Goal: Task Accomplishment & Management: Manage account settings

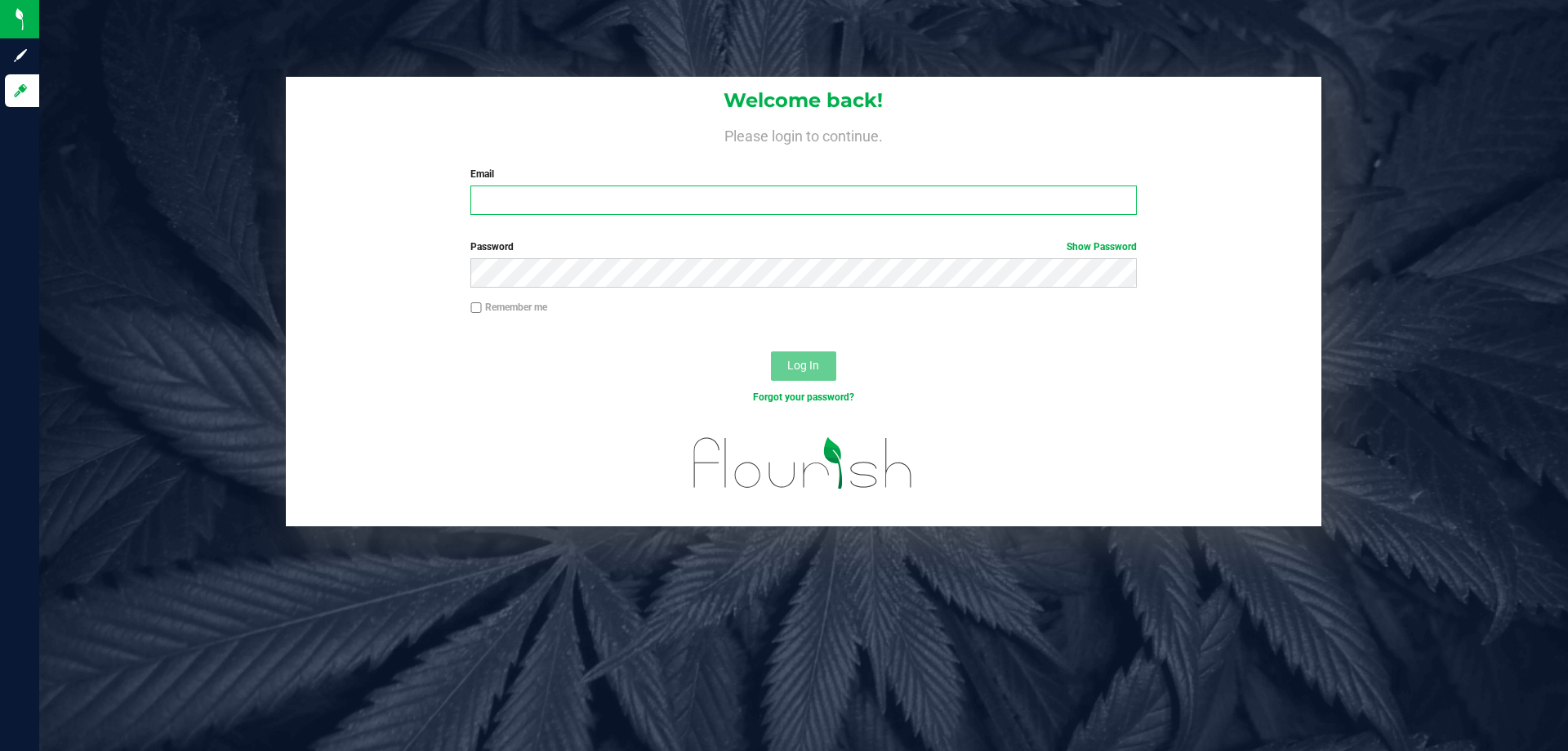
click at [570, 198] on input "Email" at bounding box center [803, 200] width 666 height 29
click at [532, 199] on input "Email" at bounding box center [803, 200] width 666 height 29
type input "[EMAIL_ADDRESS][DOMAIN_NAME]"
click at [771, 351] on button "Log In" at bounding box center [803, 366] width 66 height 29
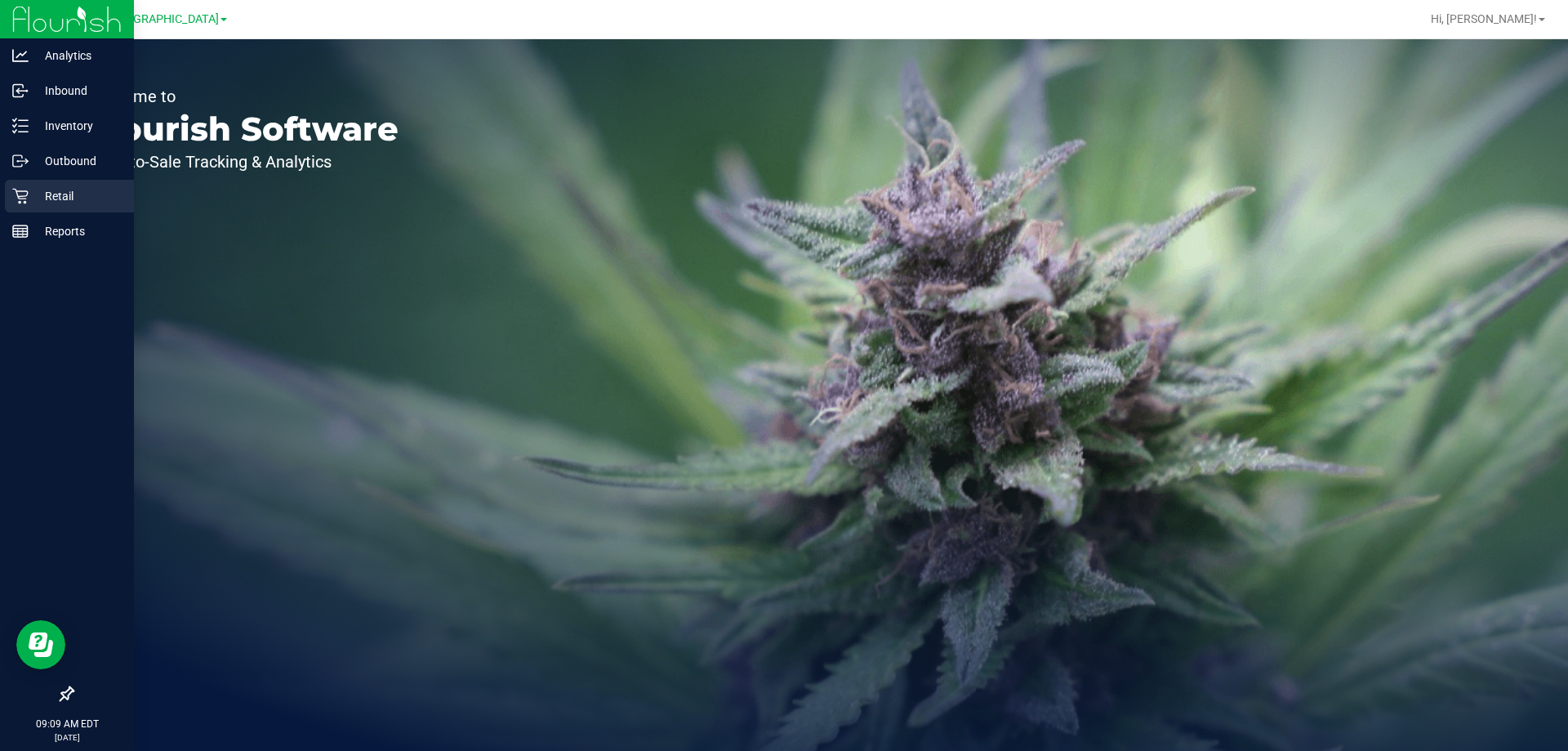
click at [18, 191] on icon at bounding box center [20, 196] width 16 height 16
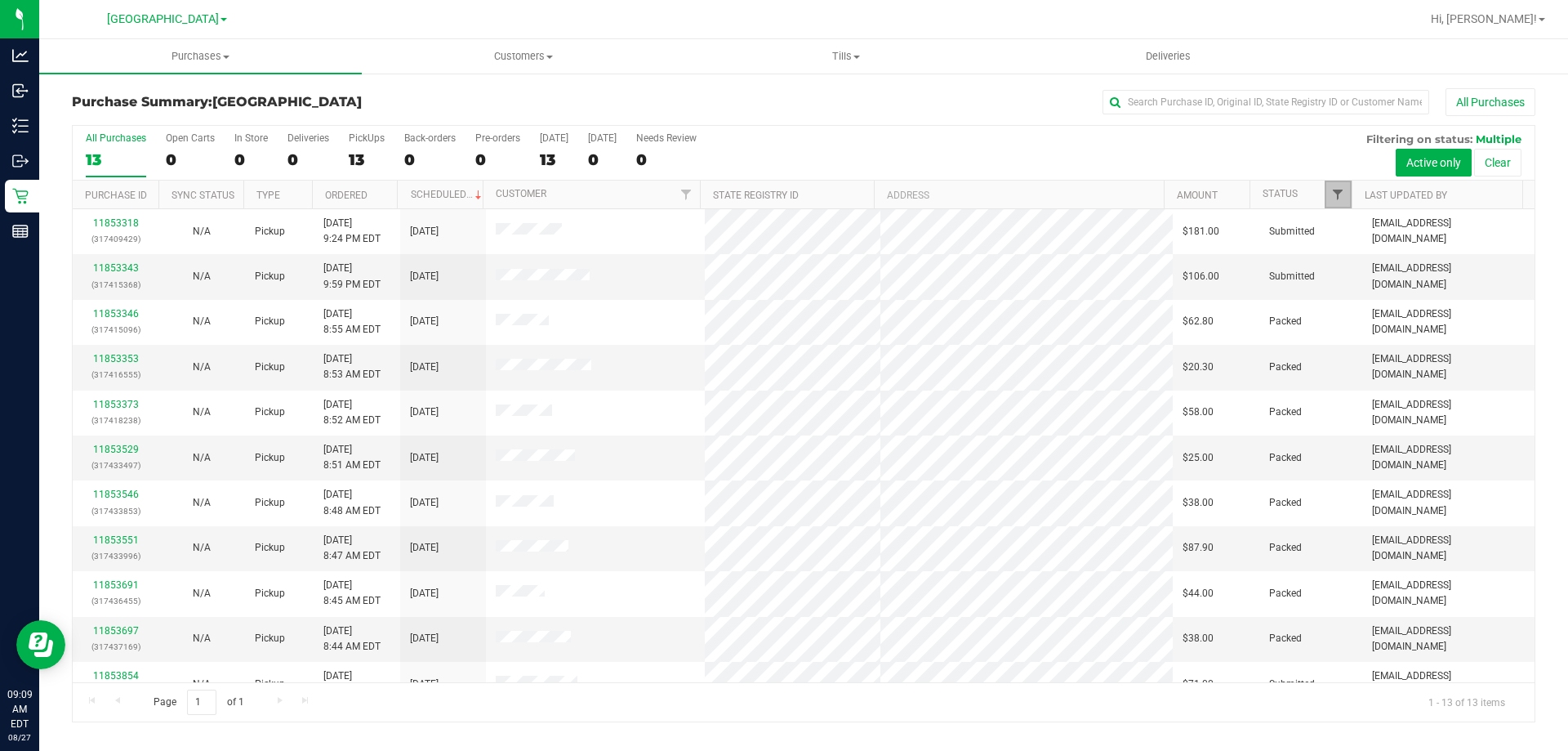
click at [1334, 196] on span "Filter" at bounding box center [1337, 194] width 13 height 13
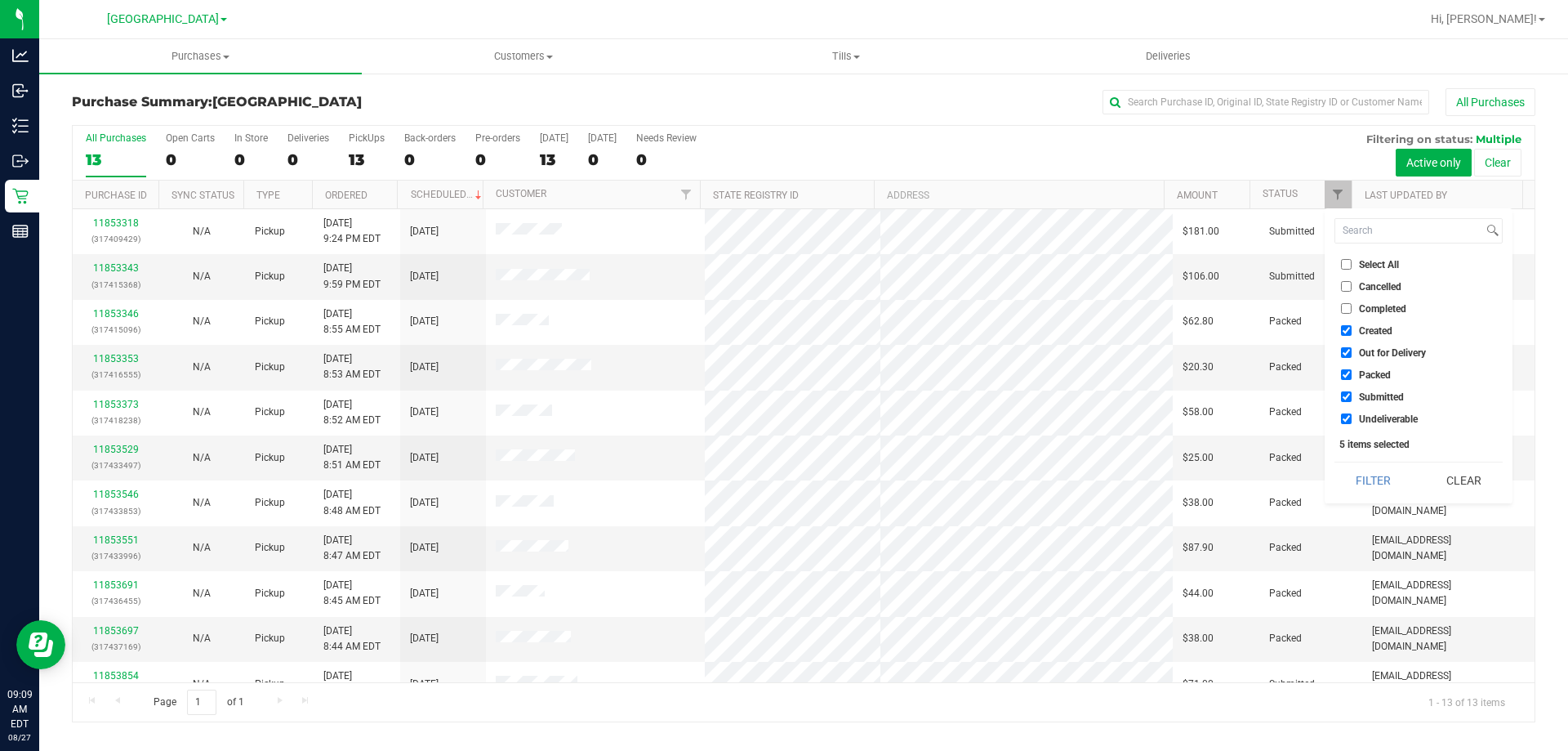
click at [1373, 366] on li "Packed" at bounding box center [1418, 375] width 169 height 17
click at [1371, 353] on span "Out for Delivery" at bounding box center [1392, 352] width 67 height 10
click at [1352, 353] on input "Out for Delivery" at bounding box center [1347, 352] width 10 height 10
checkbox input "false"
click at [1367, 328] on span "Created" at bounding box center [1375, 331] width 34 height 10
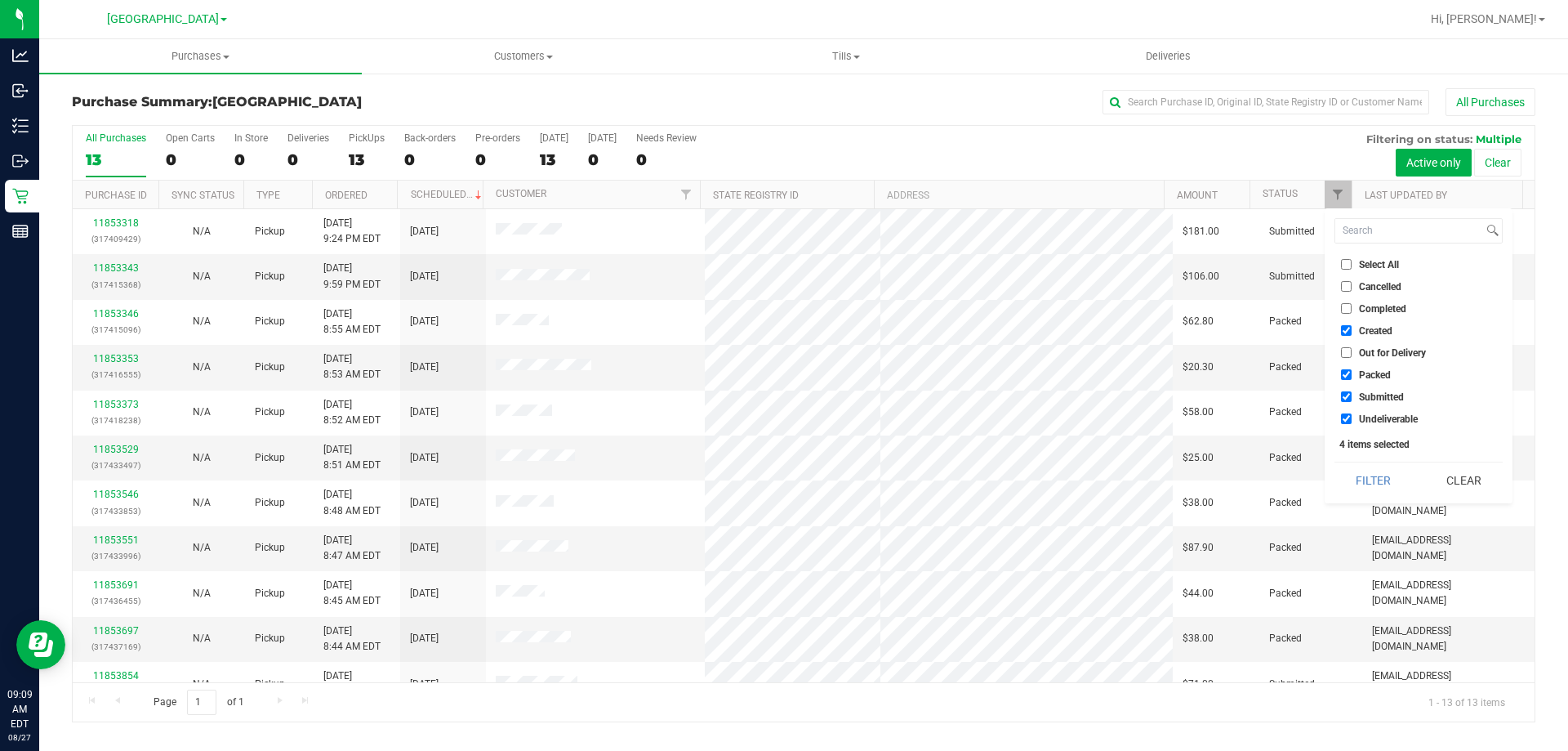
click at [1352, 328] on input "Created" at bounding box center [1347, 331] width 10 height 10
checkbox input "false"
click at [1369, 374] on span "Packed" at bounding box center [1374, 375] width 32 height 10
click at [1352, 374] on input "Packed" at bounding box center [1347, 375] width 10 height 10
checkbox input "false"
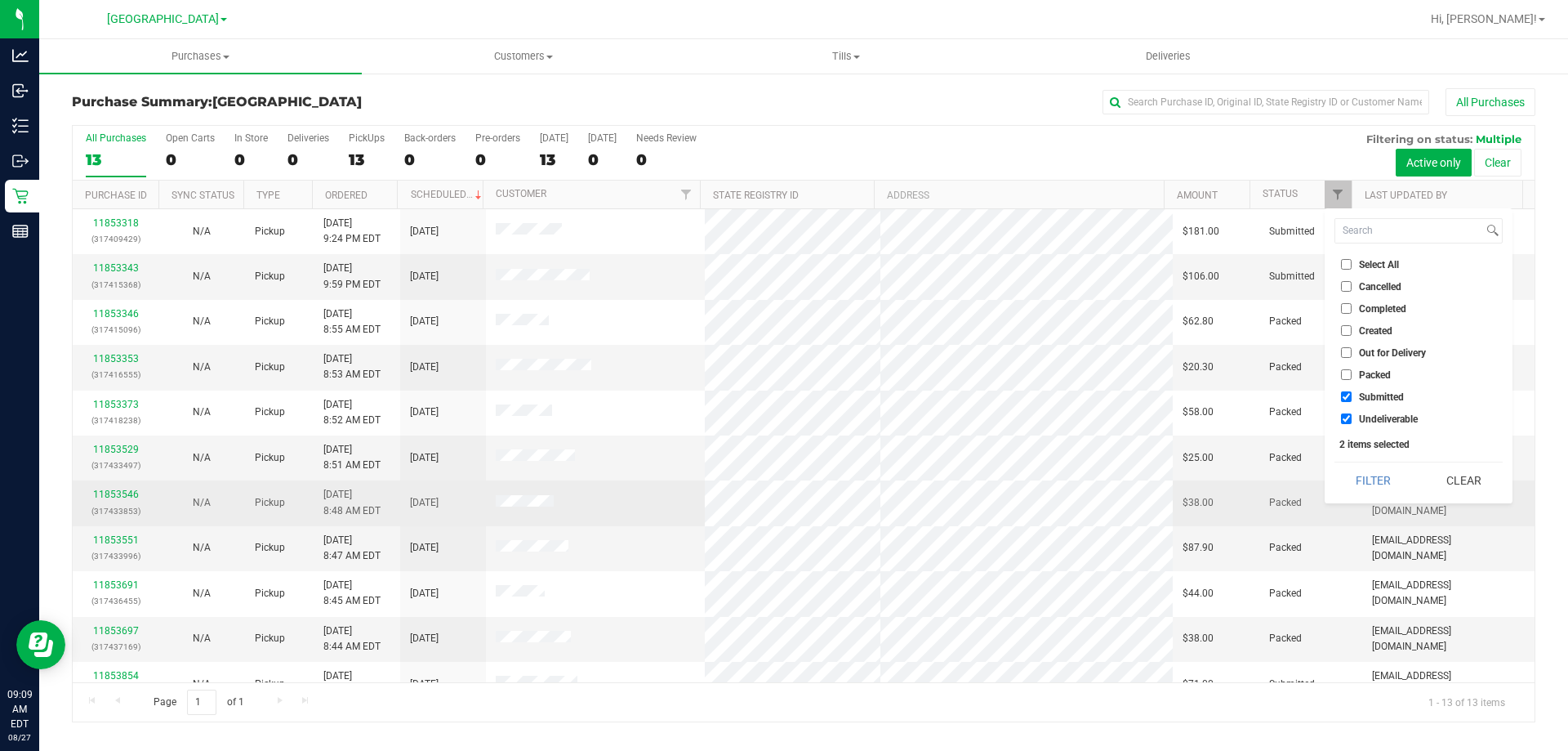
click at [1375, 509] on span "kworrell@liveparallel.com" at bounding box center [1448, 503] width 153 height 31
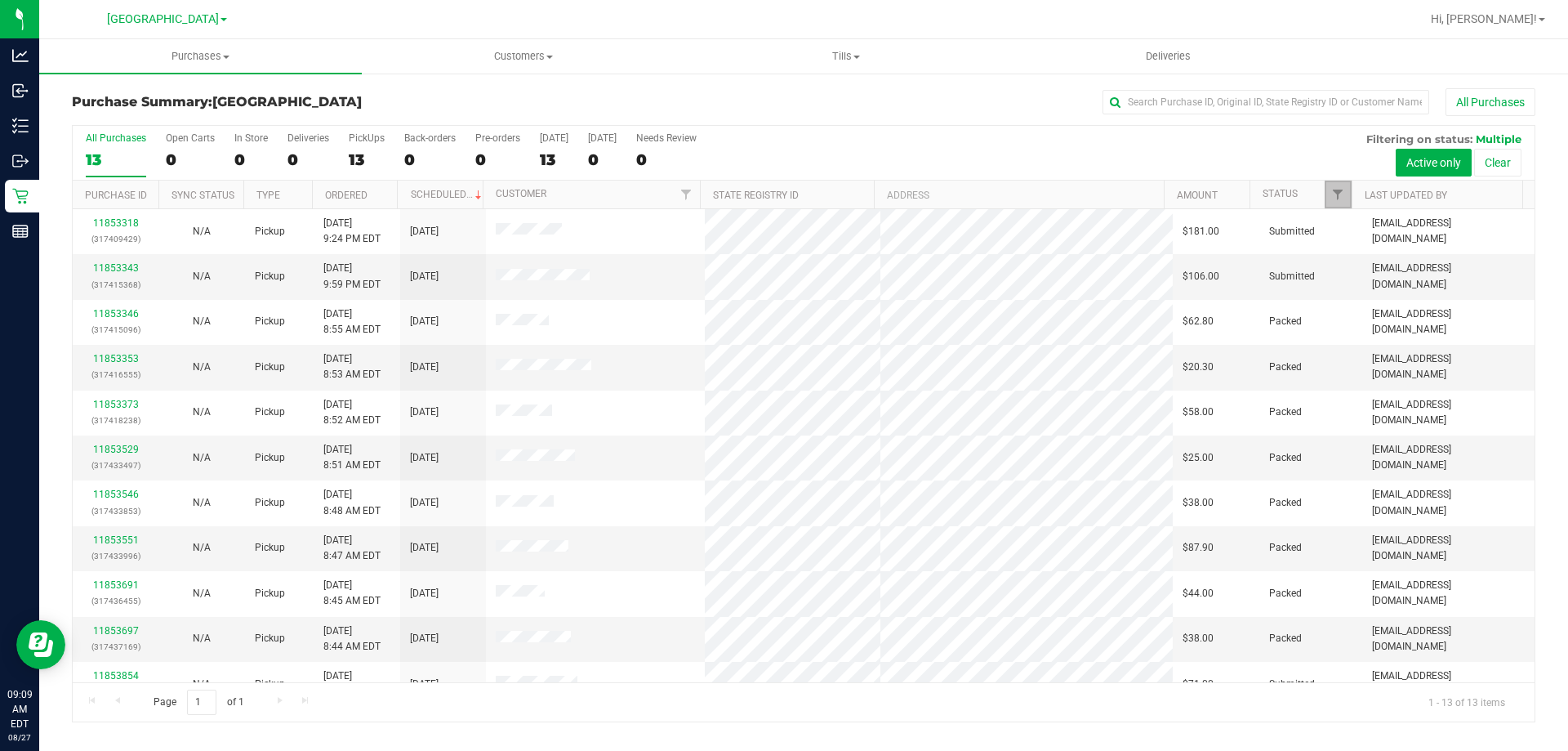
click at [1341, 185] on link "Filter" at bounding box center [1338, 195] width 27 height 28
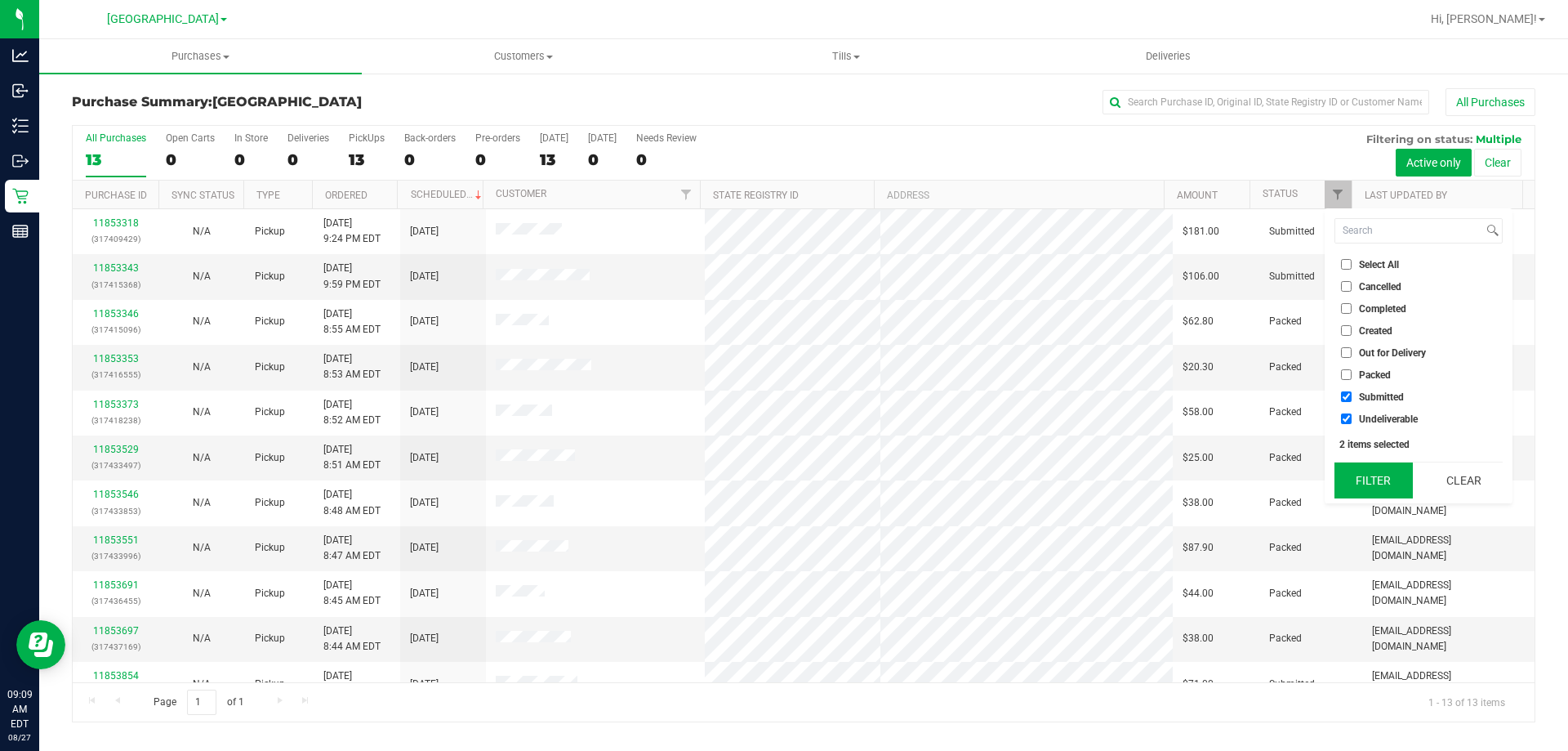
click at [1357, 478] on button "Filter" at bounding box center [1373, 480] width 79 height 36
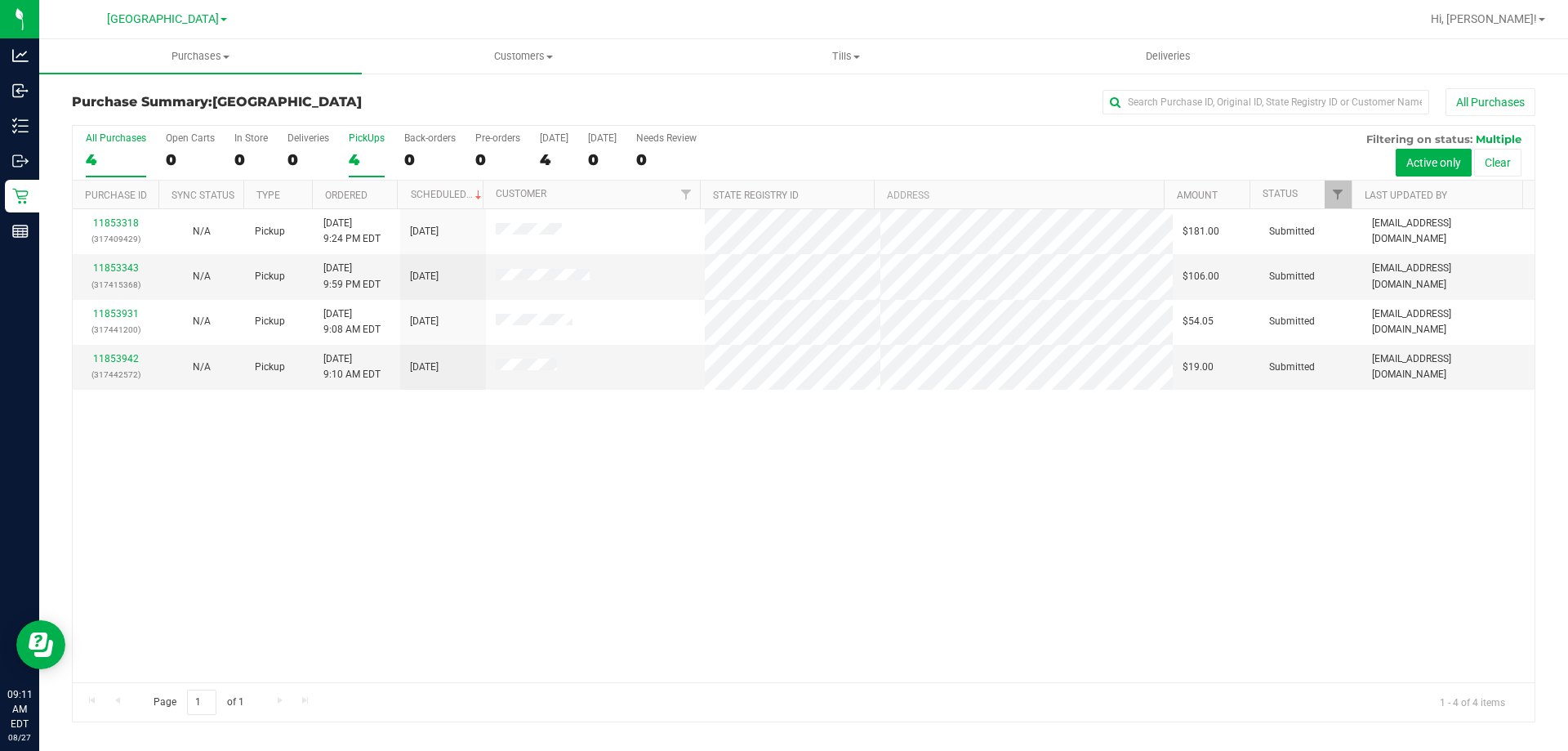
click at [349, 144] on label "PickUps 4" at bounding box center [367, 155] width 36 height 45
click at [0, 0] on input "PickUps 4" at bounding box center [0, 0] width 0 height 0
click at [121, 275] on div "11853343 (317415368)" at bounding box center [115, 276] width 66 height 31
click at [121, 272] on link "11853343" at bounding box center [116, 267] width 46 height 11
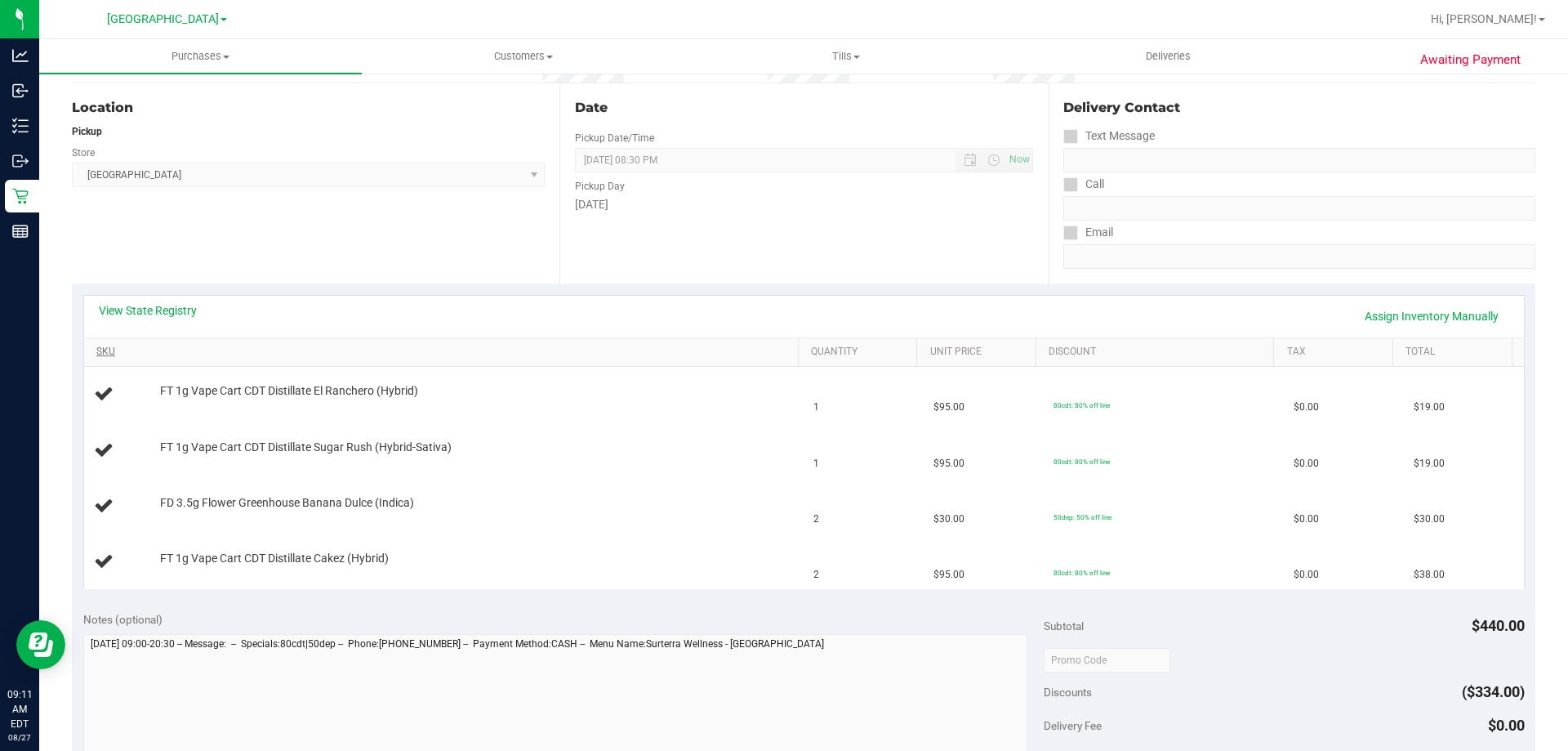
scroll to position [164, 0]
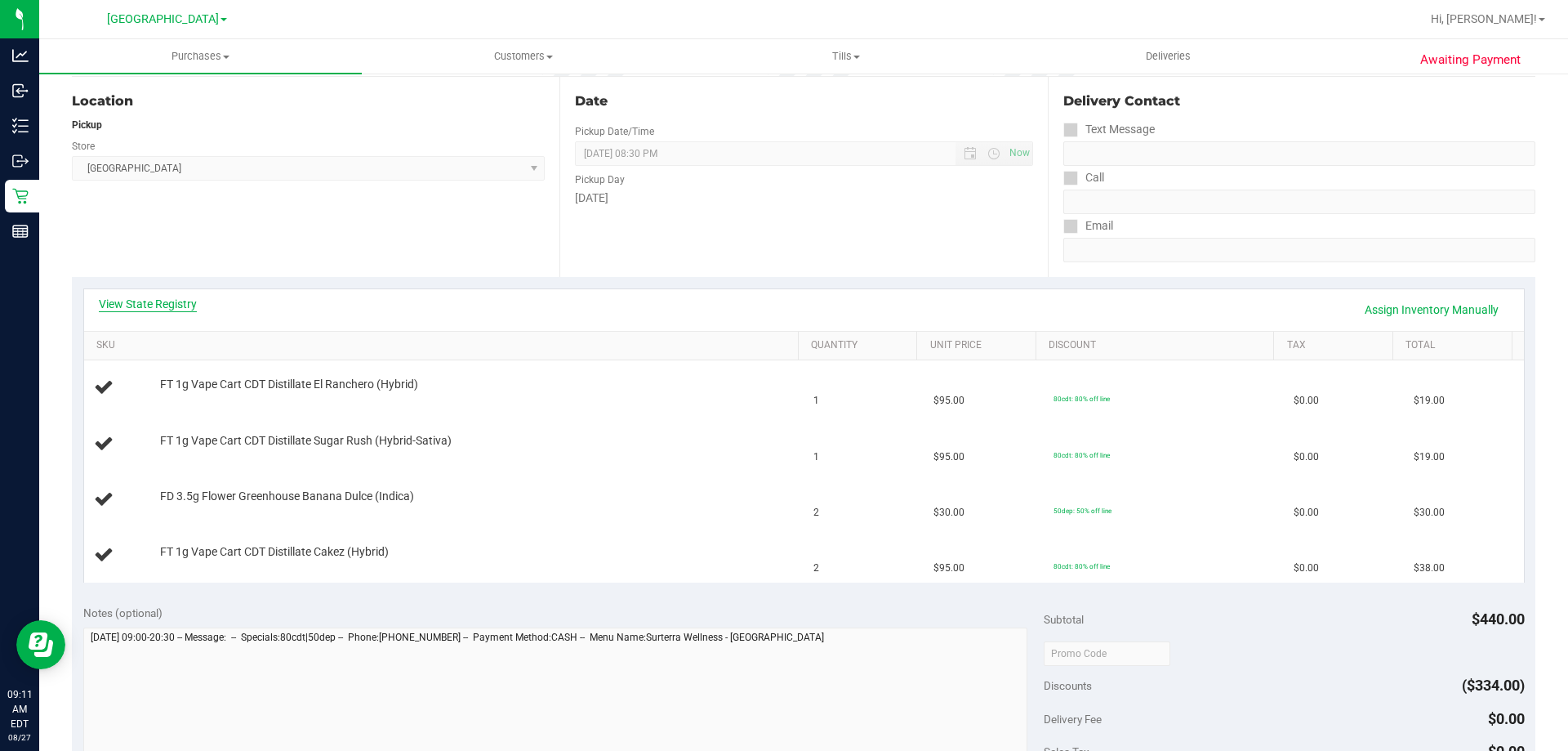
click at [166, 304] on link "View State Registry" at bounding box center [147, 304] width 98 height 16
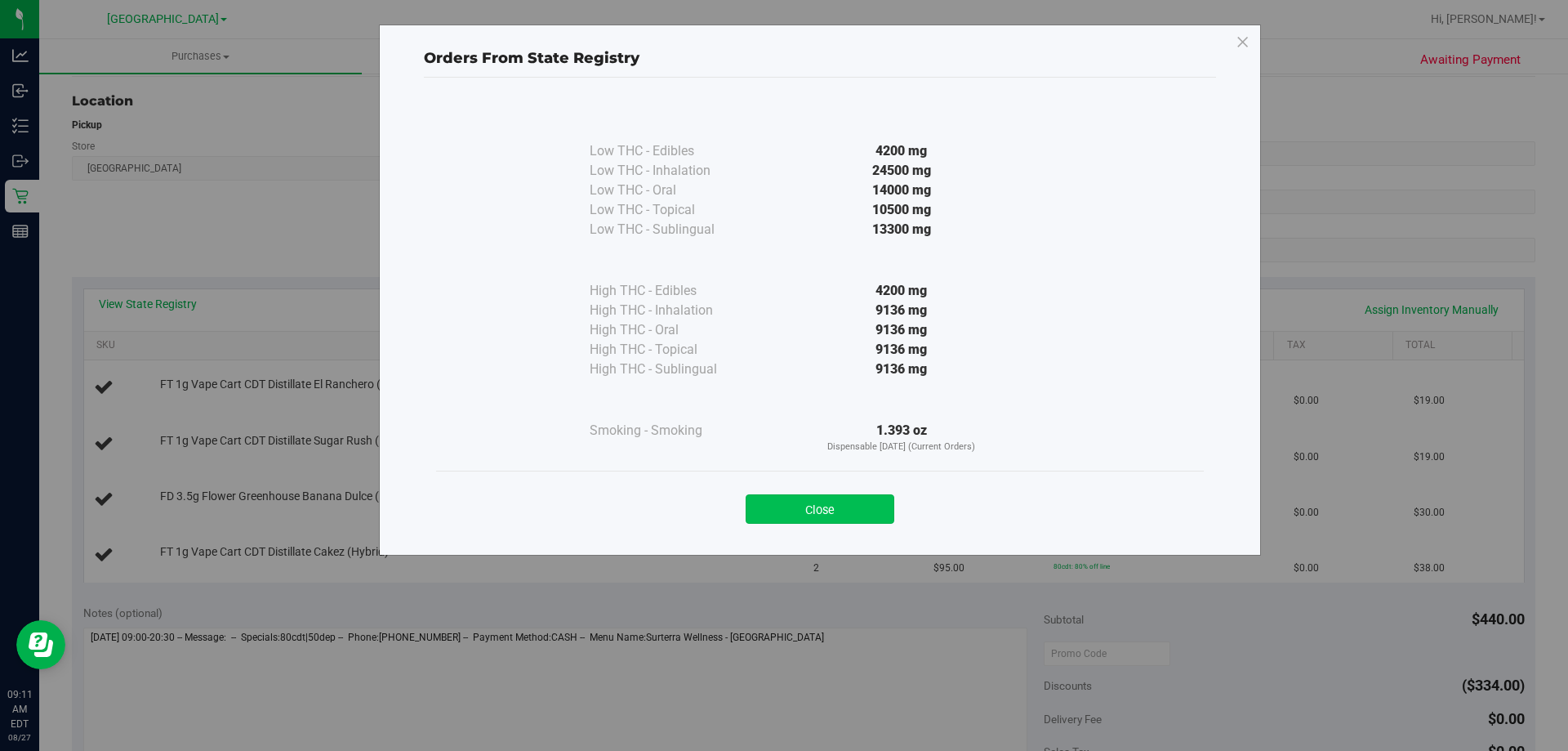
click at [872, 506] on button "Close" at bounding box center [820, 509] width 149 height 29
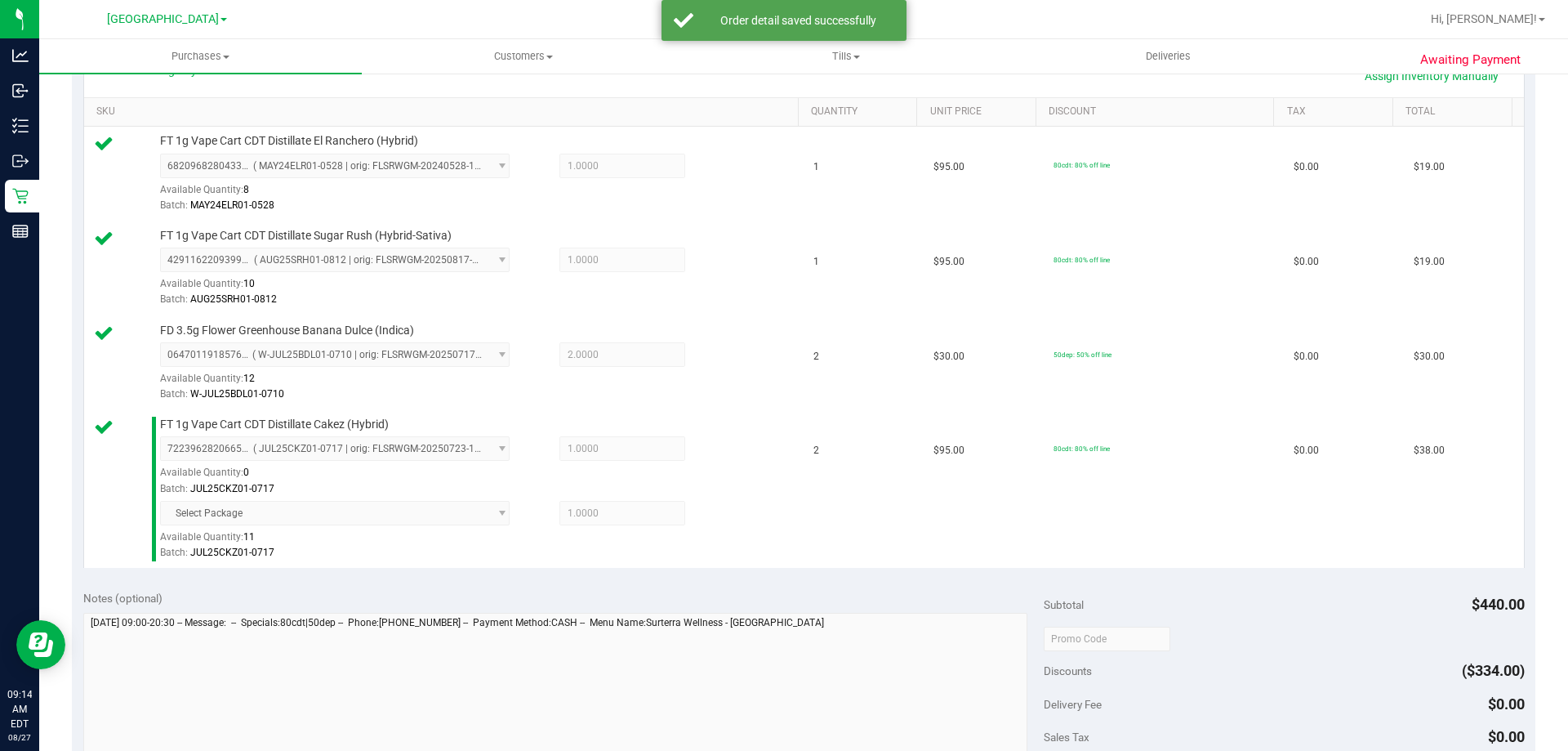
scroll to position [572, 0]
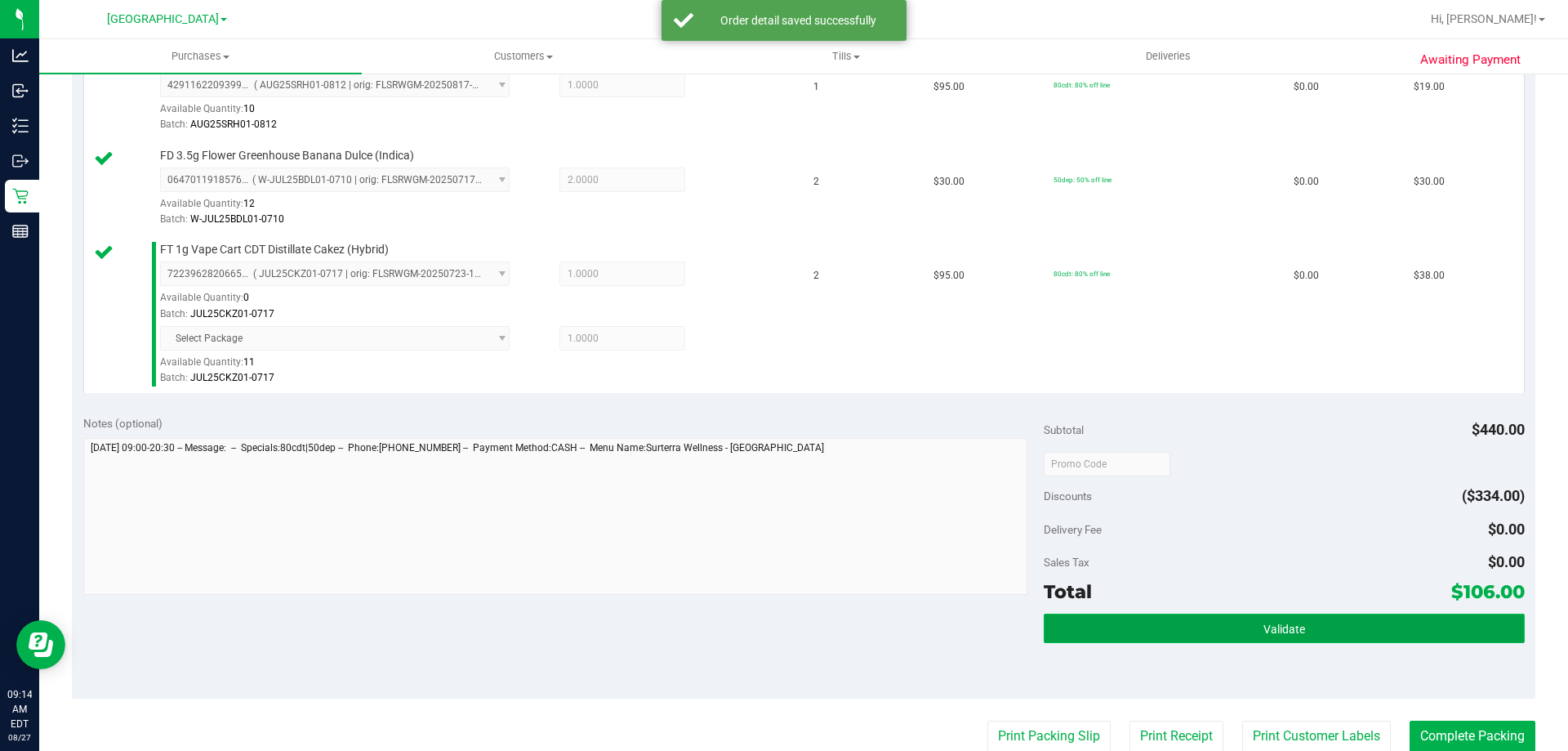
click at [1282, 637] on button "Validate" at bounding box center [1283, 628] width 480 height 29
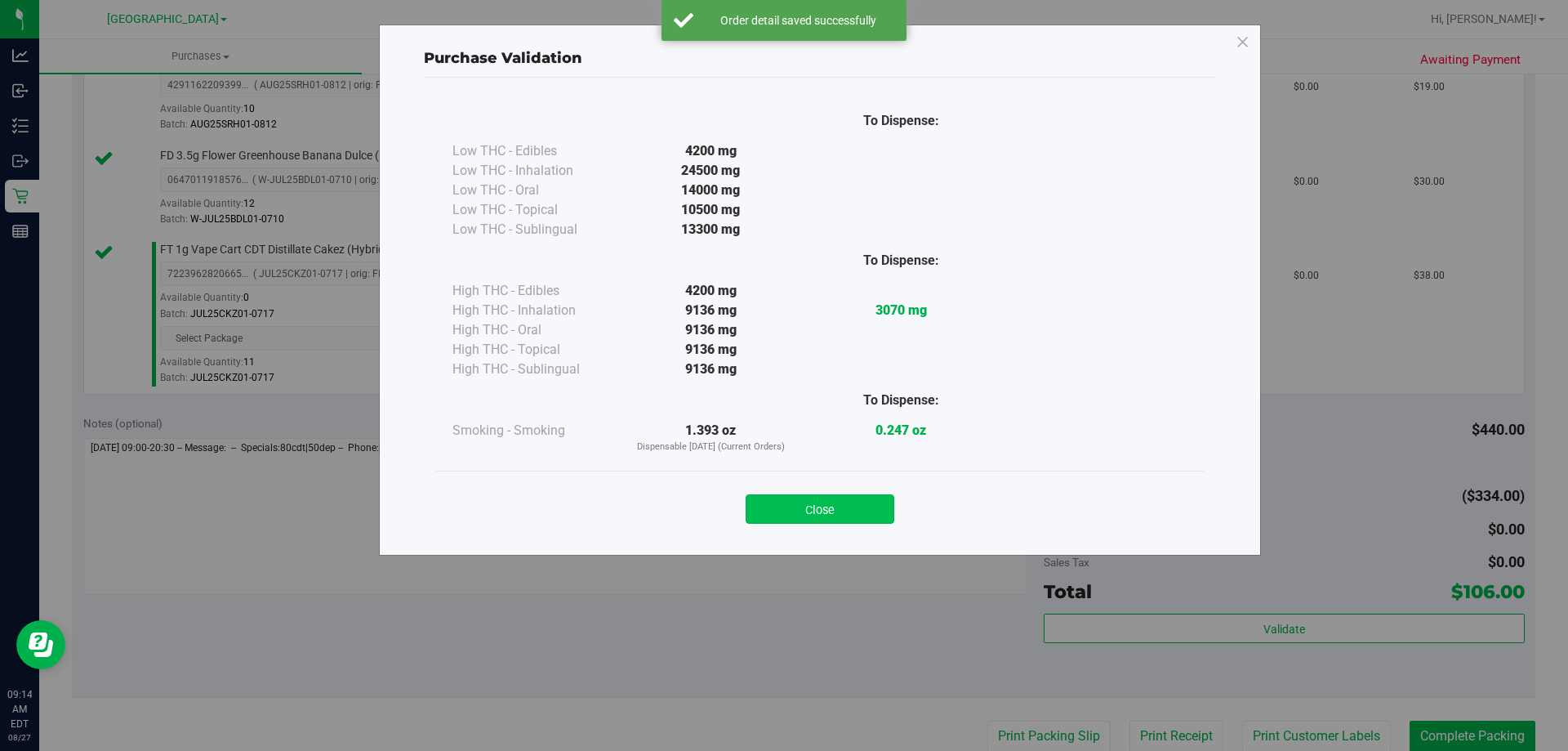
click at [864, 501] on button "Close" at bounding box center [820, 509] width 149 height 29
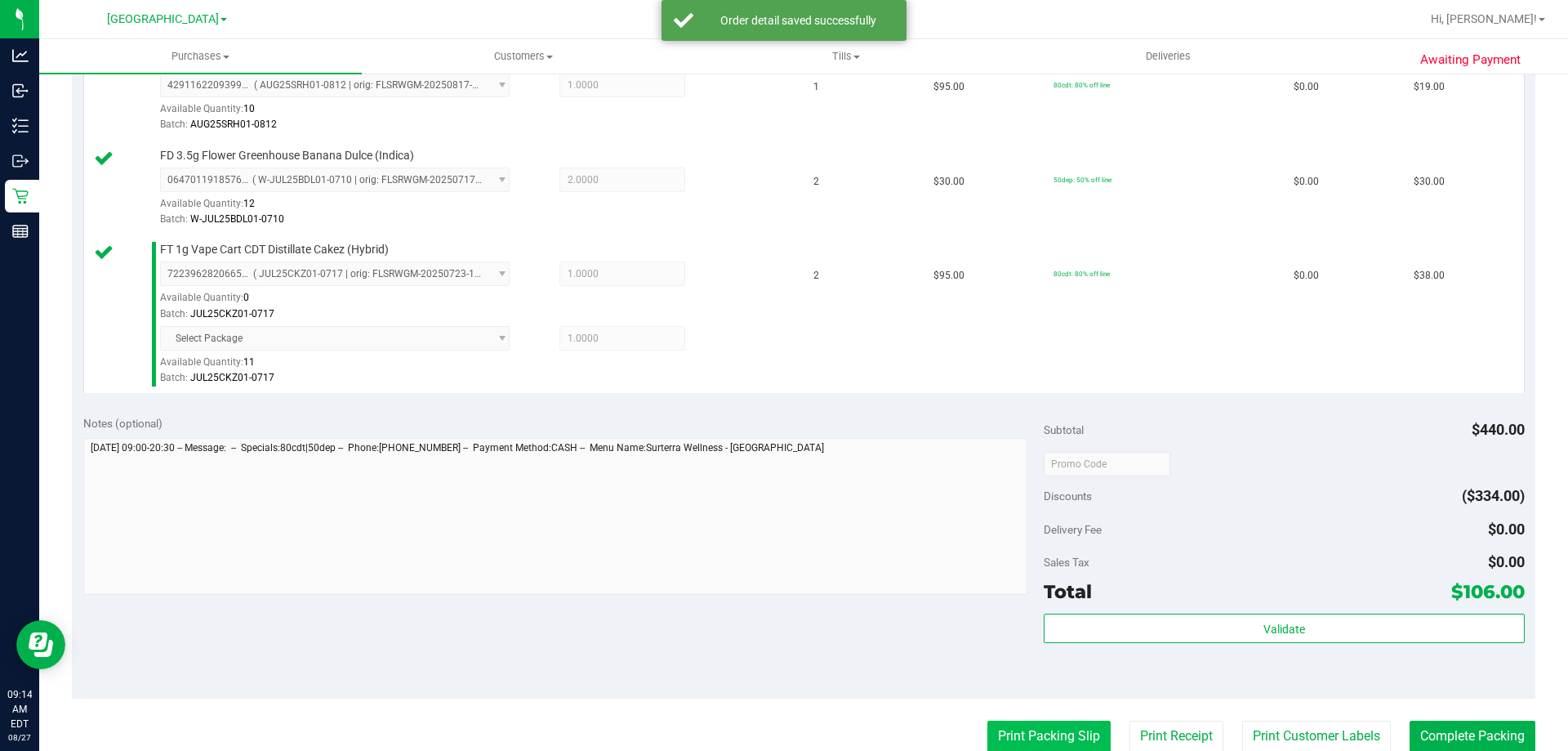
click at [1056, 737] on button "Print Packing Slip" at bounding box center [1049, 736] width 124 height 31
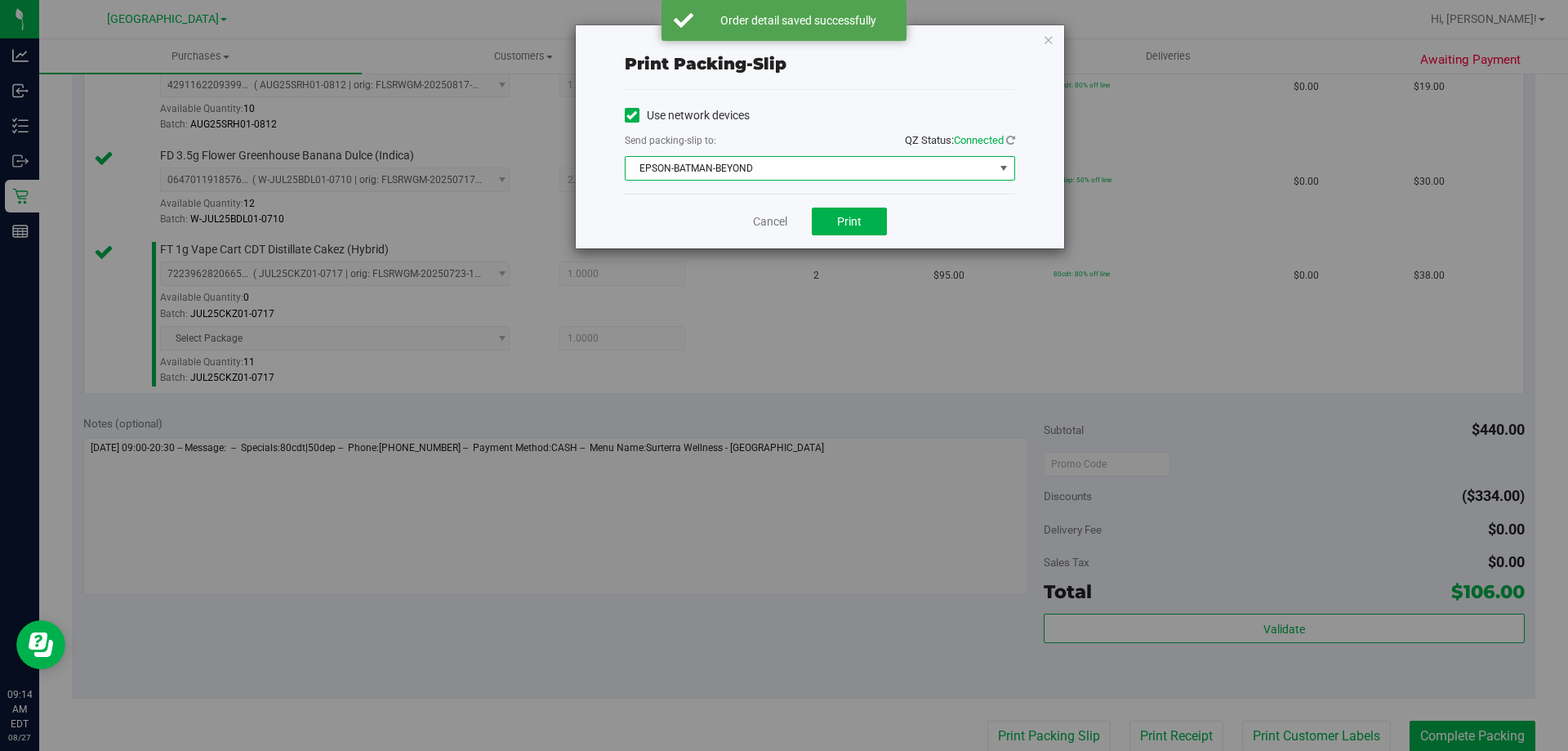
click at [836, 168] on span "EPSON-BATMAN-BEYOND" at bounding box center [810, 168] width 368 height 22
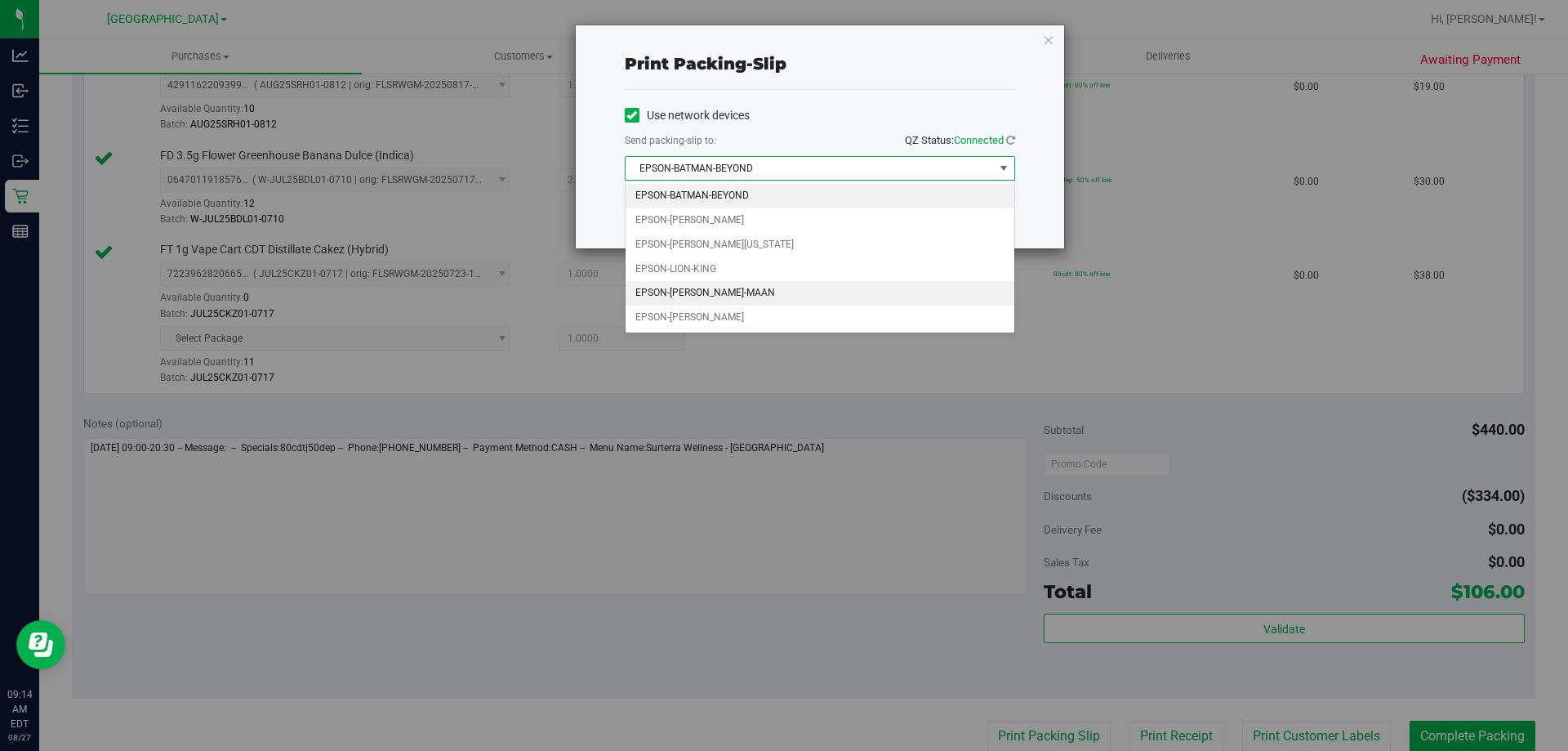
click at [804, 286] on li "EPSON-[PERSON_NAME]-MAAN" at bounding box center [819, 293] width 388 height 24
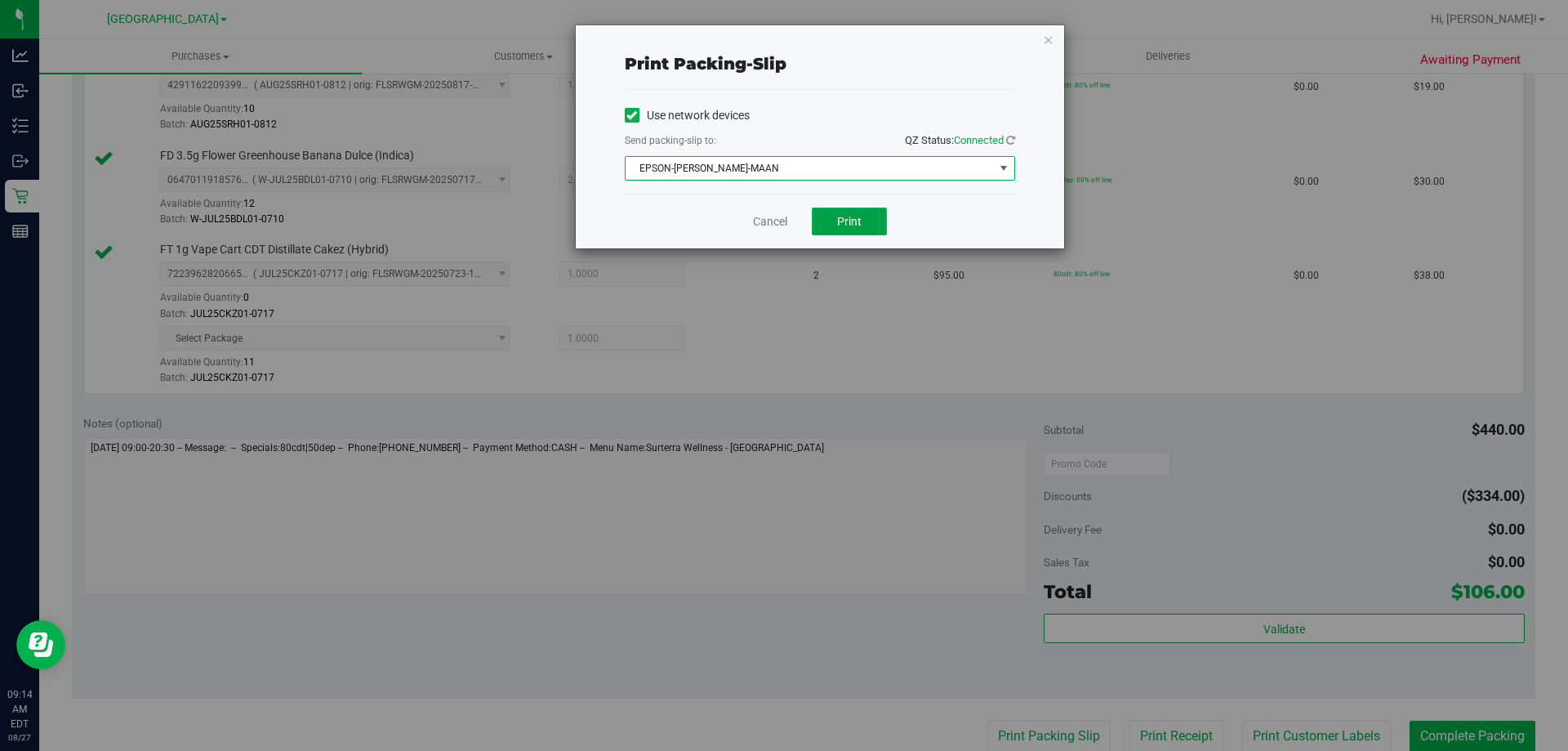
click at [824, 220] on button "Print" at bounding box center [849, 221] width 75 height 28
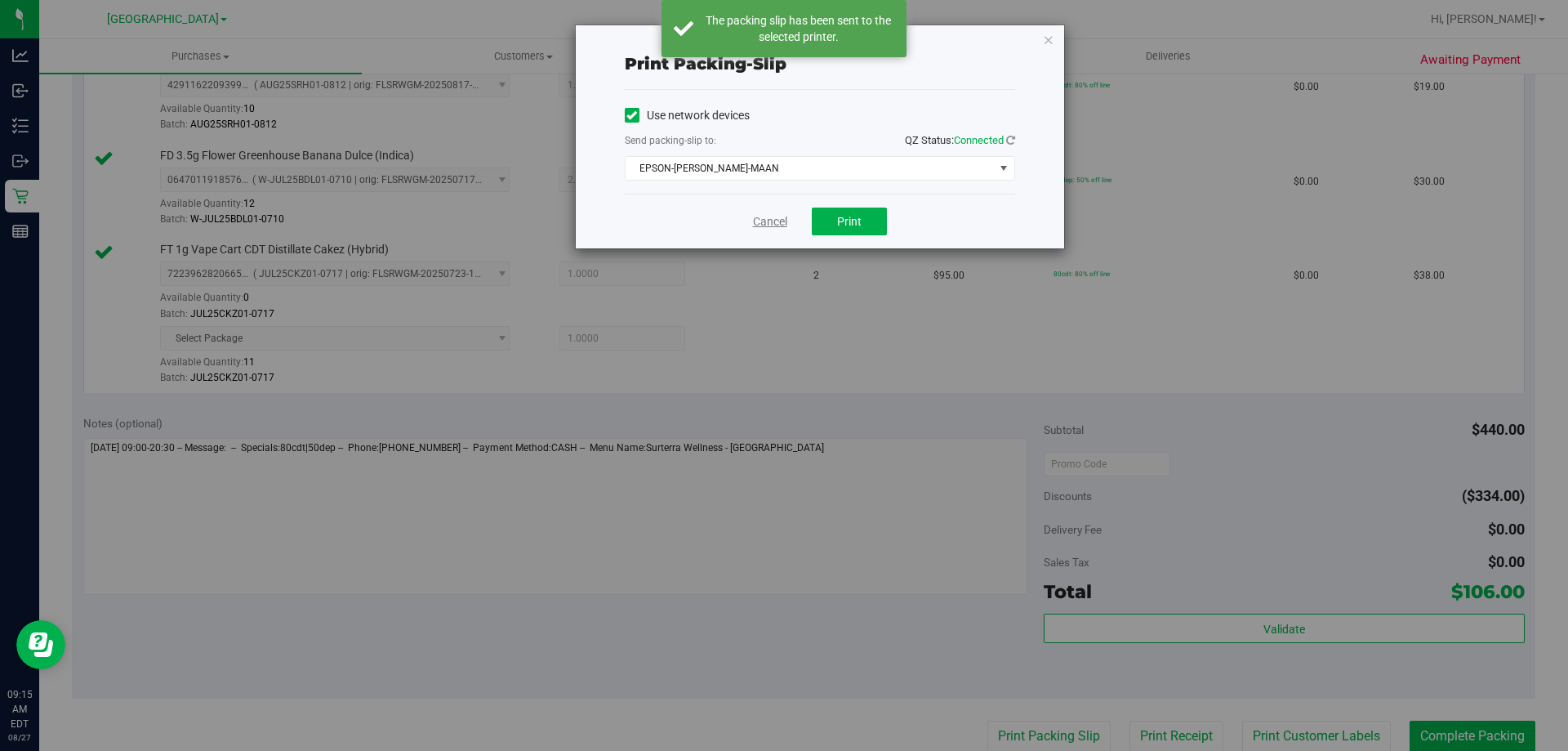
click at [779, 224] on link "Cancel" at bounding box center [771, 221] width 35 height 17
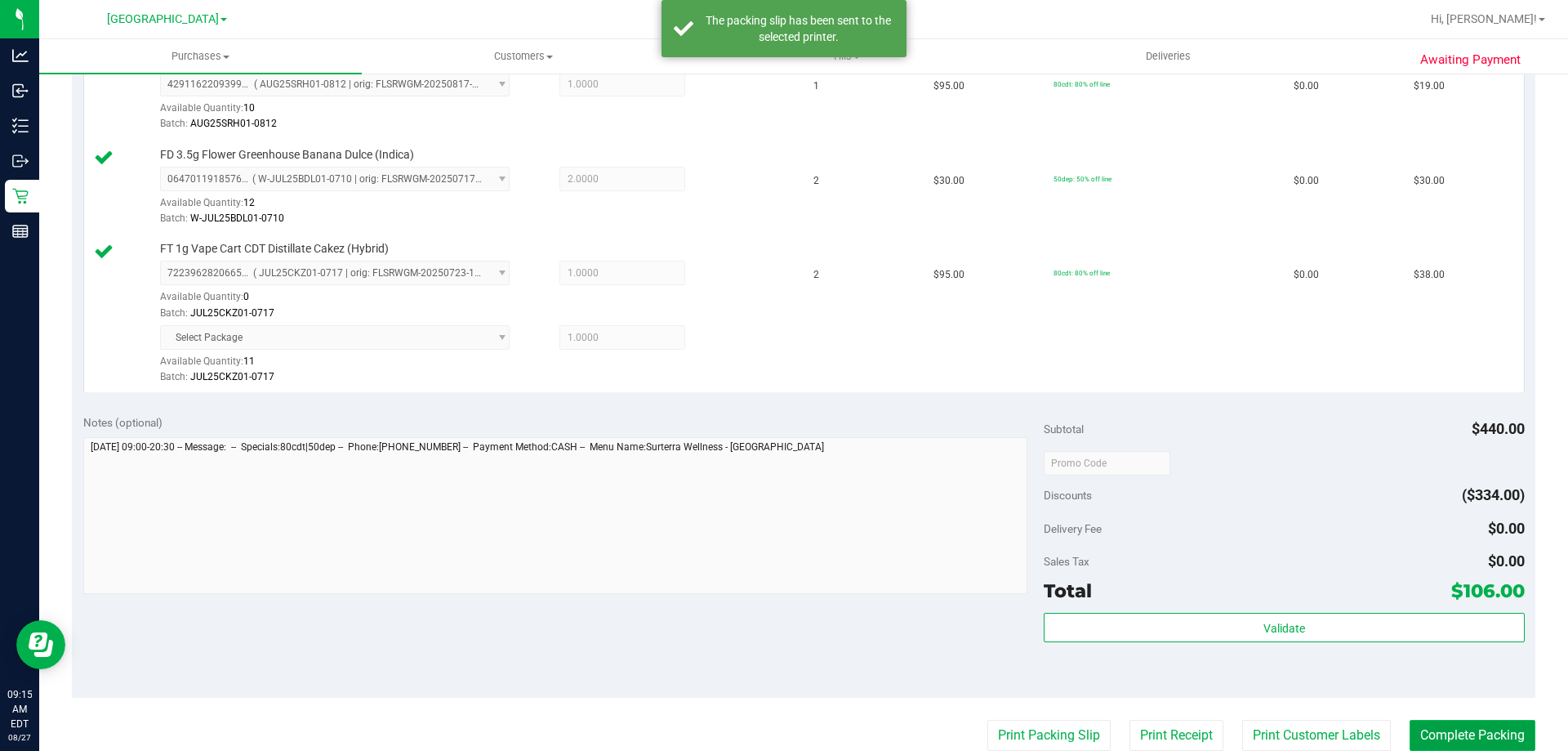
click at [1484, 741] on button "Complete Packing" at bounding box center [1472, 735] width 125 height 31
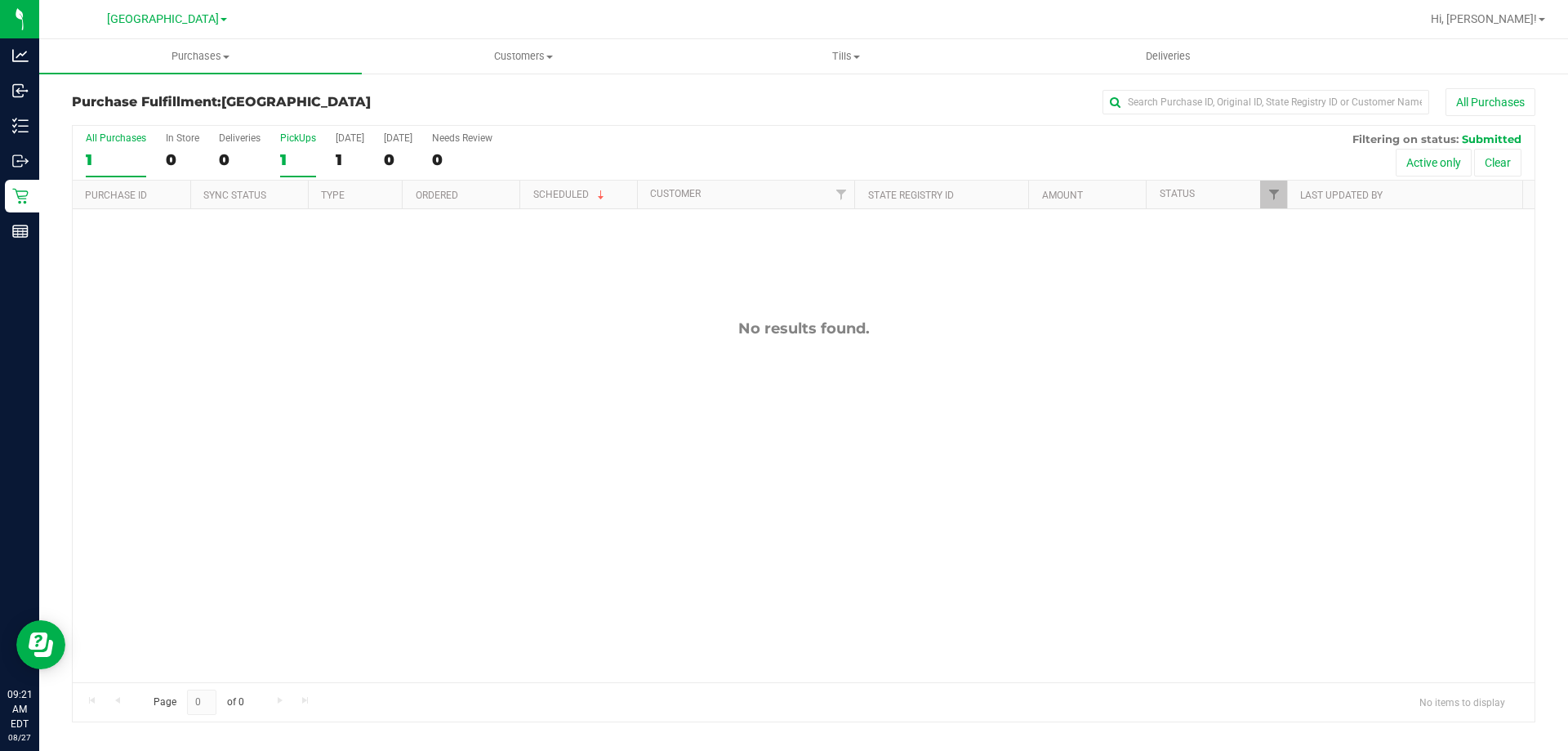
click at [285, 164] on div "1" at bounding box center [298, 160] width 36 height 19
click at [0, 0] on input "PickUps 1" at bounding box center [0, 0] width 0 height 0
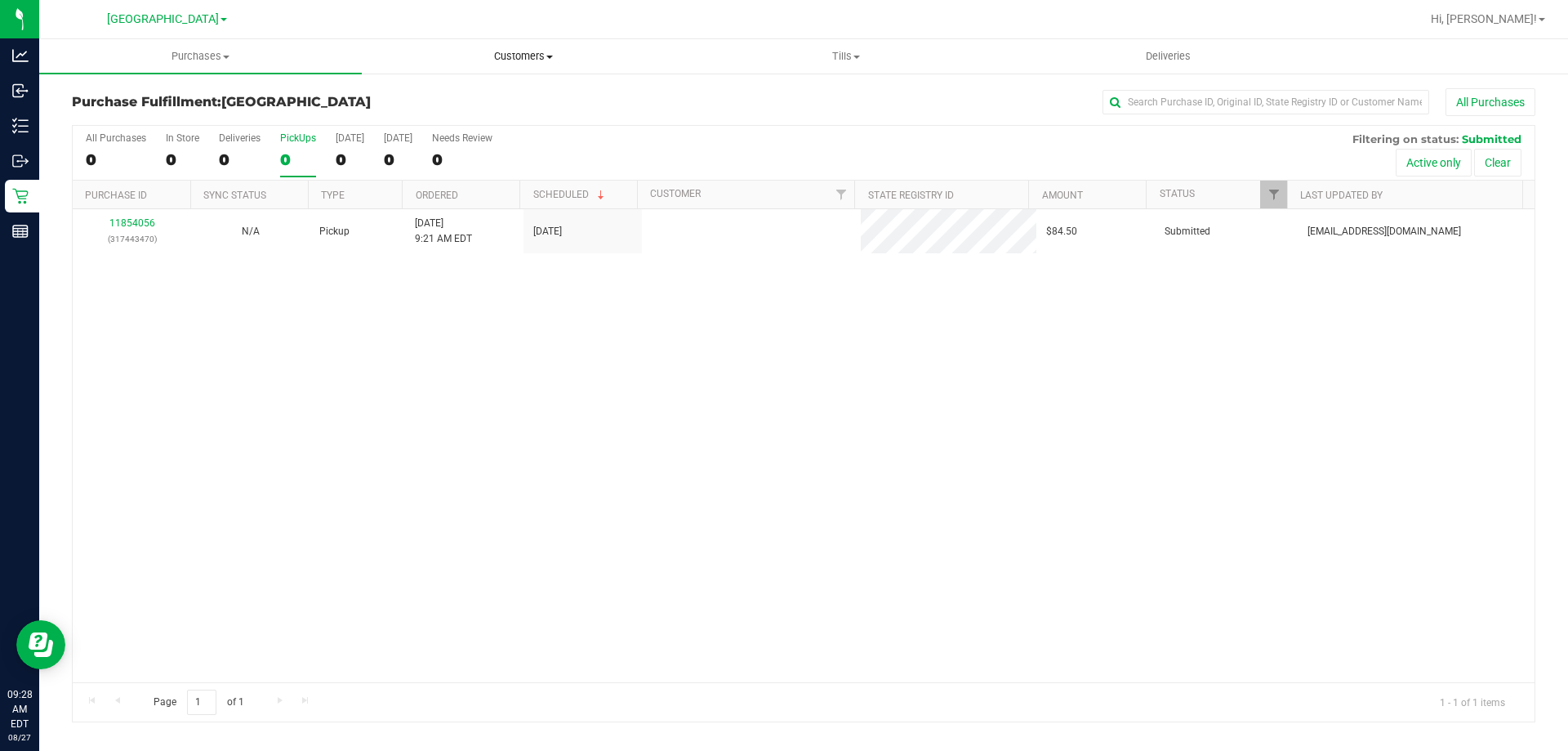
click at [516, 60] on span "Customers" at bounding box center [522, 56] width 321 height 15
click at [499, 103] on li "All customers" at bounding box center [522, 99] width 323 height 20
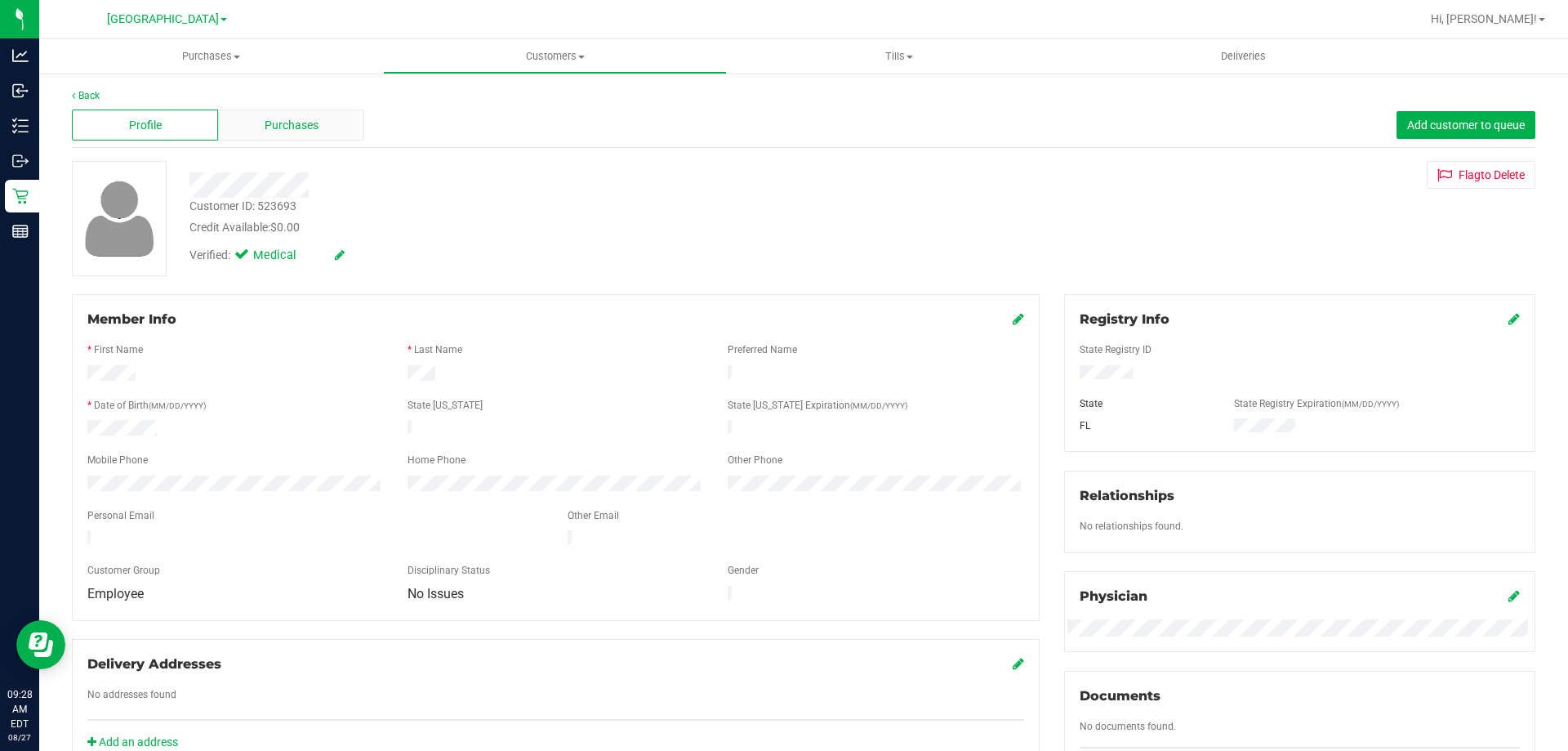
click at [307, 112] on div "Purchases" at bounding box center [291, 125] width 146 height 31
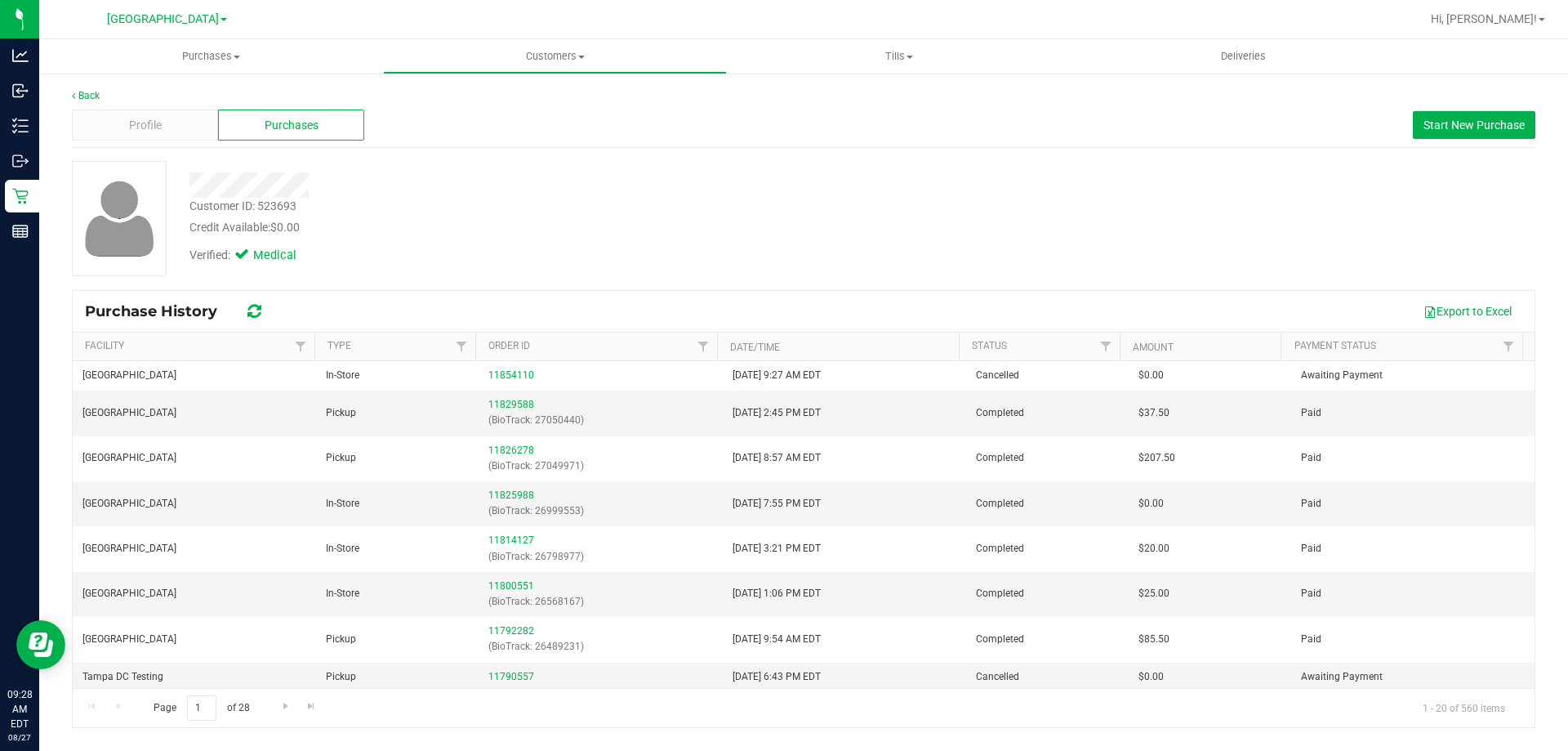
click at [1450, 107] on div "Profile Purchases Start New Purchase" at bounding box center [803, 125] width 1463 height 45
click at [1446, 120] on span "Start New Purchase" at bounding box center [1474, 125] width 101 height 13
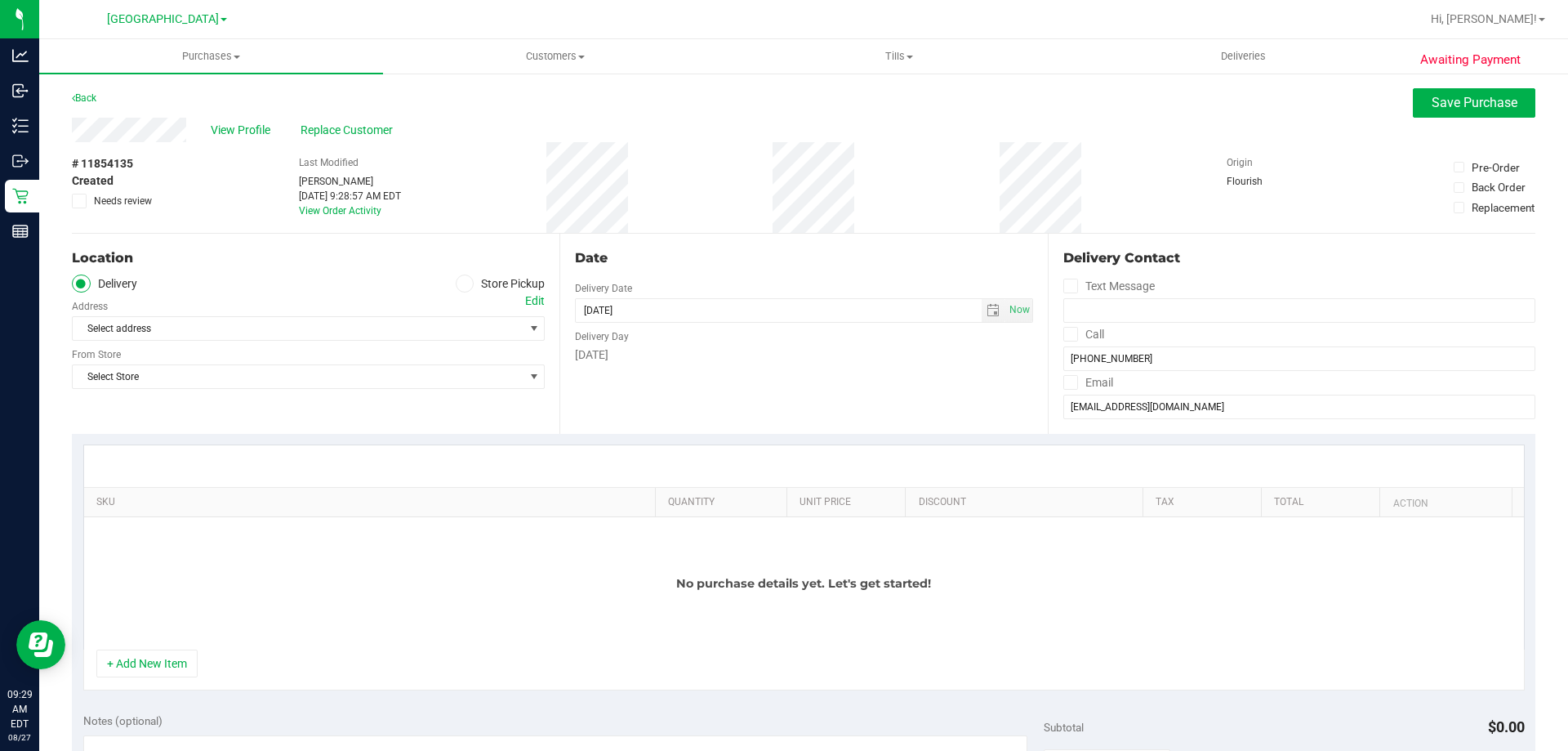
click at [456, 286] on span at bounding box center [465, 284] width 19 height 19
click at [0, 0] on input "Store Pickup" at bounding box center [0, 0] width 0 height 0
click at [436, 343] on div "Location Delivery Store Pickup Store Select Store Select Store Bonita Springs W…" at bounding box center [316, 333] width 488 height 200
click at [437, 334] on span "Select Store" at bounding box center [298, 328] width 451 height 22
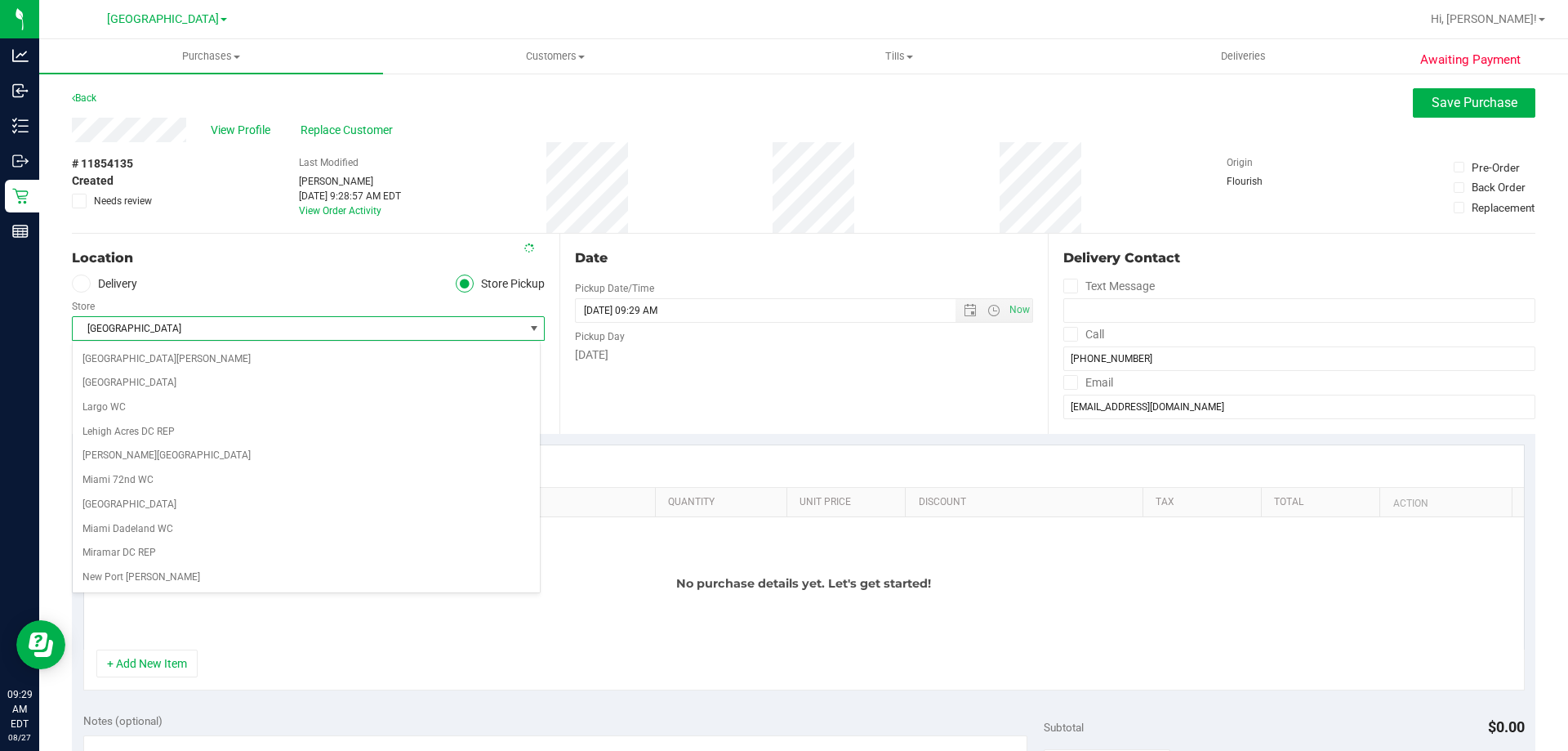
scroll to position [459, 0]
click at [392, 581] on li "[GEOGRAPHIC_DATA]" at bounding box center [306, 577] width 467 height 24
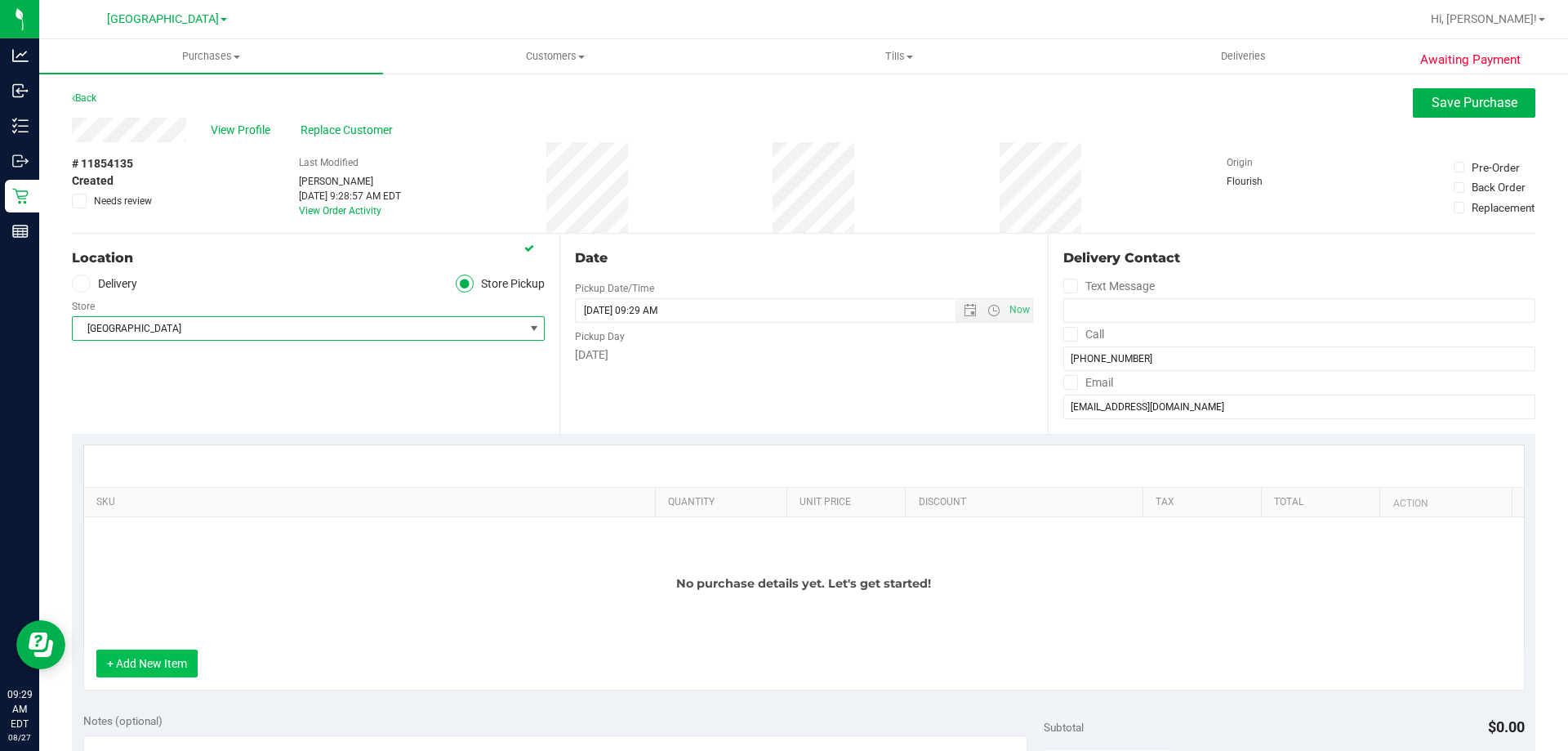
click at [112, 668] on button "+ Add New Item" at bounding box center [146, 664] width 101 height 28
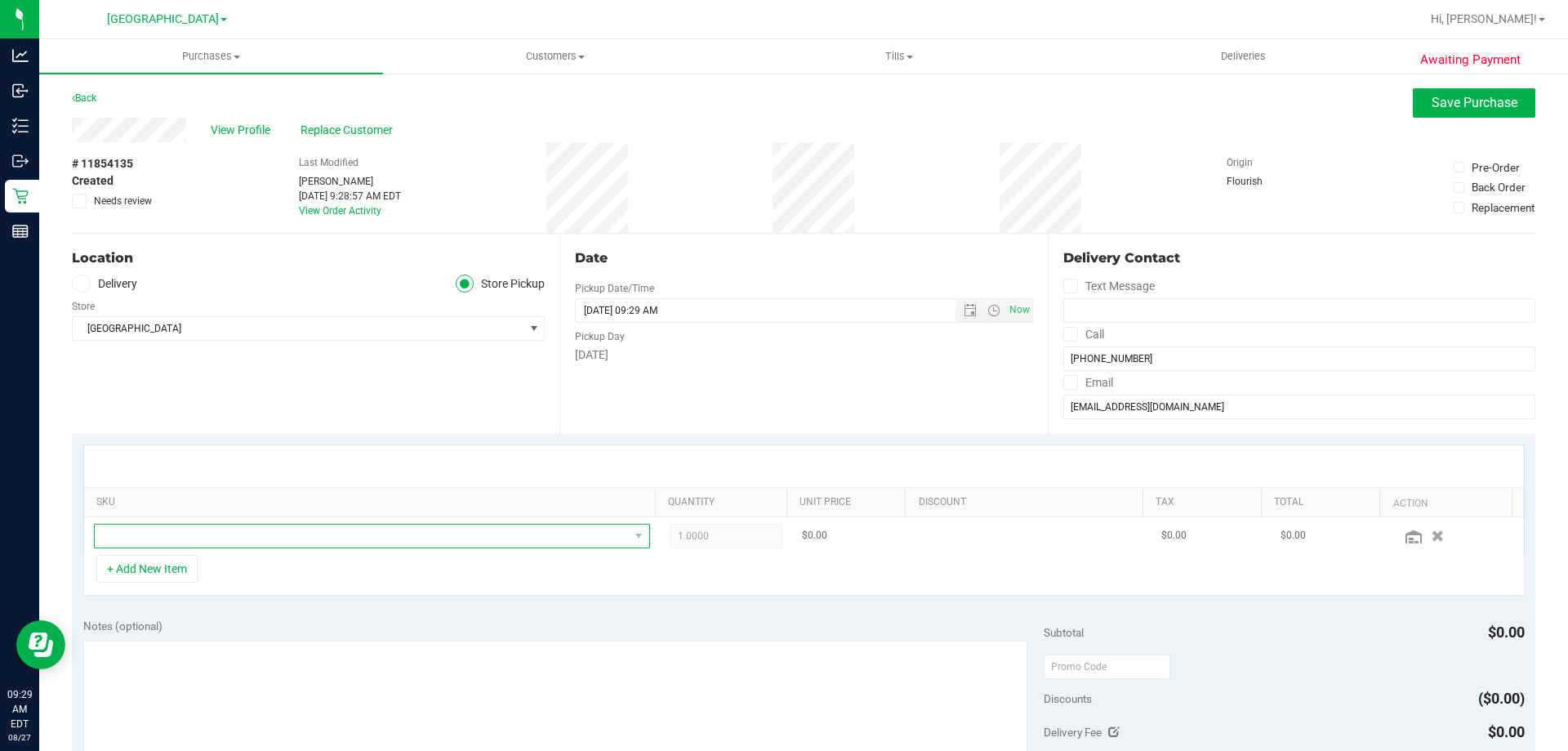
click at [154, 540] on span "NO DATA FOUND" at bounding box center [362, 536] width 534 height 22
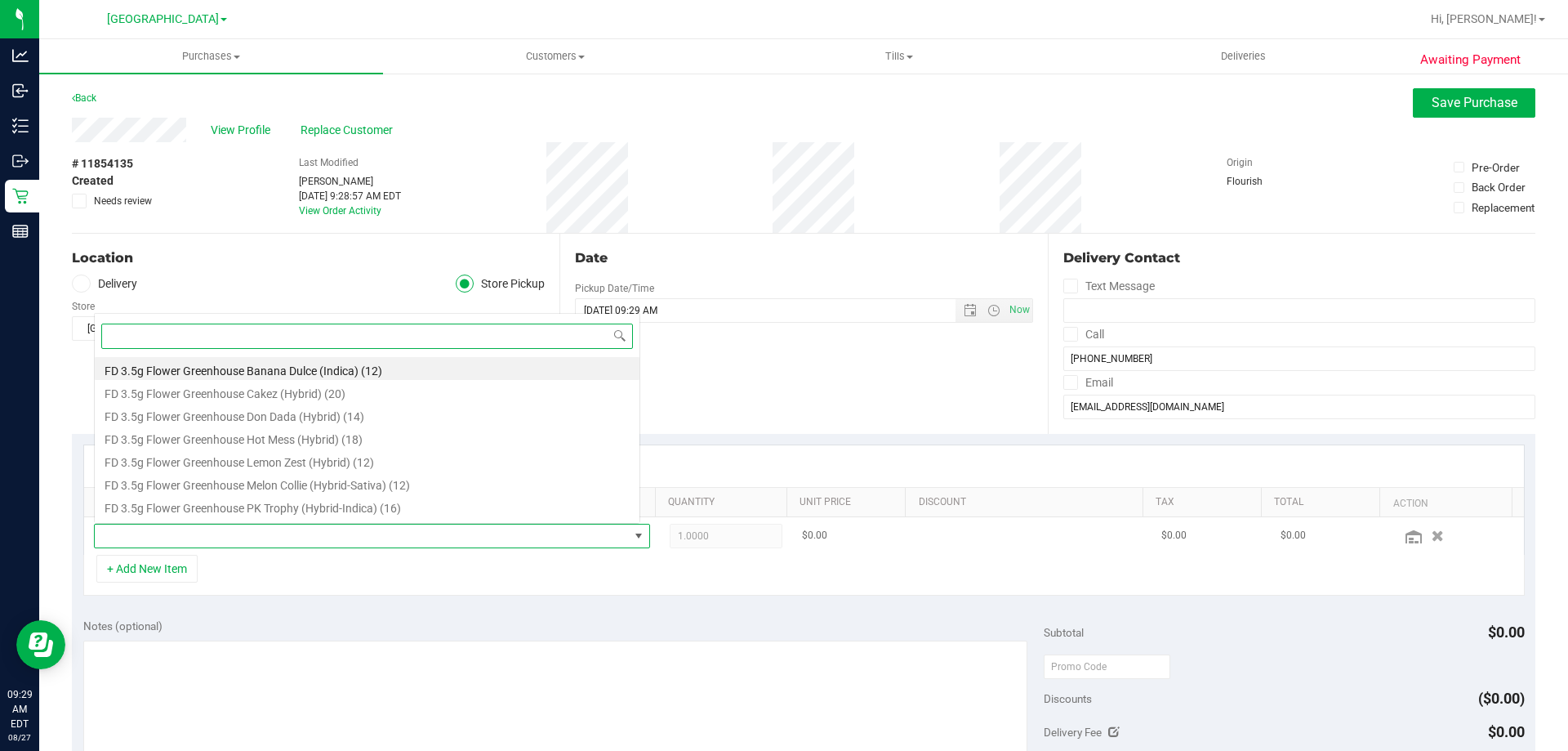
scroll to position [24, 541]
type input "srz"
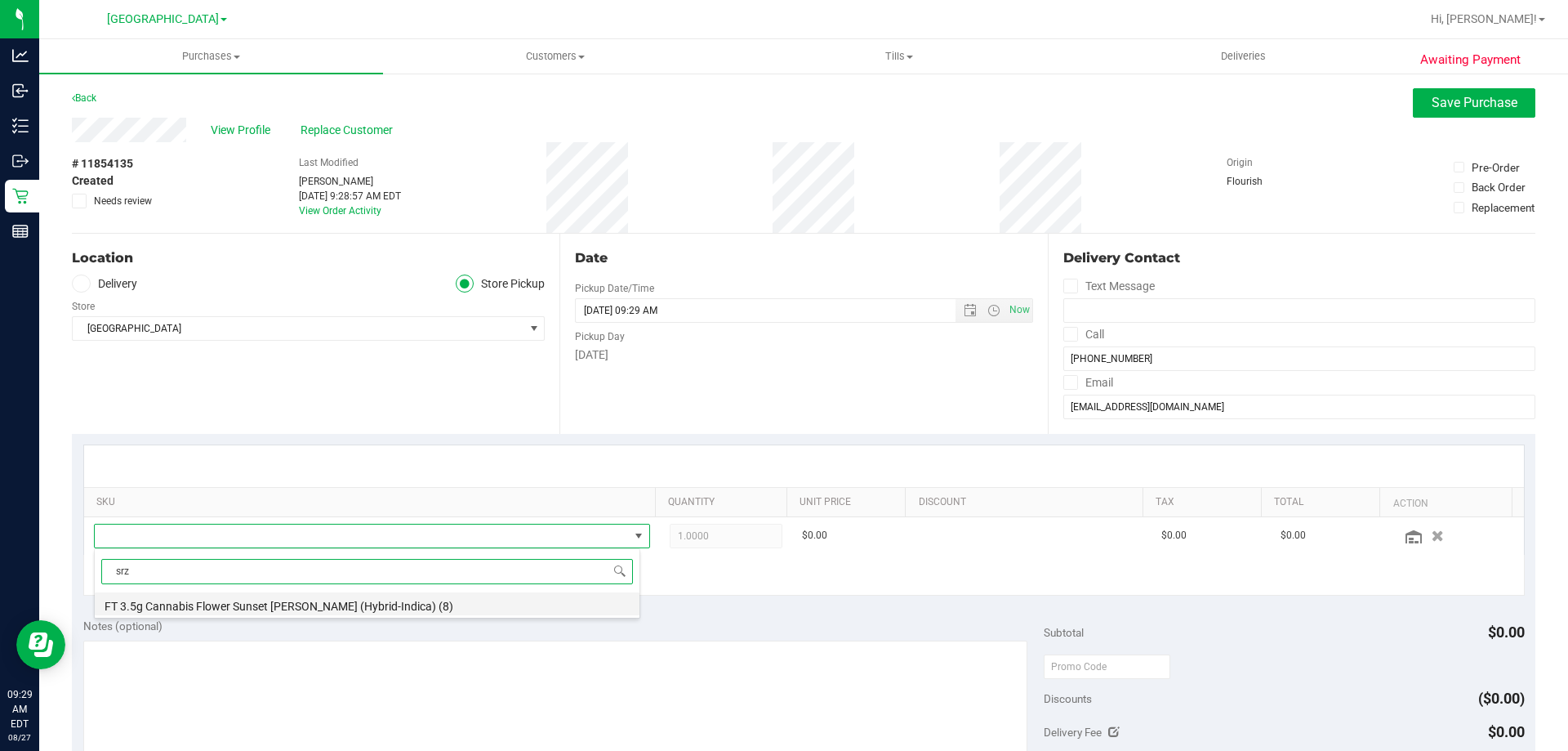
click at [389, 610] on li "FT 3.5g Cannabis Flower Sunset Runtz (Hybrid-Indica) (8)" at bounding box center [368, 604] width 545 height 22
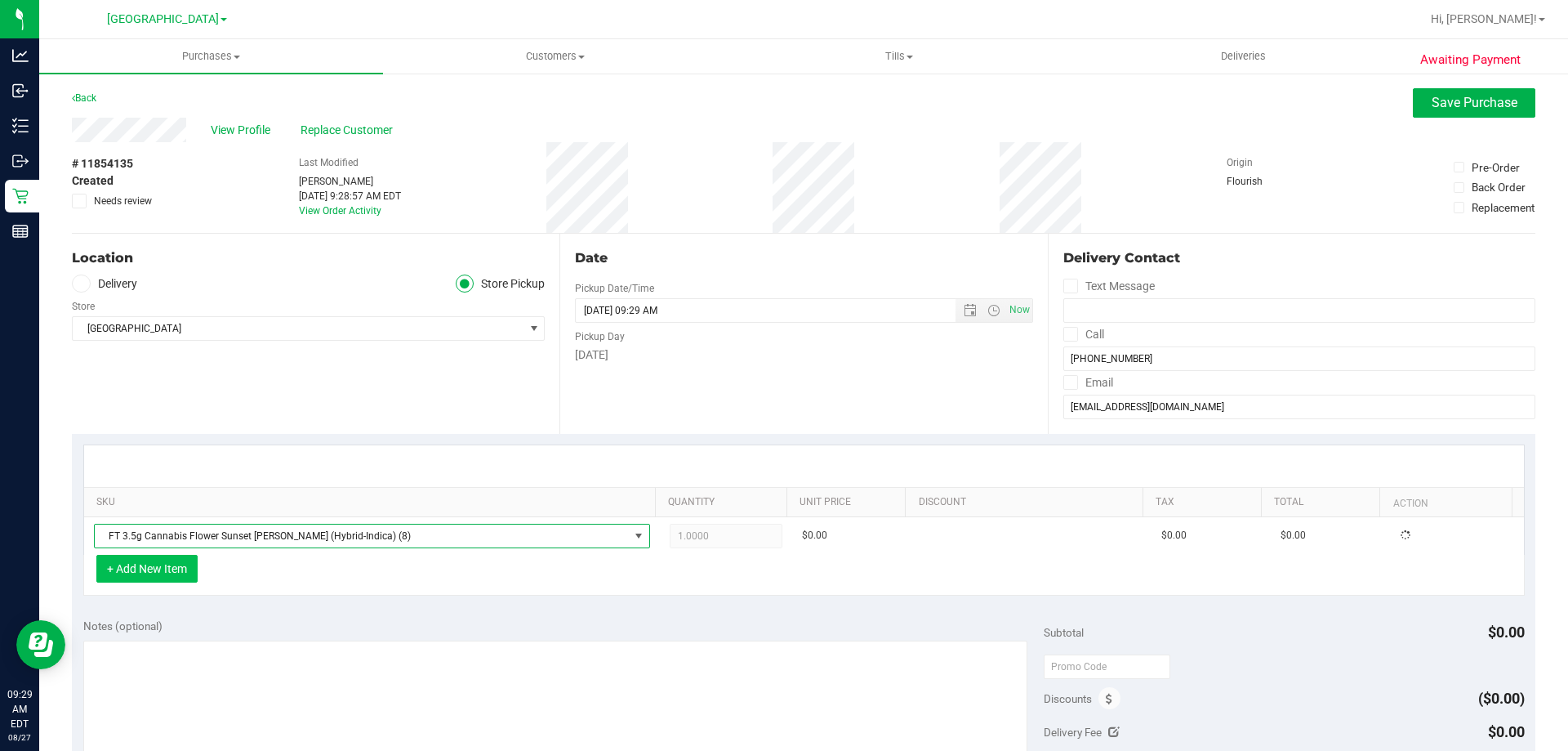
click at [179, 567] on button "+ Add New Item" at bounding box center [146, 568] width 101 height 28
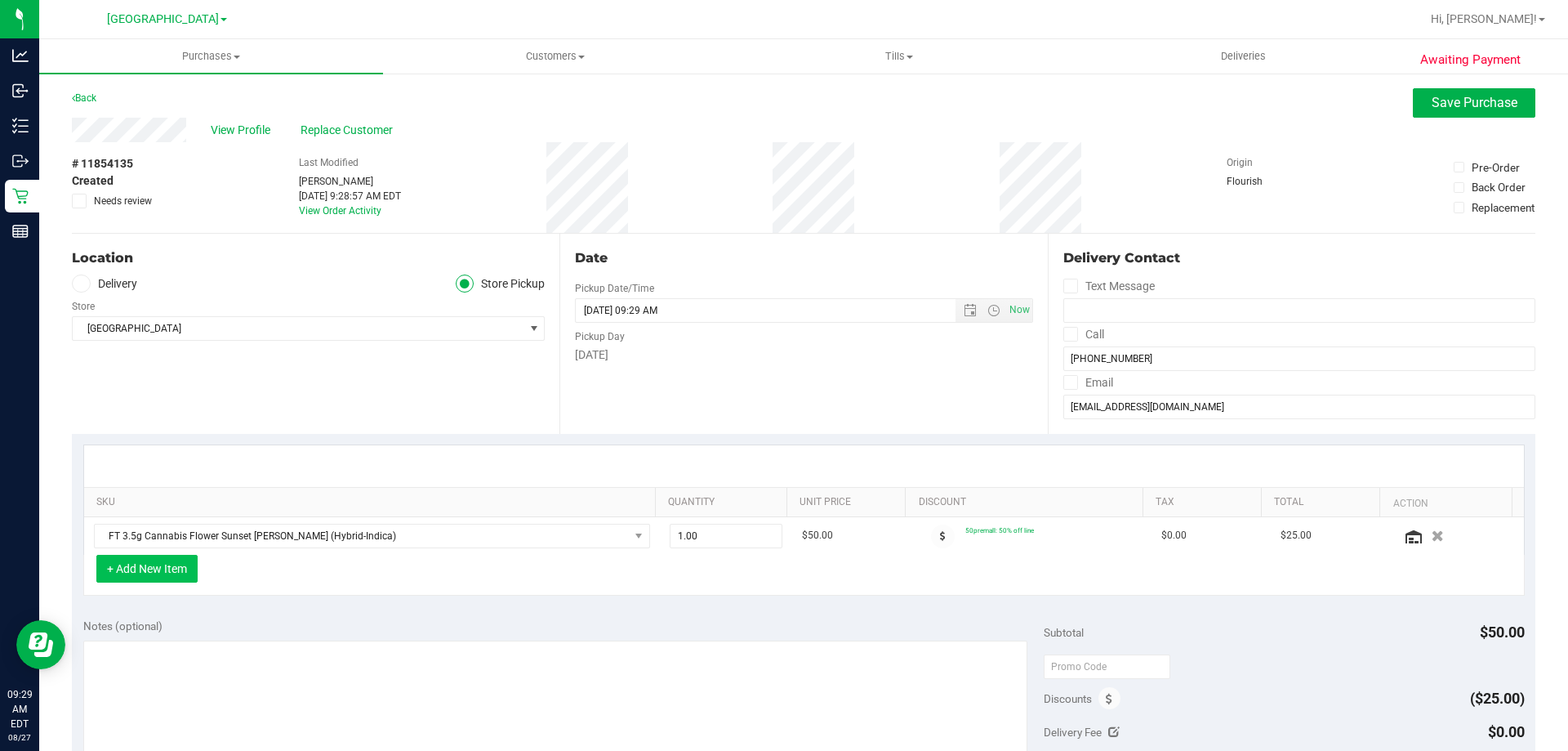
click at [155, 564] on button "+ Add New Item" at bounding box center [146, 568] width 101 height 28
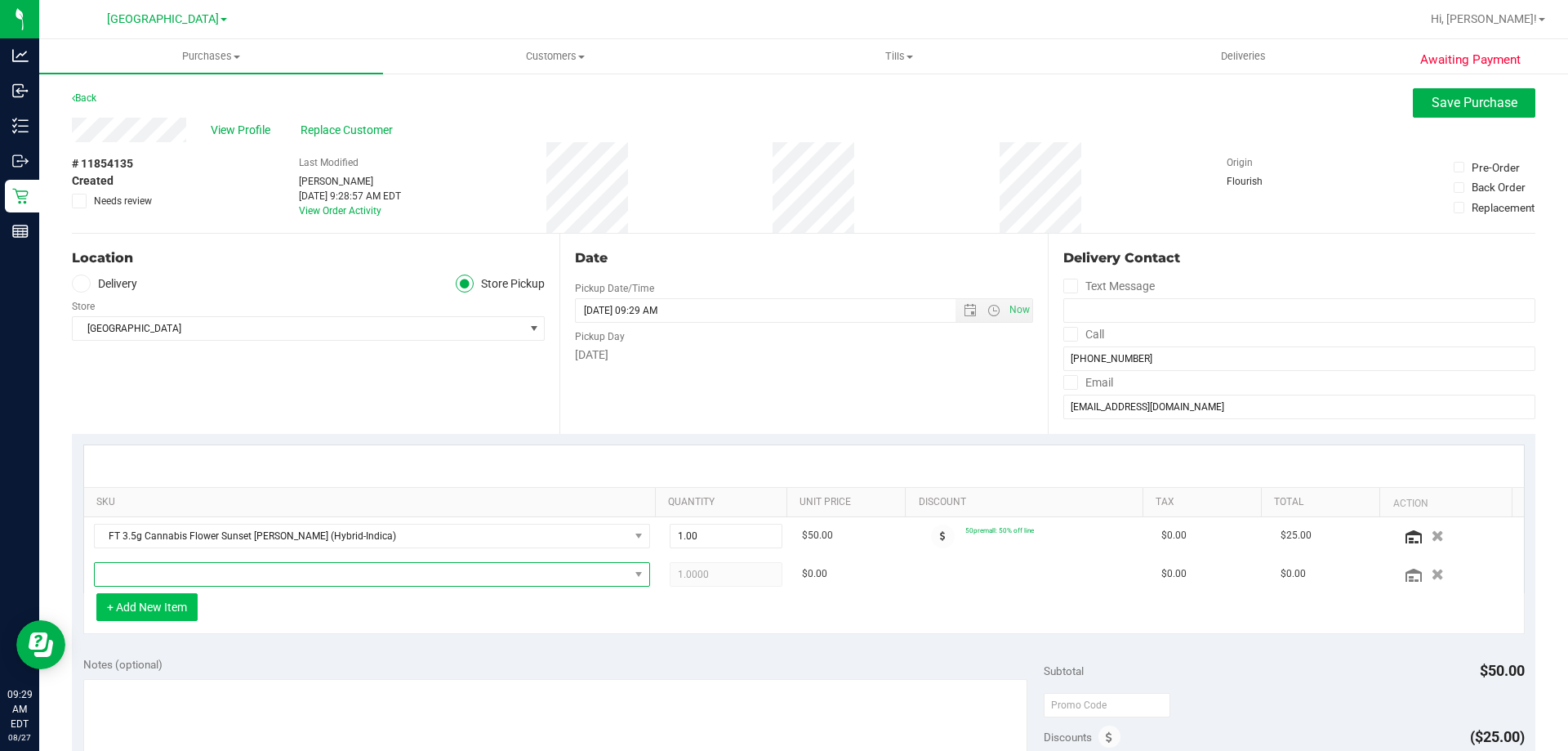
click at [243, 568] on span "NO DATA FOUND" at bounding box center [362, 574] width 534 height 22
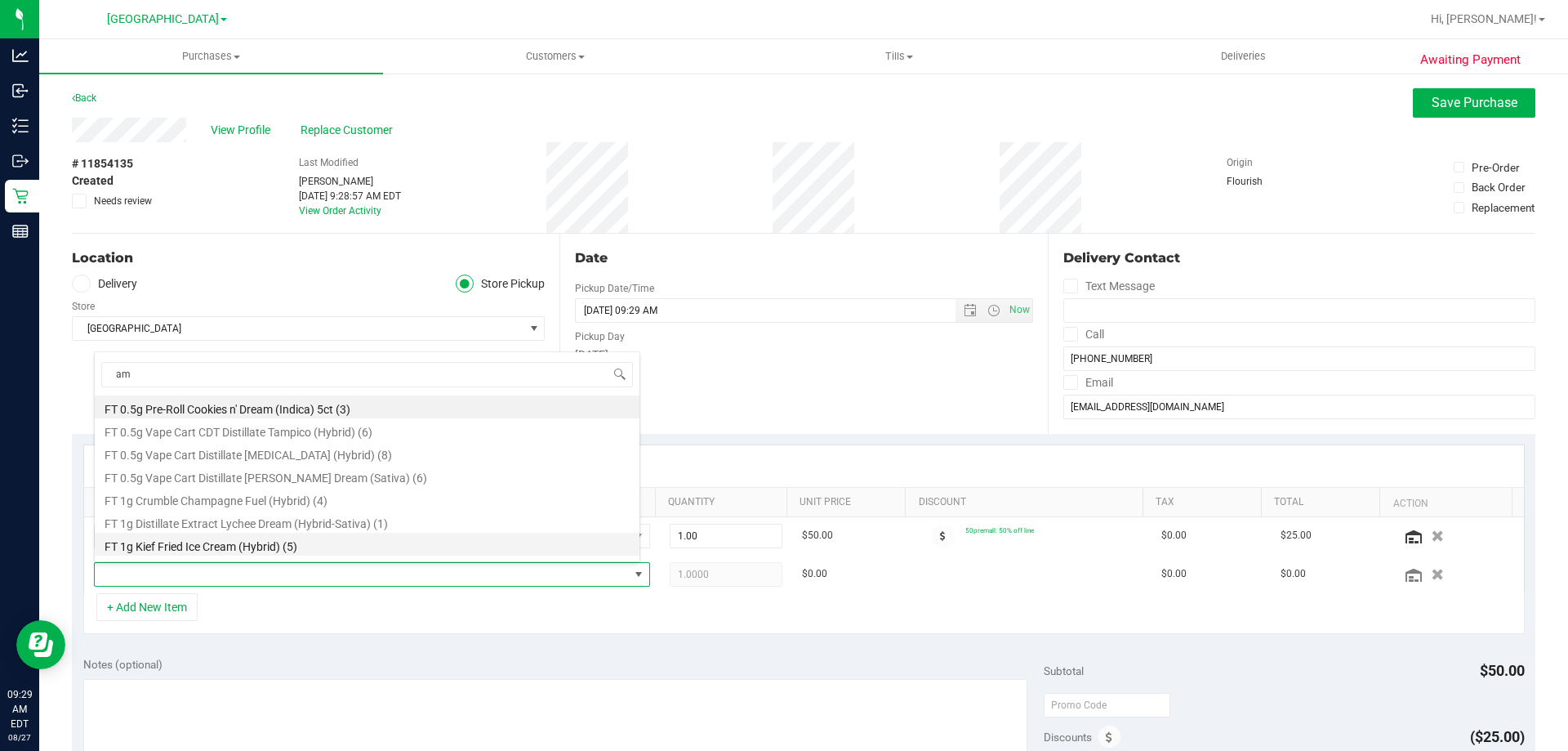
type input "aml"
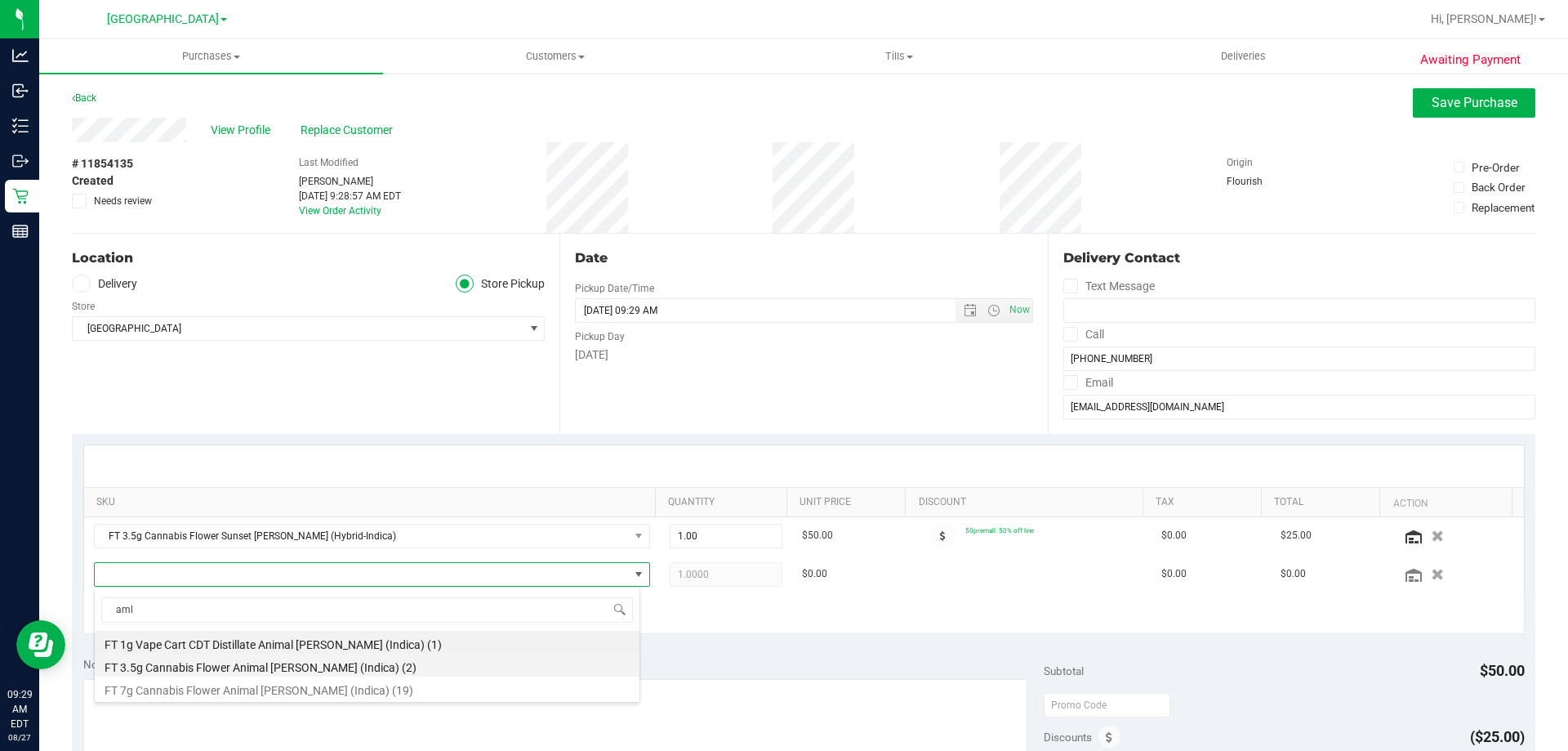
click at [390, 671] on li "FT 3.5g Cannabis Flower Animal Larry (Indica) (2)" at bounding box center [368, 664] width 545 height 22
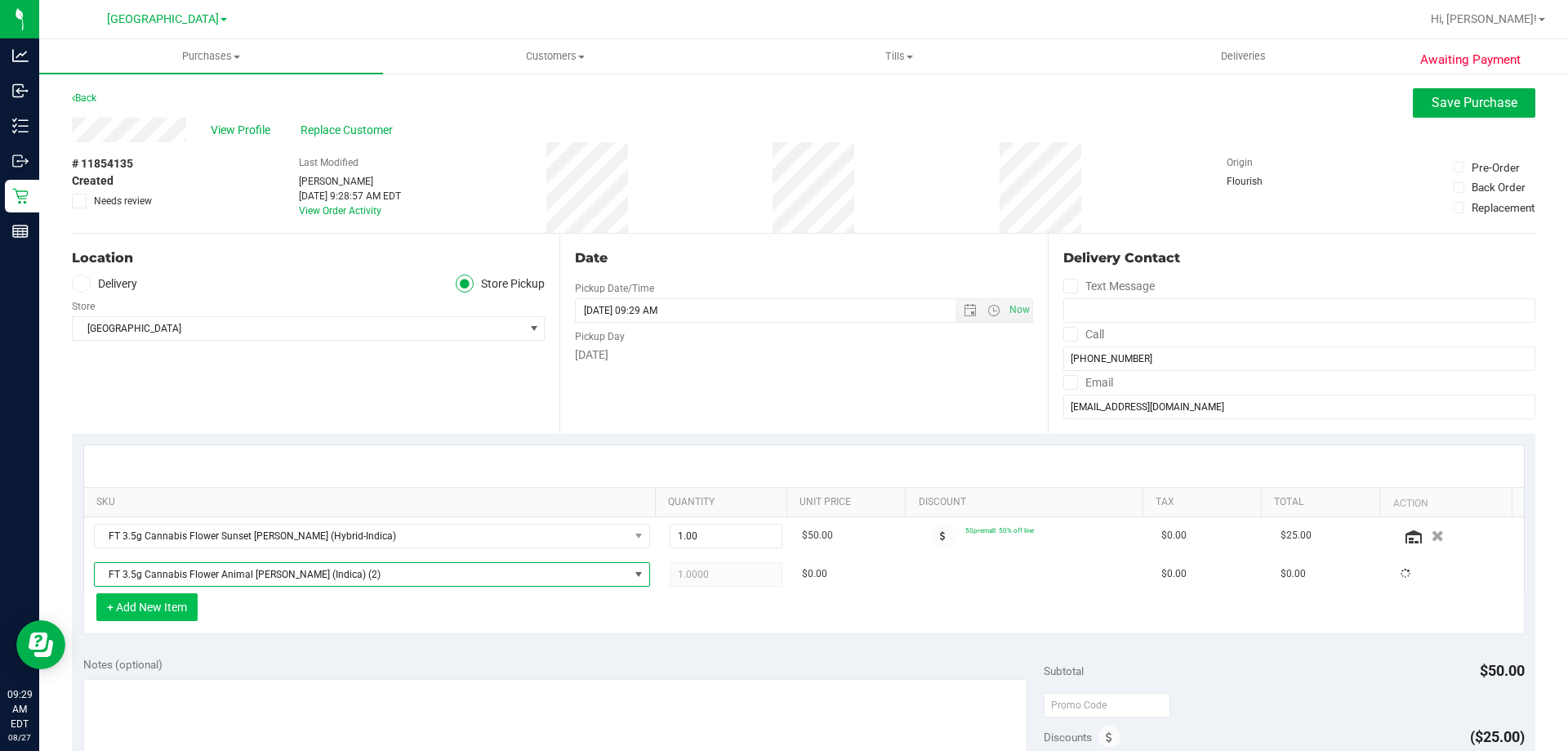
click at [181, 614] on button "+ Add New Item" at bounding box center [146, 607] width 101 height 28
click at [177, 612] on button "+ Add New Item" at bounding box center [146, 607] width 101 height 28
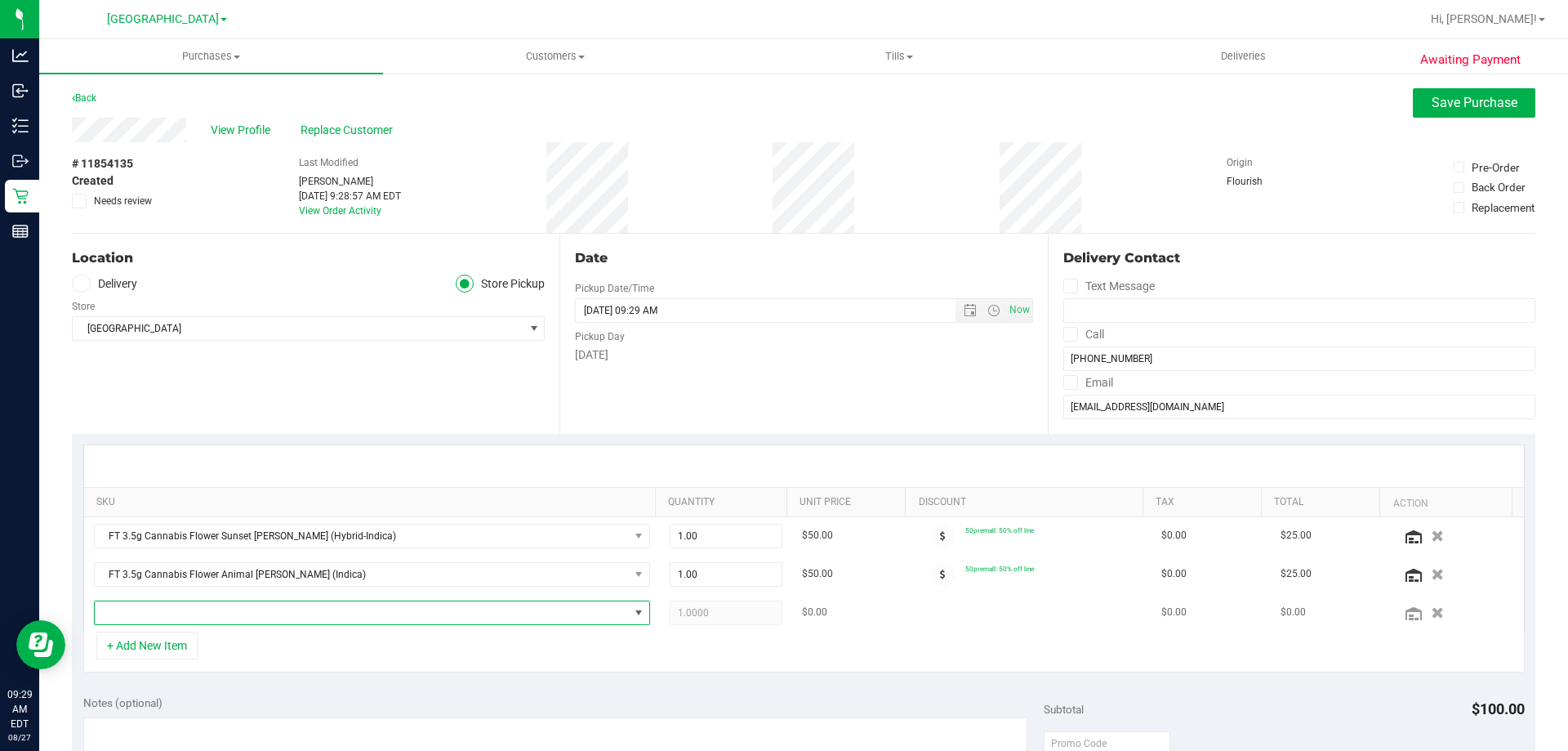
click at [291, 611] on span "NO DATA FOUND" at bounding box center [362, 613] width 534 height 22
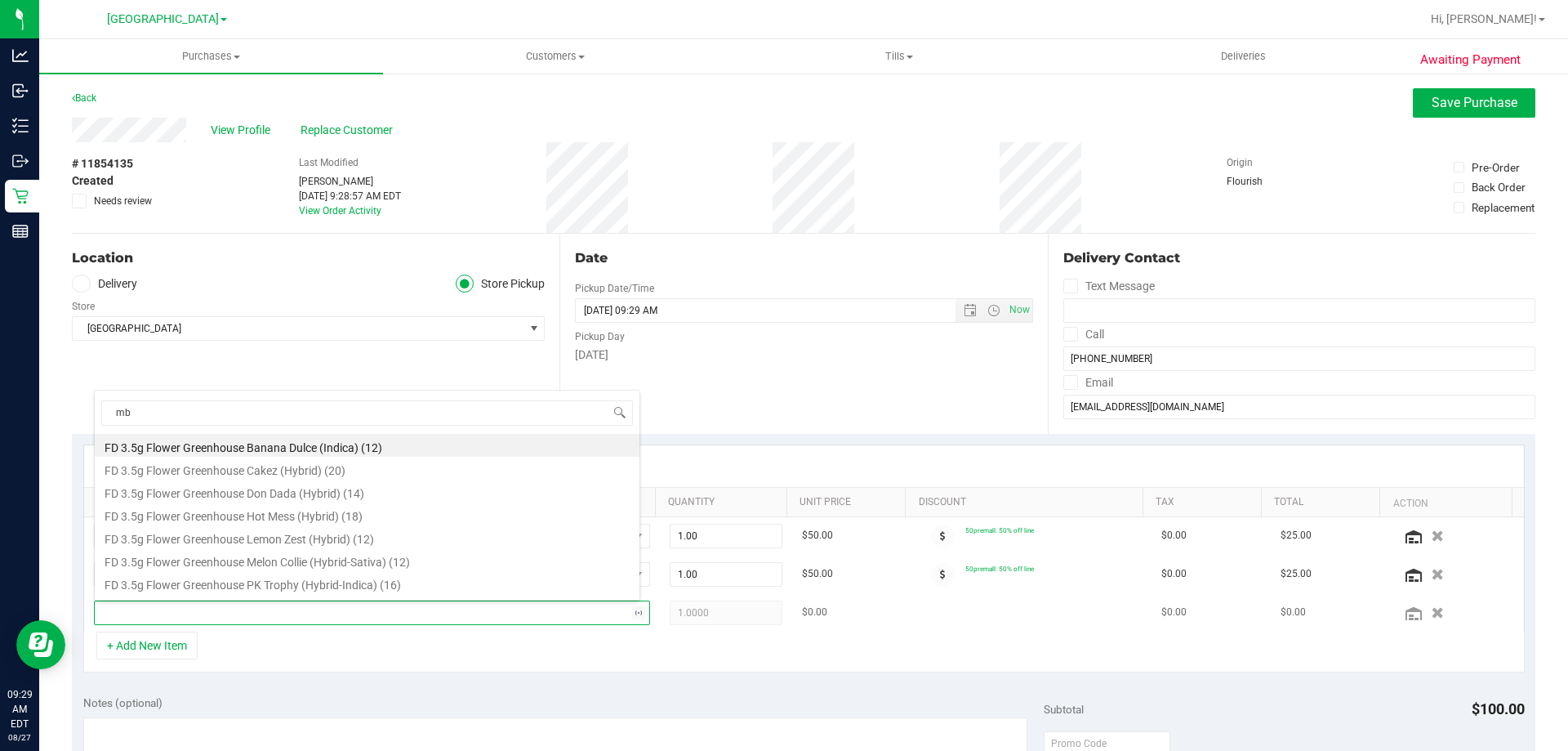
type input "mbl"
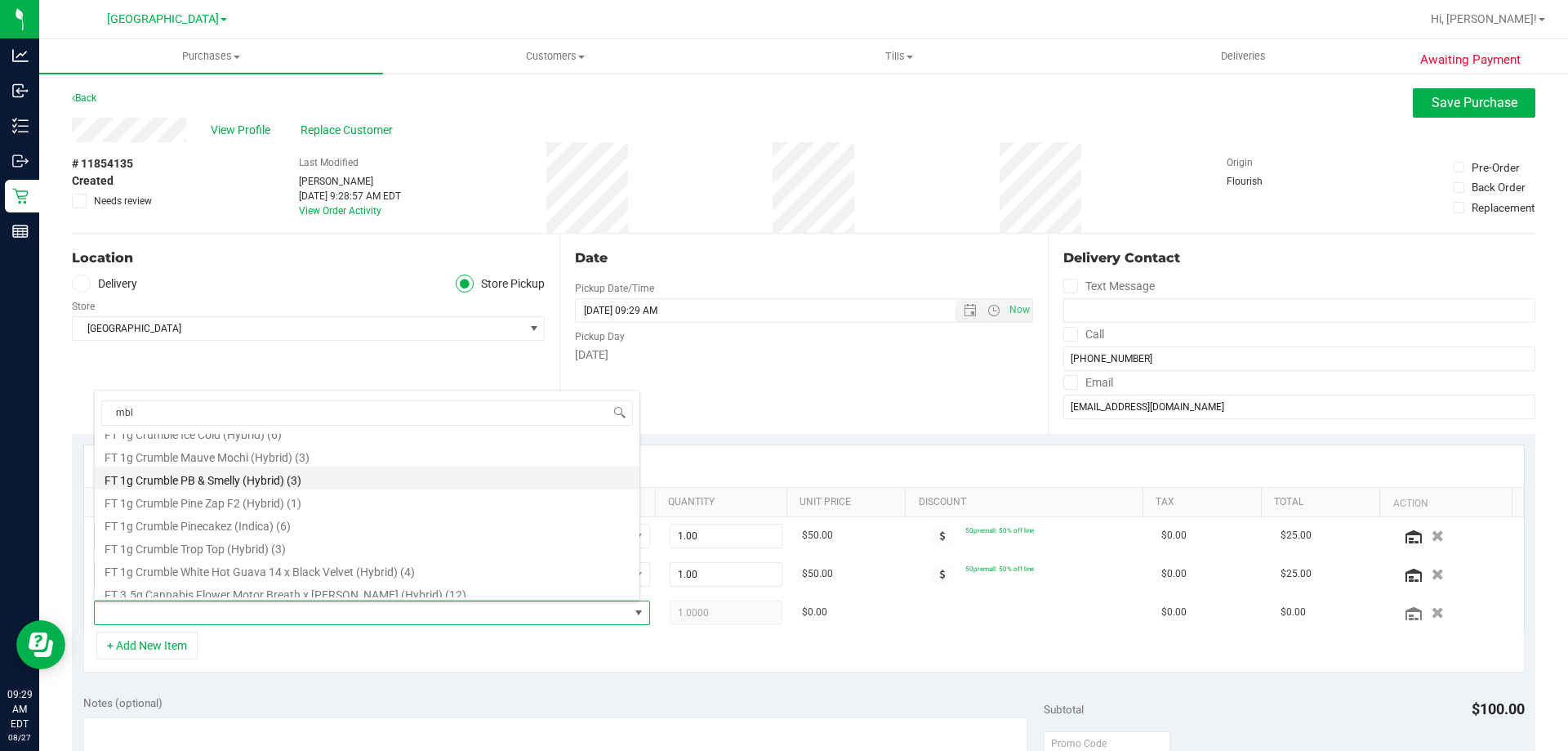
scroll to position [88, 0]
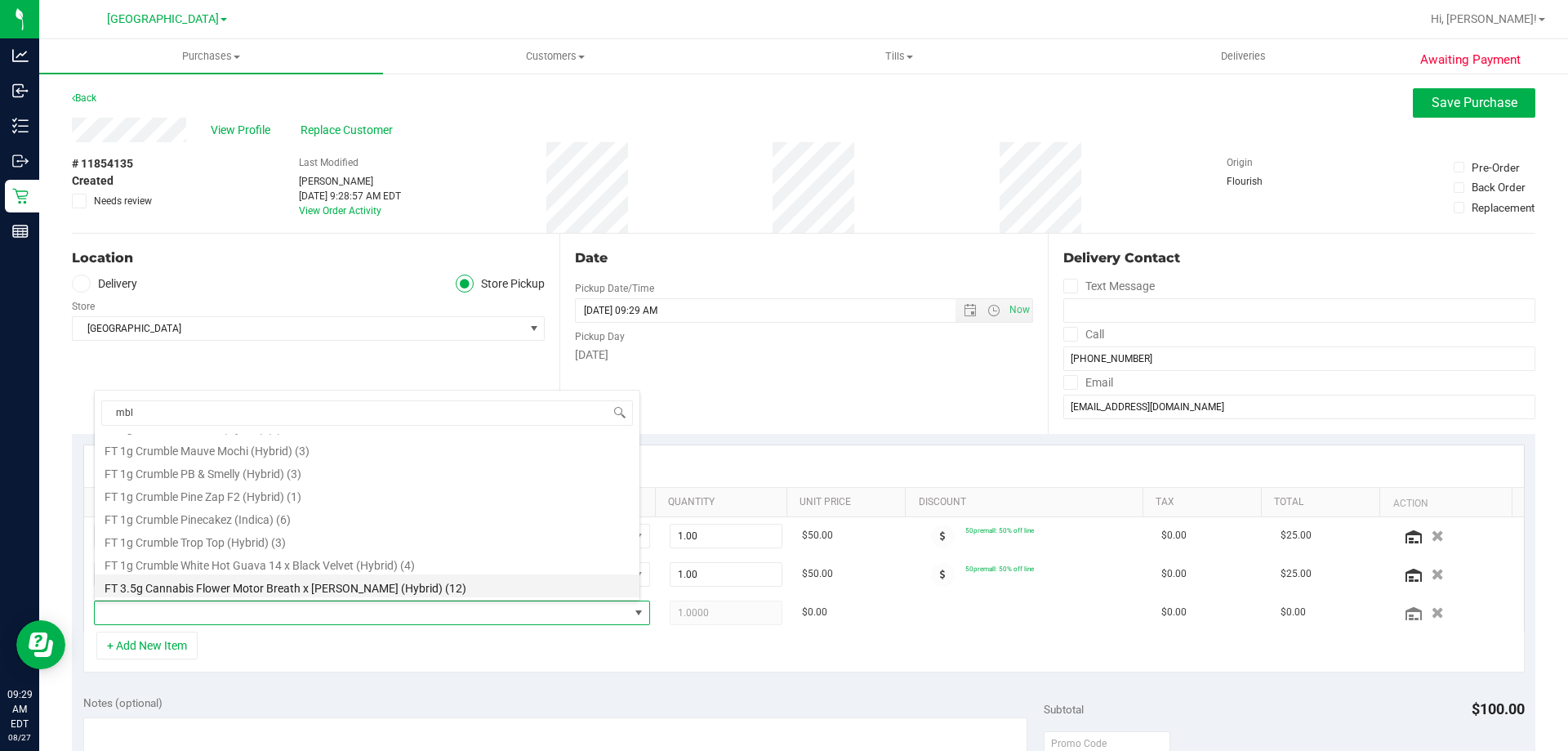
click at [377, 586] on li "FT 3.5g Cannabis Flower Motor Breath x Mike Larry (Hybrid) (12)" at bounding box center [368, 586] width 545 height 22
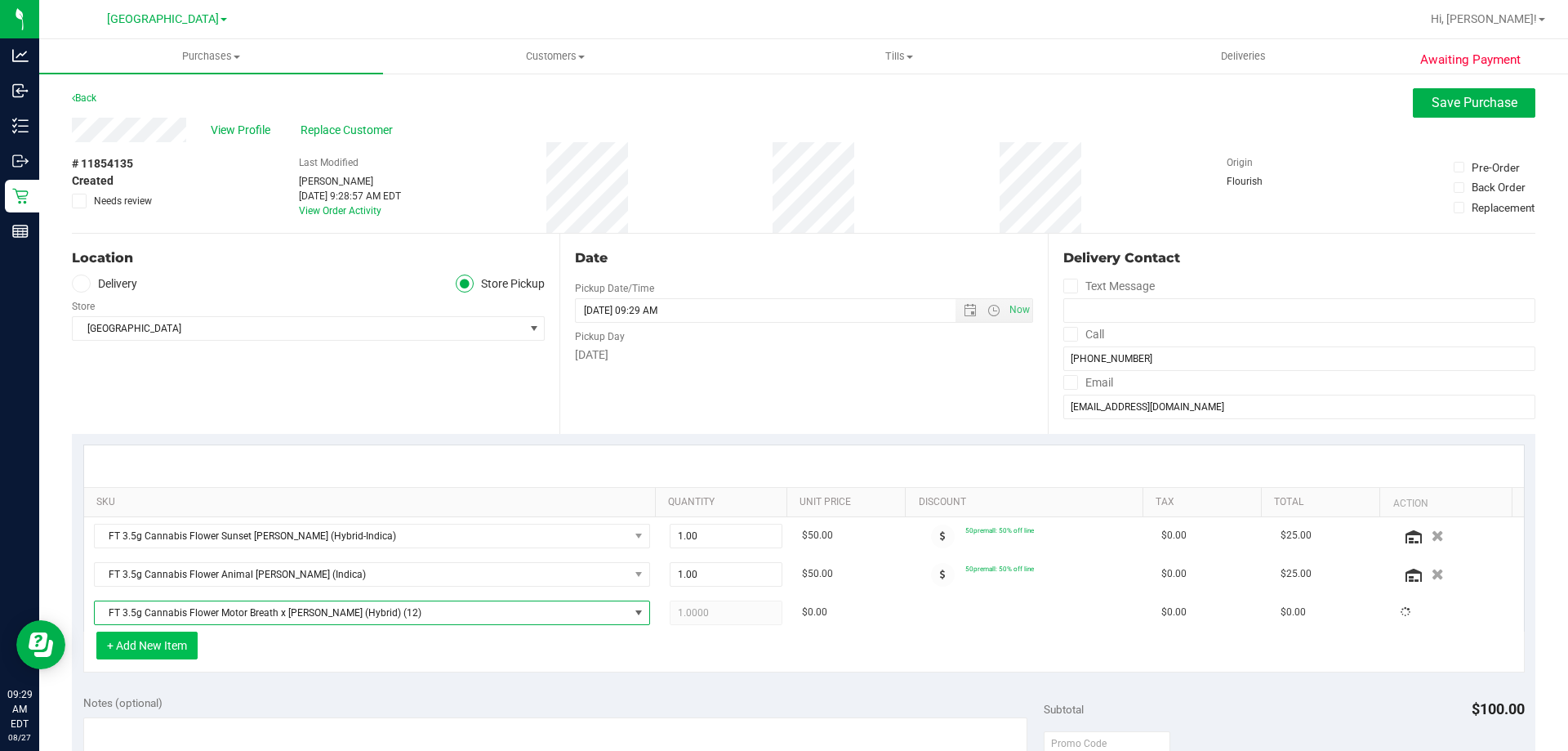
click at [142, 658] on button "+ Add New Item" at bounding box center [146, 645] width 101 height 28
click at [176, 648] on button "+ Add New Item" at bounding box center [146, 645] width 101 height 28
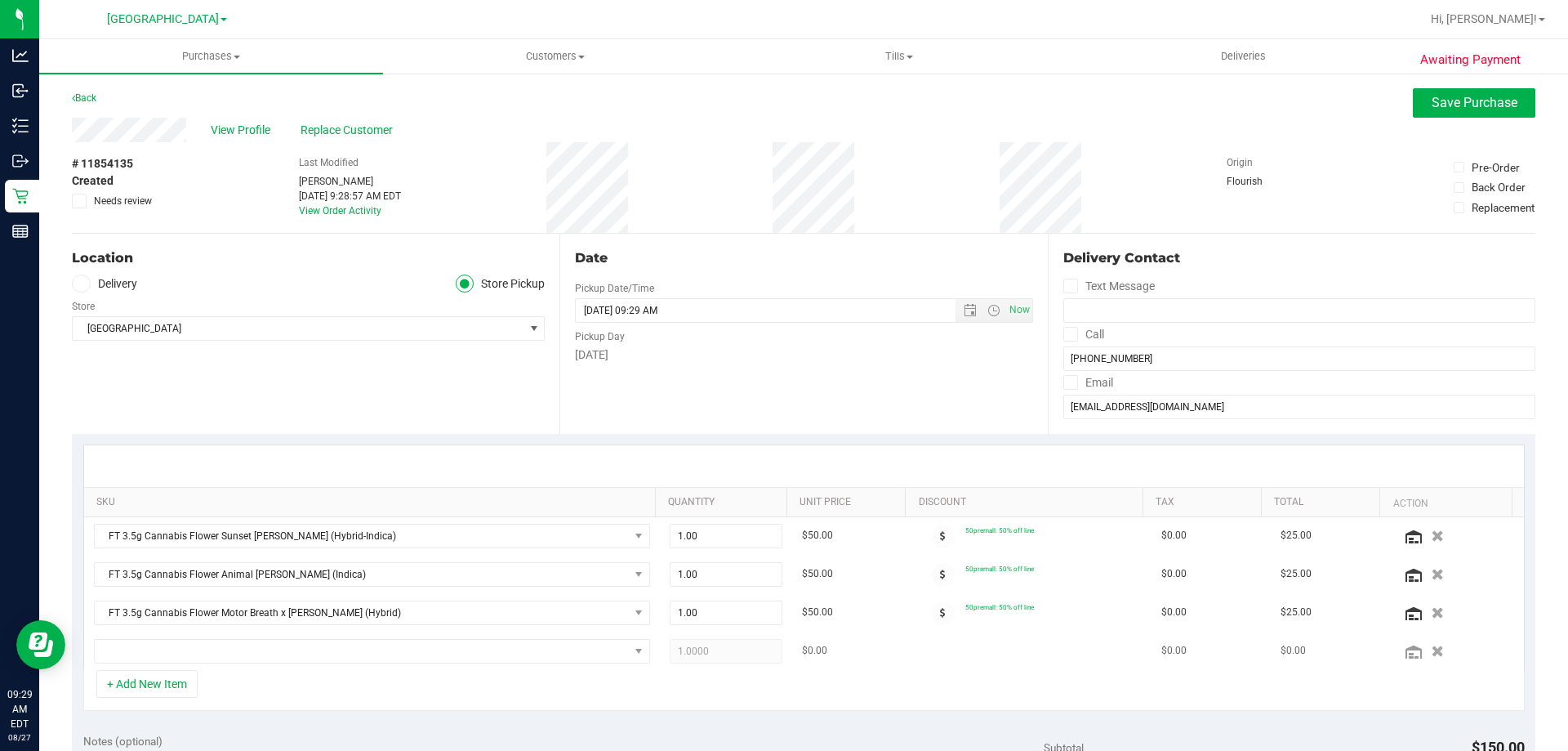
click at [272, 637] on td at bounding box center [372, 651] width 576 height 37
click at [272, 642] on span "NO DATA FOUND" at bounding box center [362, 651] width 534 height 22
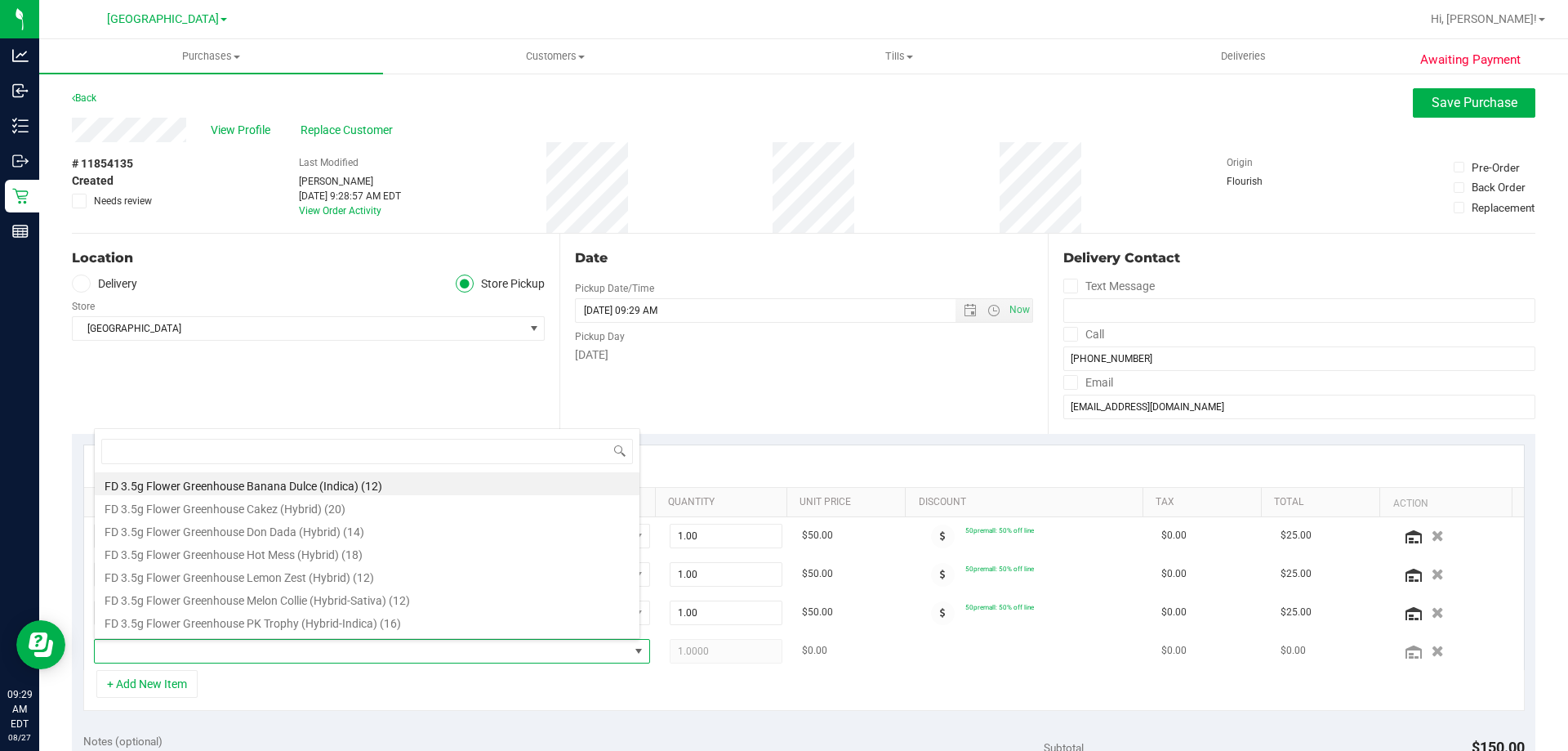
scroll to position [24, 541]
type input "muff"
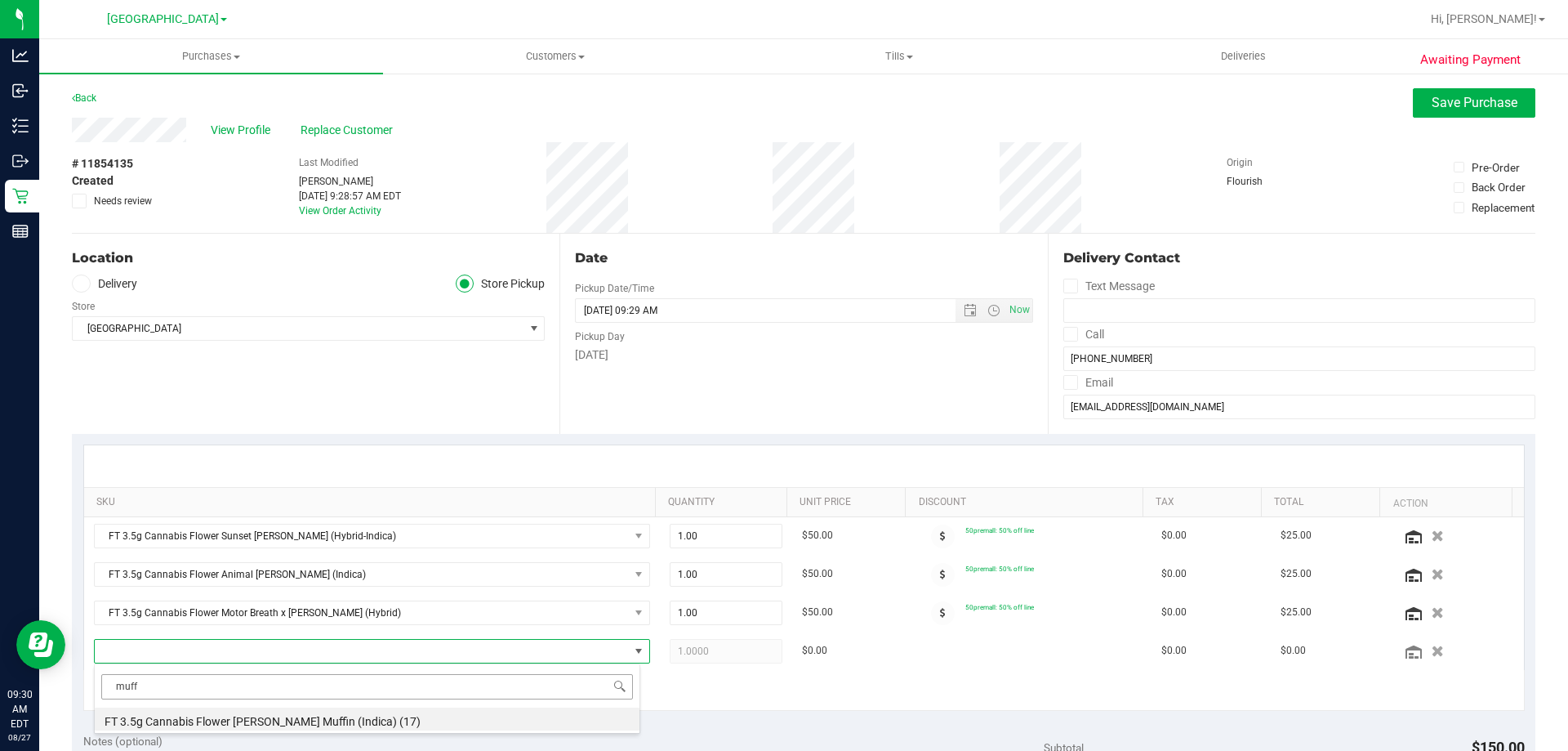
click at [266, 721] on li "FT 3.5g Cannabis Flower Runtz Muffin (Indica) (17)" at bounding box center [368, 719] width 545 height 22
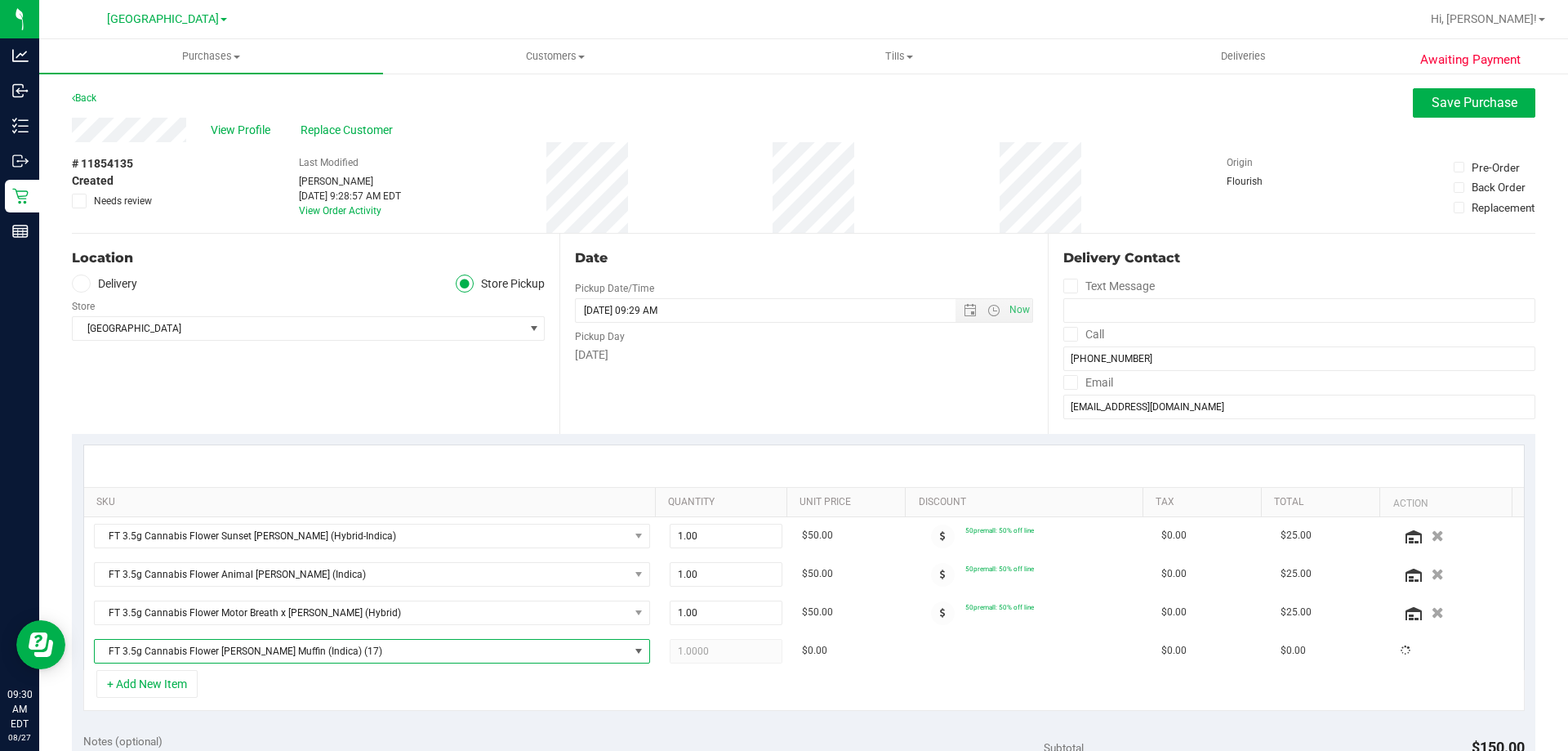
scroll to position [245, 0]
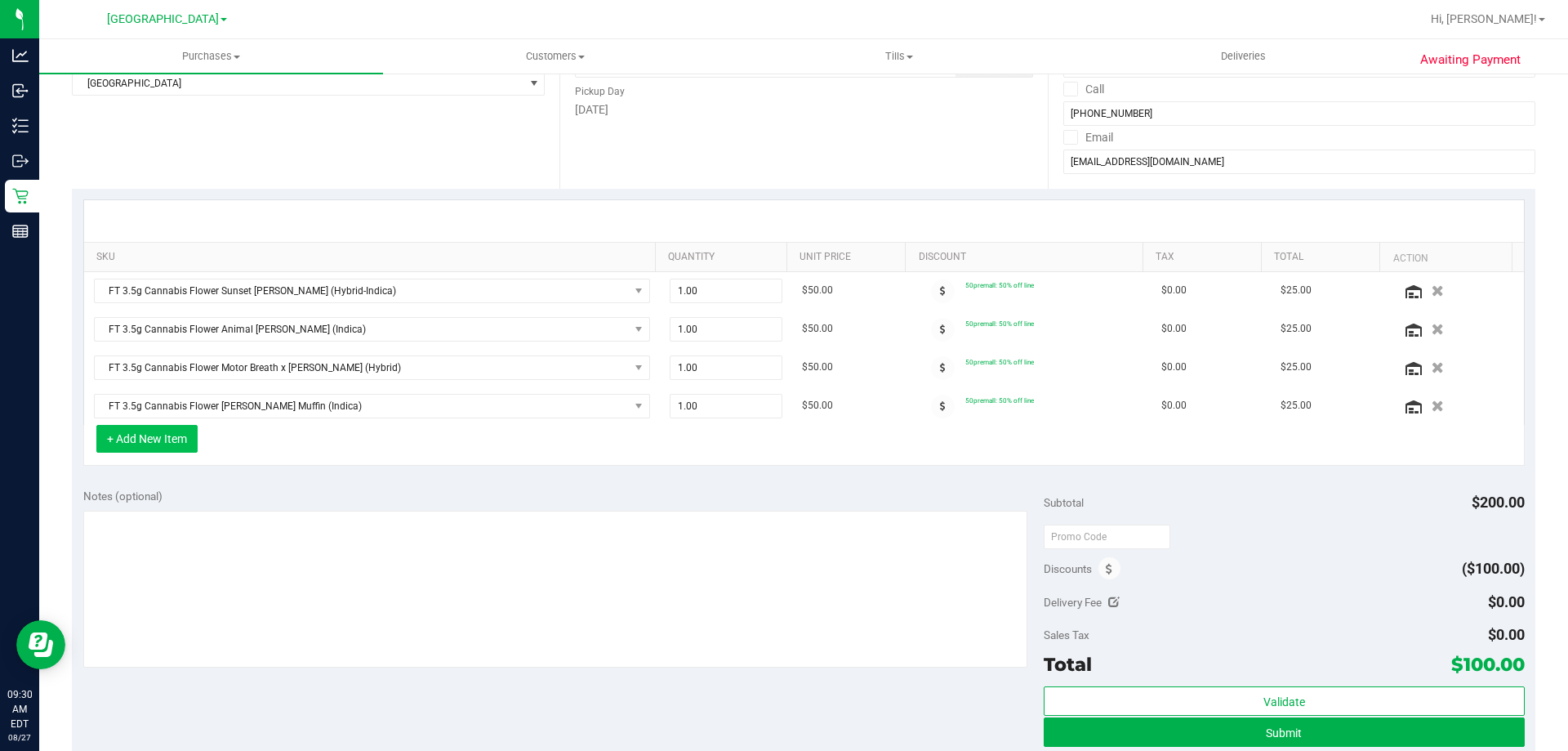
click at [99, 437] on button "+ Add New Item" at bounding box center [146, 439] width 101 height 28
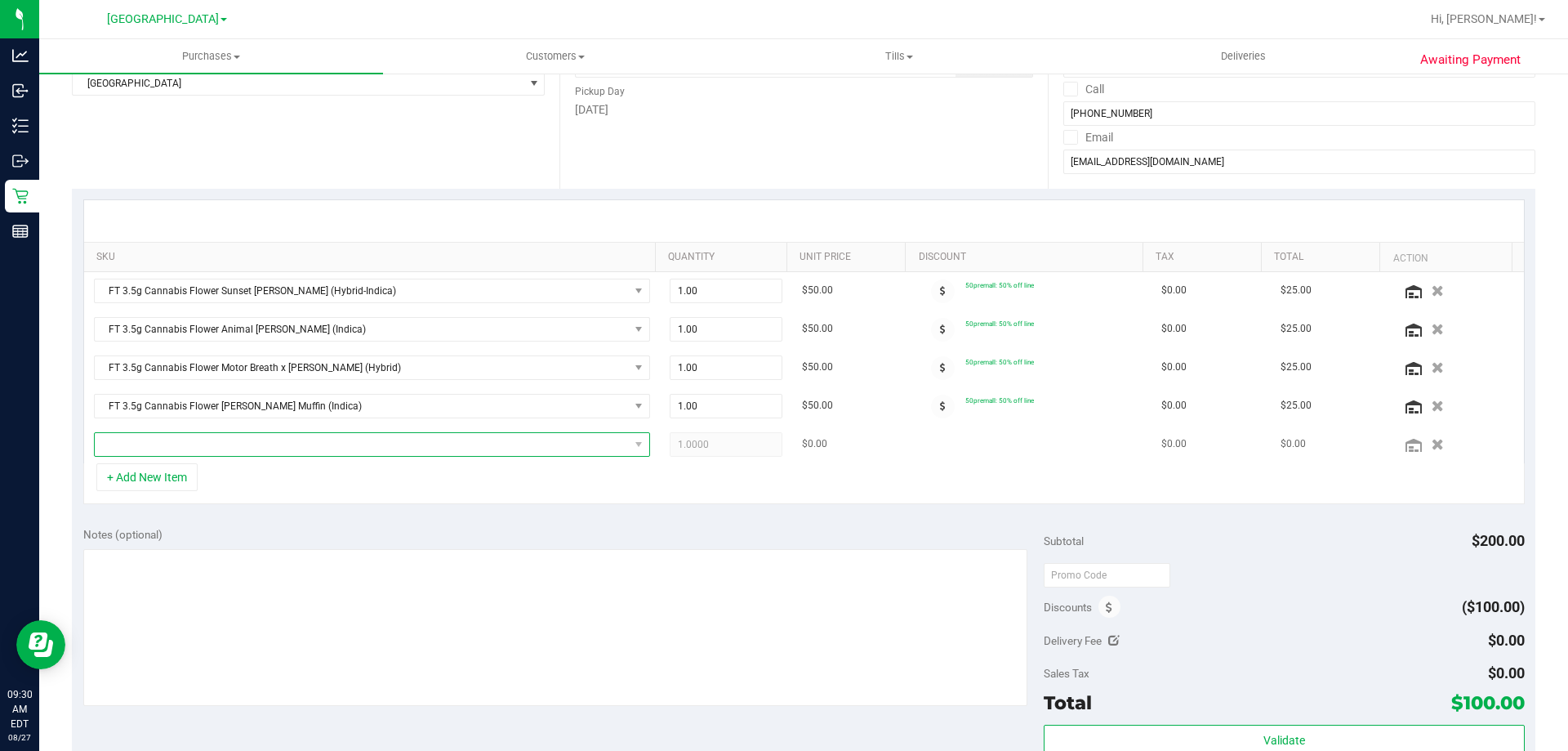
click at [436, 433] on span "NO DATA FOUND" at bounding box center [362, 444] width 534 height 22
click at [720, 503] on div "+ Add New Item" at bounding box center [803, 483] width 1442 height 41
click at [296, 443] on span "NO DATA FOUND" at bounding box center [362, 444] width 534 height 22
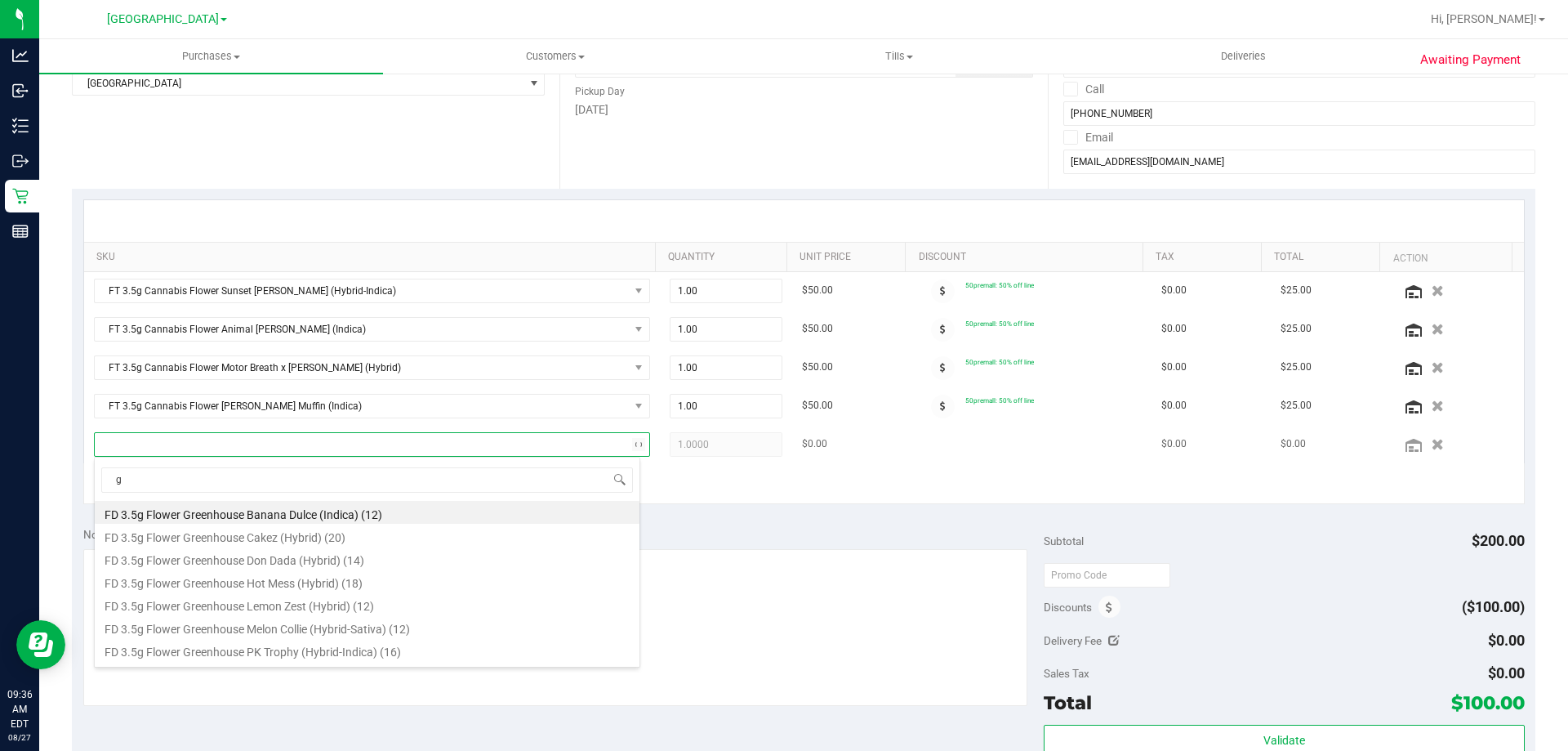
scroll to position [24, 541]
type input "grz"
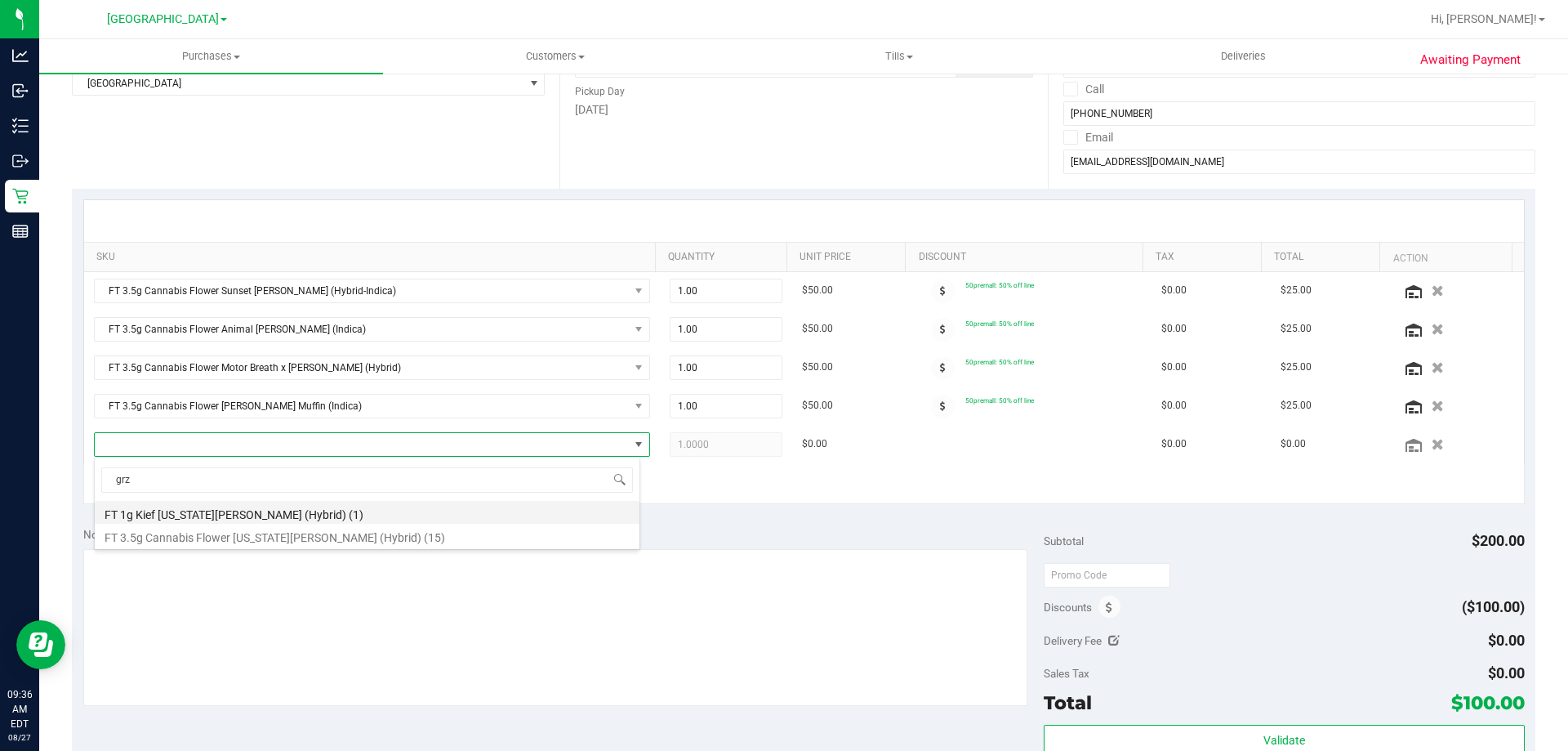
click at [338, 517] on li "FT 1g Kief Georgia Runtz (Hybrid) (1)" at bounding box center [368, 512] width 545 height 22
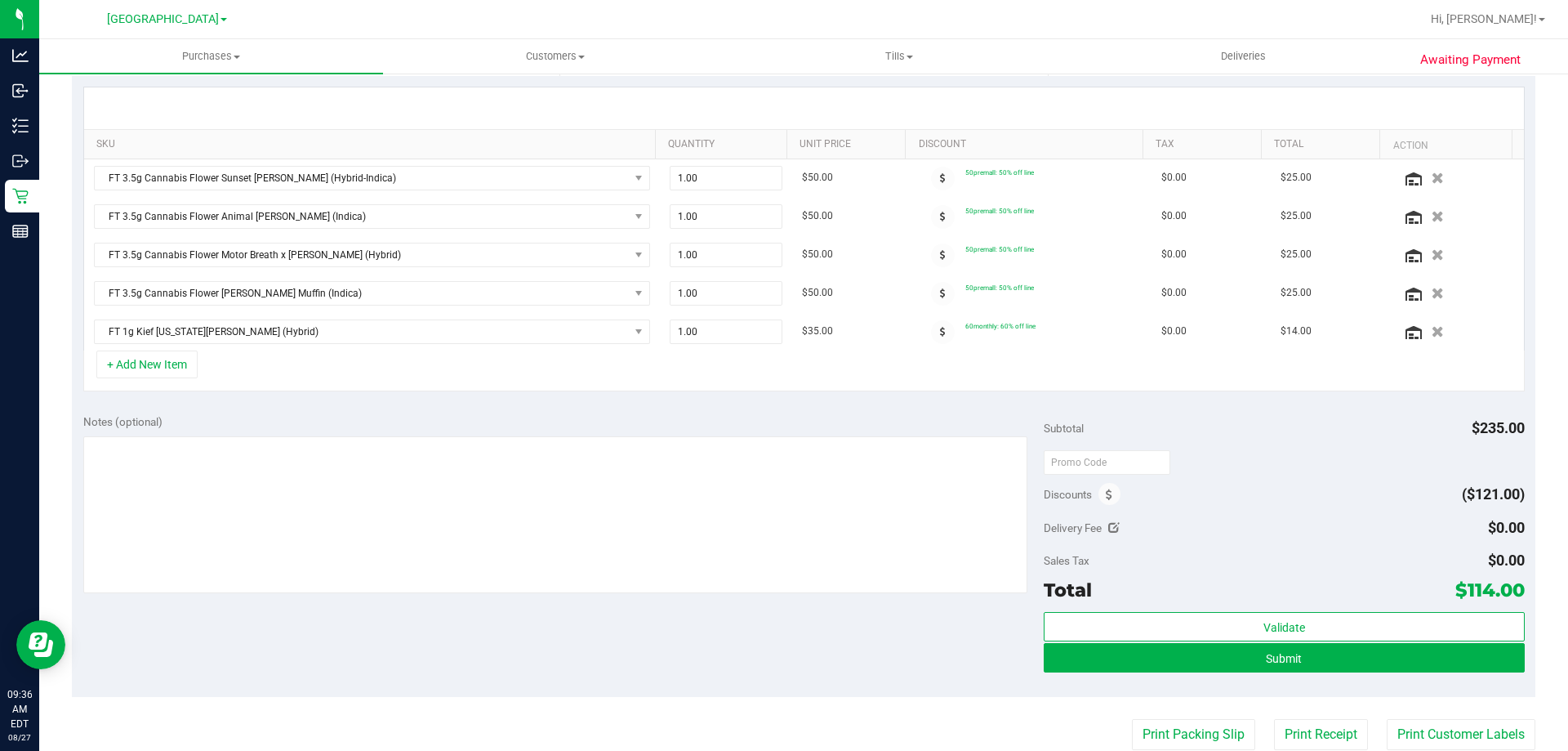
scroll to position [301, 0]
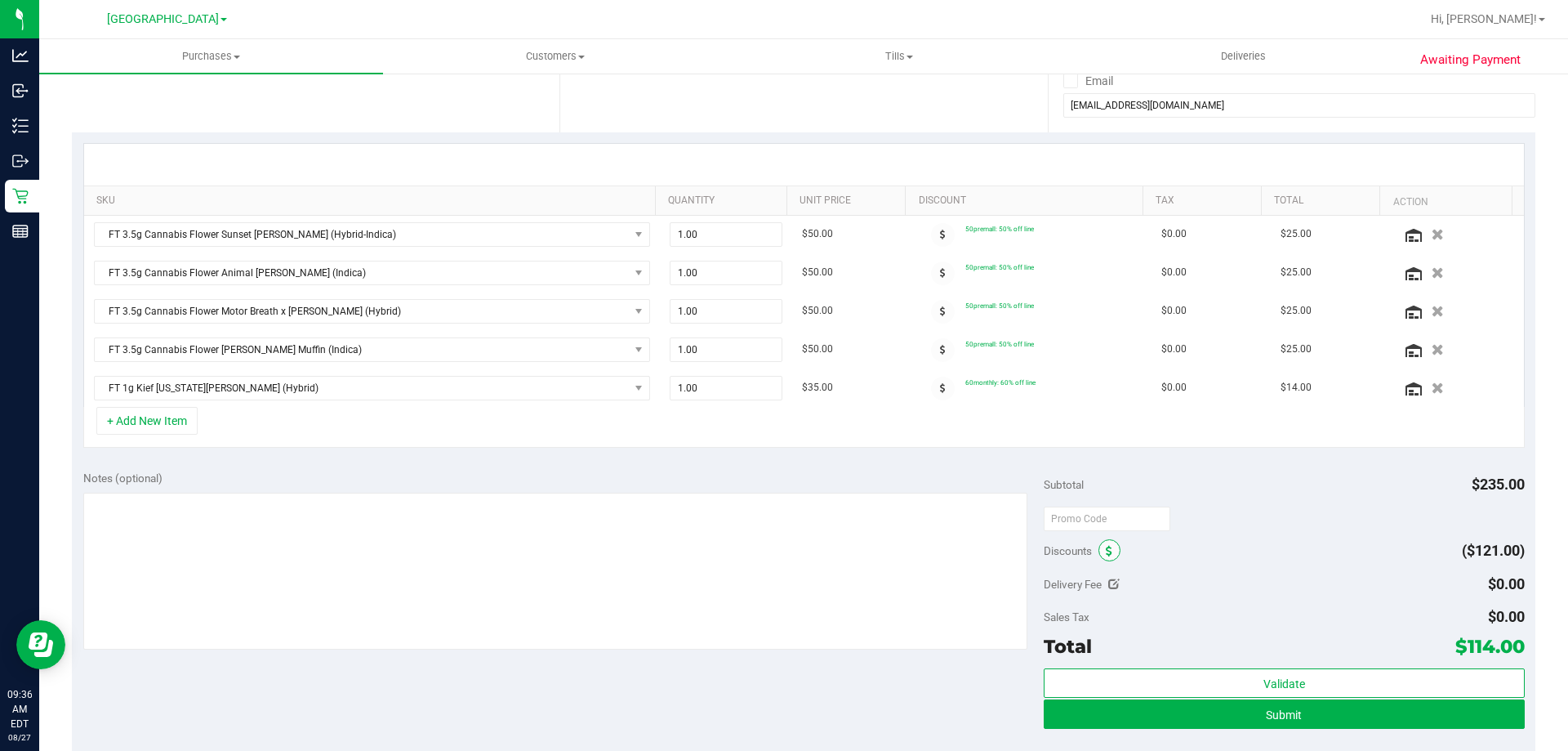
click at [1105, 559] on span at bounding box center [1109, 549] width 22 height 22
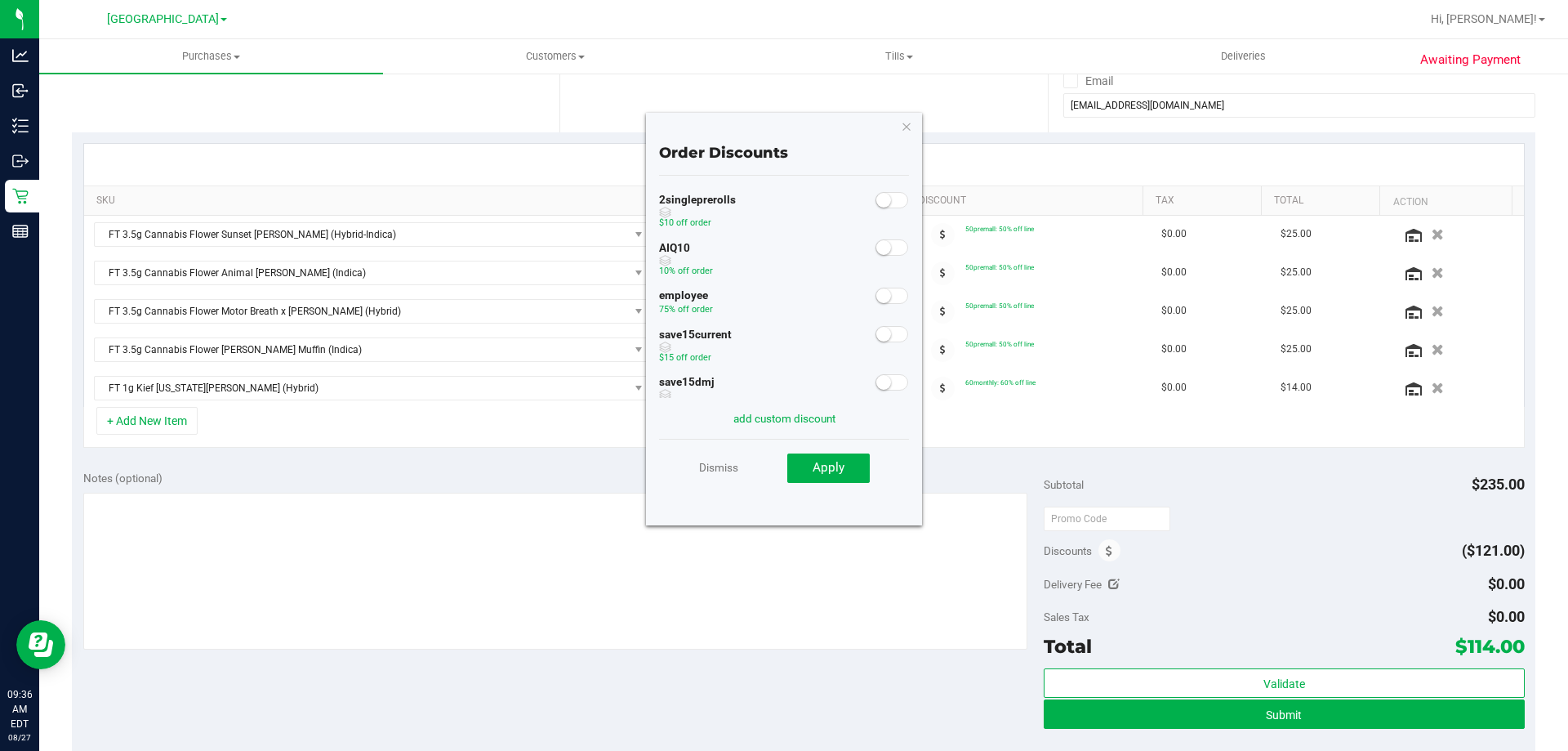
click at [880, 242] on span at bounding box center [892, 247] width 33 height 16
click at [829, 477] on button "Apply" at bounding box center [828, 468] width 82 height 29
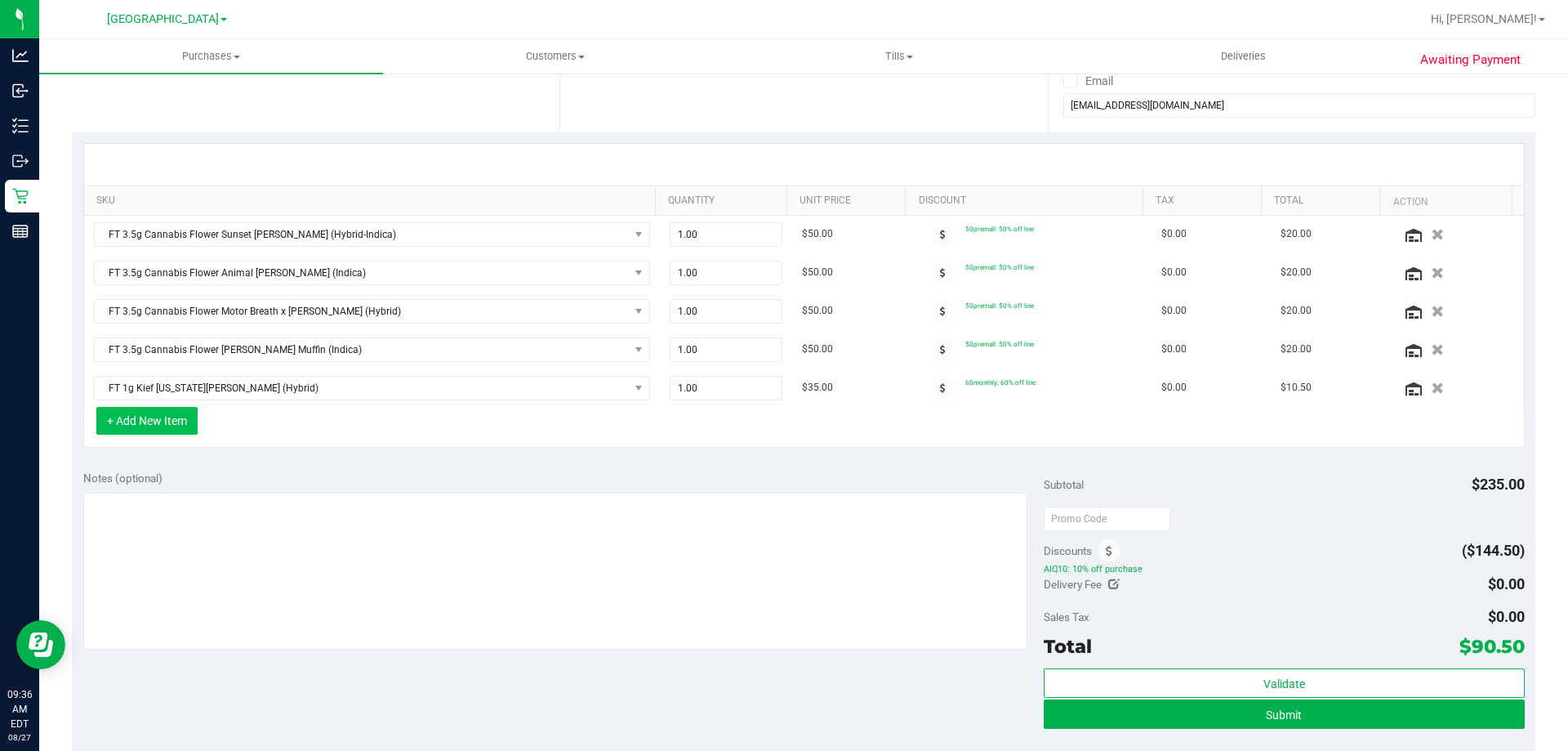
click at [192, 427] on button "+ Add New Item" at bounding box center [146, 420] width 101 height 28
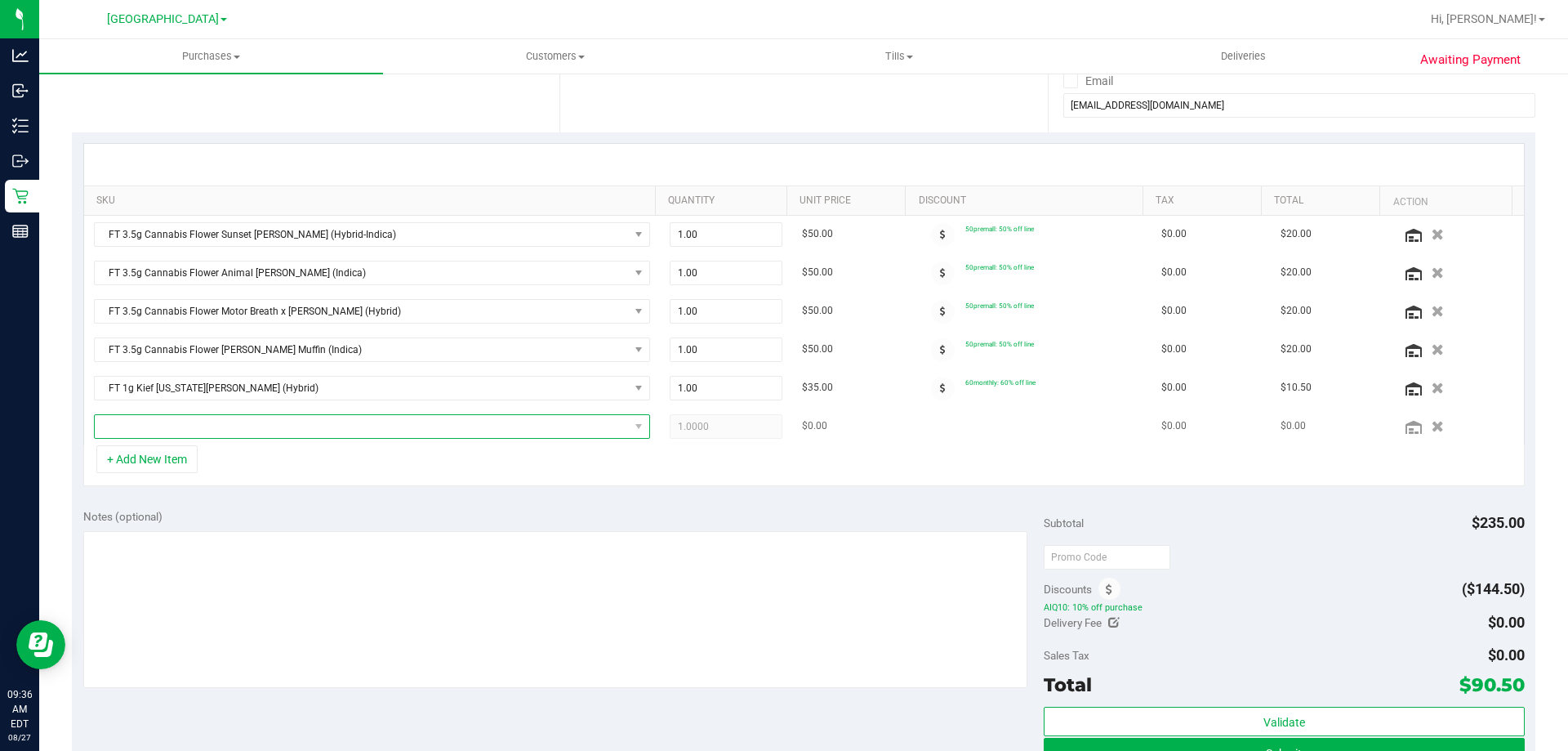
click at [287, 427] on span "NO DATA FOUND" at bounding box center [362, 427] width 534 height 22
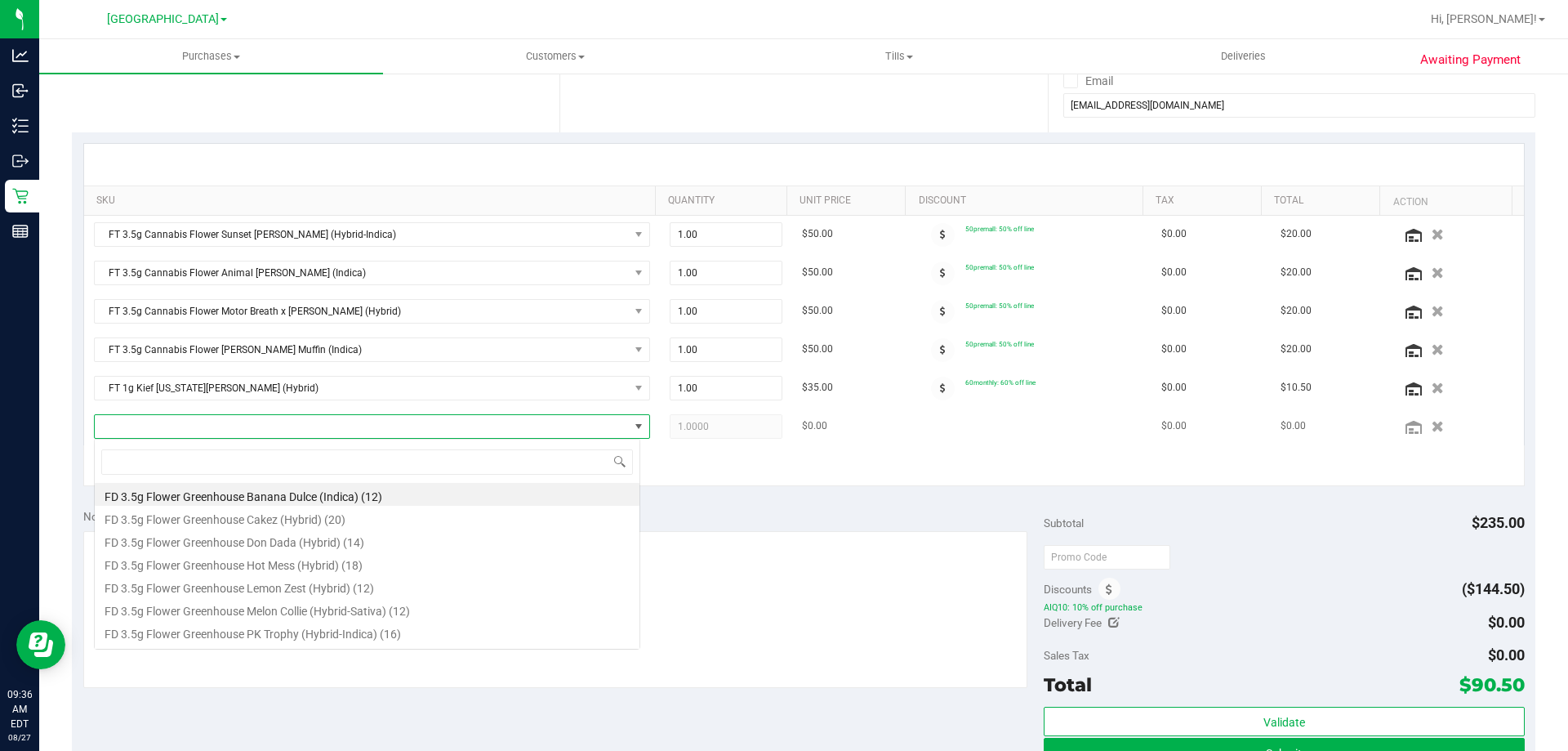
scroll to position [24, 541]
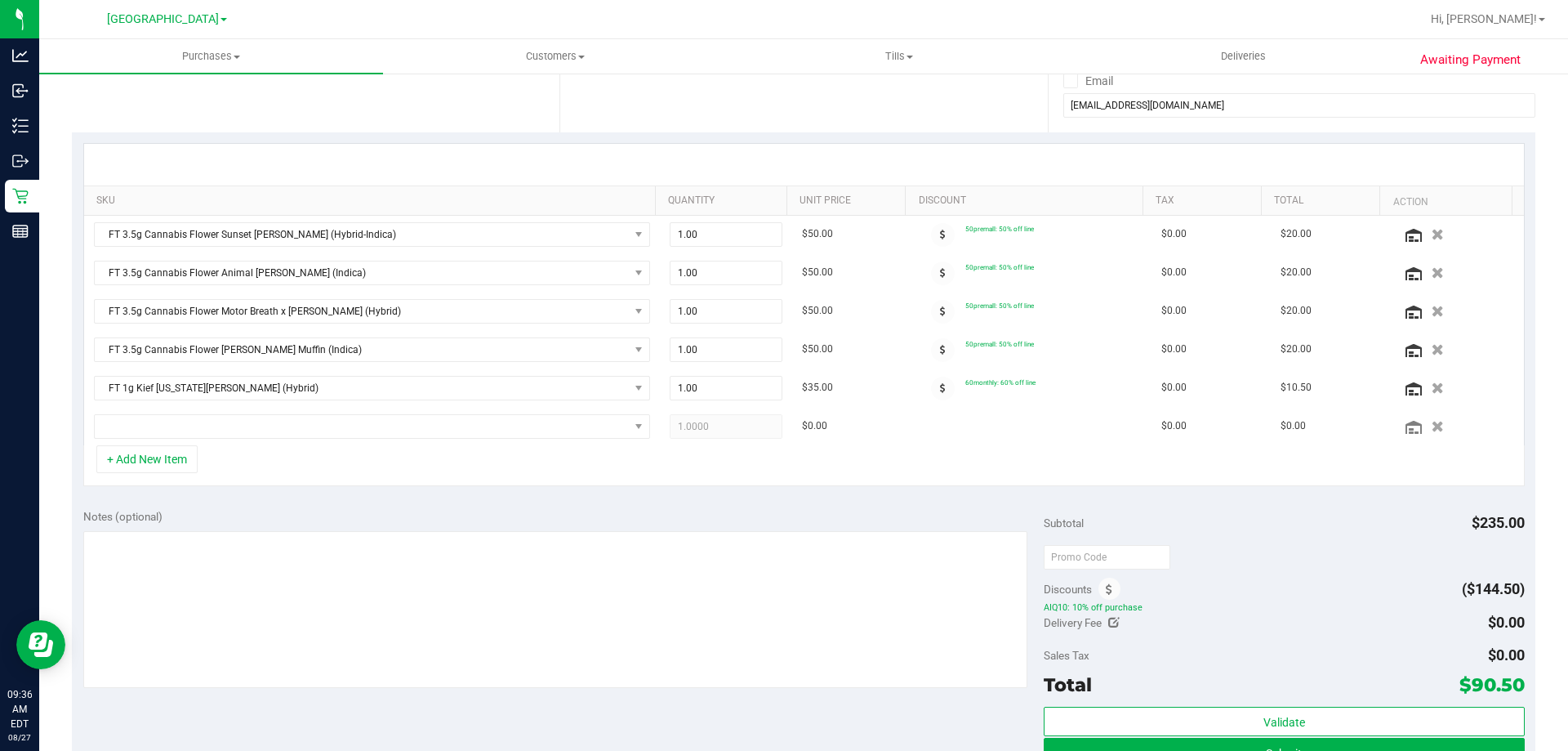
click at [832, 500] on div "Notes (optional) Subtotal $235.00 Discounts ($144.50) AIQ10: 10% off purchase D…" at bounding box center [803, 645] width 1463 height 294
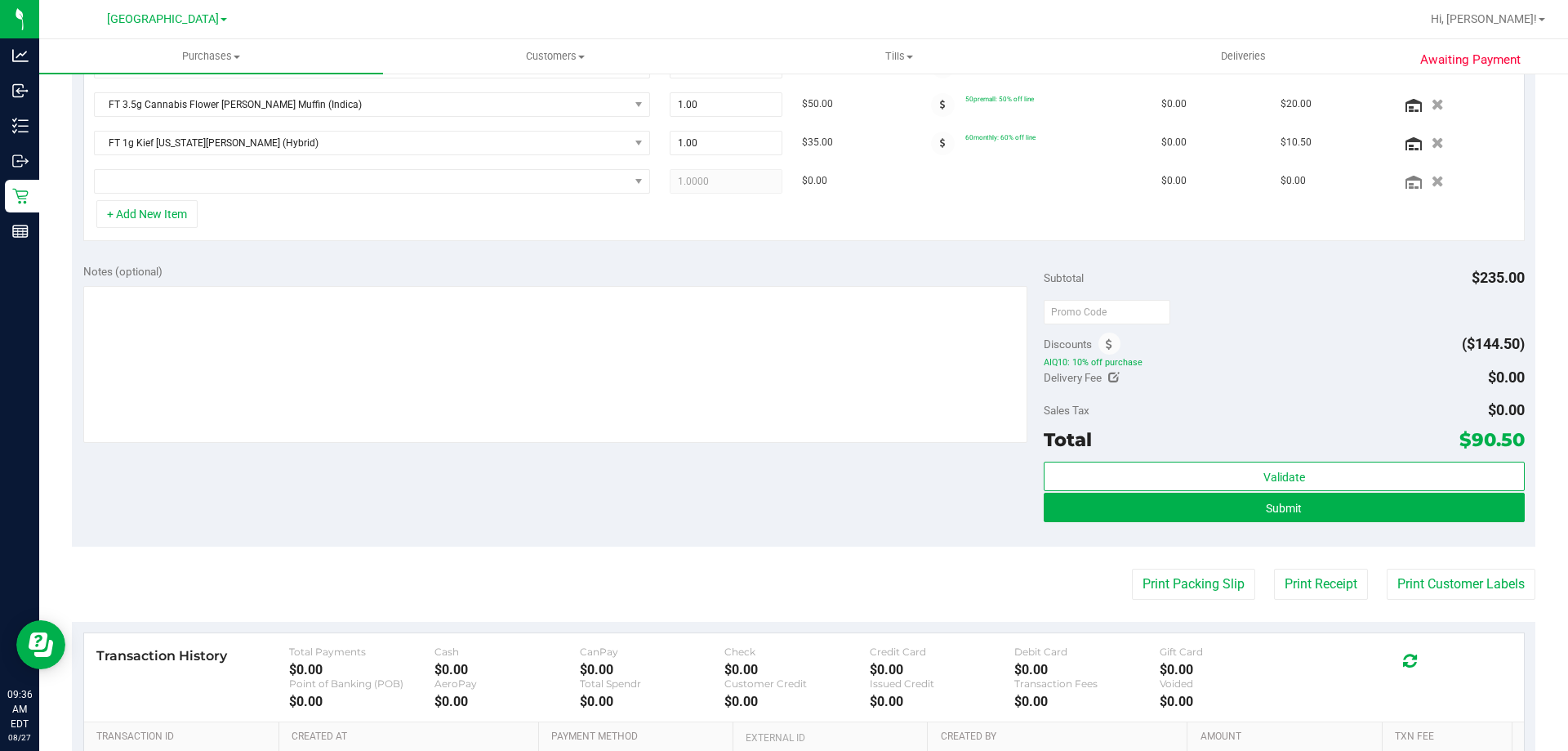
scroll to position [383, 0]
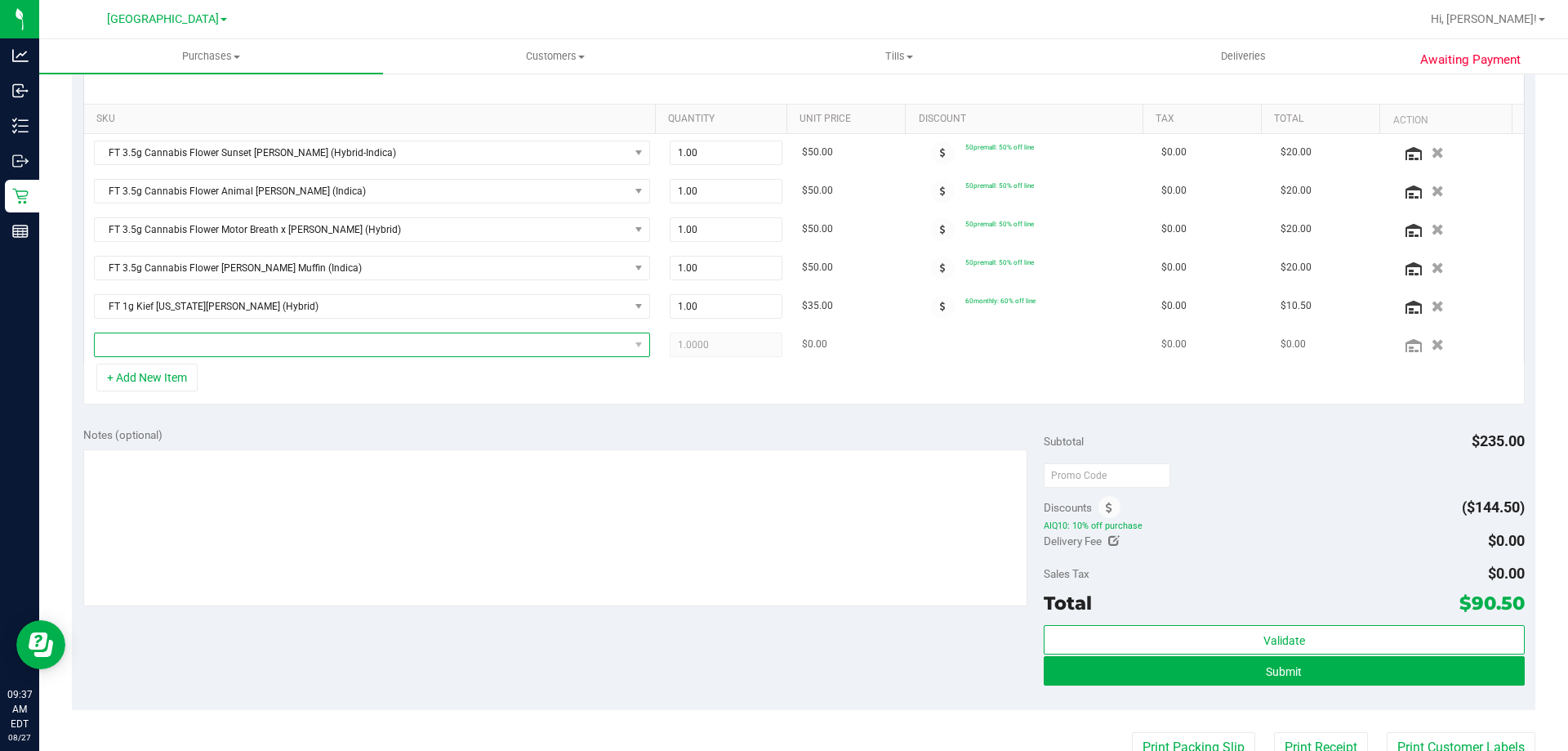
click at [237, 343] on span "NO DATA FOUND" at bounding box center [362, 344] width 534 height 22
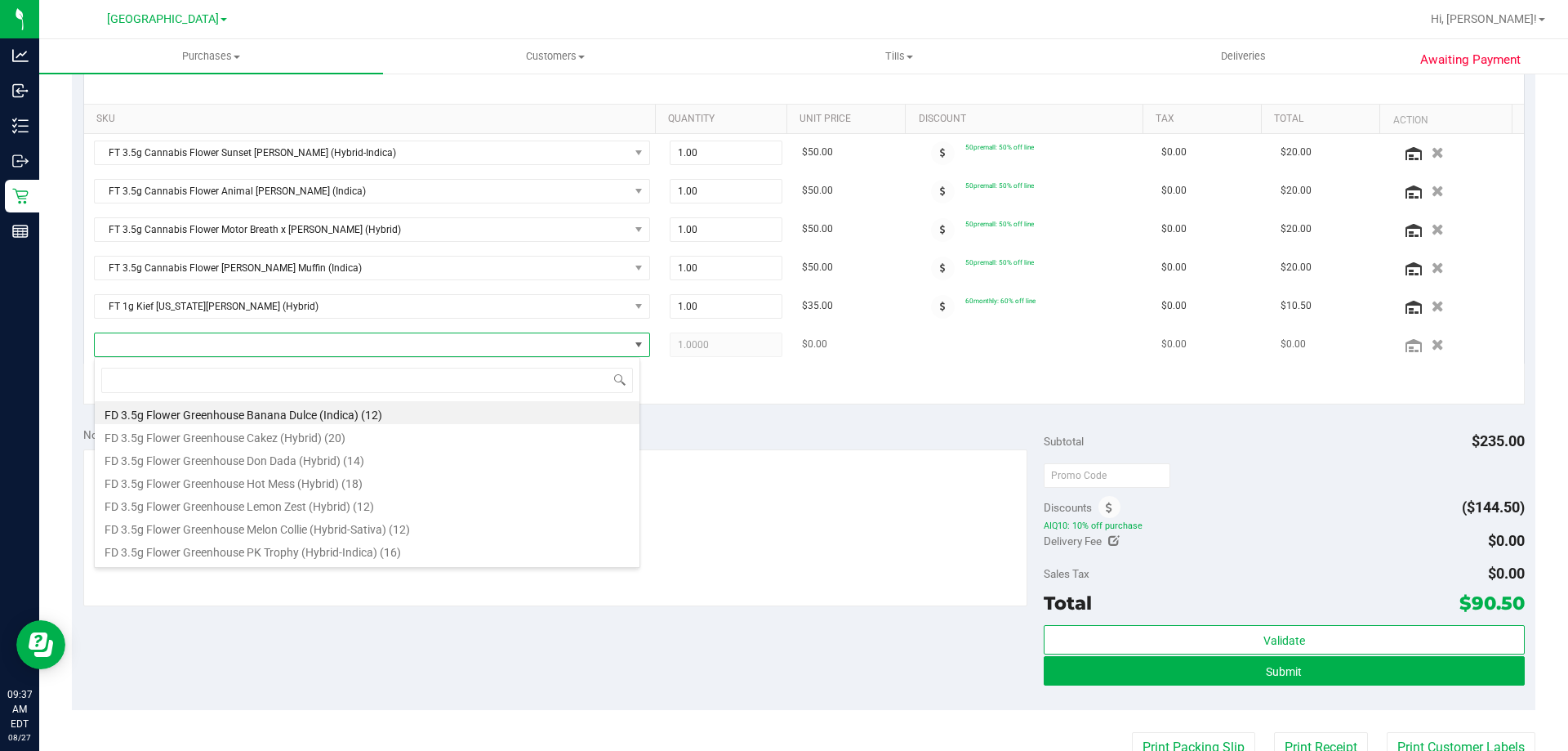
scroll to position [24, 547]
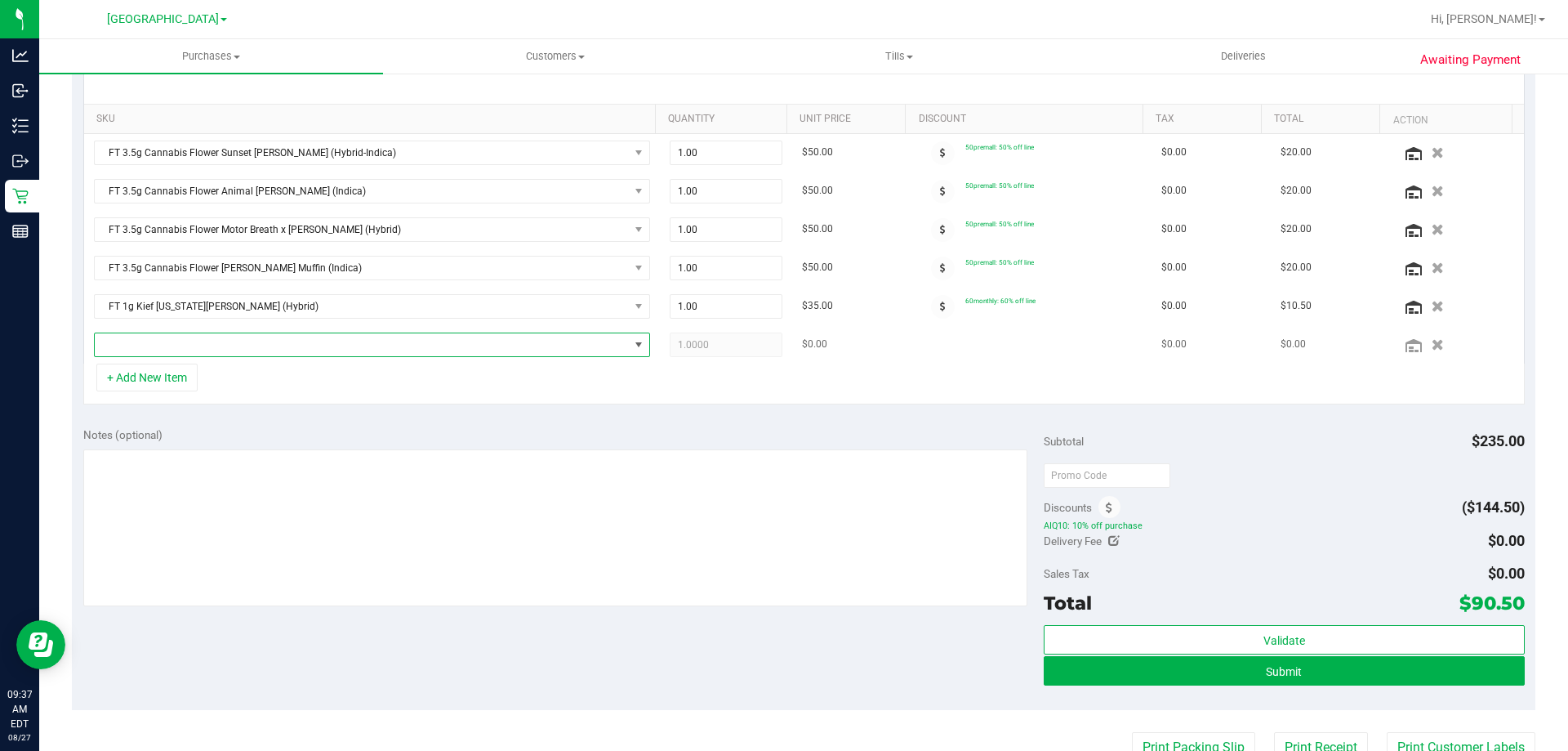
click at [285, 337] on span "NO DATA FOUND" at bounding box center [362, 344] width 534 height 22
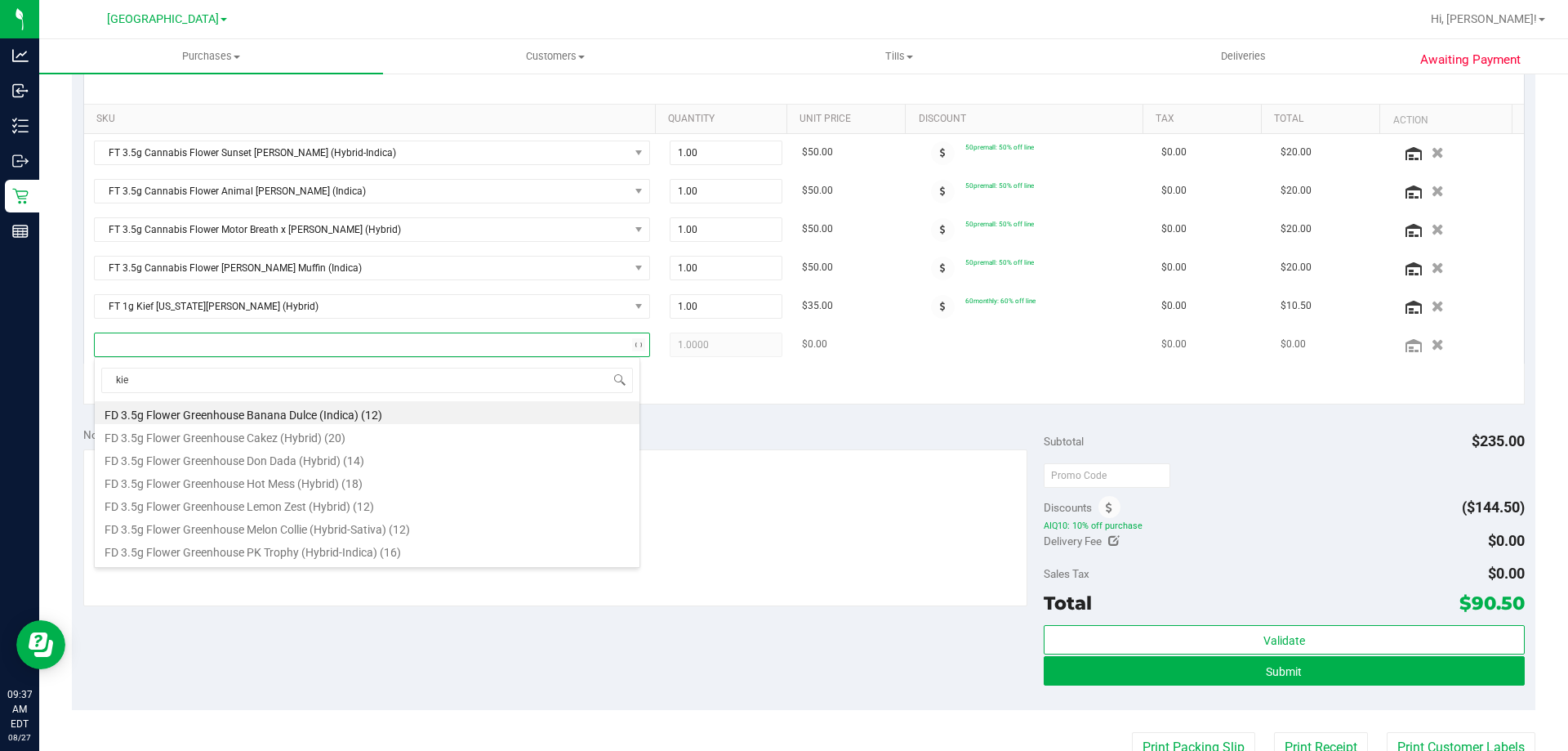
type input "kief"
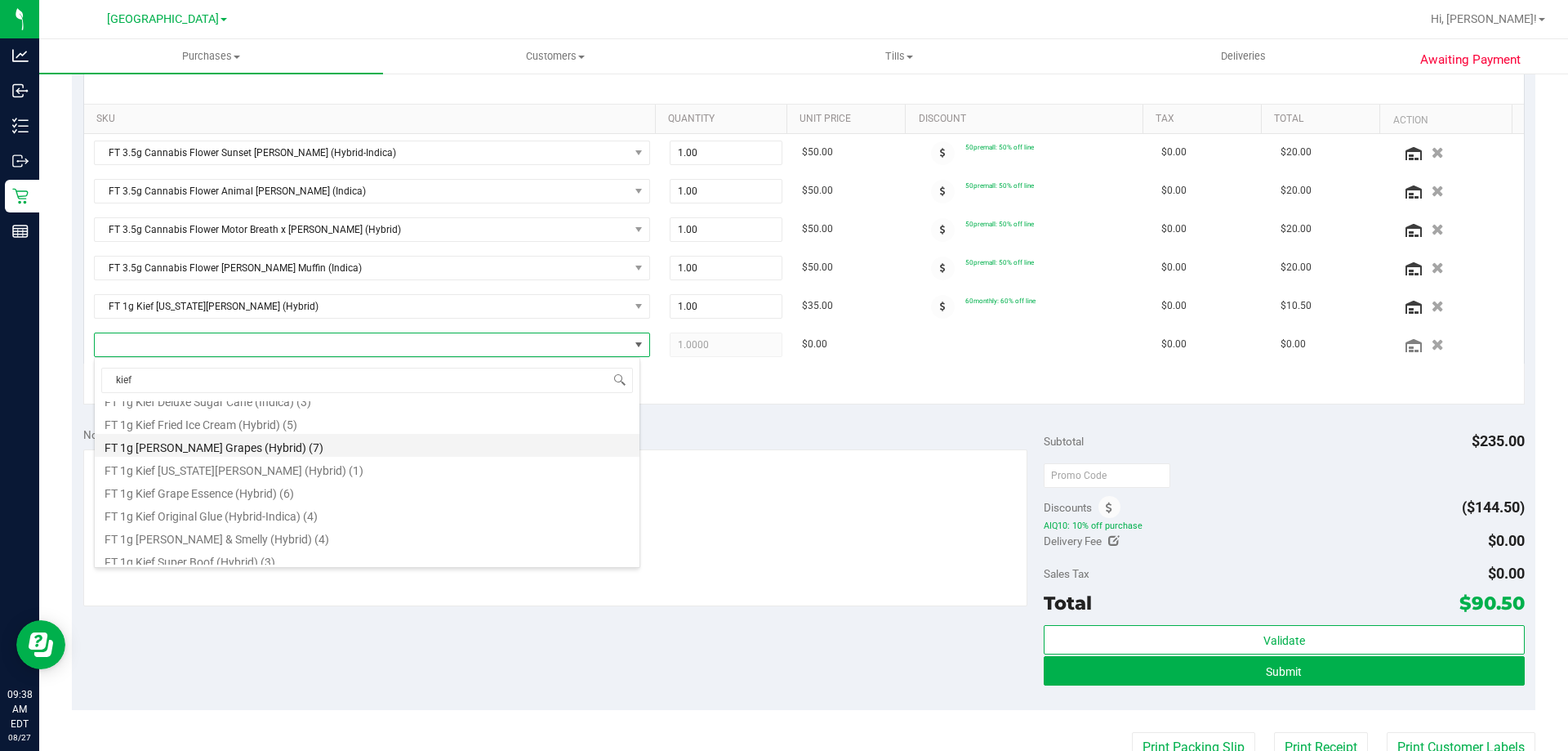
click at [359, 518] on li "FT 1g Kief Original Glue (Hybrid-Indica) (4)" at bounding box center [368, 514] width 545 height 22
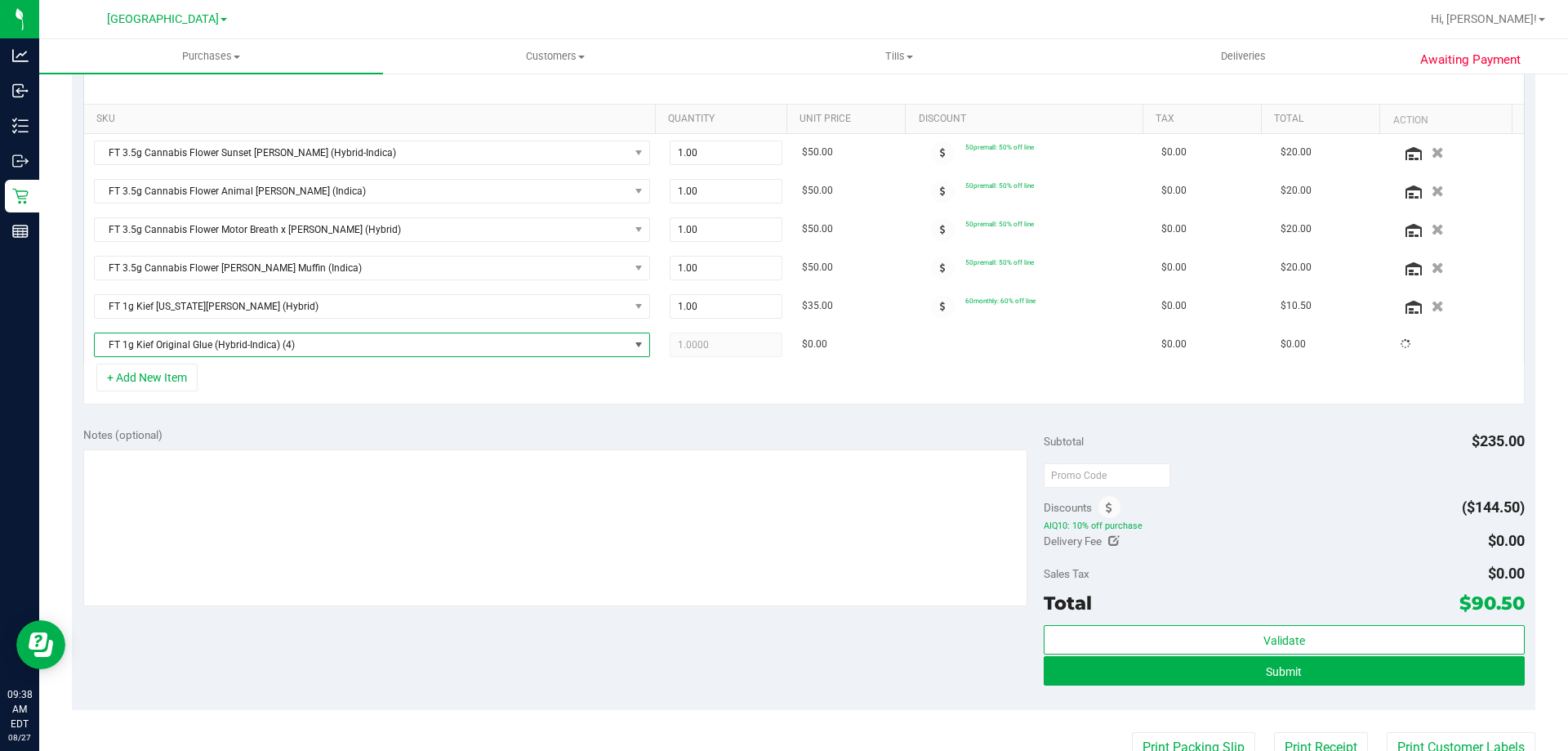
click at [1073, 377] on div "+ Add New Item" at bounding box center [803, 383] width 1442 height 41
click at [1106, 510] on icon at bounding box center [1110, 508] width 7 height 11
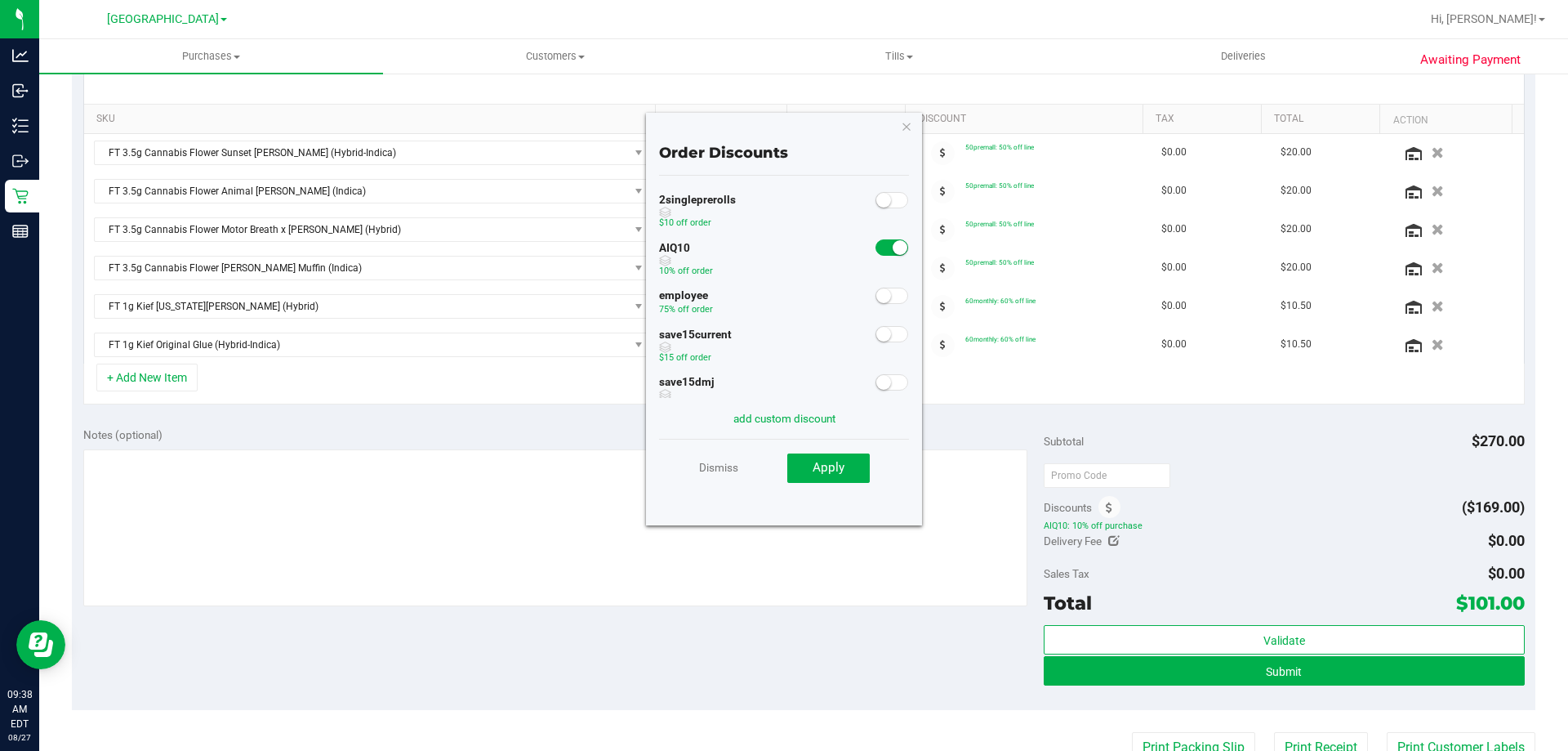
click at [876, 241] on span at bounding box center [892, 247] width 33 height 16
click at [827, 472] on span "Apply" at bounding box center [829, 467] width 32 height 15
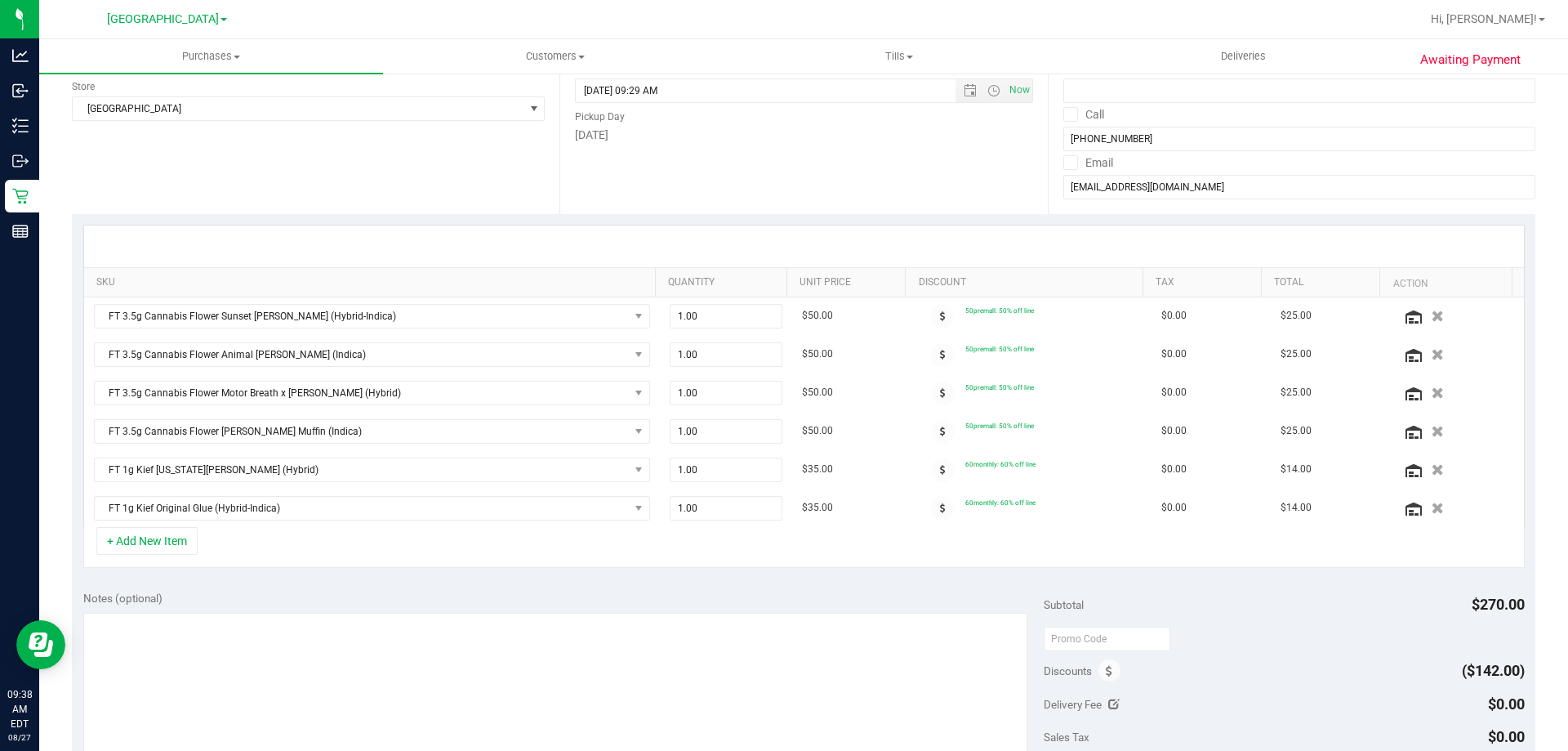
scroll to position [465, 0]
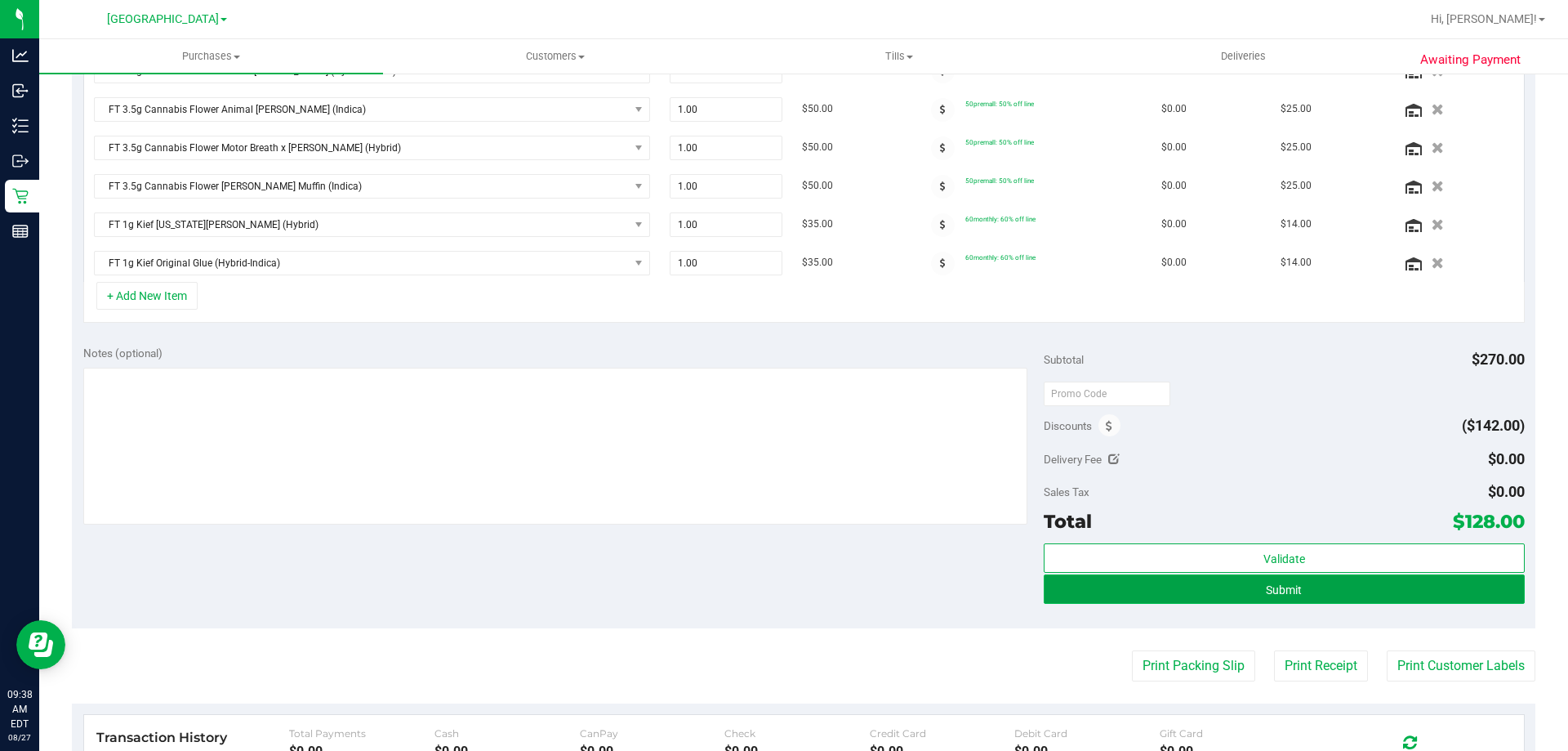
click at [1245, 594] on button "Submit" at bounding box center [1283, 589] width 480 height 29
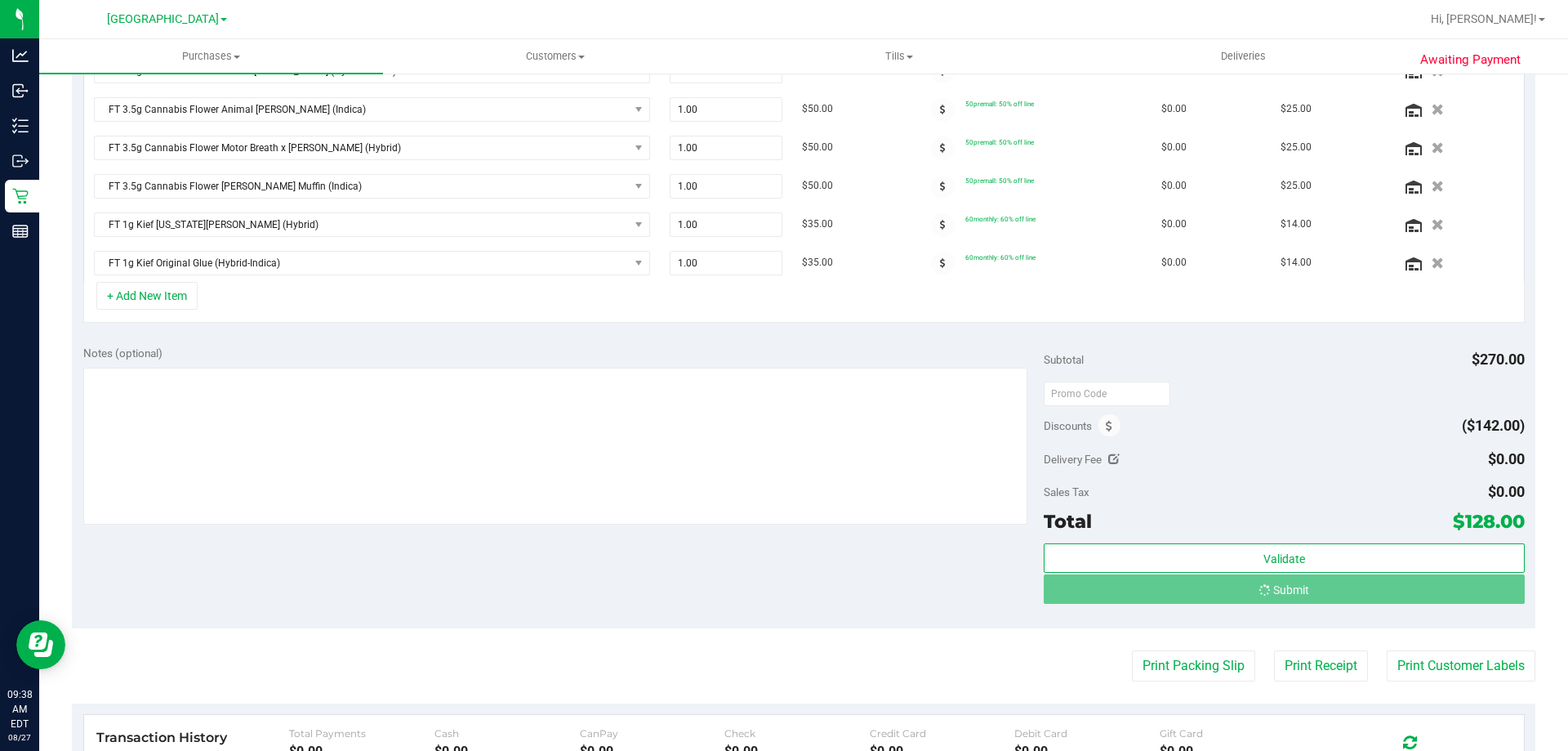
scroll to position [468, 0]
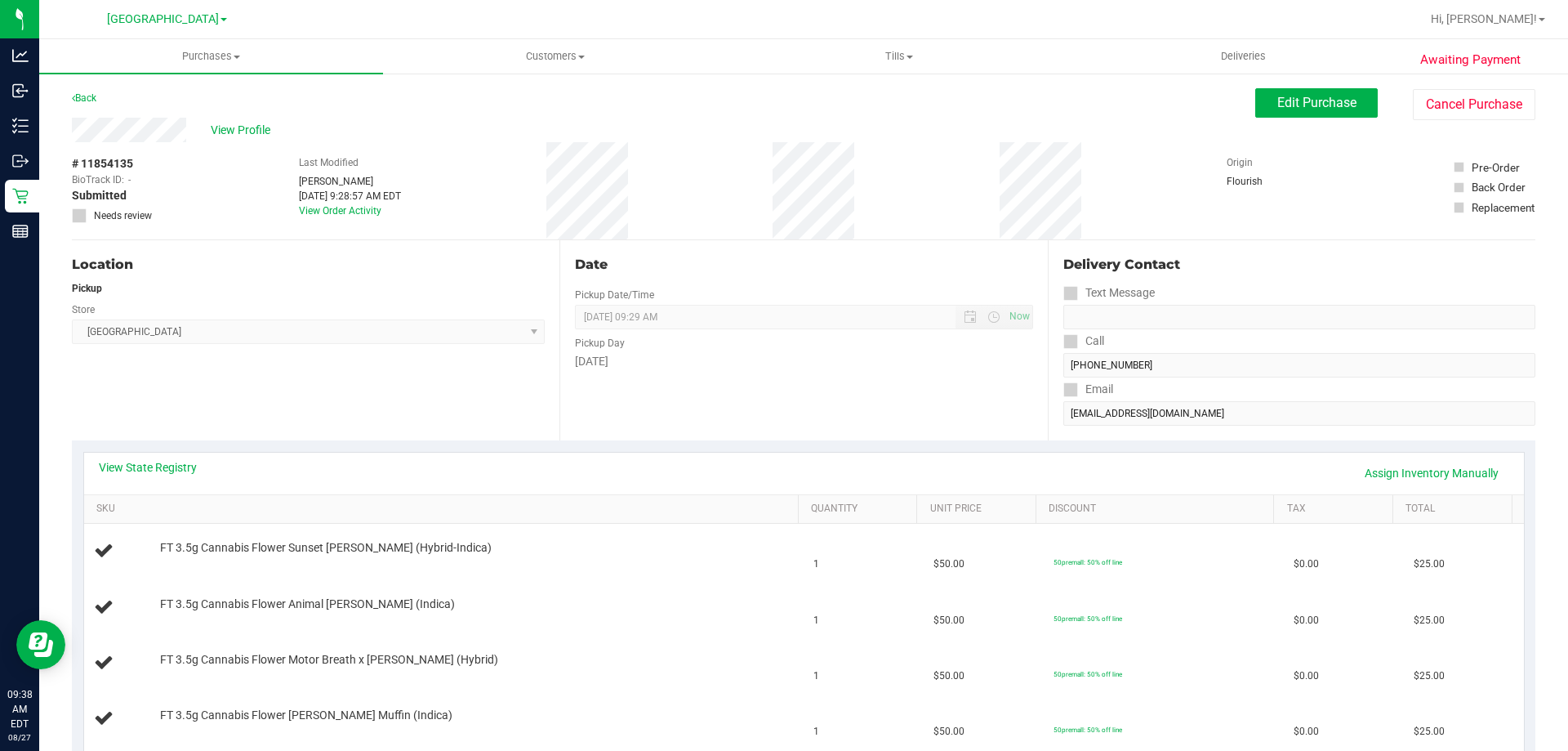
click at [1238, 106] on div "Back Edit Purchase Cancel Purchase" at bounding box center [803, 103] width 1463 height 29
click at [1256, 106] on button "Edit Purchase" at bounding box center [1316, 103] width 123 height 29
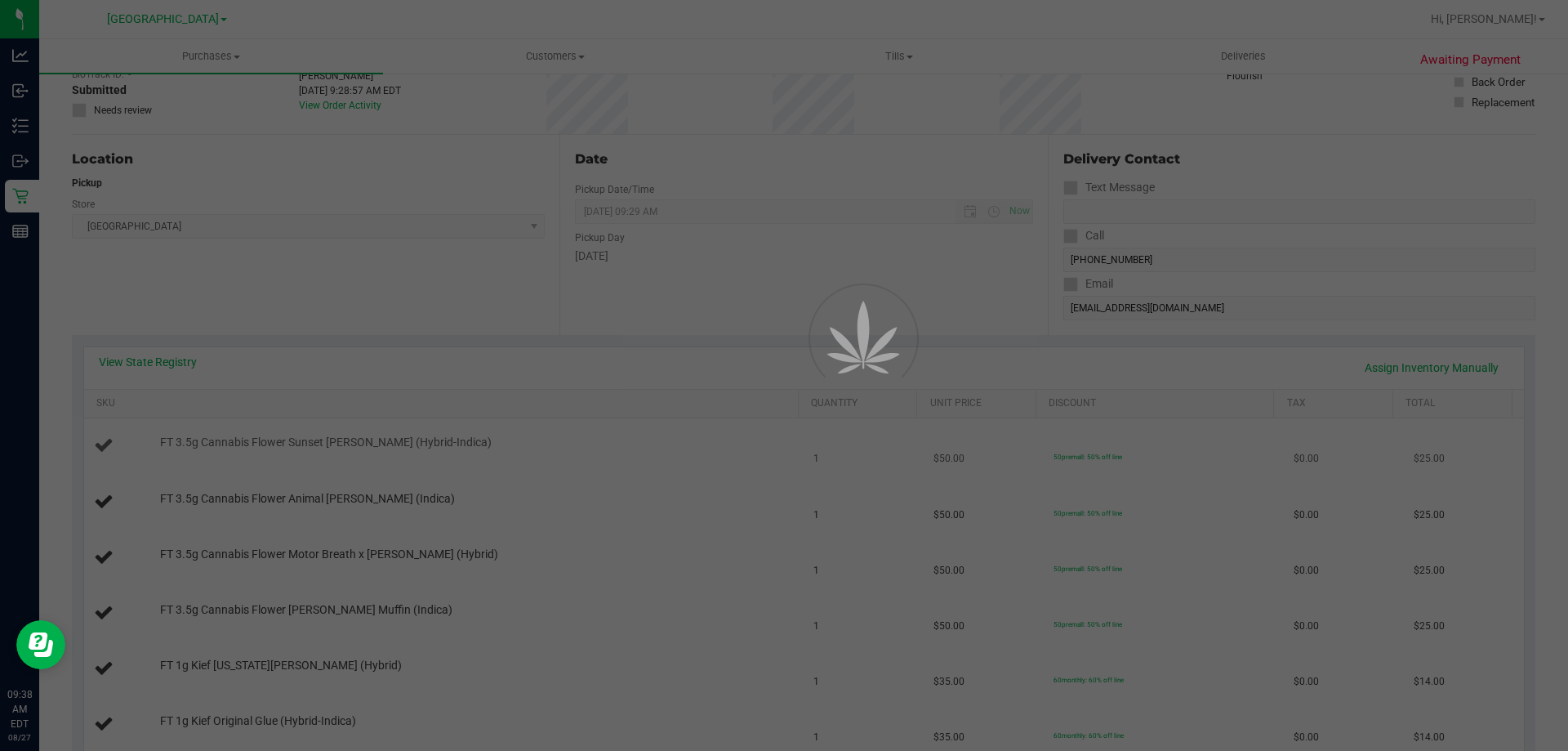
scroll to position [245, 0]
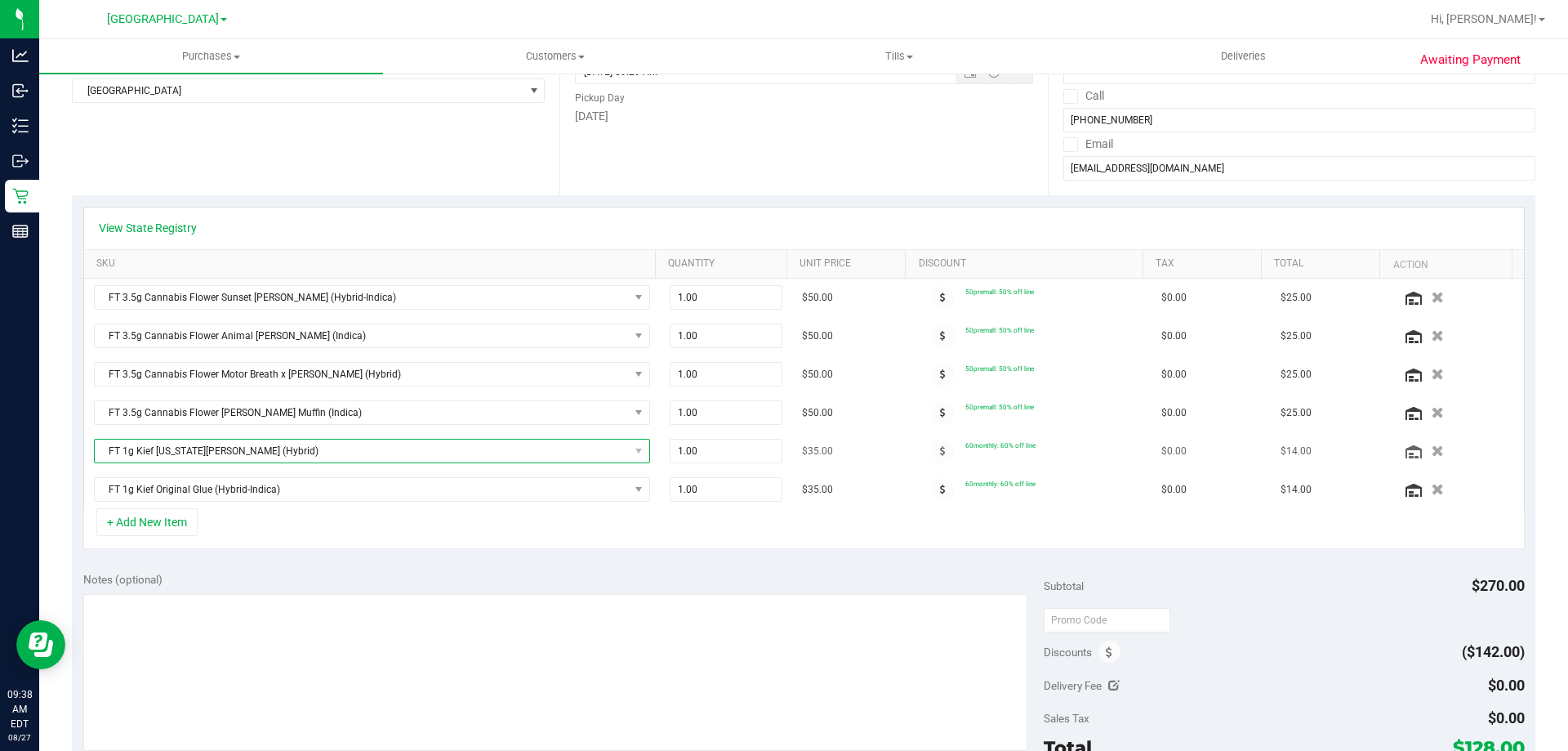
click at [260, 447] on span "FT 1g Kief Georgia Runtz (Hybrid)" at bounding box center [362, 451] width 534 height 22
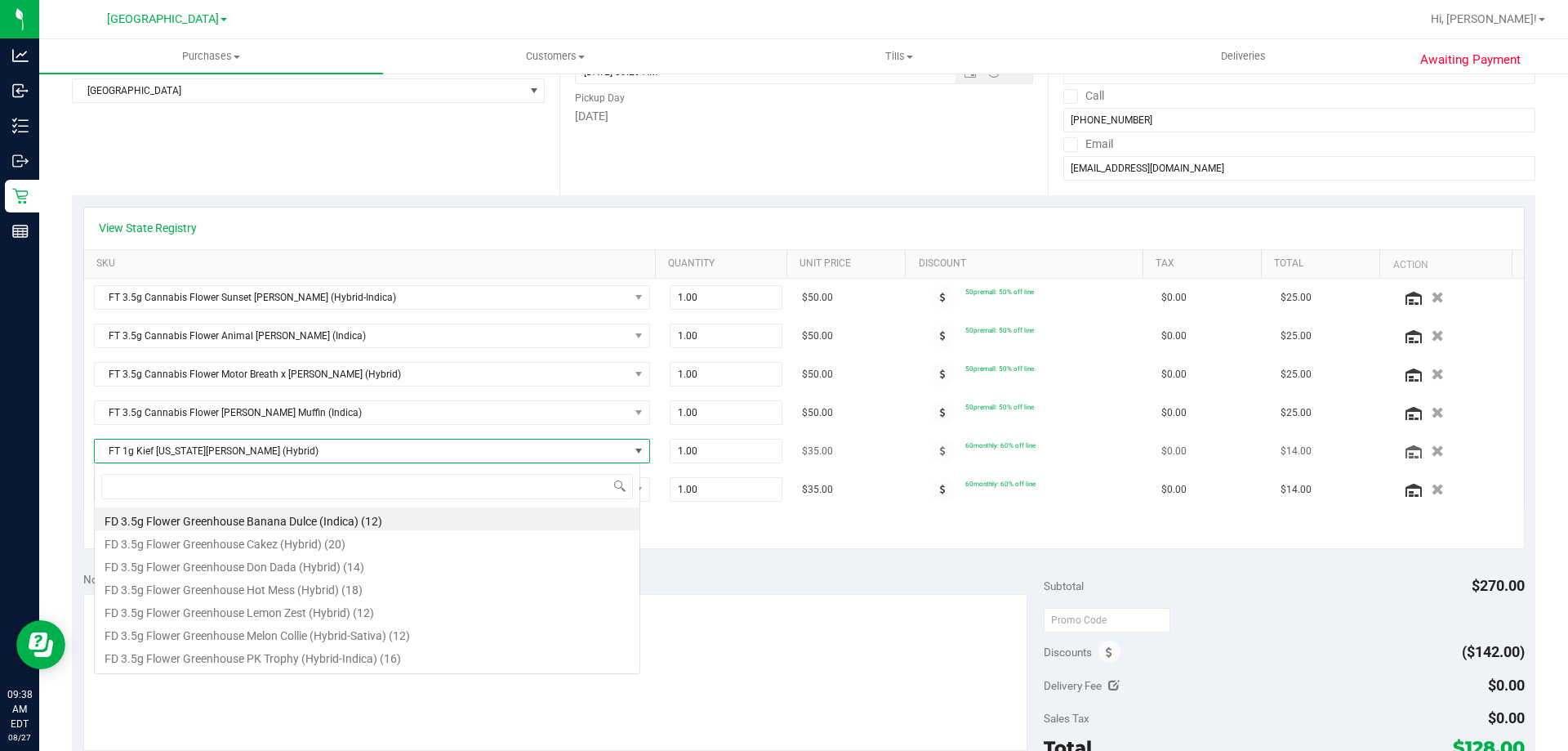
scroll to position [24, 541]
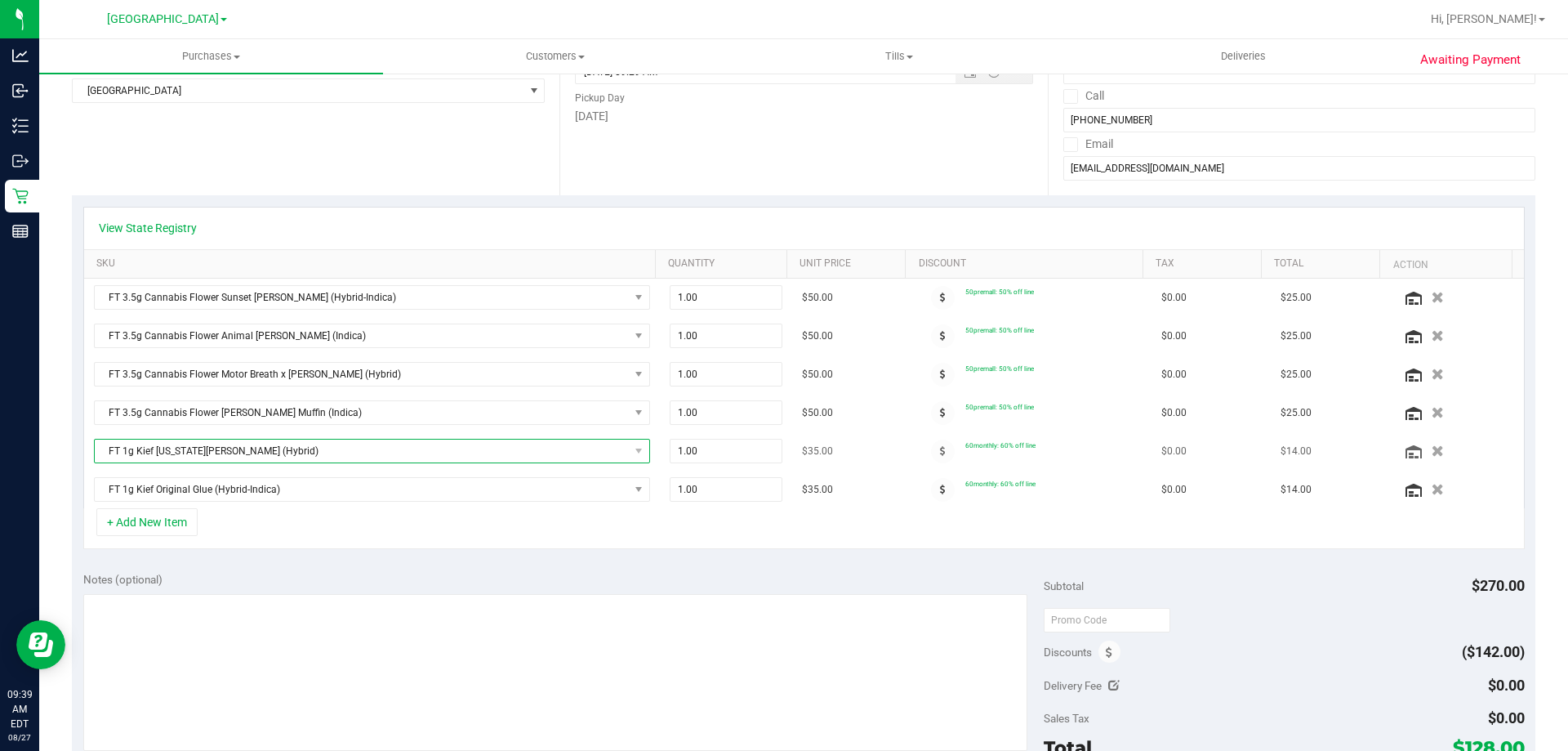
click at [335, 452] on span "FT 1g Kief Georgia Runtz (Hybrid)" at bounding box center [362, 451] width 534 height 22
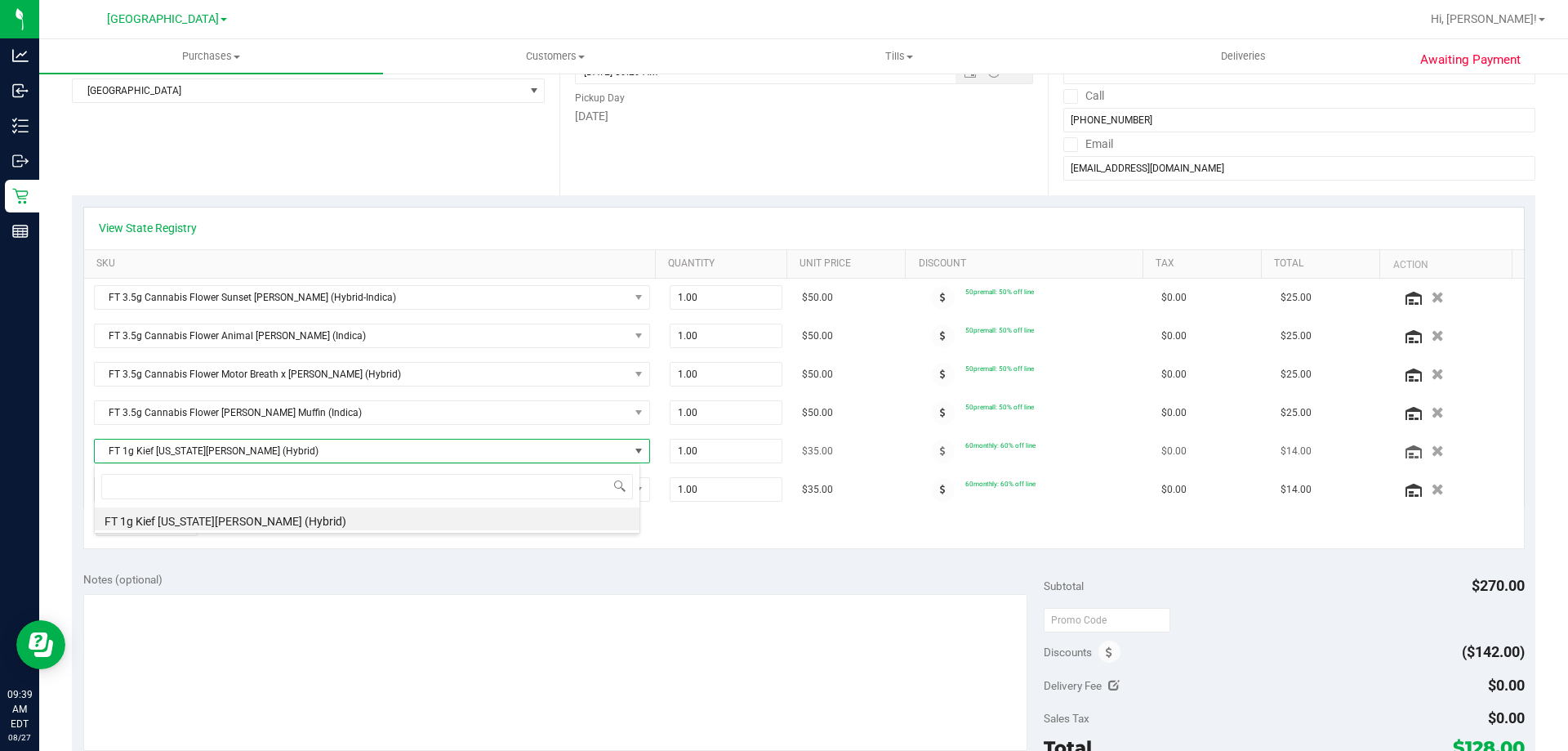
scroll to position [24, 547]
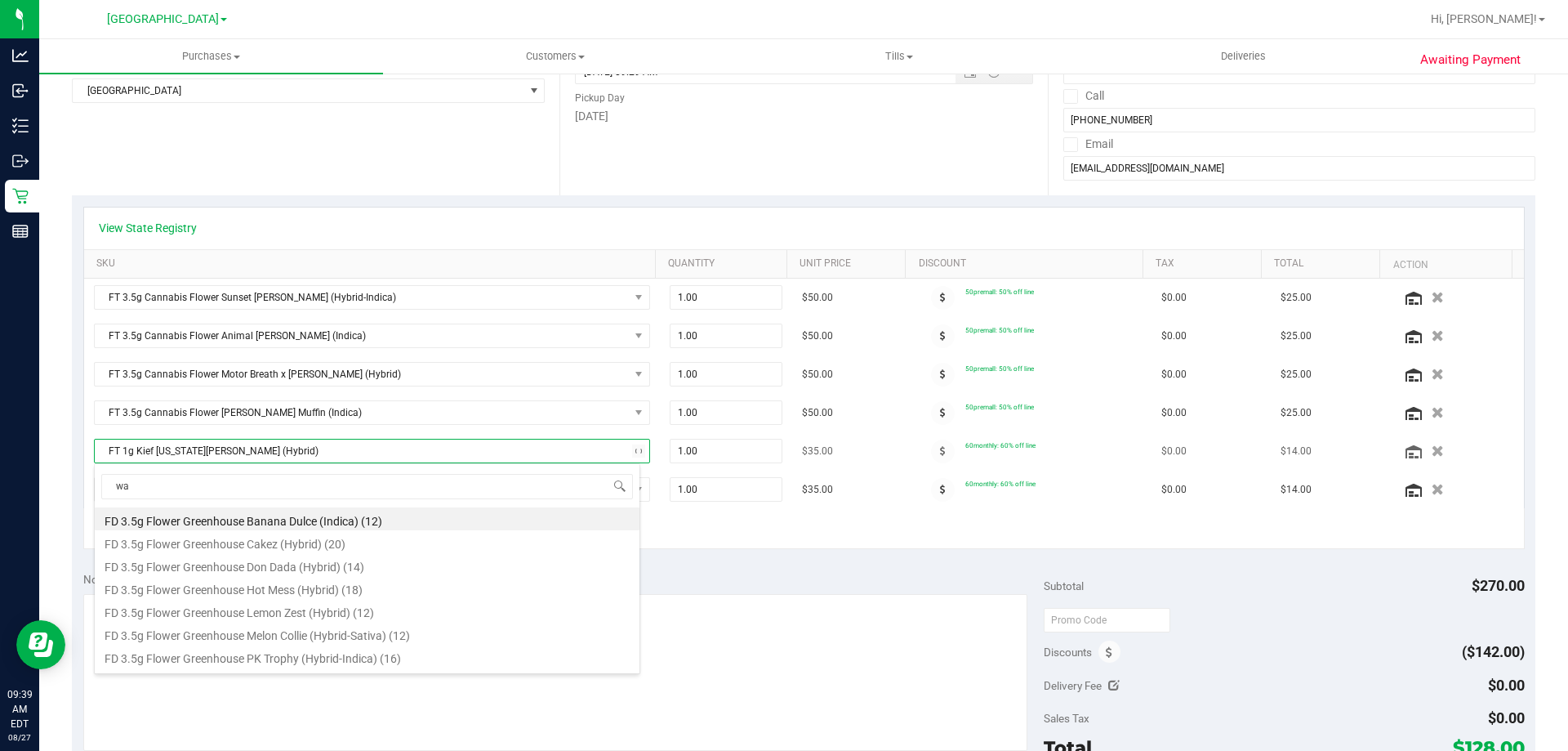
type input "wax"
click at [338, 518] on li "FT 1g Soft Wax Black Triangle Kush (Indica) (6)" at bounding box center [368, 518] width 545 height 22
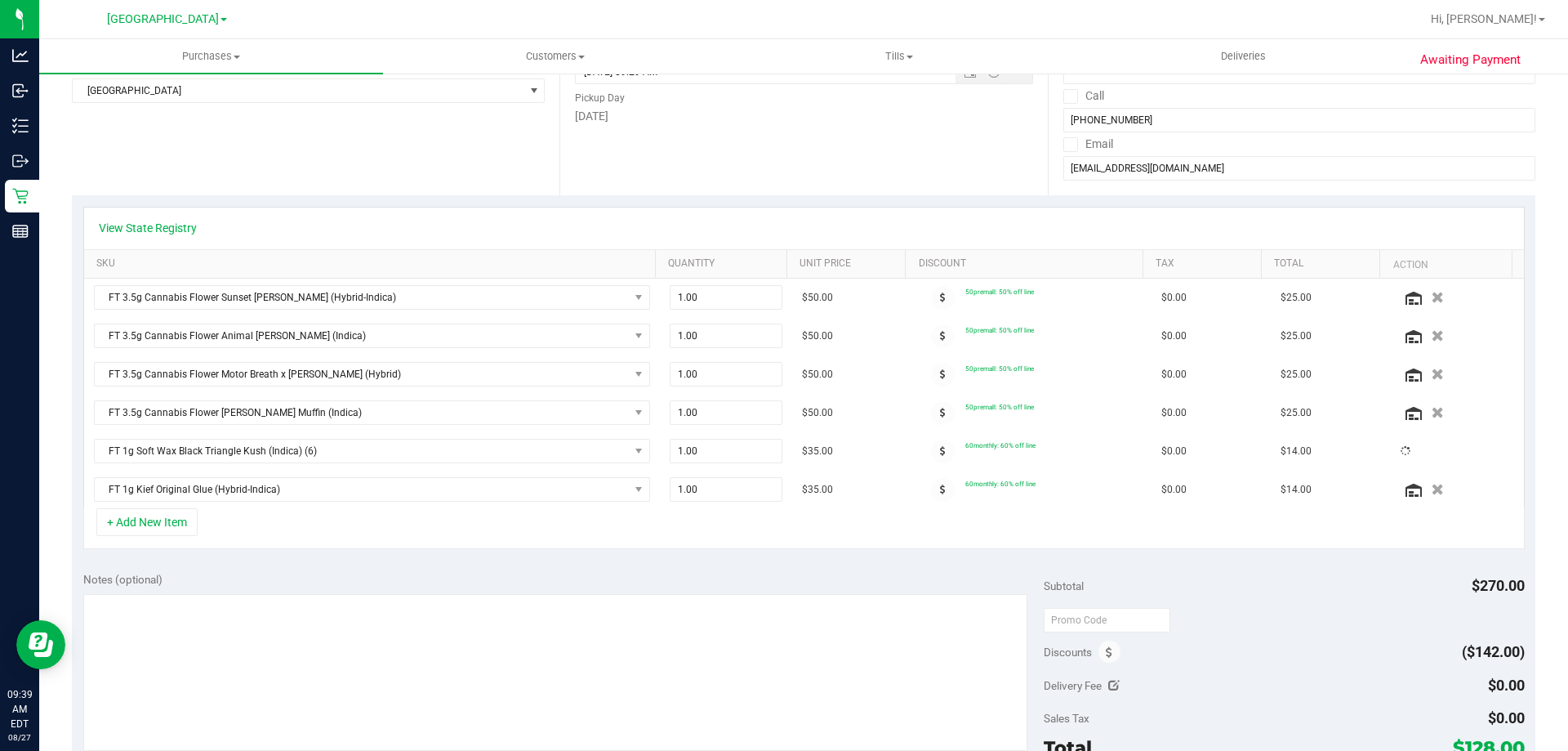
click at [624, 513] on div "+ Add New Item" at bounding box center [803, 528] width 1442 height 41
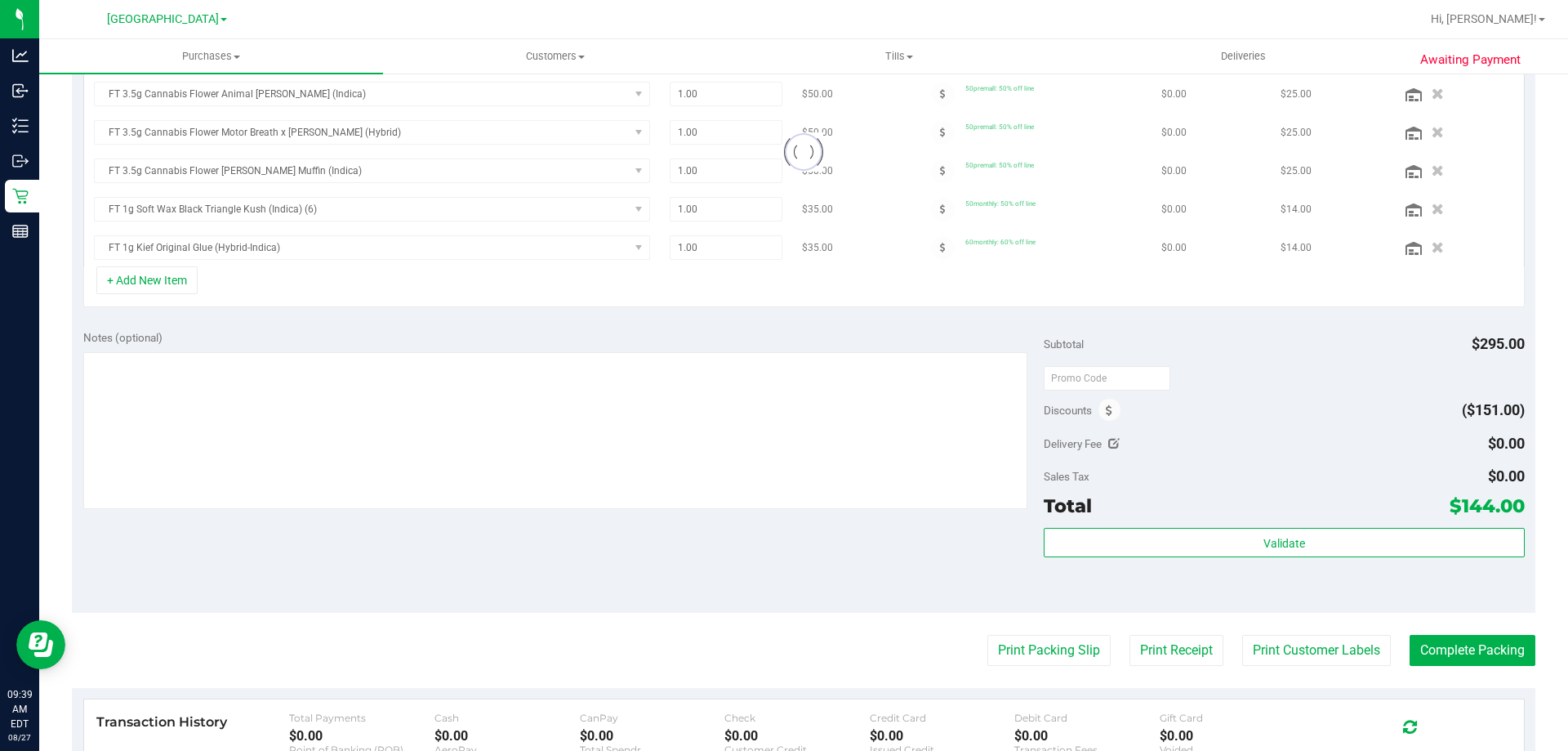
scroll to position [465, 0]
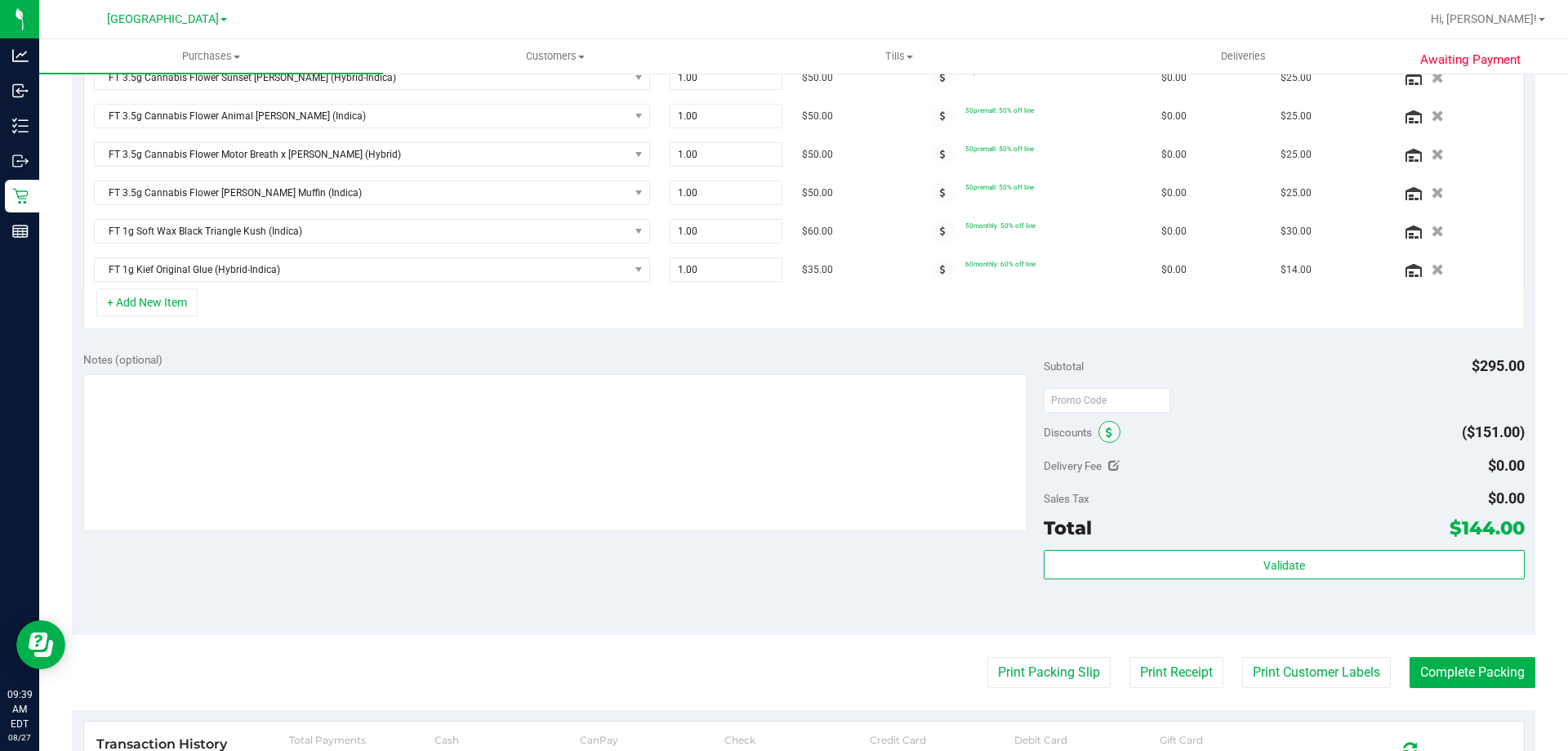
click at [1107, 439] on span at bounding box center [1109, 431] width 22 height 22
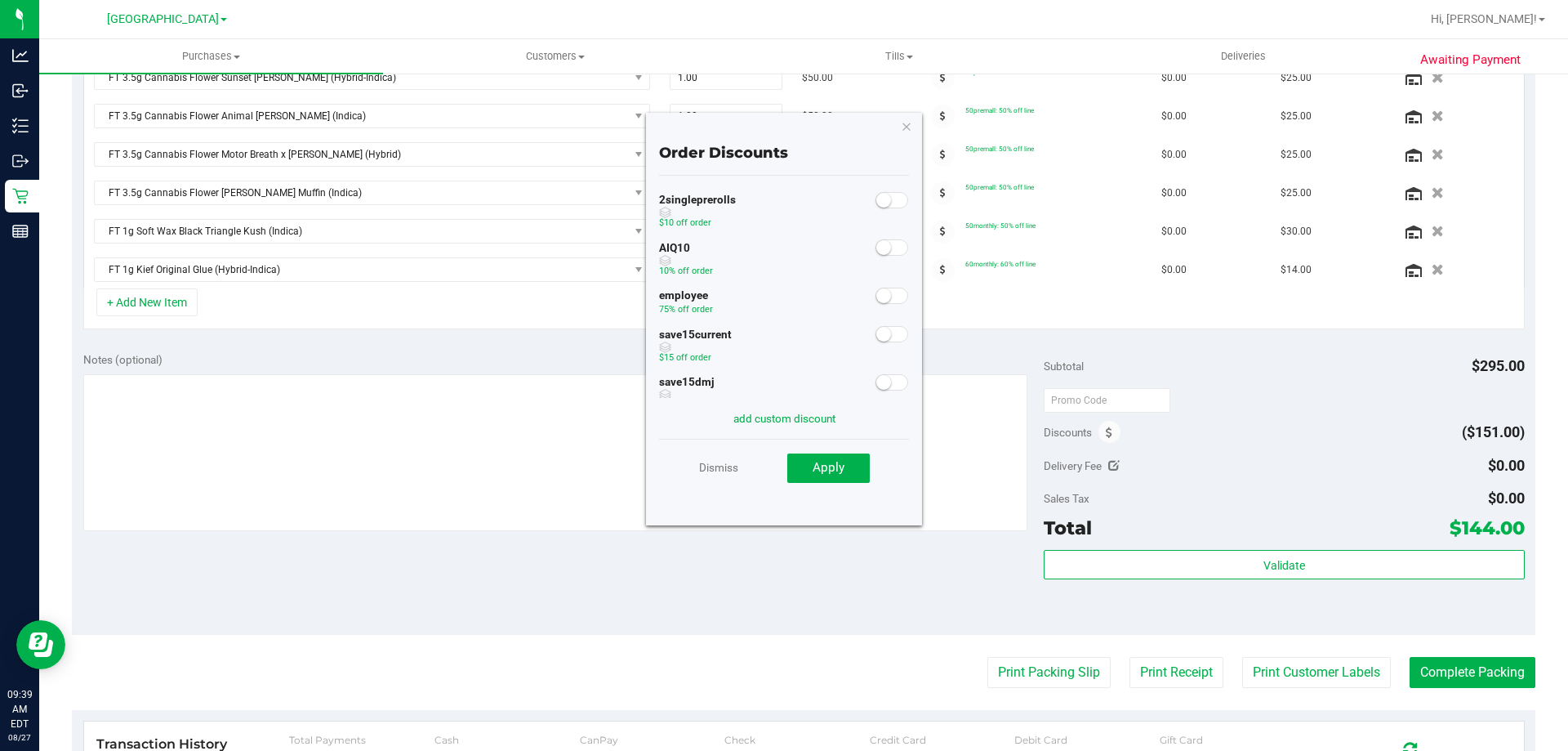
click at [895, 243] on span at bounding box center [892, 247] width 33 height 16
click at [850, 460] on button "Apply" at bounding box center [828, 468] width 82 height 29
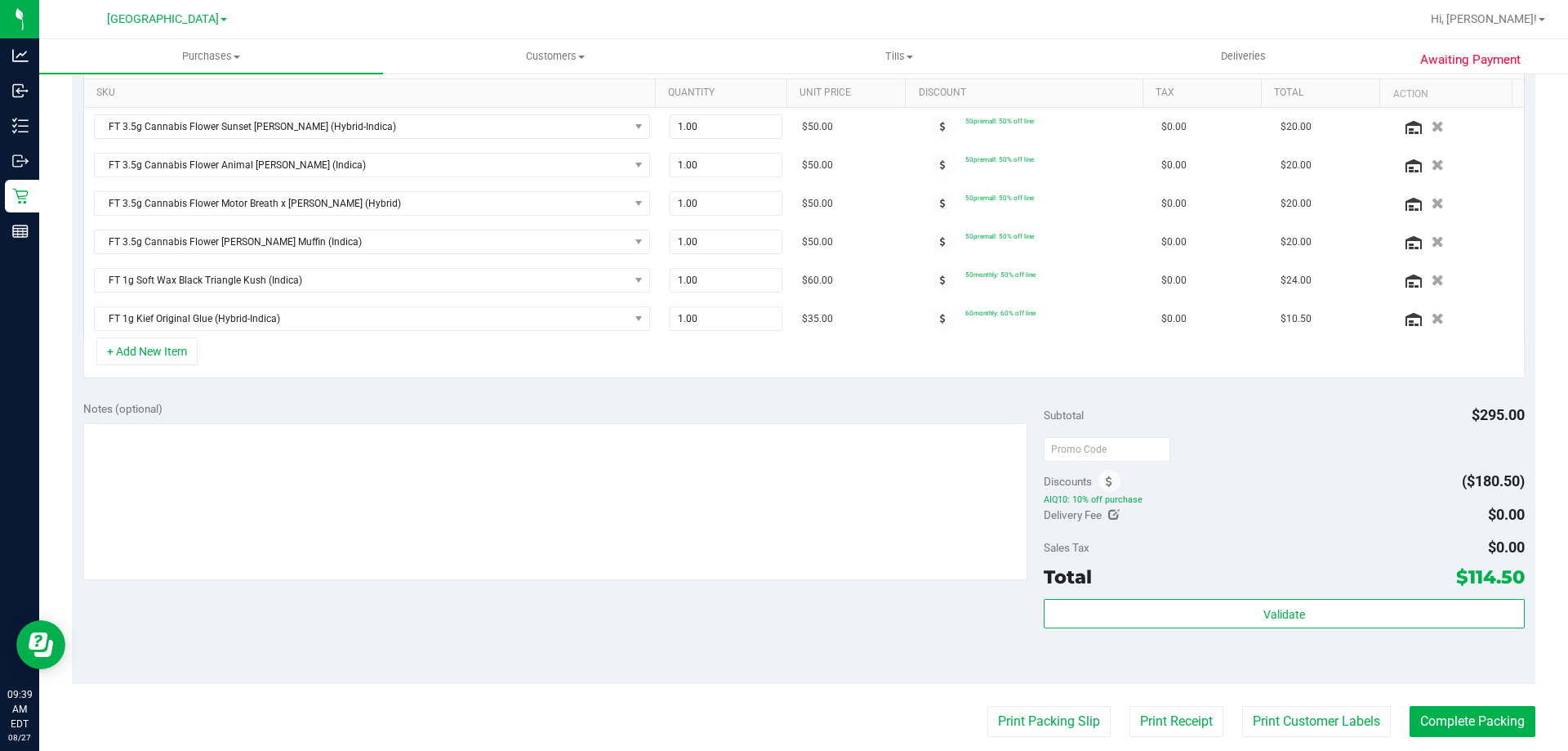
scroll to position [386, 0]
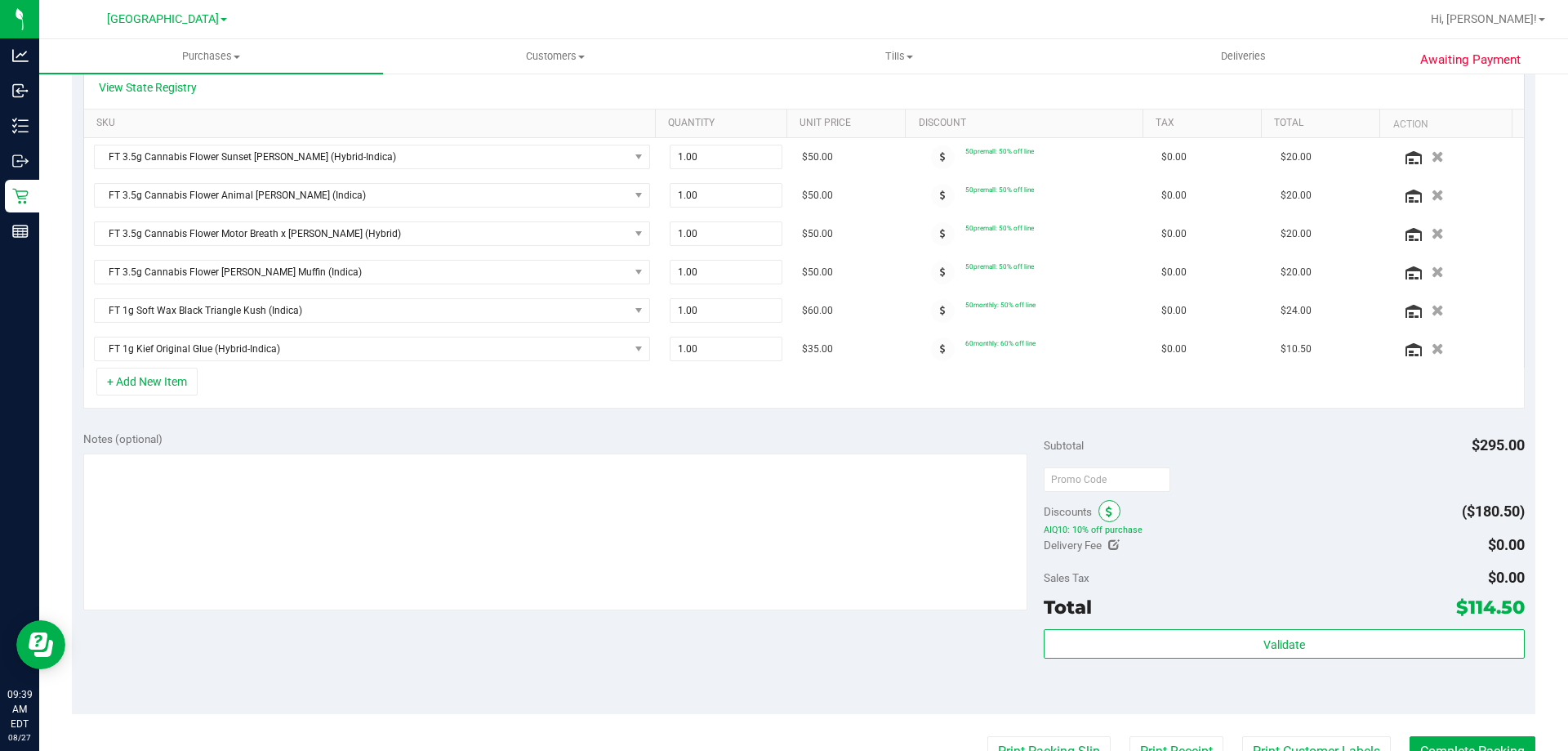
click at [1107, 510] on span at bounding box center [1109, 510] width 22 height 22
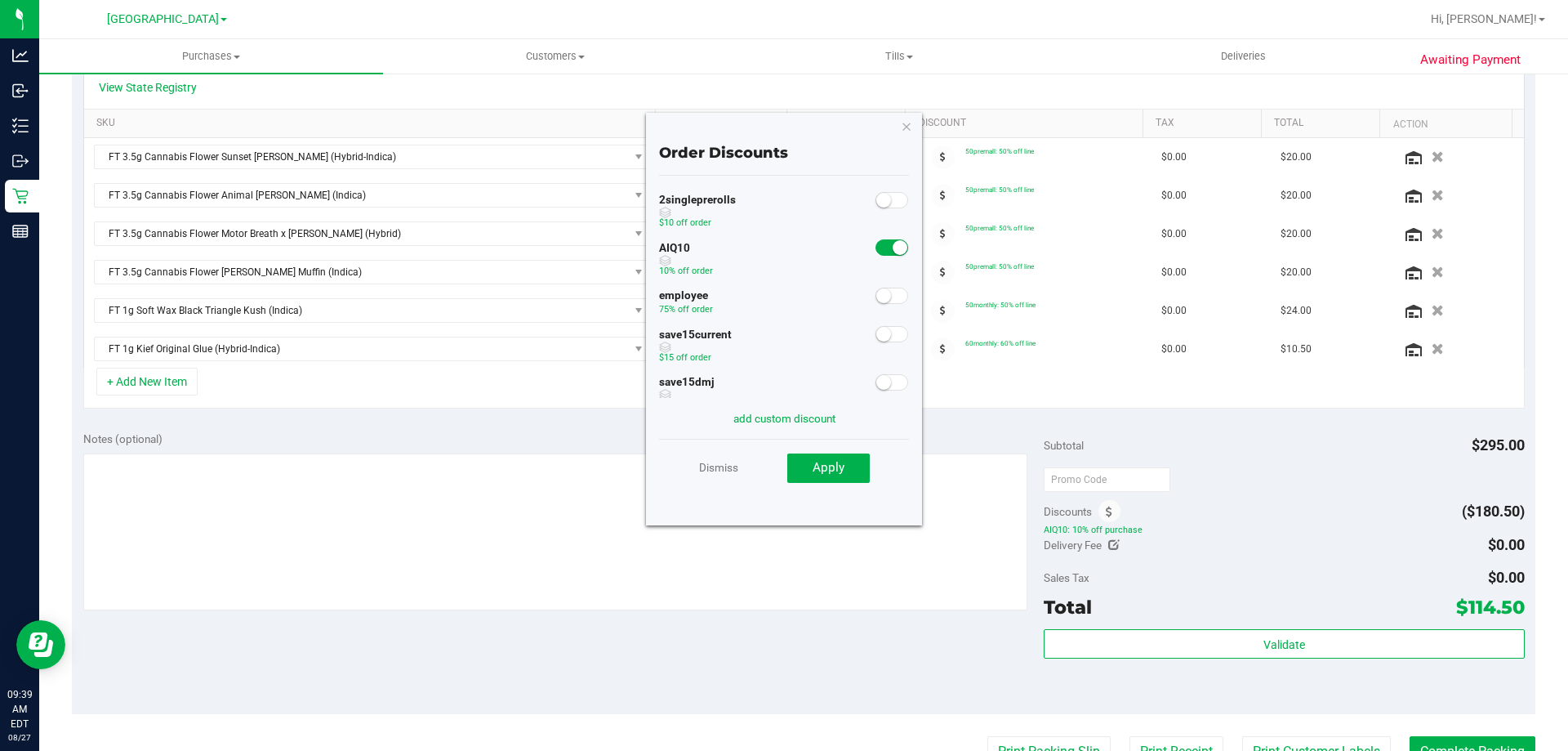
click at [893, 250] on small at bounding box center [899, 247] width 15 height 15
click at [852, 458] on button "Apply" at bounding box center [828, 468] width 82 height 29
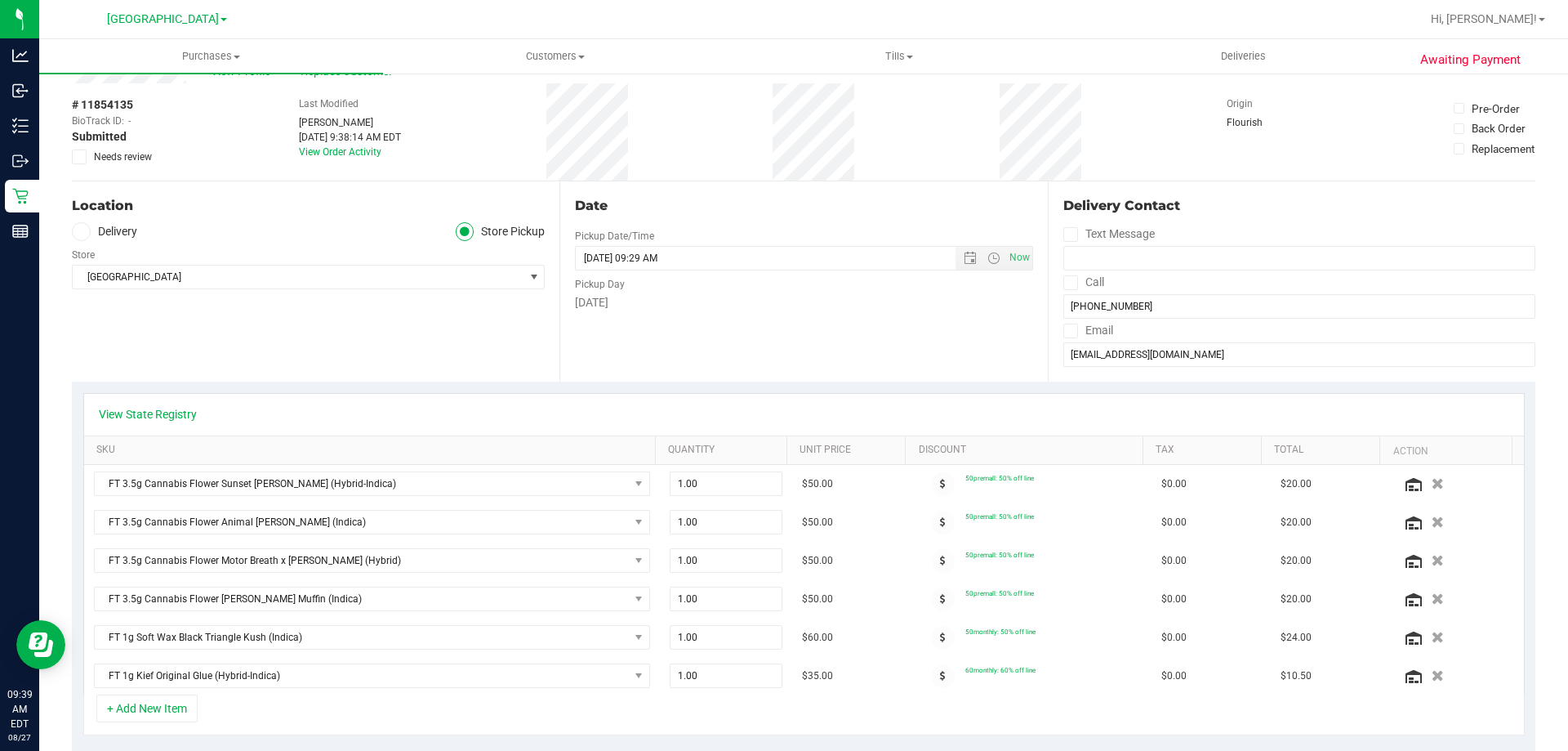
scroll to position [0, 0]
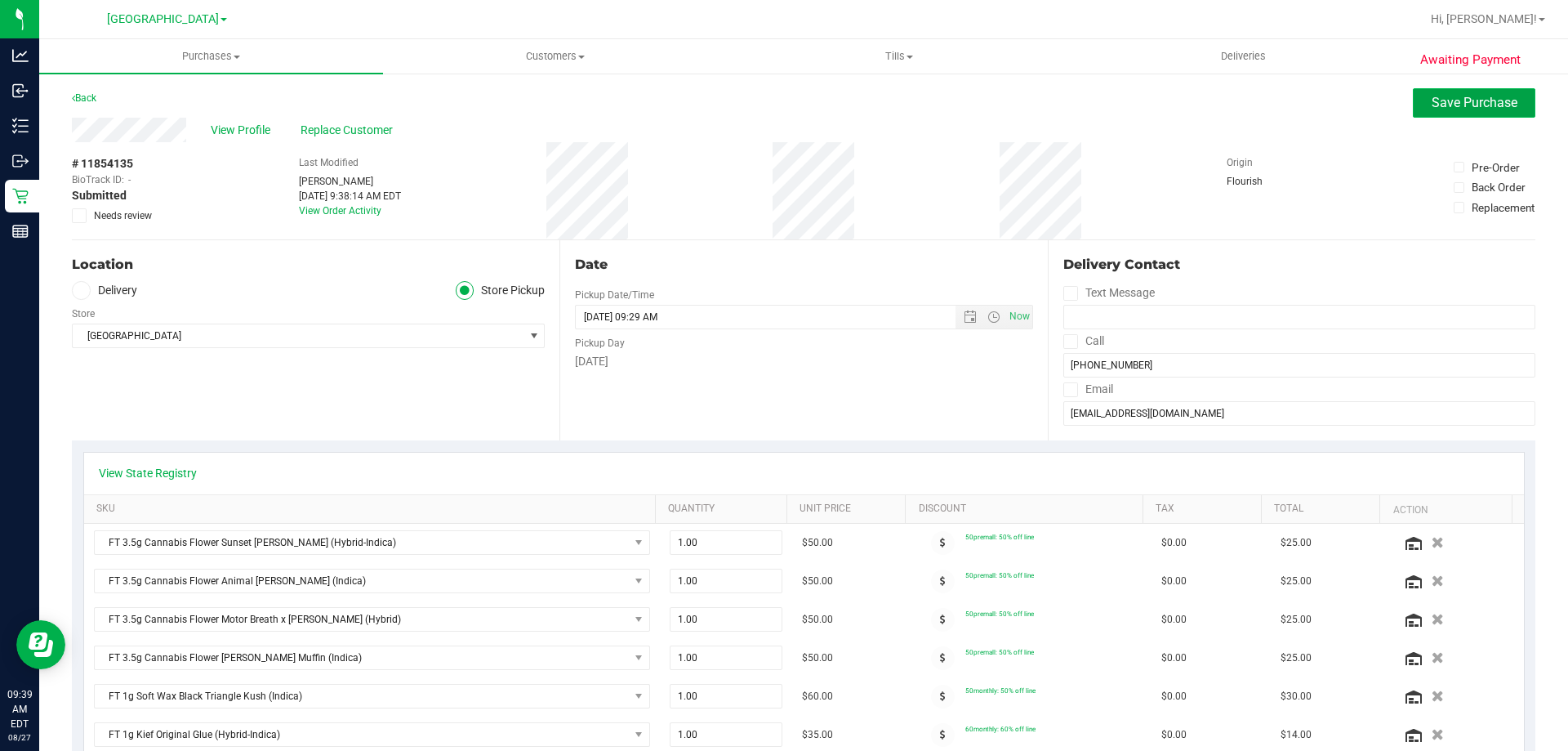
click at [1456, 107] on span "Save Purchase" at bounding box center [1474, 103] width 86 height 16
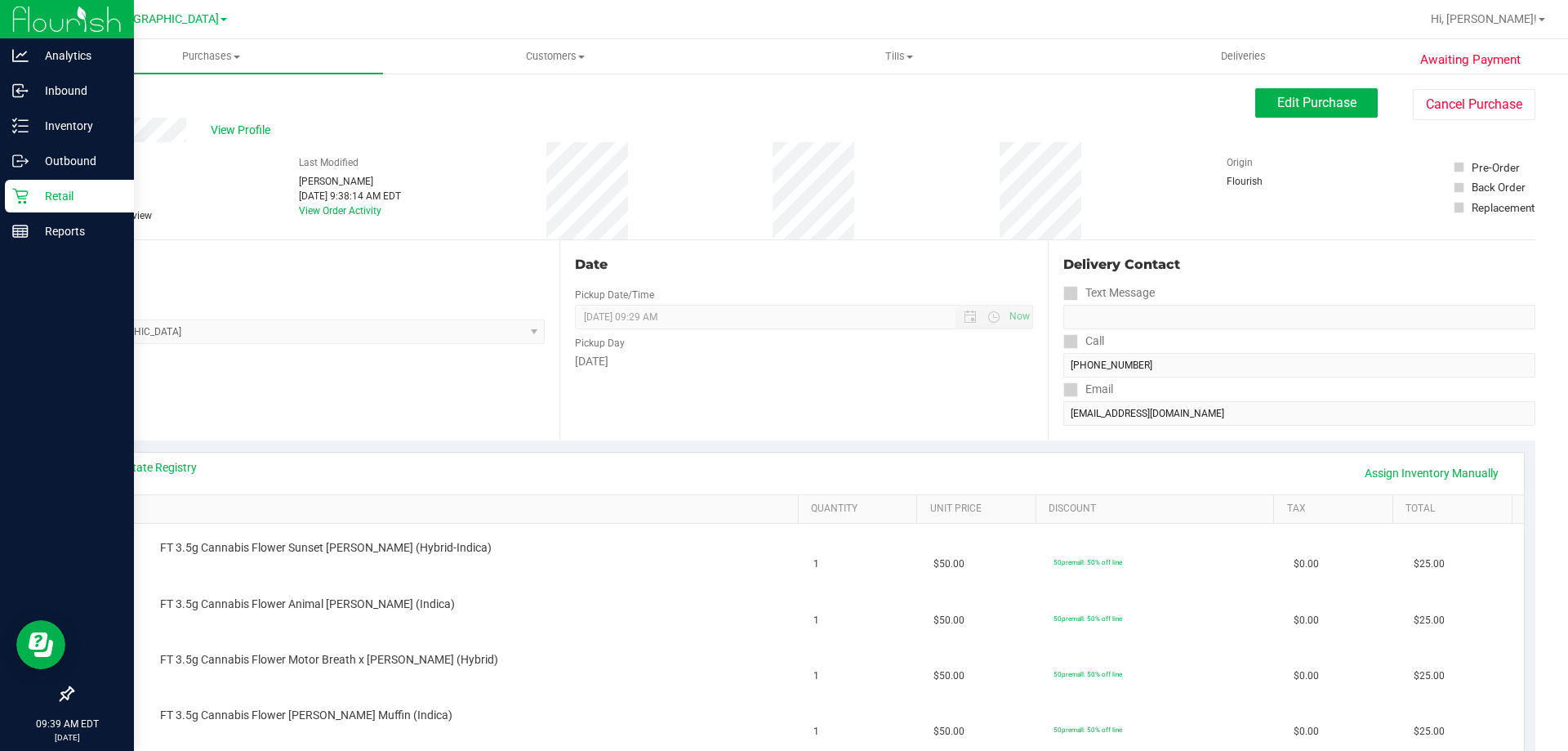
click at [34, 198] on p "Retail" at bounding box center [77, 196] width 98 height 20
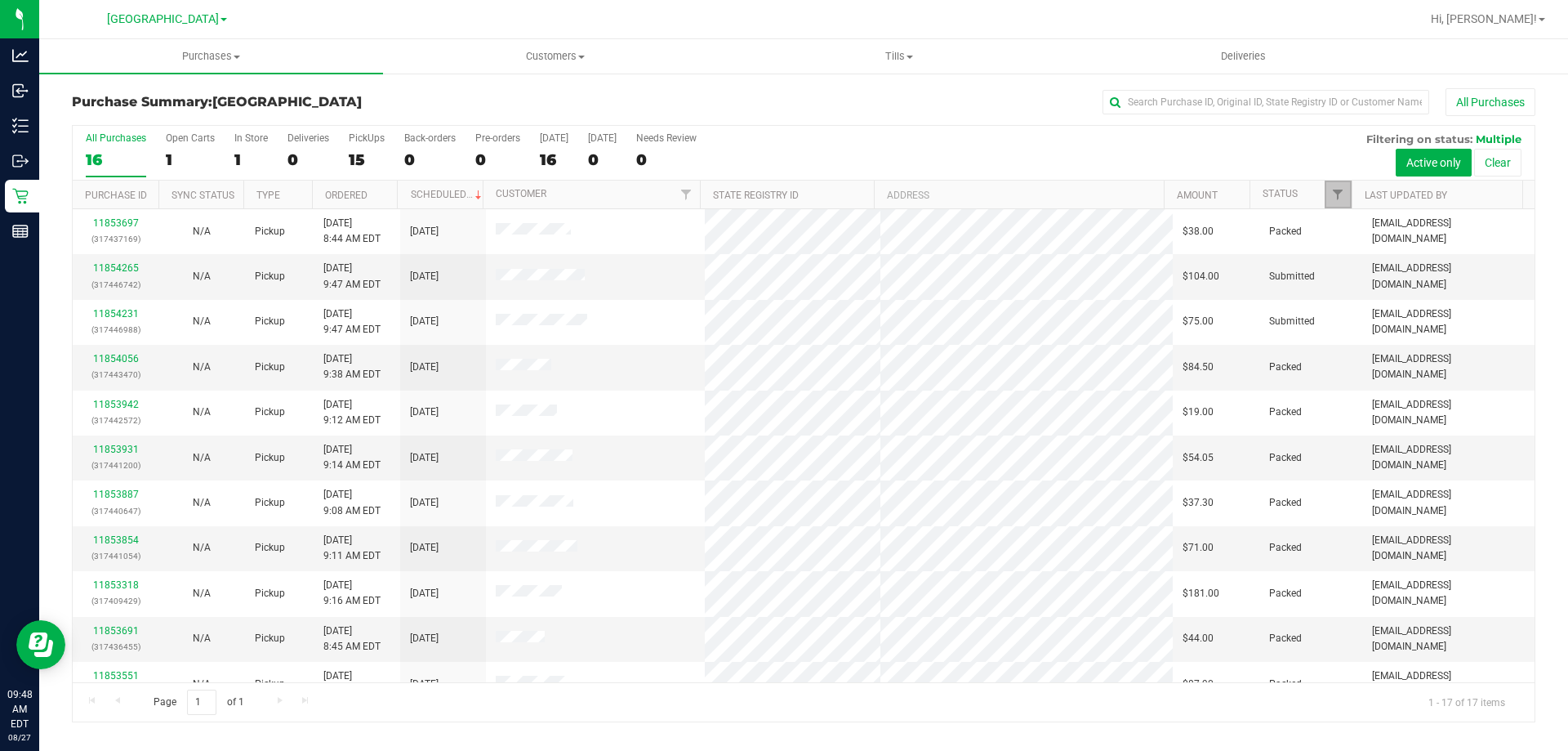
click at [1329, 183] on link "Filter" at bounding box center [1338, 195] width 27 height 28
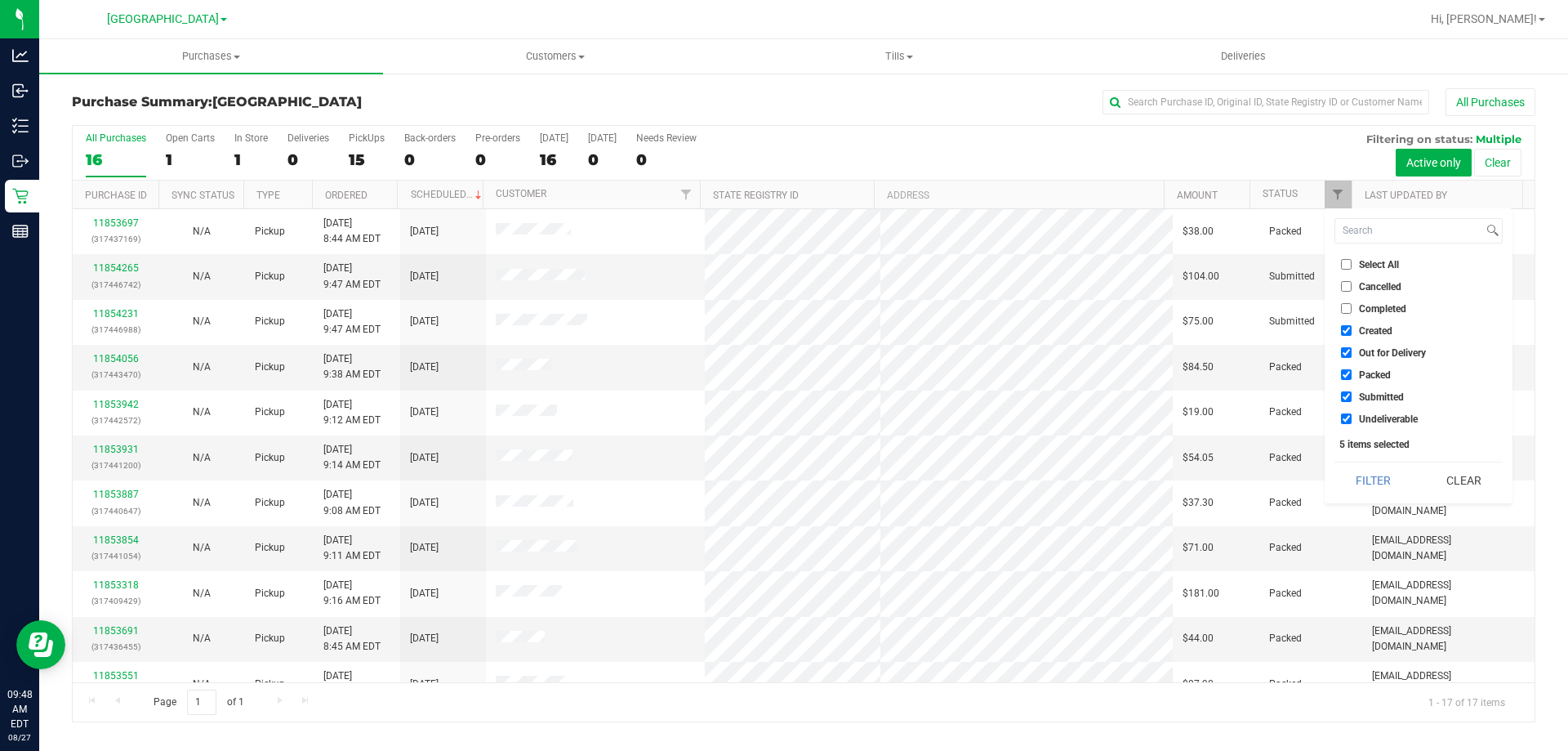
click at [1353, 376] on label "Packed" at bounding box center [1366, 375] width 50 height 10
click at [1352, 376] on input "Packed" at bounding box center [1347, 375] width 10 height 10
checkbox input "false"
click at [1347, 353] on input "Out for Delivery" at bounding box center [1347, 352] width 10 height 10
checkbox input "false"
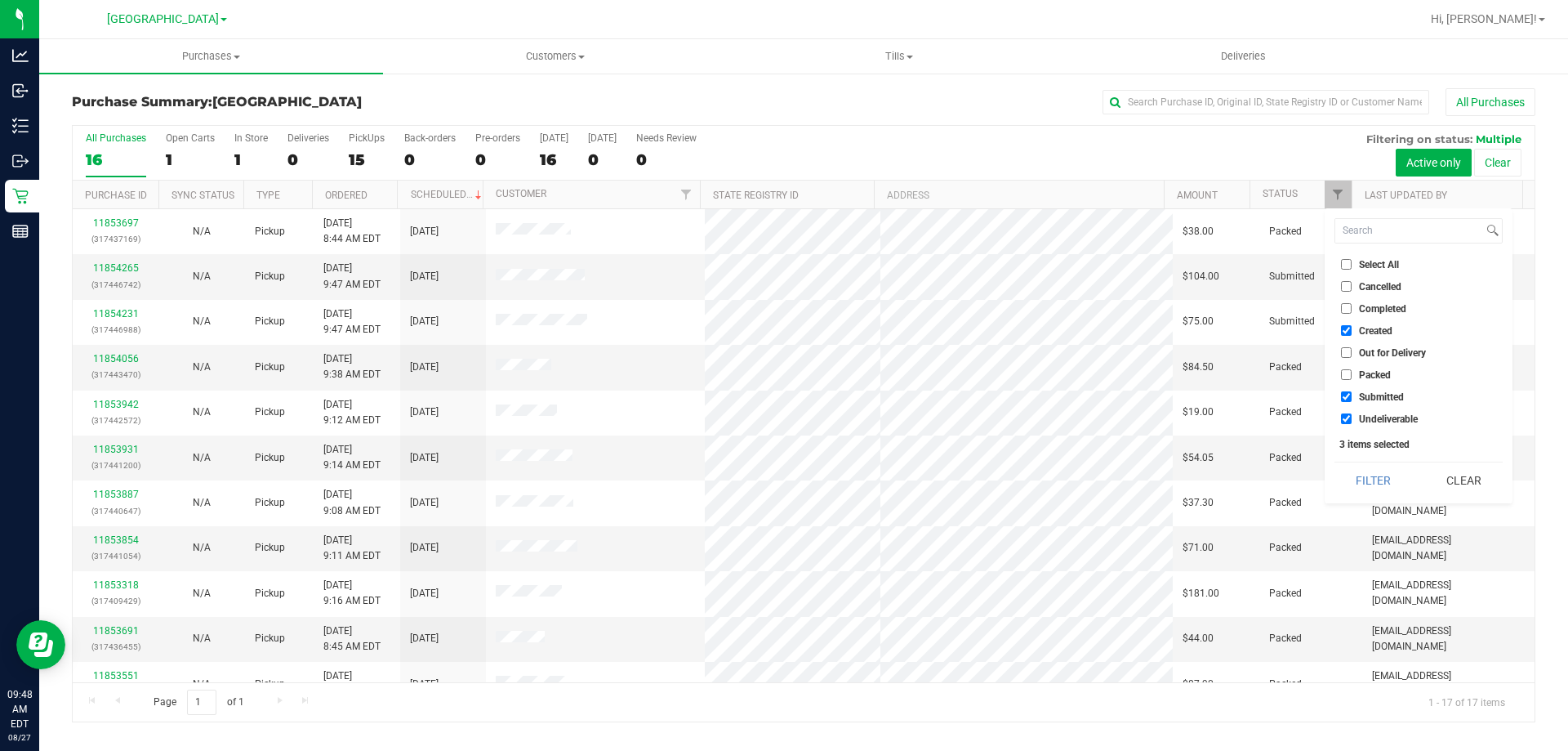
click at [1347, 331] on input "Created" at bounding box center [1347, 331] width 10 height 10
checkbox input "false"
click at [1347, 481] on button "Filter" at bounding box center [1373, 480] width 79 height 36
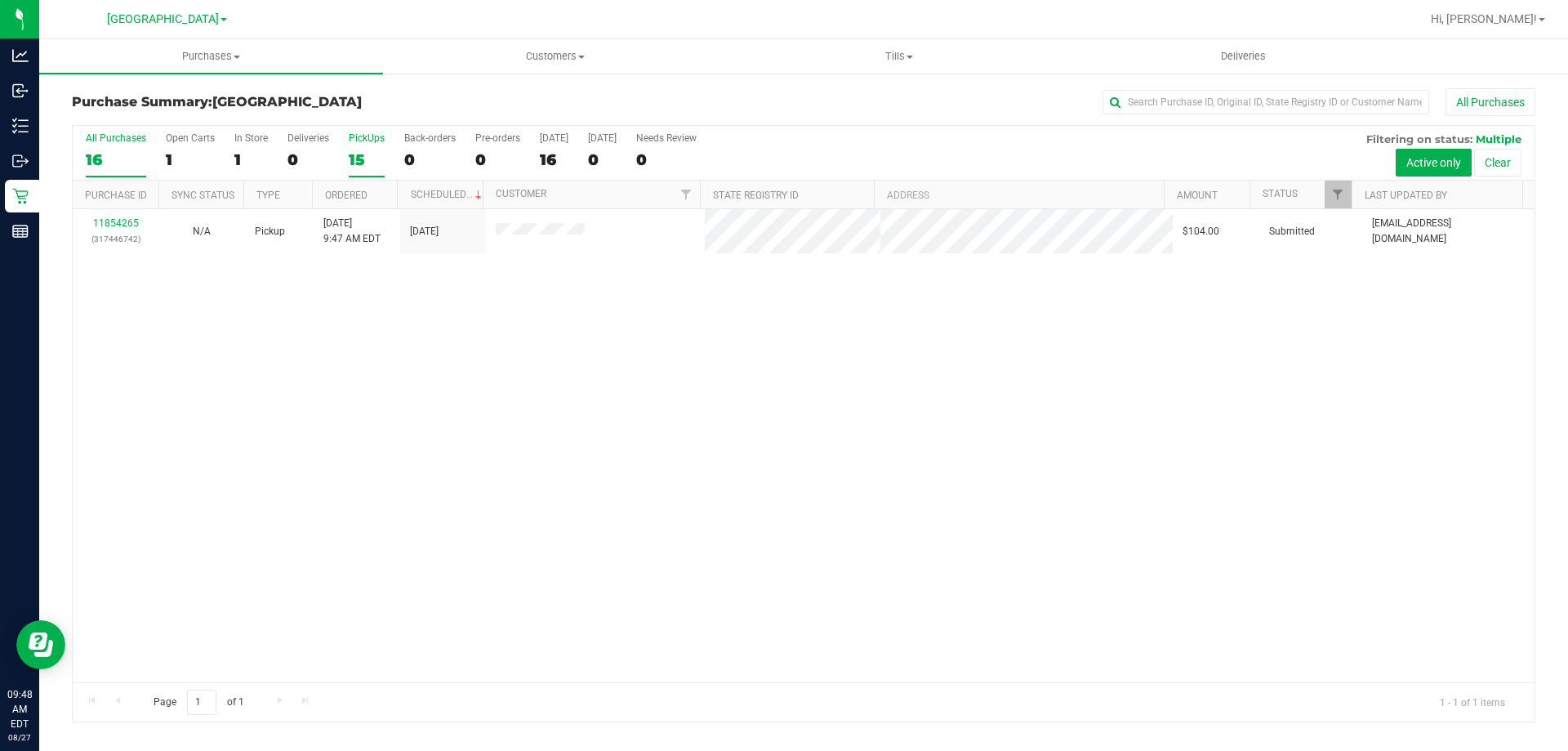
click at [358, 151] on div "15" at bounding box center [367, 160] width 36 height 19
click at [0, 0] on input "PickUps 15" at bounding box center [0, 0] width 0 height 0
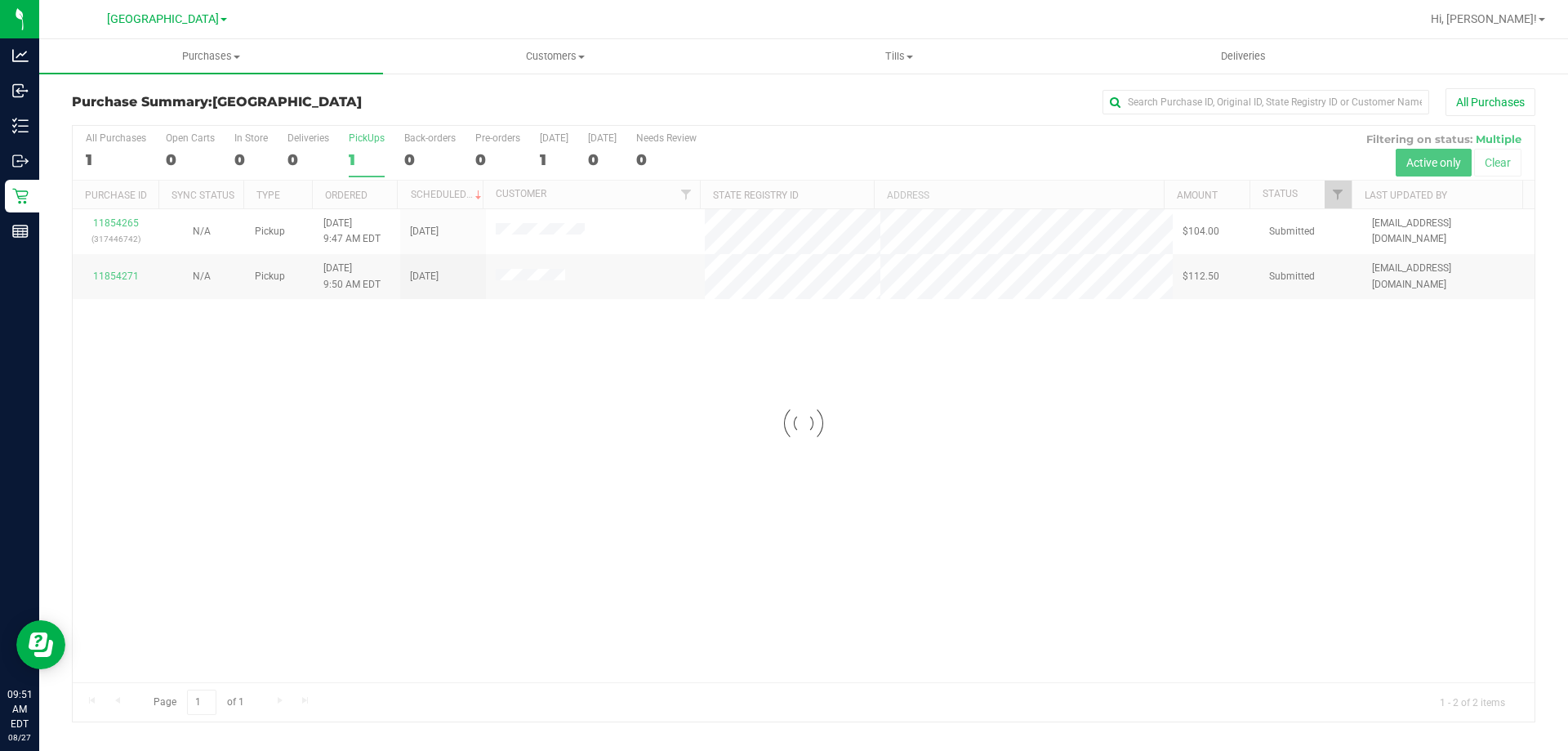
checkbox input "true"
click at [1334, 198] on span "Filter" at bounding box center [1337, 194] width 13 height 13
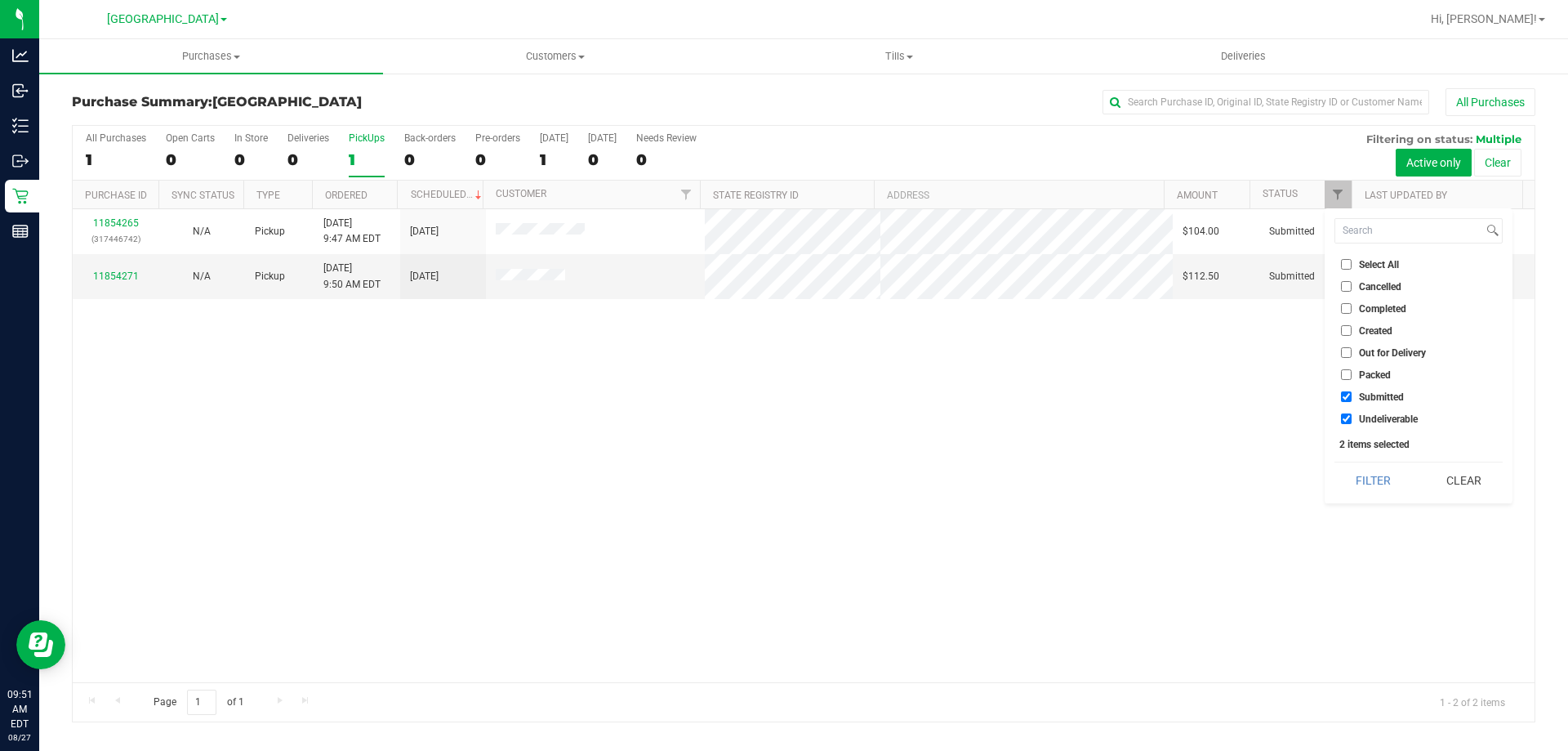
click at [1369, 374] on span "Packed" at bounding box center [1374, 375] width 32 height 10
click at [1352, 374] on input "Packed" at bounding box center [1347, 375] width 10 height 10
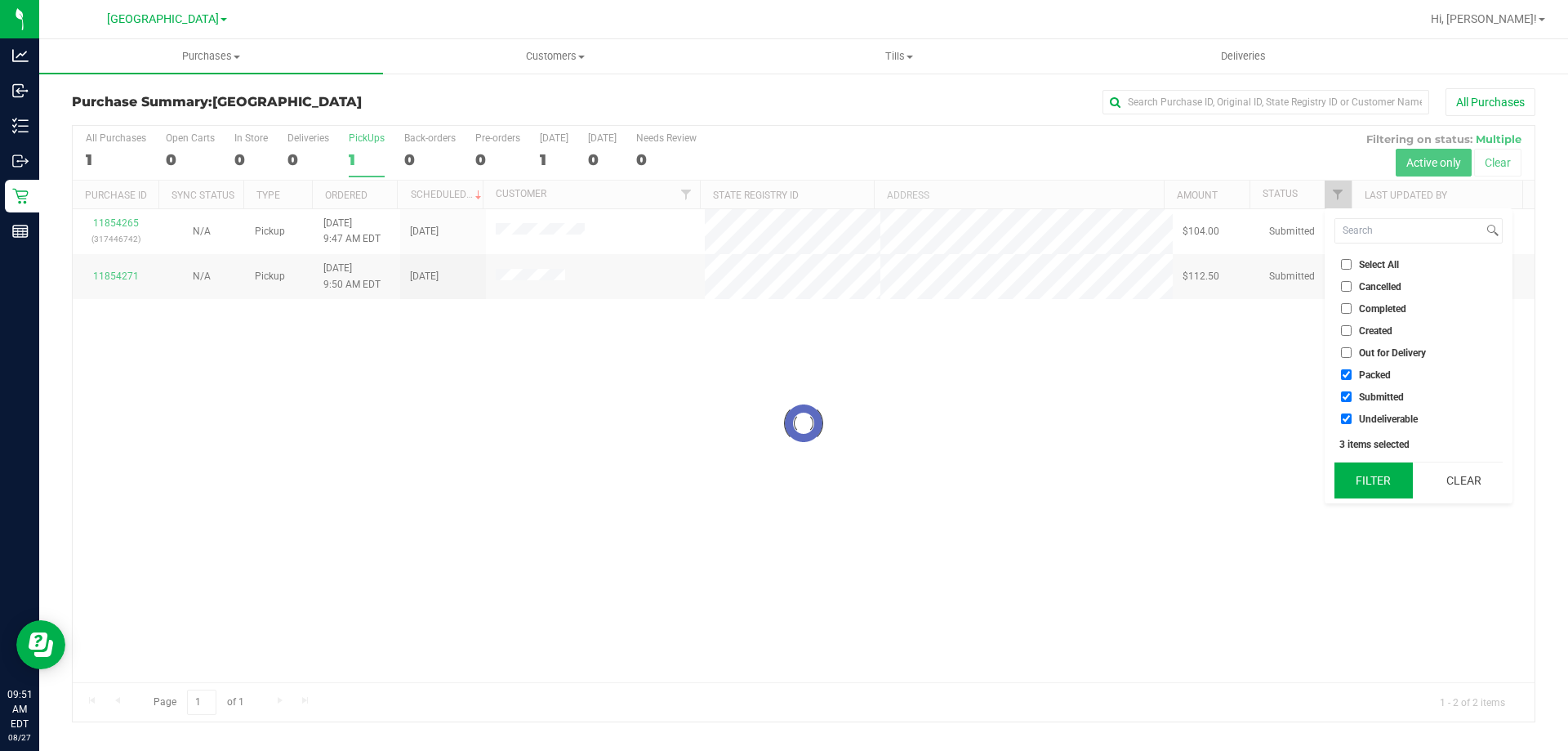
checkbox input "false"
checkbox input "true"
click at [1370, 477] on button "Filter" at bounding box center [1373, 480] width 79 height 36
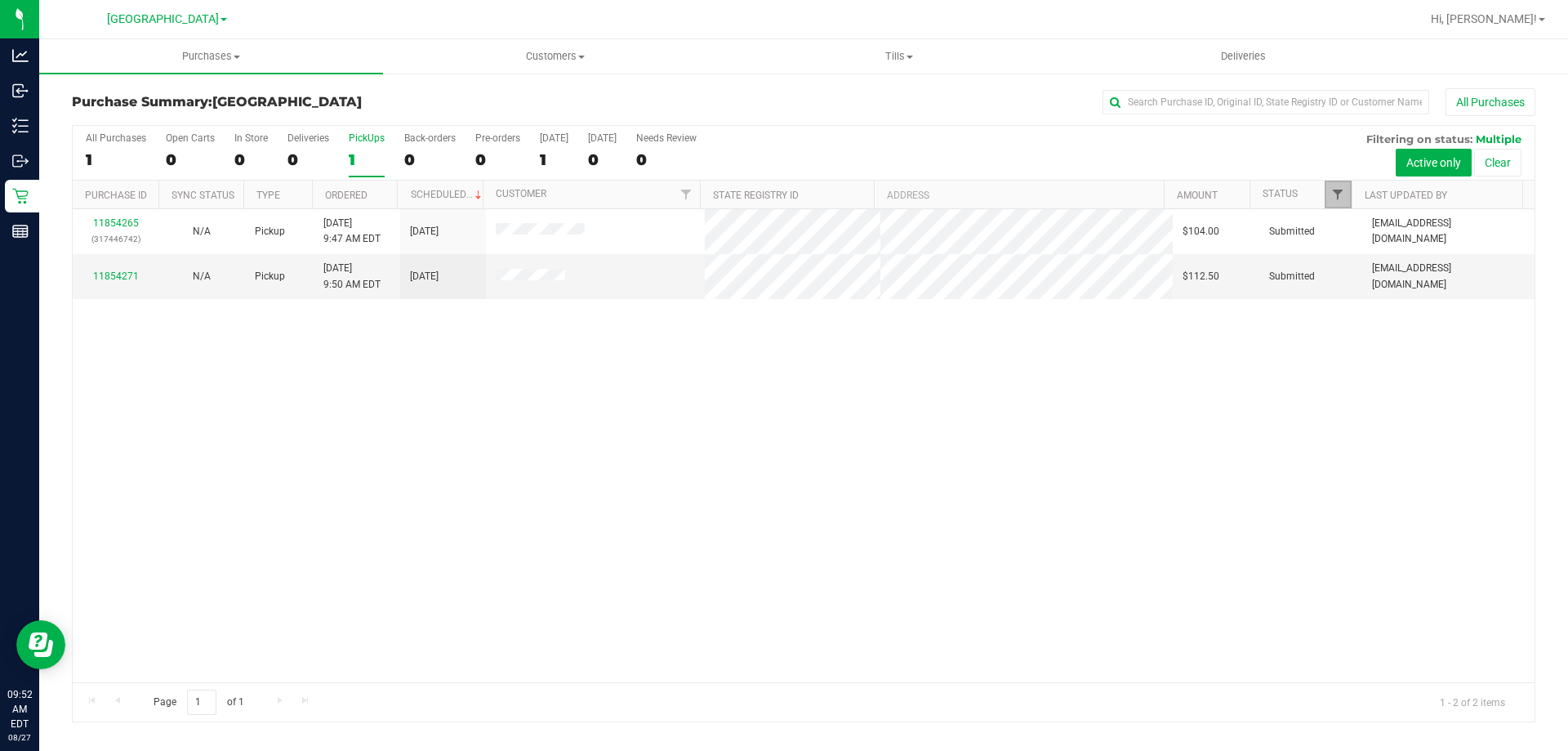
click at [1341, 192] on span "Filter" at bounding box center [1337, 194] width 13 height 13
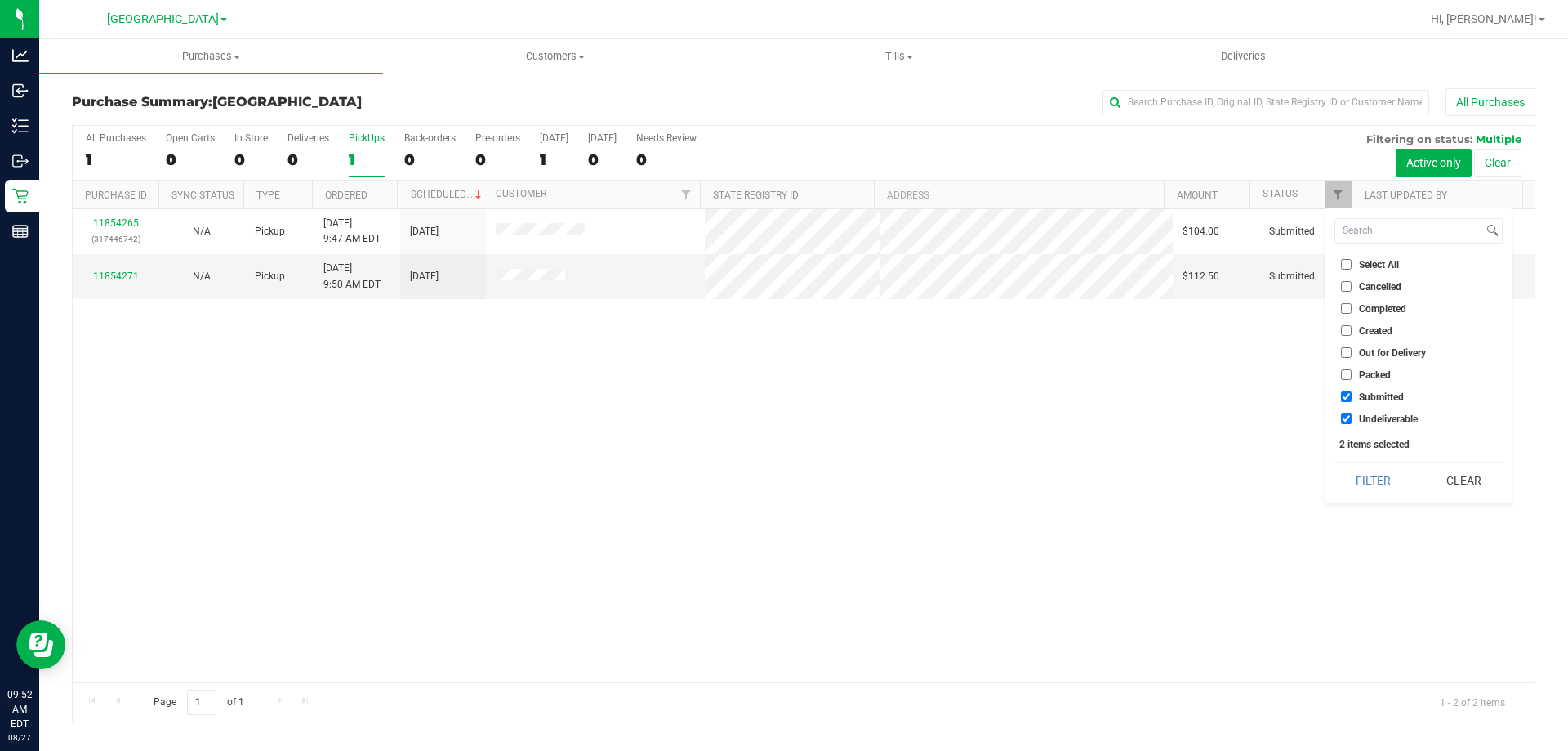
click at [1365, 371] on span "Packed" at bounding box center [1374, 375] width 32 height 10
click at [1352, 371] on input "Packed" at bounding box center [1347, 375] width 10 height 10
click at [1373, 472] on button "Filter" at bounding box center [1373, 480] width 79 height 36
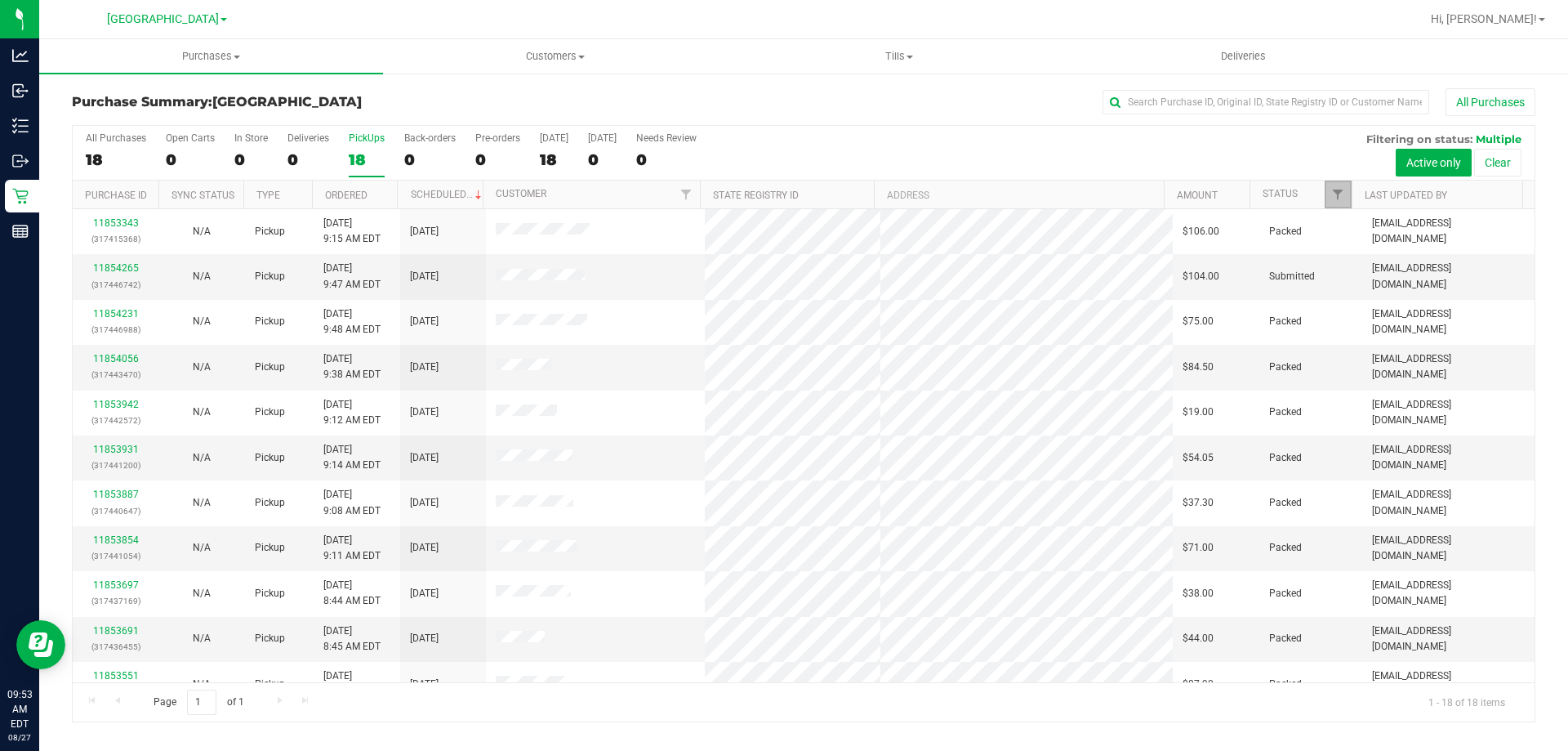
click at [1329, 198] on link "Filter" at bounding box center [1338, 195] width 27 height 28
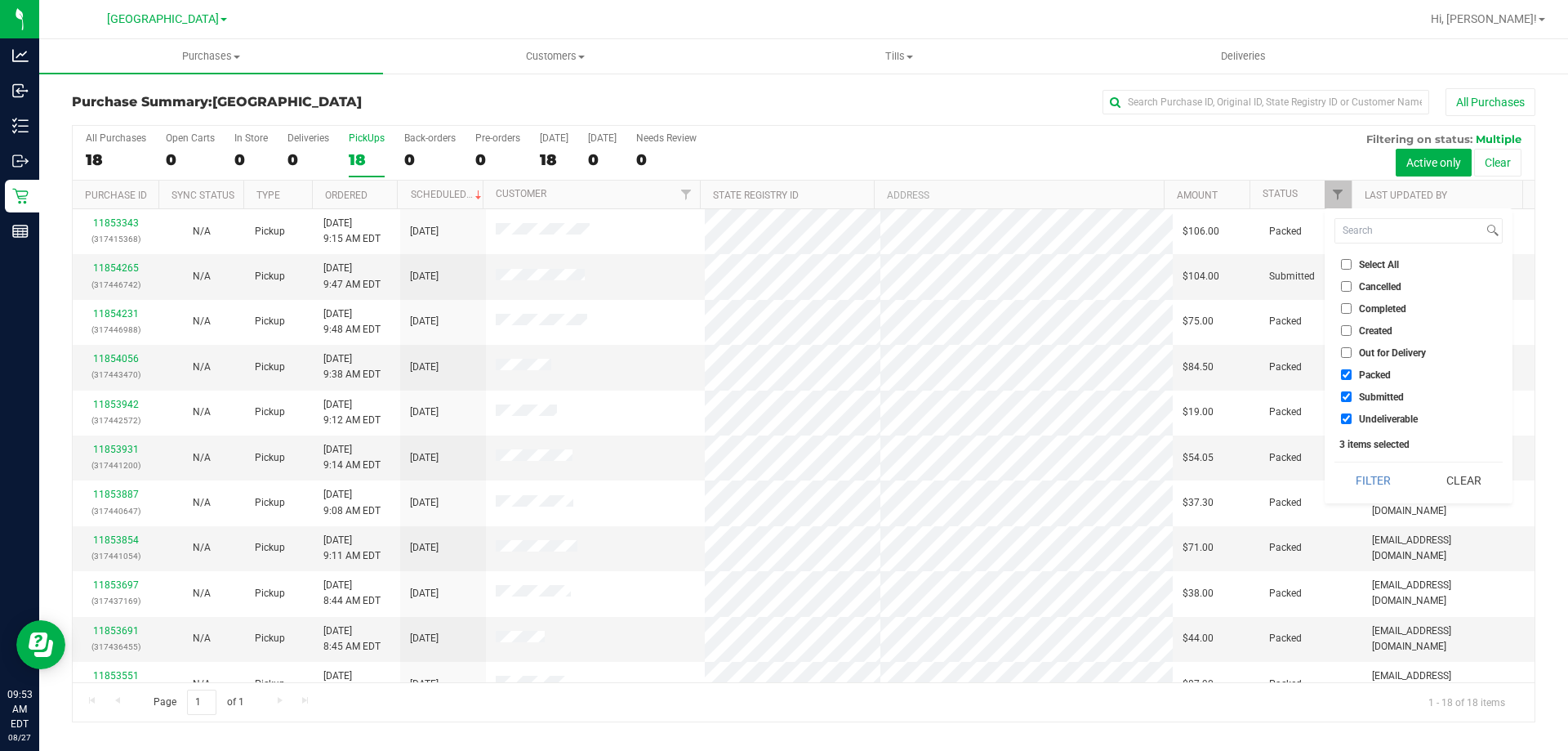
click at [1376, 374] on span "Packed" at bounding box center [1374, 375] width 32 height 10
click at [1352, 374] on input "Packed" at bounding box center [1347, 375] width 10 height 10
checkbox input "false"
click at [1377, 470] on button "Filter" at bounding box center [1373, 480] width 79 height 36
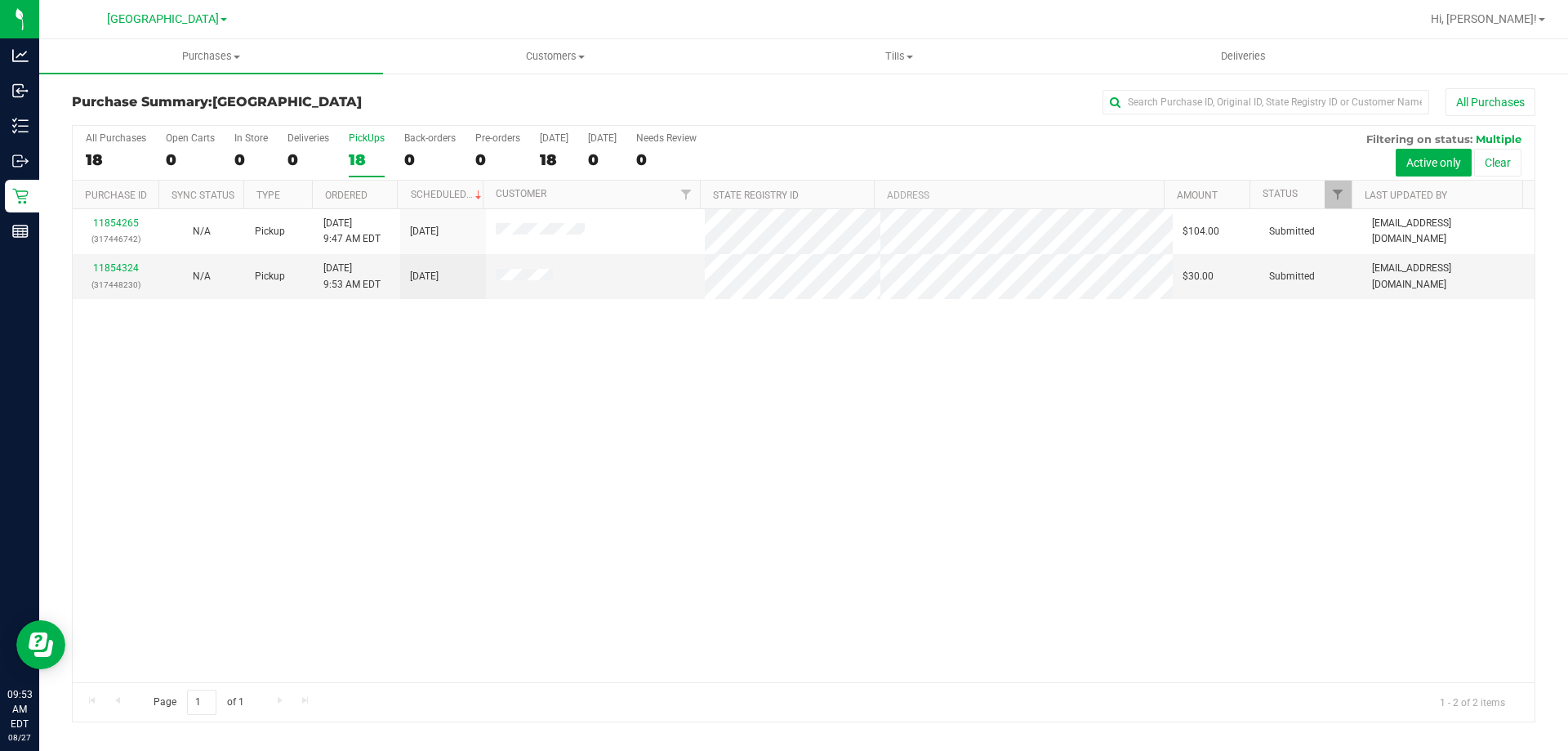
click at [375, 163] on div "18" at bounding box center [367, 160] width 36 height 19
click at [0, 0] on input "PickUps 18" at bounding box center [0, 0] width 0 height 0
click at [110, 273] on div "11854324 (317448230)" at bounding box center [115, 276] width 66 height 31
click at [110, 271] on link "11854324" at bounding box center [116, 267] width 46 height 11
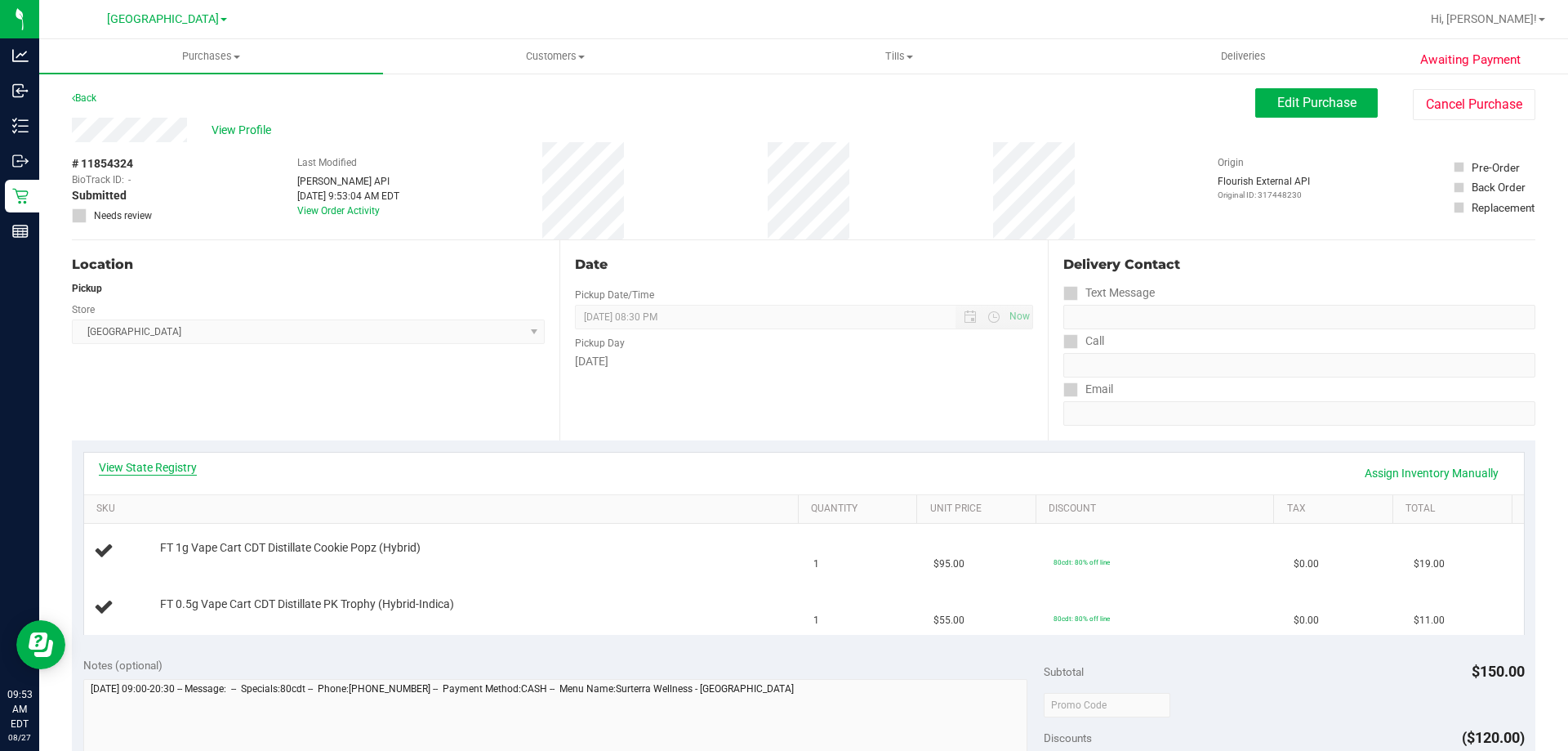
click at [187, 464] on link "View State Registry" at bounding box center [147, 467] width 98 height 16
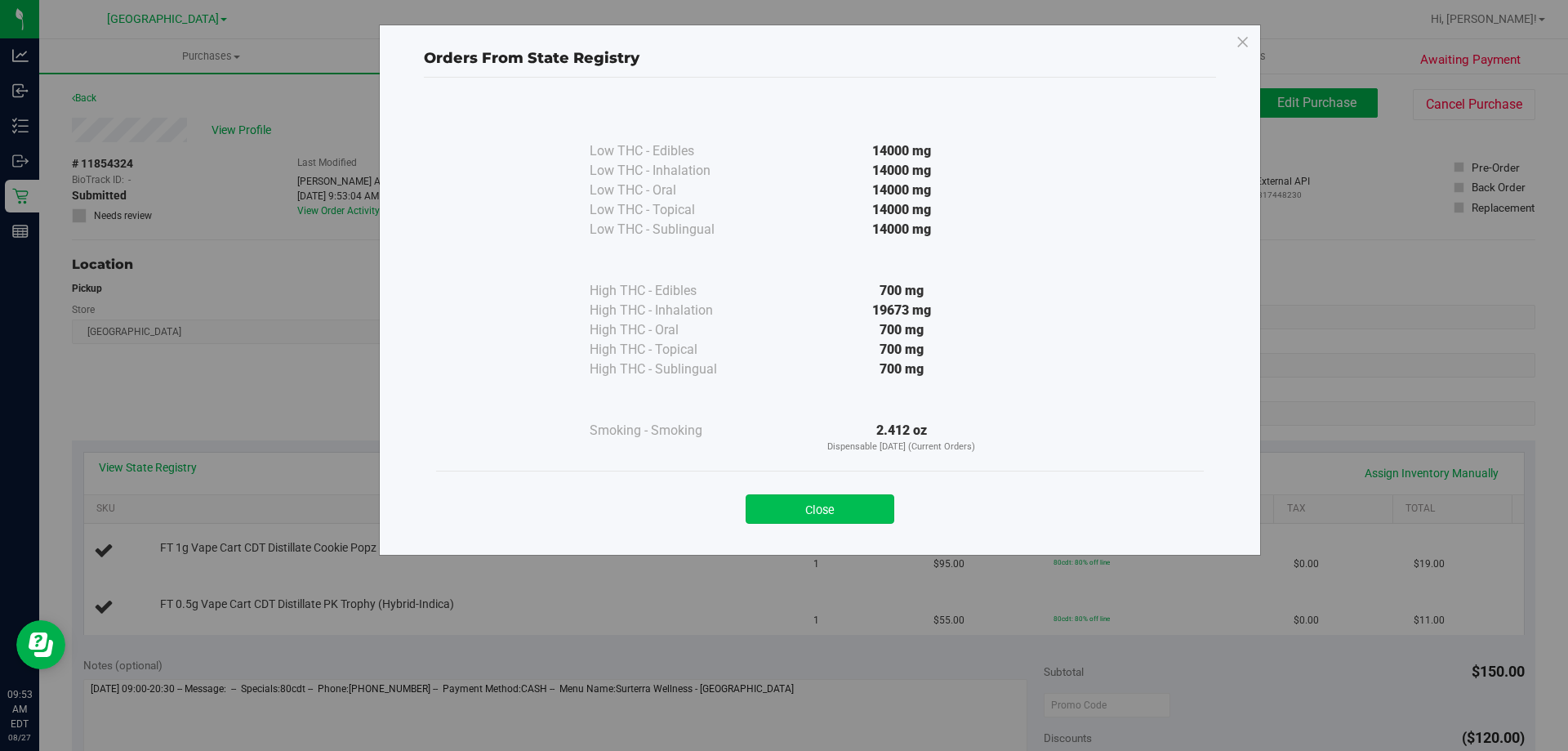
click at [878, 503] on button "Close" at bounding box center [820, 509] width 149 height 29
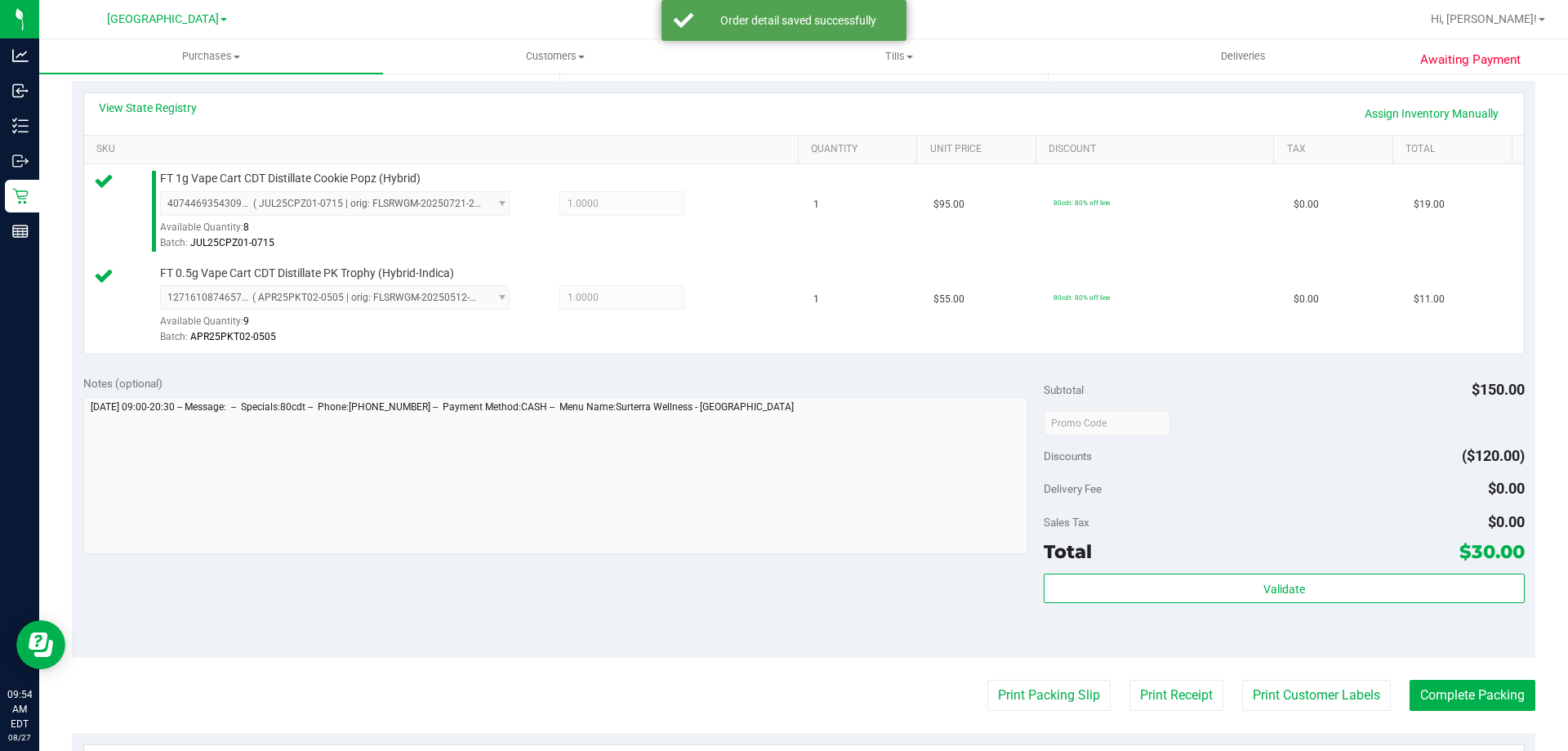
scroll to position [408, 0]
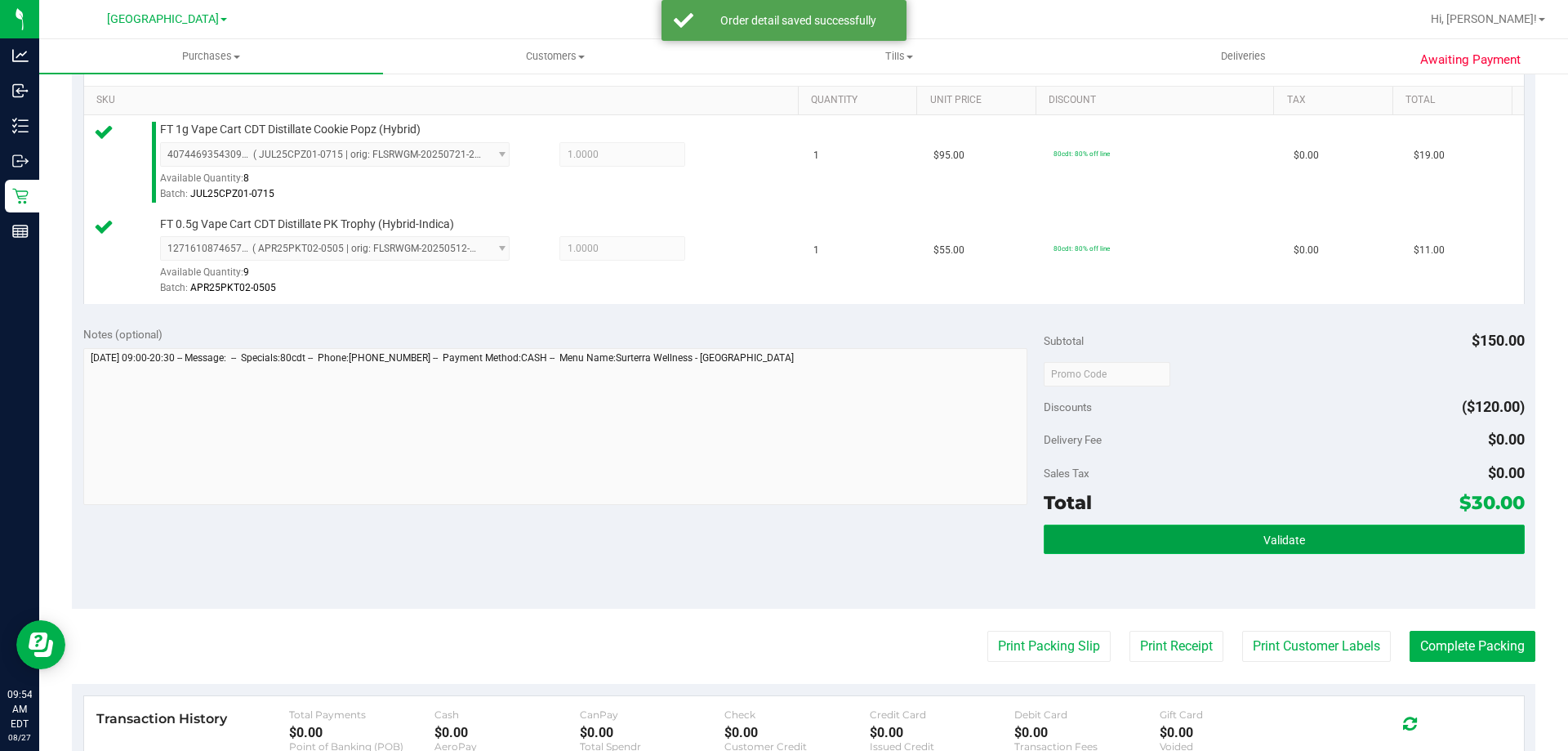
click at [1266, 538] on span "Validate" at bounding box center [1284, 540] width 42 height 13
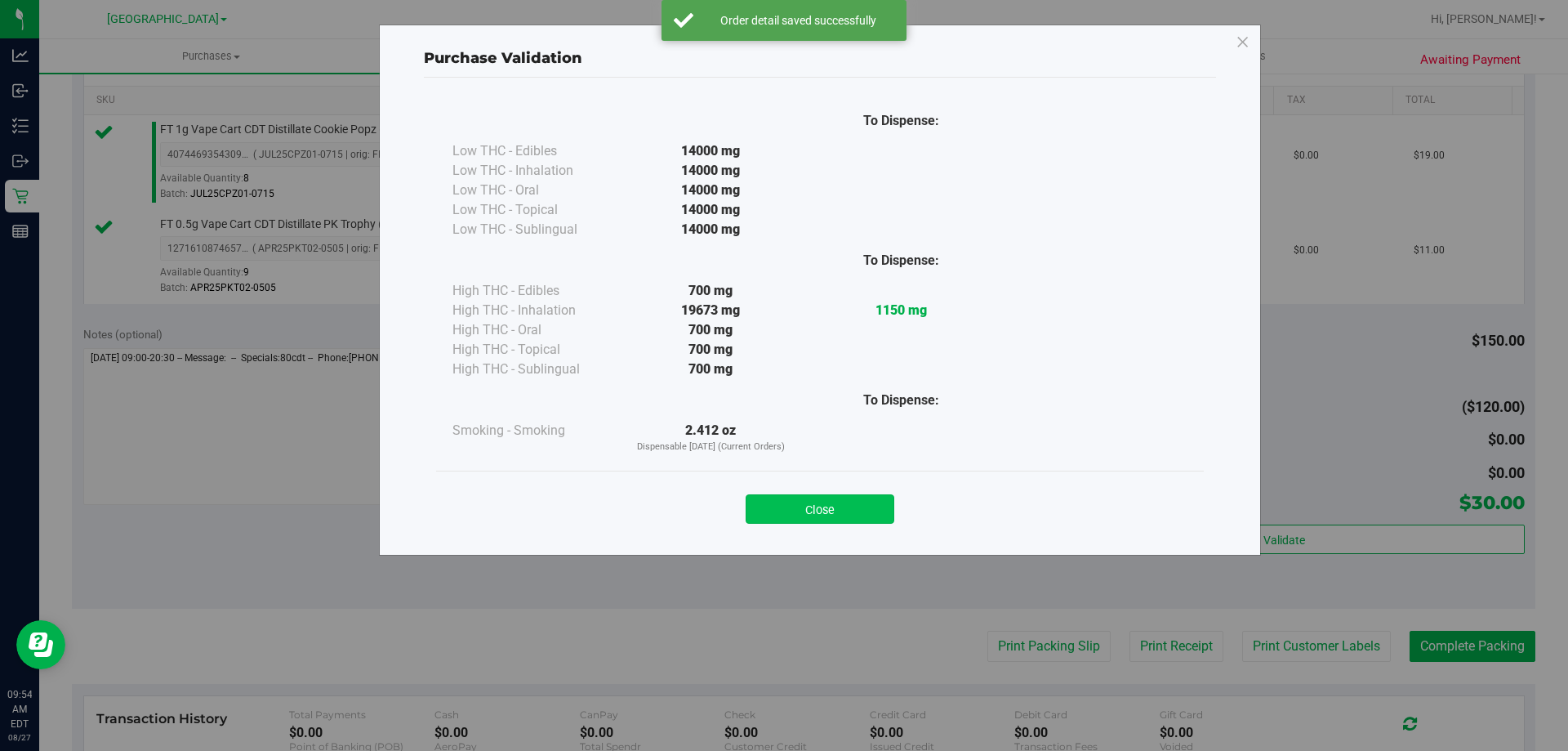
click at [865, 507] on button "Close" at bounding box center [820, 509] width 149 height 29
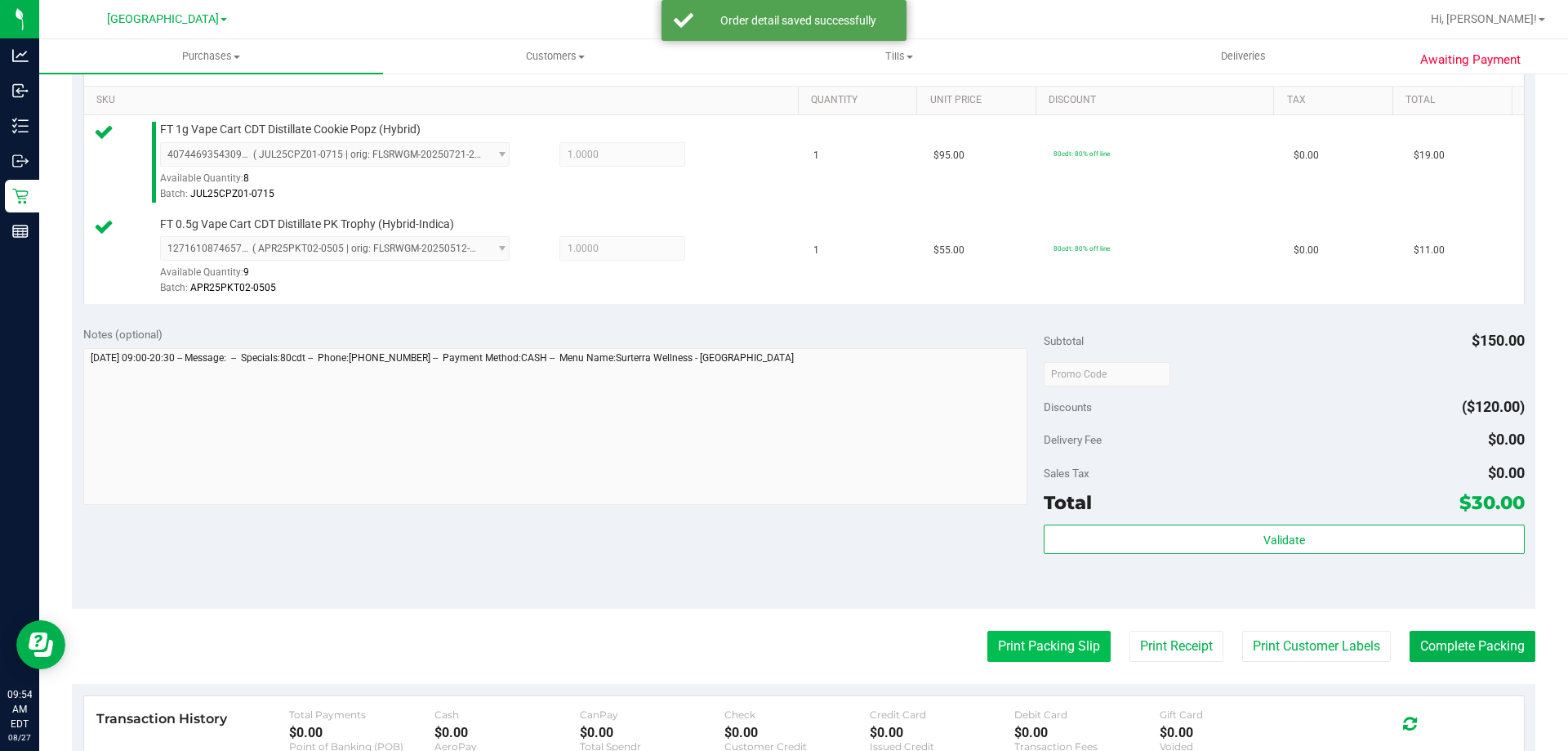
click at [1021, 648] on button "Print Packing Slip" at bounding box center [1049, 646] width 124 height 31
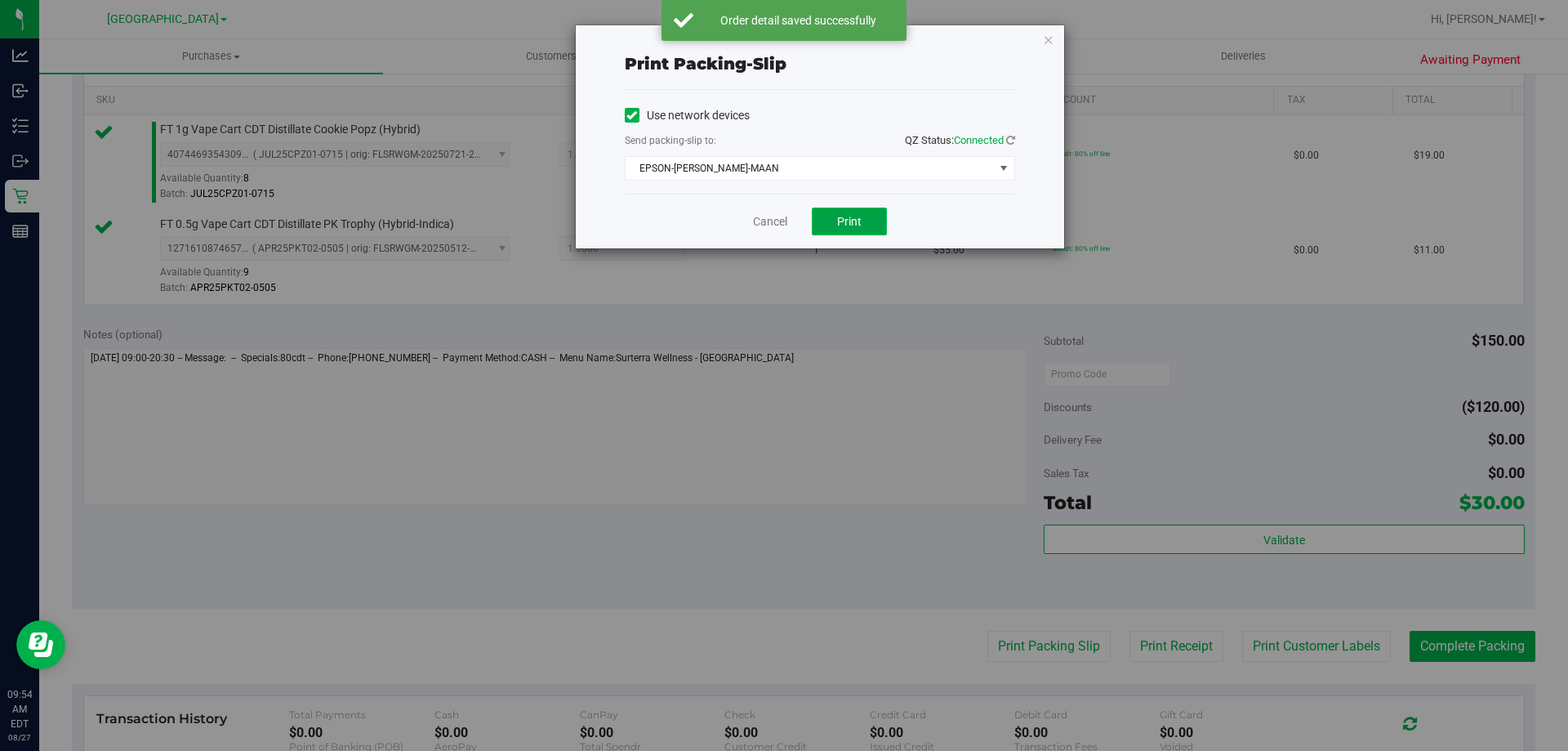
click at [840, 221] on span "Print" at bounding box center [849, 221] width 24 height 13
click at [759, 222] on link "Cancel" at bounding box center [771, 221] width 35 height 17
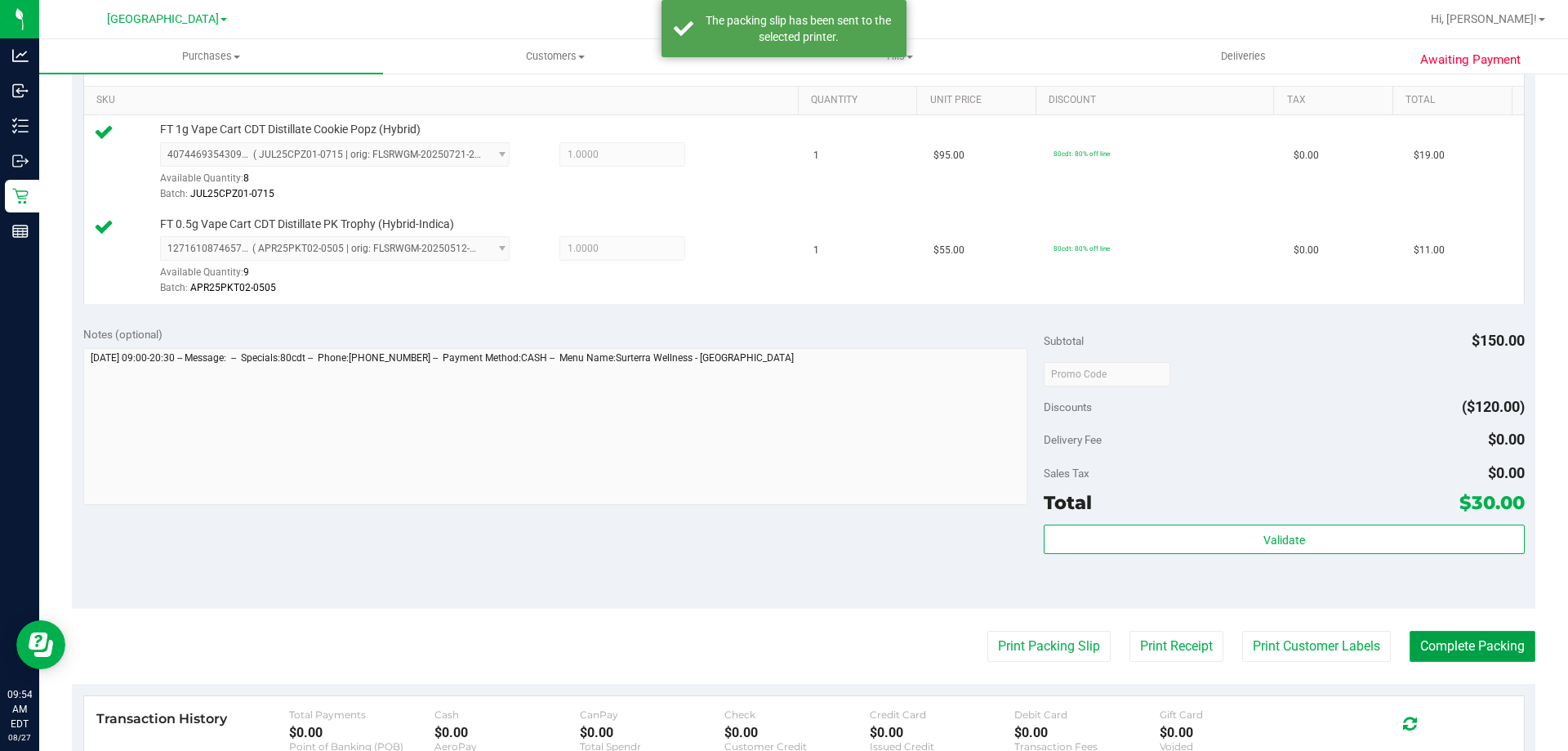
click at [1430, 641] on button "Complete Packing" at bounding box center [1472, 646] width 125 height 31
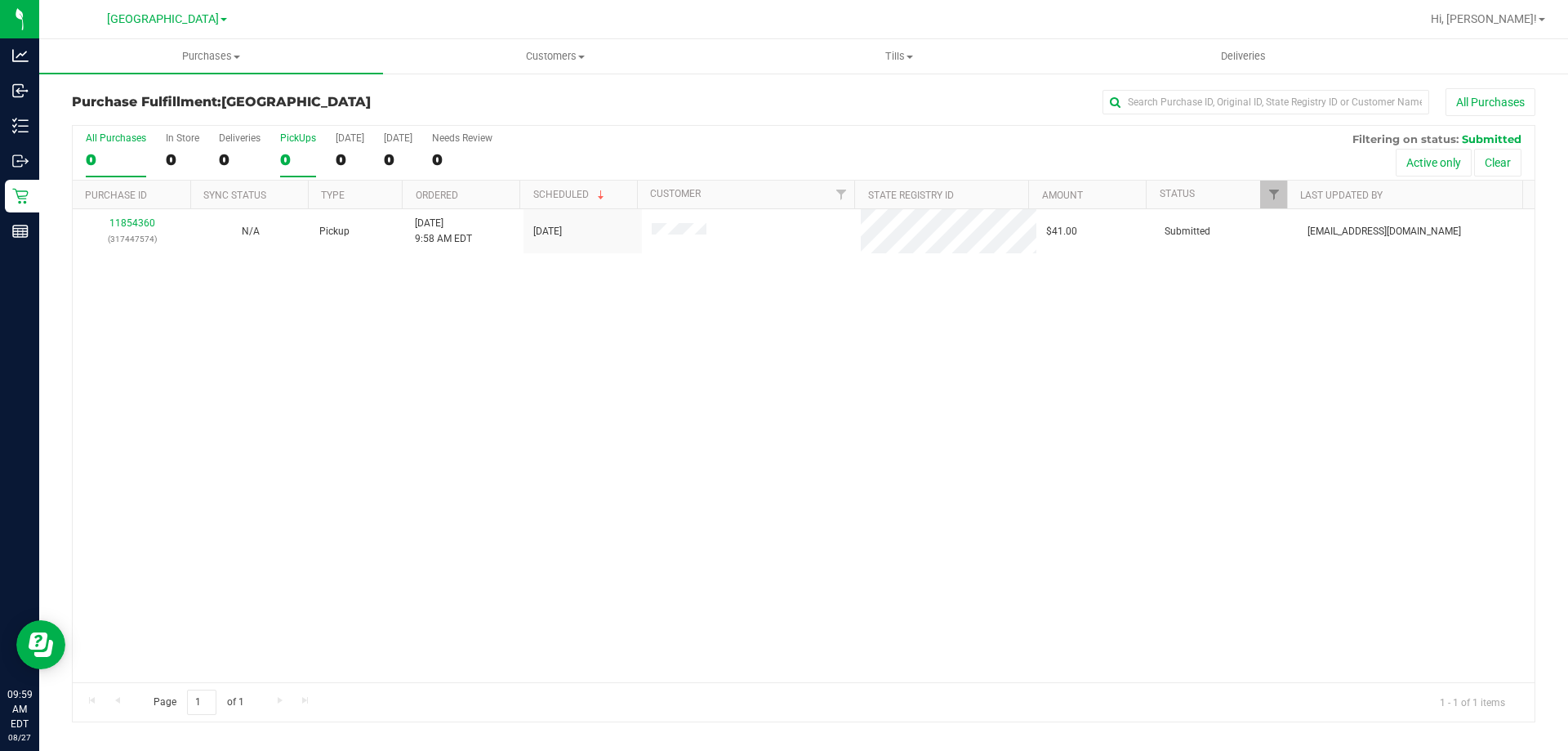
click at [297, 164] on div "0" at bounding box center [298, 160] width 36 height 19
click at [0, 0] on input "PickUps 0" at bounding box center [0, 0] width 0 height 0
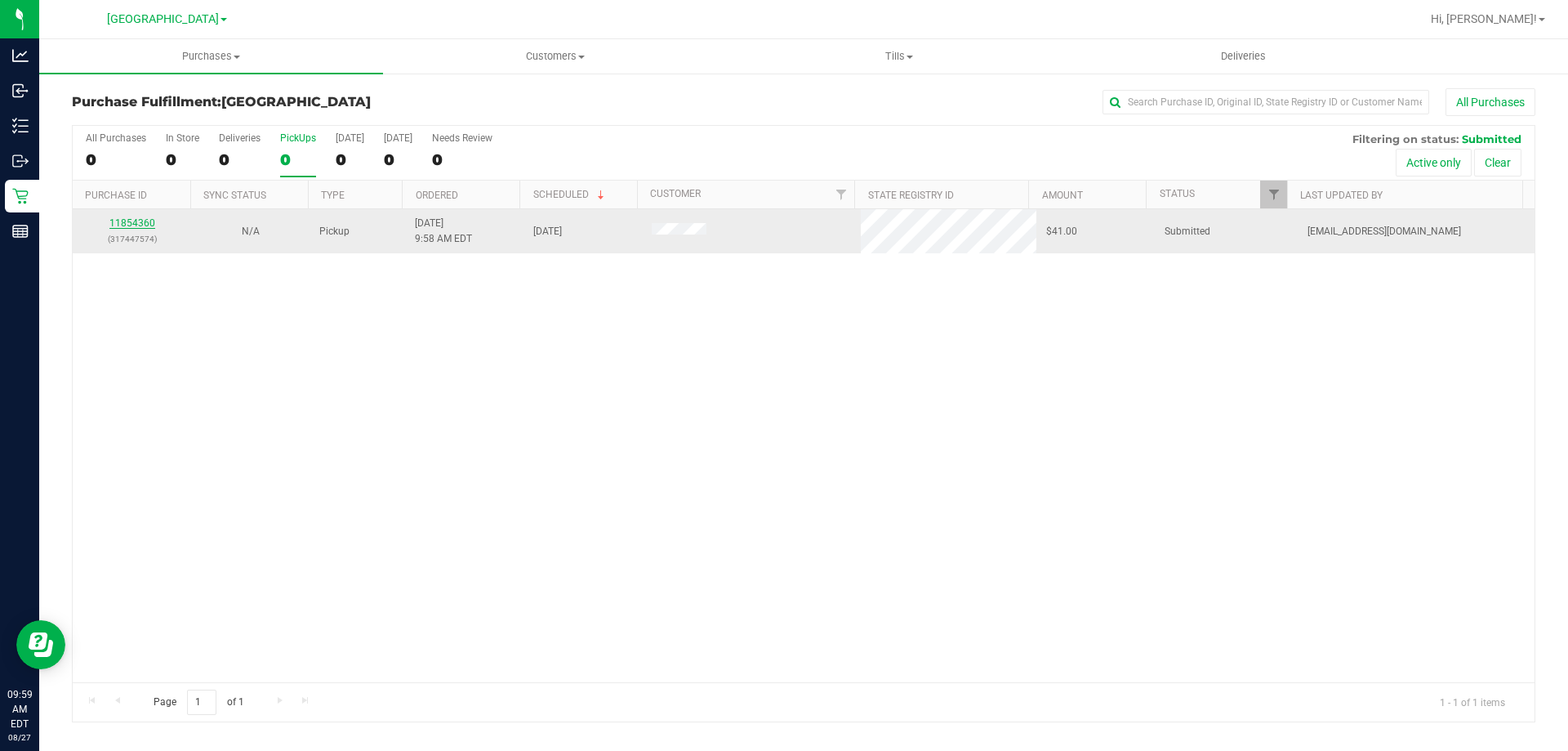
click at [138, 226] on link "11854360" at bounding box center [132, 222] width 46 height 11
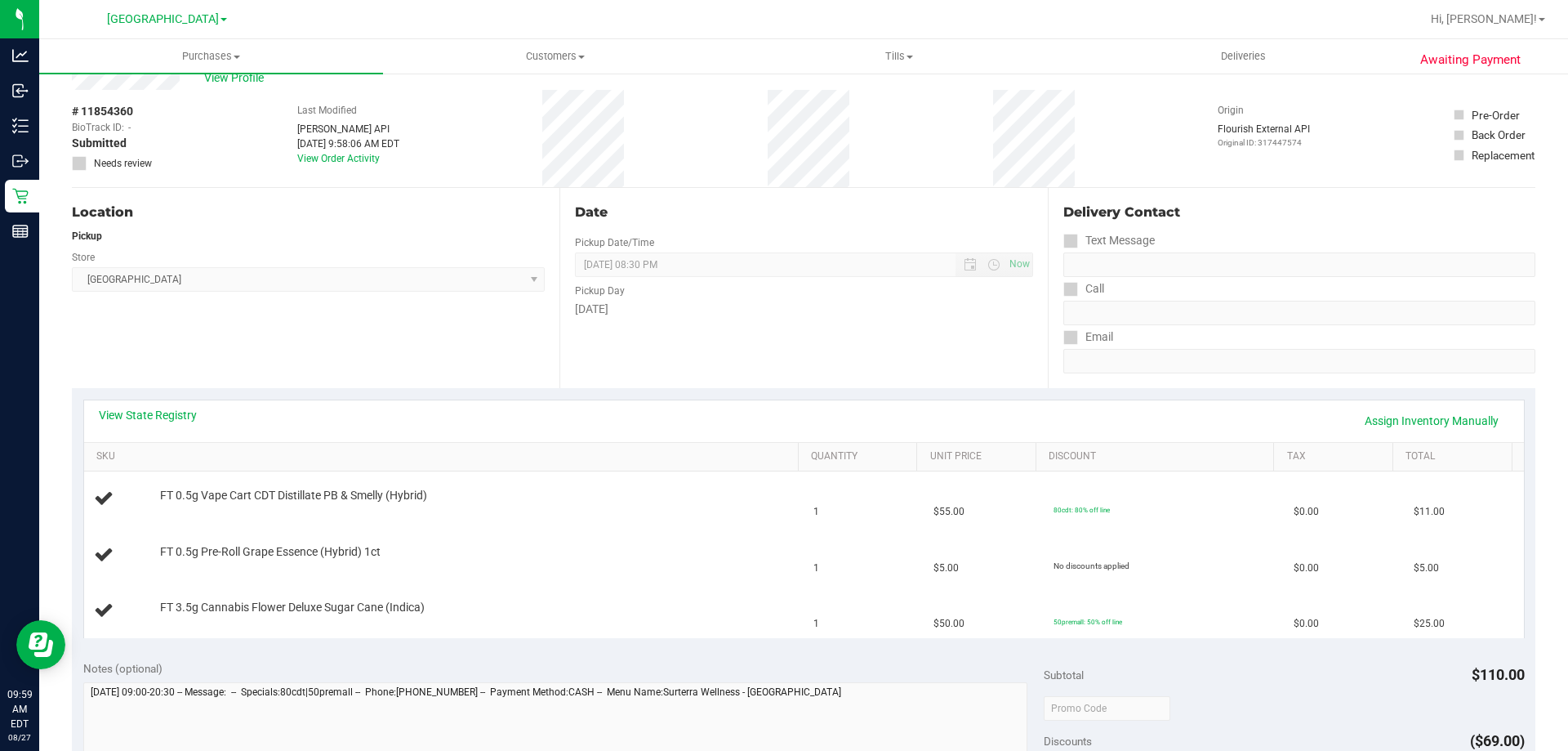
scroll to position [81, 0]
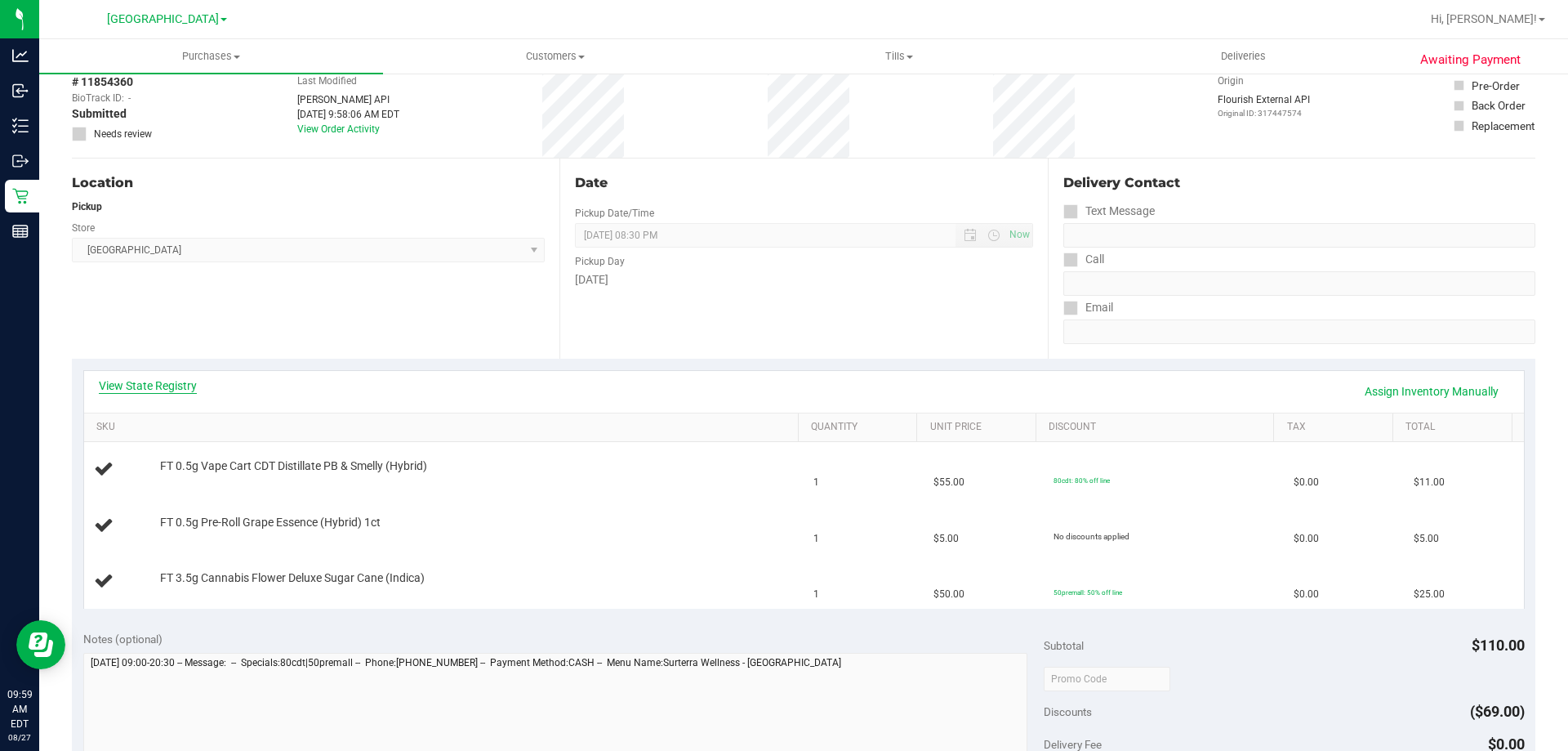
click at [173, 393] on link "View State Registry" at bounding box center [147, 385] width 98 height 16
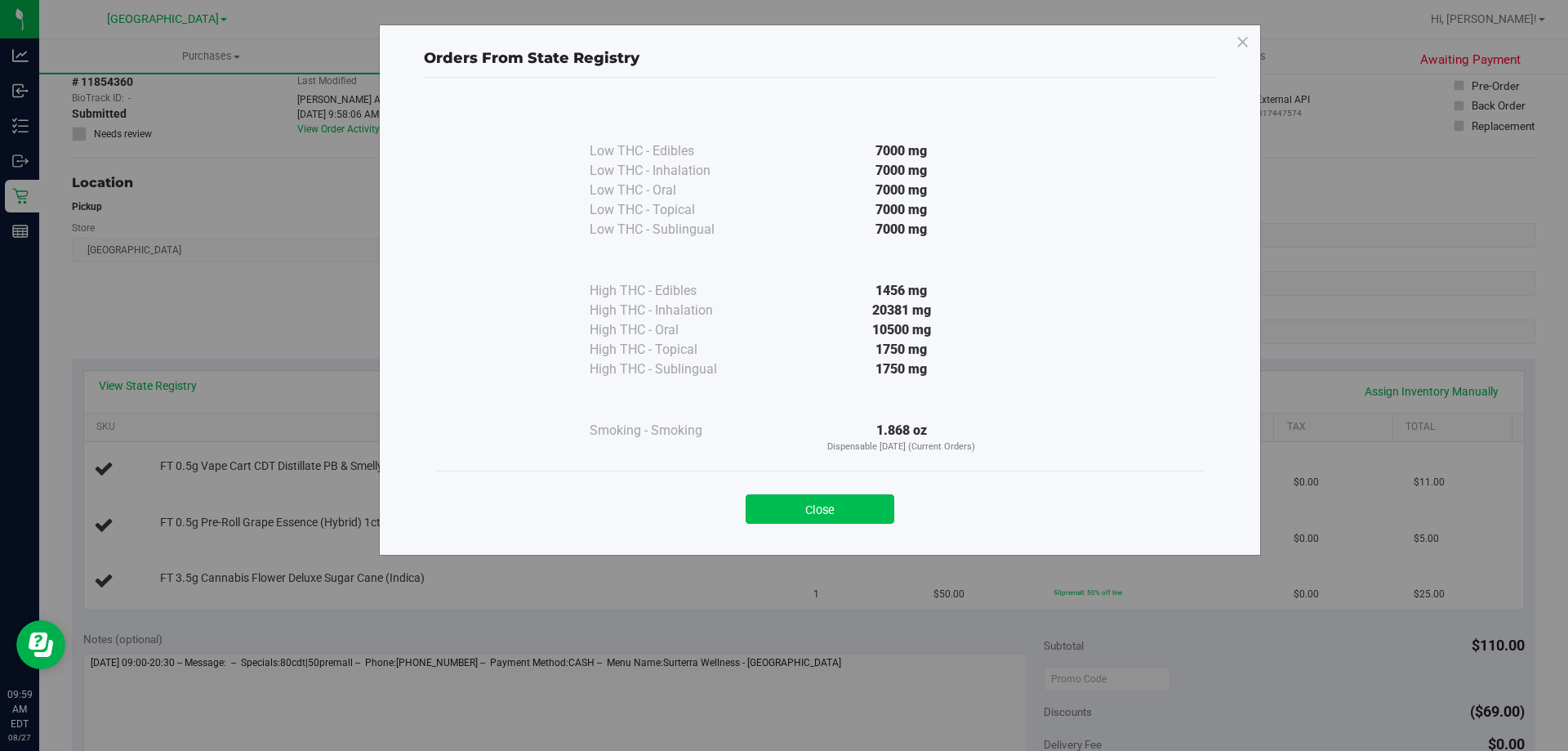
click at [804, 505] on button "Close" at bounding box center [820, 509] width 149 height 29
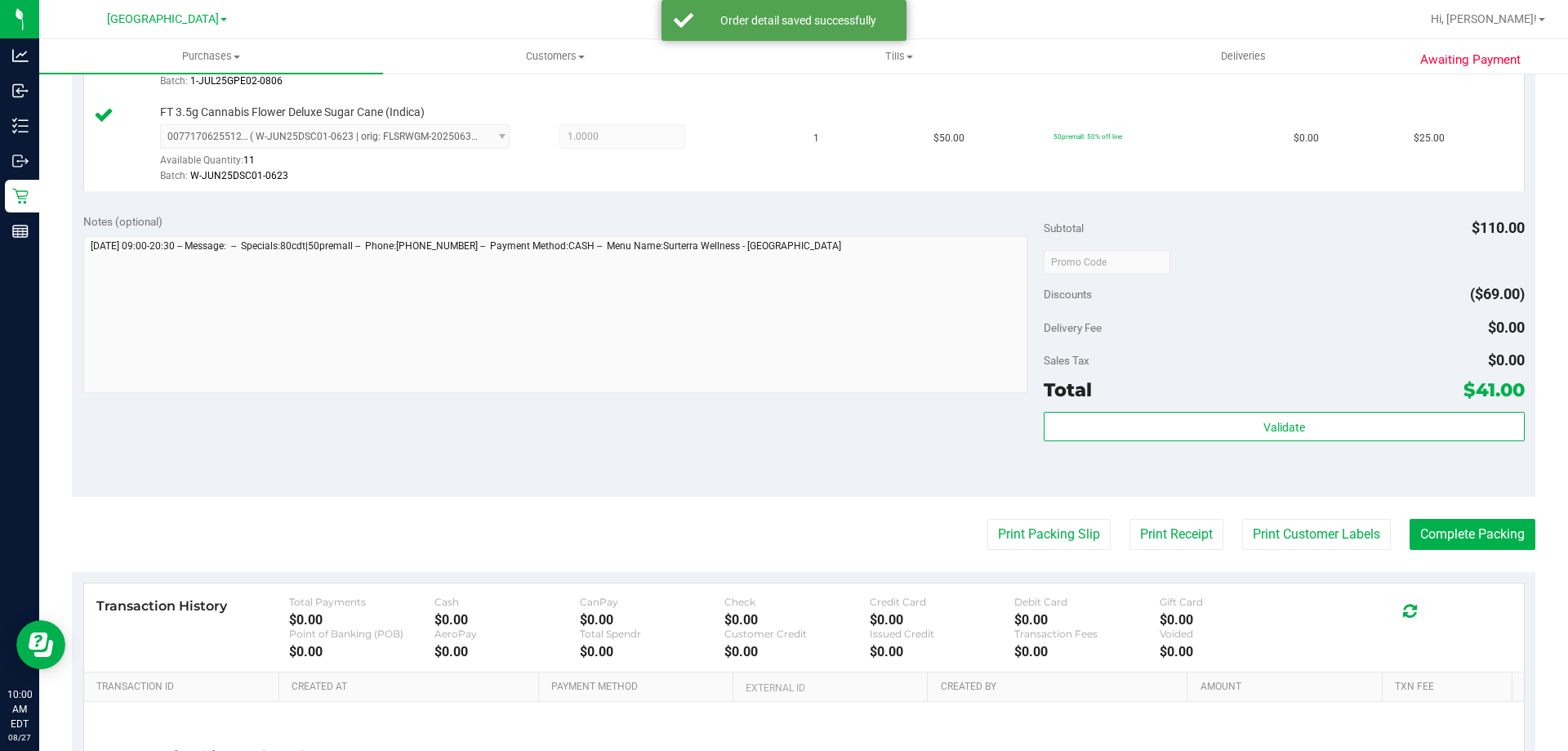
scroll to position [653, 0]
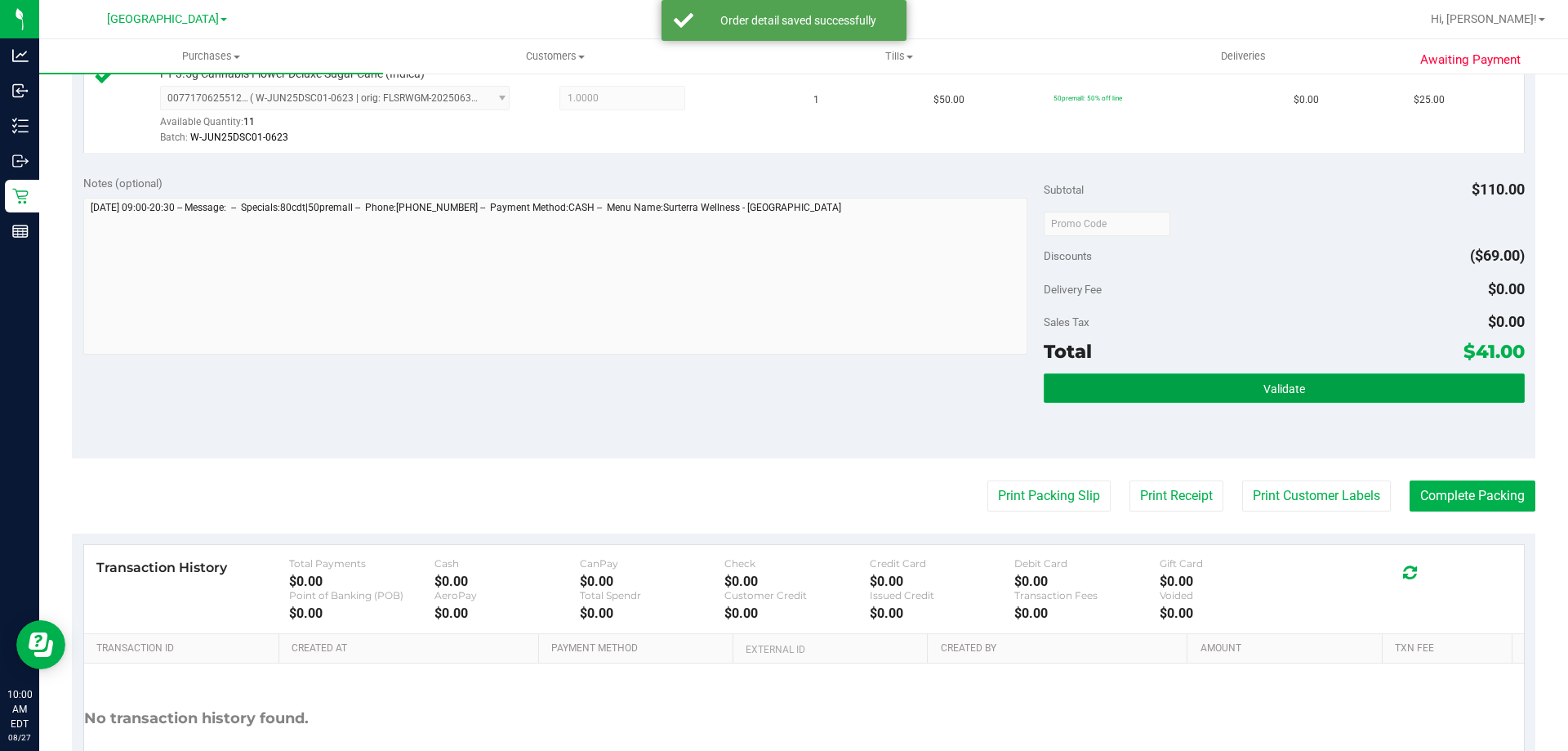
click at [1115, 389] on button "Validate" at bounding box center [1283, 388] width 480 height 29
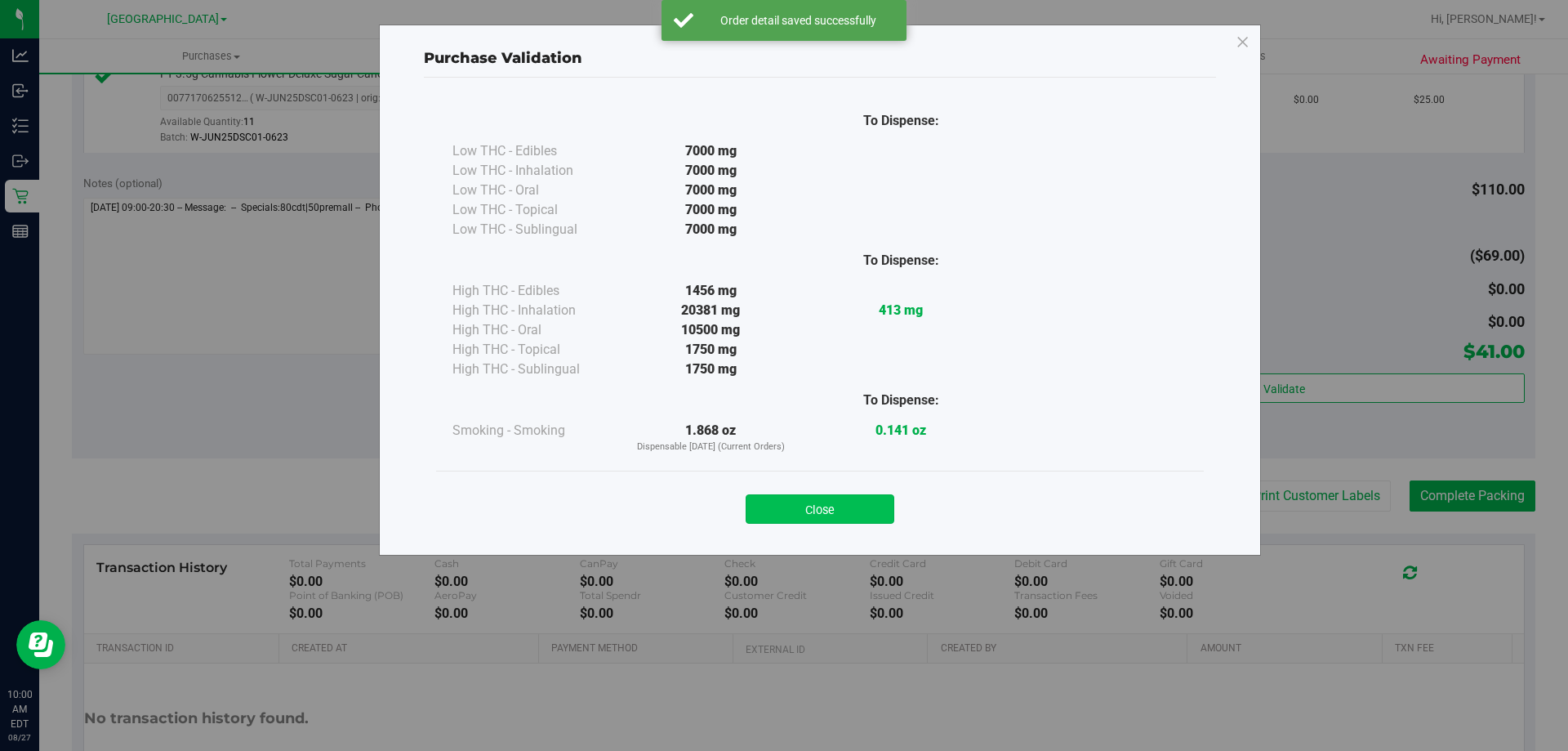
click at [880, 513] on button "Close" at bounding box center [820, 509] width 149 height 29
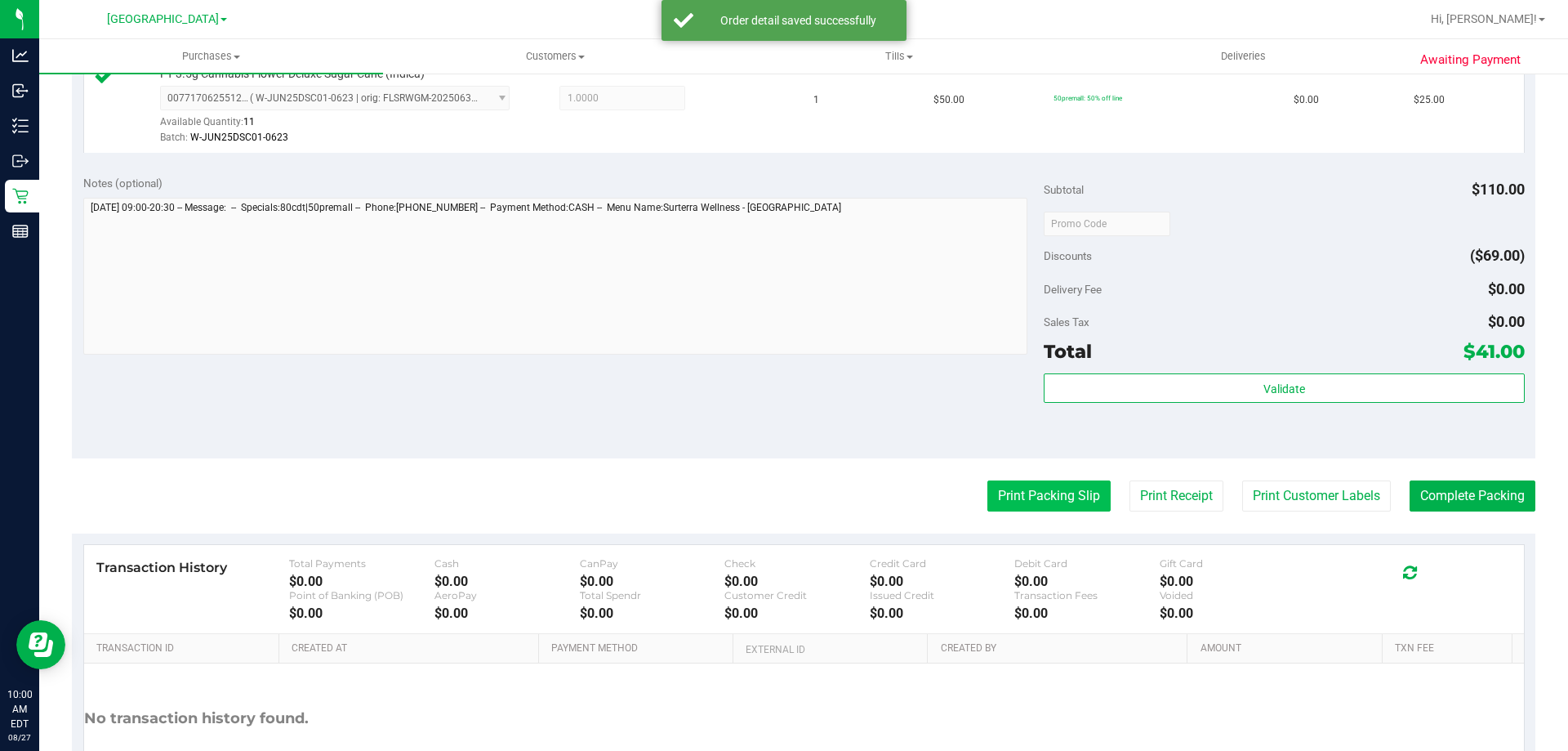
click at [1007, 504] on button "Print Packing Slip" at bounding box center [1049, 496] width 124 height 31
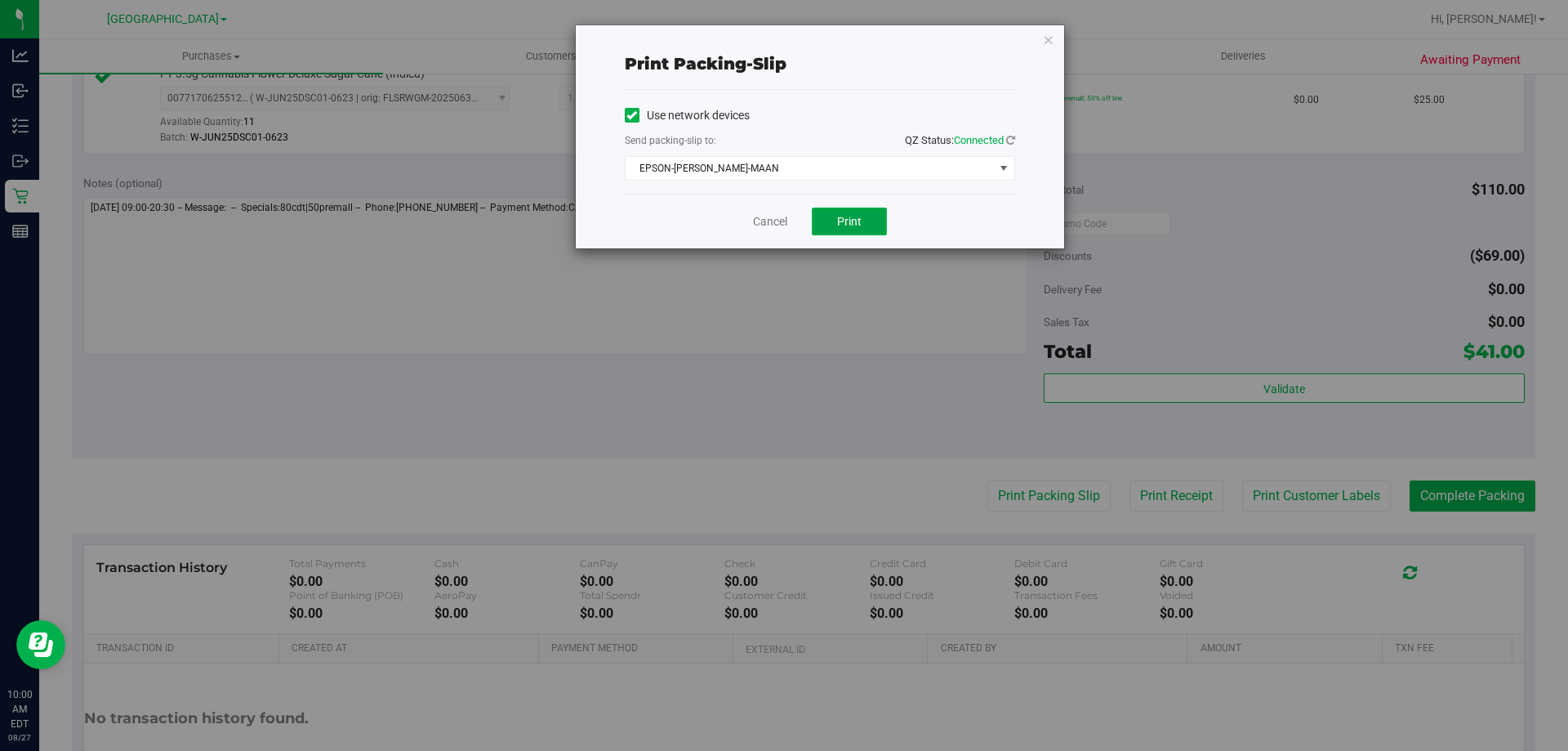
click at [858, 216] on span "Print" at bounding box center [849, 221] width 24 height 13
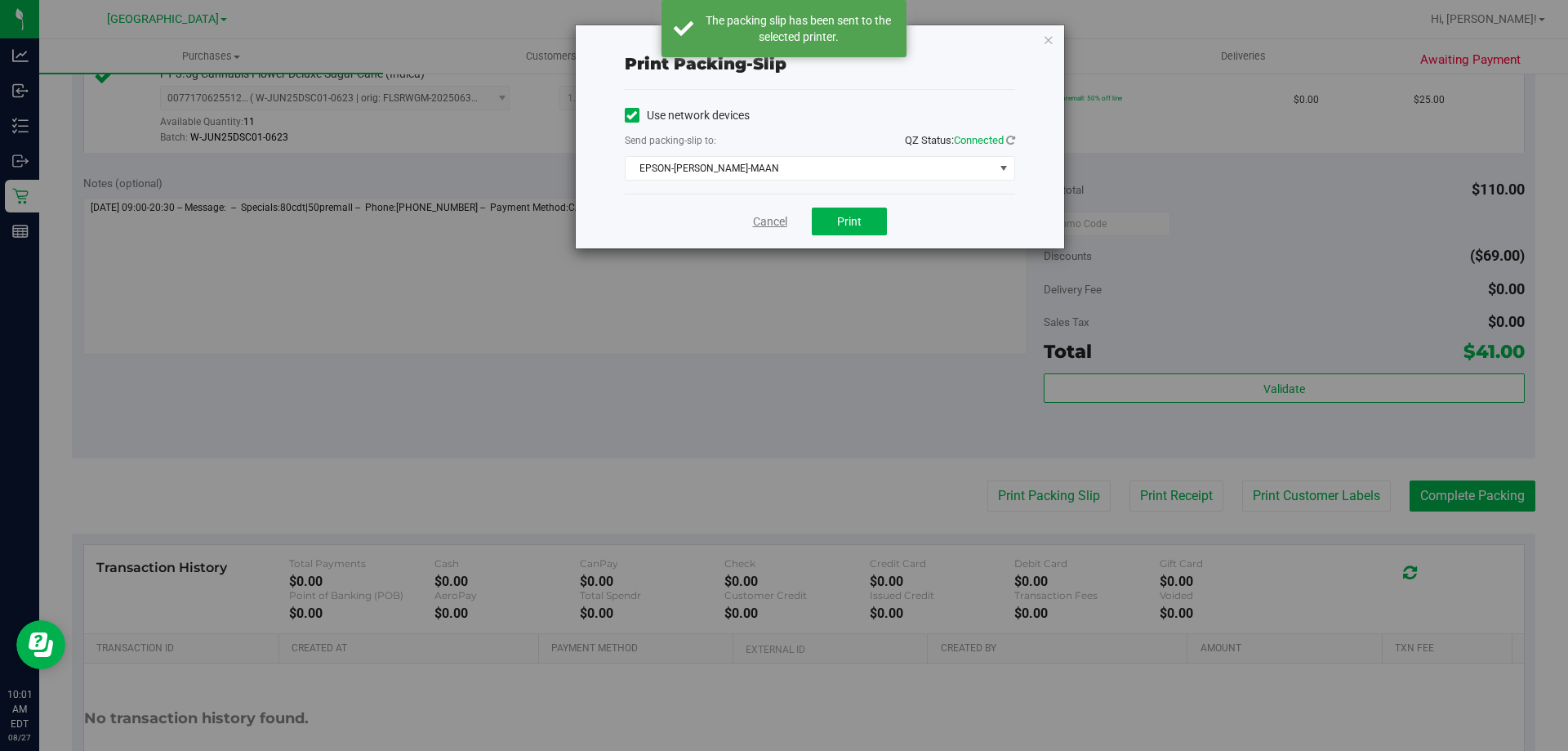
click at [767, 219] on link "Cancel" at bounding box center [771, 221] width 35 height 17
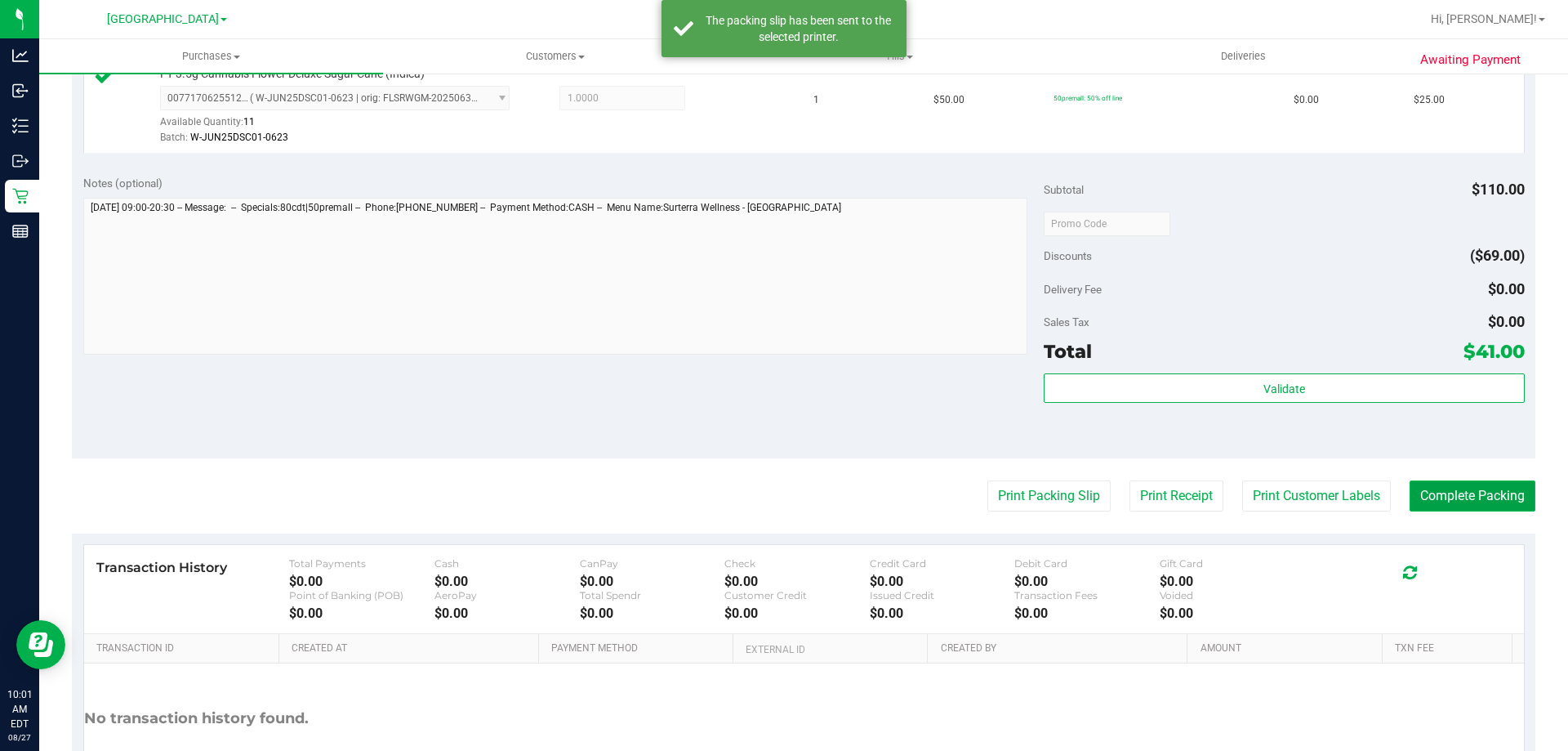
click at [1411, 486] on button "Complete Packing" at bounding box center [1472, 496] width 125 height 31
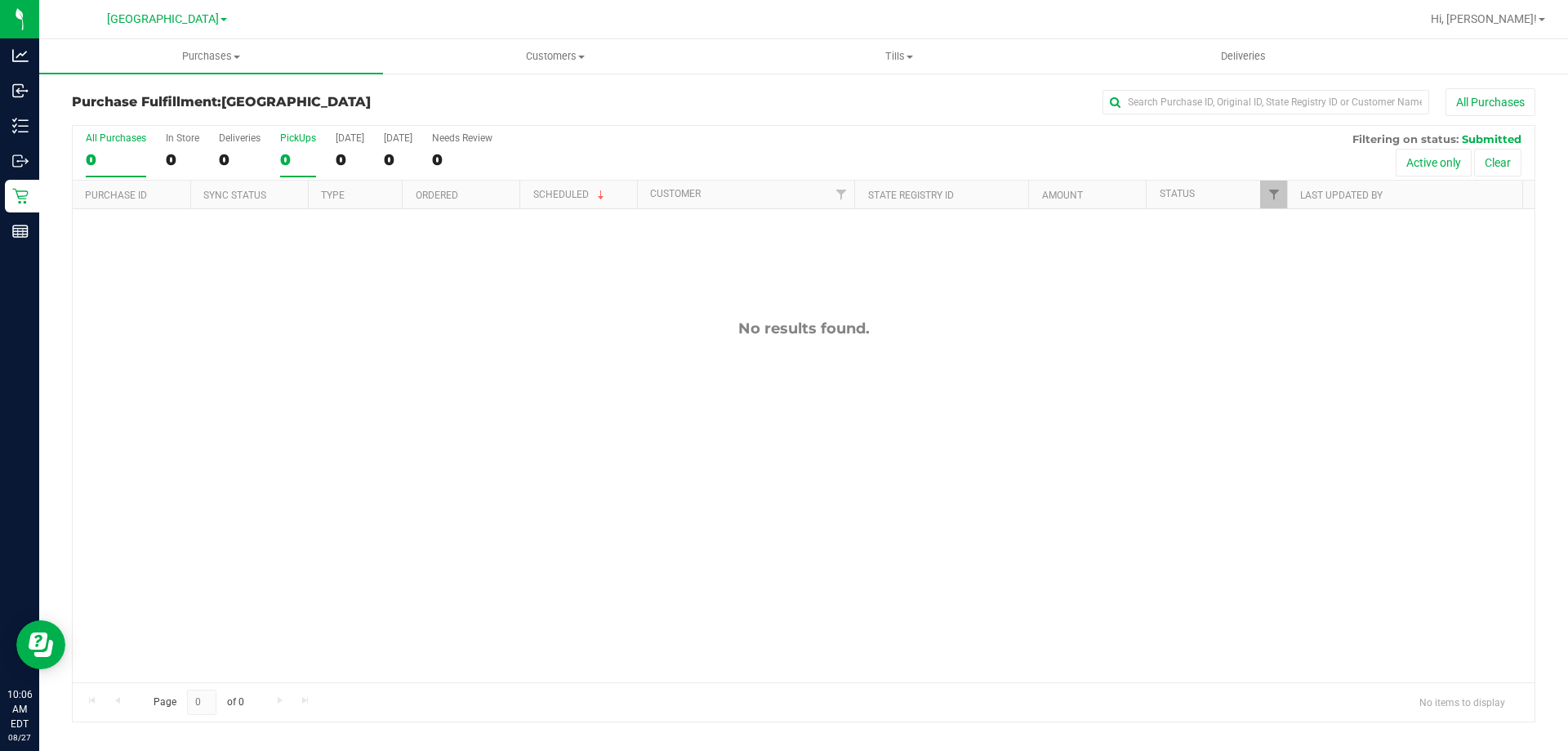
drag, startPoint x: 271, startPoint y: 151, endPoint x: 286, endPoint y: 156, distance: 15.8
click at [284, 154] on div "All Purchases 0 In Store 0 Deliveries 0 PickUps 0 Today 0 Tomorrow 0 Needs Revi…" at bounding box center [803, 152] width 1462 height 55
click at [286, 156] on div "0" at bounding box center [298, 160] width 36 height 19
click at [0, 0] on input "PickUps 0" at bounding box center [0, 0] width 0 height 0
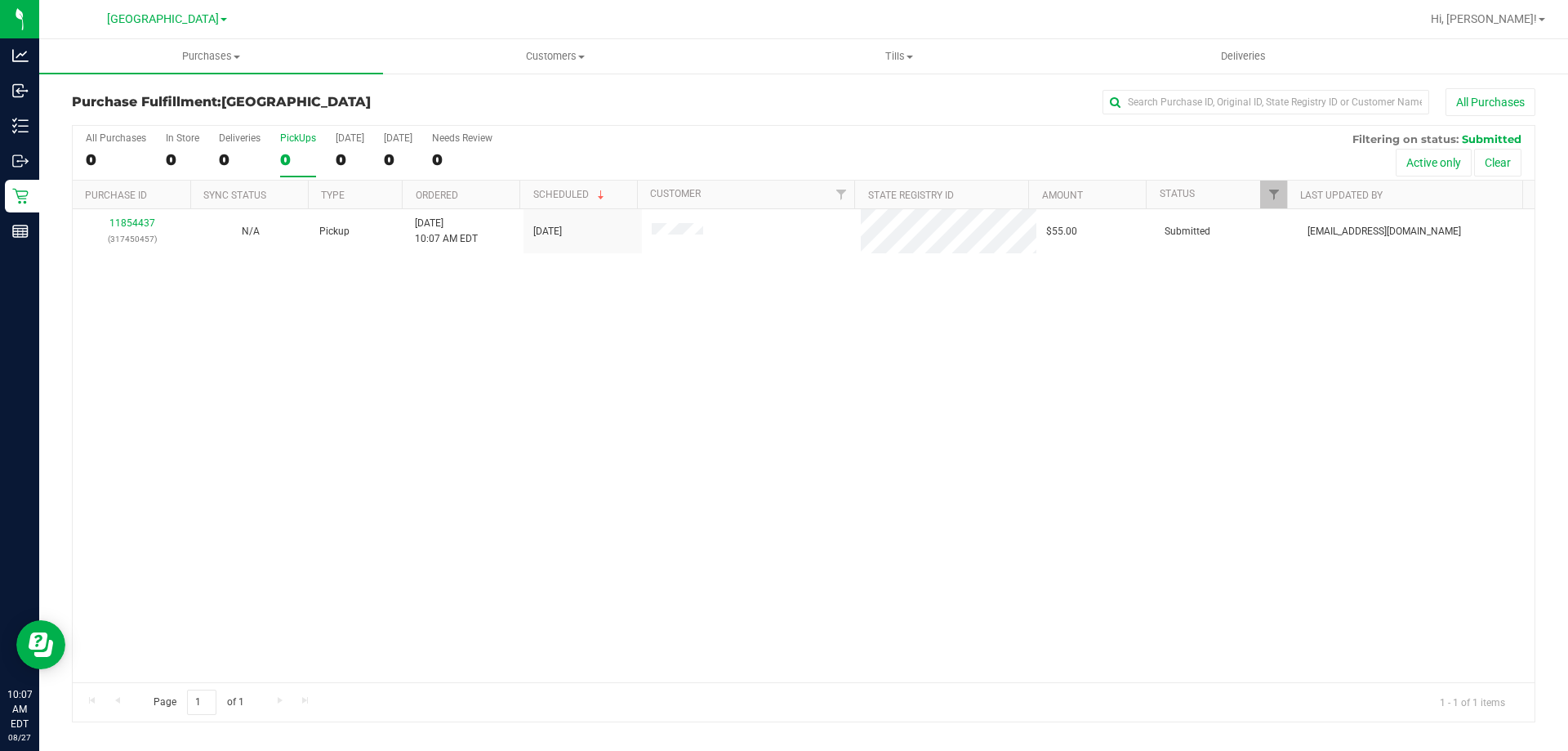
click at [300, 154] on div "0" at bounding box center [298, 160] width 36 height 19
click at [0, 0] on input "PickUps 0" at bounding box center [0, 0] width 0 height 0
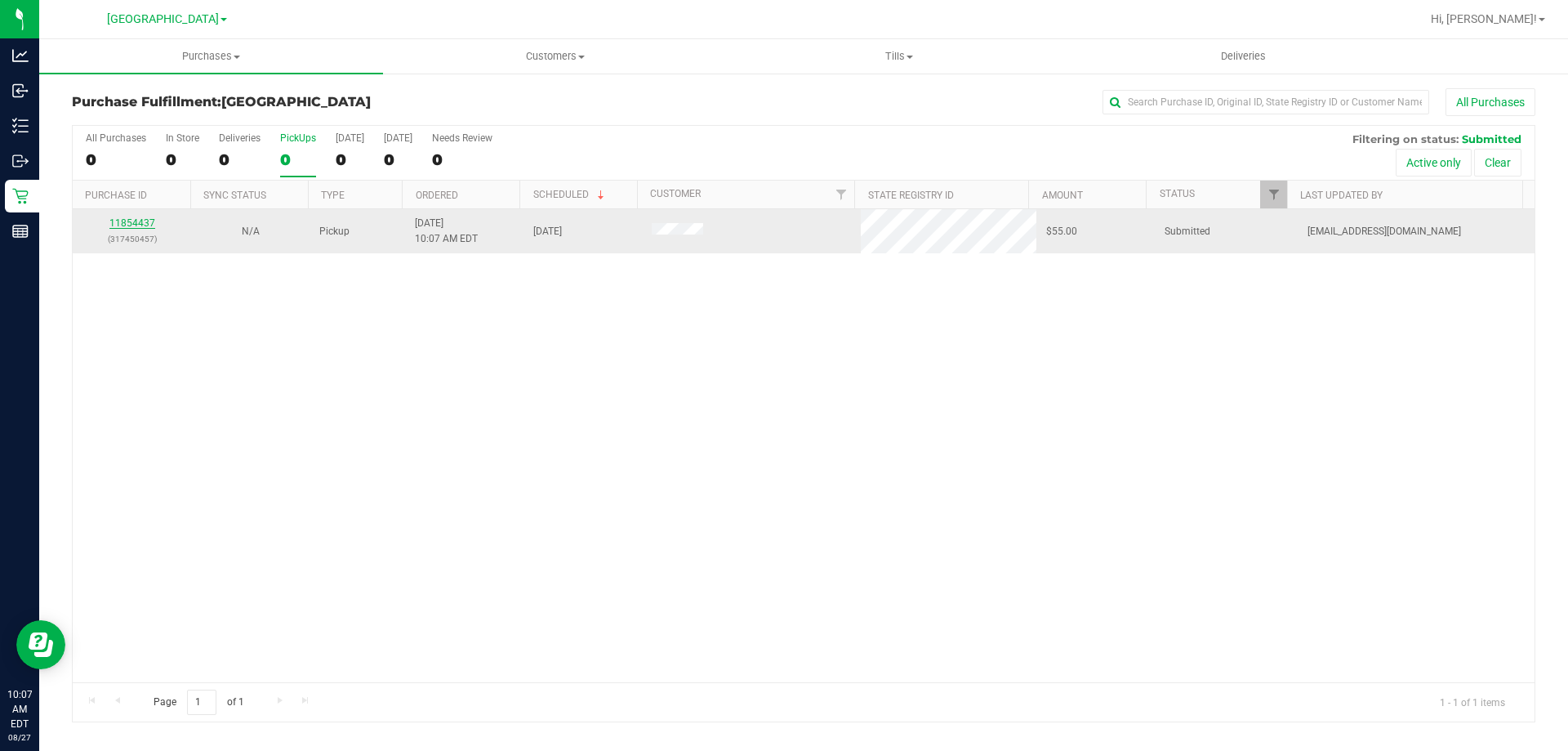
click at [144, 217] on link "11854437" at bounding box center [132, 222] width 46 height 11
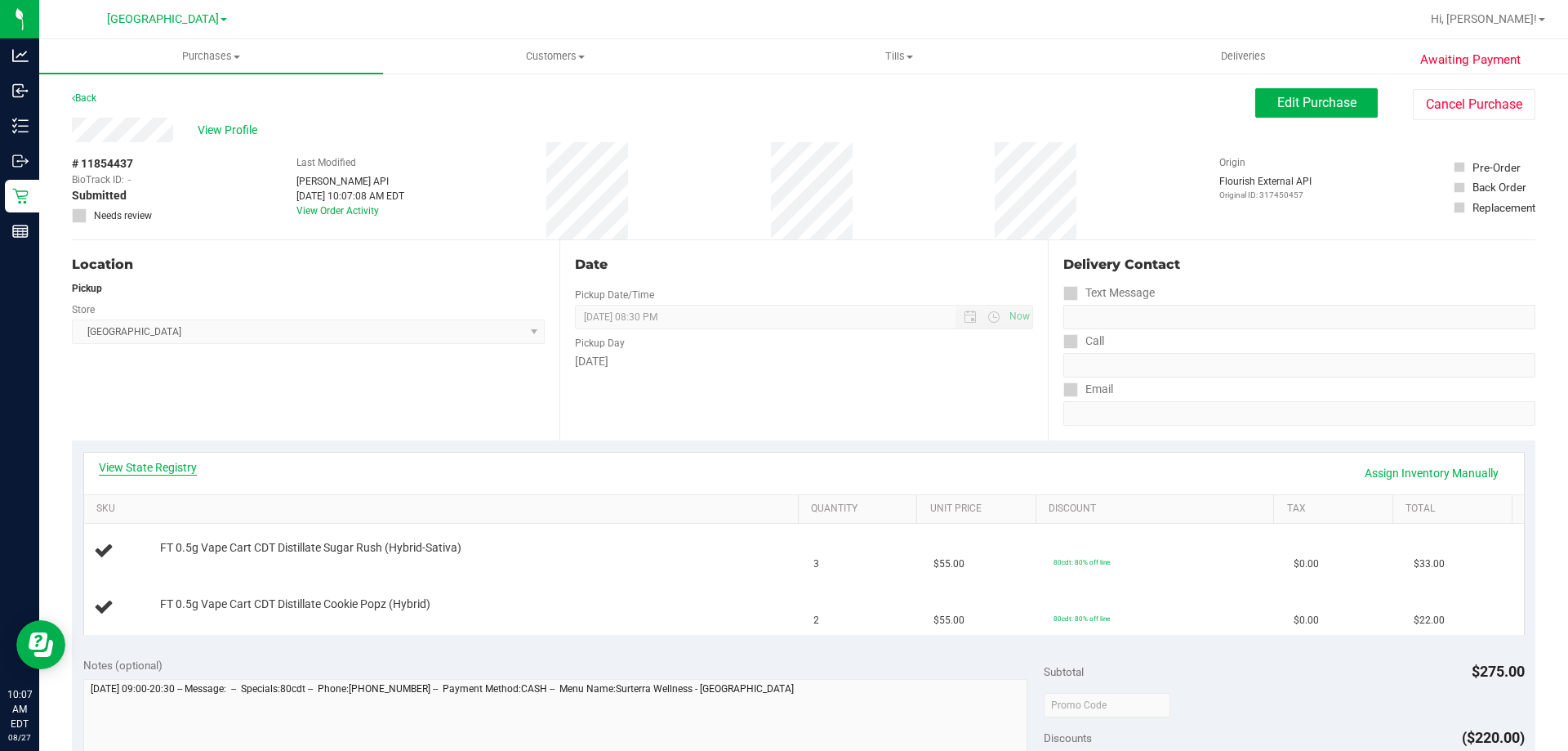
click at [166, 462] on link "View State Registry" at bounding box center [147, 467] width 98 height 16
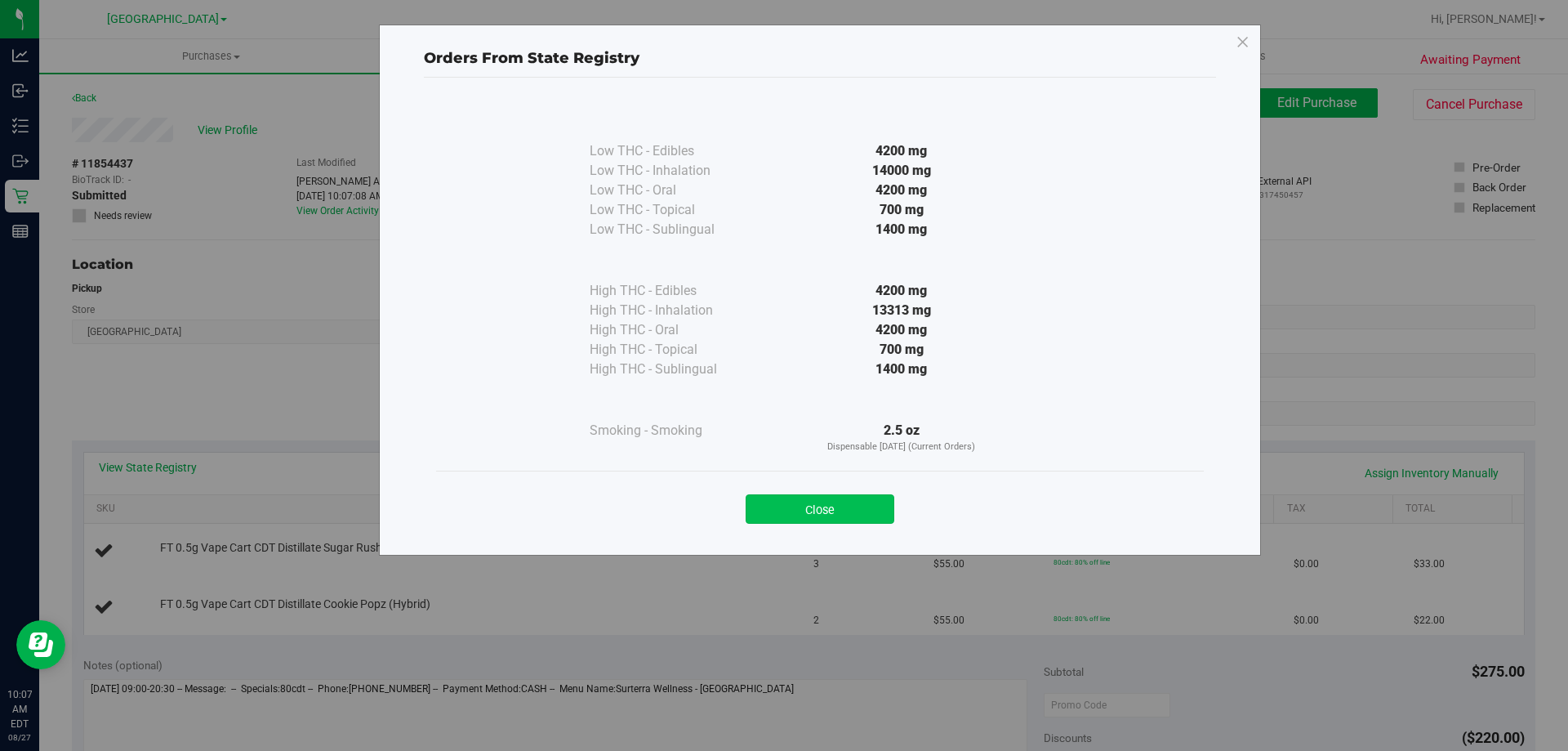
click at [845, 515] on button "Close" at bounding box center [820, 509] width 149 height 29
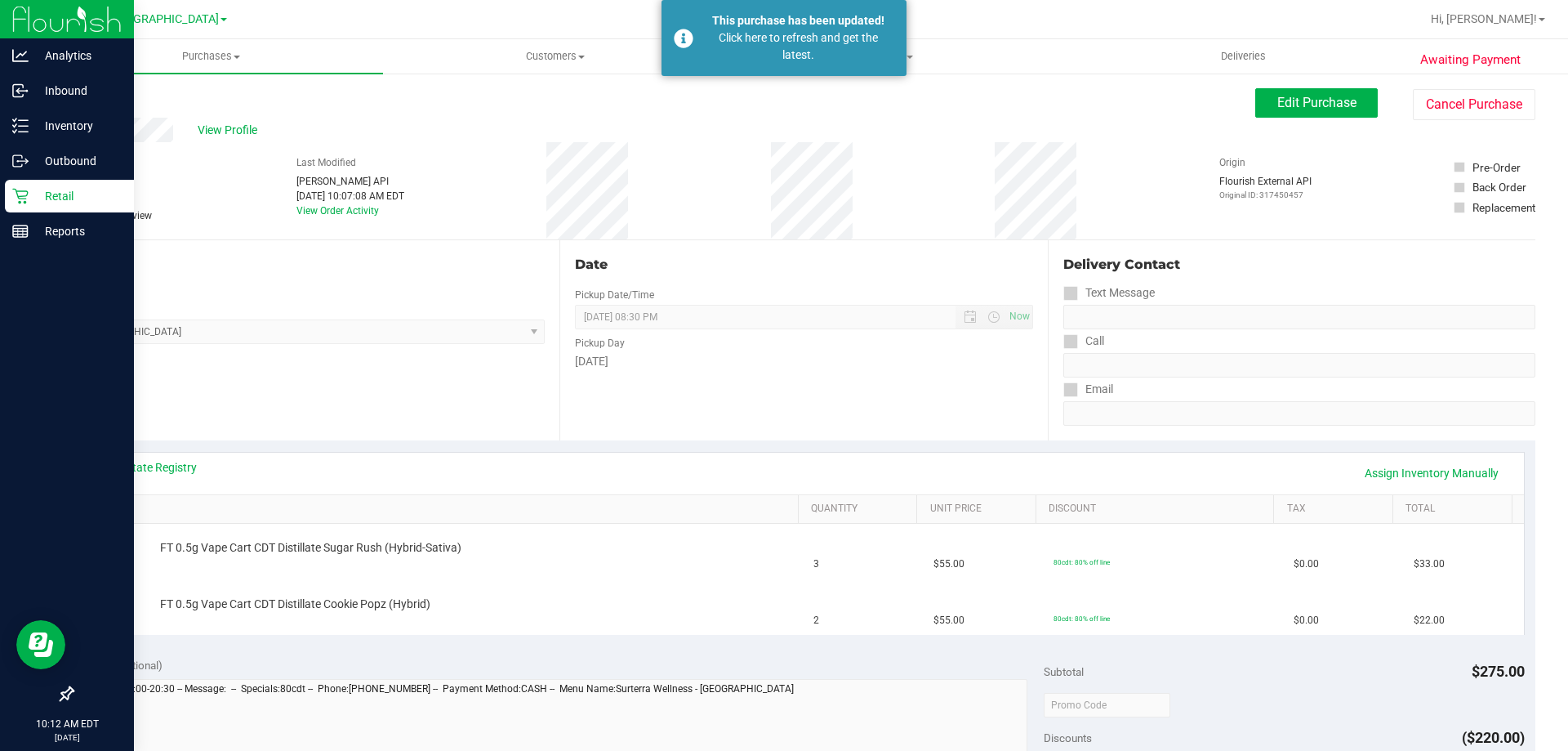
click at [22, 204] on div "Retail" at bounding box center [69, 196] width 129 height 33
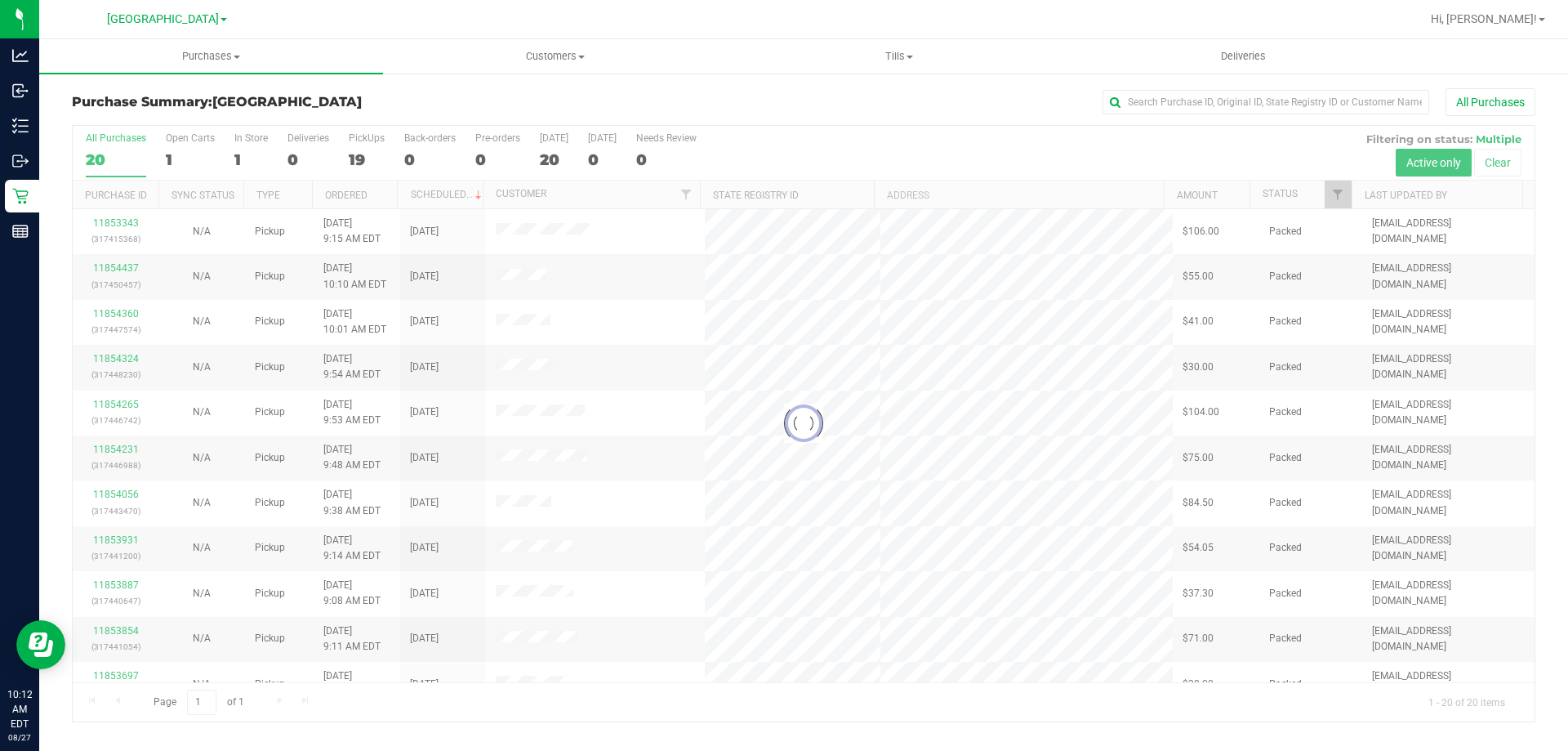
click at [1342, 196] on div at bounding box center [803, 423] width 1462 height 595
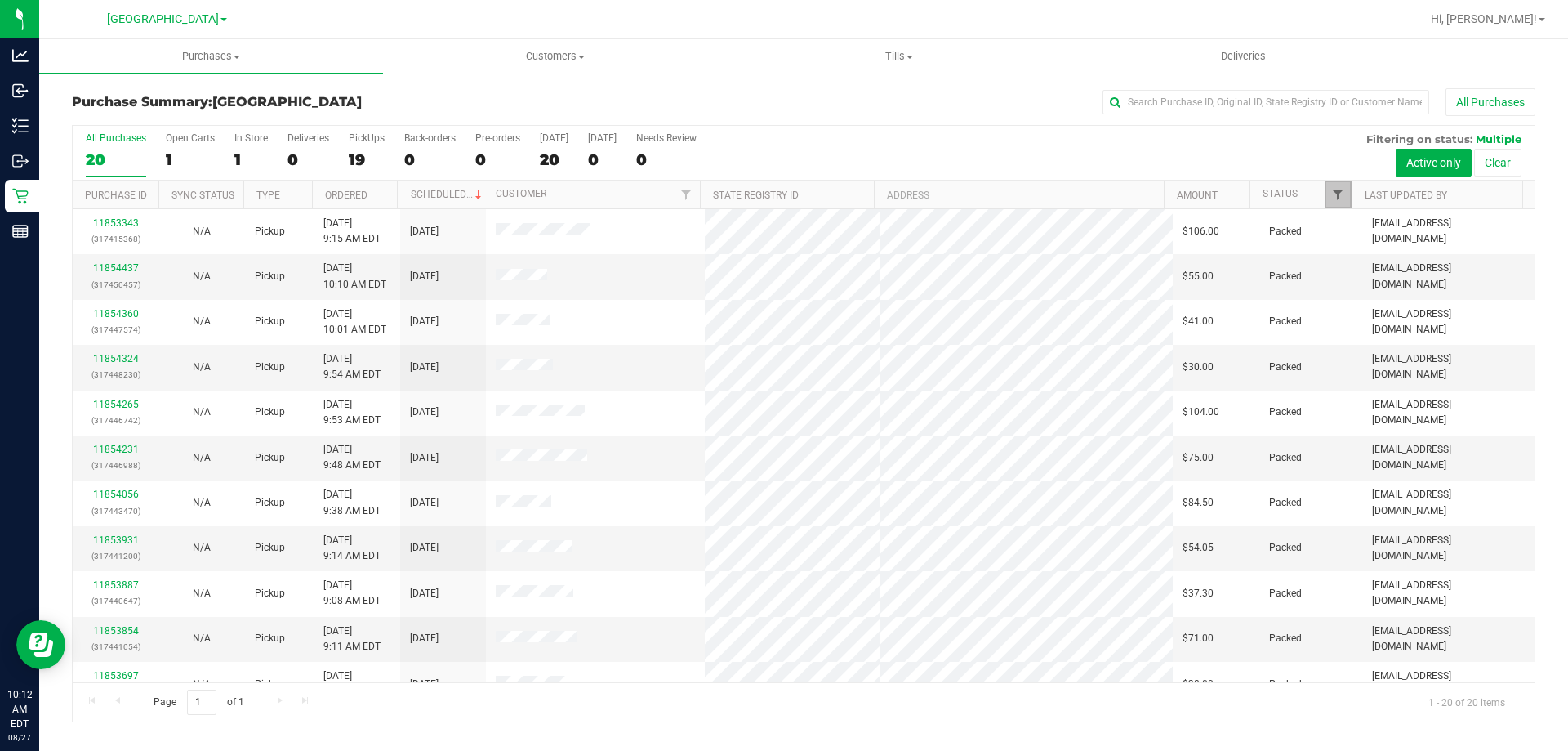
click at [1341, 196] on span "Filter" at bounding box center [1337, 194] width 13 height 13
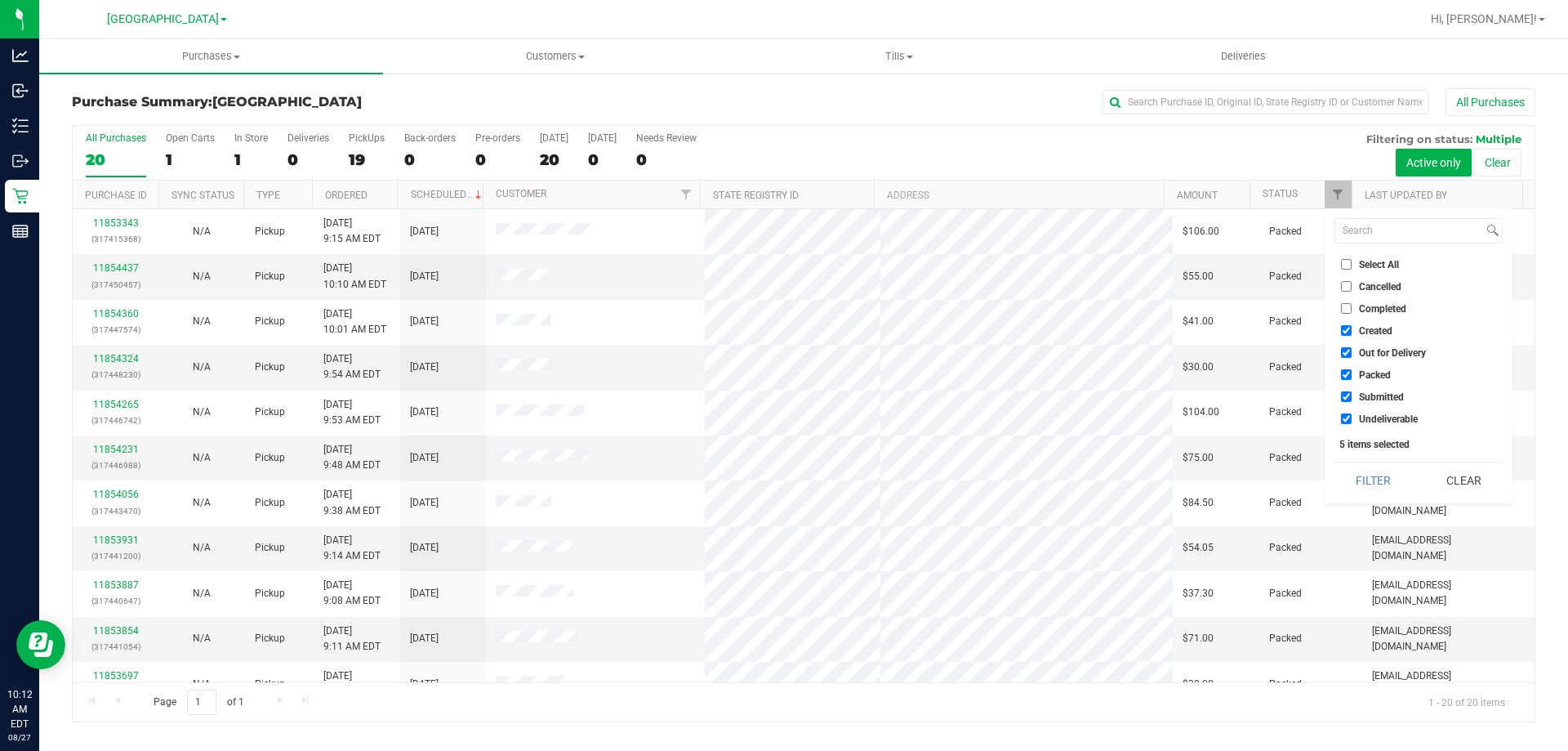
click at [1376, 376] on span "Packed" at bounding box center [1374, 375] width 32 height 10
click at [1352, 376] on input "Packed" at bounding box center [1347, 375] width 10 height 10
checkbox input "false"
click at [1376, 358] on span "Out for Delivery" at bounding box center [1392, 352] width 67 height 10
click at [1352, 358] on input "Out for Delivery" at bounding box center [1347, 352] width 10 height 10
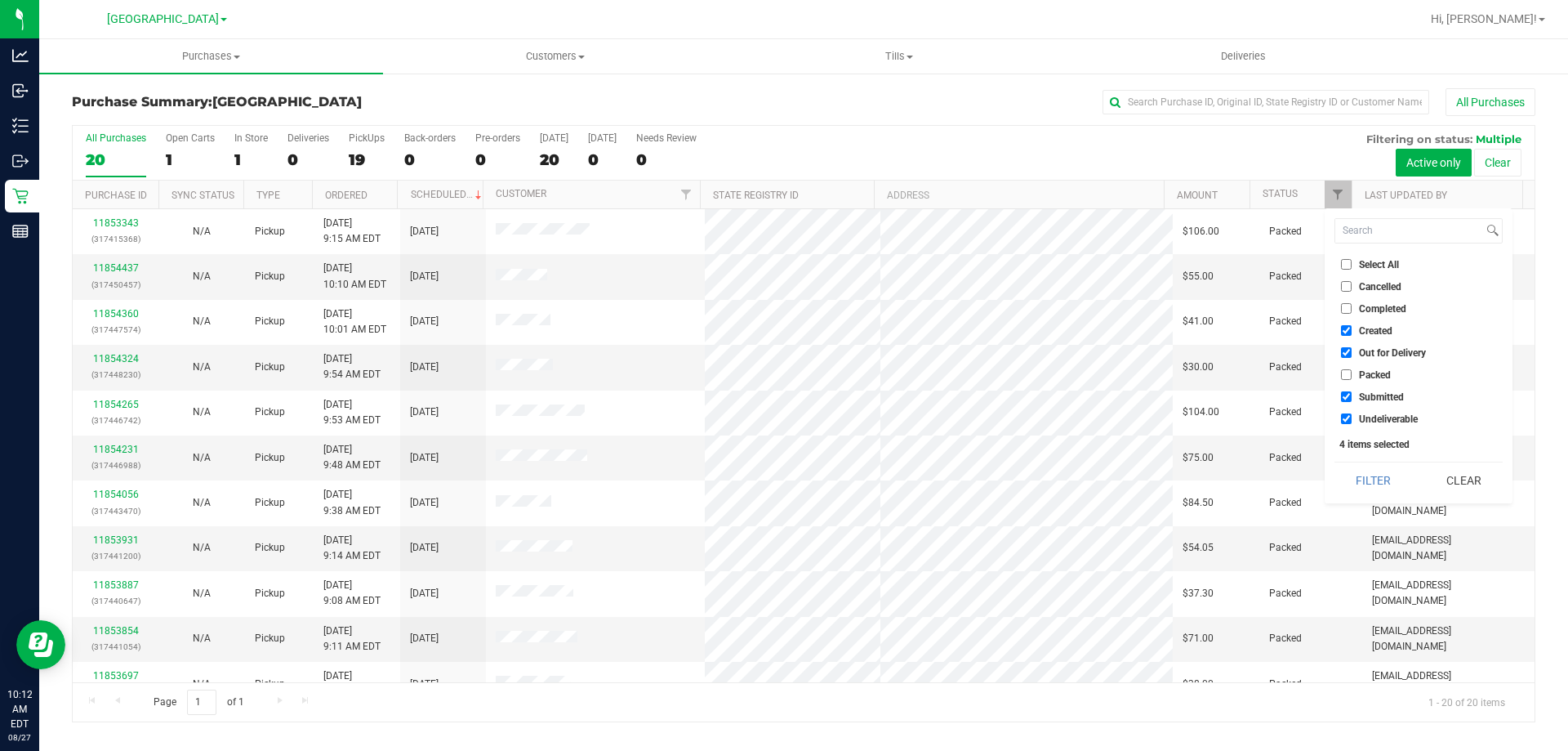
checkbox input "false"
click at [1375, 337] on li "Created" at bounding box center [1418, 331] width 169 height 17
click at [1372, 331] on span "Created" at bounding box center [1375, 331] width 34 height 10
click at [1352, 331] on input "Created" at bounding box center [1347, 331] width 10 height 10
checkbox input "false"
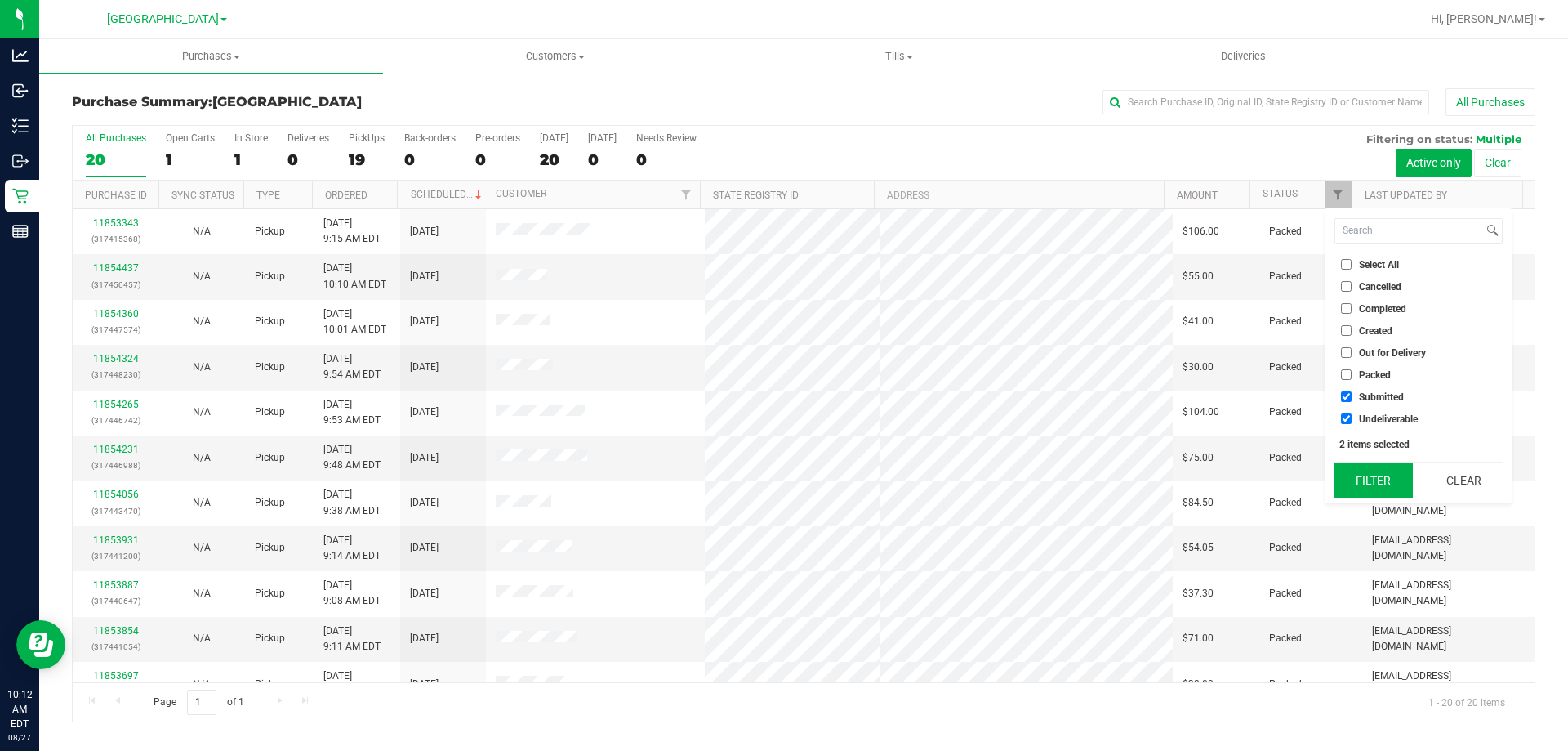
click at [1382, 478] on button "Filter" at bounding box center [1373, 480] width 79 height 36
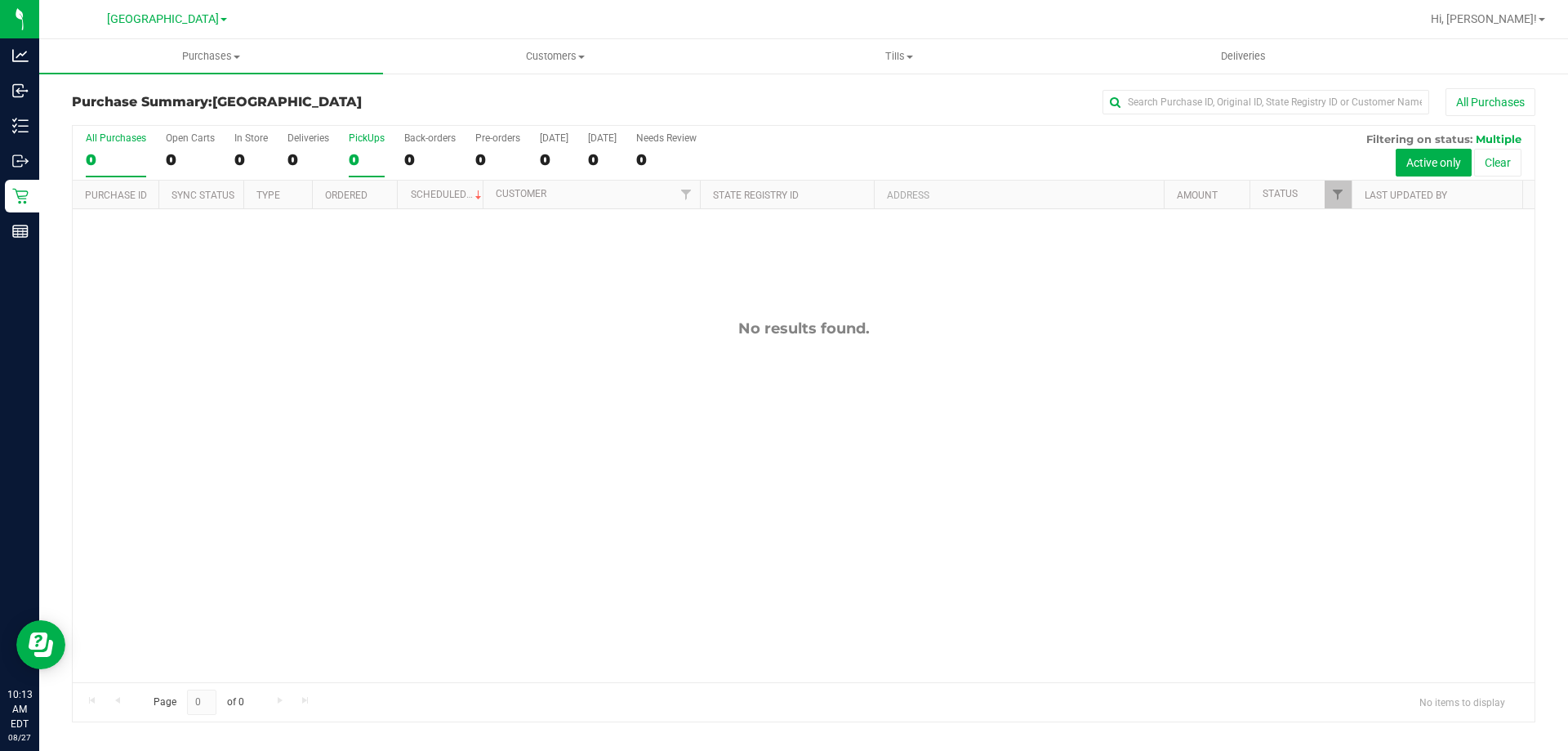
click at [355, 157] on div "0" at bounding box center [367, 160] width 36 height 19
click at [0, 0] on input "PickUps 0" at bounding box center [0, 0] width 0 height 0
click at [366, 161] on div "0" at bounding box center [367, 160] width 36 height 19
click at [0, 0] on input "PickUps 0" at bounding box center [0, 0] width 0 height 0
click at [346, 147] on div "All Purchases 0 Open Carts 0 In Store 0 Deliveries 0 PickUps 0 Back-orders 0 Pr…" at bounding box center [803, 152] width 1462 height 55
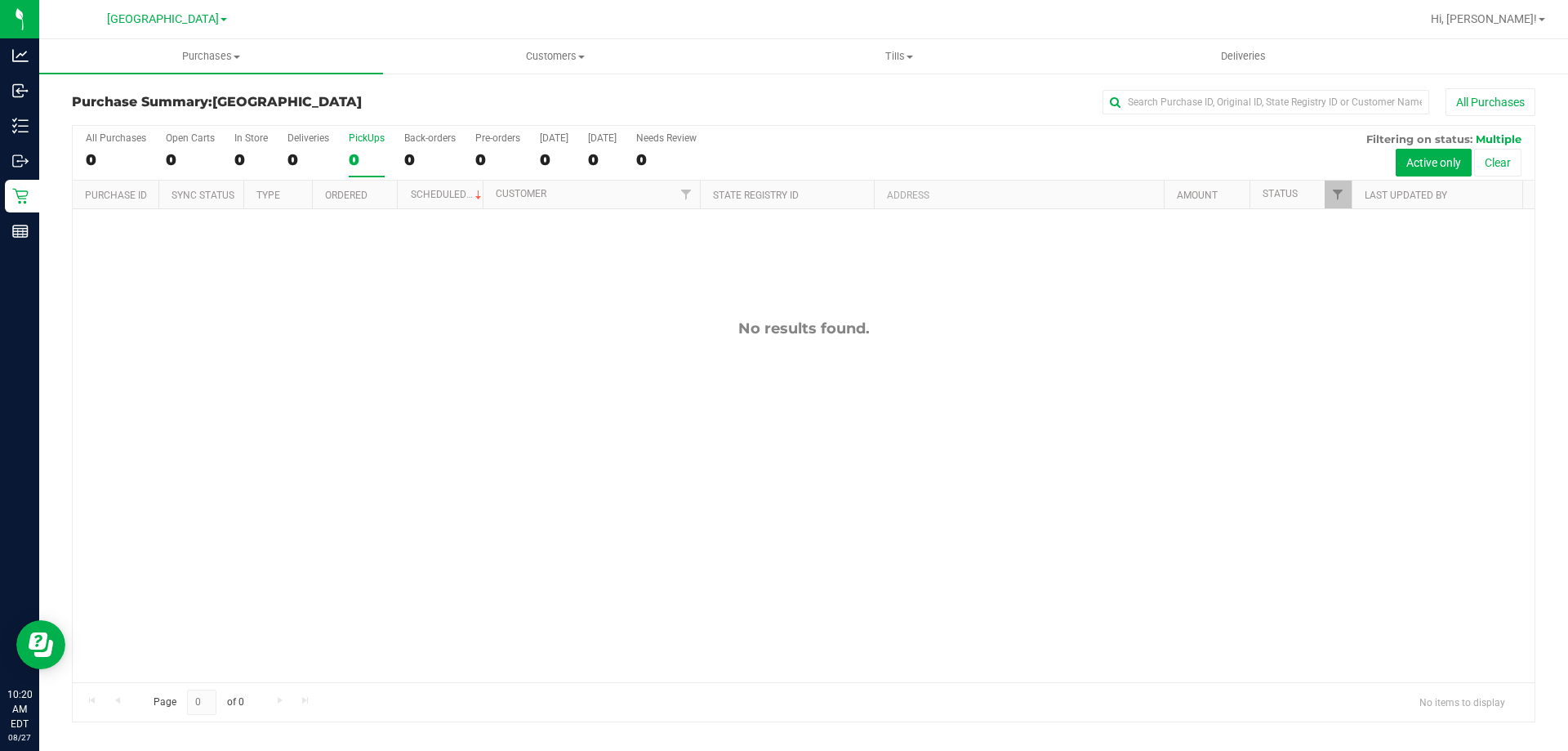
click at [359, 151] on div "0" at bounding box center [367, 160] width 36 height 19
click at [0, 0] on input "PickUps 0" at bounding box center [0, 0] width 0 height 0
click at [352, 144] on label "PickUps 0" at bounding box center [367, 155] width 36 height 45
click at [0, 0] on input "PickUps 0" at bounding box center [0, 0] width 0 height 0
click at [376, 147] on label "PickUps 0" at bounding box center [367, 155] width 36 height 45
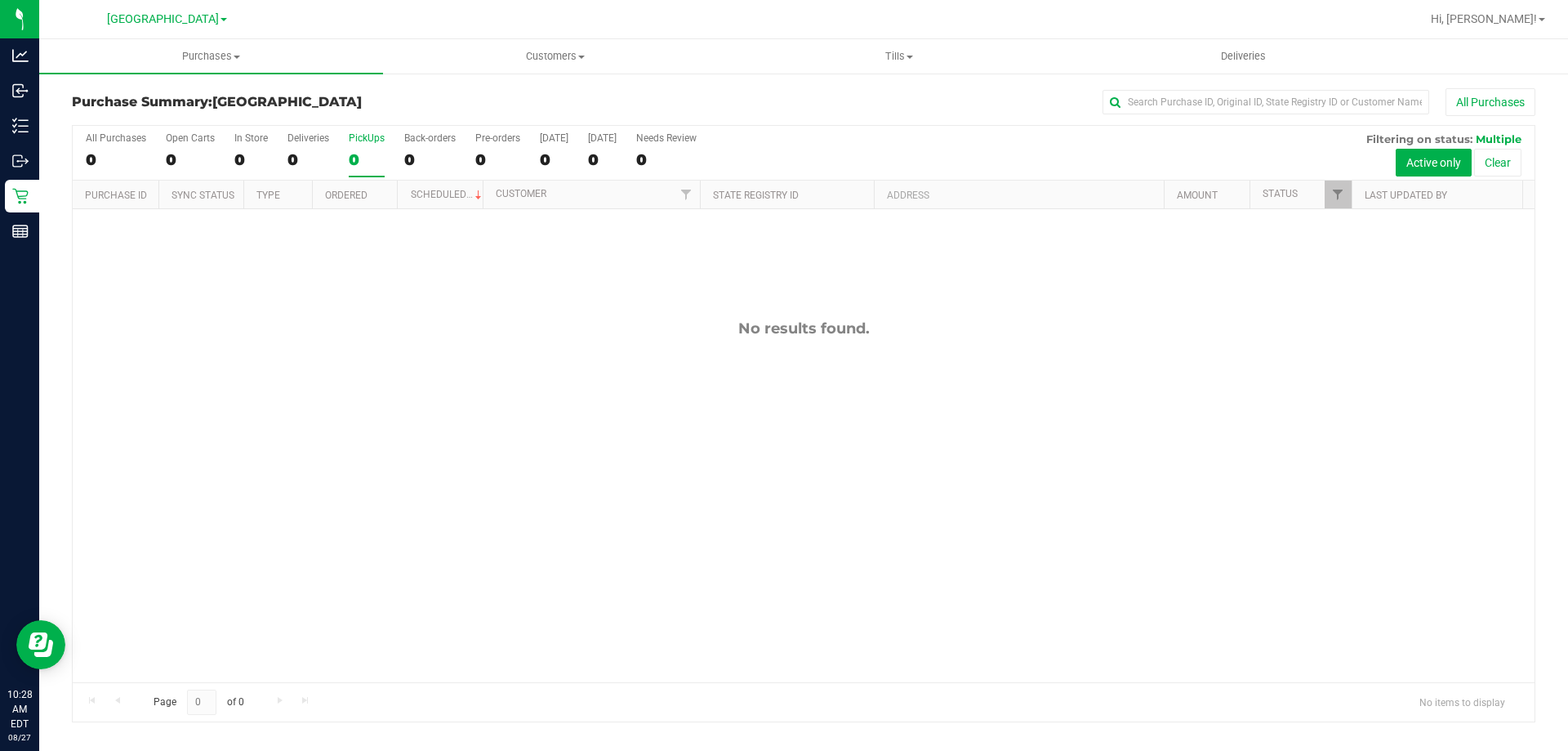
click at [0, 0] on input "PickUps 0" at bounding box center [0, 0] width 0 height 0
click at [362, 154] on div "0" at bounding box center [367, 160] width 36 height 19
click at [0, 0] on input "PickUps 0" at bounding box center [0, 0] width 0 height 0
click at [372, 151] on div "1" at bounding box center [367, 160] width 36 height 19
click at [0, 0] on input "PickUps 1" at bounding box center [0, 0] width 0 height 0
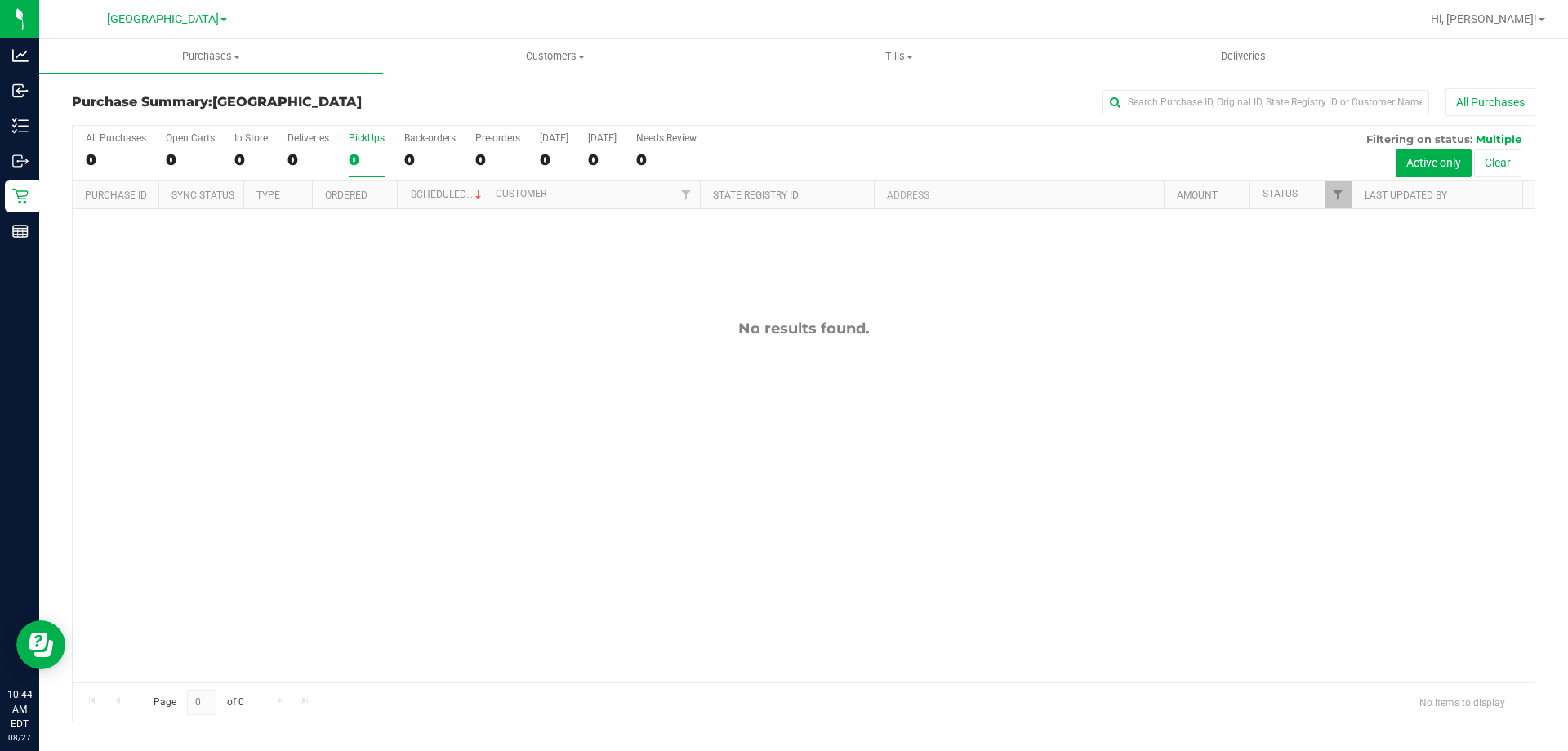
click at [359, 158] on div "0" at bounding box center [367, 160] width 36 height 19
click at [0, 0] on input "PickUps 0" at bounding box center [0, 0] width 0 height 0
click at [353, 159] on div at bounding box center [803, 423] width 1462 height 595
click at [371, 158] on div "0" at bounding box center [367, 160] width 36 height 19
click at [0, 0] on input "PickUps 0" at bounding box center [0, 0] width 0 height 0
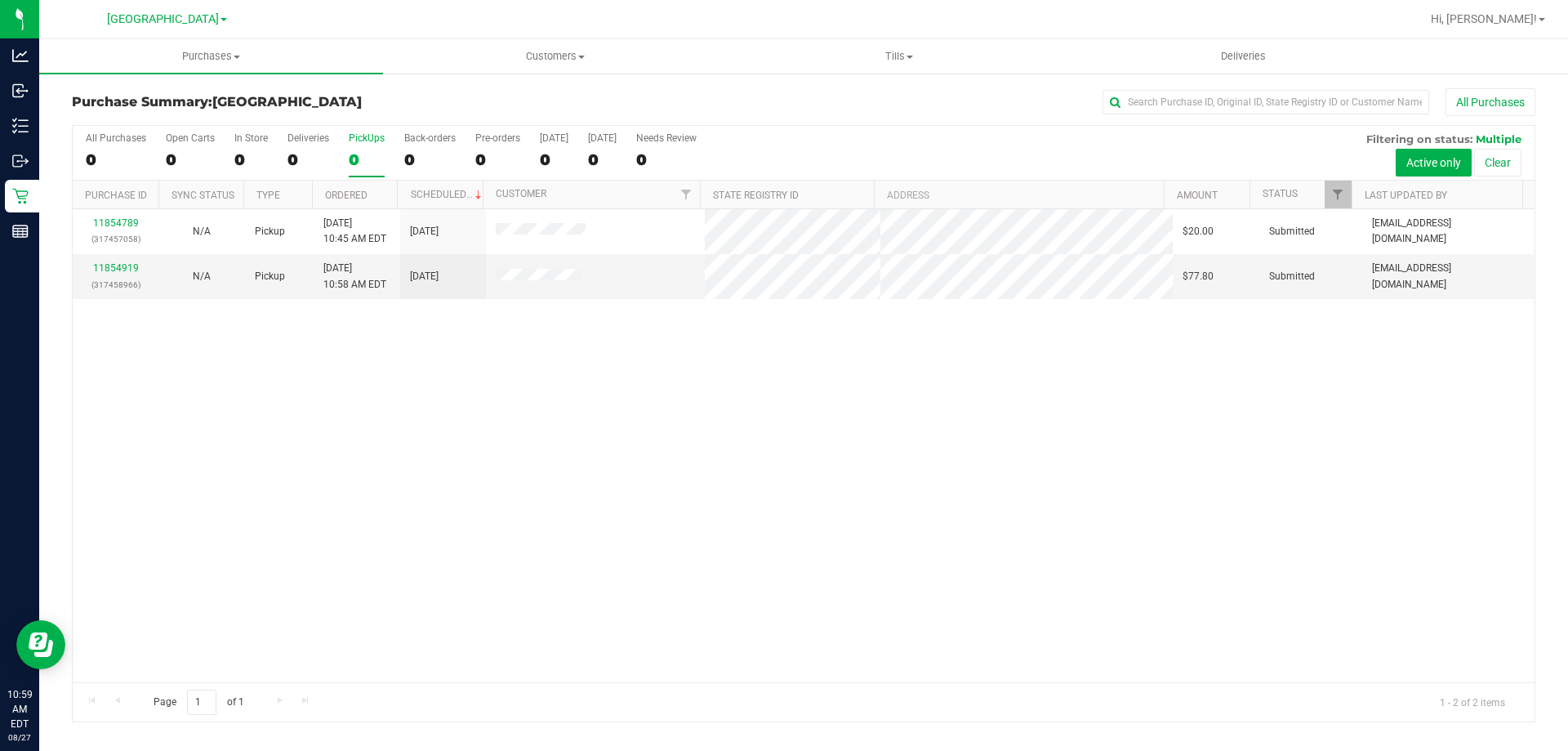
click at [352, 168] on div "All Purchases 0 Open Carts 0 In Store 0 Deliveries 0 PickUps 0 Back-orders 0 Pr…" at bounding box center [803, 423] width 1463 height 597
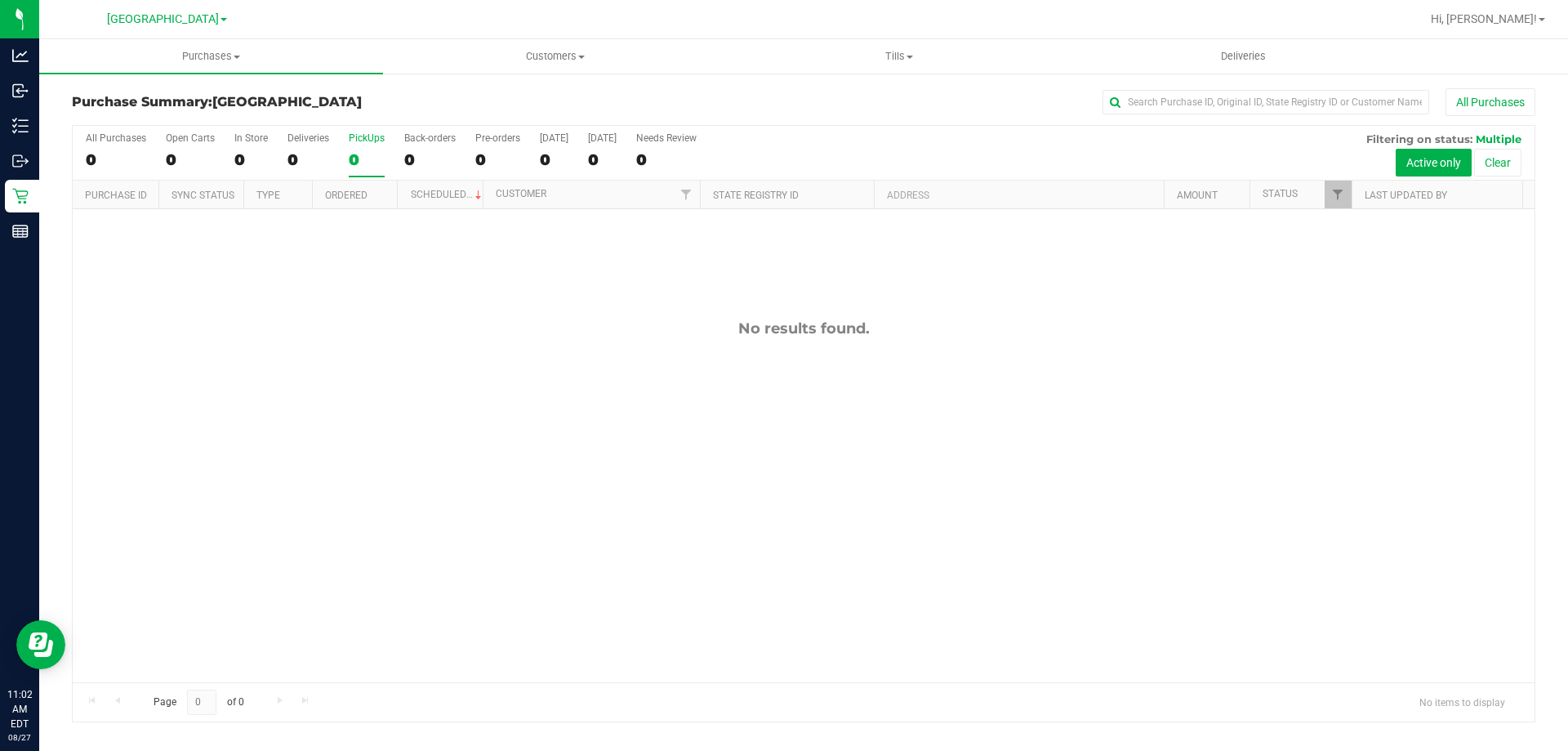
click at [365, 154] on div "0" at bounding box center [367, 160] width 36 height 19
click at [0, 0] on input "PickUps 0" at bounding box center [0, 0] width 0 height 0
click at [362, 151] on div "0" at bounding box center [367, 160] width 36 height 19
click at [0, 0] on input "PickUps 0" at bounding box center [0, 0] width 0 height 0
click at [351, 155] on div "0" at bounding box center [367, 160] width 36 height 19
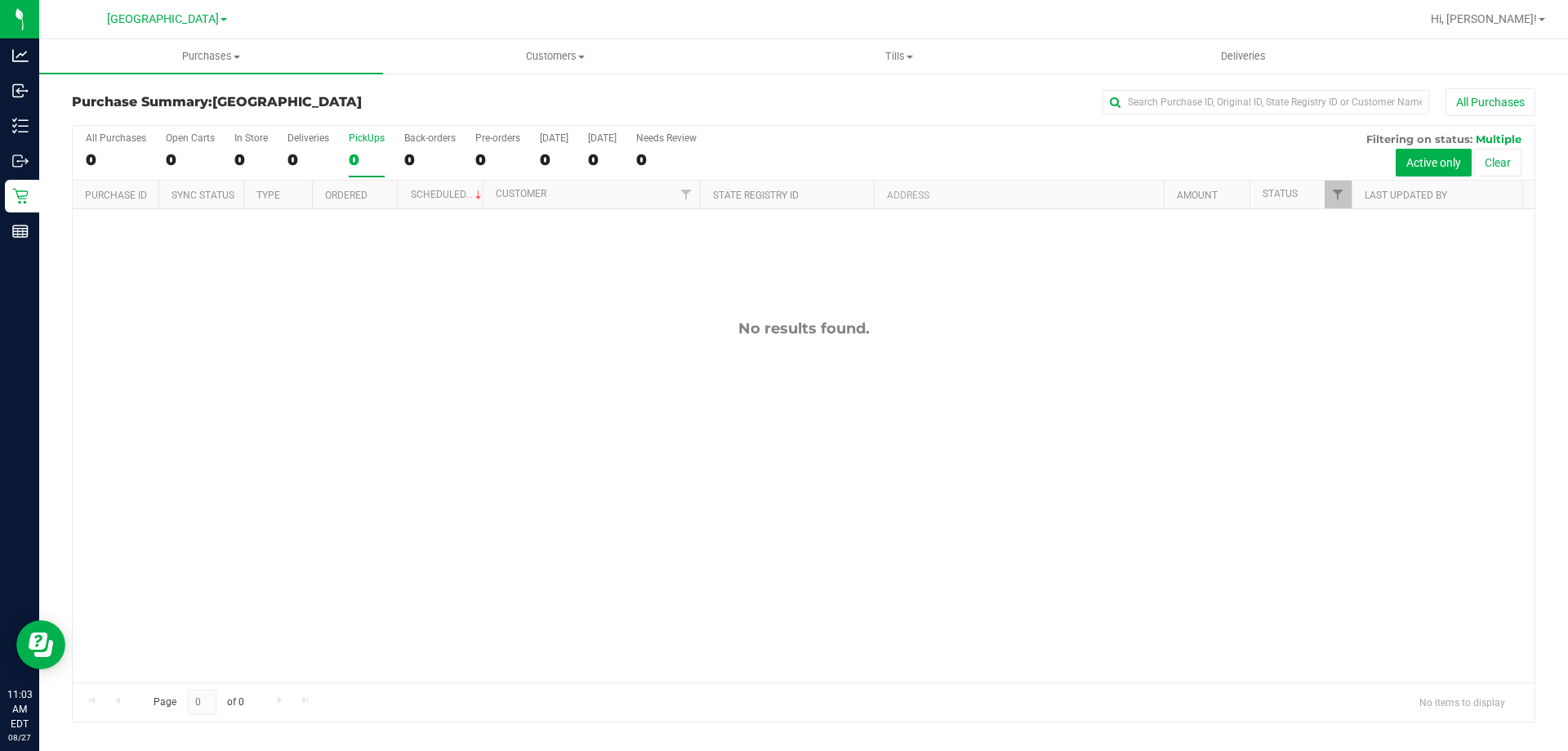
click at [0, 0] on input "PickUps 0" at bounding box center [0, 0] width 0 height 0
click at [368, 167] on div "0" at bounding box center [367, 160] width 36 height 19
click at [0, 0] on input "PickUps 0" at bounding box center [0, 0] width 0 height 0
click at [102, 226] on link "11854982" at bounding box center [116, 222] width 46 height 11
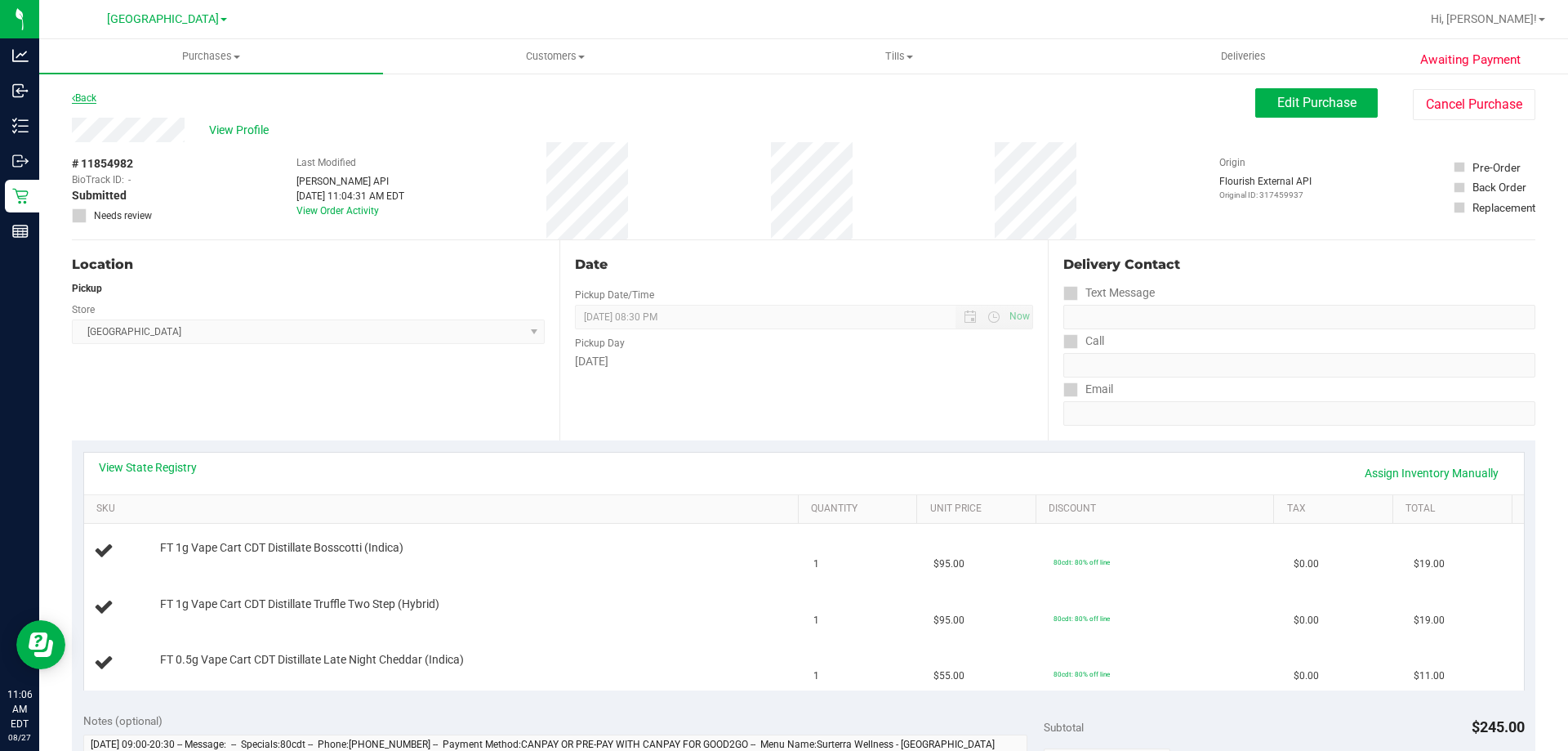
click at [85, 100] on link "Back" at bounding box center [84, 98] width 24 height 11
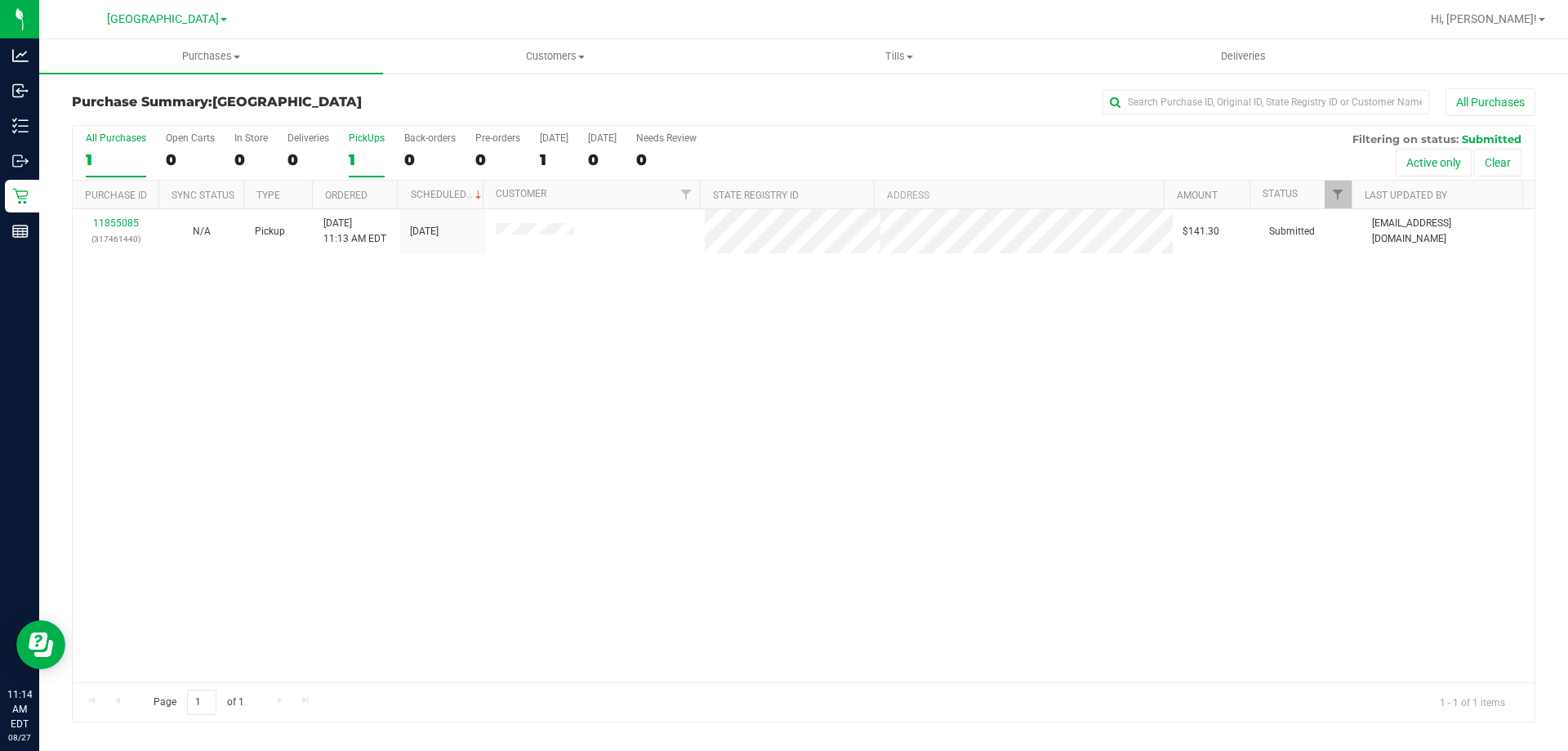
click at [368, 177] on label "PickUps 1" at bounding box center [367, 155] width 36 height 45
click at [0, 0] on input "PickUps 1" at bounding box center [0, 0] width 0 height 0
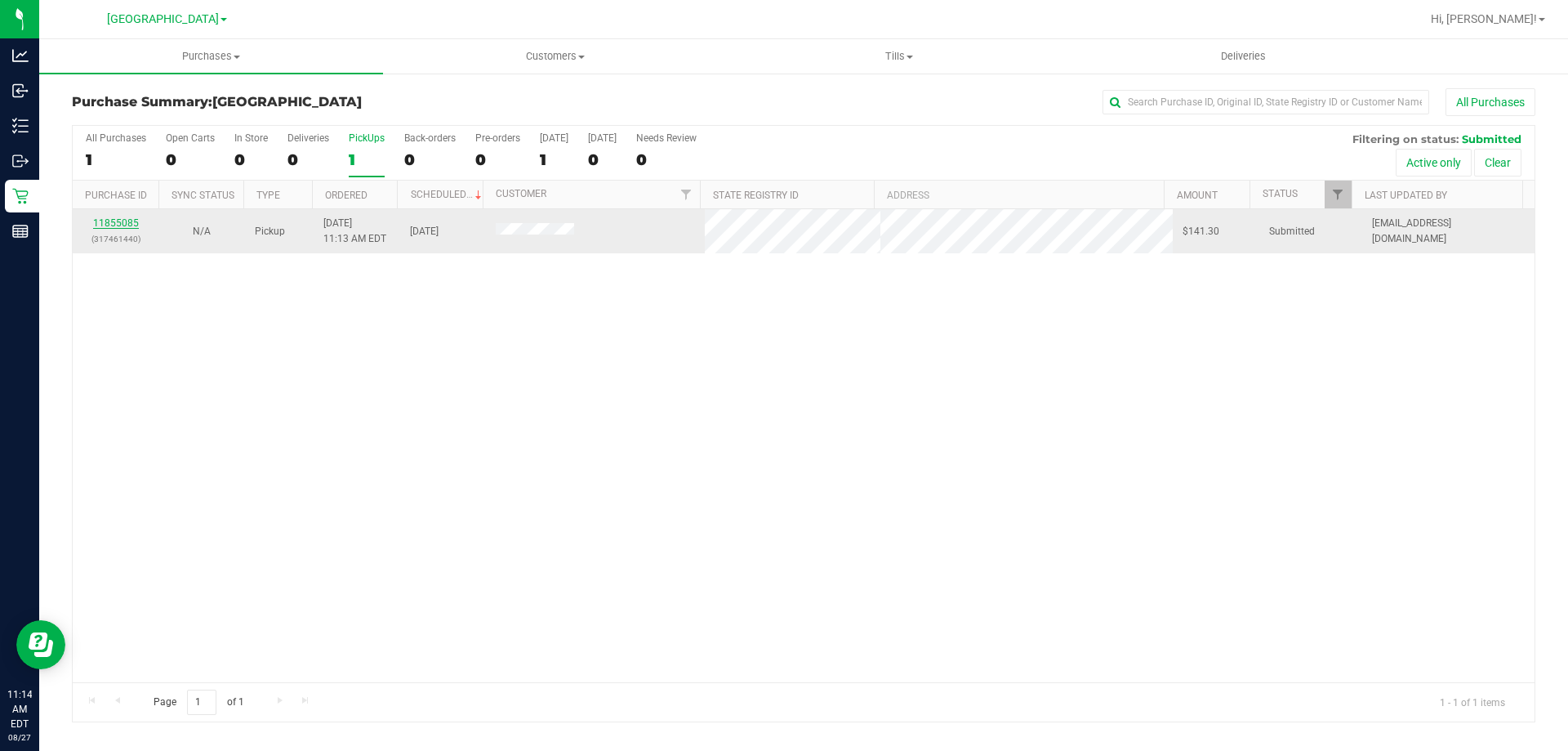
click at [116, 222] on link "11855085" at bounding box center [116, 222] width 46 height 11
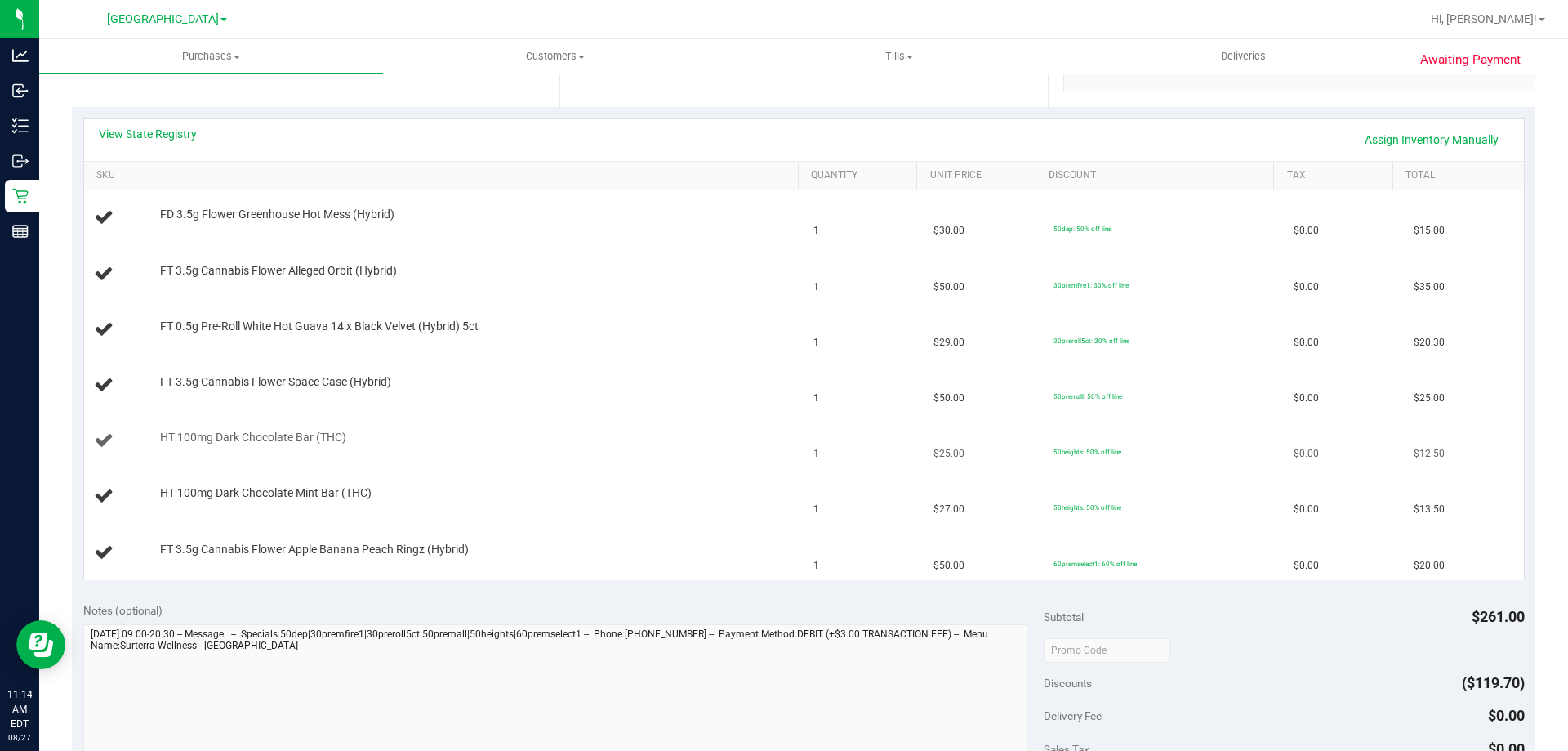
scroll to position [245, 0]
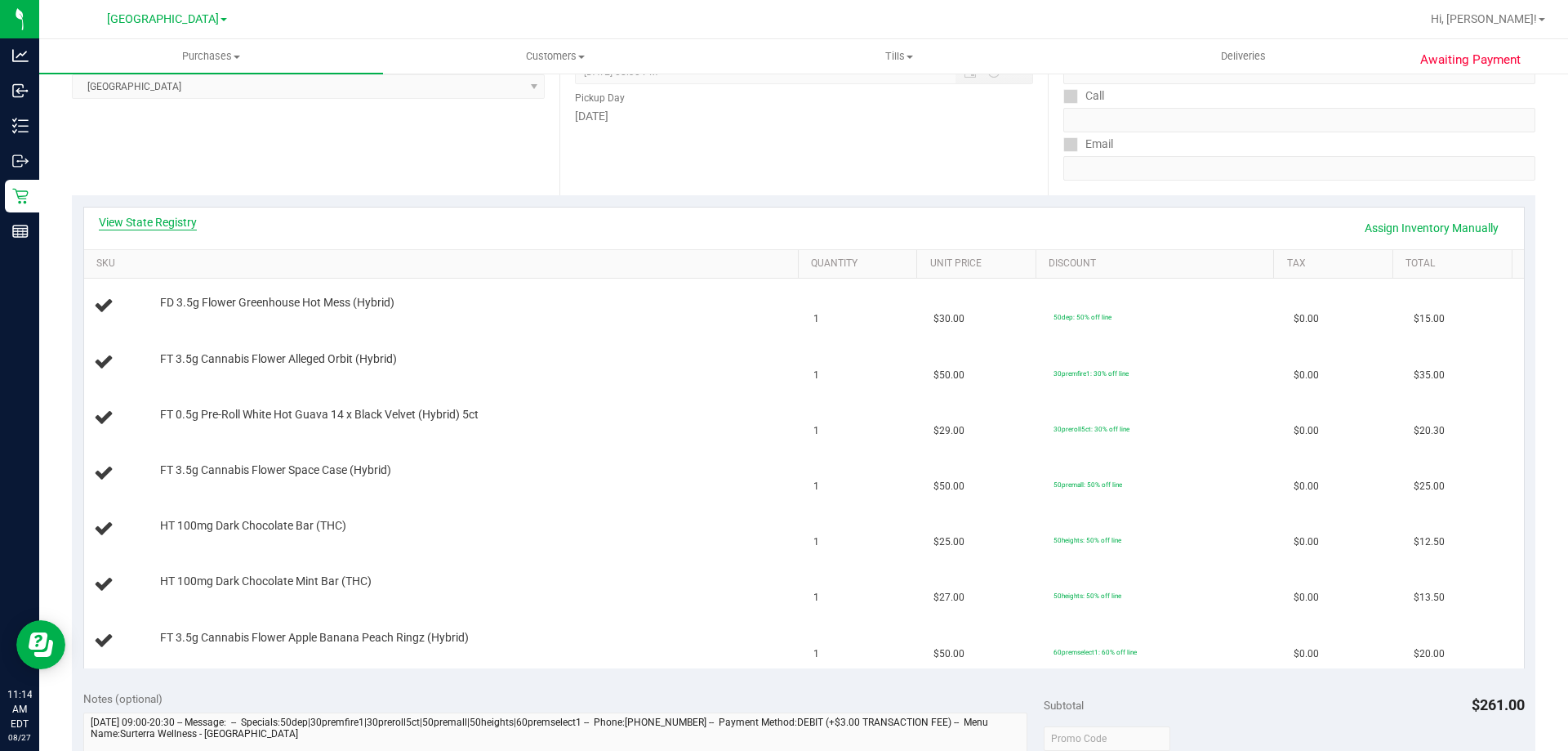
click at [141, 221] on link "View State Registry" at bounding box center [147, 221] width 98 height 16
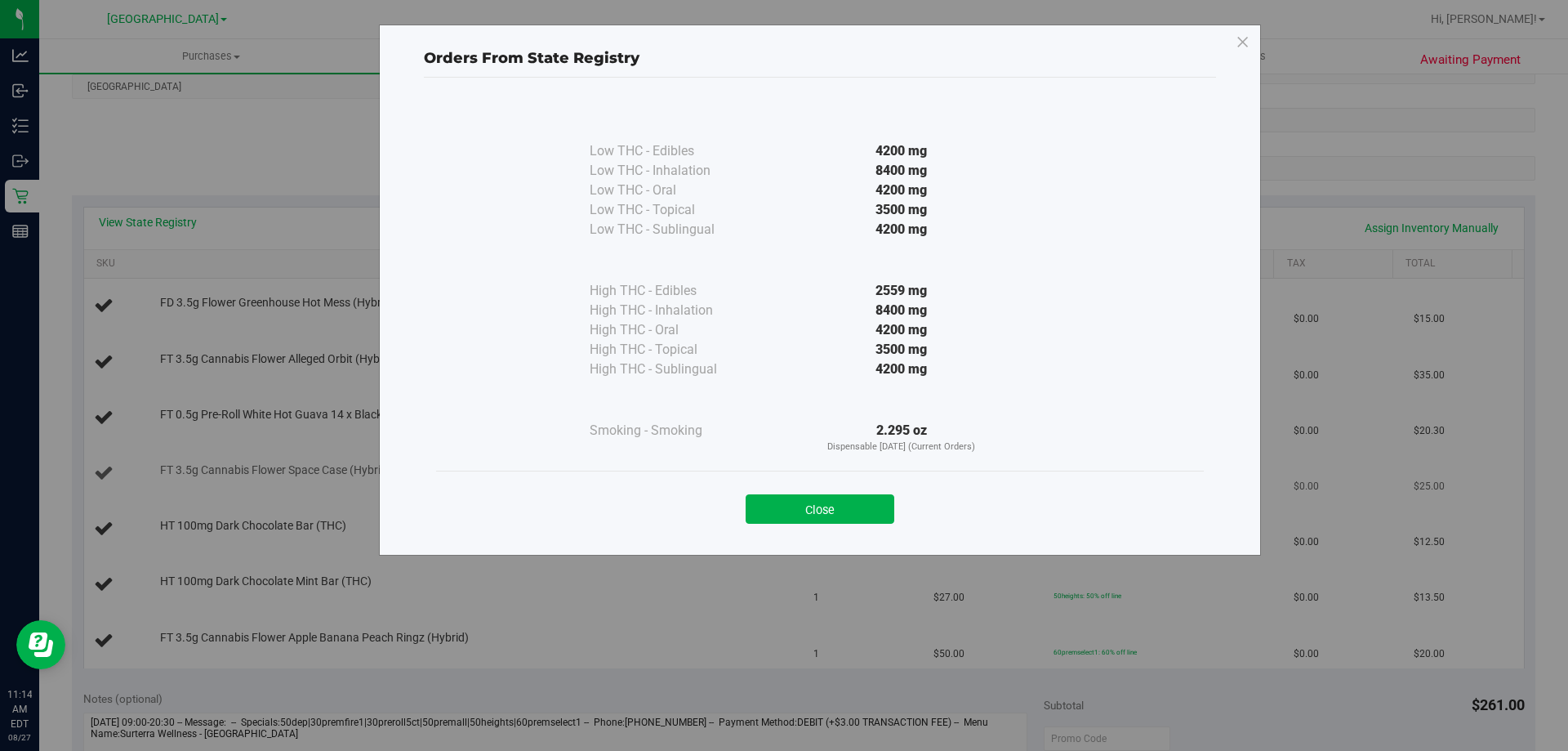
click at [830, 503] on button "Close" at bounding box center [820, 509] width 149 height 29
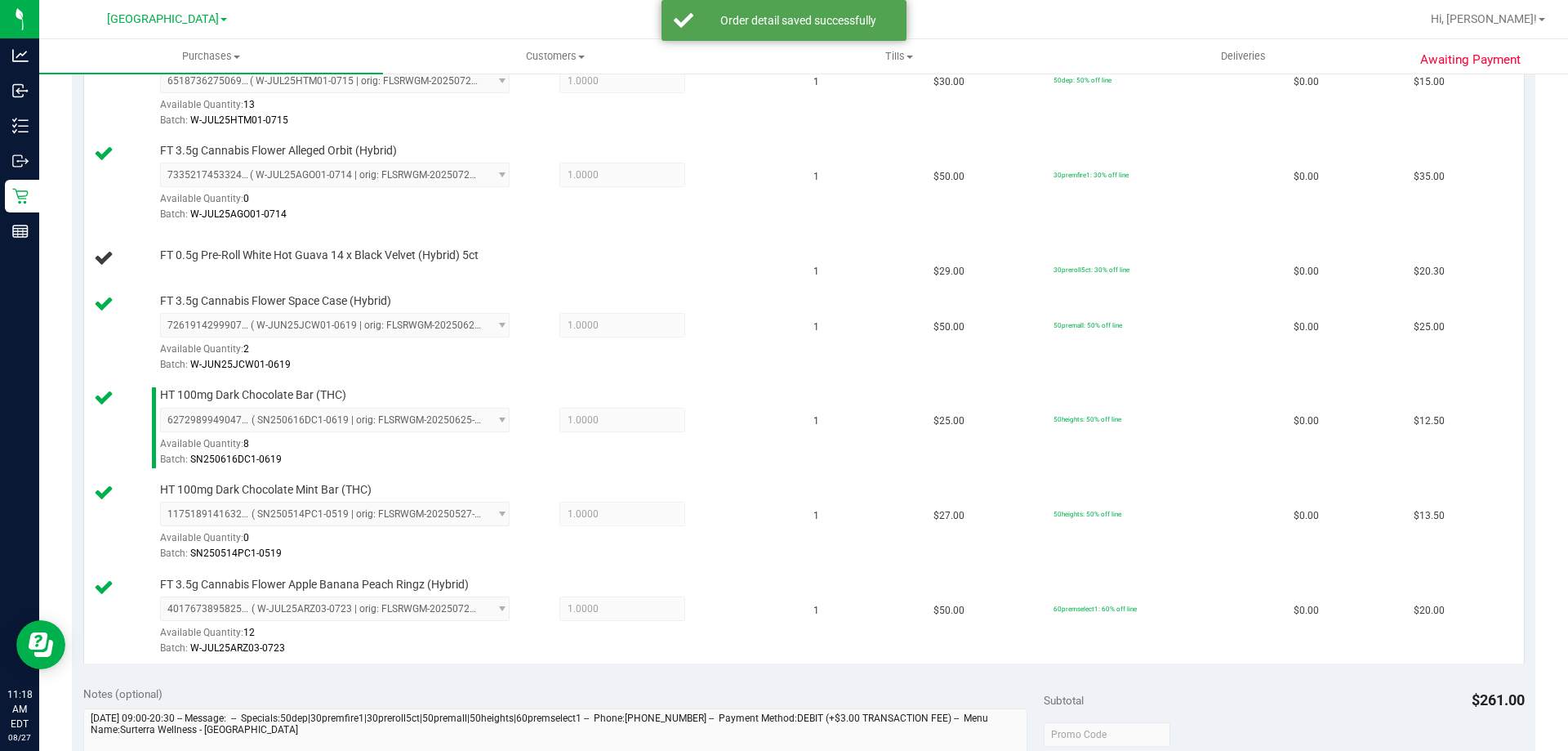
scroll to position [817, 0]
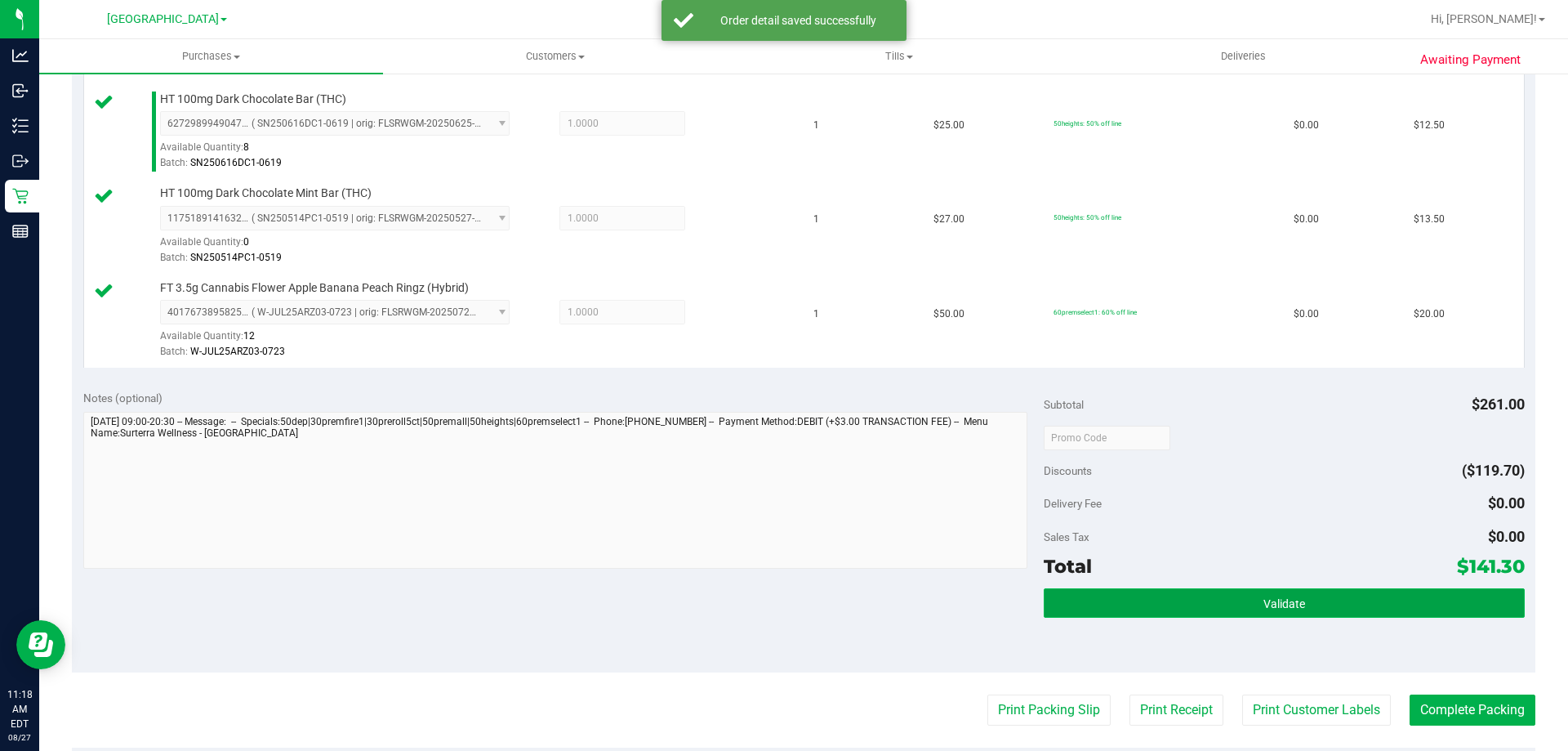
click at [1129, 603] on button "Validate" at bounding box center [1283, 603] width 480 height 29
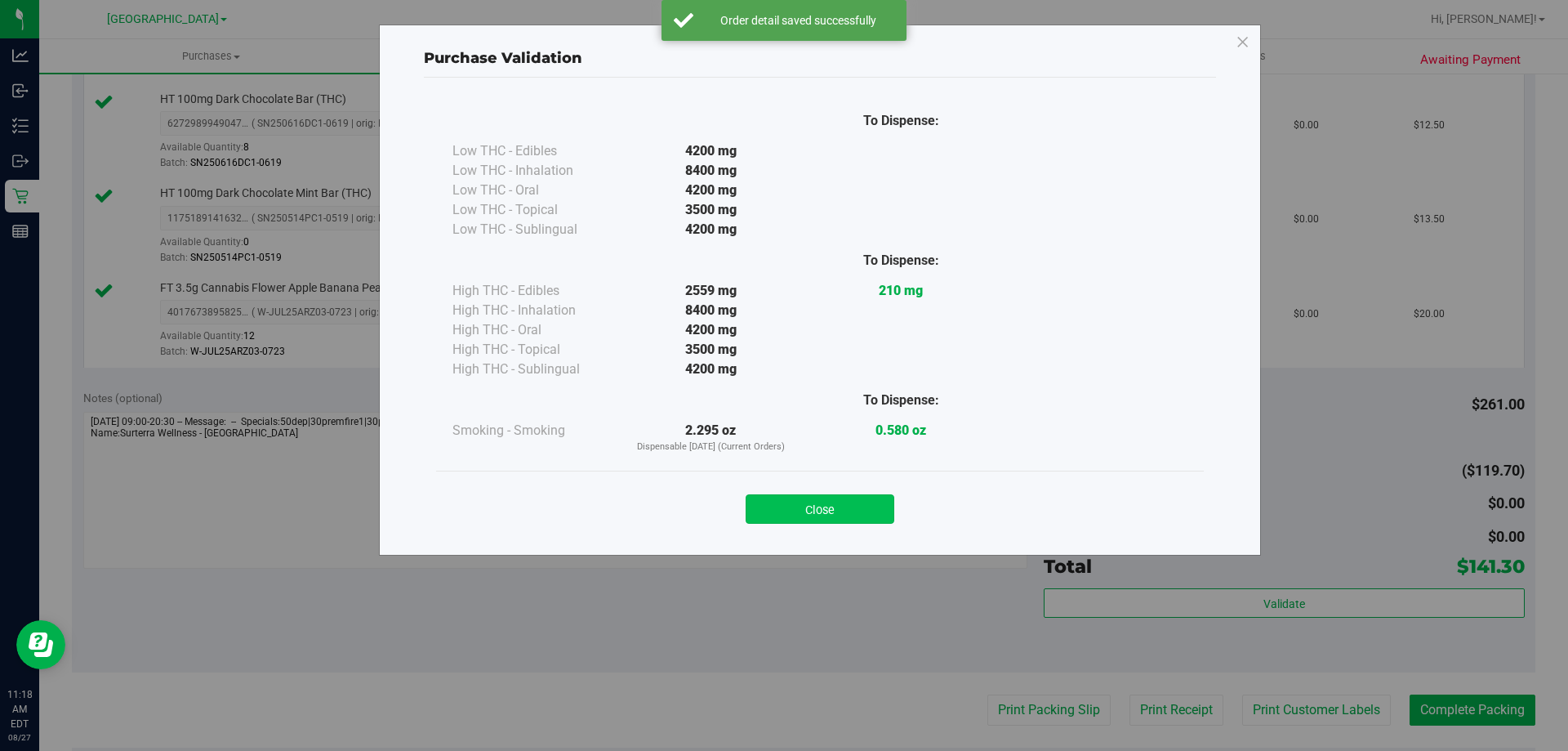
click at [828, 500] on button "Close" at bounding box center [820, 509] width 149 height 29
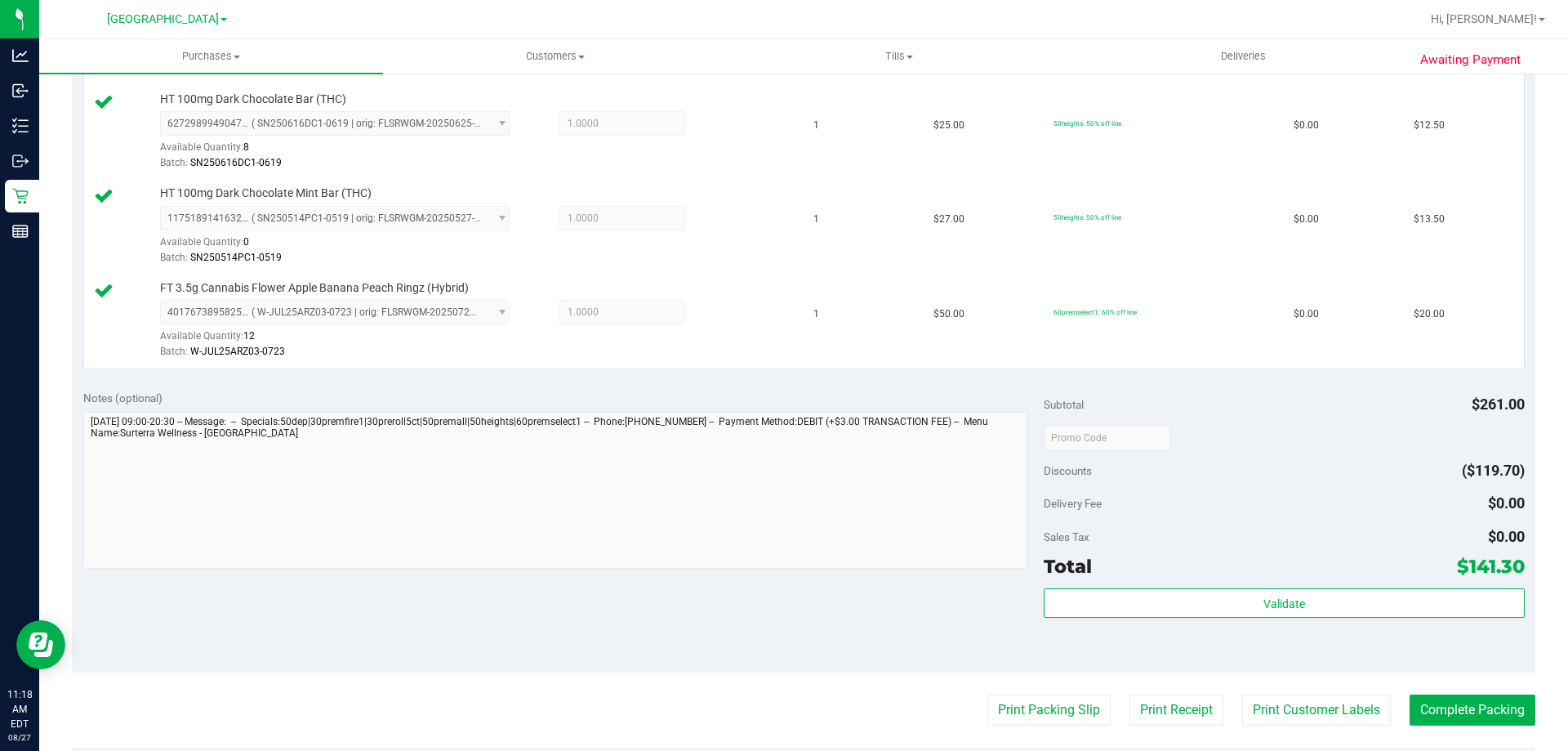
click at [1015, 693] on purchase-details "Back Edit Purchase Cancel Purchase View Profile # 11855085 BioTrack ID: - Submi…" at bounding box center [803, 162] width 1463 height 1781
click at [1013, 696] on button "Print Packing Slip" at bounding box center [1049, 710] width 124 height 31
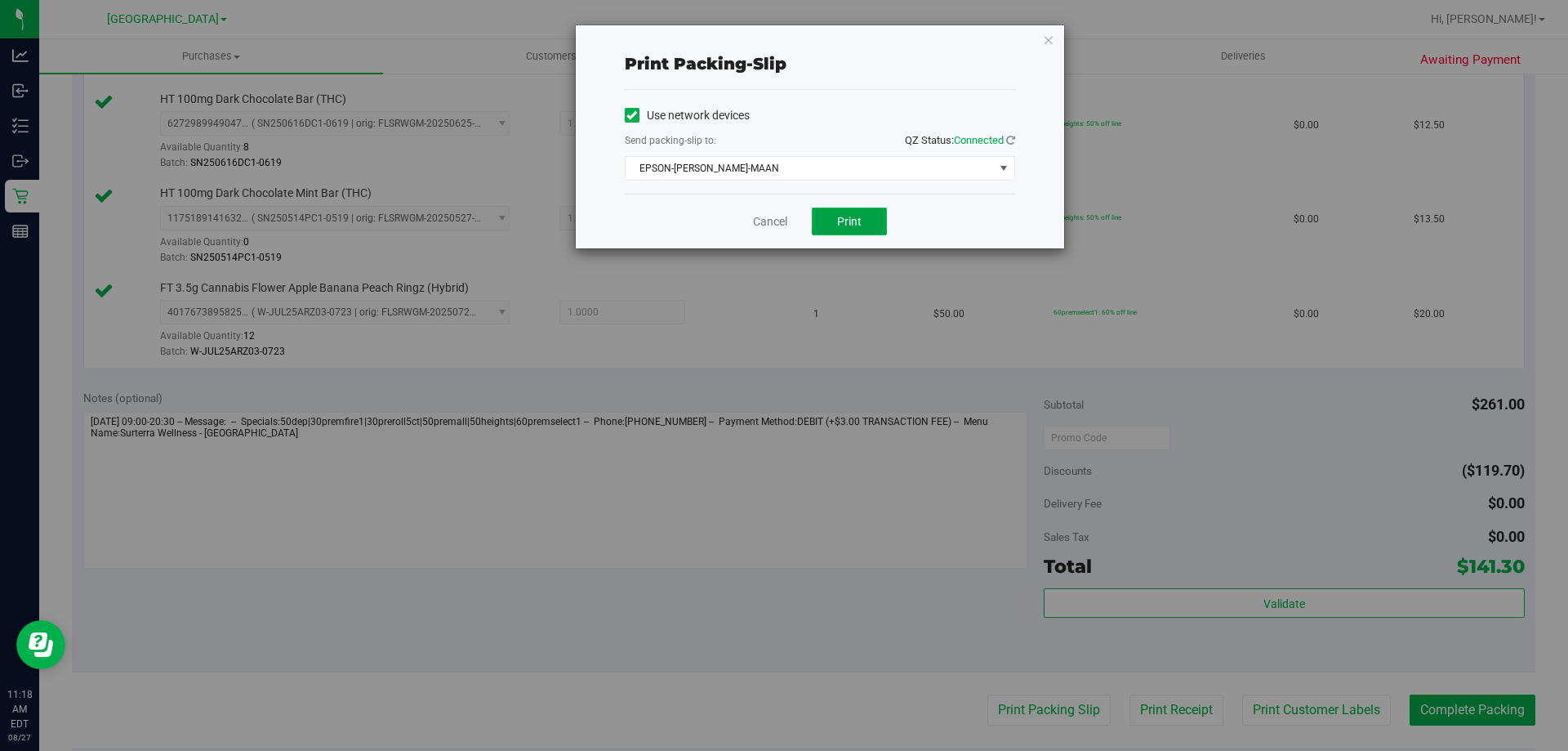
click at [861, 228] on button "Print" at bounding box center [849, 221] width 75 height 28
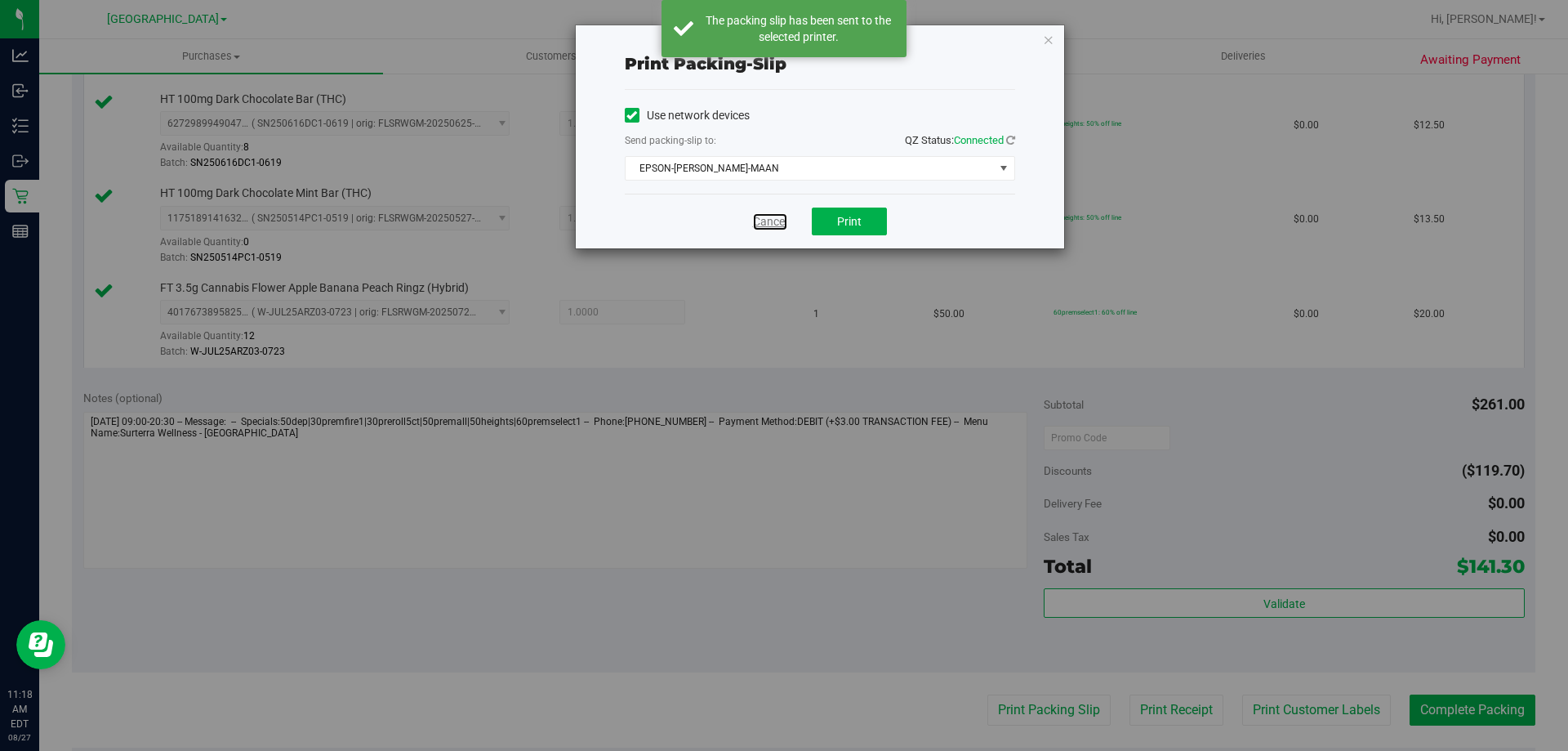
click at [782, 223] on link "Cancel" at bounding box center [771, 221] width 35 height 17
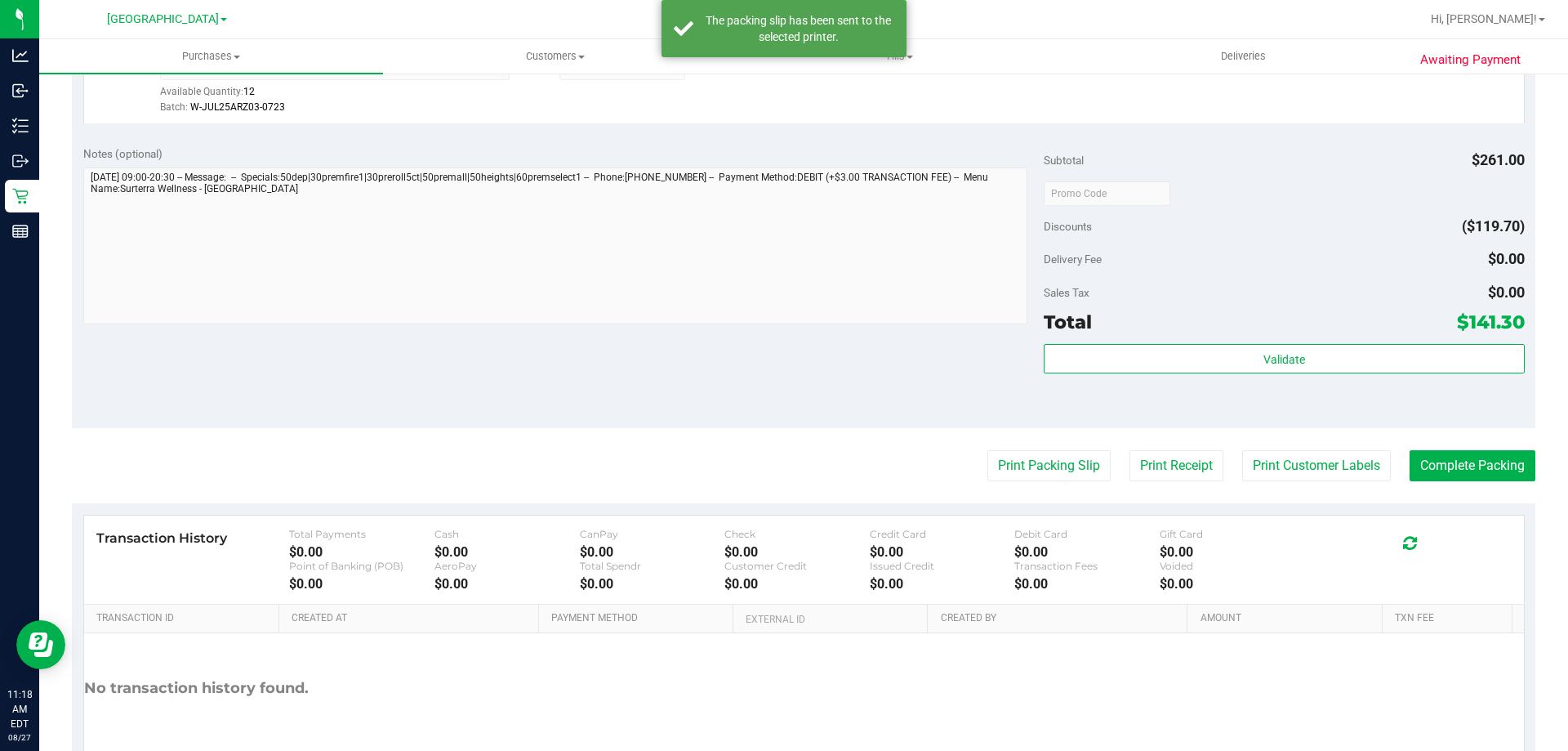
scroll to position [1062, 0]
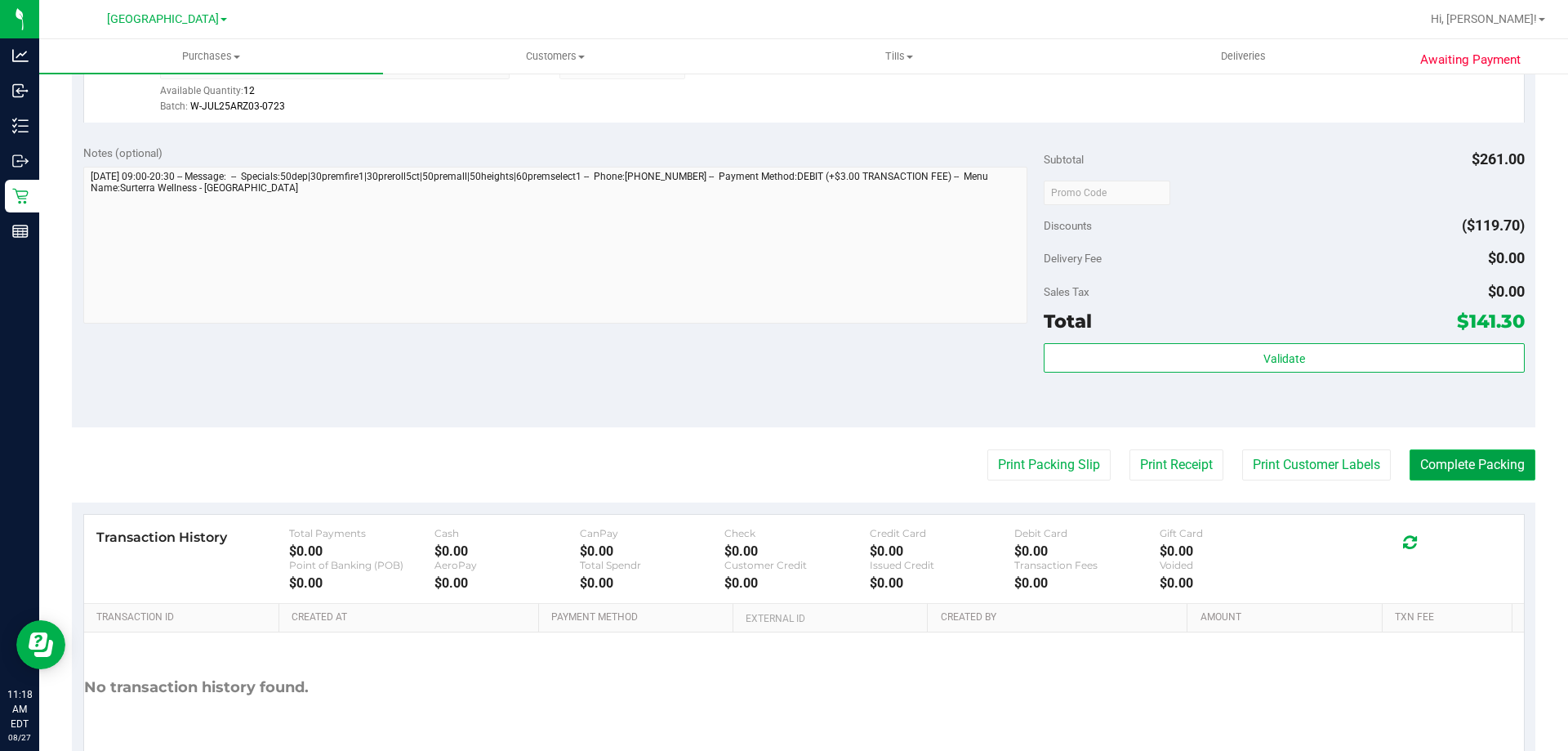
click at [1427, 463] on button "Complete Packing" at bounding box center [1472, 465] width 125 height 31
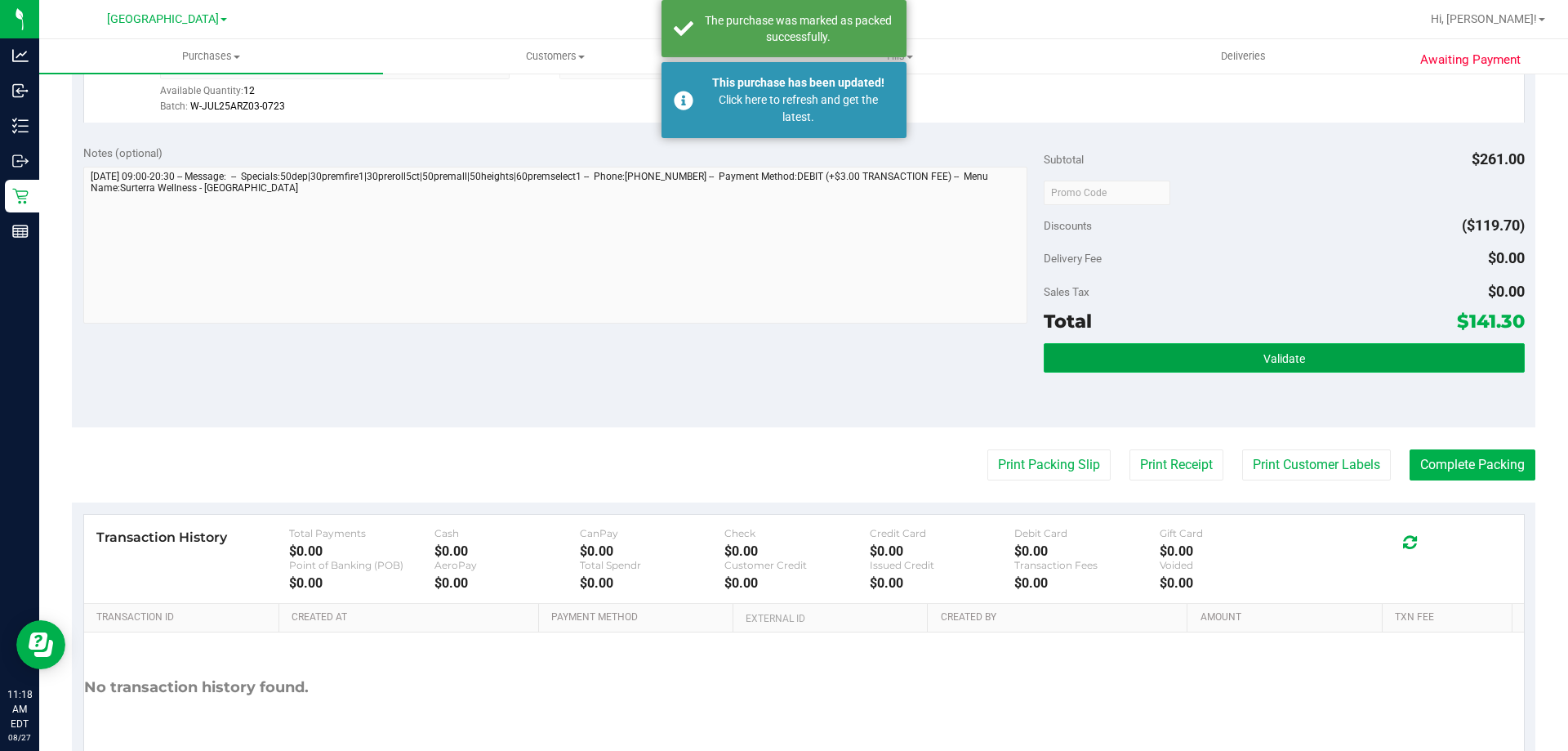
click at [1322, 346] on button "Validate" at bounding box center [1283, 358] width 480 height 29
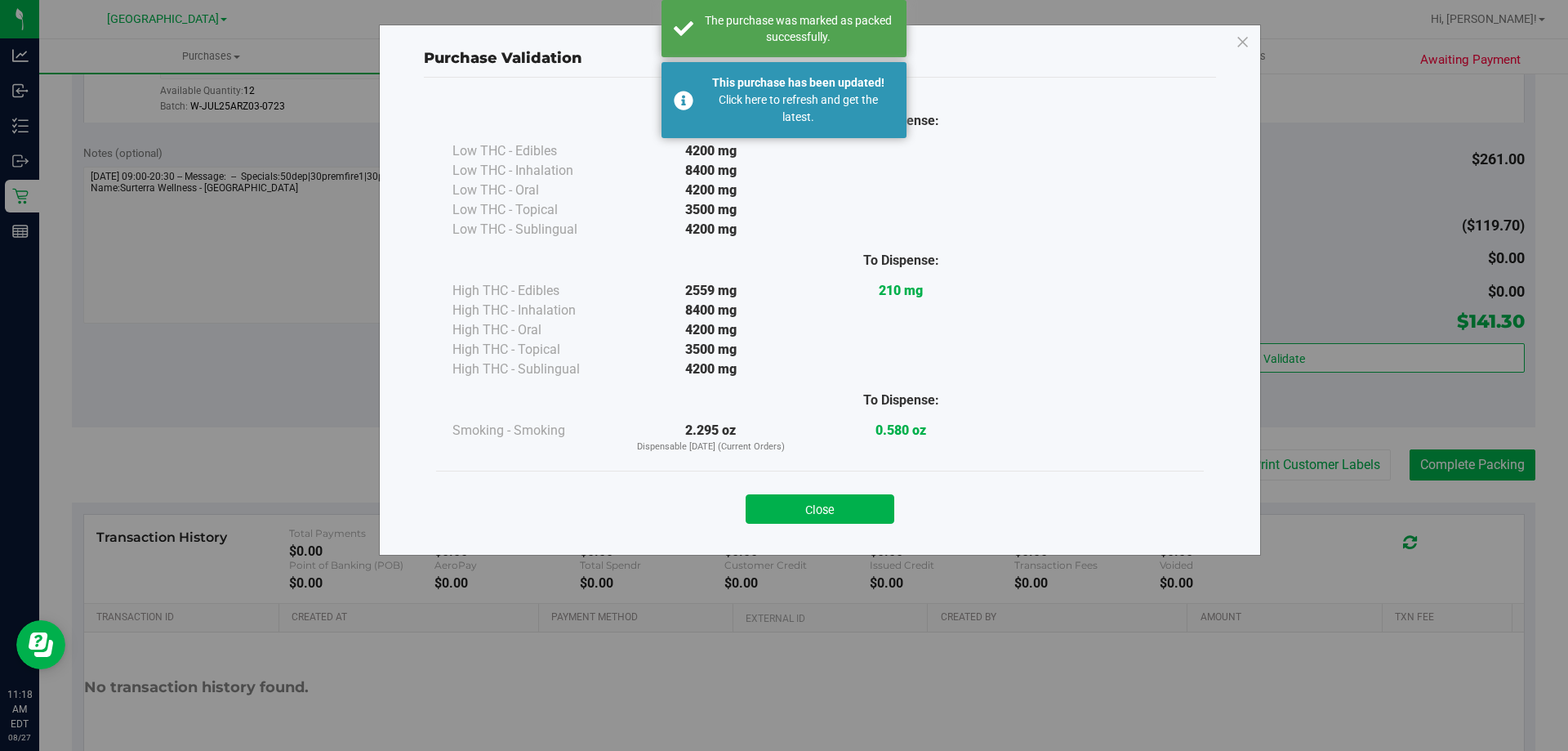
click at [842, 517] on button "Close" at bounding box center [820, 509] width 149 height 29
click at [842, 517] on div "Transaction History Total Payments $0.00 Cash $0.00 CanPay $0.00 Check $0.00 Cr…" at bounding box center [803, 559] width 1440 height 89
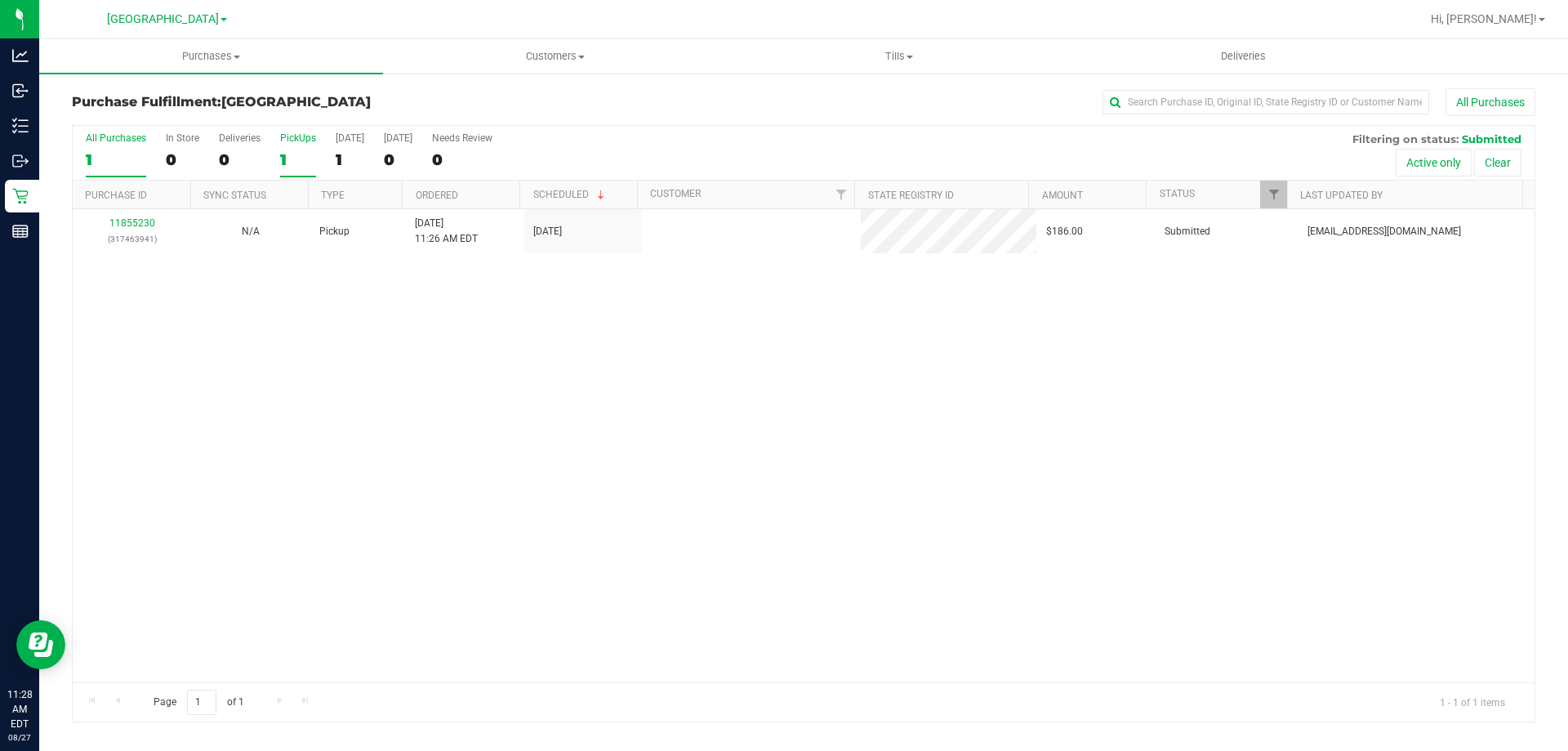
click at [304, 157] on div "1" at bounding box center [298, 160] width 36 height 19
click at [0, 0] on input "PickUps 1" at bounding box center [0, 0] width 0 height 0
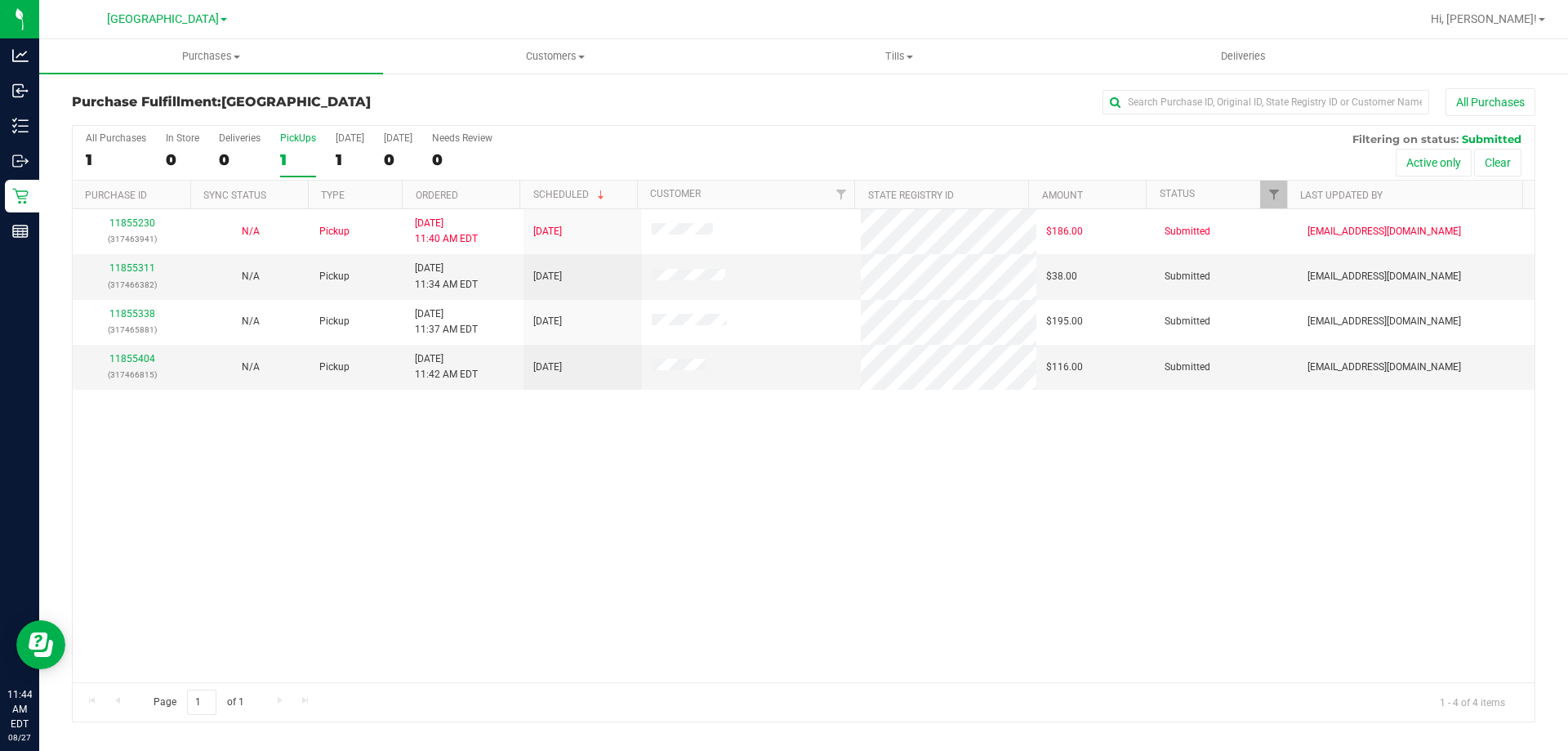
click at [281, 157] on div "1" at bounding box center [298, 160] width 36 height 19
click at [0, 0] on input "PickUps 1" at bounding box center [0, 0] width 0 height 0
click at [289, 151] on div "4" at bounding box center [298, 160] width 36 height 19
click at [0, 0] on input "PickUps 4" at bounding box center [0, 0] width 0 height 0
click at [137, 266] on link "11855311" at bounding box center [132, 267] width 46 height 11
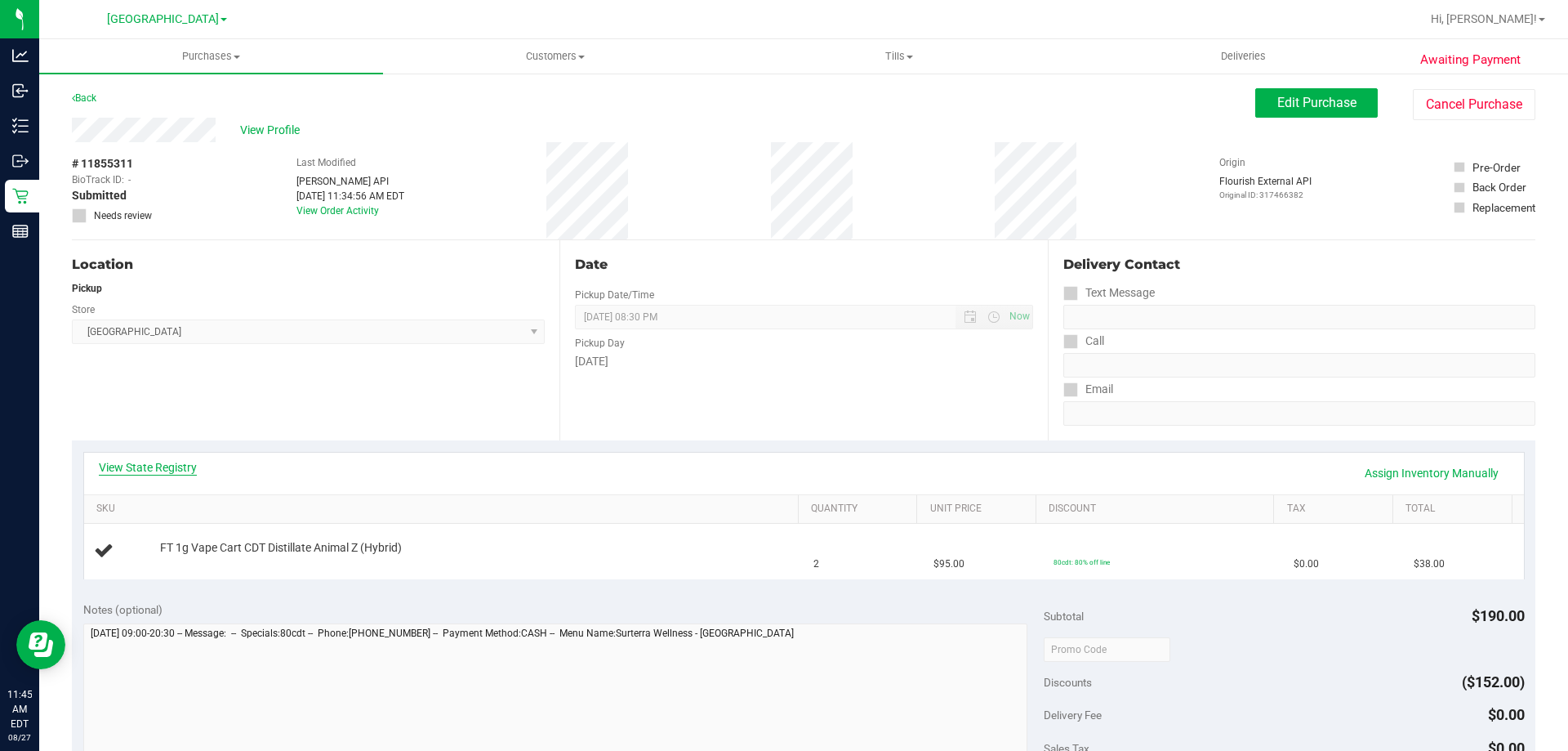
click at [130, 473] on link "View State Registry" at bounding box center [147, 467] width 98 height 16
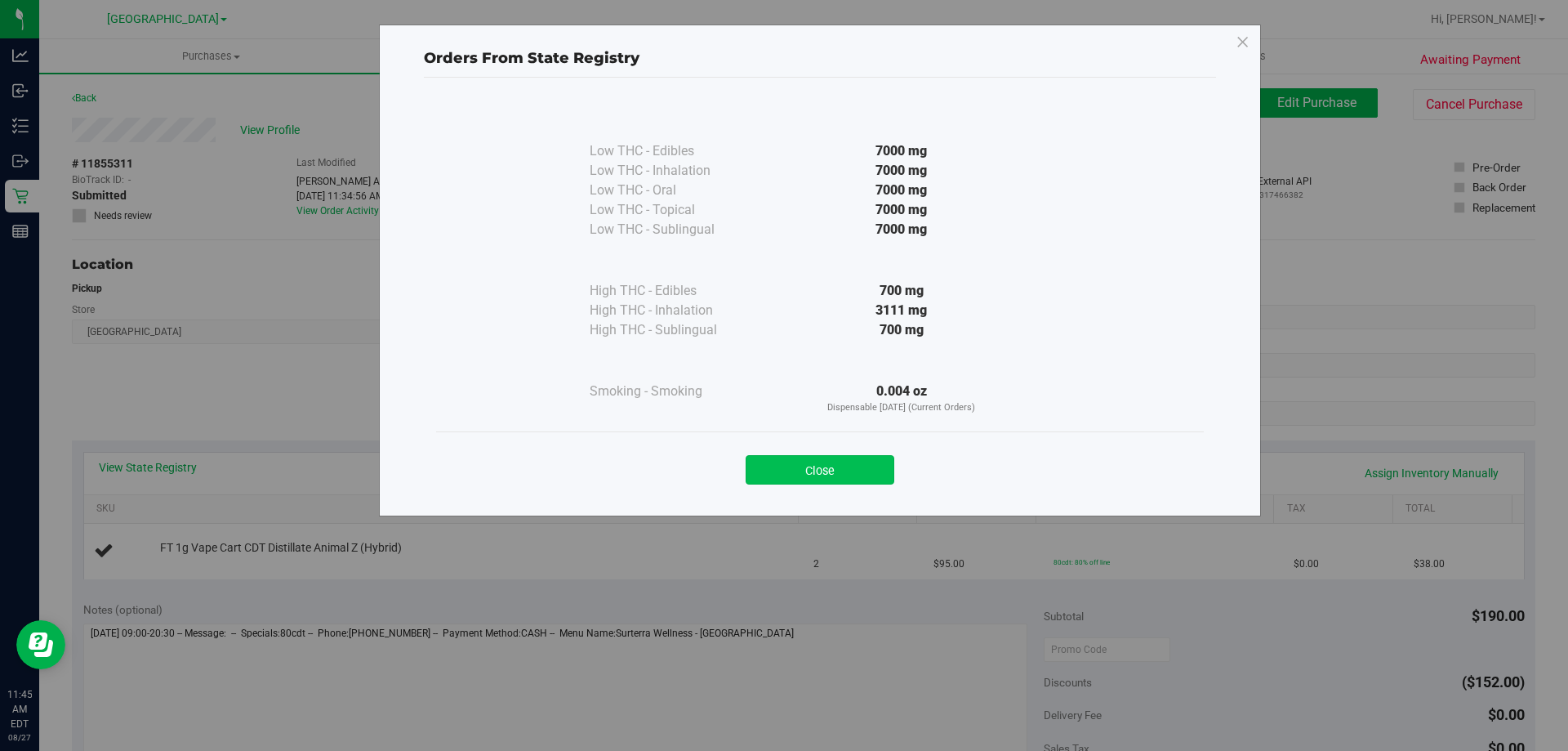
click at [783, 473] on button "Close" at bounding box center [820, 470] width 149 height 29
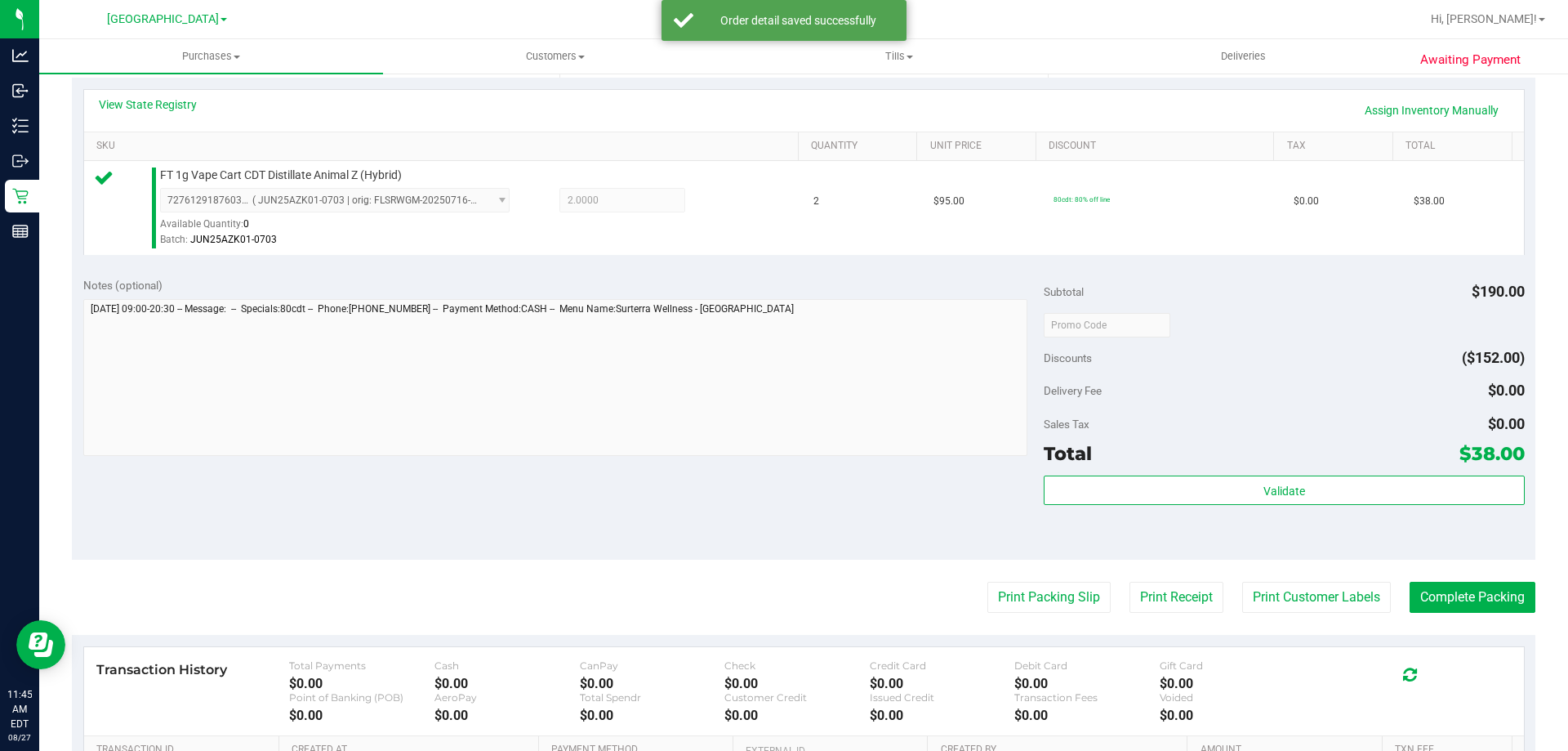
scroll to position [491, 0]
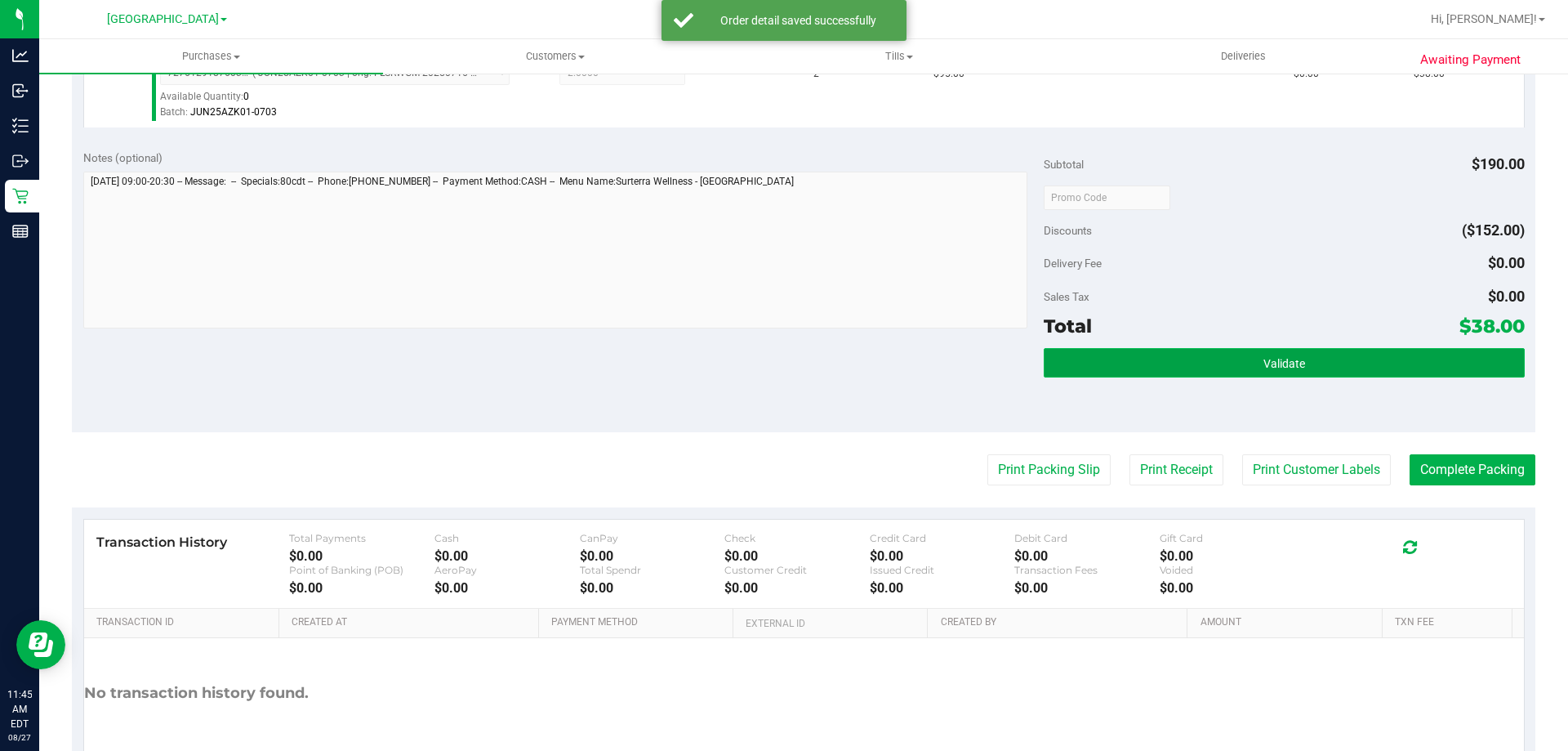
click at [1115, 357] on button "Validate" at bounding box center [1283, 363] width 480 height 29
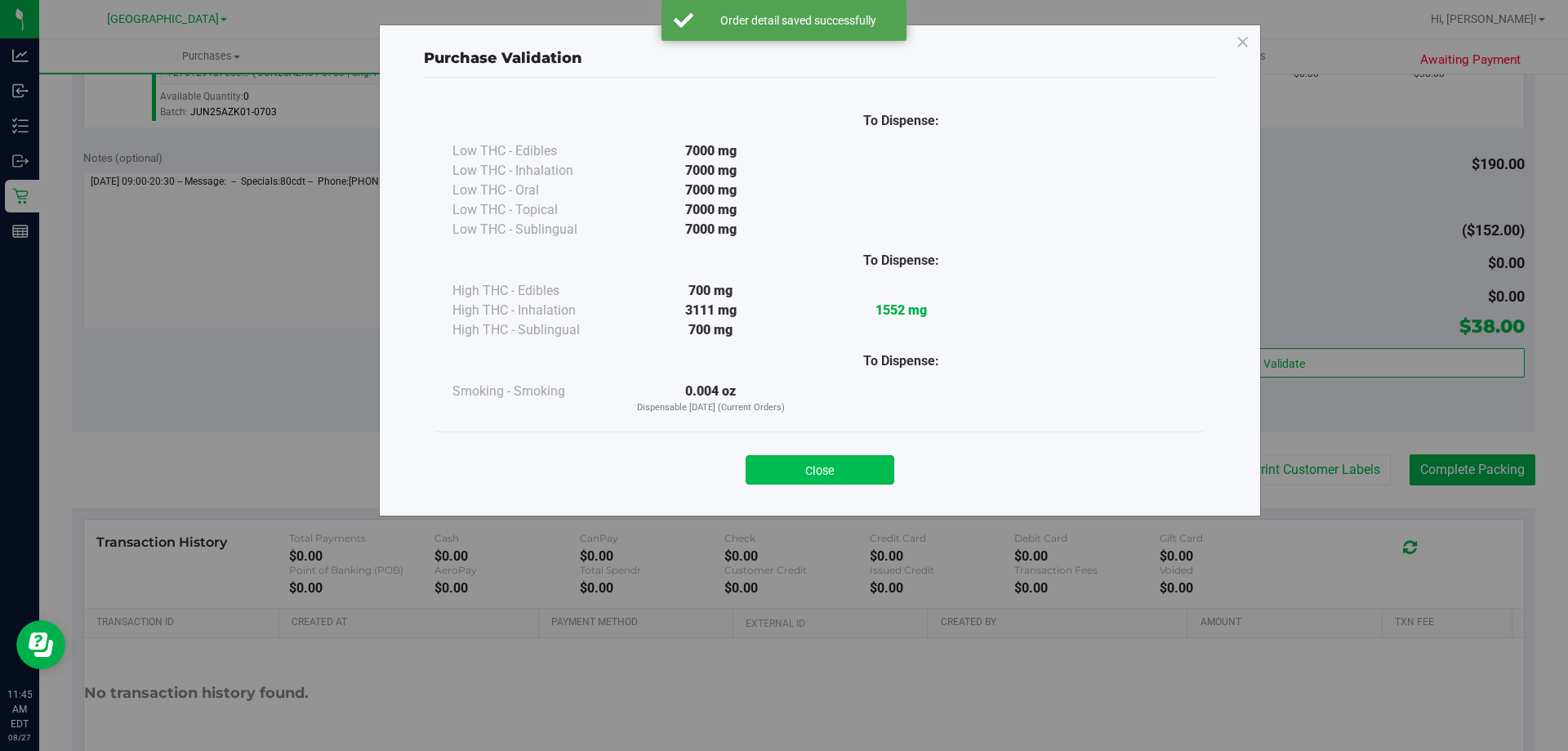
click at [801, 475] on button "Close" at bounding box center [820, 470] width 149 height 29
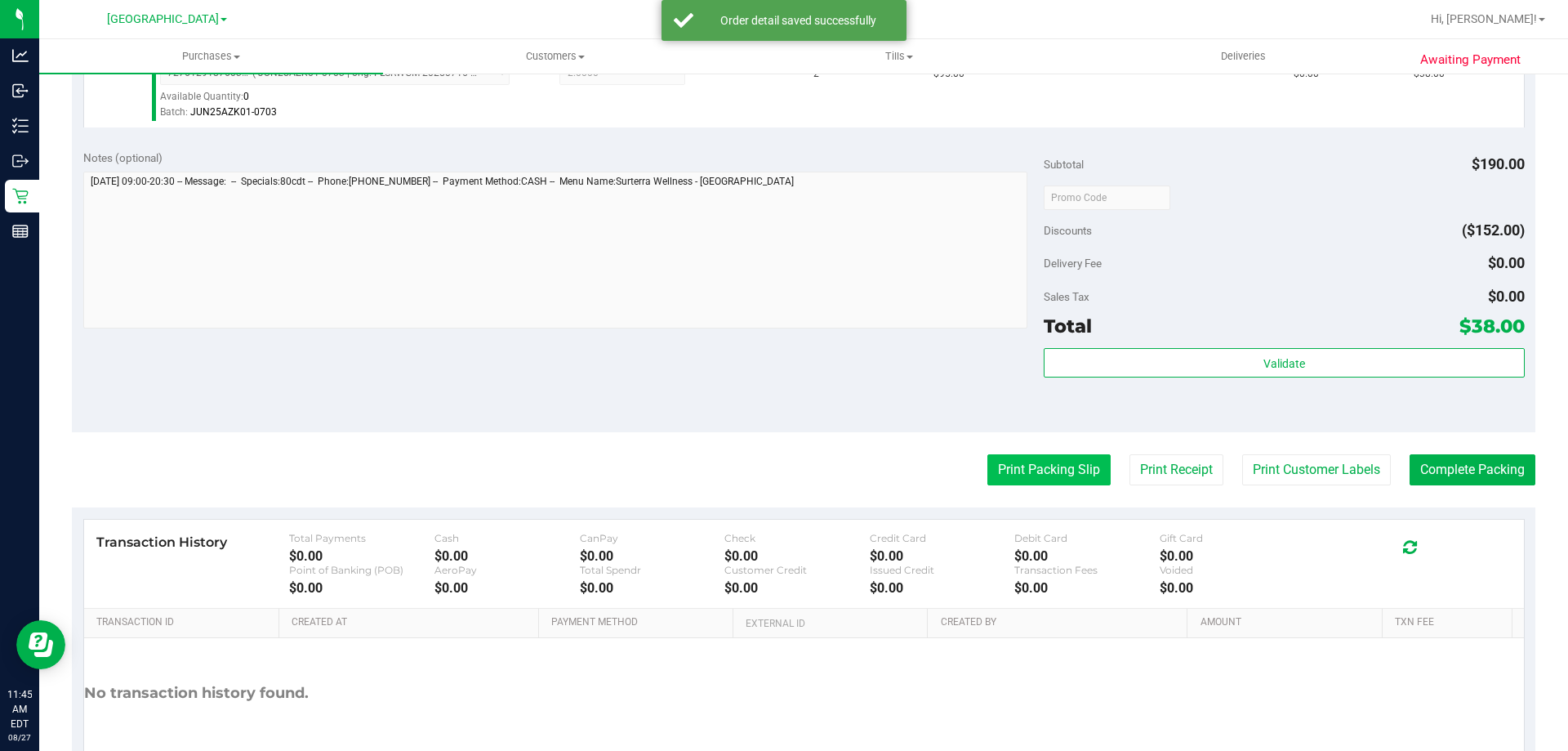
click at [1010, 464] on button "Print Packing Slip" at bounding box center [1049, 470] width 124 height 31
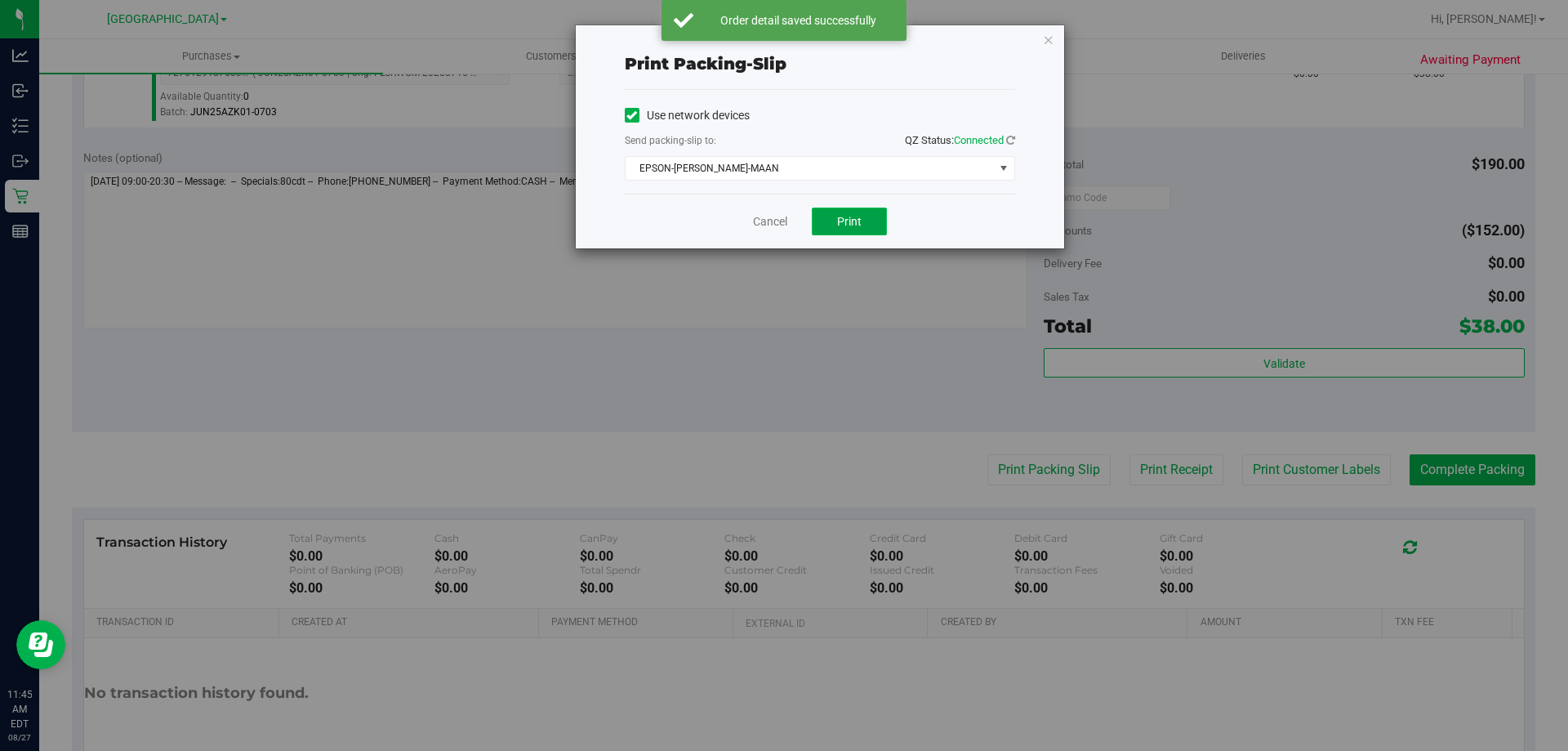
click at [846, 225] on span "Print" at bounding box center [849, 221] width 24 height 13
click at [776, 221] on link "Cancel" at bounding box center [771, 221] width 35 height 17
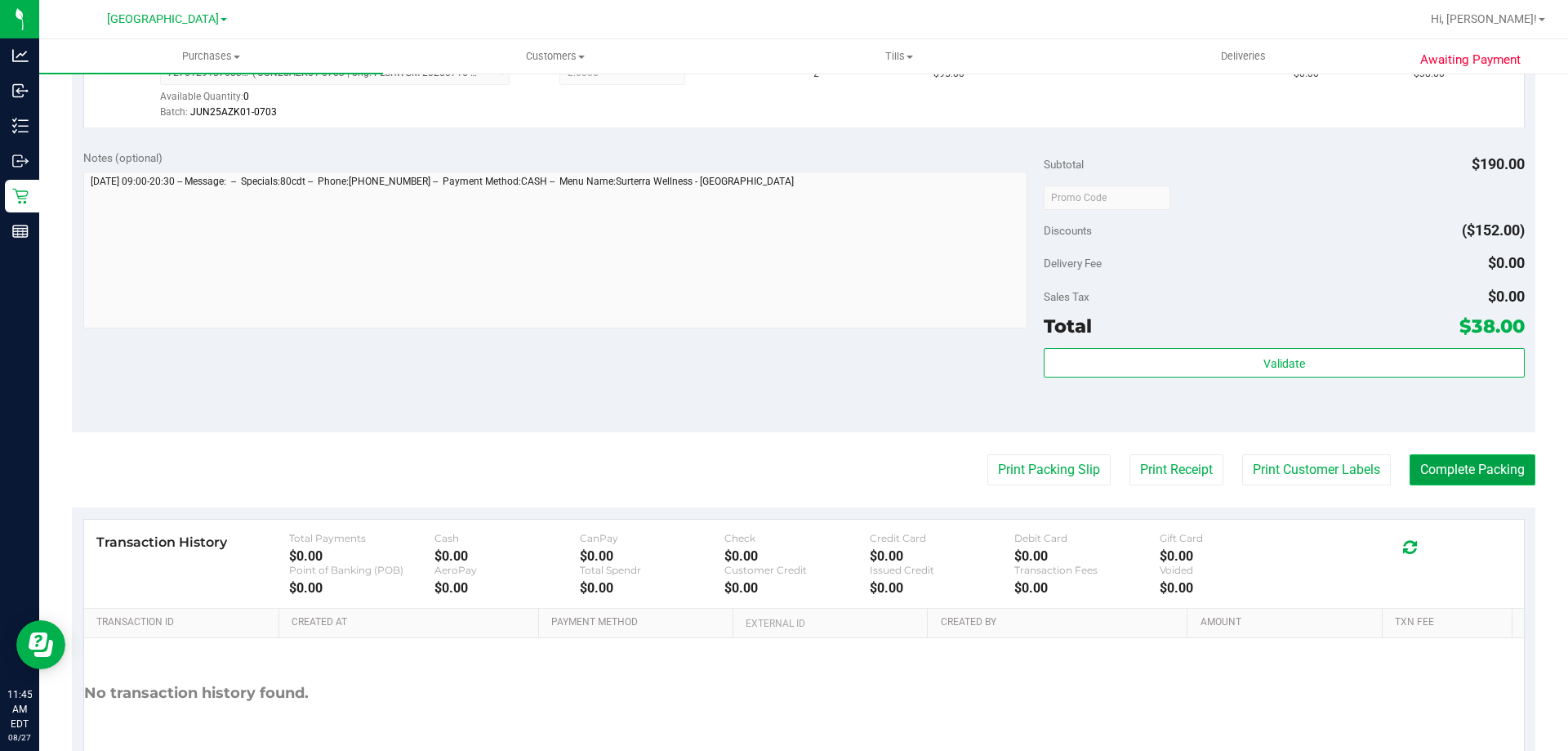
click at [1470, 458] on button "Complete Packing" at bounding box center [1472, 470] width 125 height 31
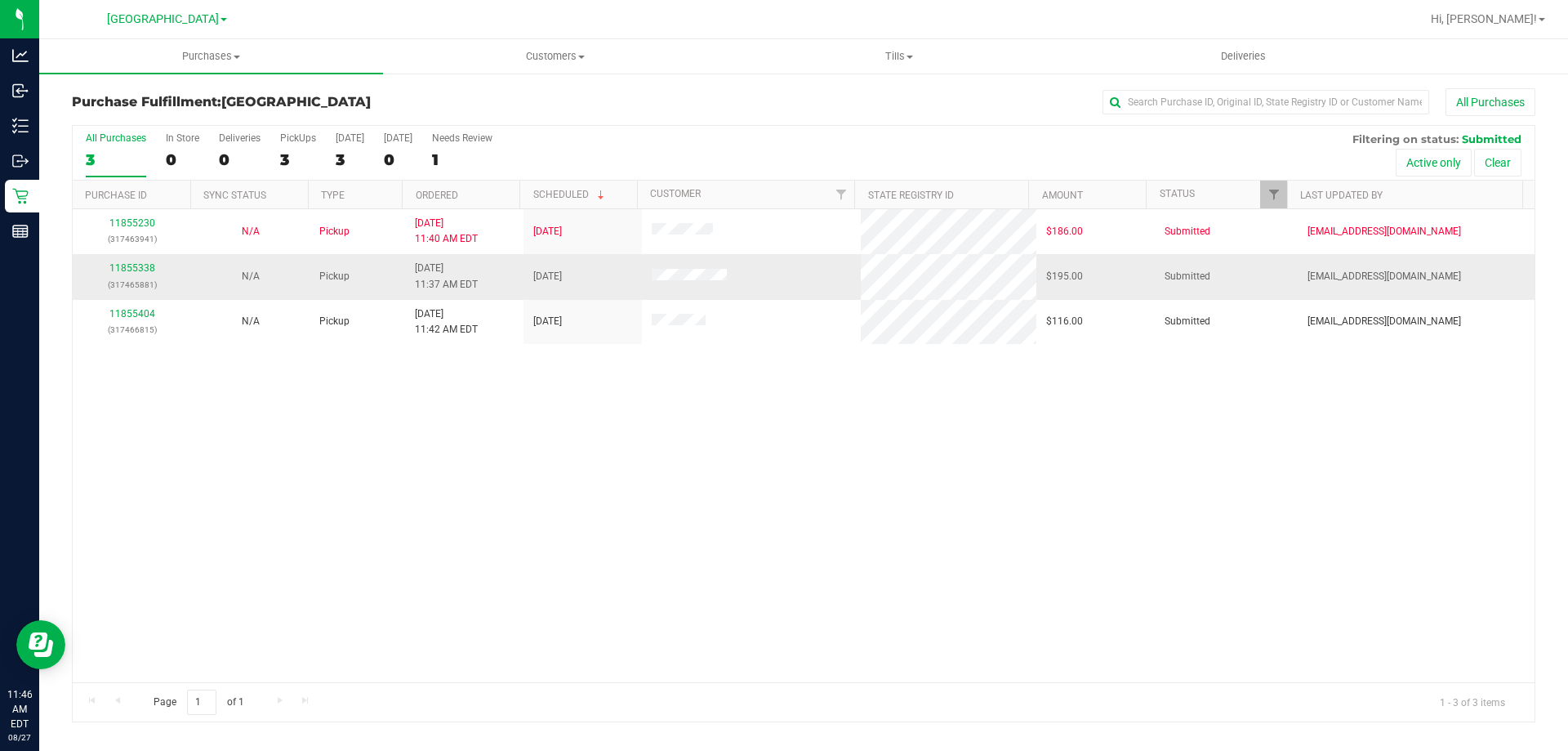
click at [135, 260] on td "11855338 (317465881)" at bounding box center [131, 277] width 118 height 45
click at [138, 269] on link "11855338" at bounding box center [132, 267] width 46 height 11
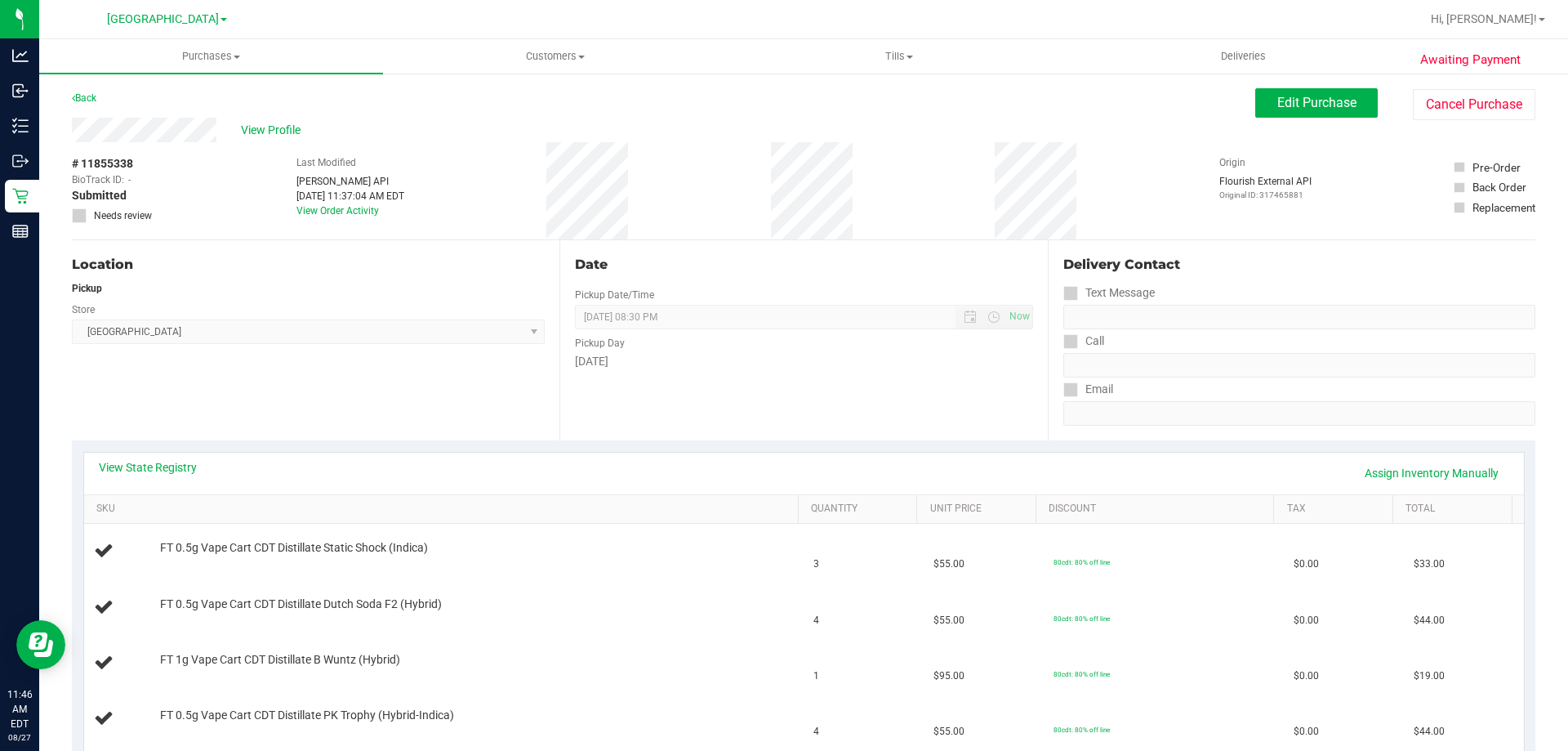
scroll to position [164, 0]
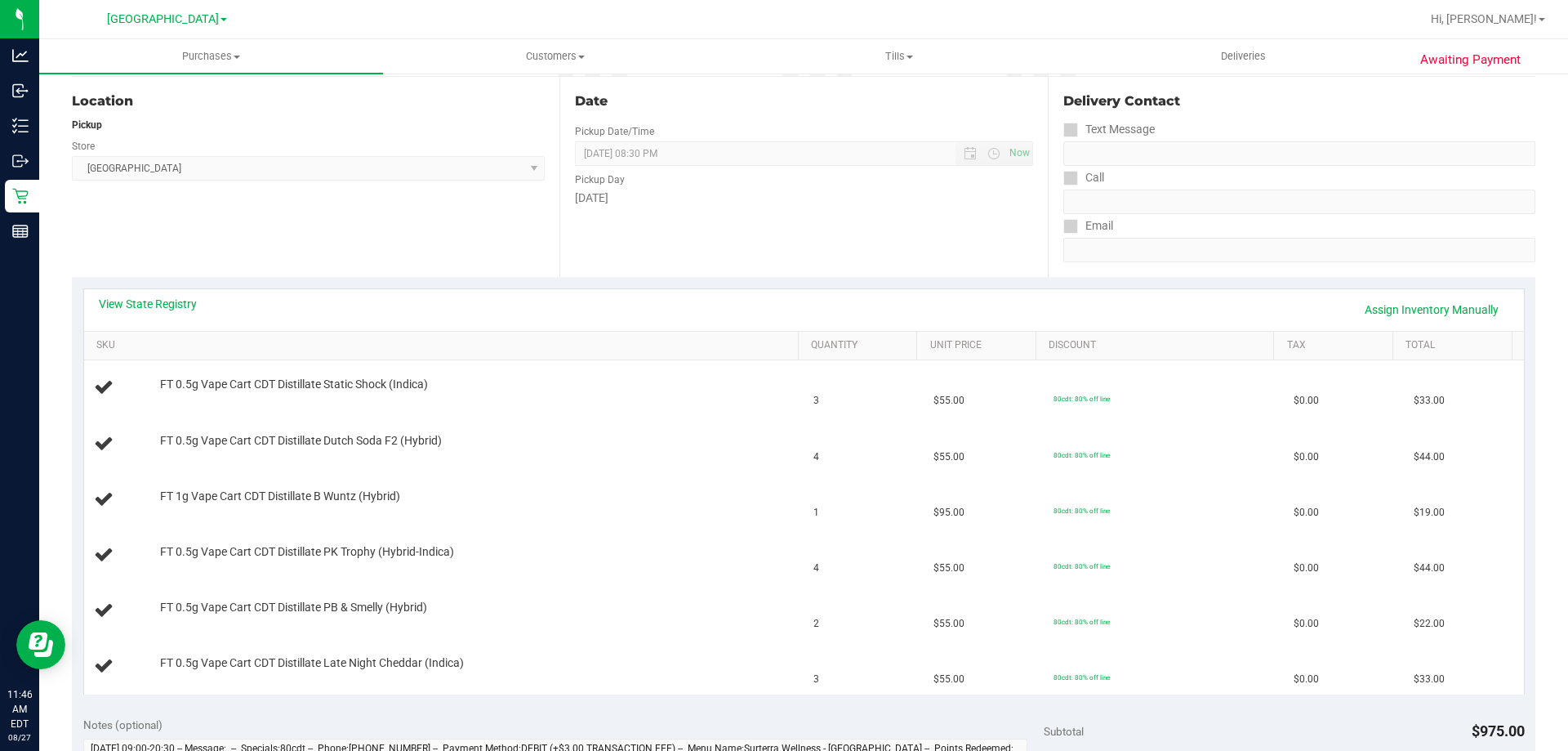
click at [150, 314] on div "View State Registry Assign Inventory Manually" at bounding box center [803, 310] width 1411 height 28
click at [153, 295] on div "View State Registry Assign Inventory Manually" at bounding box center [803, 310] width 1440 height 42
click at [192, 305] on link "View State Registry" at bounding box center [147, 304] width 98 height 16
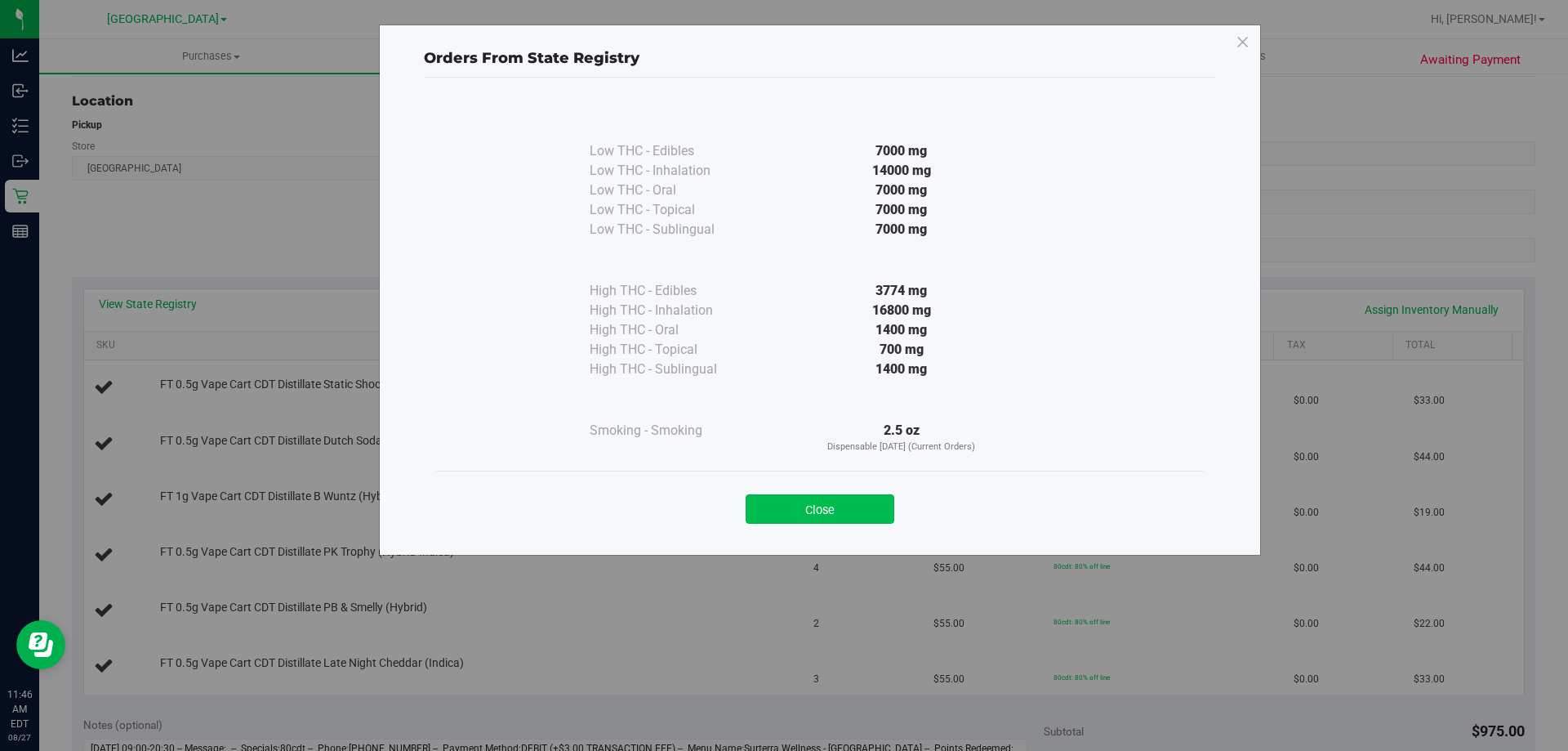
click at [847, 517] on button "Close" at bounding box center [820, 509] width 149 height 29
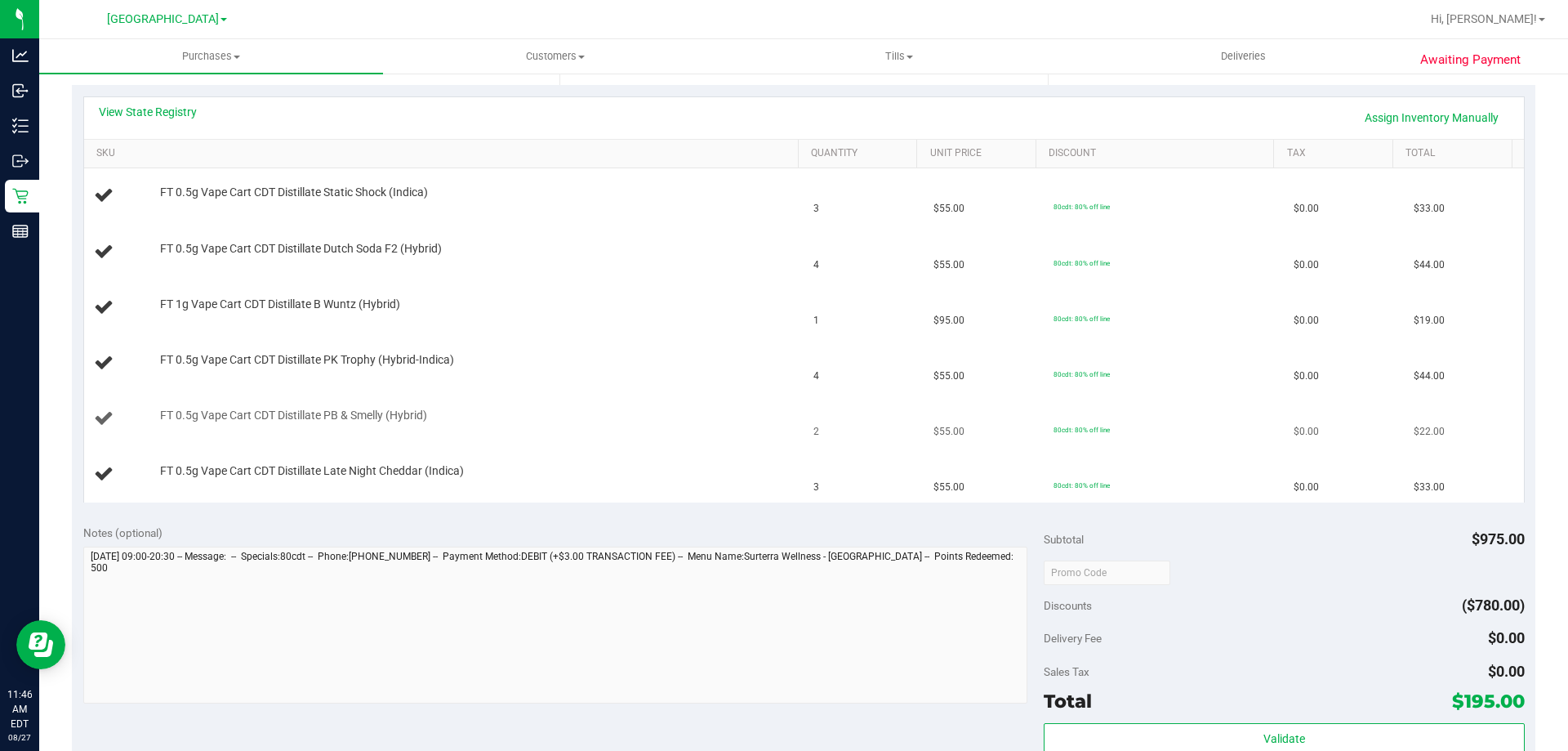
scroll to position [327, 0]
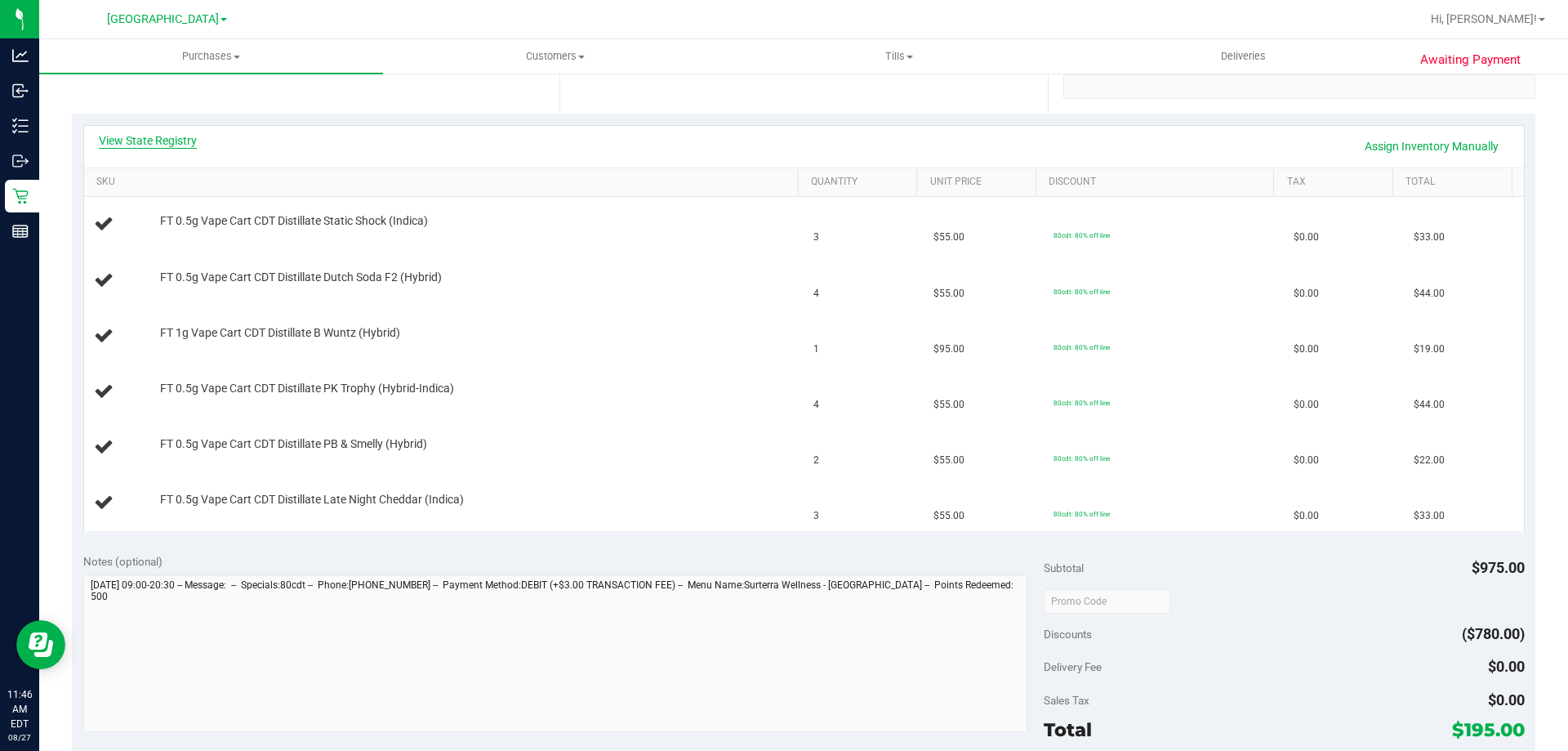
click at [157, 134] on link "View State Registry" at bounding box center [147, 140] width 98 height 16
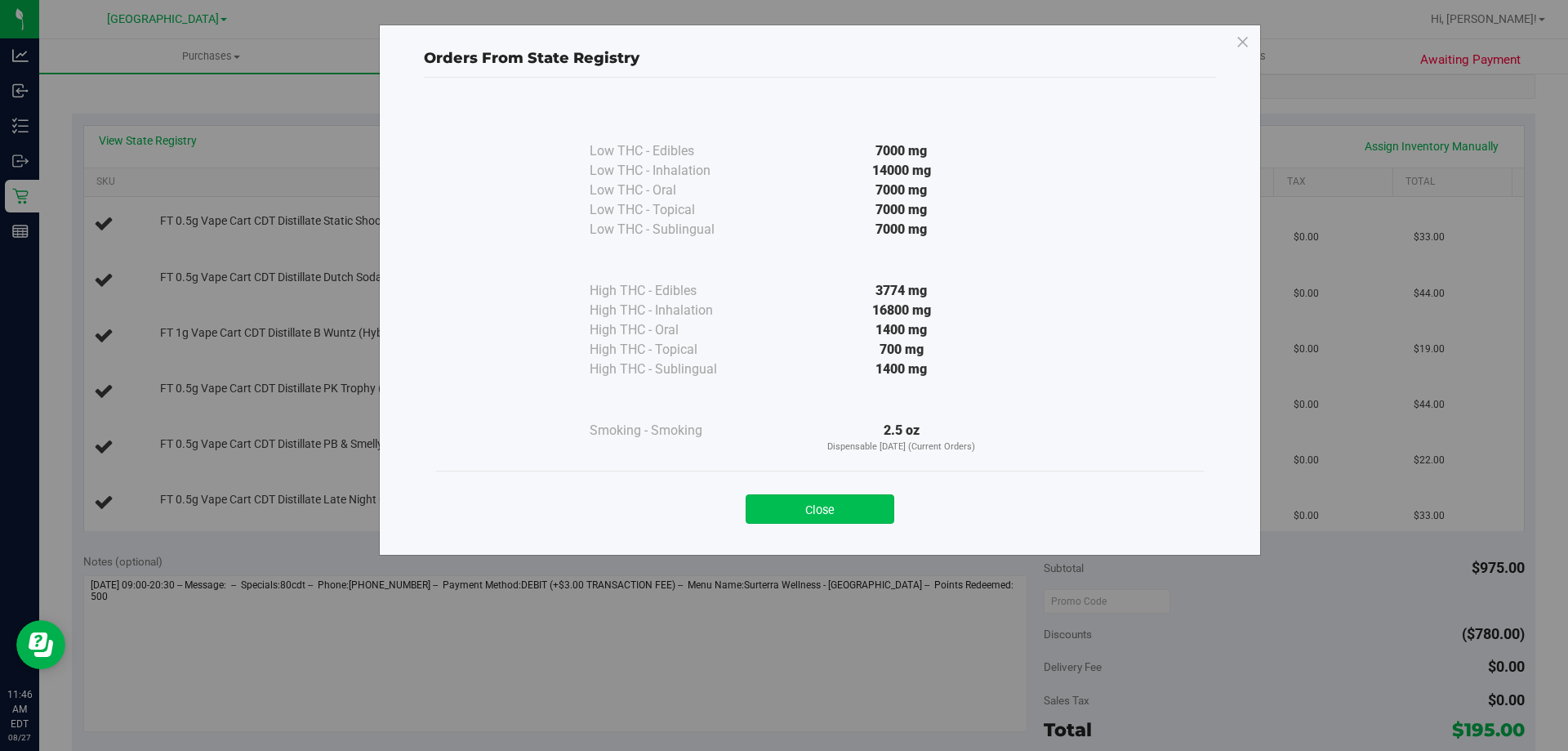
click at [845, 496] on button "Close" at bounding box center [820, 509] width 149 height 29
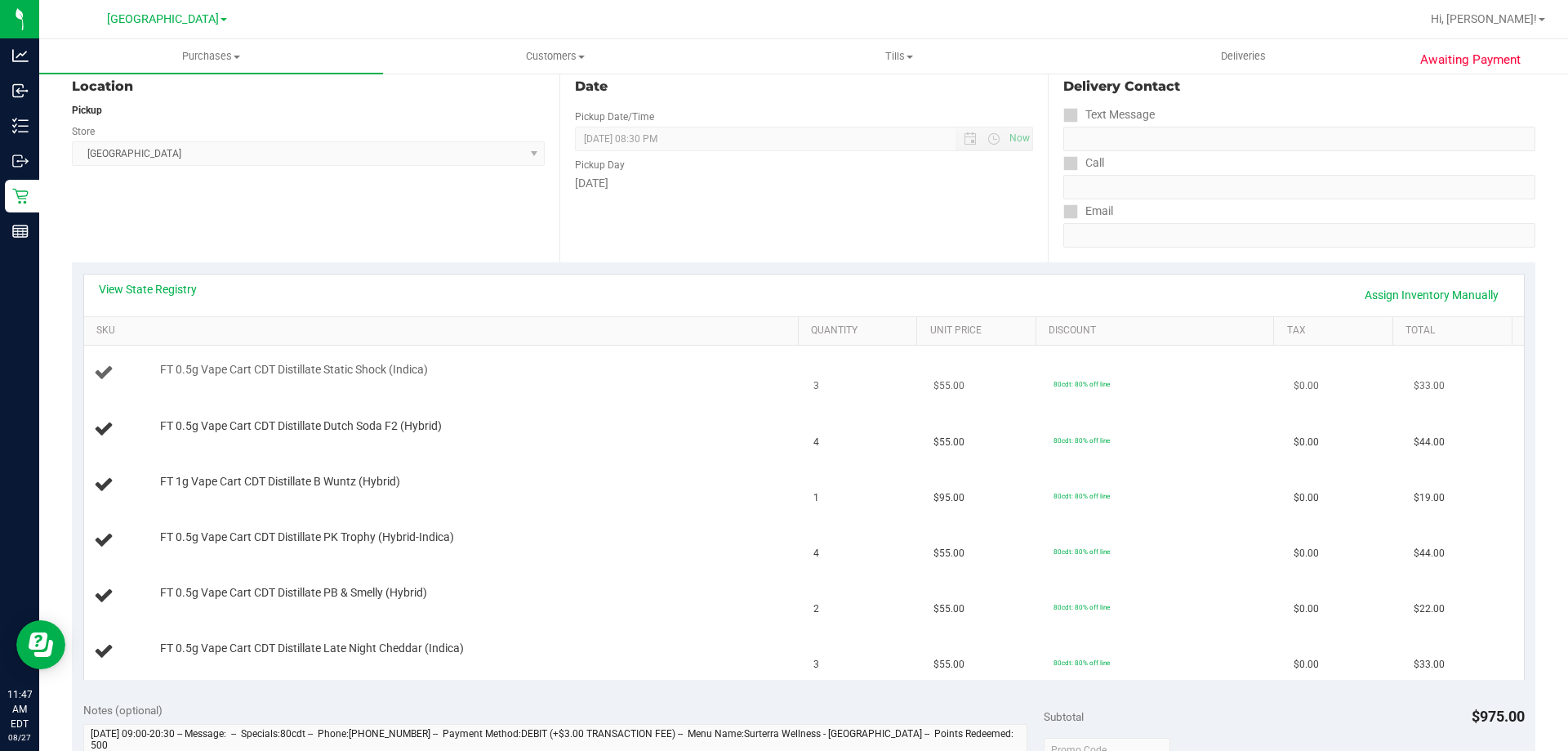
scroll to position [0, 0]
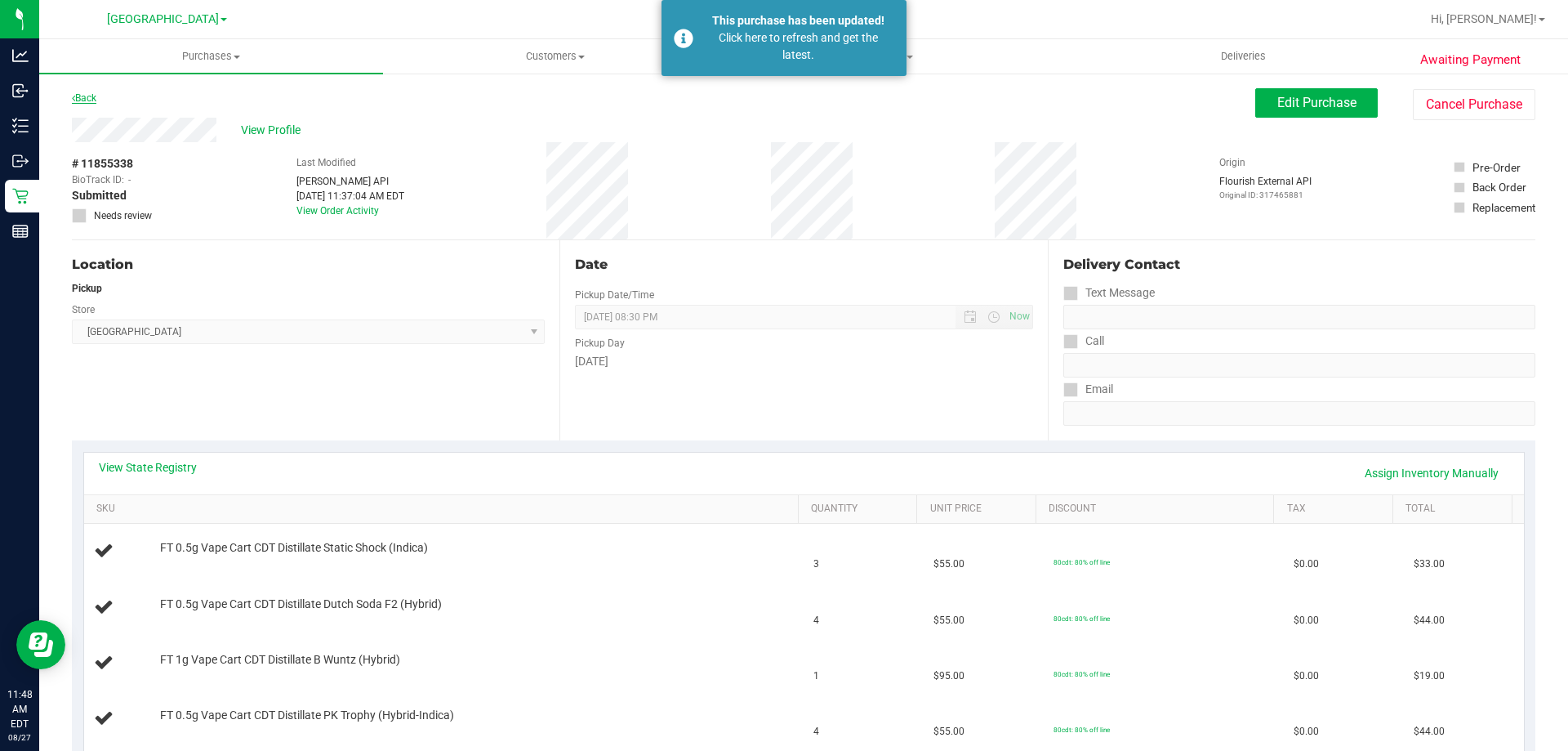
click at [89, 103] on div "Back" at bounding box center [84, 98] width 24 height 20
click at [86, 100] on link "Back" at bounding box center [84, 98] width 24 height 11
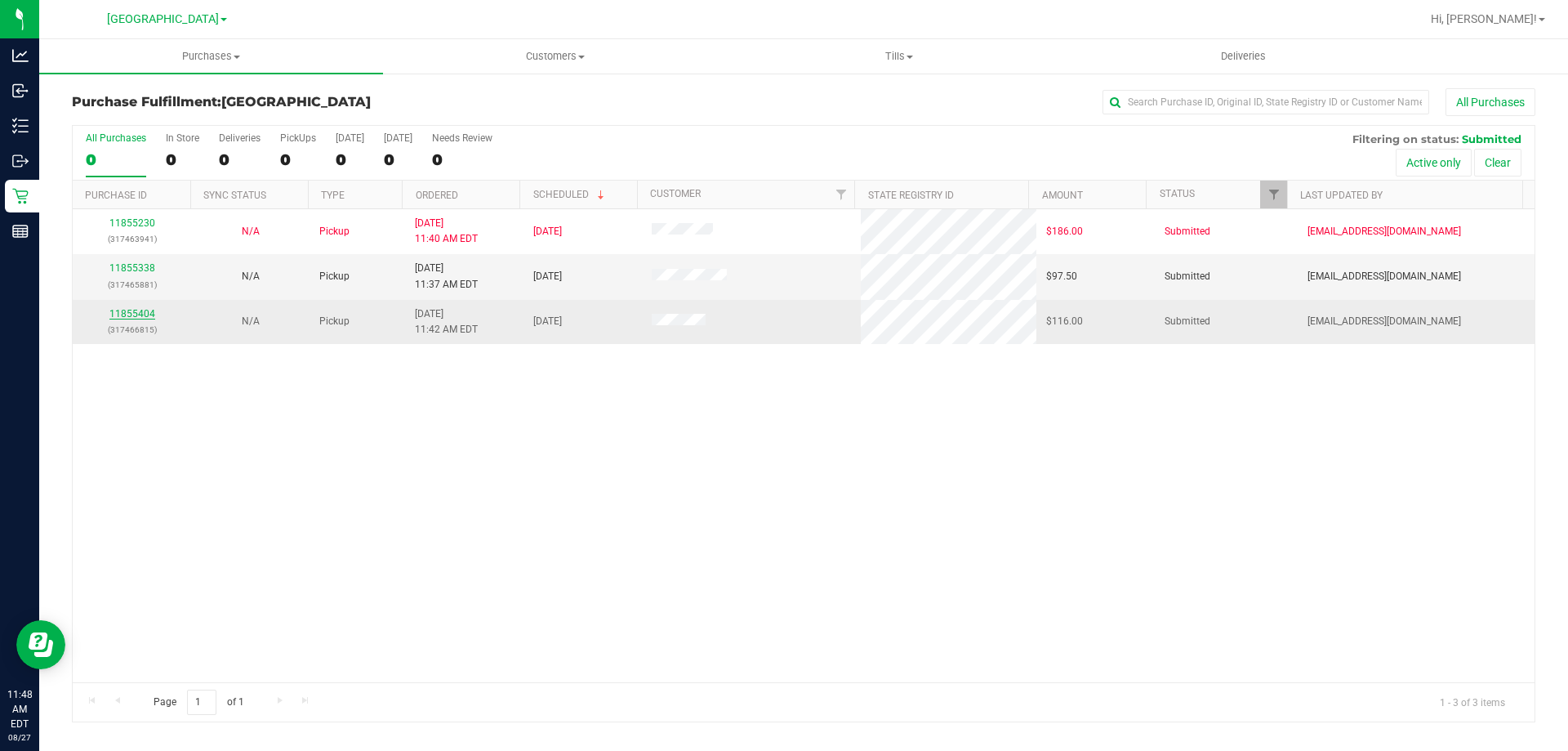
click at [144, 314] on link "11855404" at bounding box center [132, 313] width 46 height 11
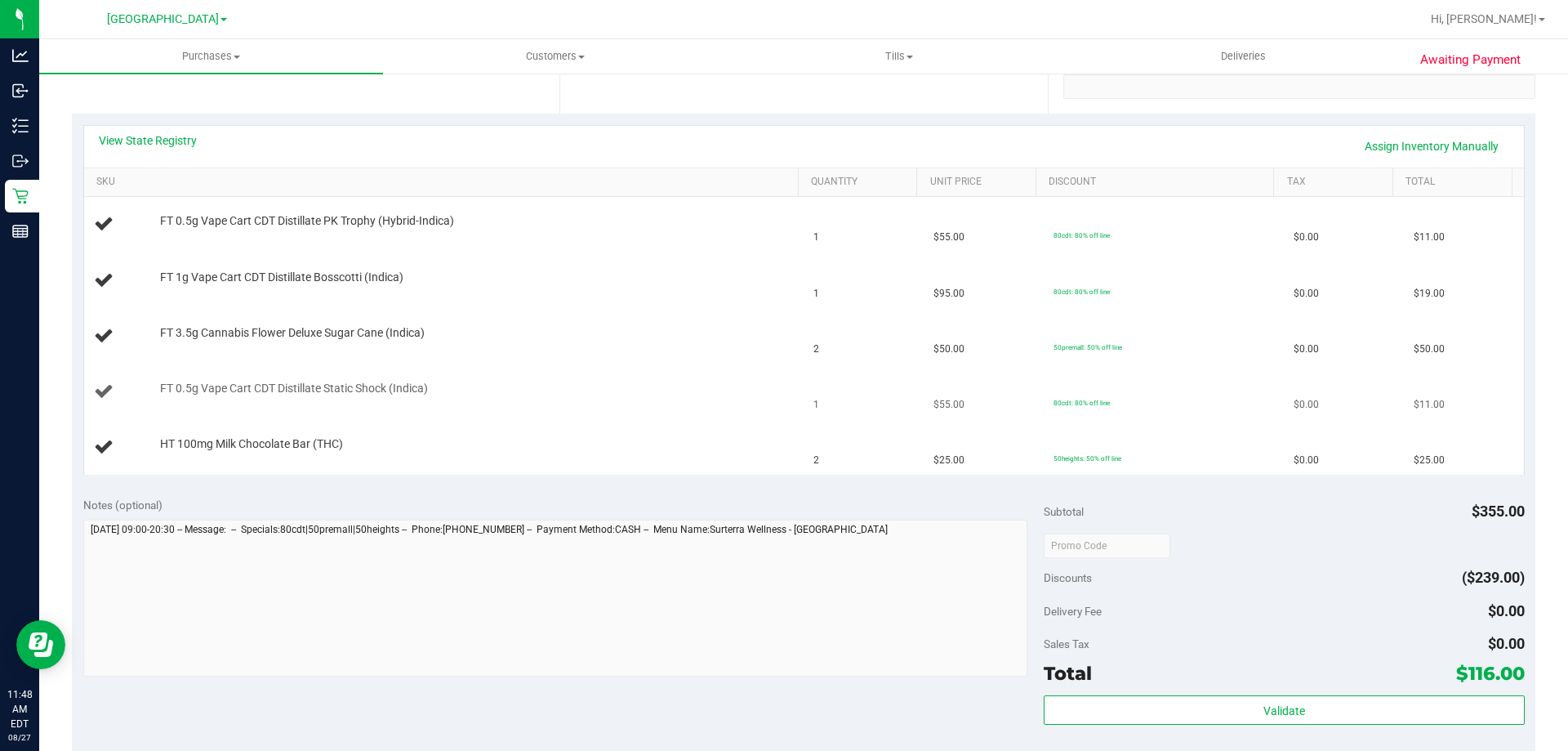
scroll to position [245, 0]
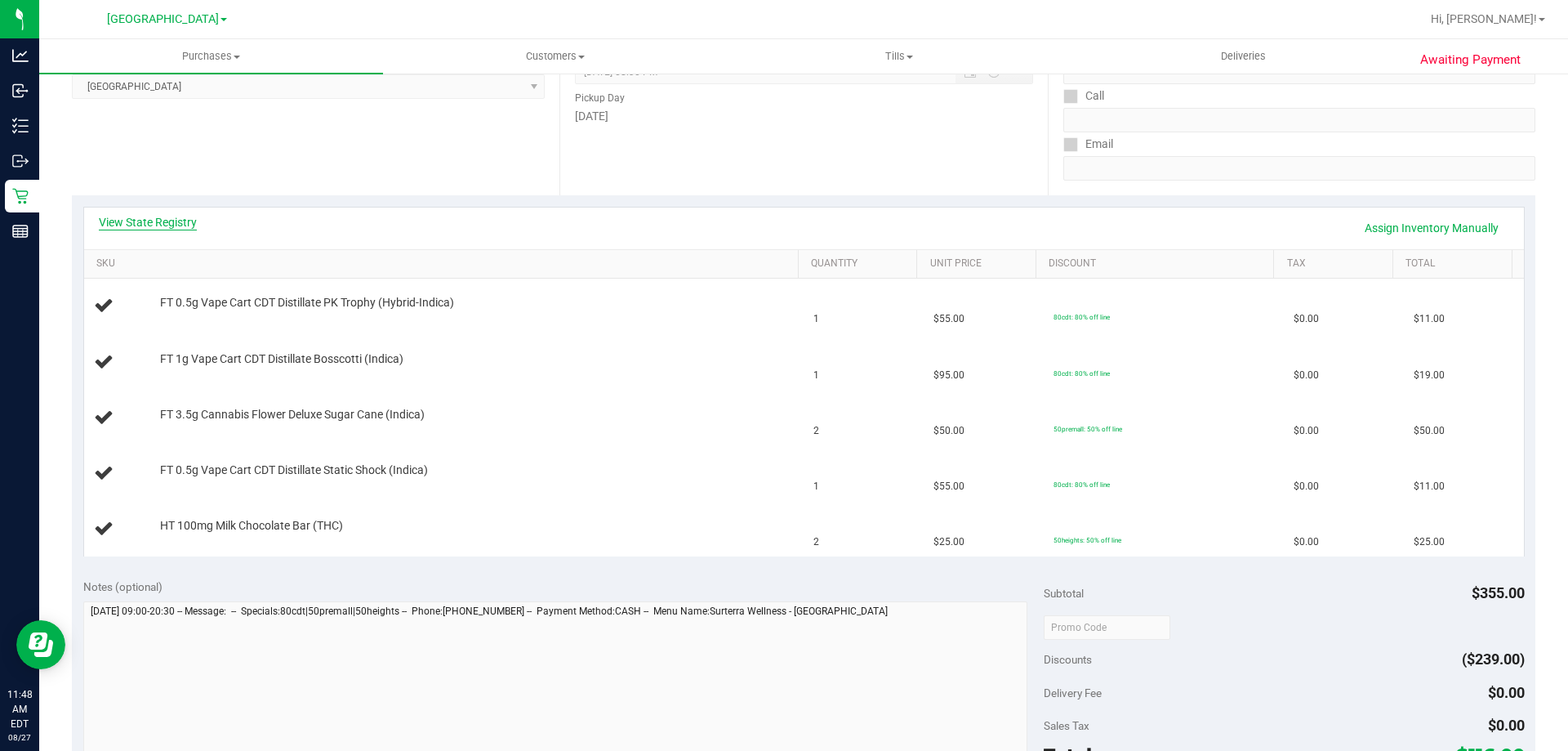
click at [150, 222] on link "View State Registry" at bounding box center [147, 221] width 98 height 16
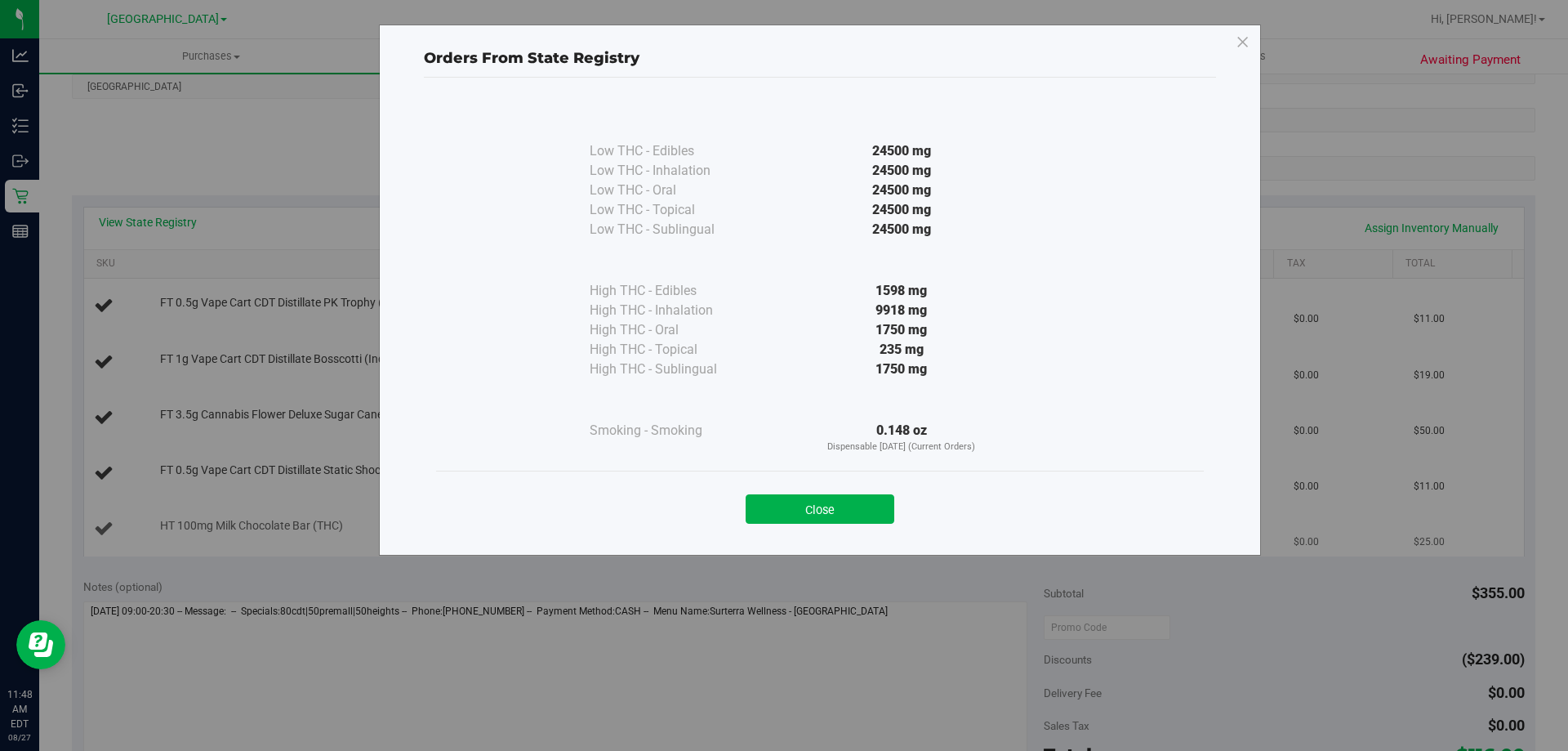
click at [864, 507] on button "Close" at bounding box center [820, 509] width 149 height 29
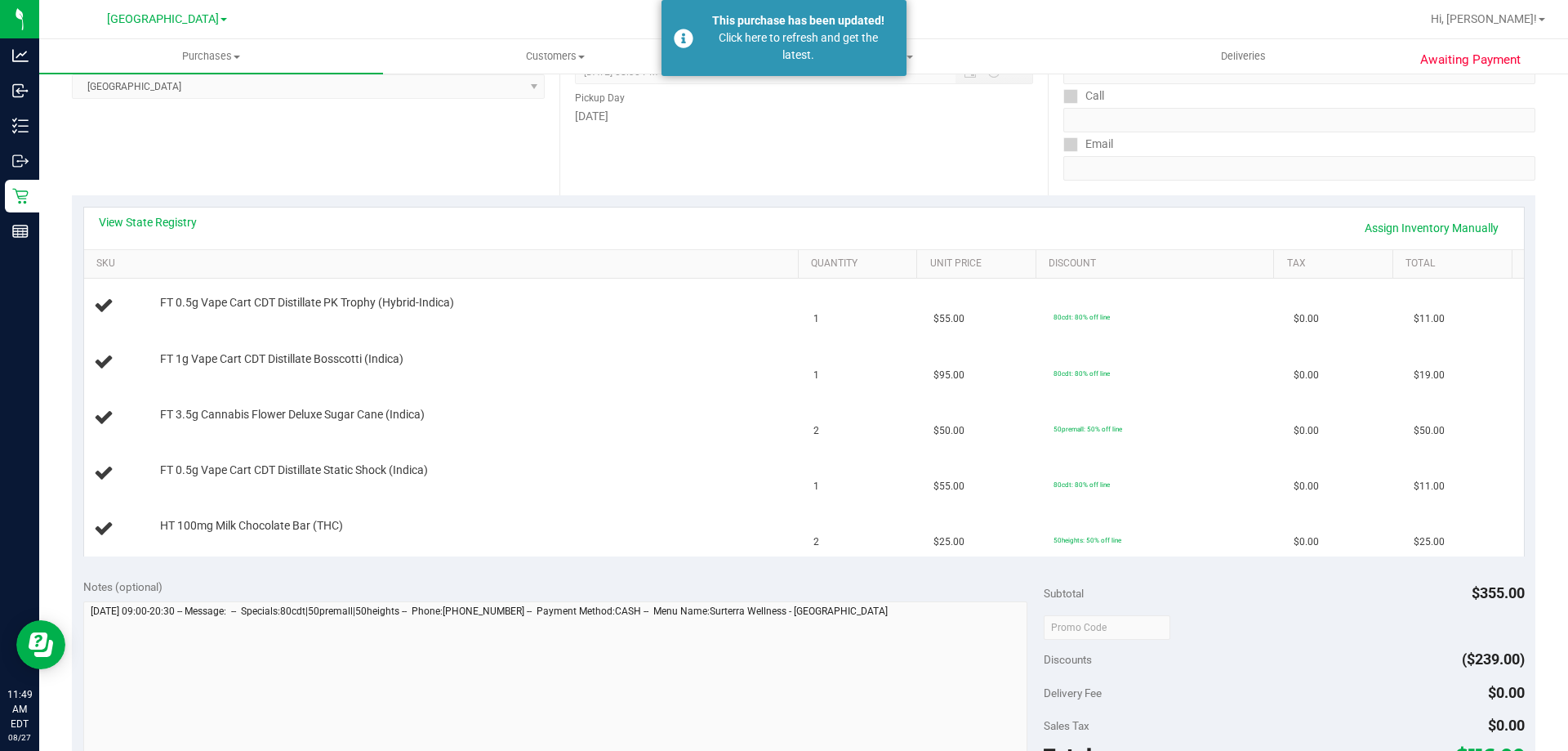
scroll to position [0, 0]
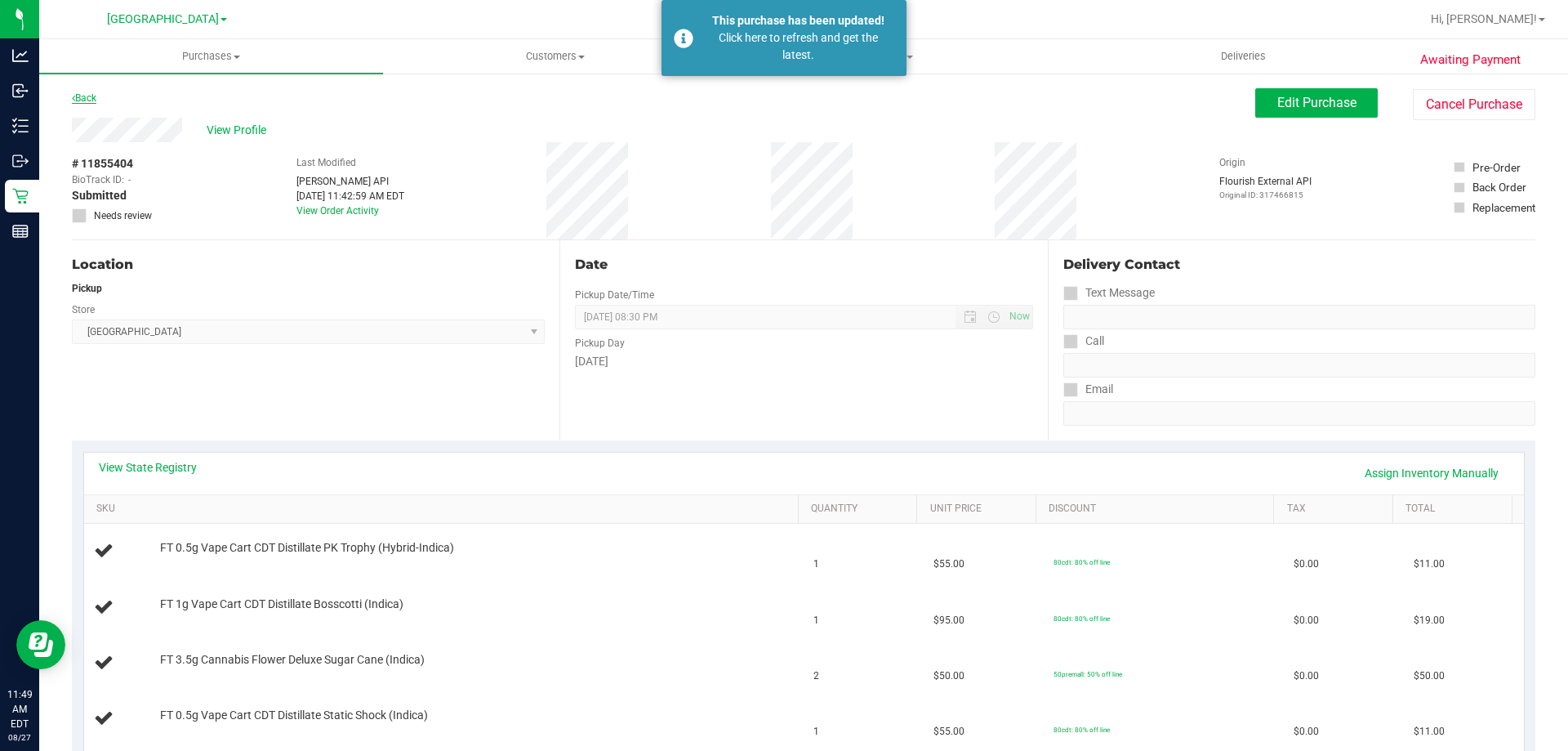
click at [96, 93] on link "Back" at bounding box center [84, 98] width 24 height 11
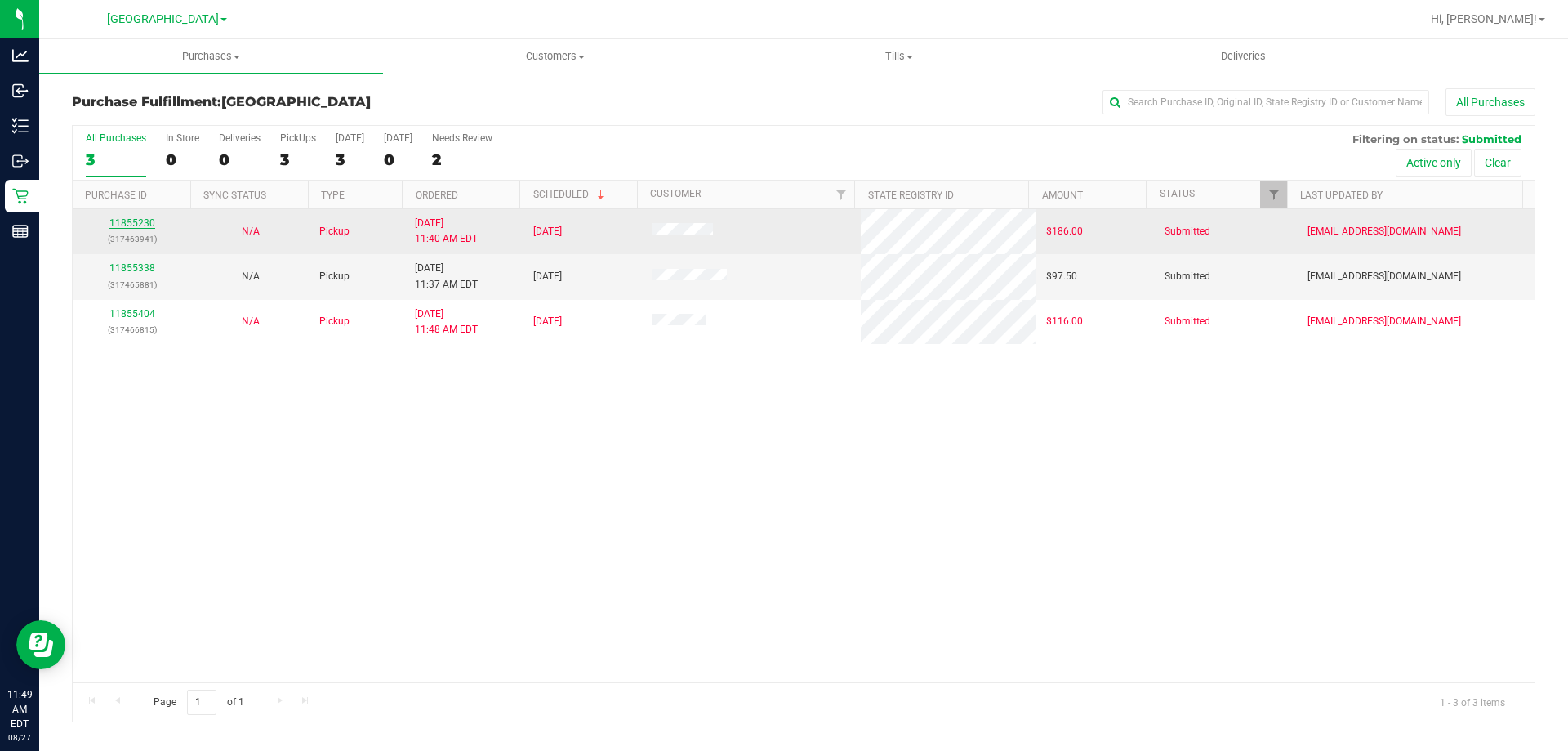
click at [147, 220] on link "11855230" at bounding box center [132, 222] width 46 height 11
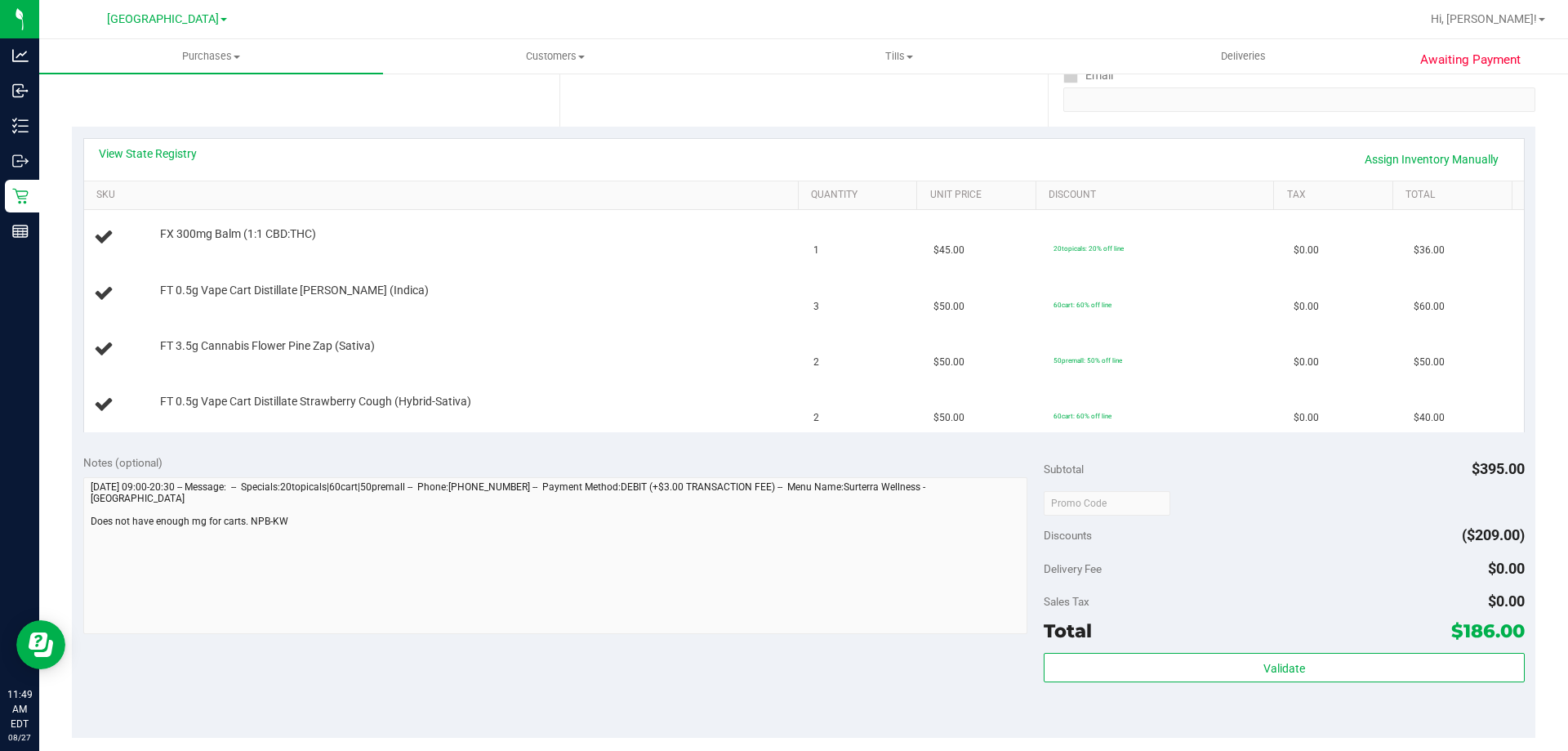
scroll to position [164, 0]
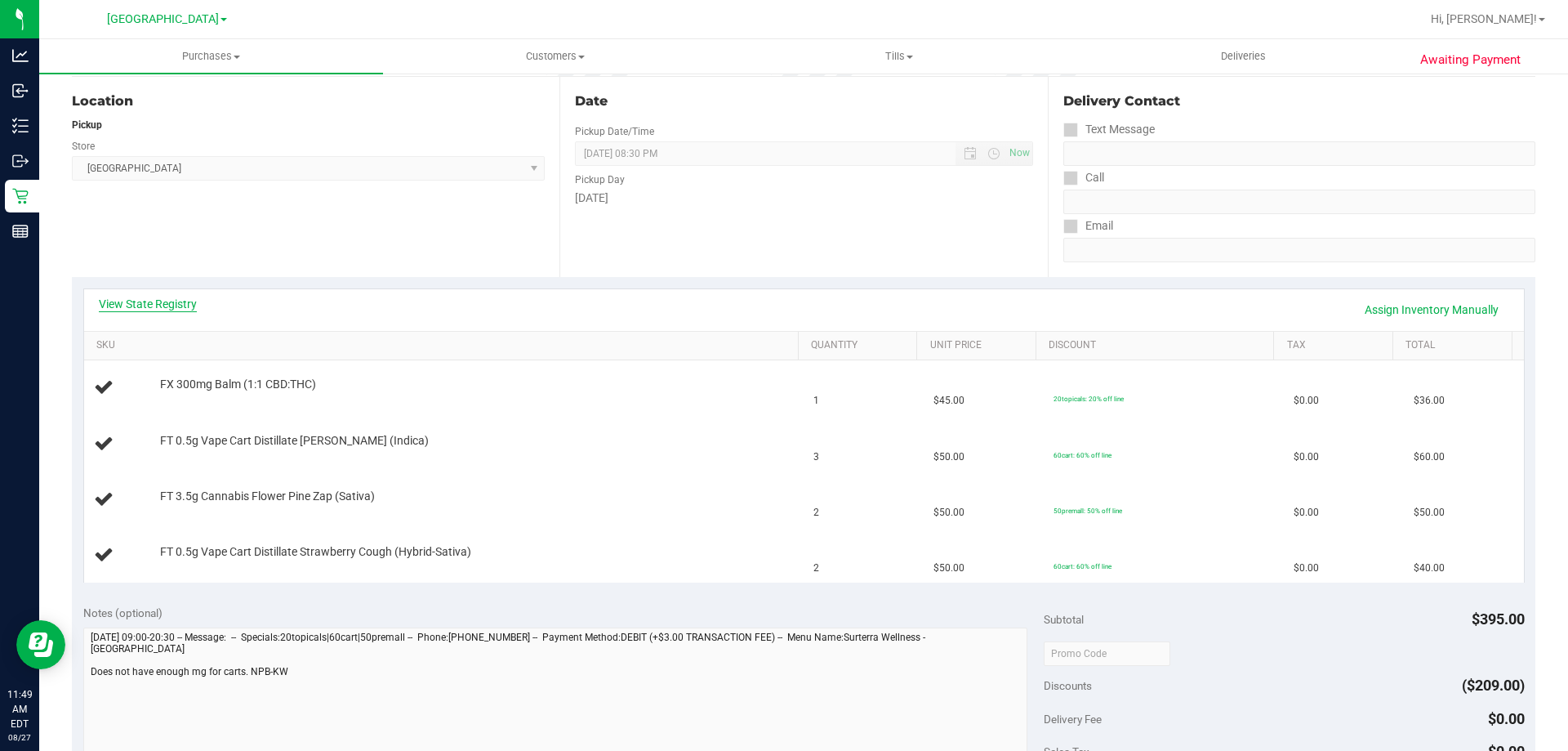
click at [167, 311] on link "View State Registry" at bounding box center [147, 304] width 98 height 16
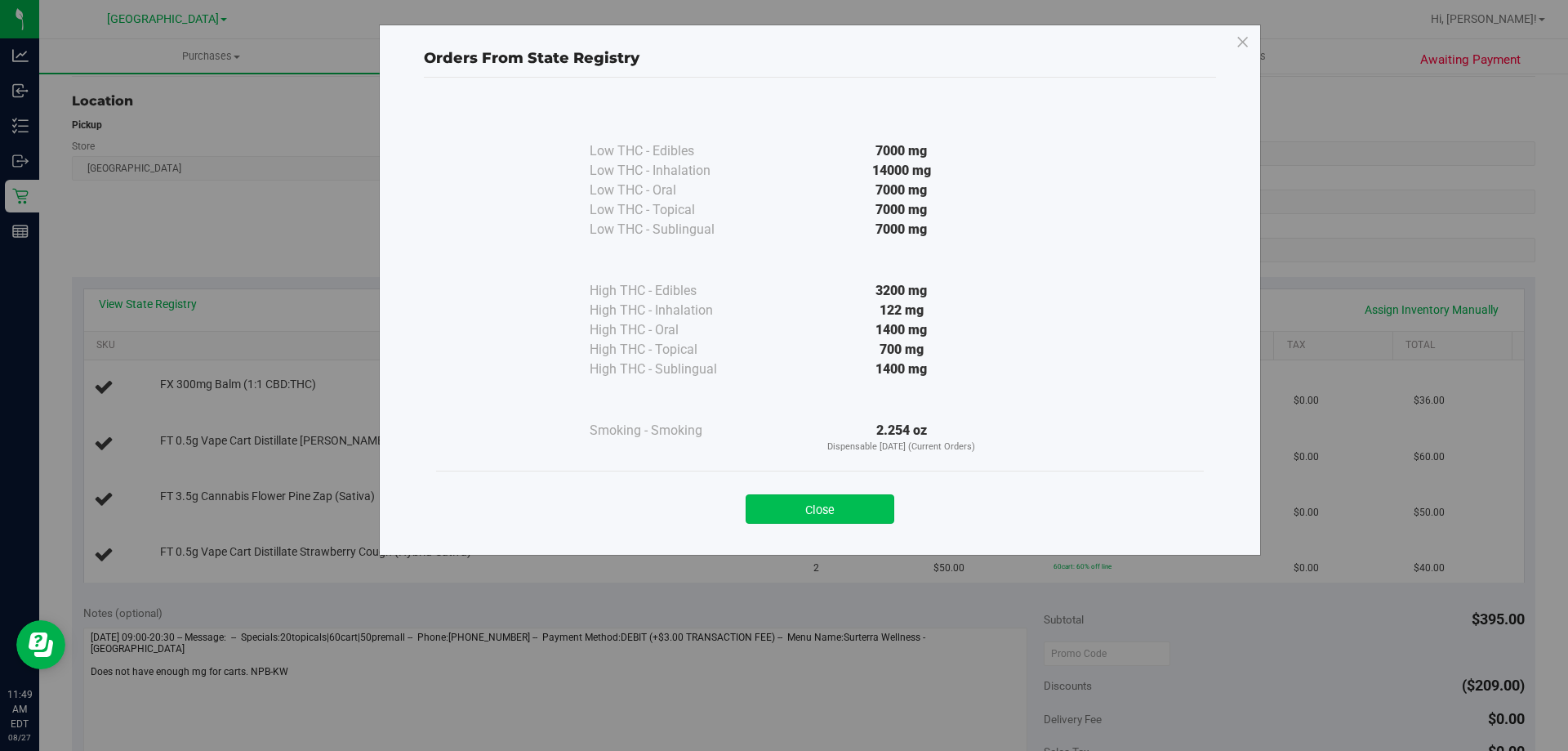
click at [813, 517] on button "Close" at bounding box center [820, 509] width 149 height 29
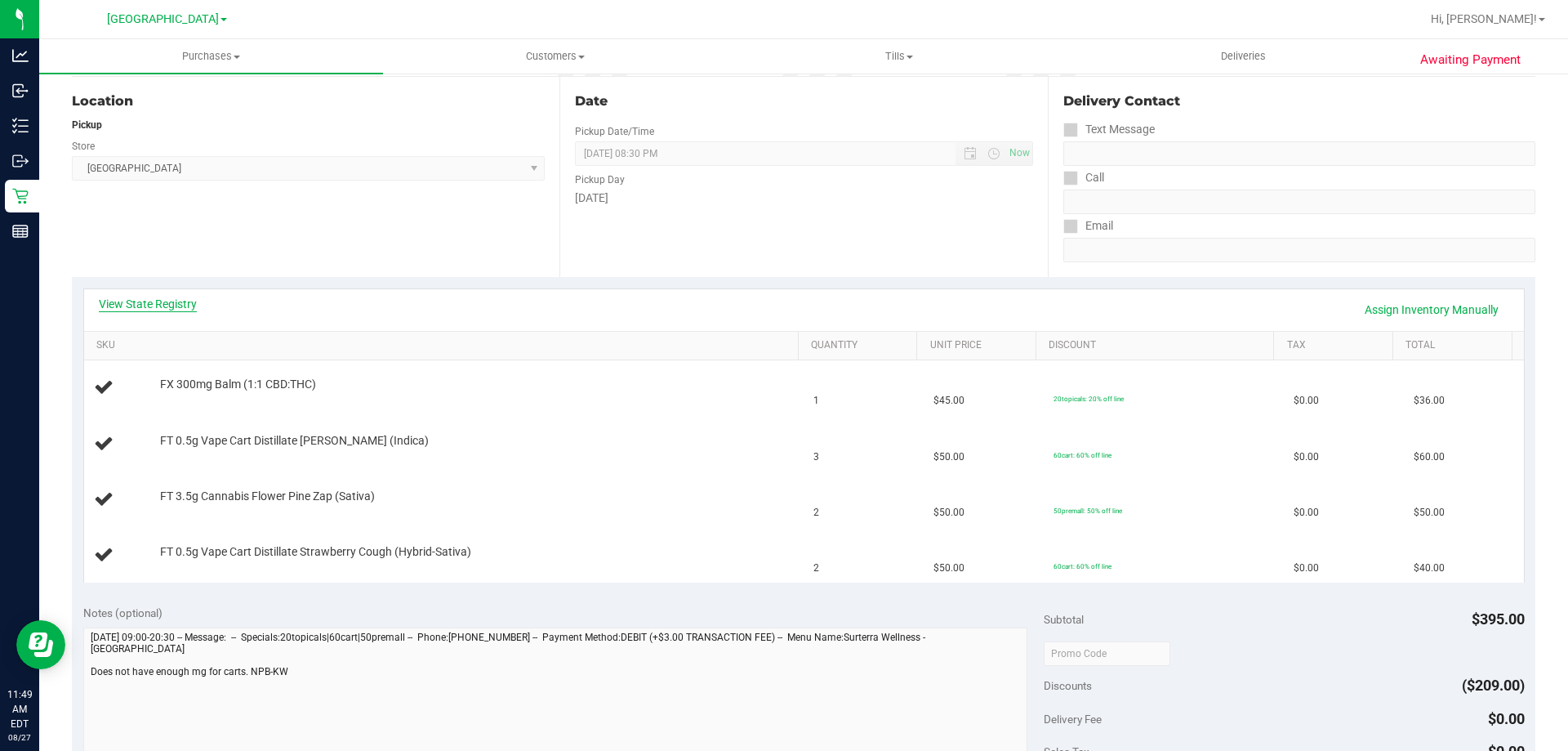
click at [163, 304] on link "View State Registry" at bounding box center [147, 304] width 98 height 16
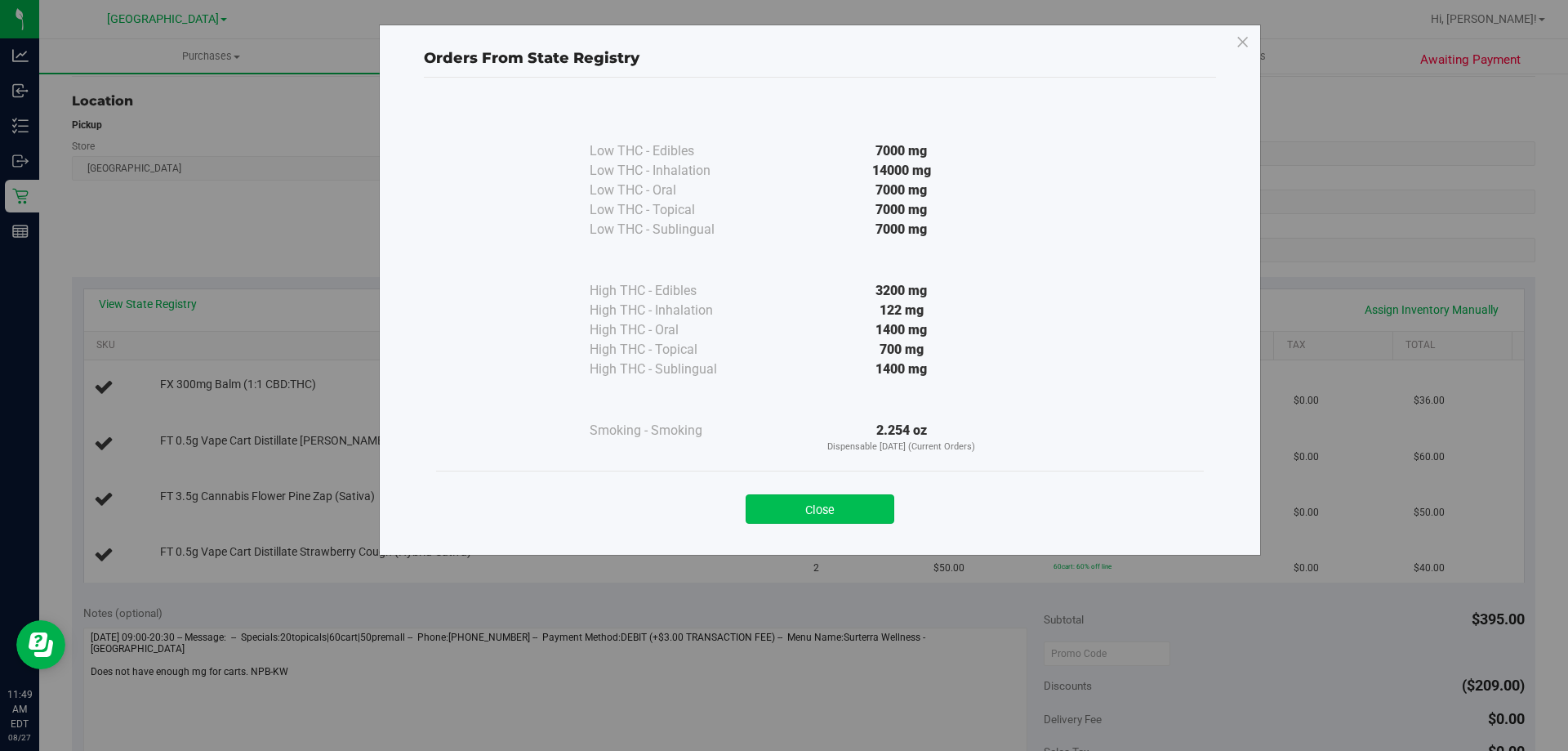
click at [873, 513] on button "Close" at bounding box center [820, 509] width 149 height 29
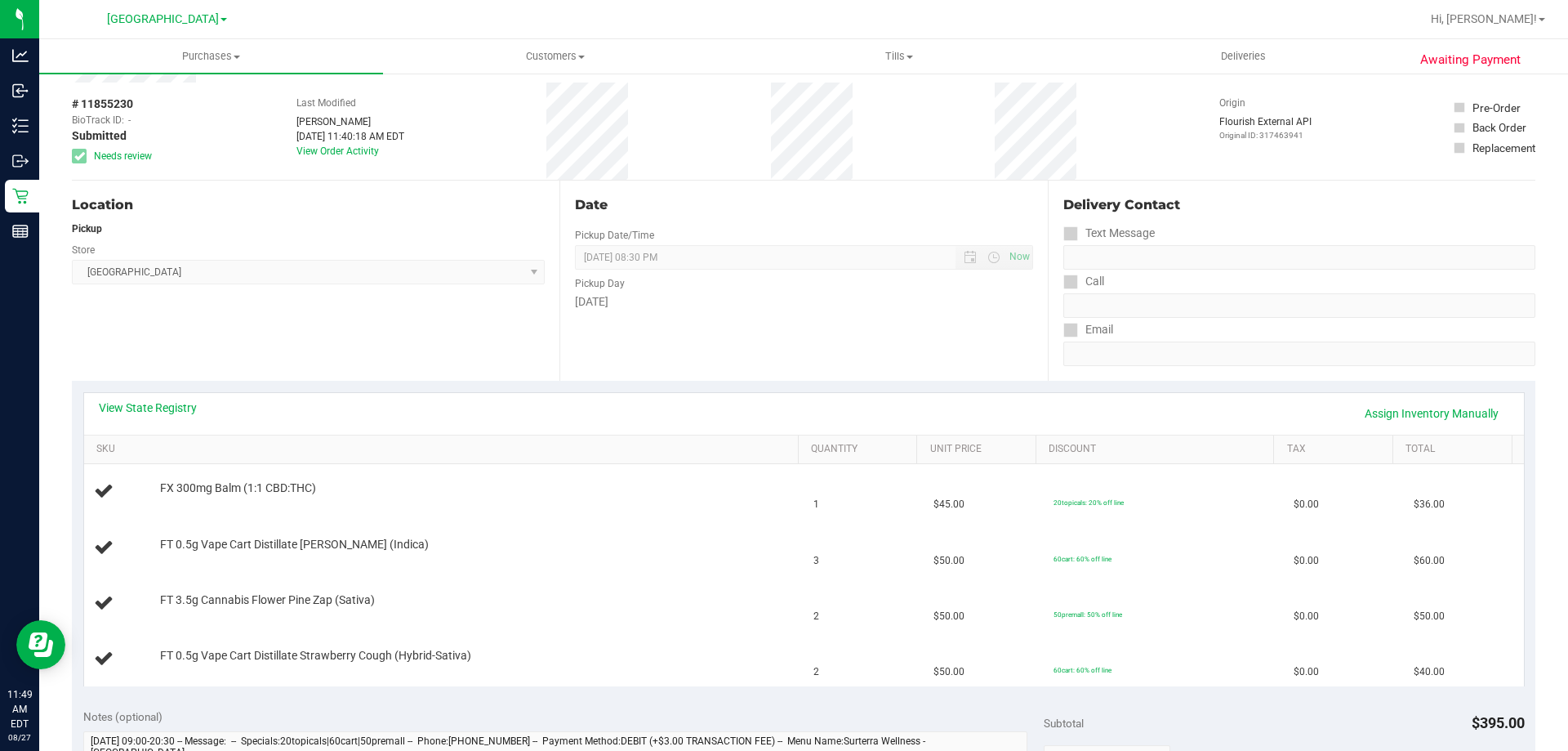
scroll to position [0, 0]
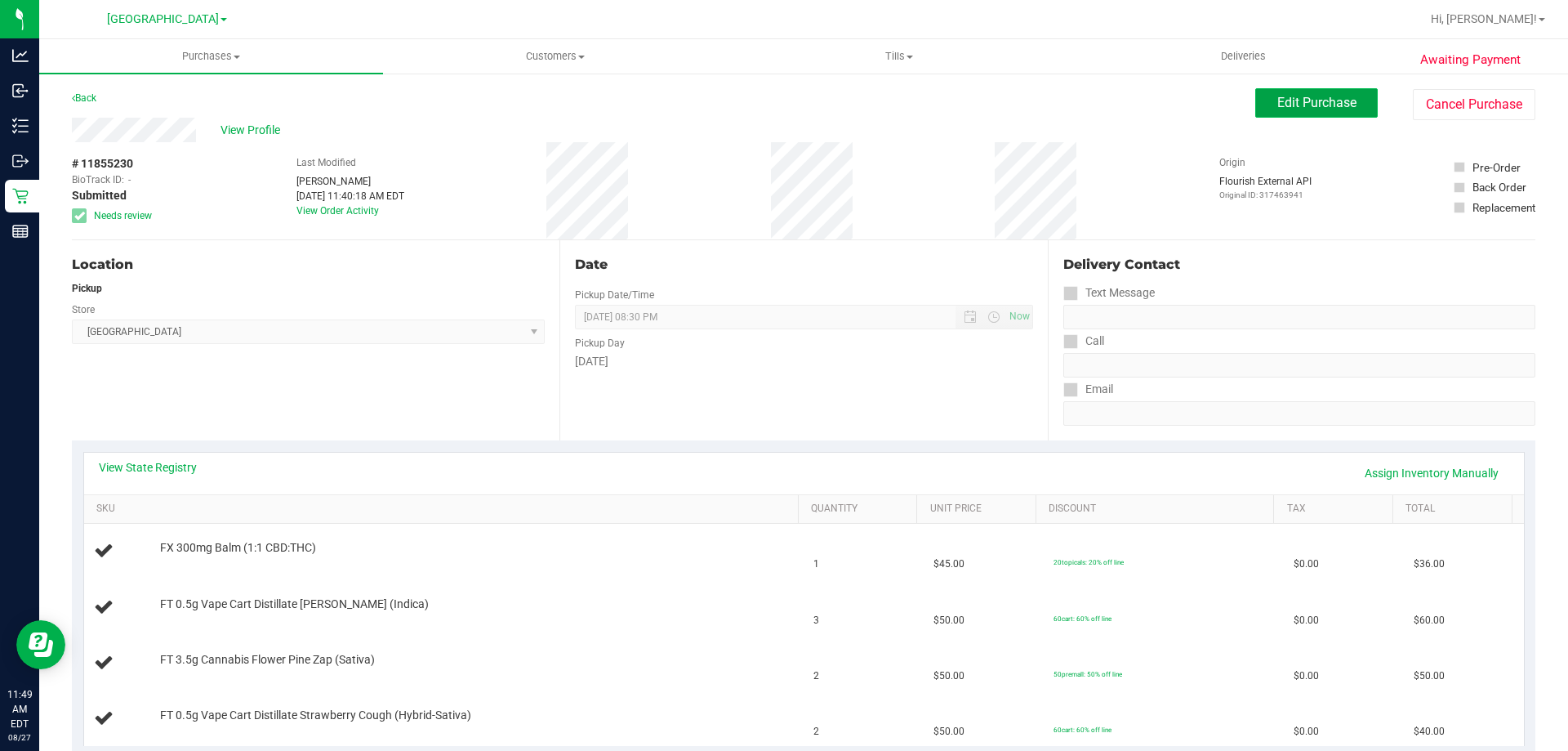
click at [1299, 102] on span "Edit Purchase" at bounding box center [1317, 103] width 80 height 16
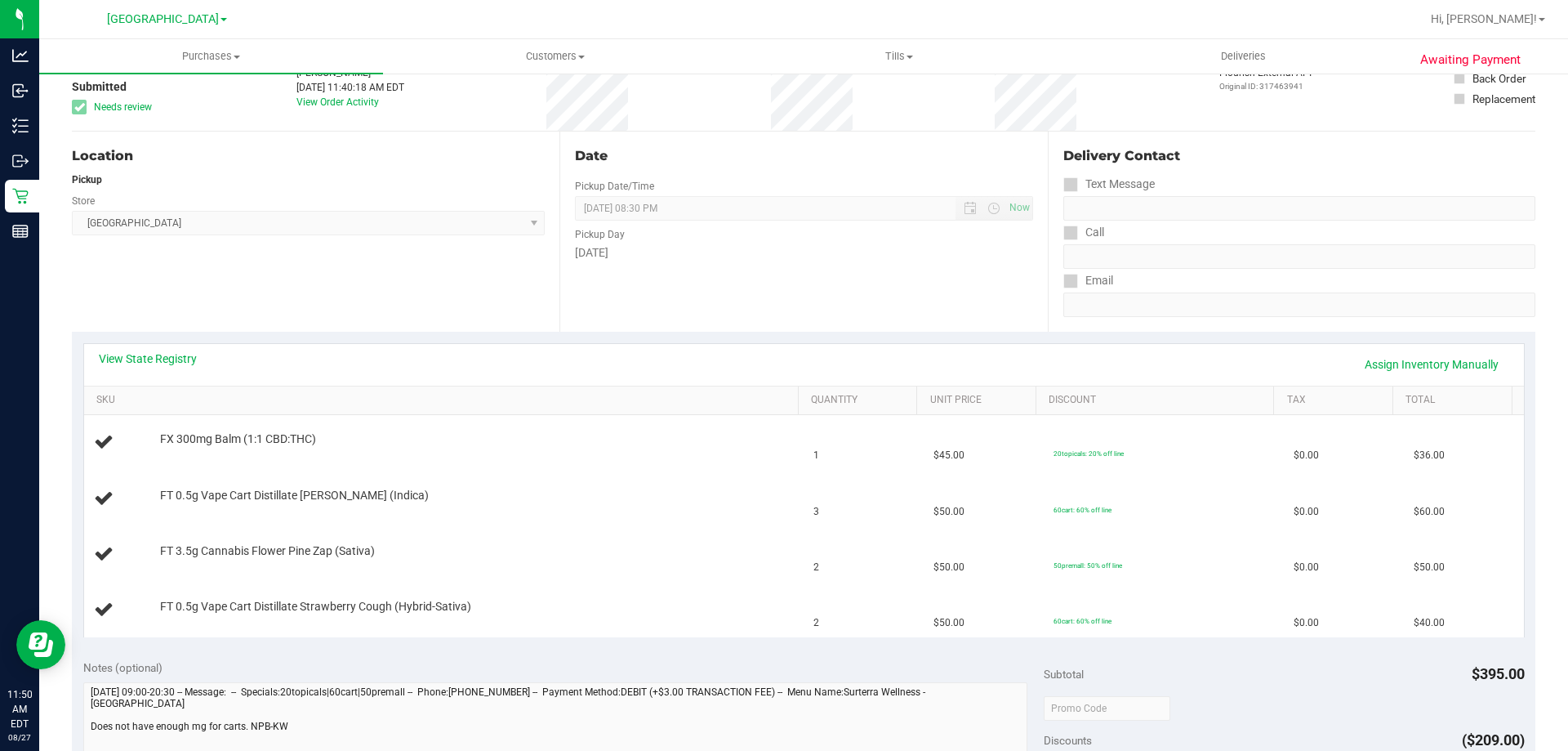
scroll to position [245, 0]
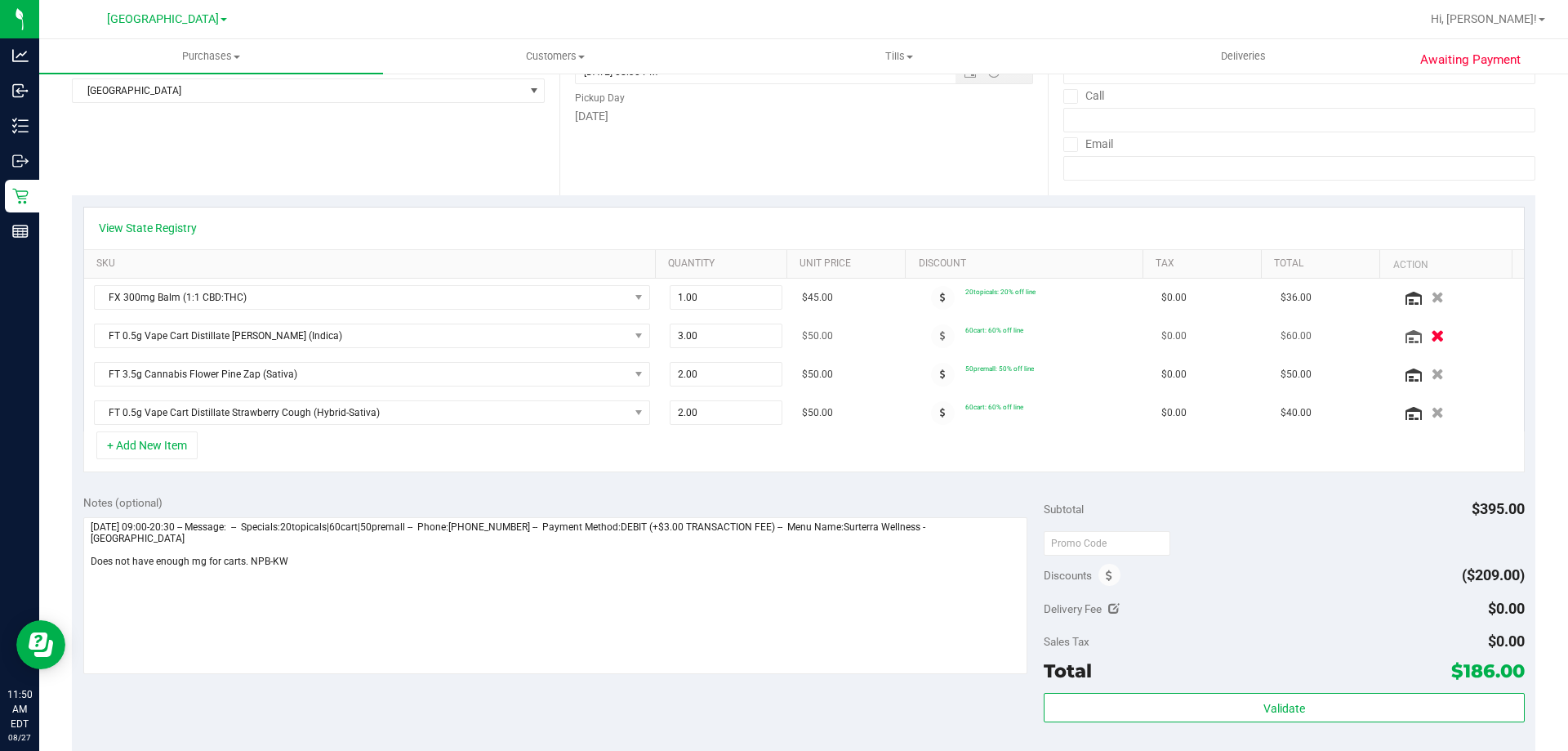
click at [1424, 341] on button "button" at bounding box center [1437, 336] width 28 height 17
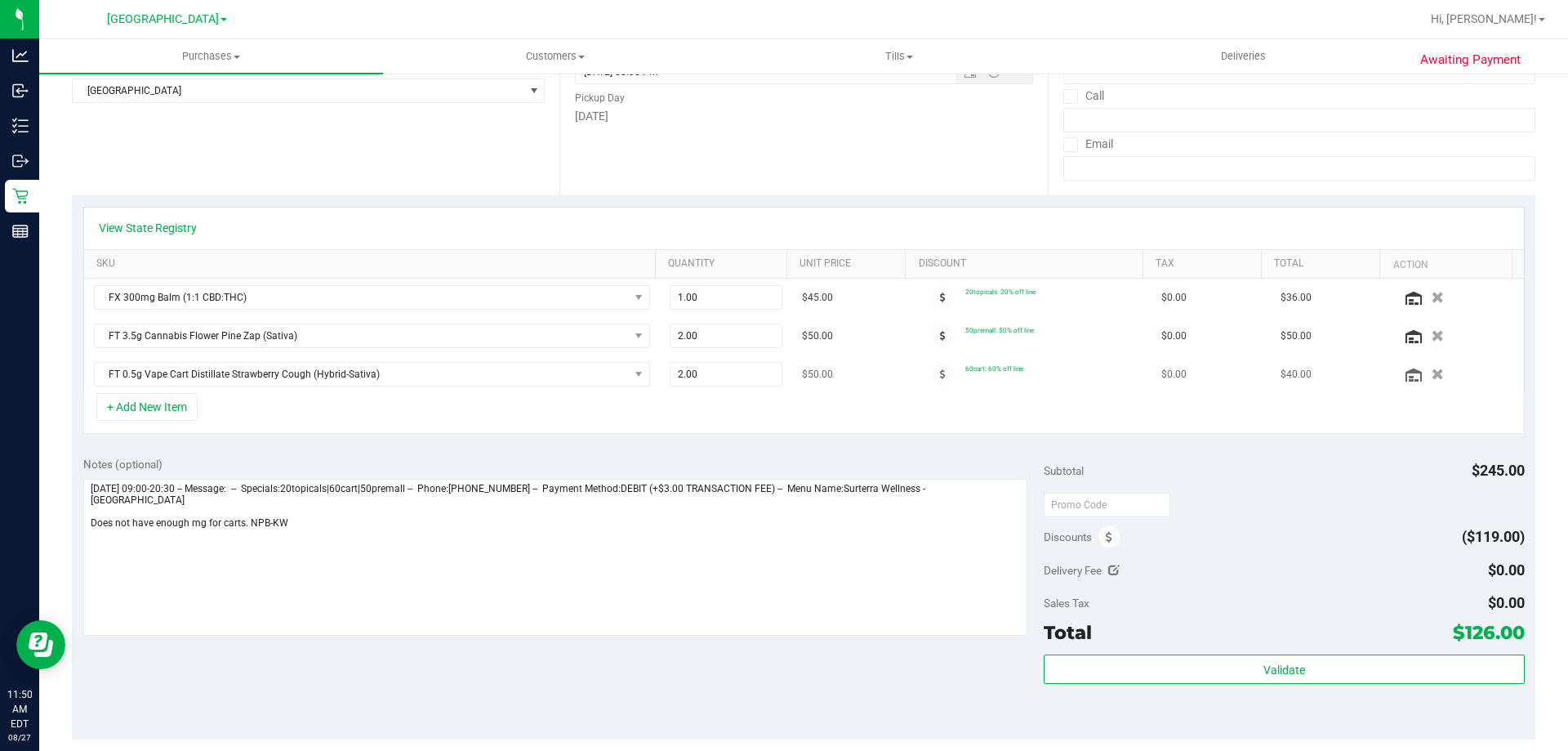
click at [1425, 372] on button "button" at bounding box center [1437, 374] width 25 height 16
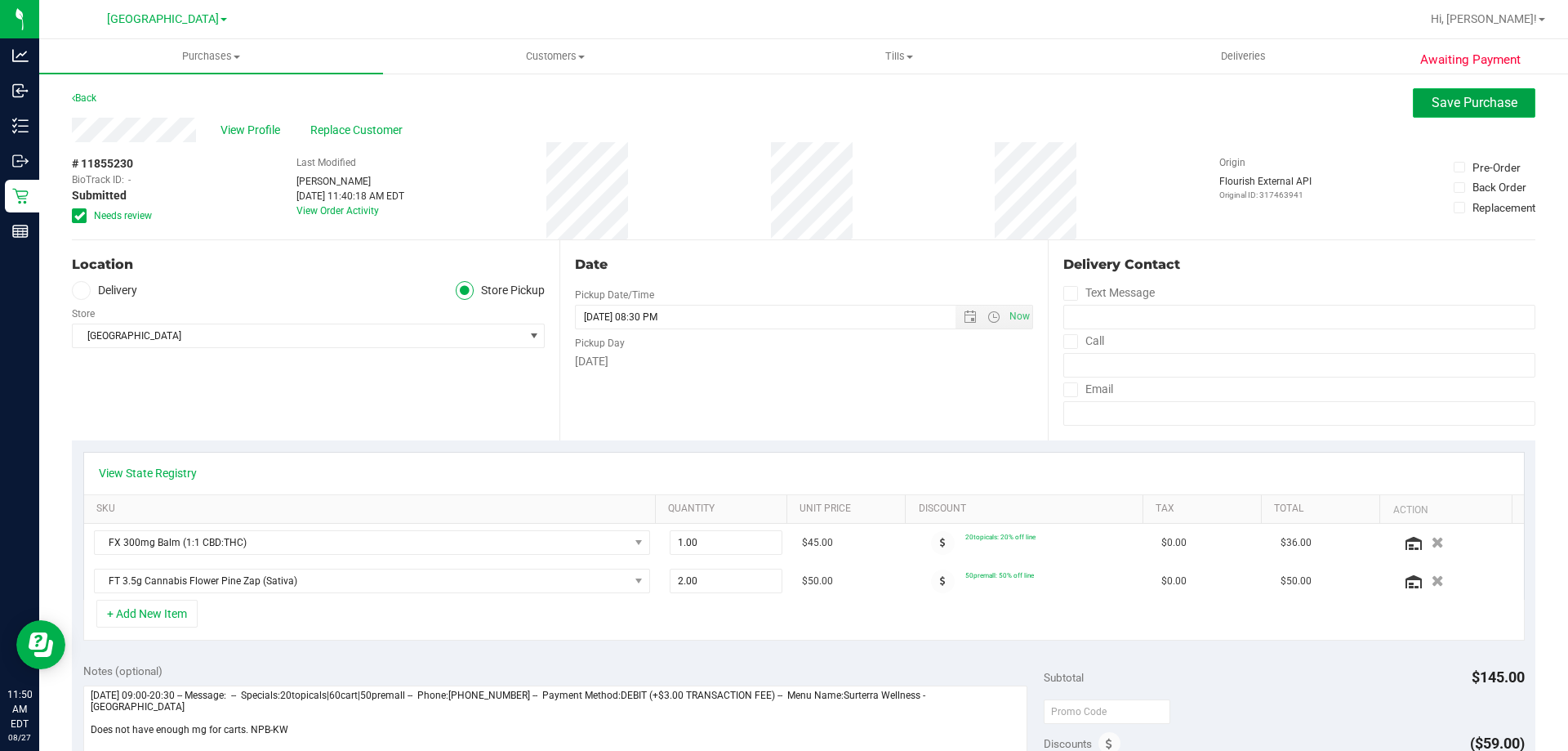
click at [1451, 101] on span "Save Purchase" at bounding box center [1474, 103] width 86 height 16
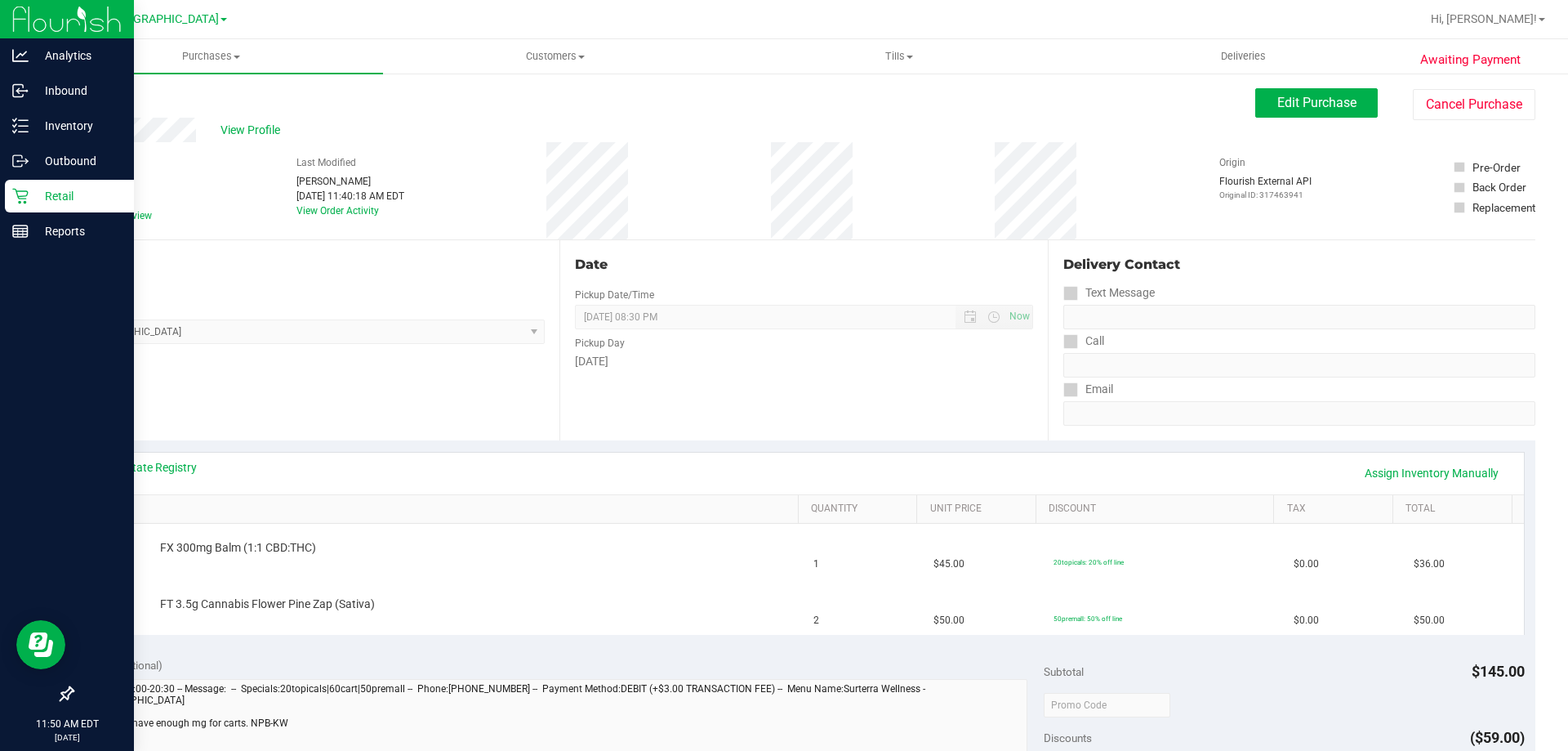
click at [22, 206] on div "Retail" at bounding box center [69, 196] width 129 height 33
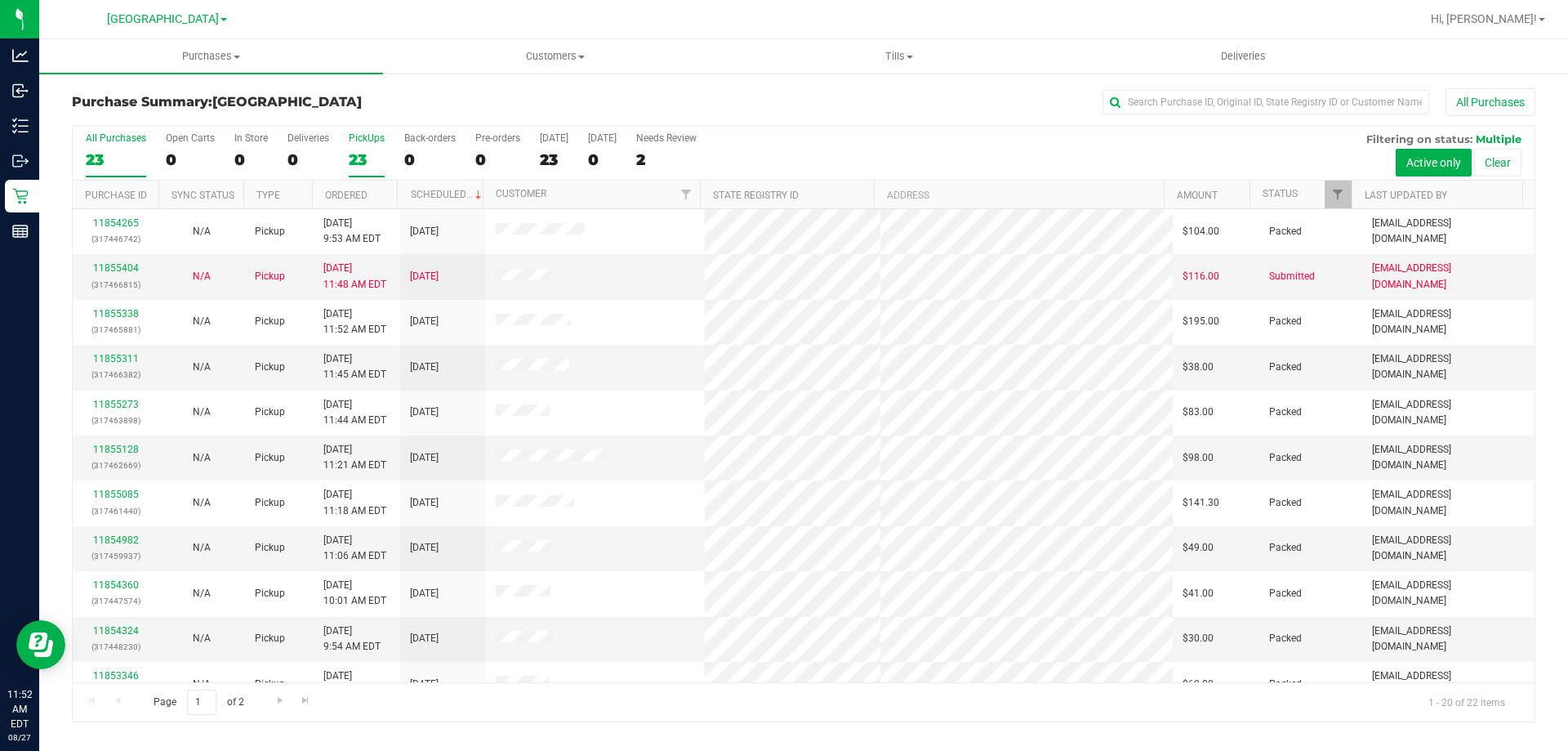
click at [368, 153] on div "23" at bounding box center [367, 160] width 36 height 19
click at [0, 0] on input "PickUps 23" at bounding box center [0, 0] width 0 height 0
click at [1334, 201] on span "Filter" at bounding box center [1337, 194] width 13 height 13
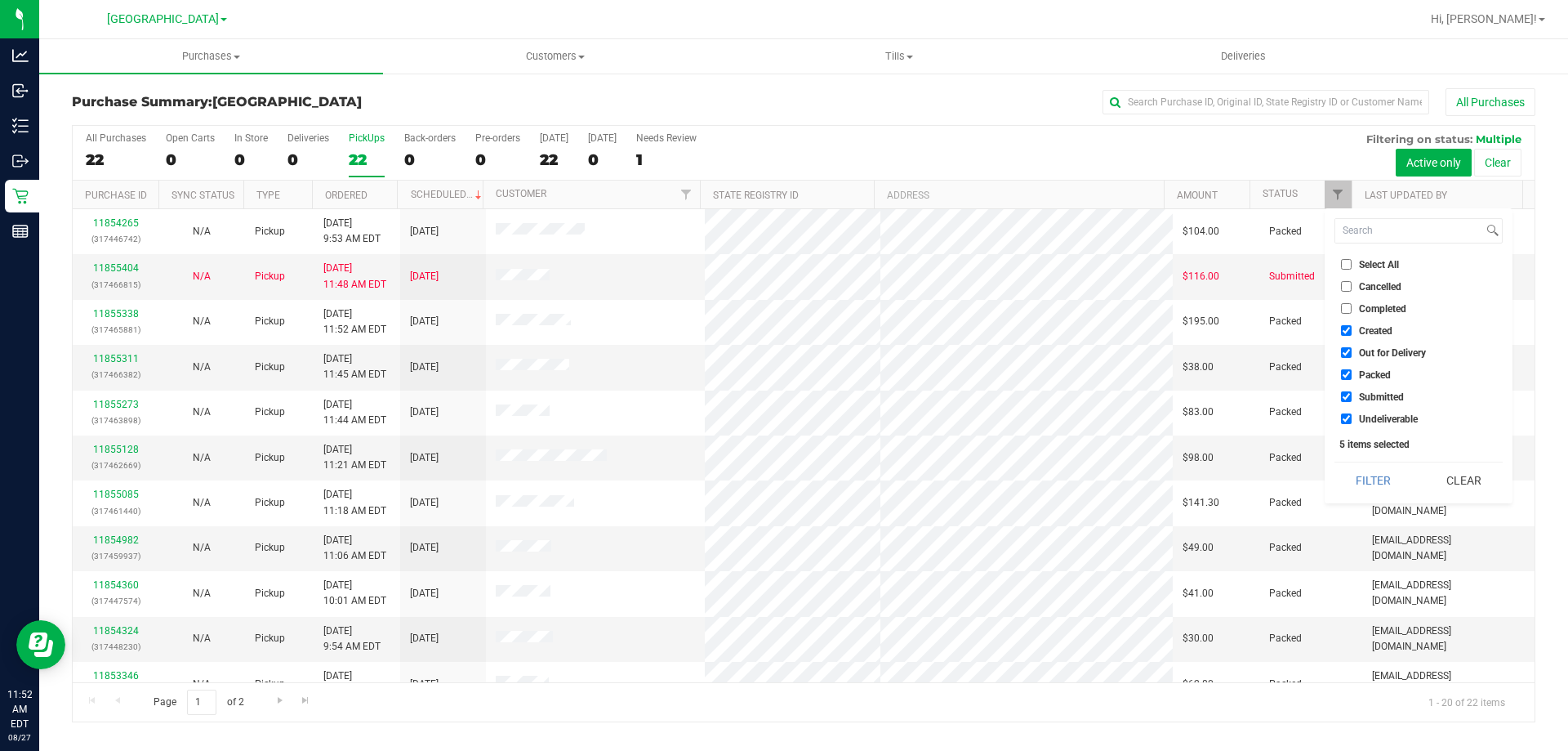
click at [1357, 367] on li "Packed" at bounding box center [1418, 375] width 169 height 17
click at [1357, 342] on ul "Select All Cancelled Completed Created Out for Delivery Packed Submitted Undeli…" at bounding box center [1418, 342] width 169 height 171
click at [1357, 329] on label "Created" at bounding box center [1366, 331] width 51 height 10
click at [1352, 329] on input "Created" at bounding box center [1347, 331] width 10 height 10
checkbox input "false"
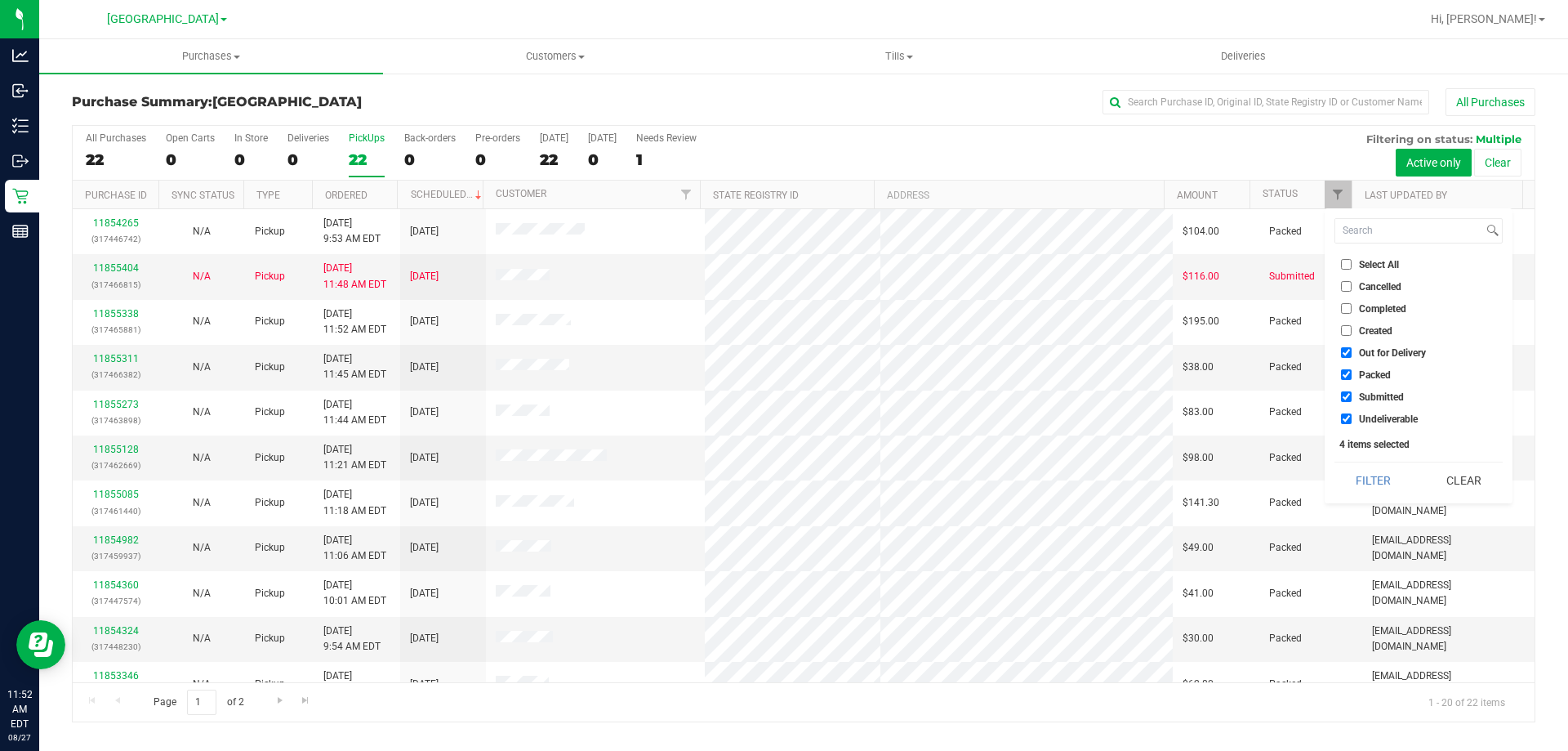
click at [1354, 352] on label "Out for Delivery" at bounding box center [1384, 352] width 85 height 10
click at [1352, 352] on input "Out for Delivery" at bounding box center [1347, 352] width 10 height 10
checkbox input "false"
click at [1353, 376] on label "Packed" at bounding box center [1366, 375] width 50 height 10
click at [1352, 376] on input "Packed" at bounding box center [1347, 375] width 10 height 10
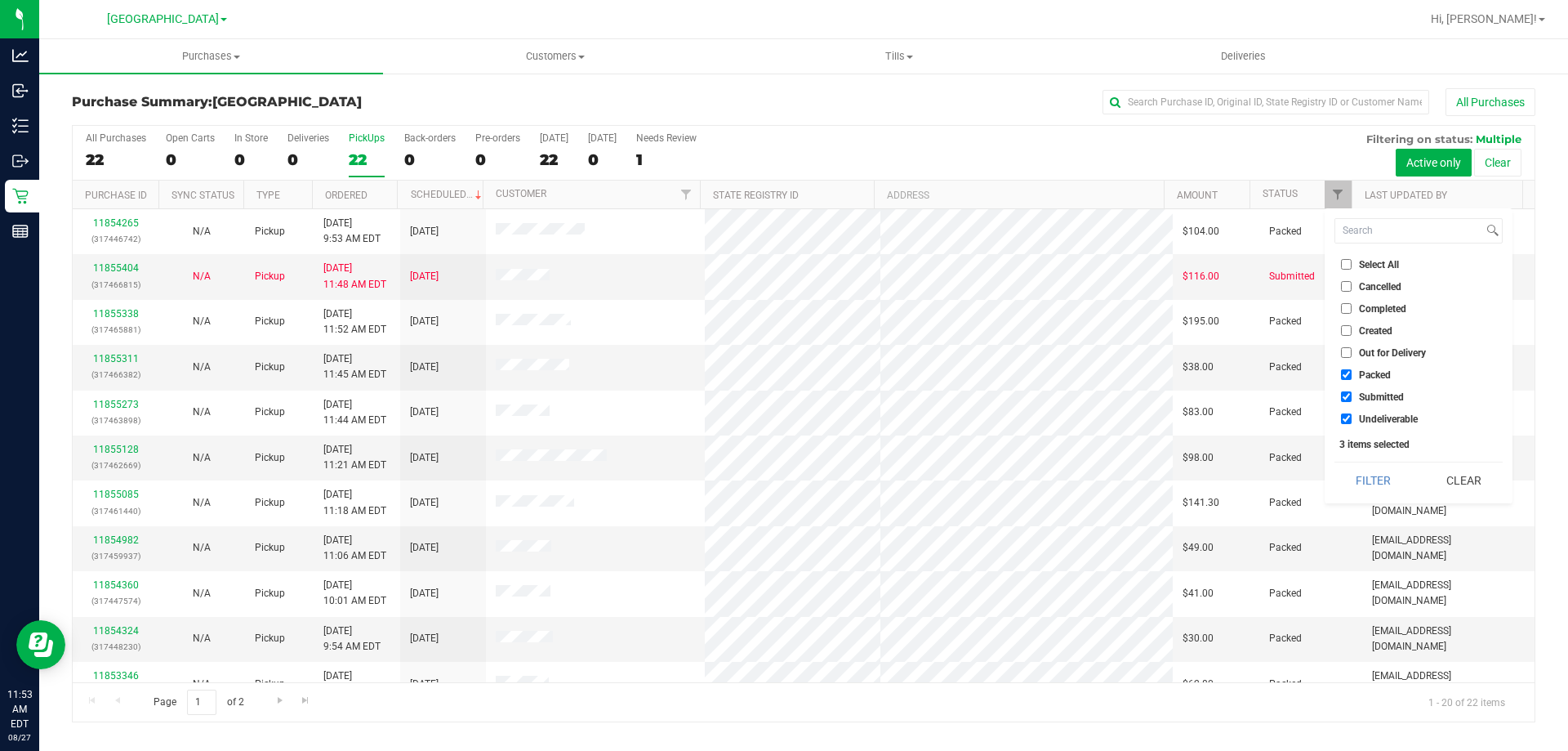
checkbox input "false"
click at [1354, 483] on button "Filter" at bounding box center [1373, 480] width 79 height 36
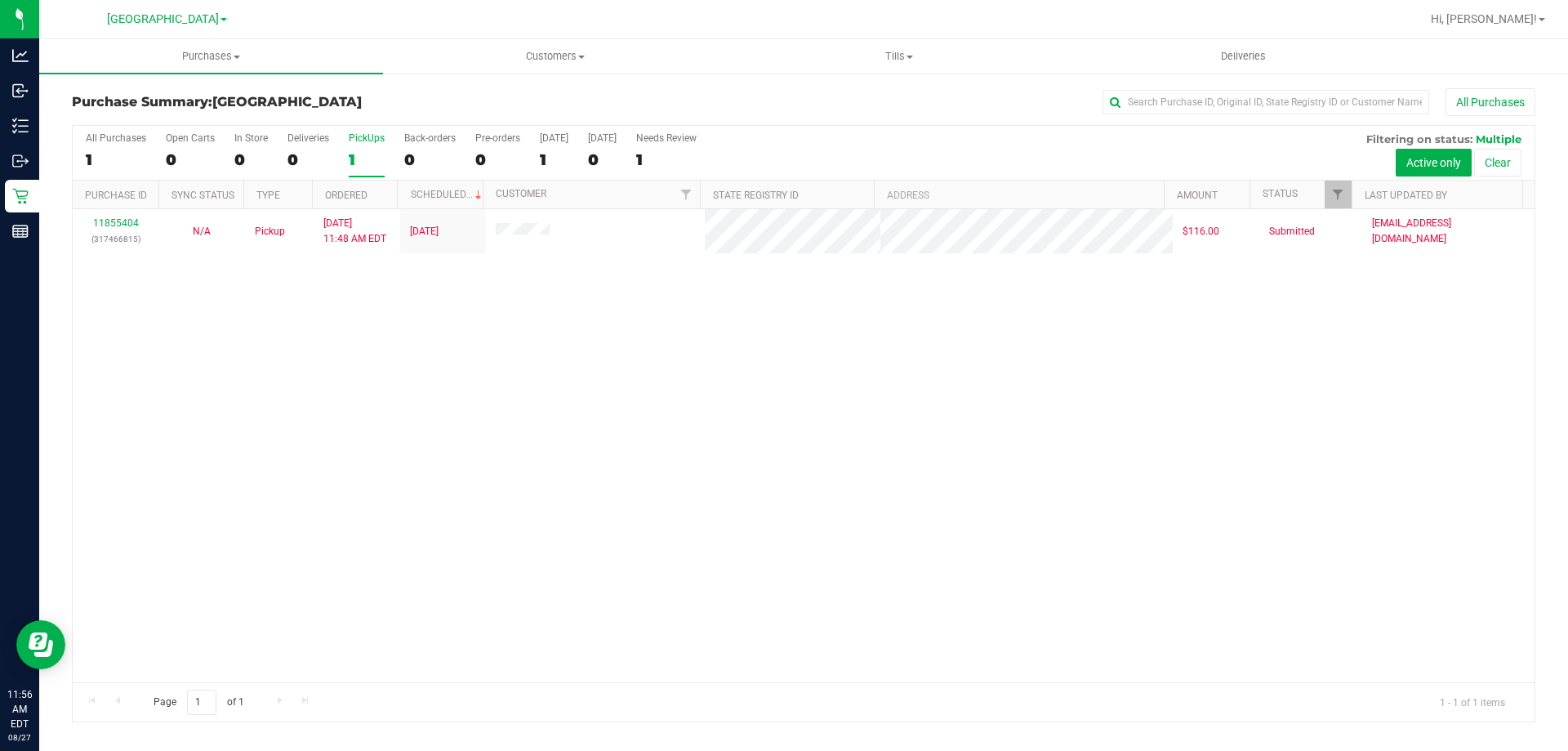
click at [371, 181] on th "Ordered" at bounding box center [355, 195] width 86 height 29
click at [371, 167] on div "1" at bounding box center [367, 160] width 36 height 19
click at [0, 0] on input "PickUps 1" at bounding box center [0, 0] width 0 height 0
click at [346, 148] on div "All Purchases 1 Open Carts 0 In Store 0 Deliveries 0 PickUps 1 Back-orders 0 Pr…" at bounding box center [803, 152] width 1462 height 55
click at [374, 148] on label "PickUps 1" at bounding box center [367, 155] width 36 height 45
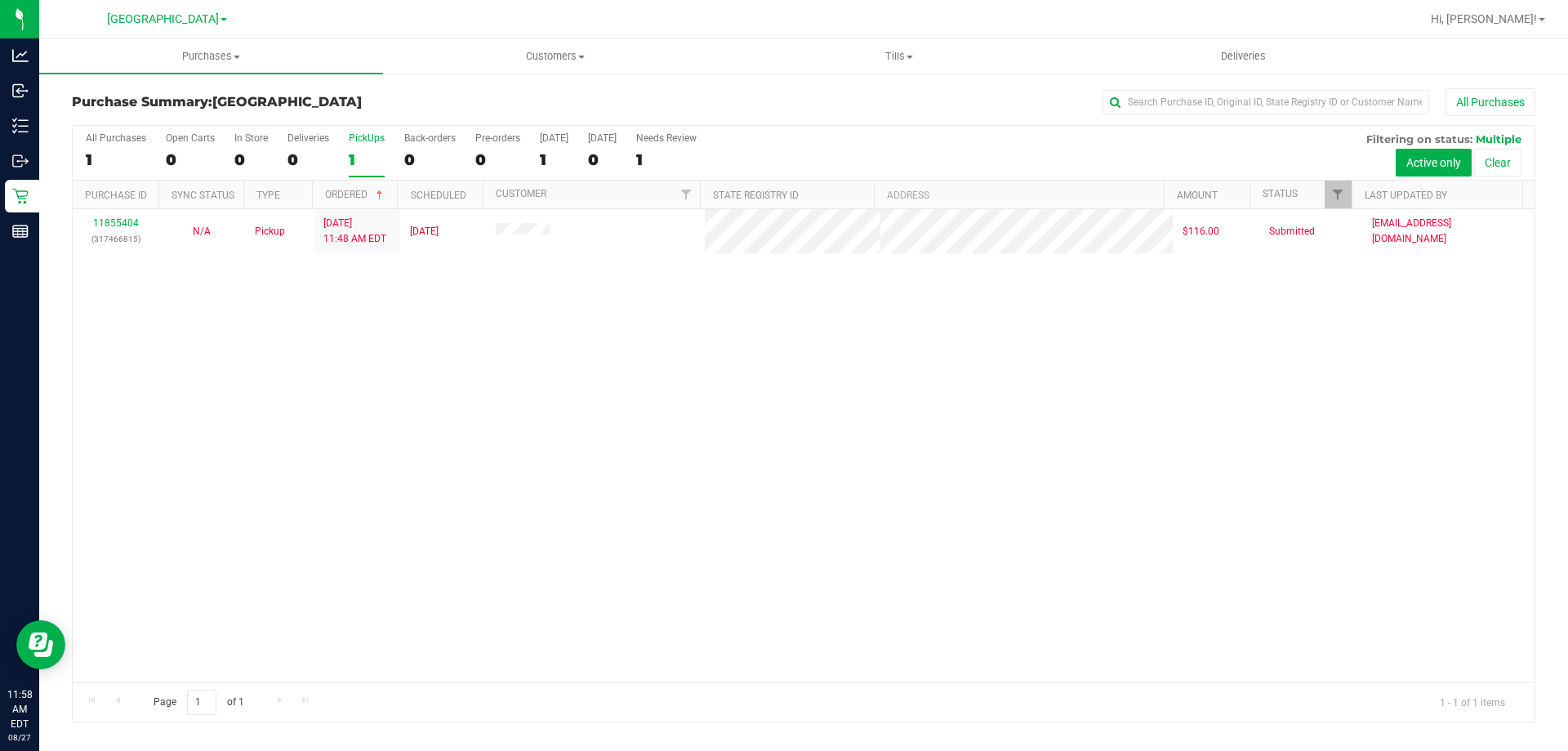
click at [0, 0] on input "PickUps 1" at bounding box center [0, 0] width 0 height 0
click at [834, 57] on span "Tills" at bounding box center [899, 56] width 342 height 15
click at [805, 95] on span "Manage tills" at bounding box center [781, 99] width 110 height 14
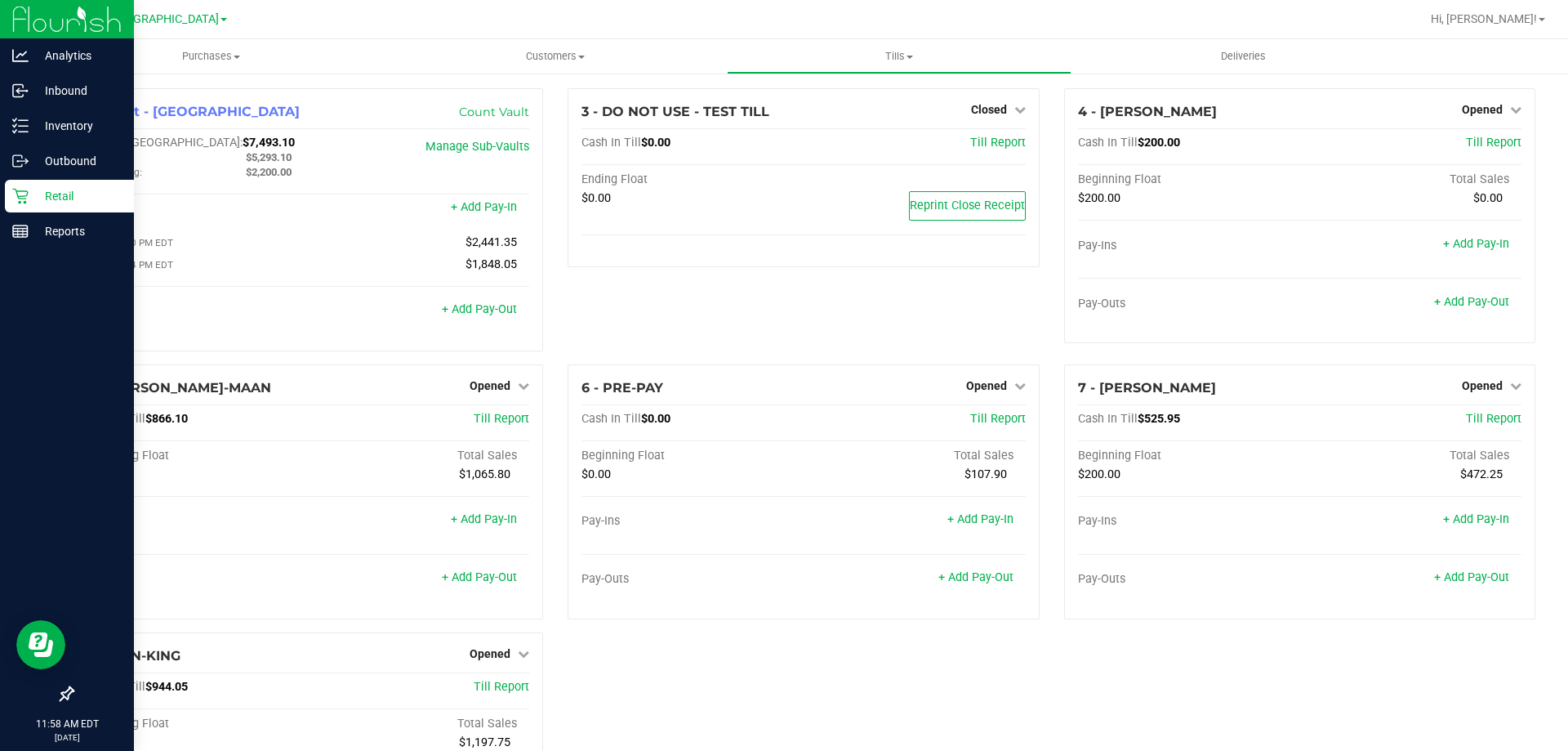
click at [19, 211] on div "Retail" at bounding box center [69, 196] width 129 height 33
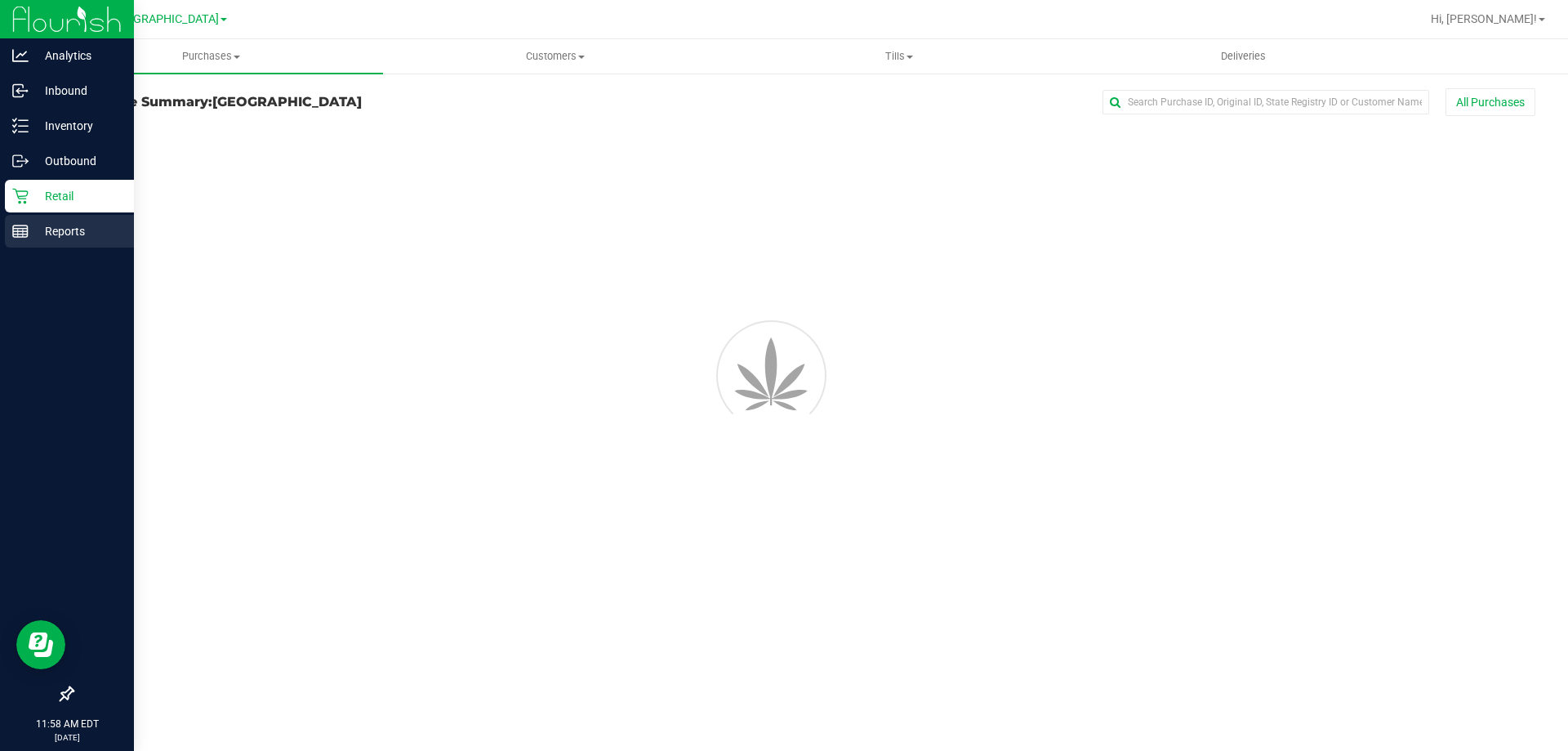
click at [19, 222] on div "Reports" at bounding box center [69, 231] width 129 height 33
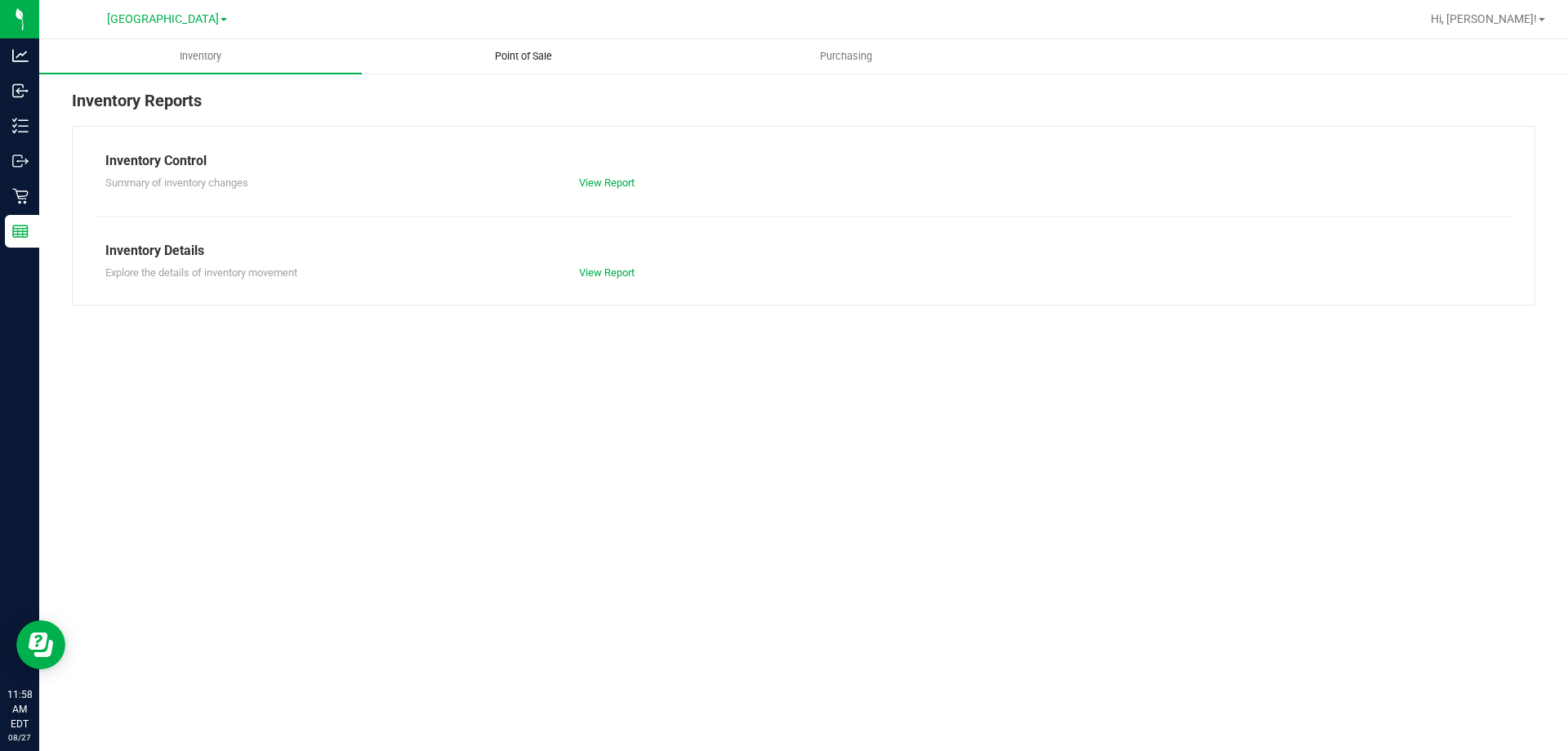
click at [544, 54] on span "Point of Sale" at bounding box center [523, 56] width 101 height 15
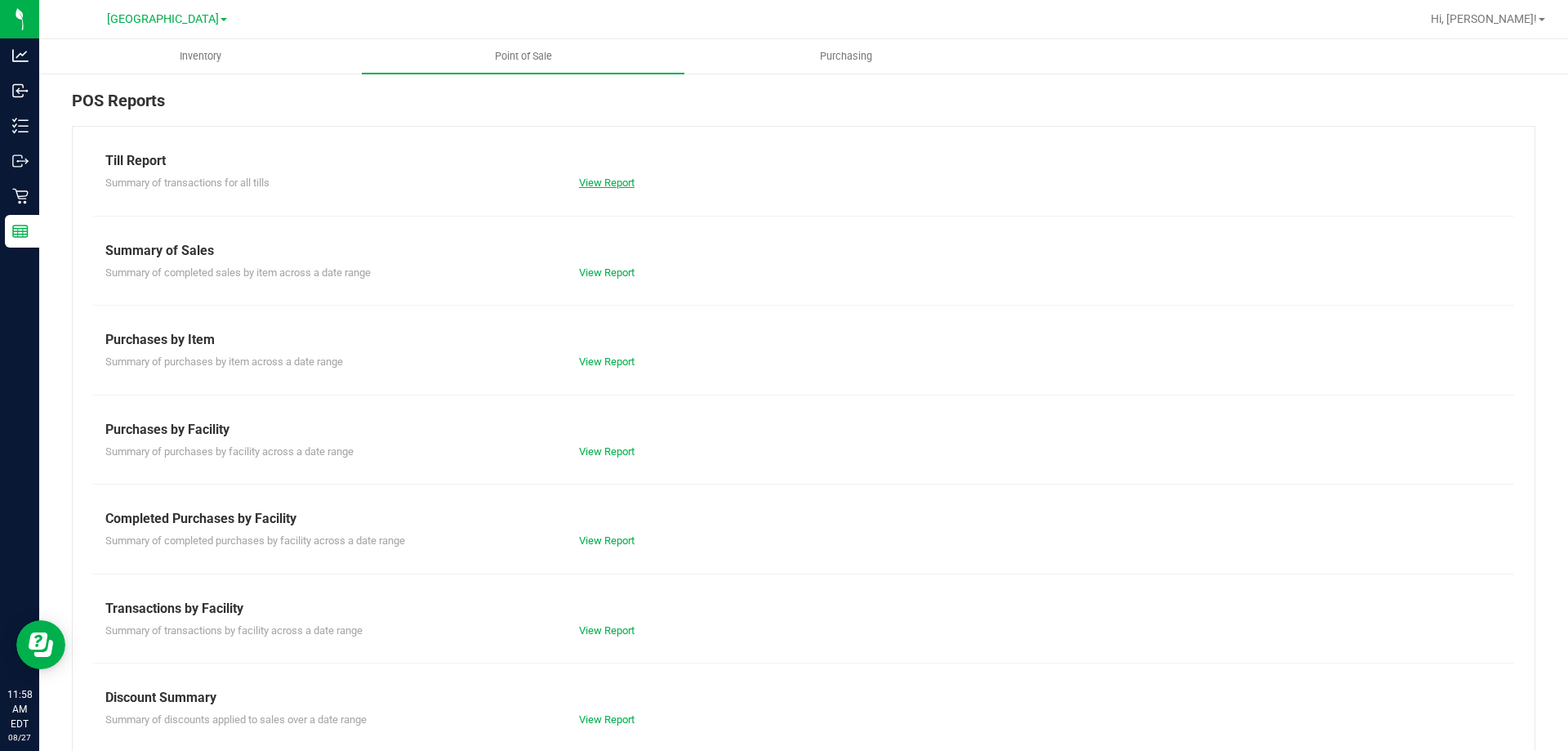
click at [592, 179] on link "View Report" at bounding box center [606, 183] width 55 height 12
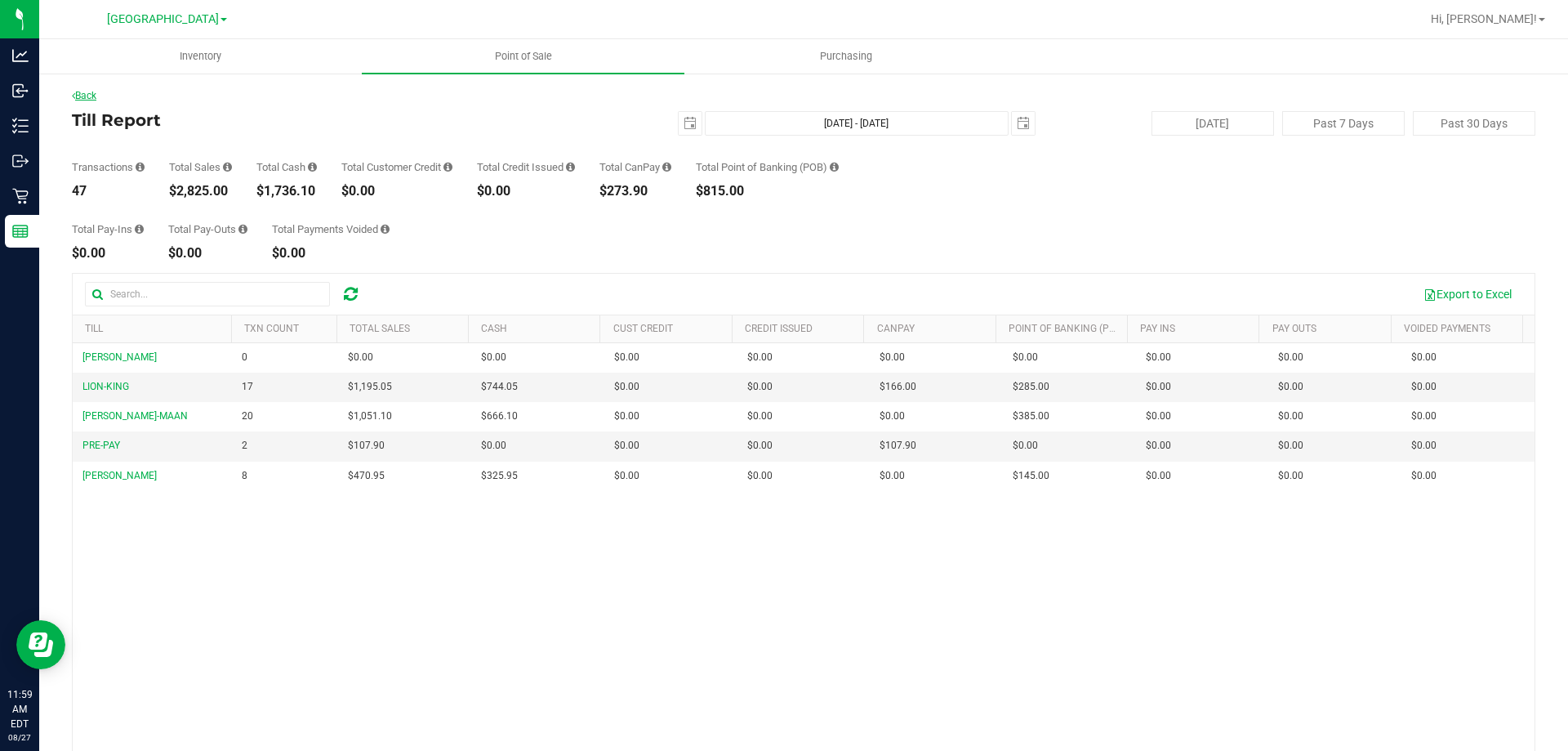
click at [83, 90] on link "Back" at bounding box center [84, 95] width 24 height 11
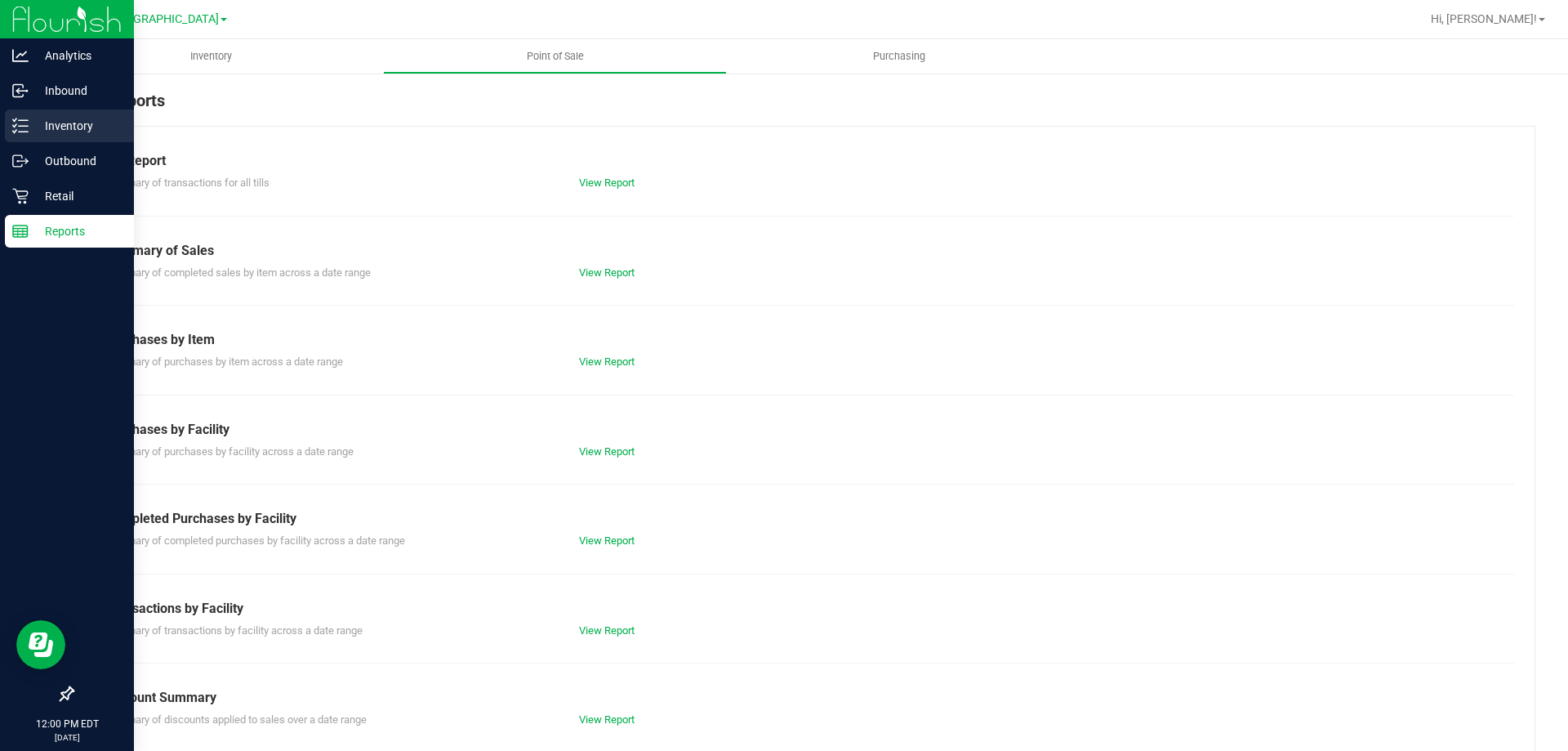
click at [79, 116] on p "Inventory" at bounding box center [77, 125] width 98 height 20
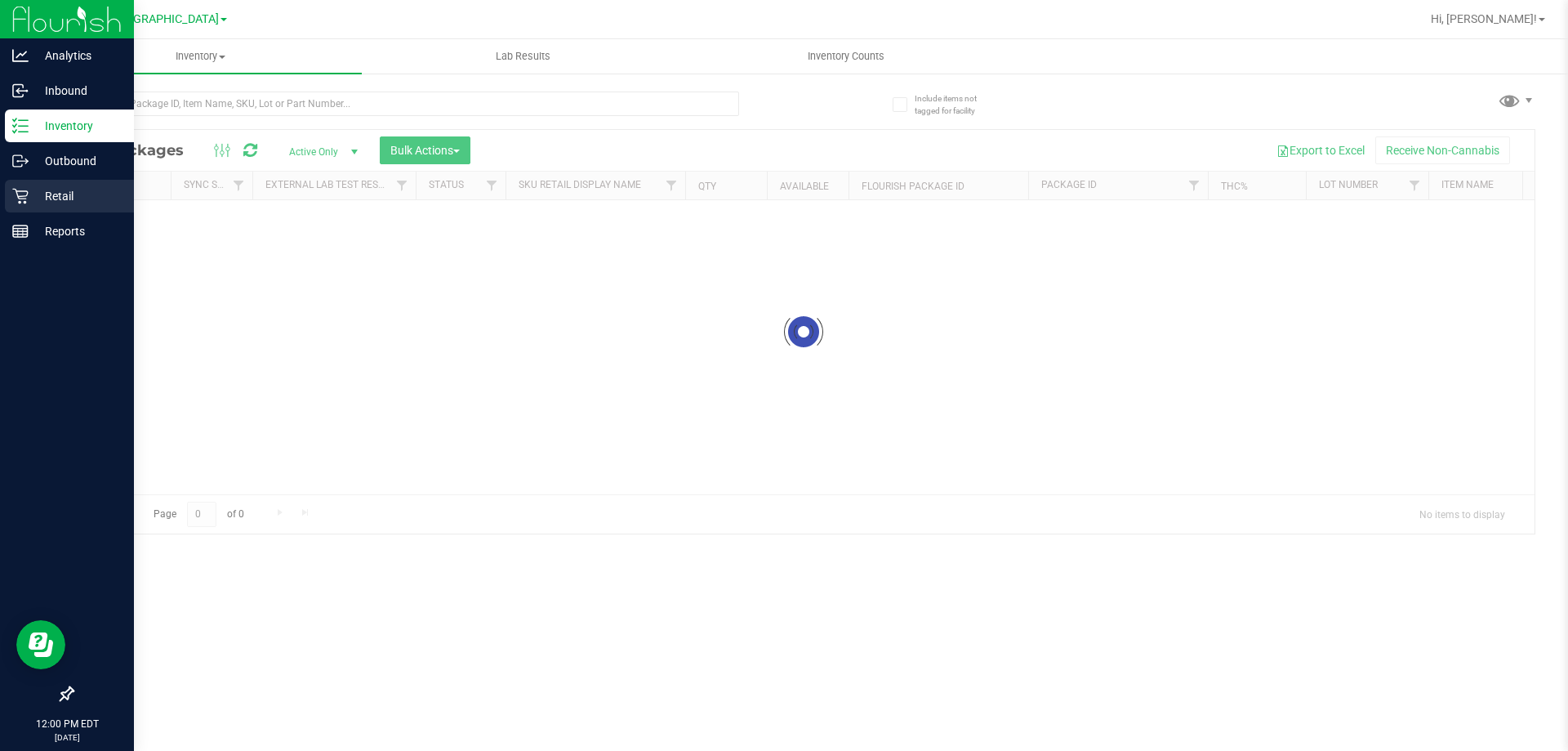
click at [55, 189] on p "Retail" at bounding box center [77, 196] width 98 height 20
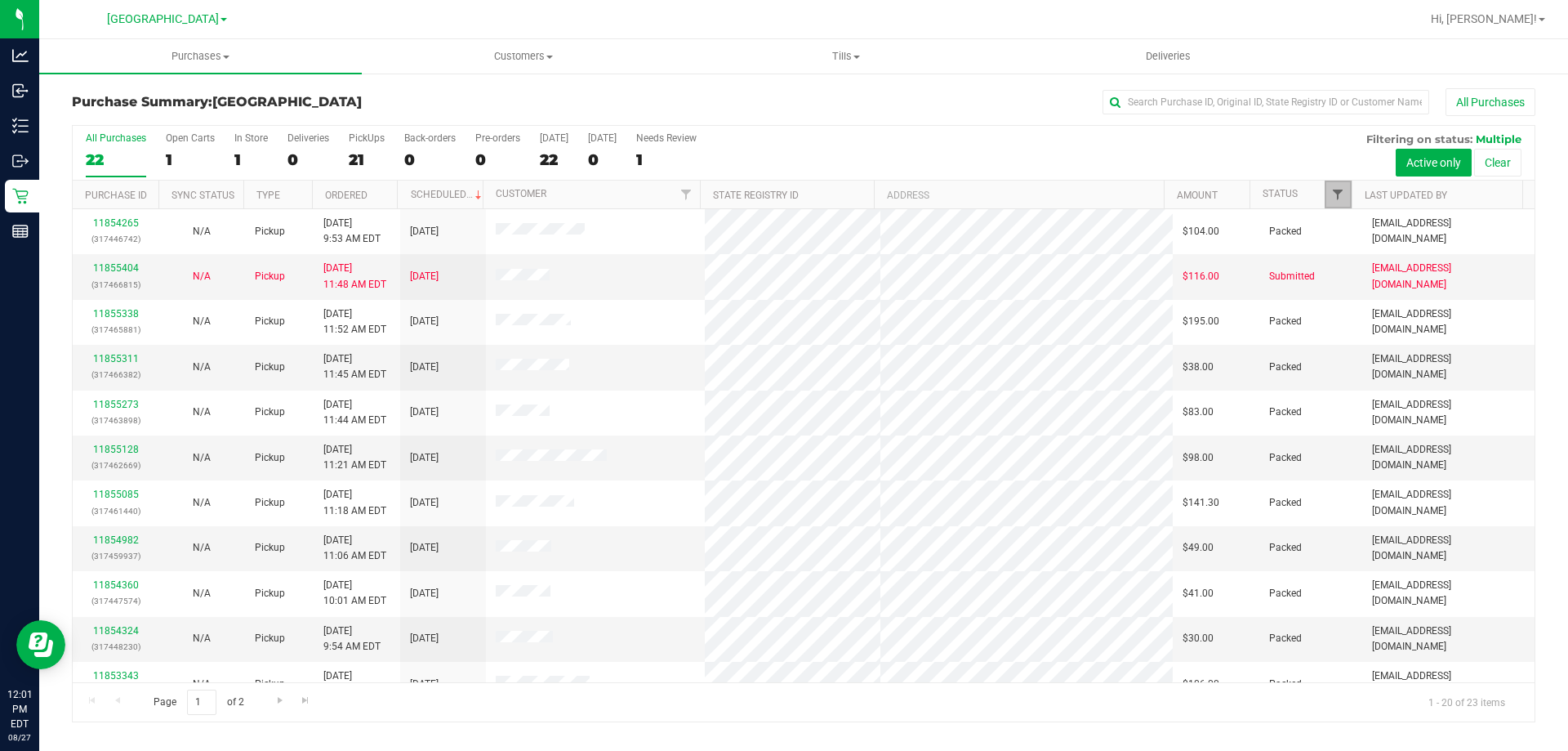
click at [1334, 198] on span "Filter" at bounding box center [1337, 194] width 13 height 13
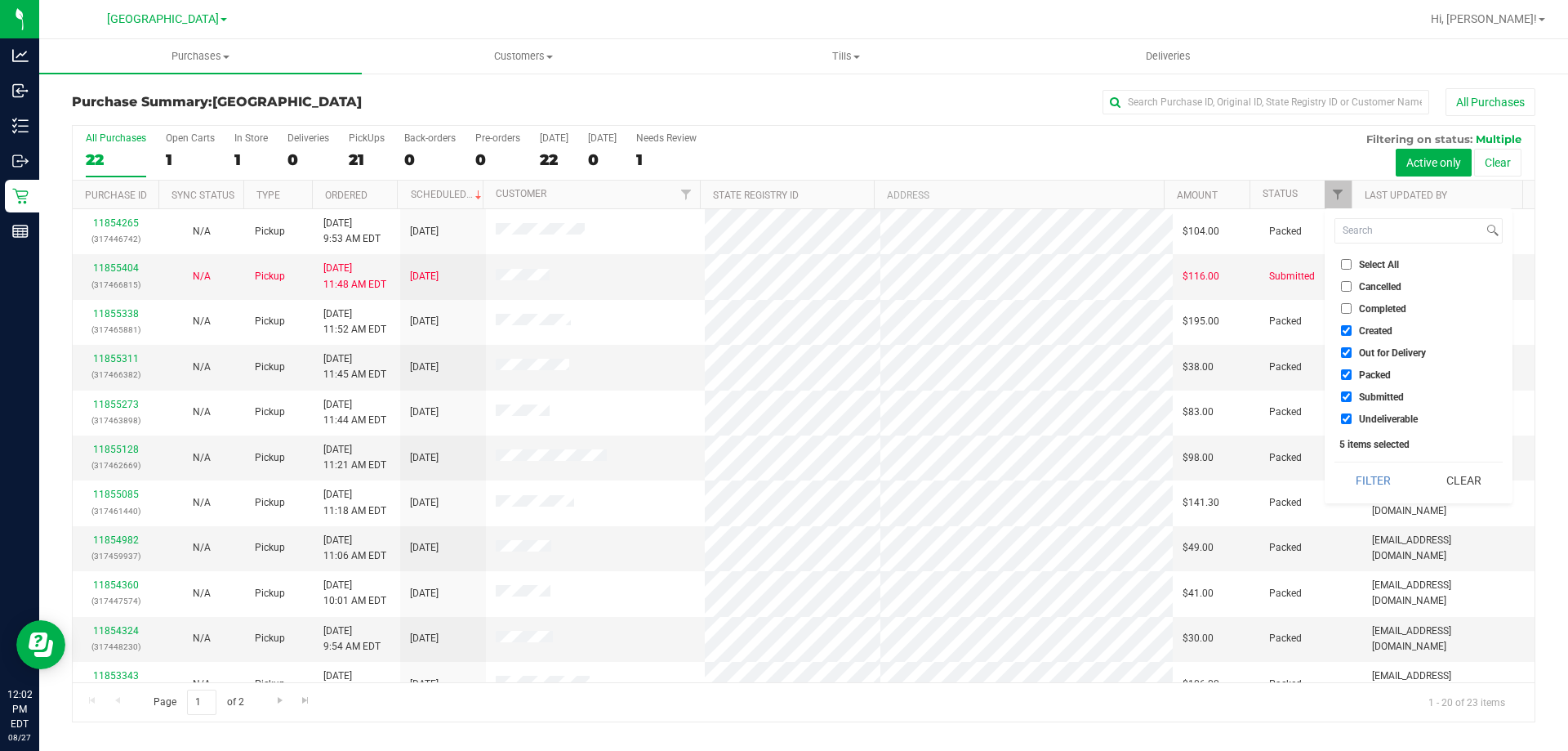
click at [1385, 382] on li "Packed" at bounding box center [1418, 375] width 169 height 17
click at [1379, 352] on span "Out for Delivery" at bounding box center [1392, 352] width 67 height 10
click at [1352, 352] on input "Out for Delivery" at bounding box center [1347, 352] width 10 height 10
checkbox input "false"
click at [1373, 336] on span "Created" at bounding box center [1375, 331] width 34 height 10
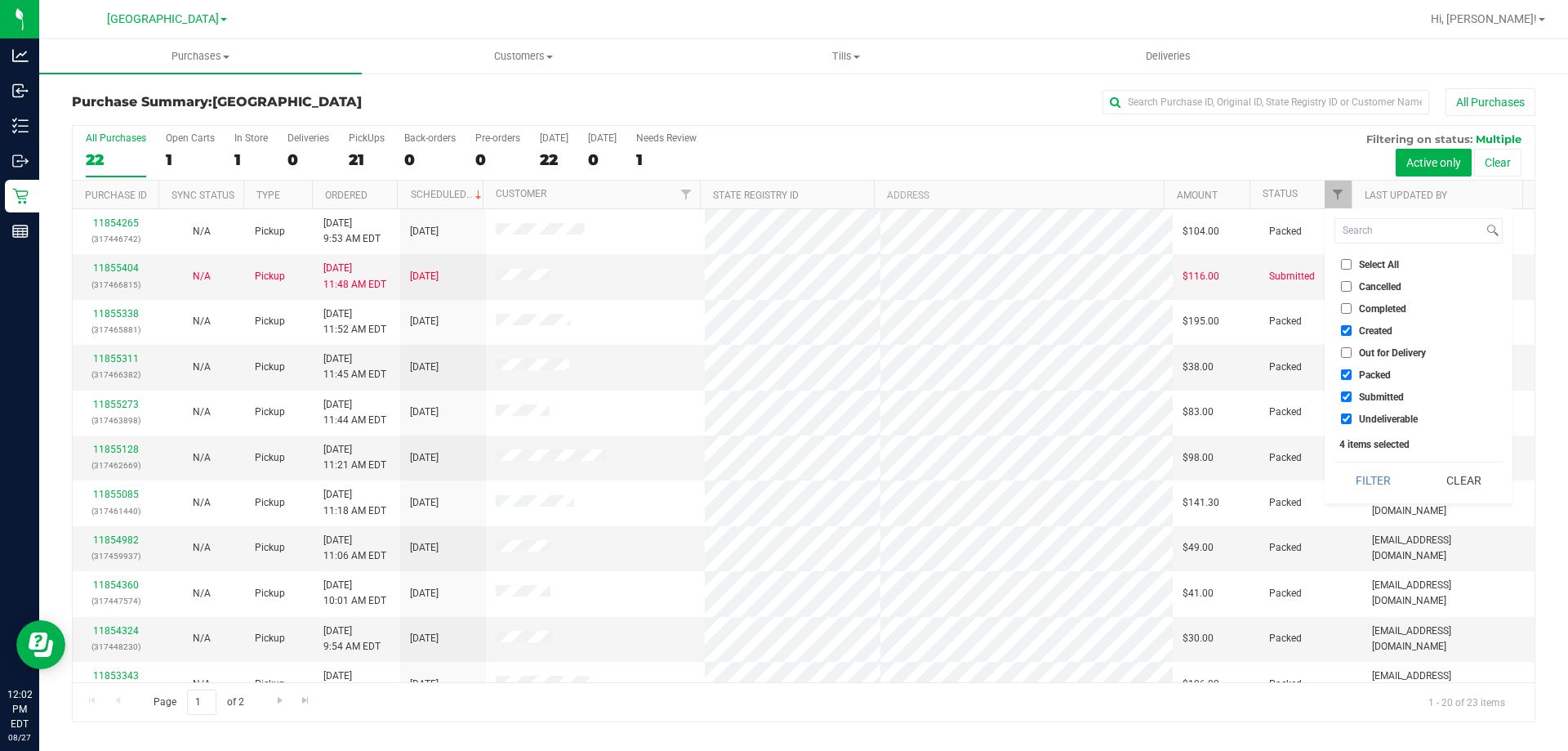
click at [1352, 336] on input "Created" at bounding box center [1347, 331] width 10 height 10
checkbox input "false"
click at [1370, 377] on span "Packed" at bounding box center [1374, 375] width 32 height 10
click at [1352, 377] on input "Packed" at bounding box center [1347, 375] width 10 height 10
checkbox input "false"
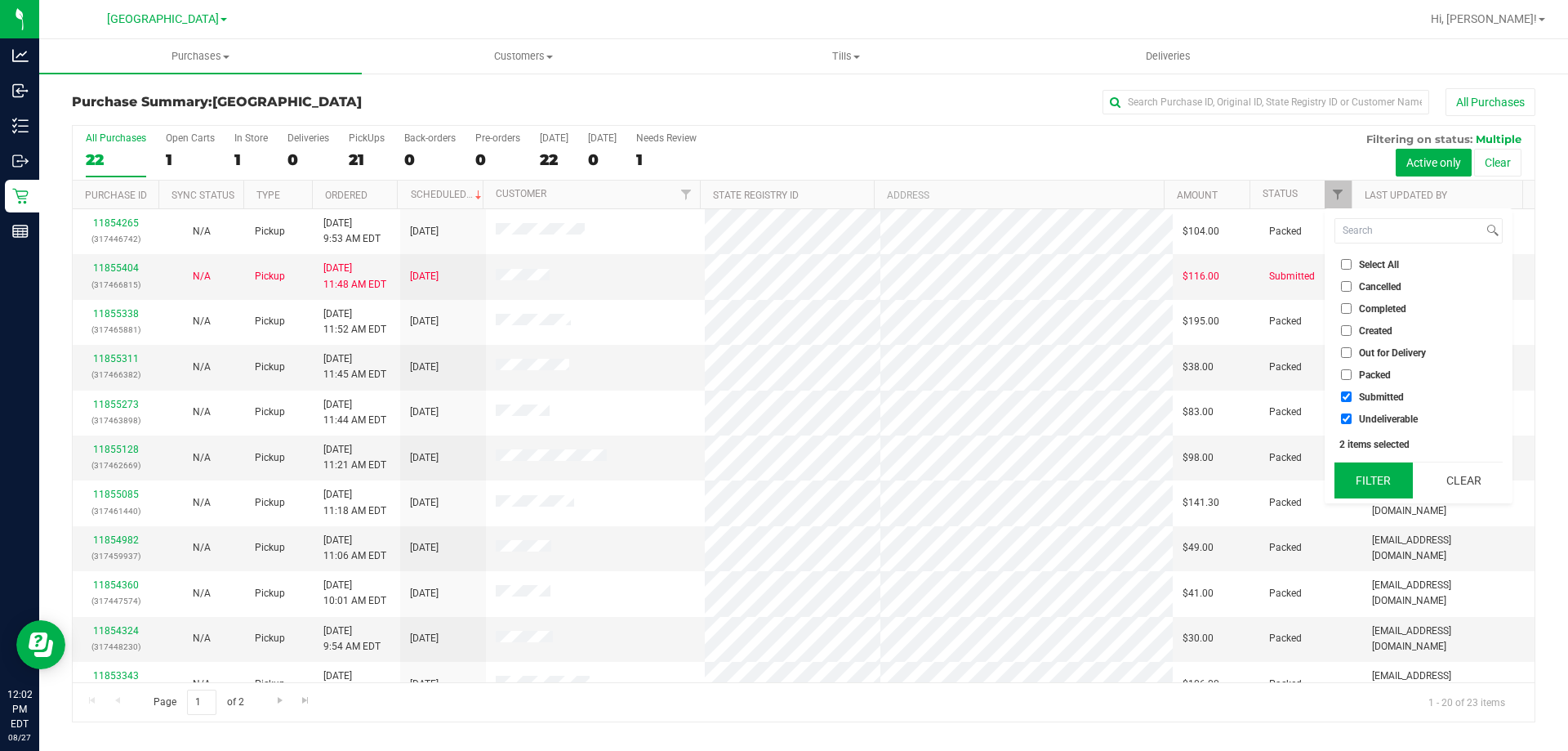
click at [1374, 488] on button "Filter" at bounding box center [1373, 480] width 79 height 36
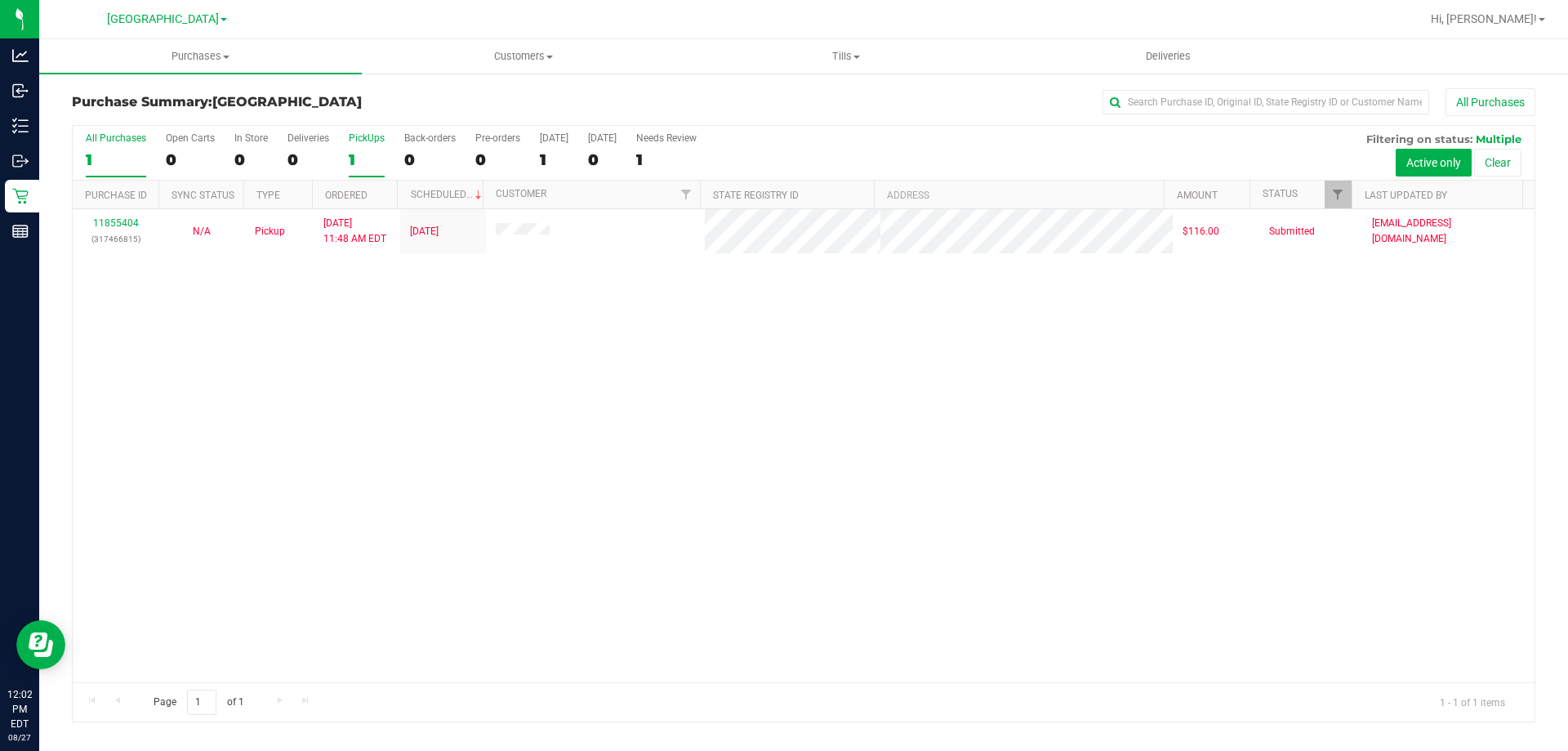
click at [360, 155] on div "1" at bounding box center [367, 160] width 36 height 19
click at [0, 0] on input "PickUps 1" at bounding box center [0, 0] width 0 height 0
click at [361, 153] on div "1" at bounding box center [367, 160] width 36 height 19
click at [0, 0] on input "PickUps 1" at bounding box center [0, 0] width 0 height 0
click at [378, 144] on label "PickUps 1" at bounding box center [367, 155] width 36 height 45
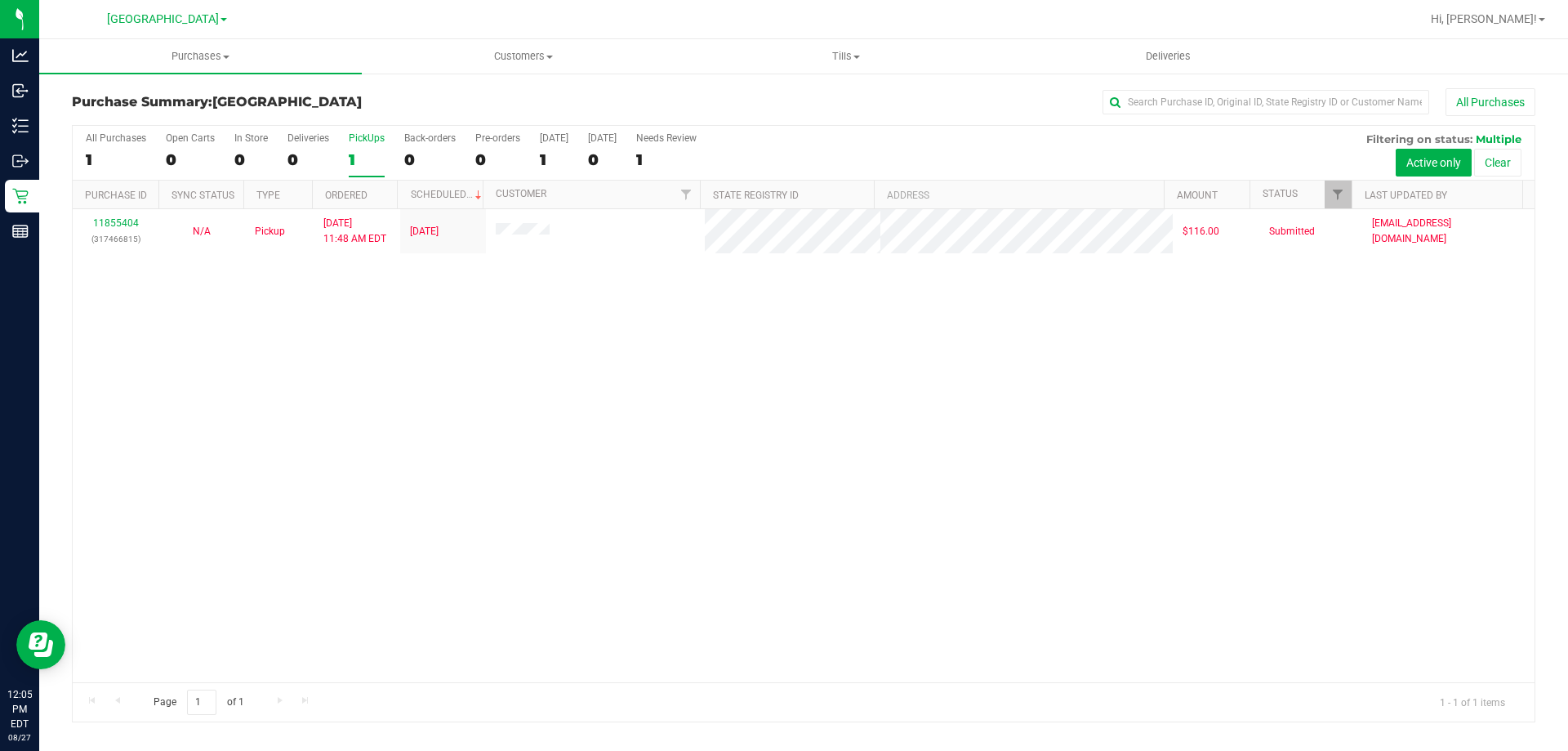
click at [0, 0] on input "PickUps 1" at bounding box center [0, 0] width 0 height 0
click at [368, 158] on div "1" at bounding box center [367, 160] width 36 height 19
click at [0, 0] on input "PickUps 1" at bounding box center [0, 0] width 0 height 0
click at [356, 147] on label "PickUps 1" at bounding box center [367, 155] width 36 height 45
click at [0, 0] on input "PickUps 1" at bounding box center [0, 0] width 0 height 0
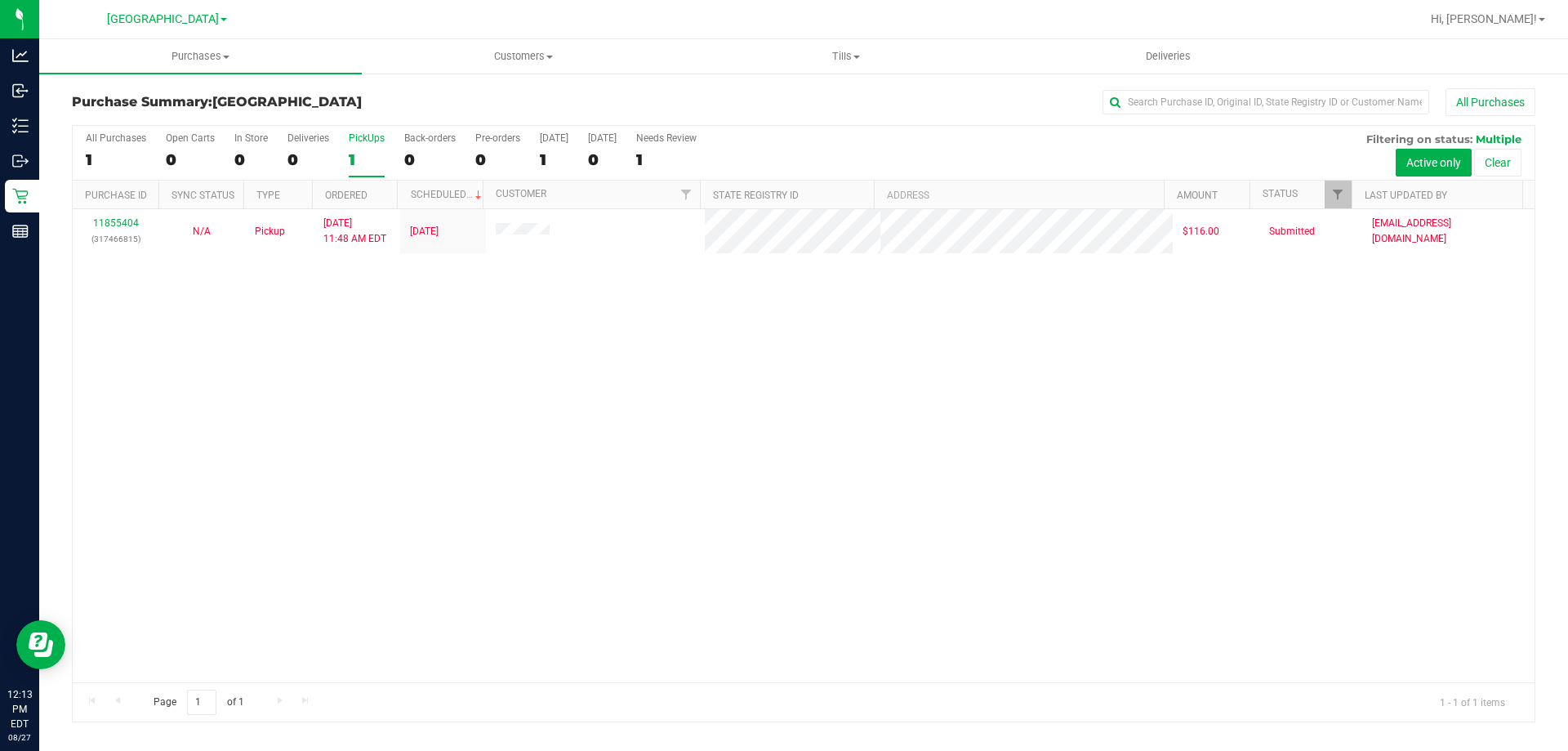
click at [359, 151] on div "1" at bounding box center [367, 160] width 36 height 19
click at [0, 0] on input "PickUps 1" at bounding box center [0, 0] width 0 height 0
click at [362, 151] on div "1" at bounding box center [367, 160] width 36 height 19
click at [0, 0] on input "PickUps 1" at bounding box center [0, 0] width 0 height 0
click at [377, 173] on label "PickUps 1" at bounding box center [367, 155] width 36 height 45
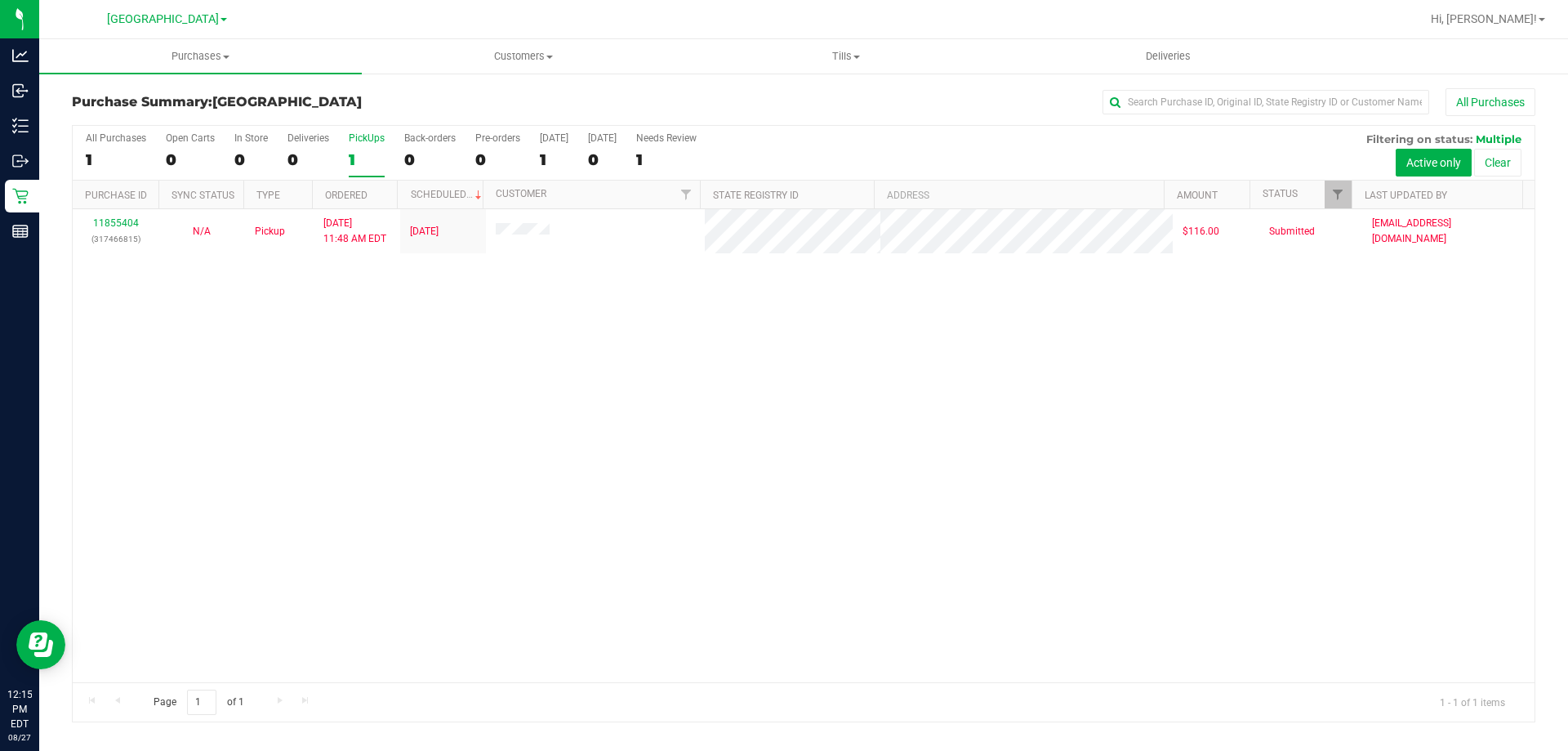
click at [0, 0] on input "PickUps 1" at bounding box center [0, 0] width 0 height 0
click at [369, 153] on div "1" at bounding box center [367, 160] width 36 height 19
click at [0, 0] on input "PickUps 1" at bounding box center [0, 0] width 0 height 0
click at [360, 157] on div "1" at bounding box center [367, 160] width 36 height 19
click at [0, 0] on input "PickUps 1" at bounding box center [0, 0] width 0 height 0
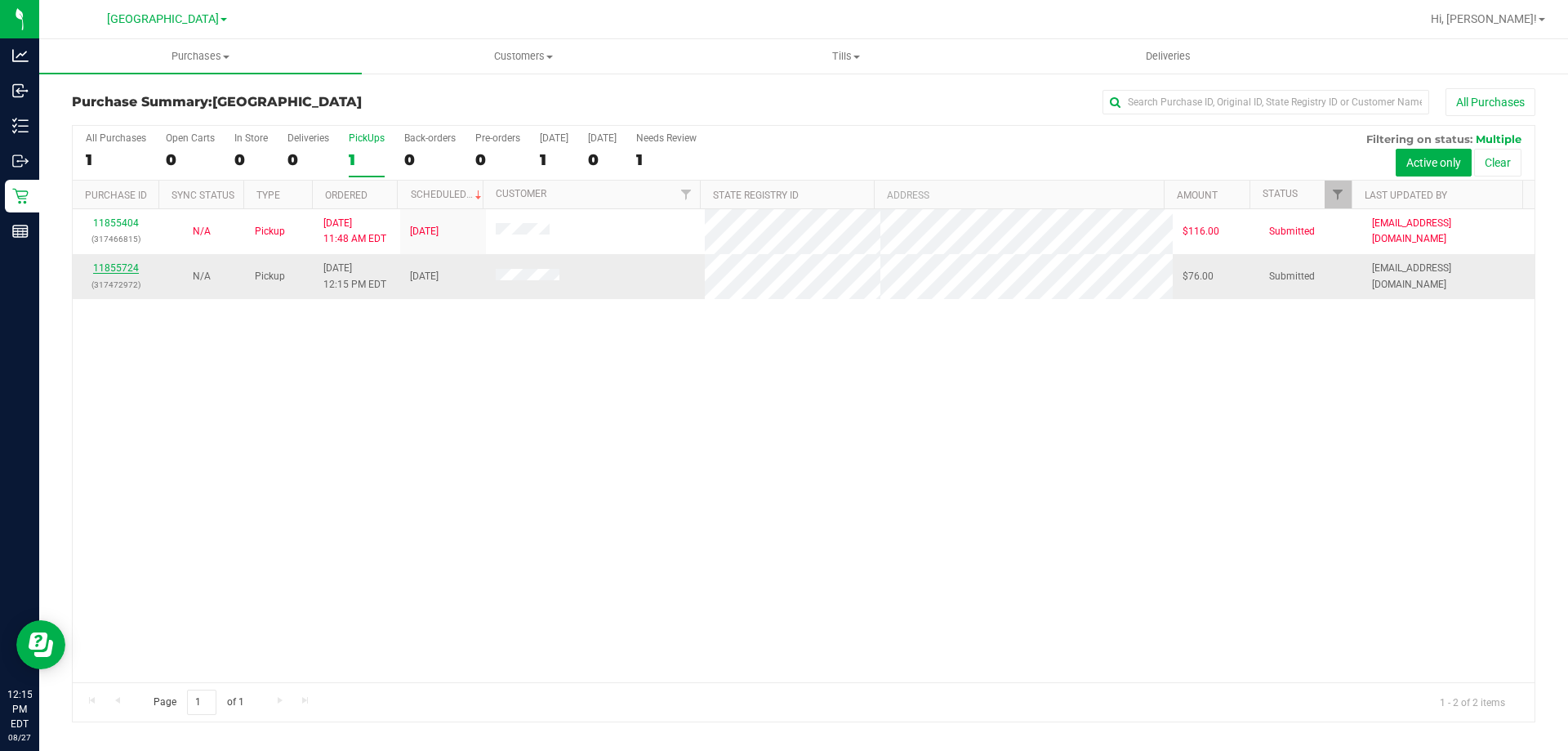
click at [125, 271] on link "11855724" at bounding box center [116, 267] width 46 height 11
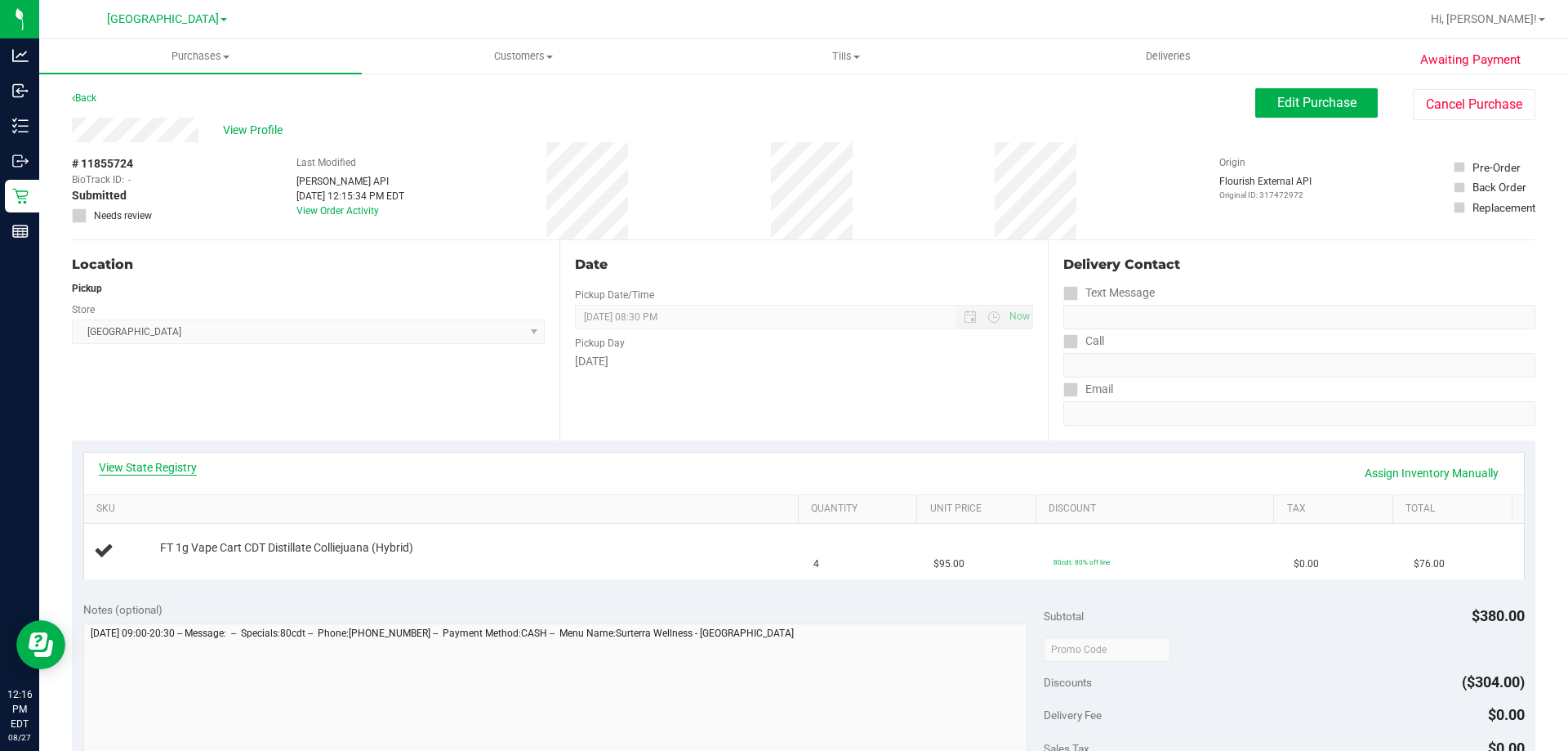
click at [148, 467] on link "View State Registry" at bounding box center [147, 467] width 98 height 16
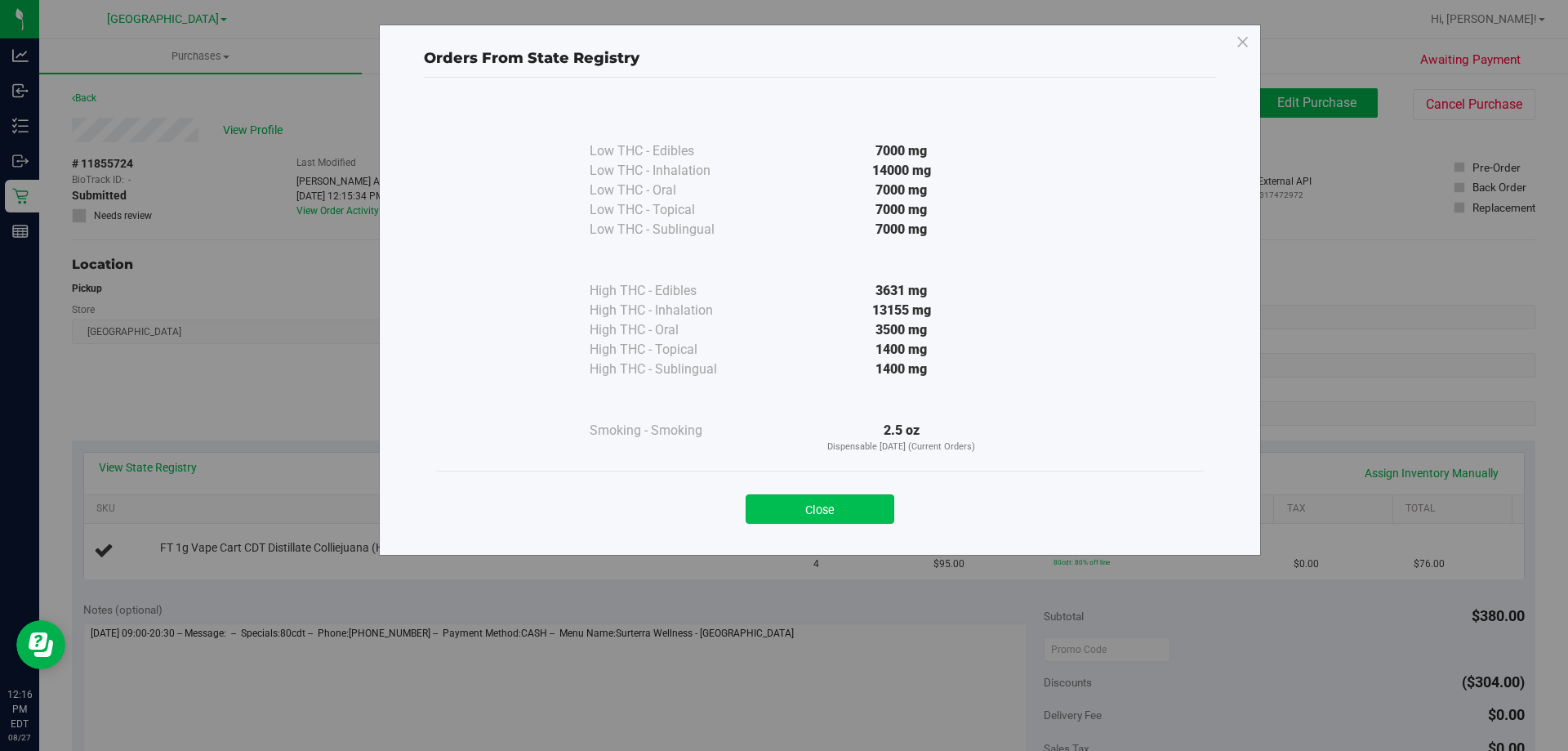
click at [834, 496] on button "Close" at bounding box center [820, 509] width 149 height 29
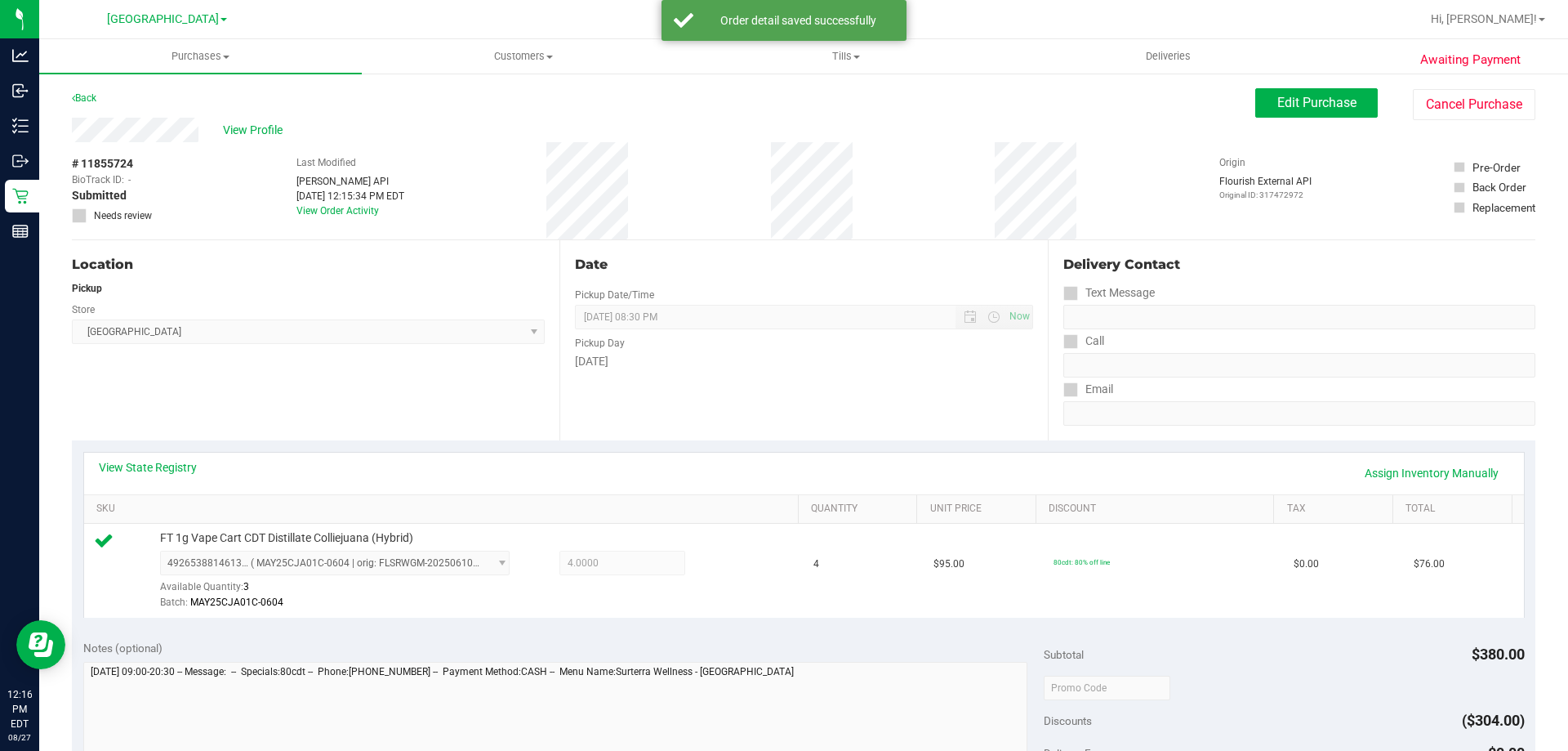
scroll to position [245, 0]
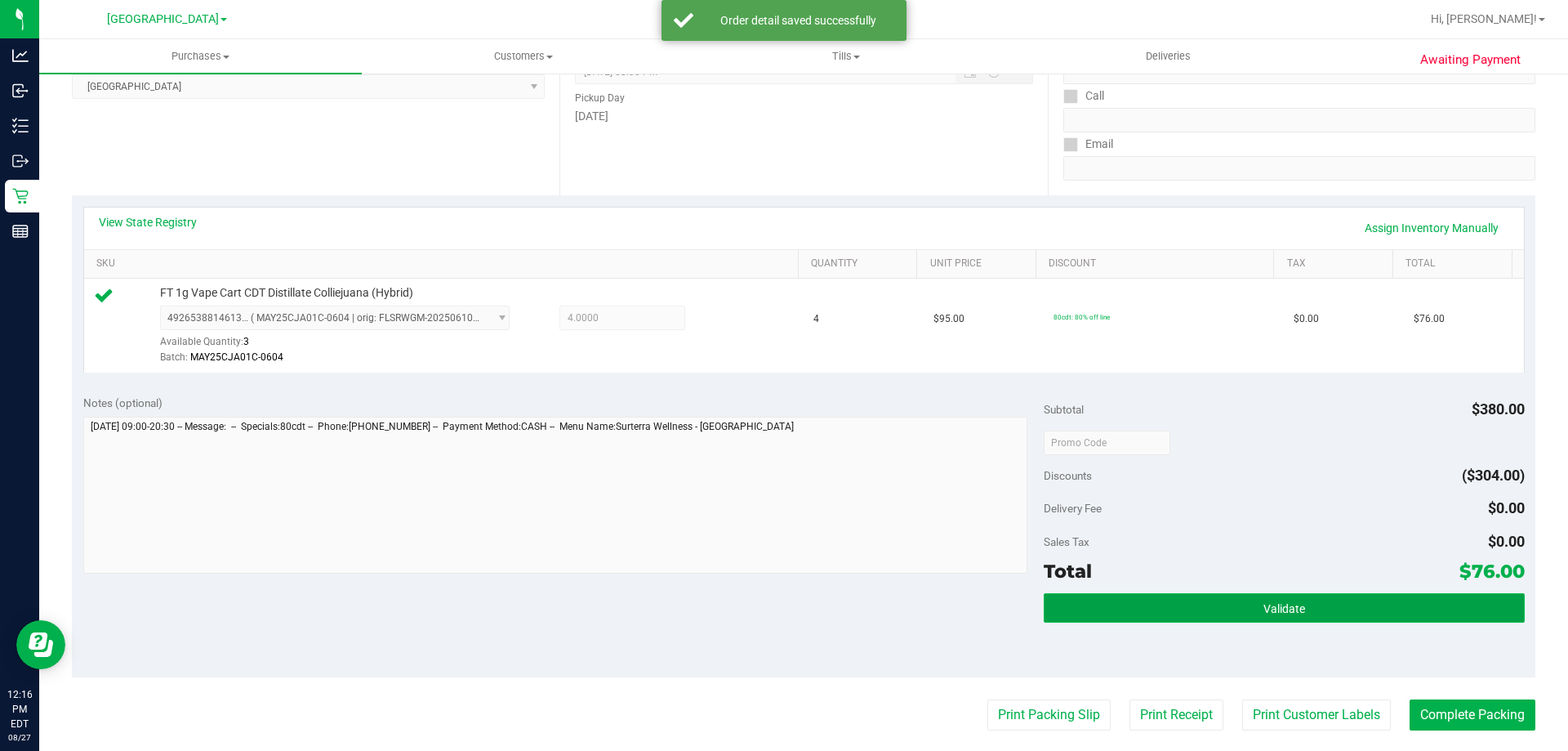
click at [1267, 614] on span "Validate" at bounding box center [1284, 608] width 42 height 13
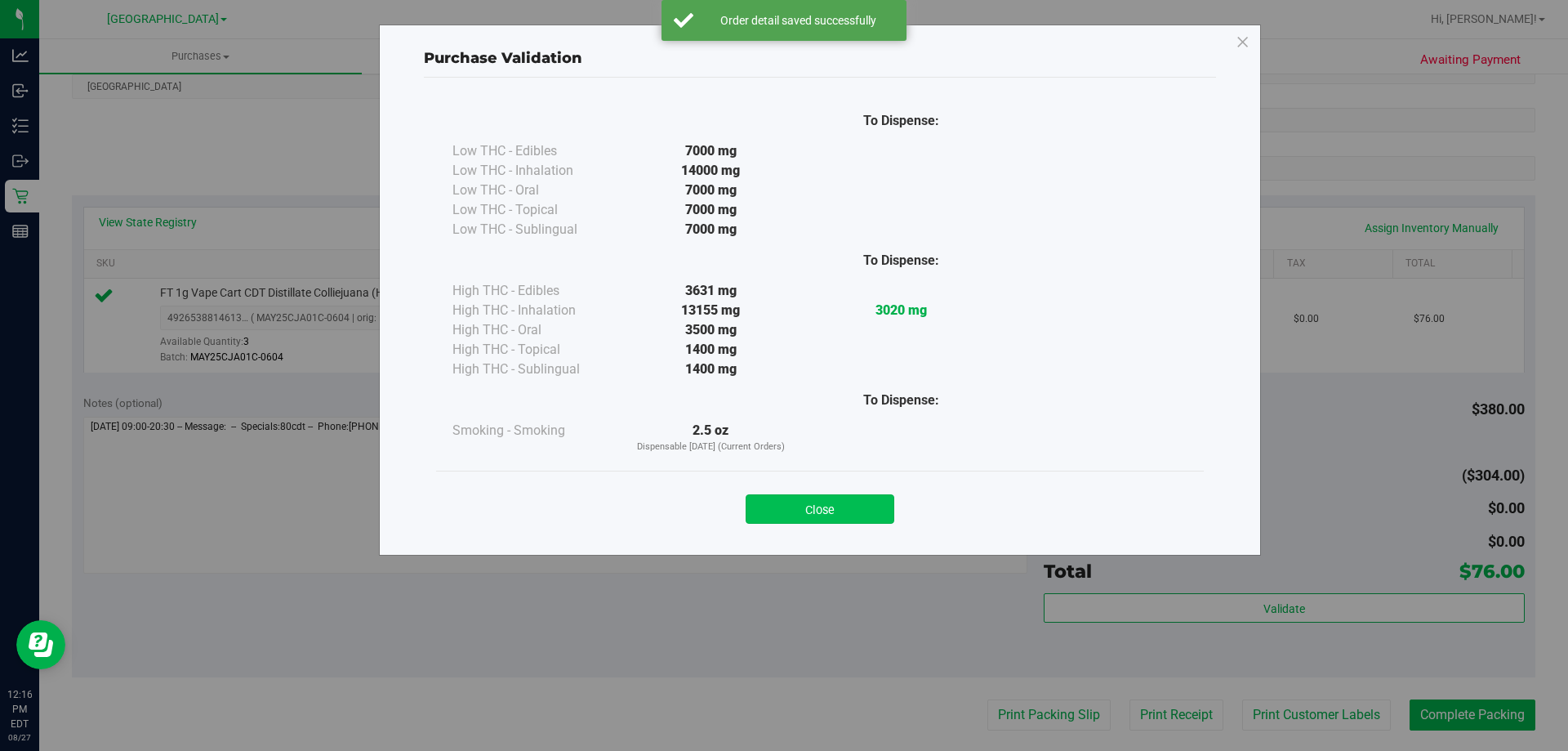
click at [854, 519] on button "Close" at bounding box center [820, 509] width 149 height 29
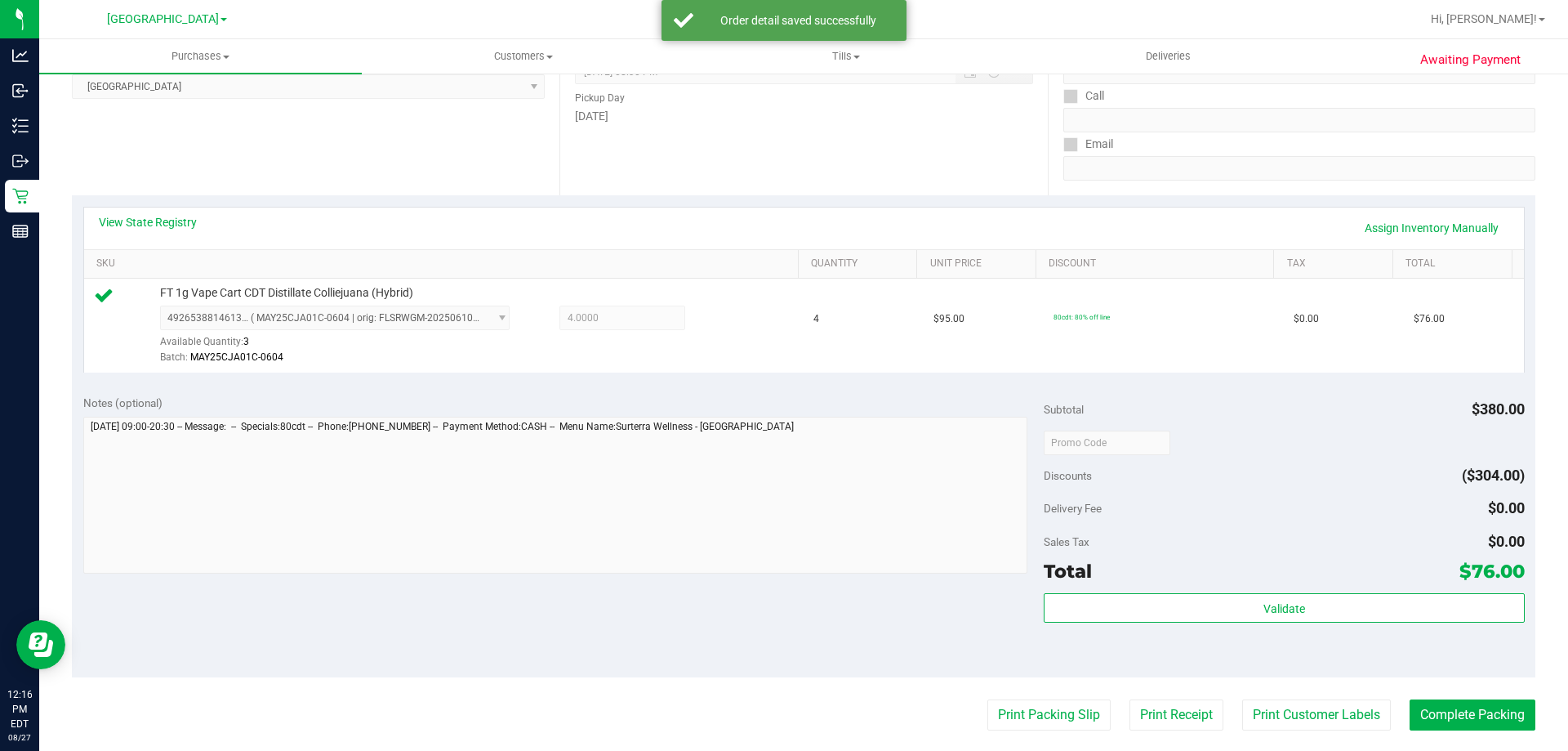
click at [1034, 696] on purchase-details "Back Edit Purchase Cancel Purchase View Profile # 11855724 BioTrack ID: - Submi…" at bounding box center [803, 451] width 1463 height 1215
click at [1033, 702] on button "Print Packing Slip" at bounding box center [1049, 715] width 124 height 31
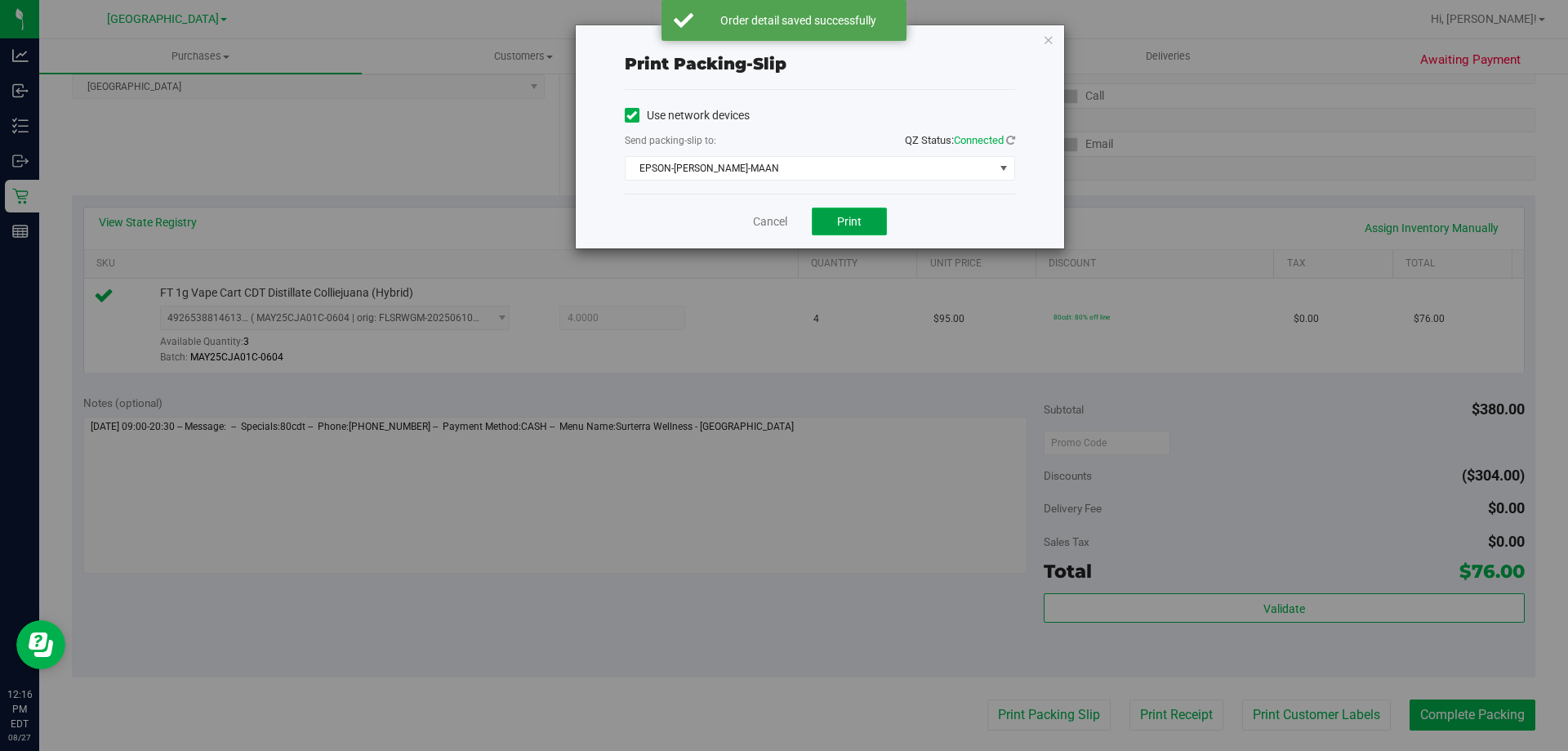
click at [867, 221] on button "Print" at bounding box center [849, 221] width 75 height 28
click at [770, 213] on link "Cancel" at bounding box center [771, 221] width 35 height 17
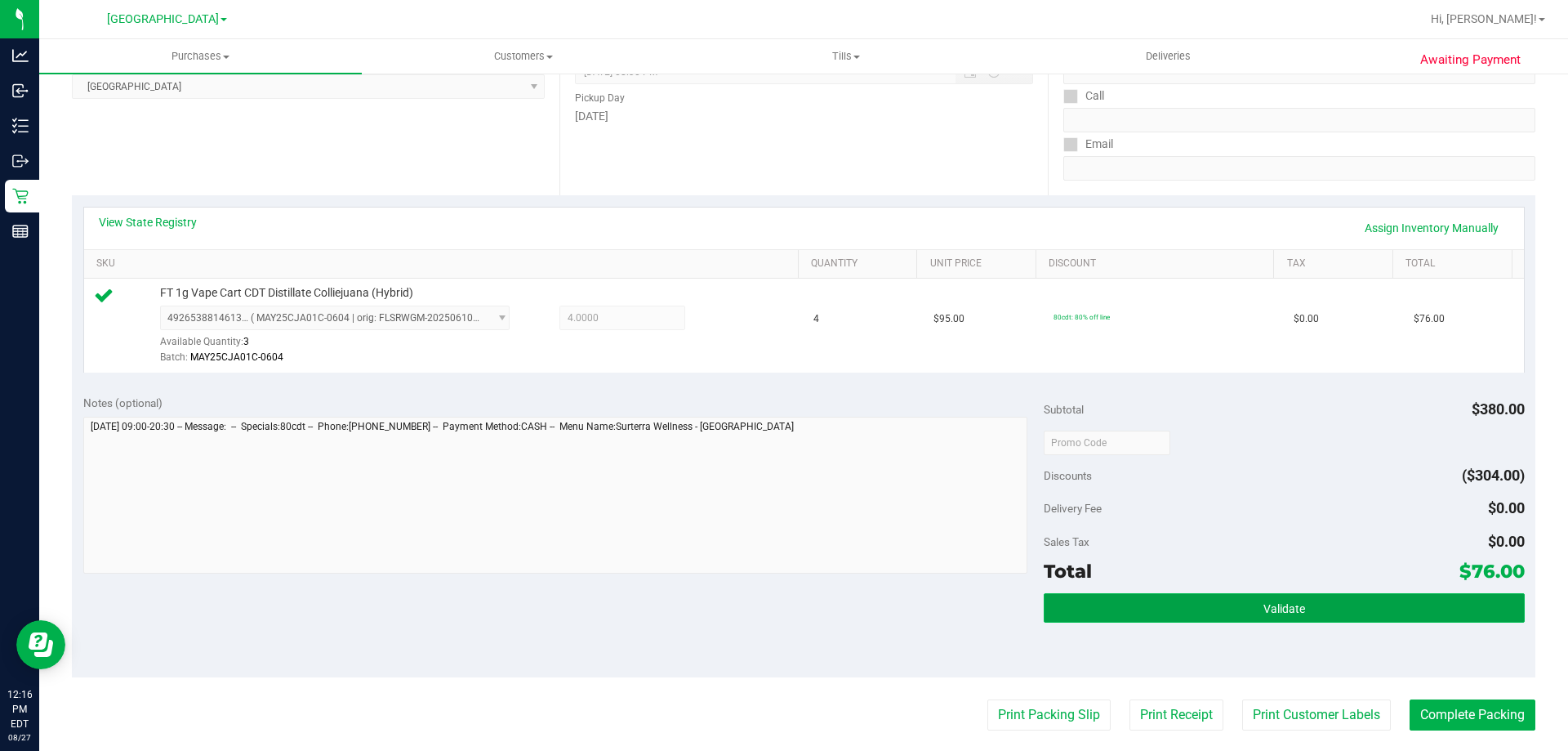
click at [1076, 613] on button "Validate" at bounding box center [1283, 608] width 480 height 29
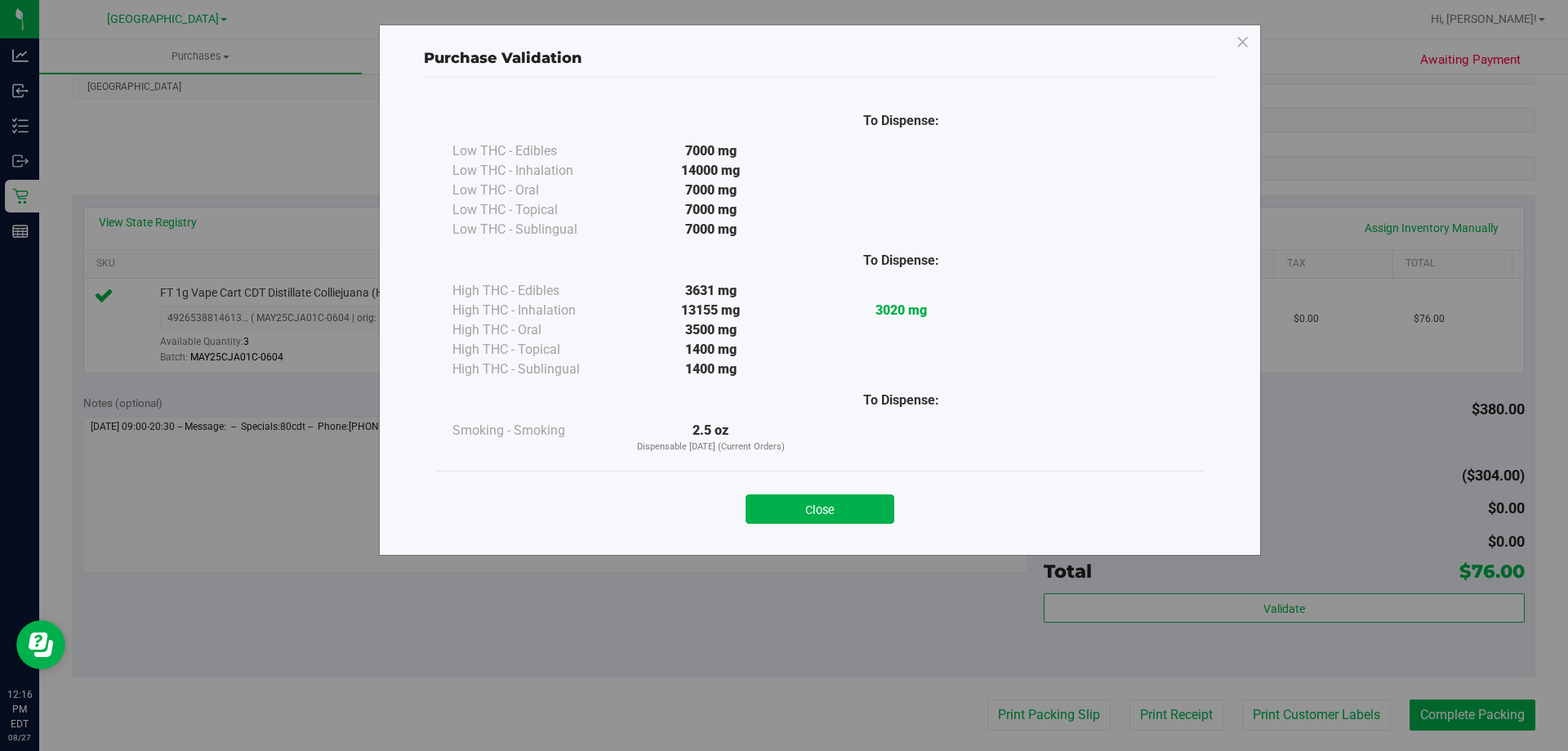
click at [866, 491] on div "Close" at bounding box center [819, 504] width 743 height 41
drag, startPoint x: 852, startPoint y: 491, endPoint x: 868, endPoint y: 515, distance: 28.8
click at [851, 491] on div "Close" at bounding box center [819, 504] width 743 height 41
click at [871, 518] on button "Close" at bounding box center [820, 509] width 149 height 29
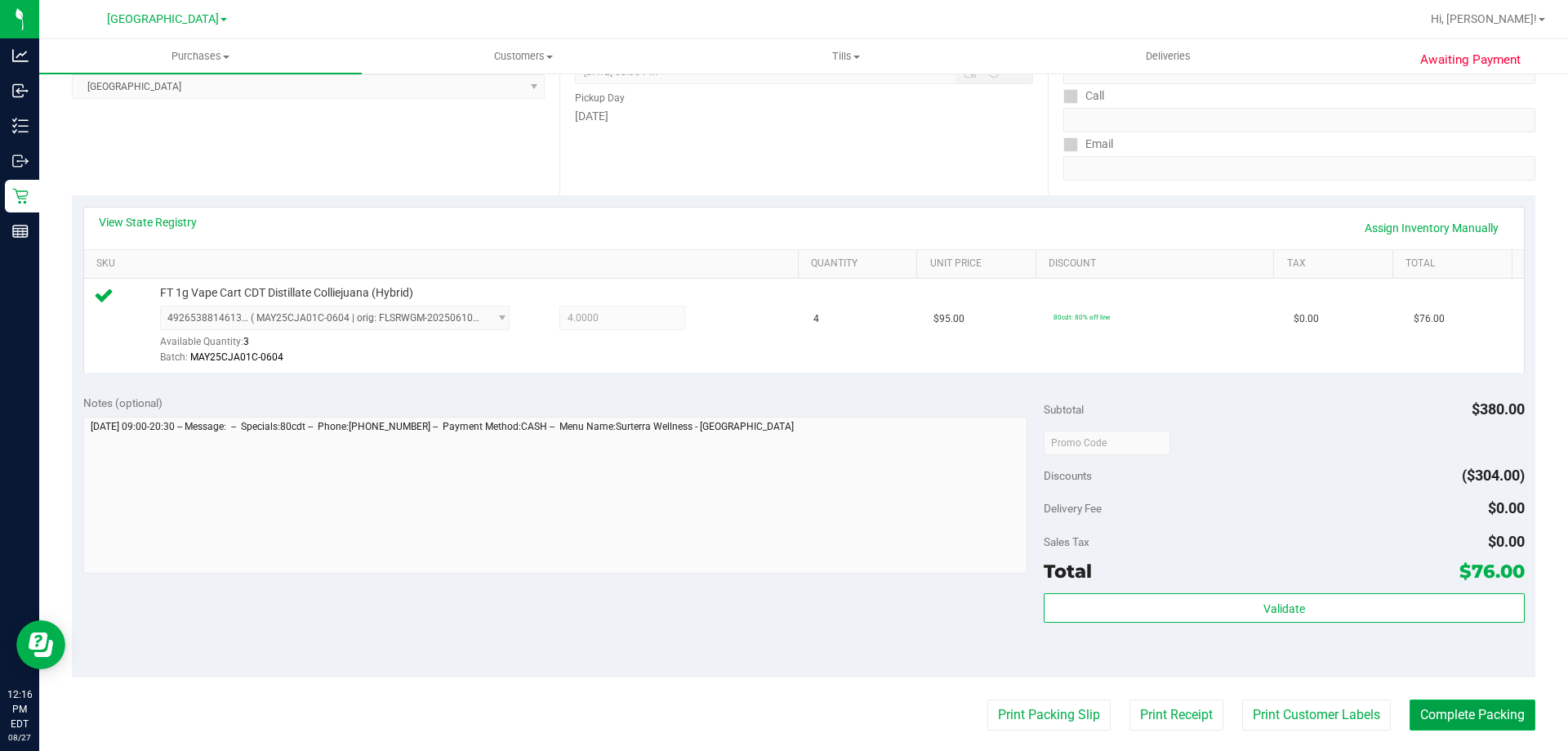
click at [1475, 715] on button "Complete Packing" at bounding box center [1472, 715] width 125 height 31
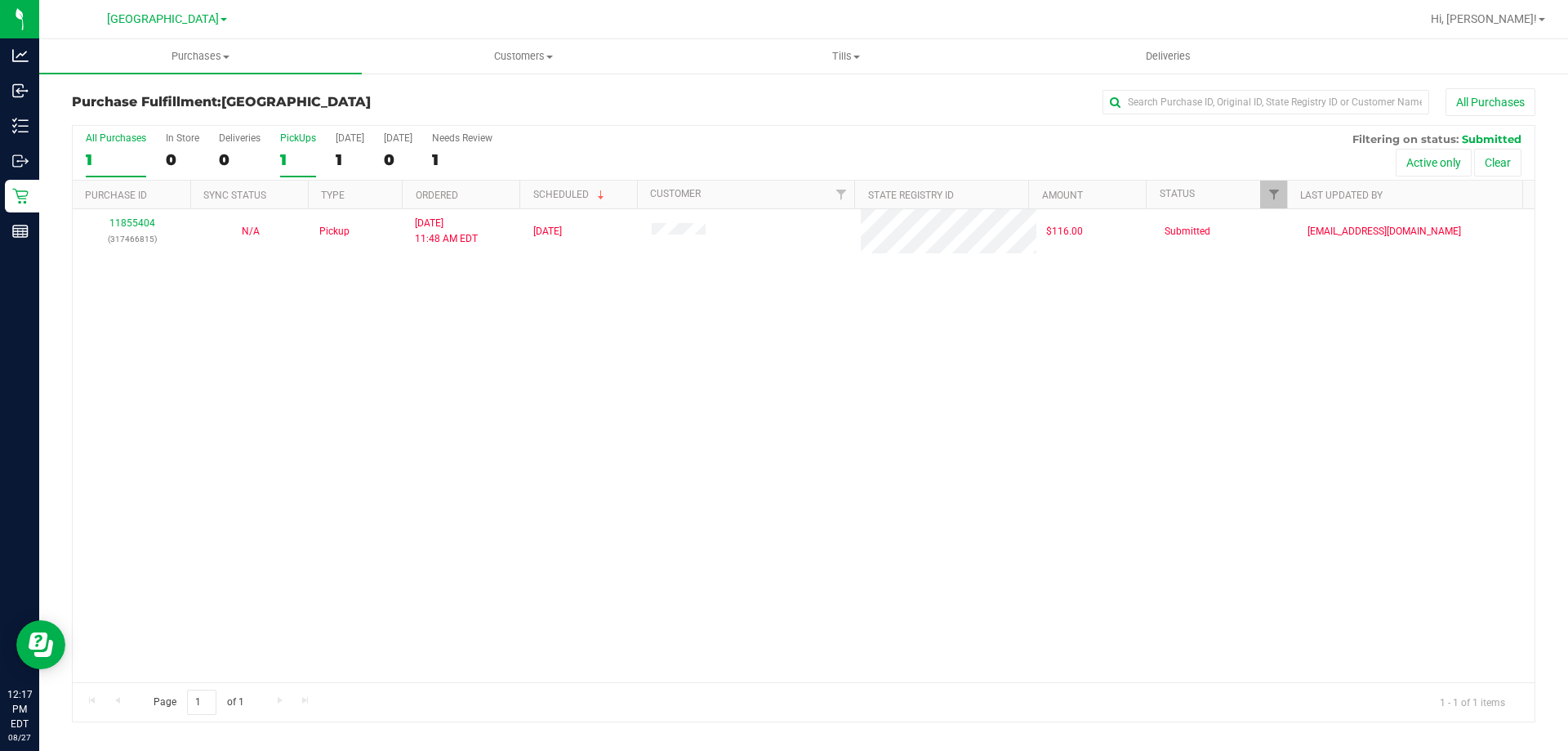
click at [297, 154] on div "1" at bounding box center [298, 160] width 36 height 19
click at [0, 0] on input "PickUps 1" at bounding box center [0, 0] width 0 height 0
click at [304, 166] on div "1" at bounding box center [298, 160] width 36 height 19
click at [0, 0] on input "PickUps 1" at bounding box center [0, 0] width 0 height 0
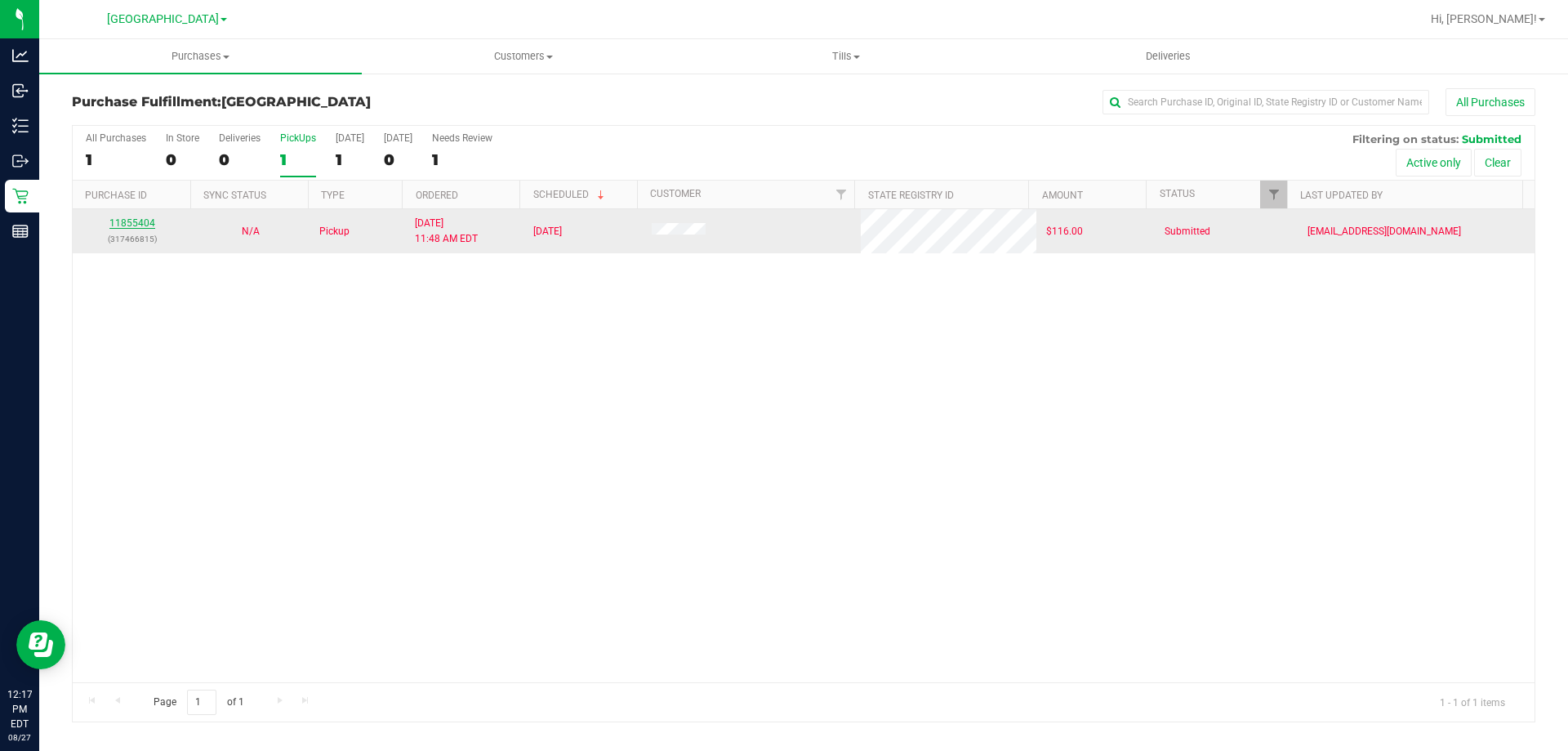
click at [143, 224] on link "11855404" at bounding box center [132, 222] width 46 height 11
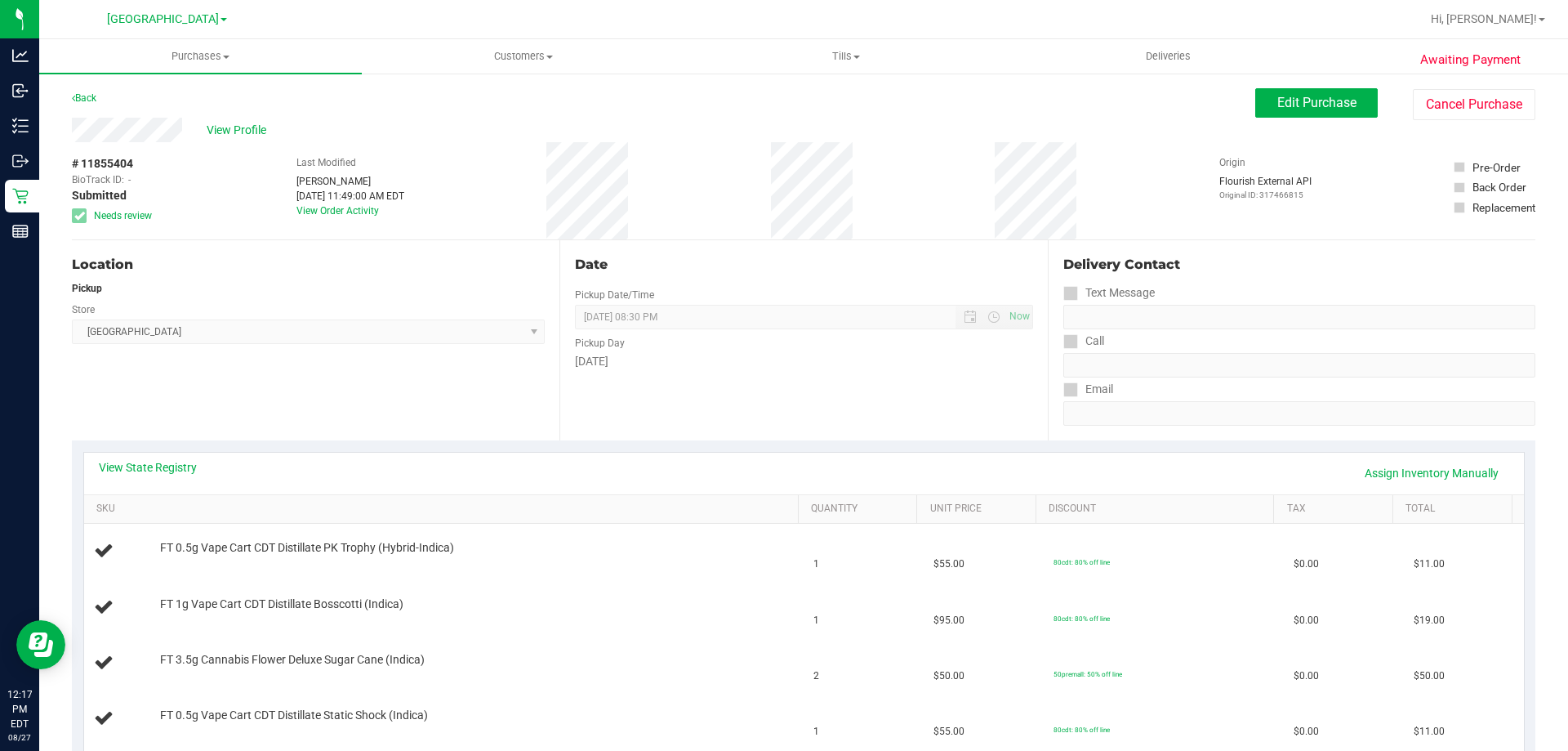
click at [80, 97] on link "Back" at bounding box center [84, 98] width 24 height 11
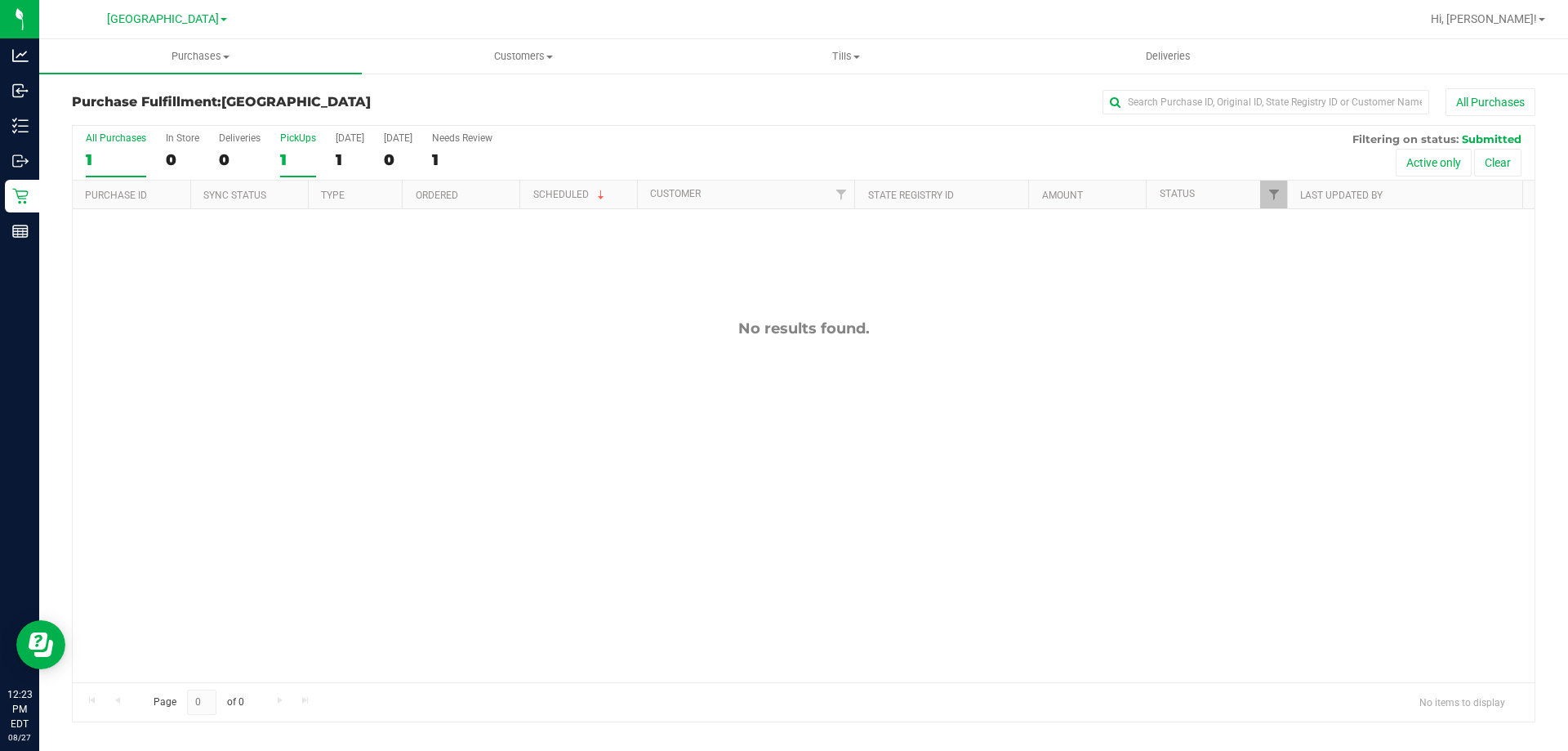
click at [296, 149] on label "PickUps 1" at bounding box center [298, 155] width 36 height 45
click at [0, 0] on input "PickUps 1" at bounding box center [0, 0] width 0 height 0
click at [300, 161] on div "0" at bounding box center [298, 160] width 36 height 19
click at [0, 0] on input "PickUps 0" at bounding box center [0, 0] width 0 height 0
click at [294, 147] on label "PickUps 0" at bounding box center [298, 155] width 36 height 45
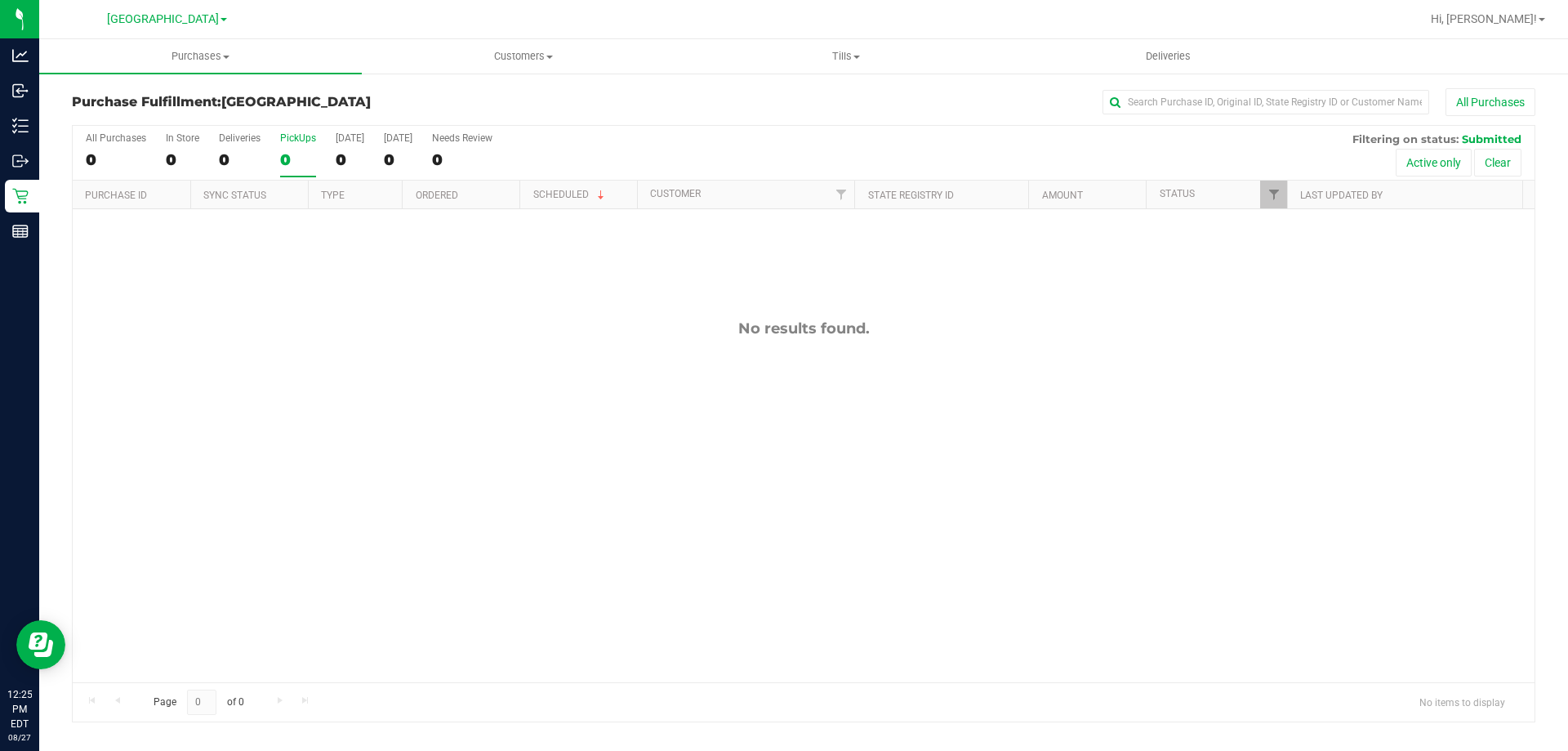
click at [0, 0] on input "PickUps 0" at bounding box center [0, 0] width 0 height 0
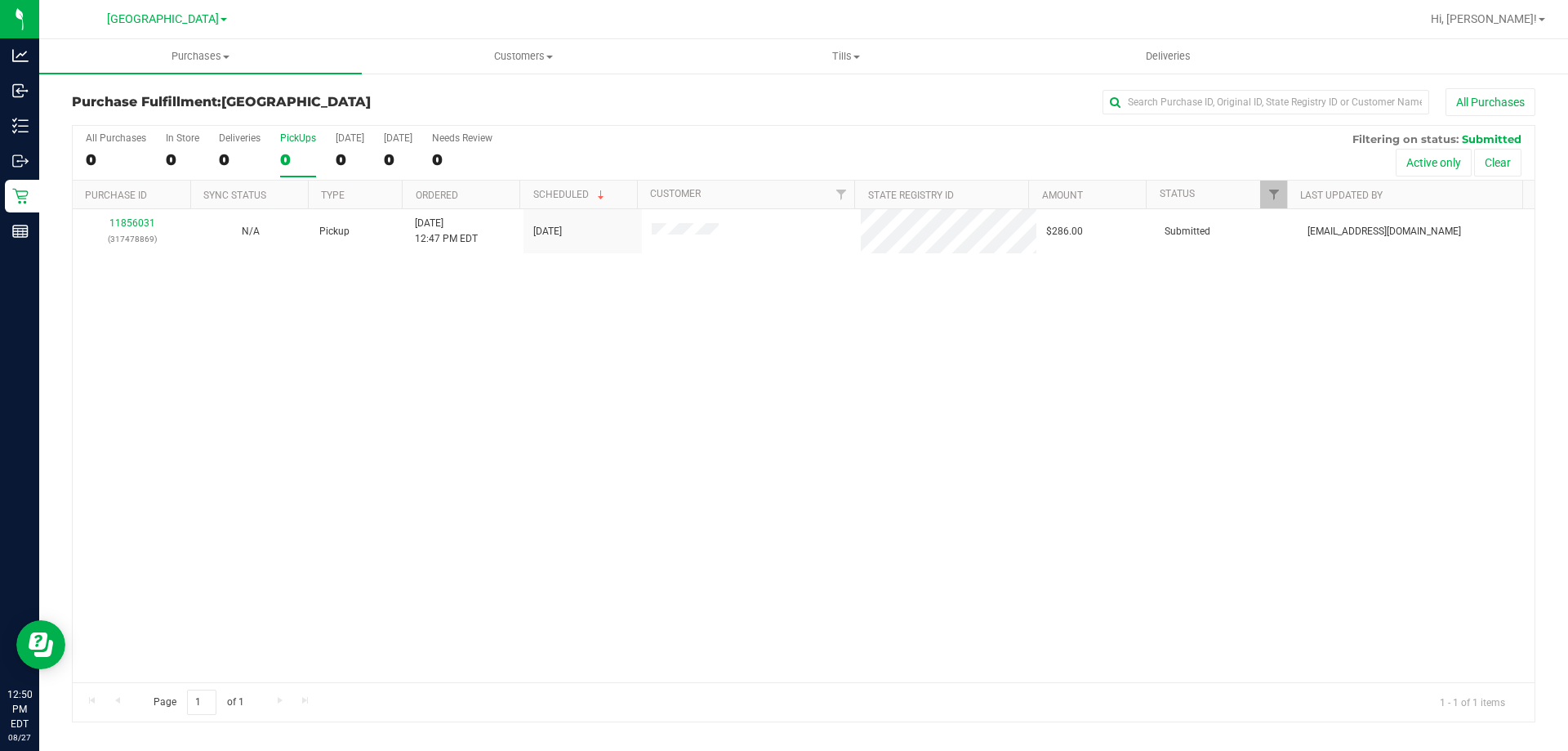
click at [304, 173] on label "PickUps 0" at bounding box center [298, 155] width 36 height 45
click at [0, 0] on input "PickUps 0" at bounding box center [0, 0] width 0 height 0
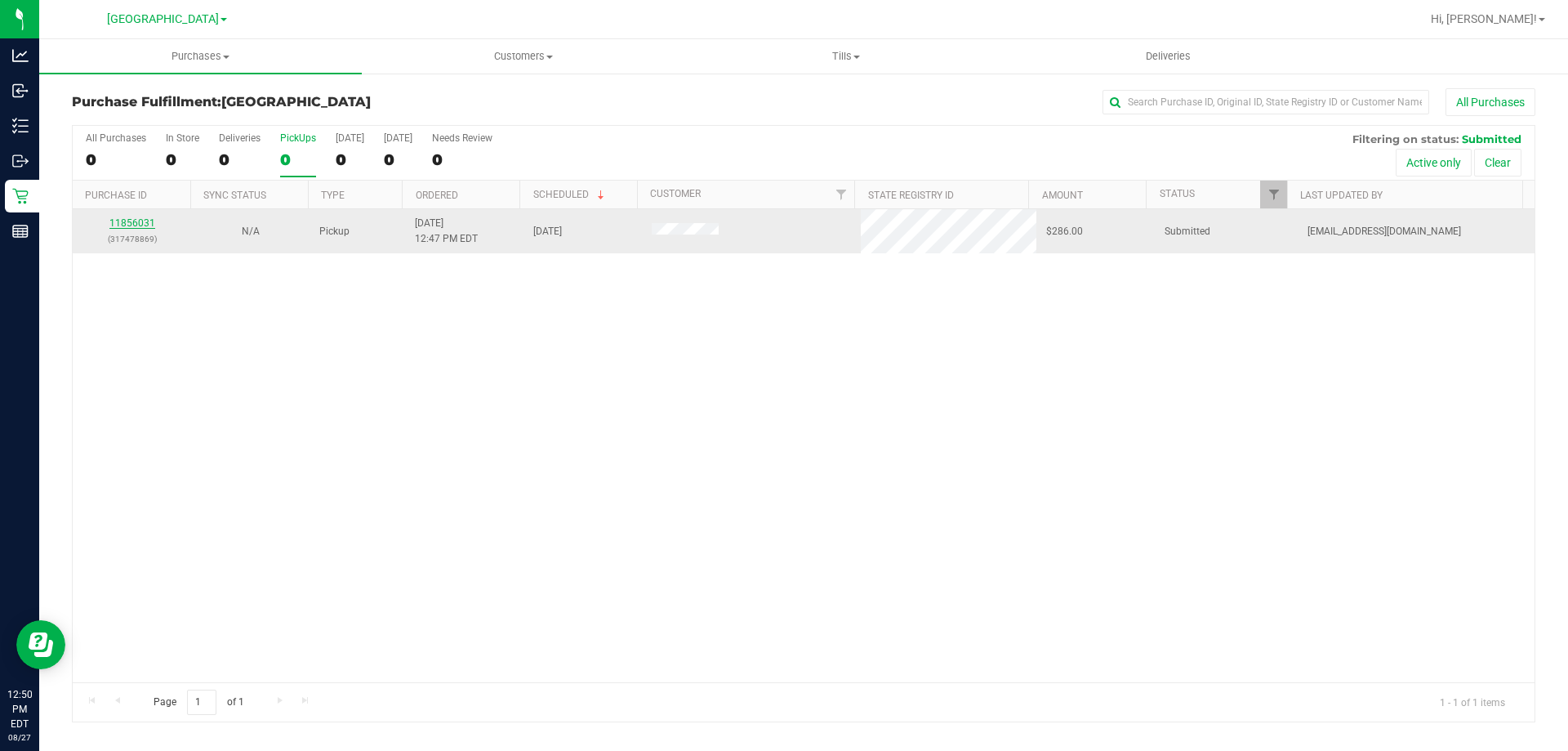
click at [139, 228] on link "11856031" at bounding box center [132, 222] width 46 height 11
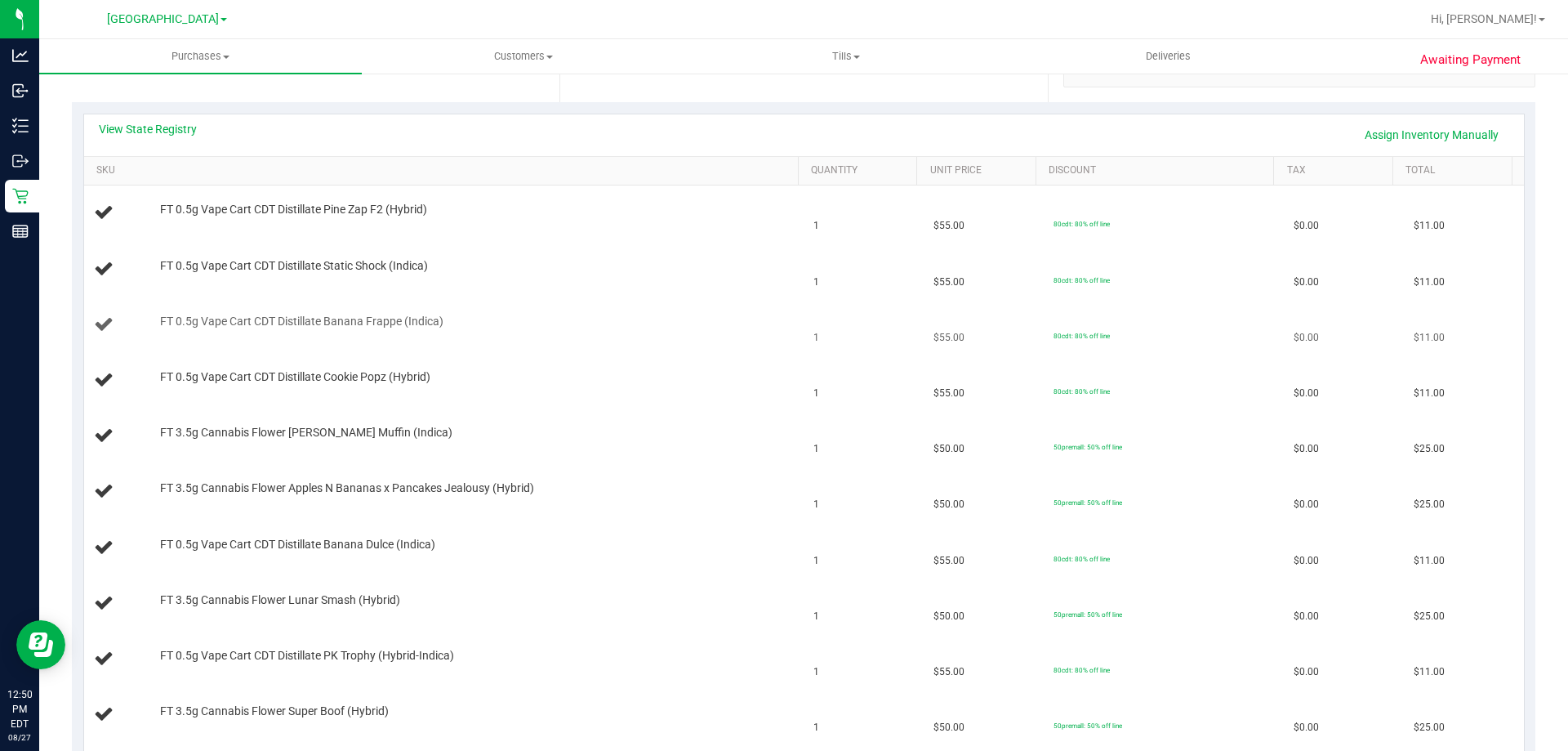
scroll to position [327, 0]
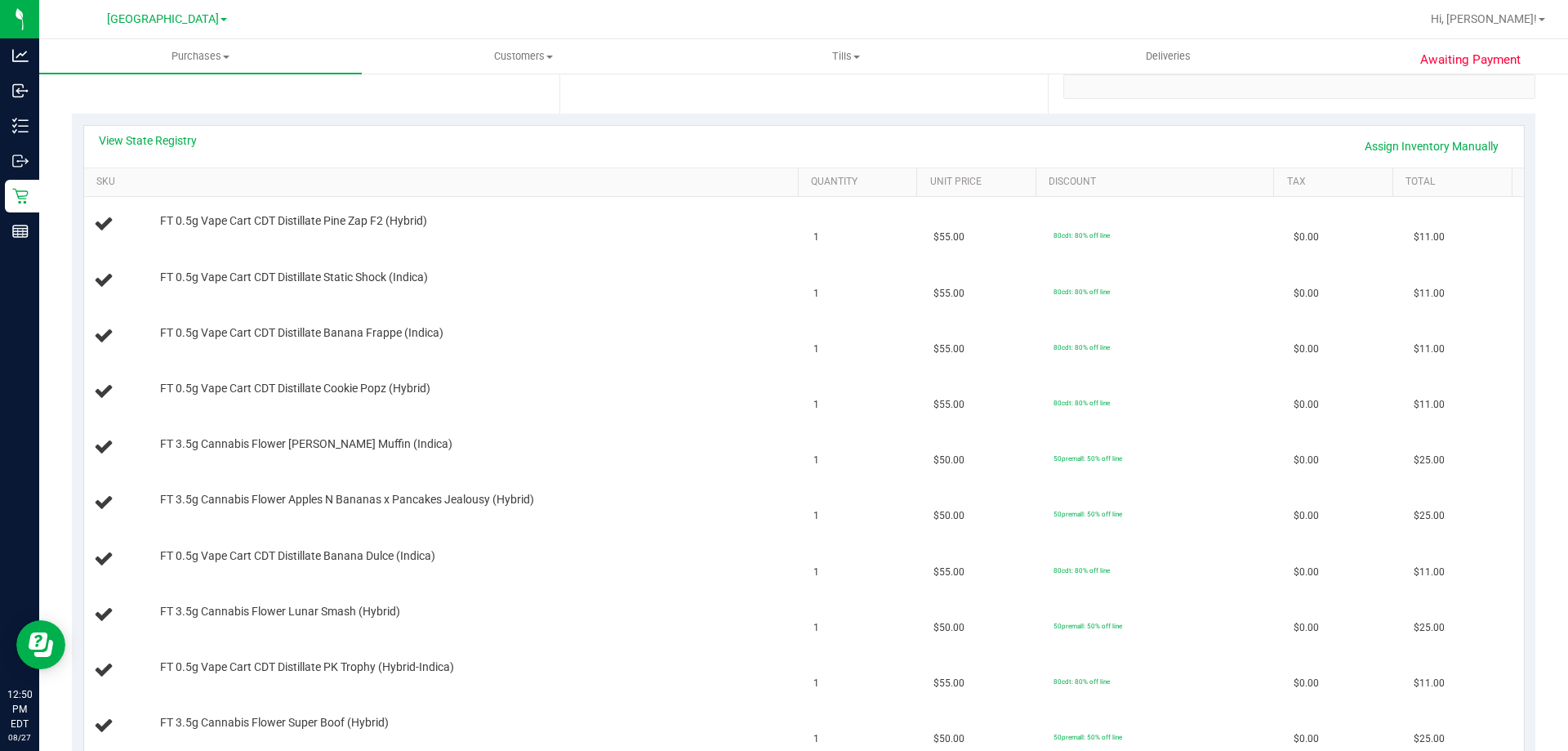
click at [169, 151] on div "View State Registry Assign Inventory Manually" at bounding box center [803, 146] width 1411 height 28
click at [169, 149] on div "View State Registry Assign Inventory Manually" at bounding box center [803, 146] width 1411 height 28
click at [178, 132] on div "View State Registry Assign Inventory Manually" at bounding box center [803, 146] width 1440 height 42
click at [170, 149] on div "View State Registry Assign Inventory Manually" at bounding box center [803, 146] width 1411 height 28
click at [169, 138] on link "View State Registry" at bounding box center [147, 140] width 98 height 16
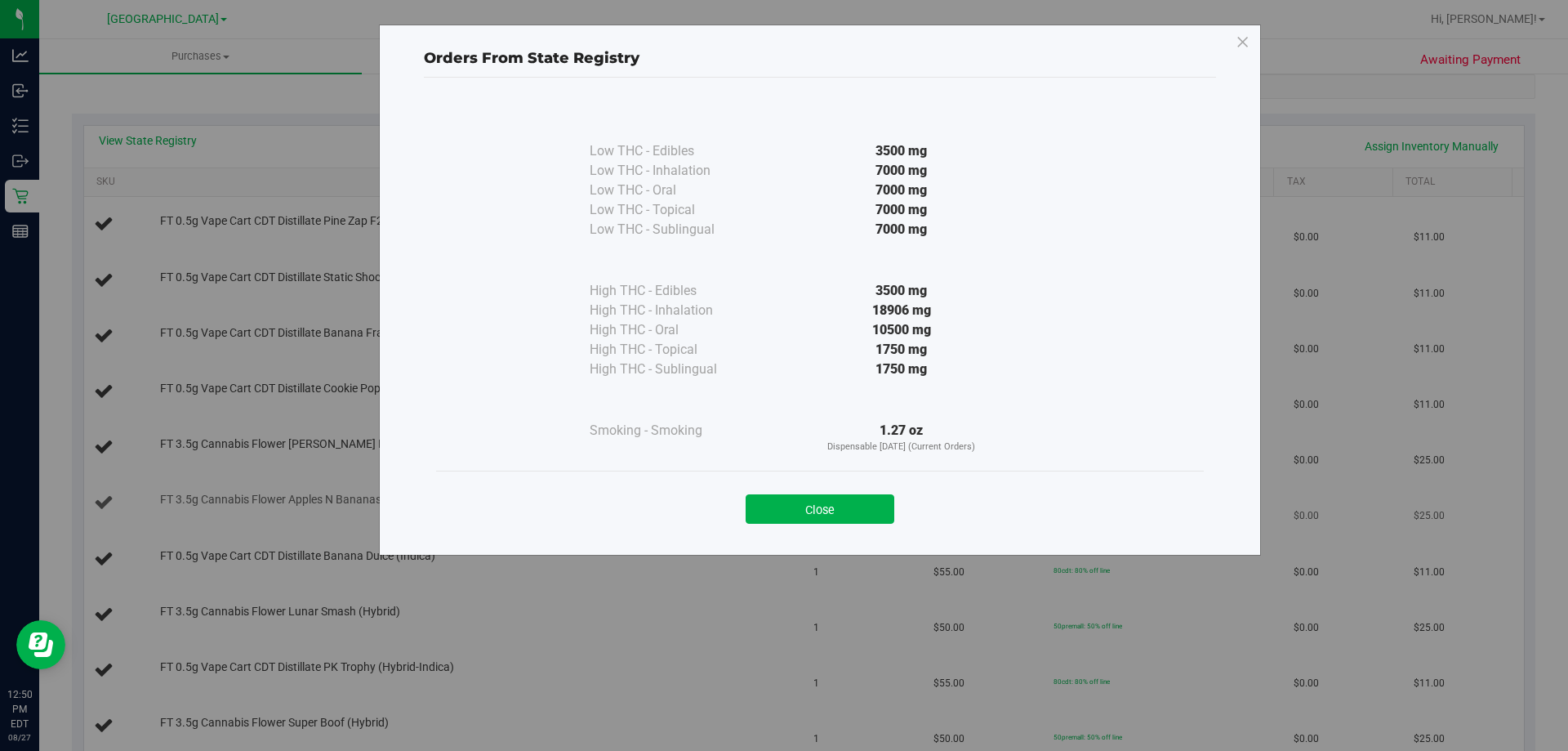
click at [840, 511] on button "Close" at bounding box center [820, 509] width 149 height 29
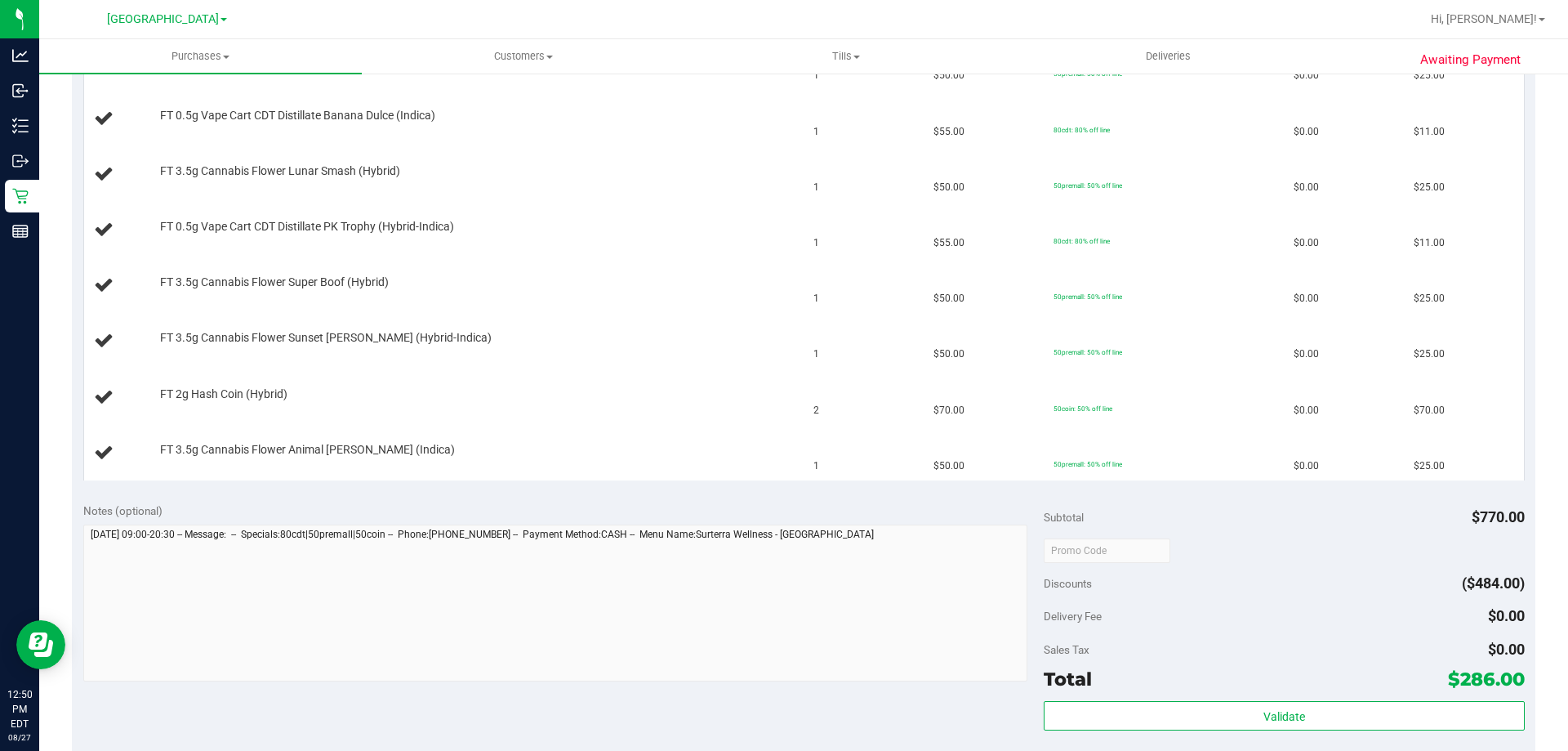
scroll to position [899, 0]
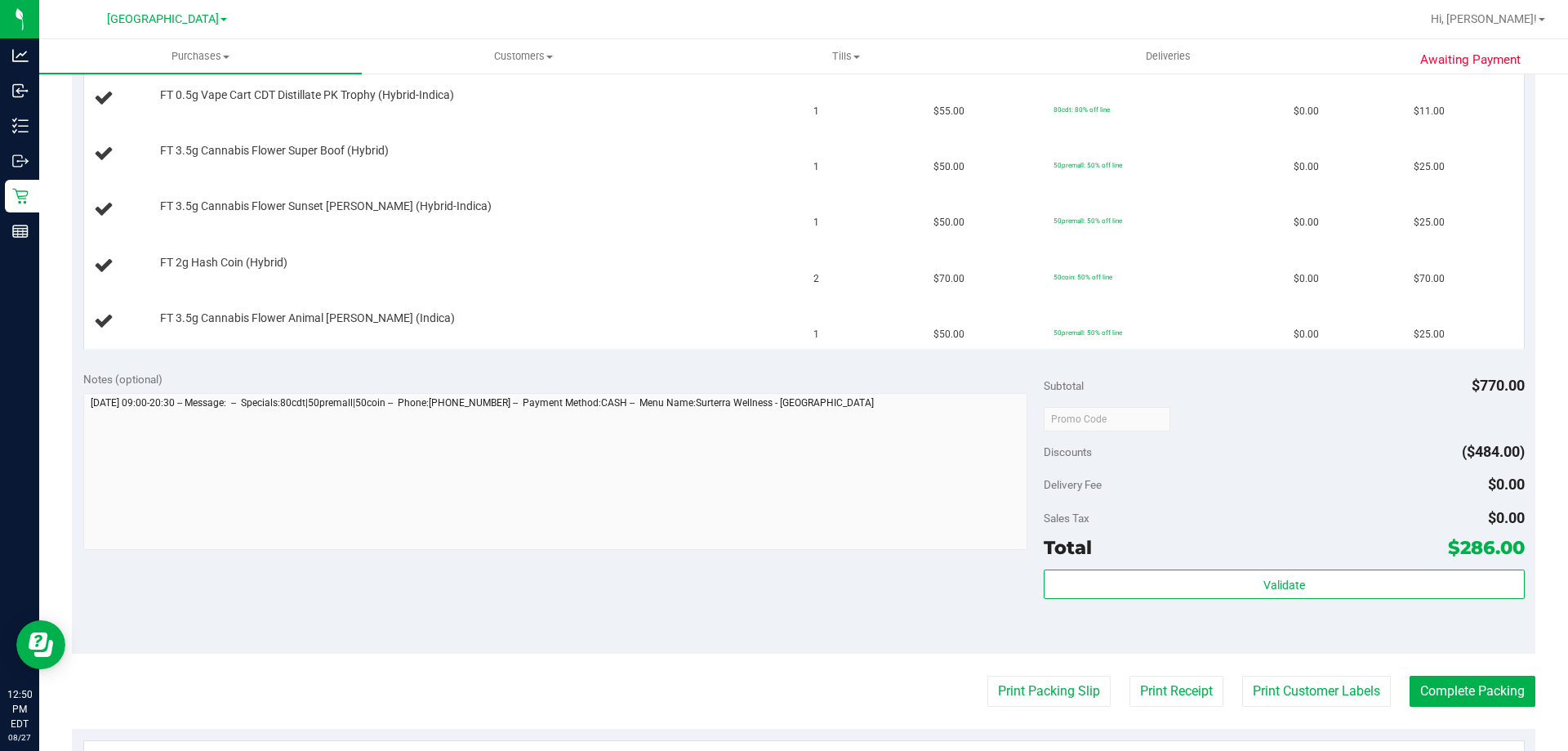
click at [1061, 714] on purchase-details "Back Edit Purchase Cancel Purchase View Profile # 11856031 BioTrack ID: - Submi…" at bounding box center [803, 112] width 1463 height 1845
click at [1050, 697] on button "Print Packing Slip" at bounding box center [1049, 691] width 124 height 31
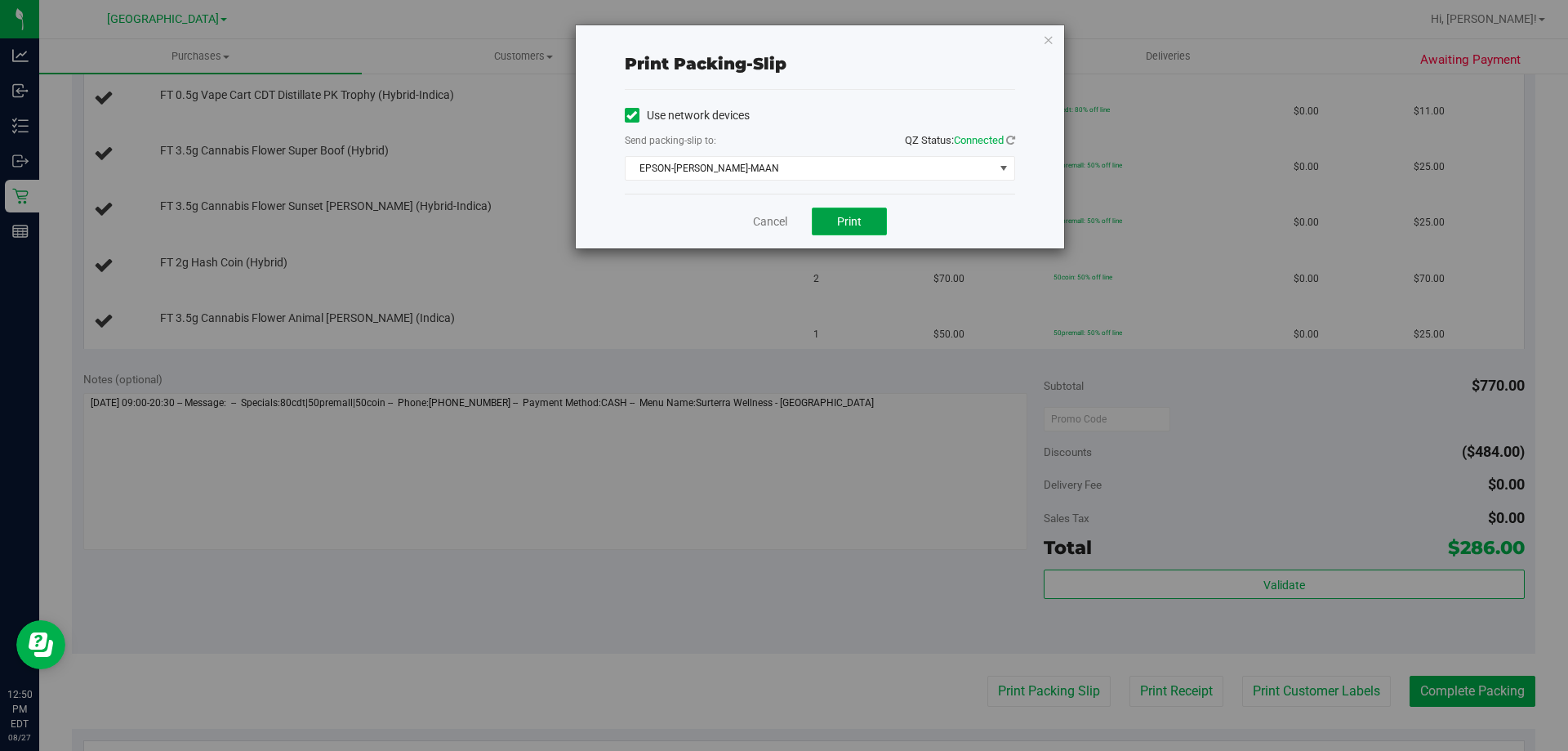
click at [856, 221] on span "Print" at bounding box center [849, 221] width 24 height 13
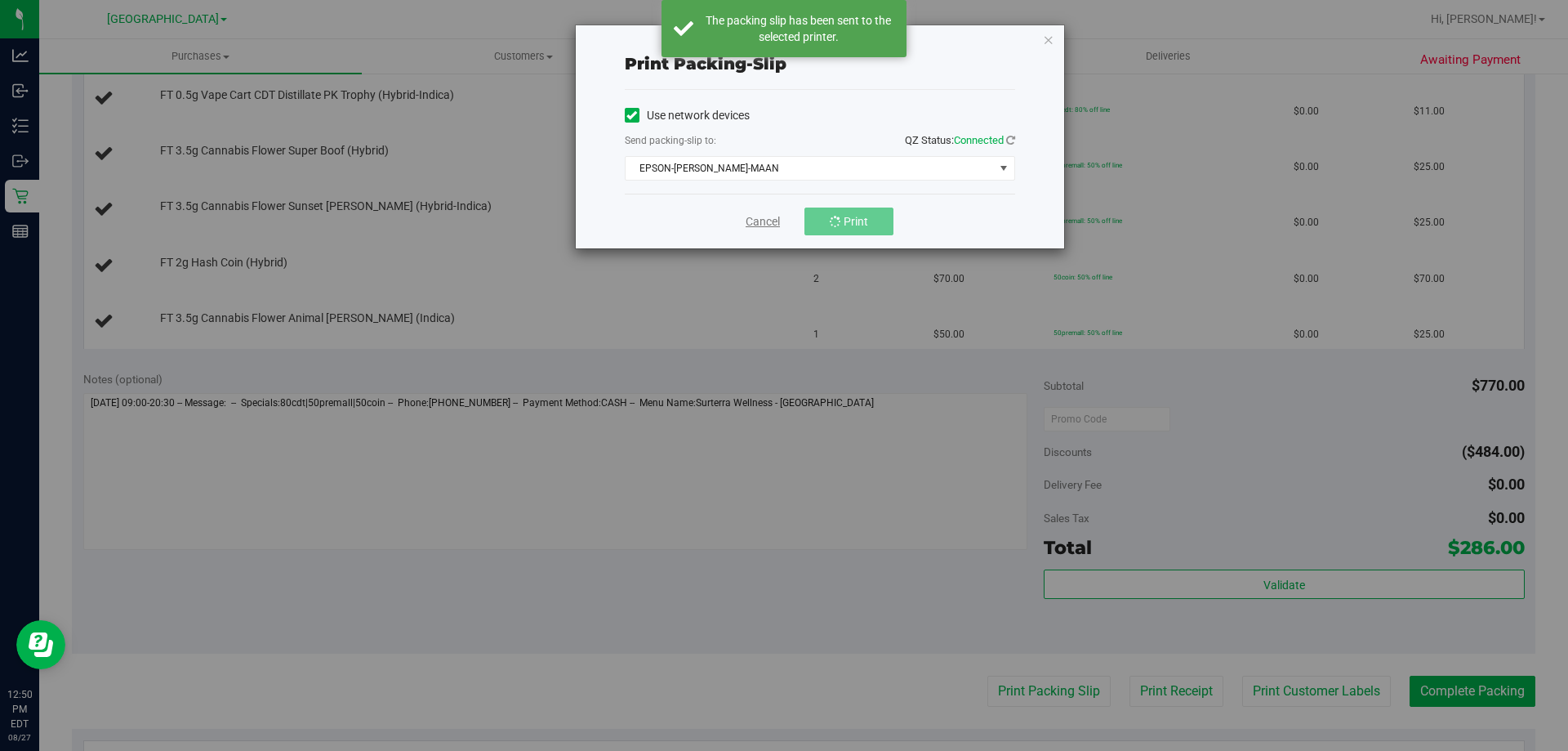
click at [762, 222] on link "Cancel" at bounding box center [763, 221] width 35 height 17
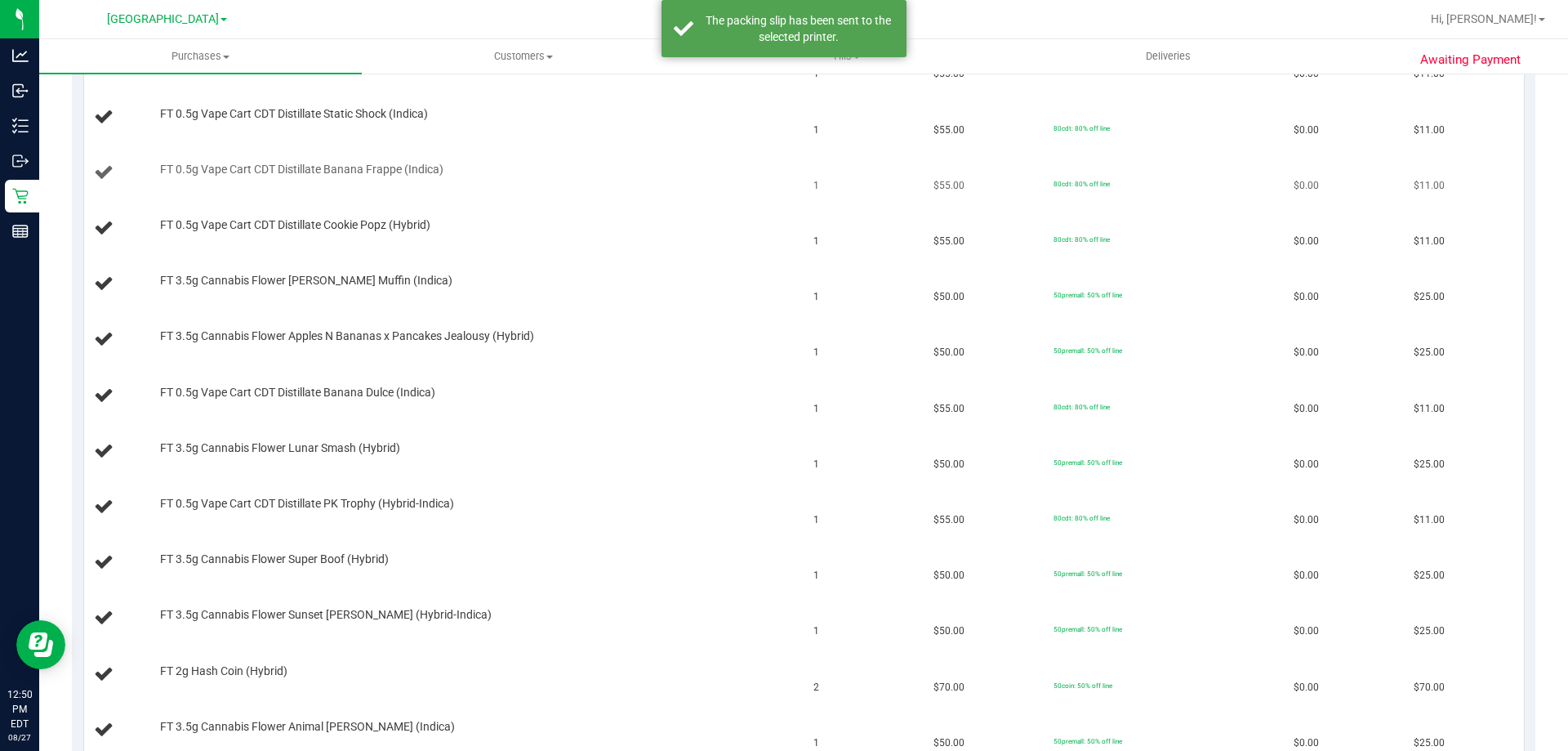
scroll to position [245, 0]
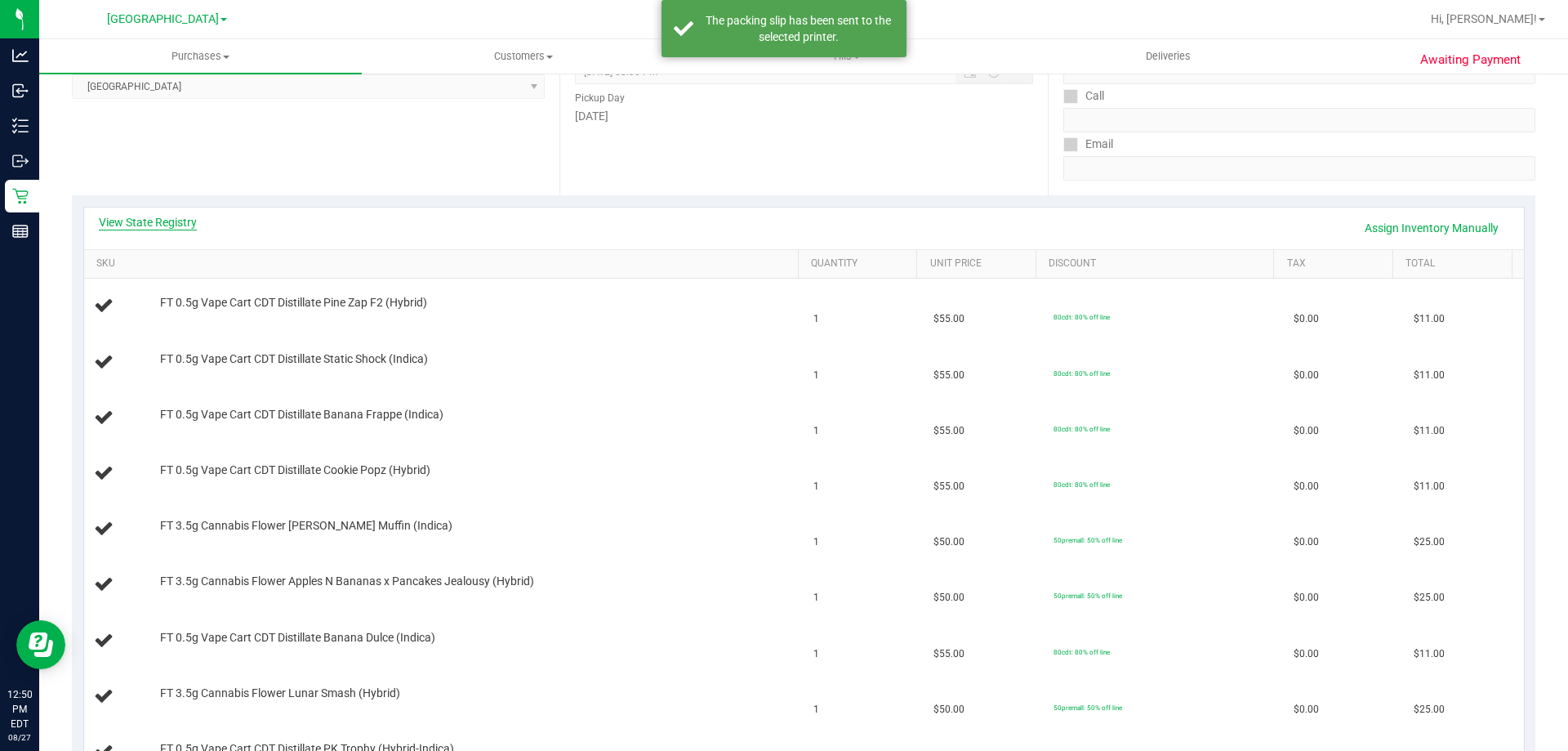
click at [165, 227] on link "View State Registry" at bounding box center [147, 221] width 98 height 16
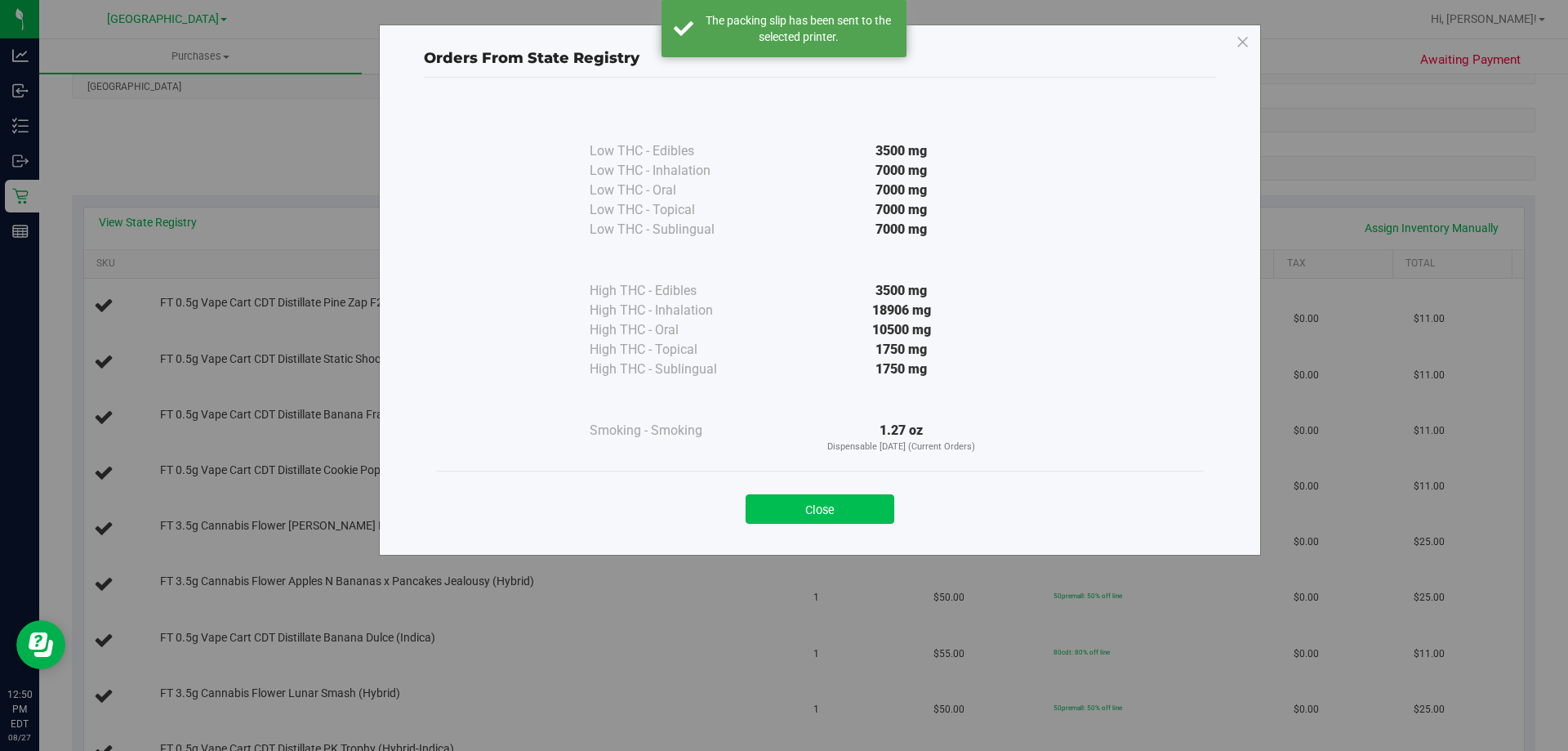
click at [805, 509] on button "Close" at bounding box center [820, 509] width 149 height 29
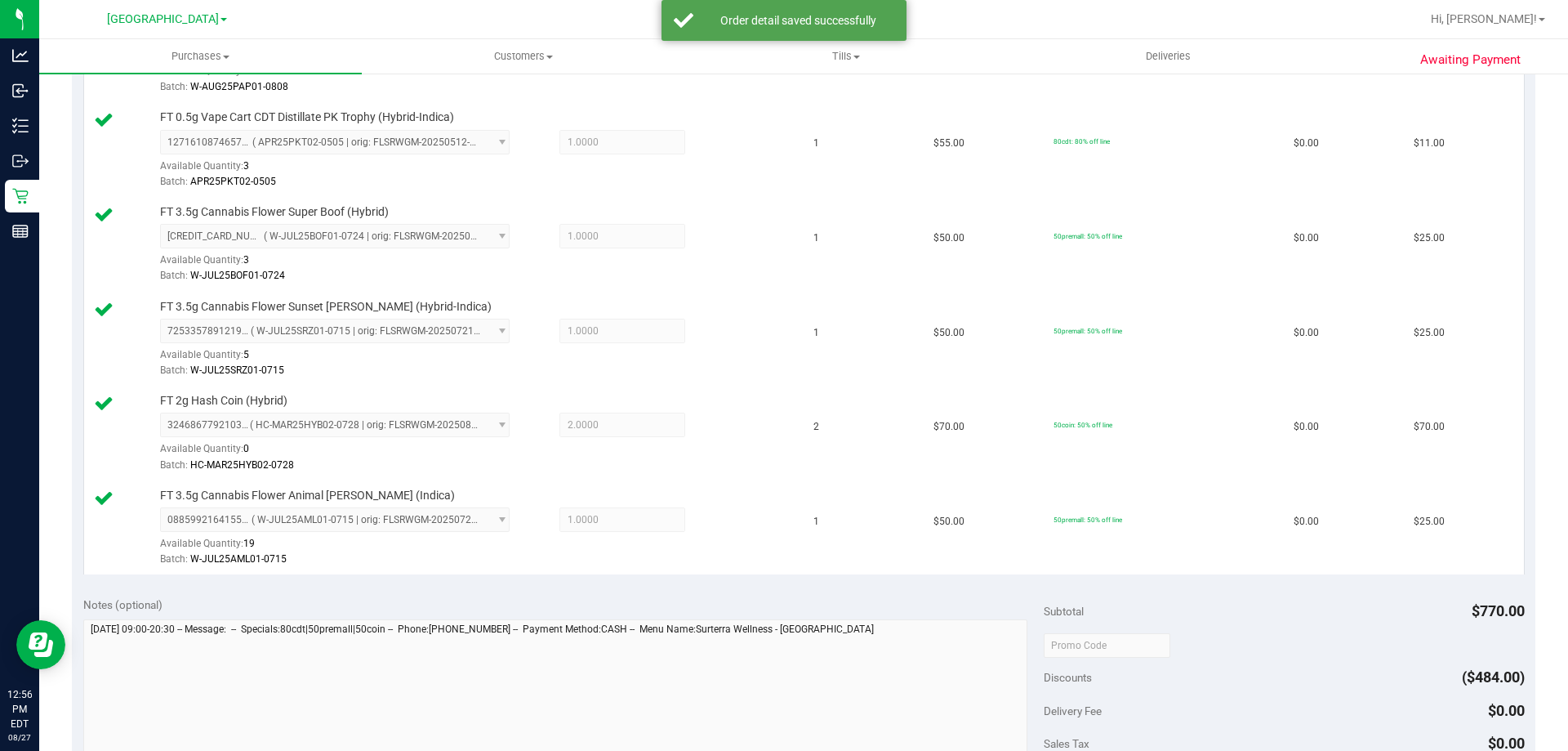
scroll to position [1389, 0]
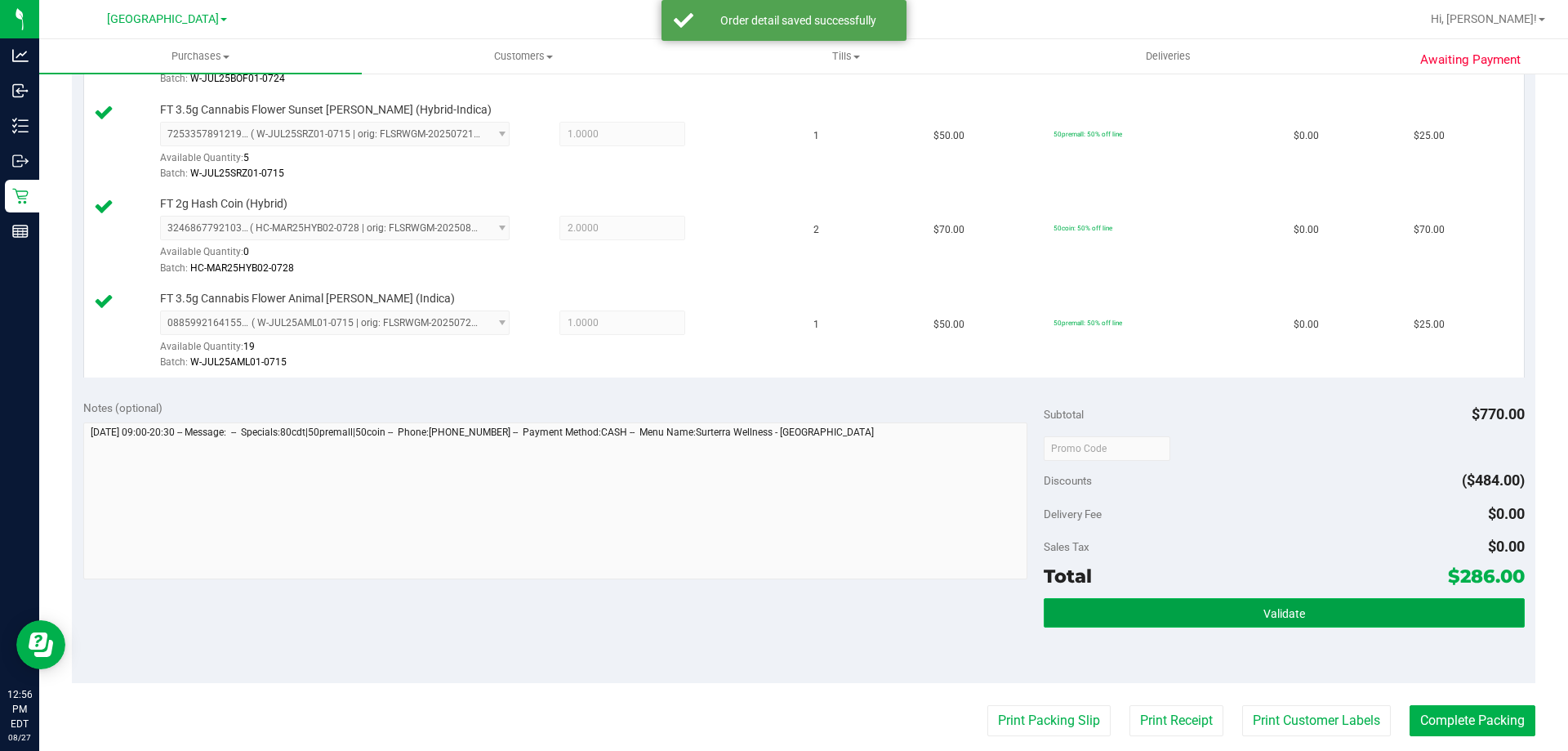
click at [1266, 609] on span "Validate" at bounding box center [1284, 613] width 42 height 13
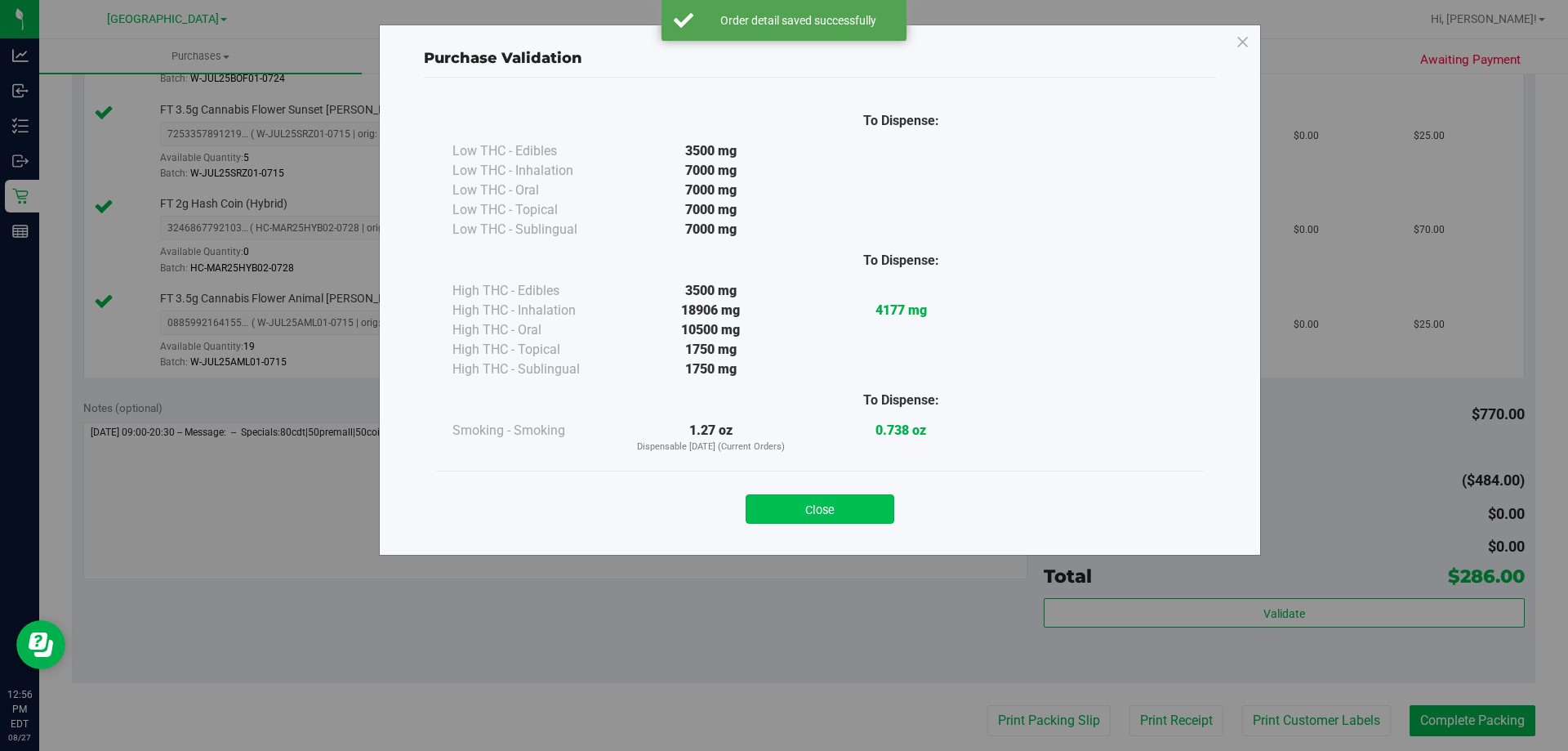
click at [842, 508] on button "Close" at bounding box center [820, 509] width 149 height 29
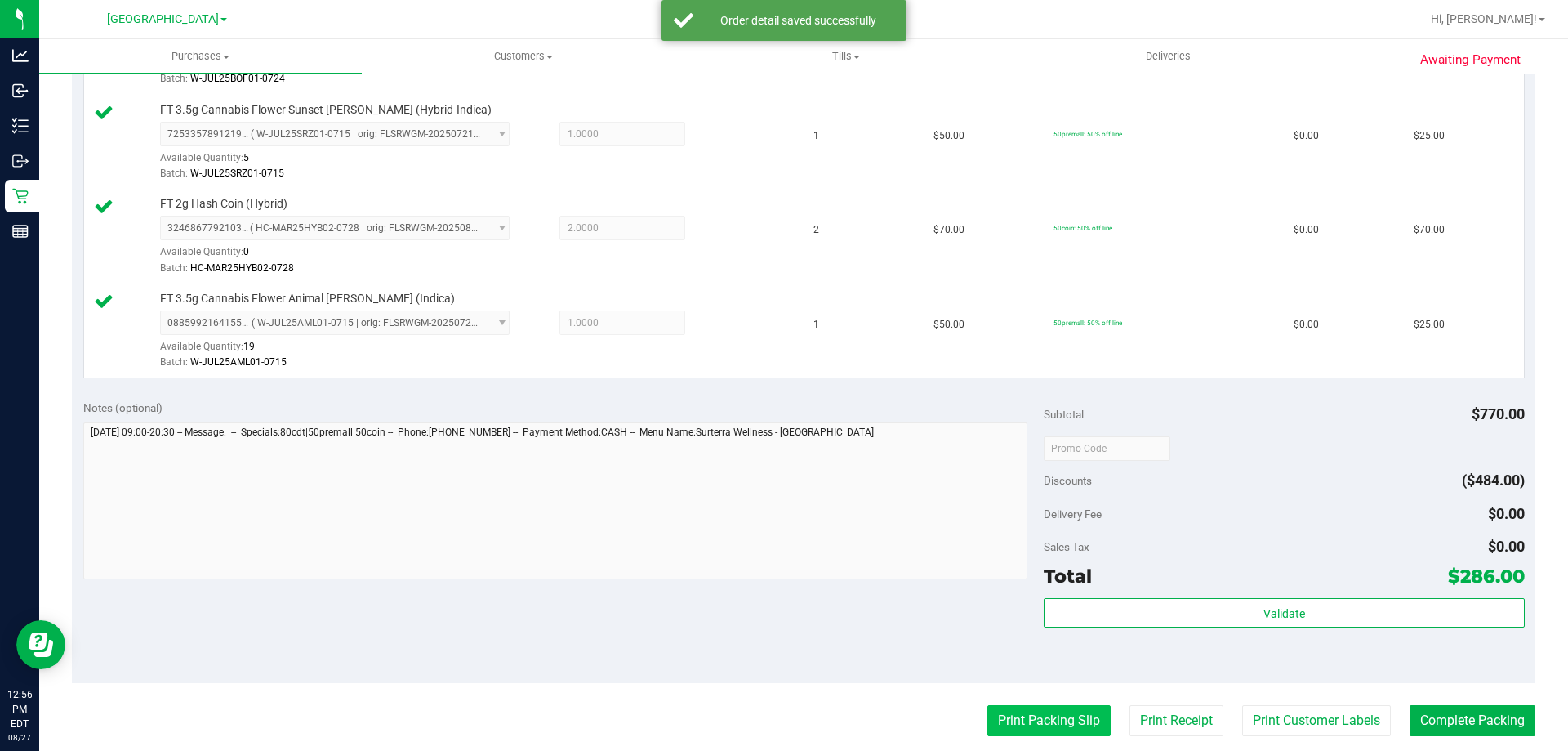
click at [1020, 714] on button "Print Packing Slip" at bounding box center [1049, 721] width 124 height 31
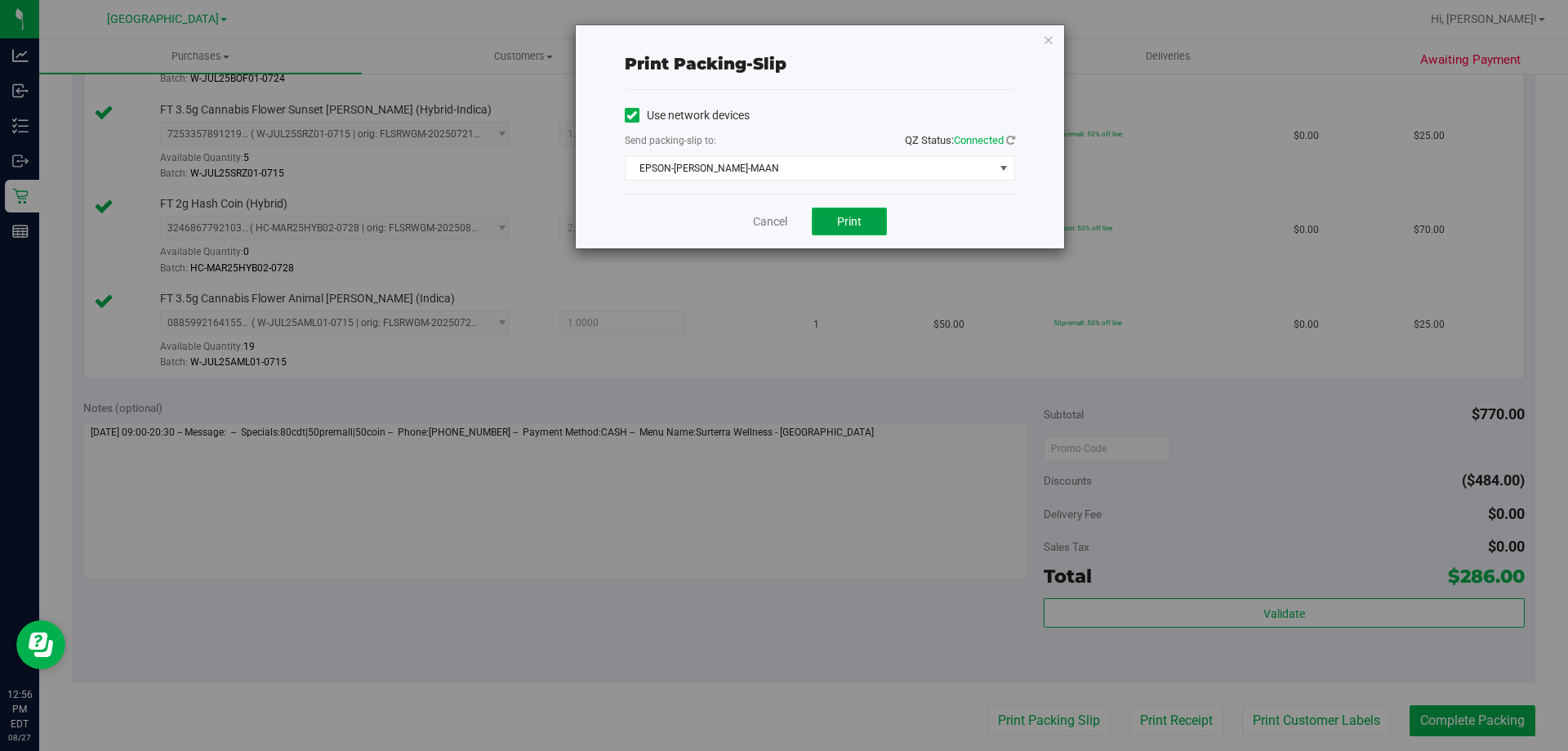
click at [857, 224] on span "Print" at bounding box center [849, 221] width 24 height 13
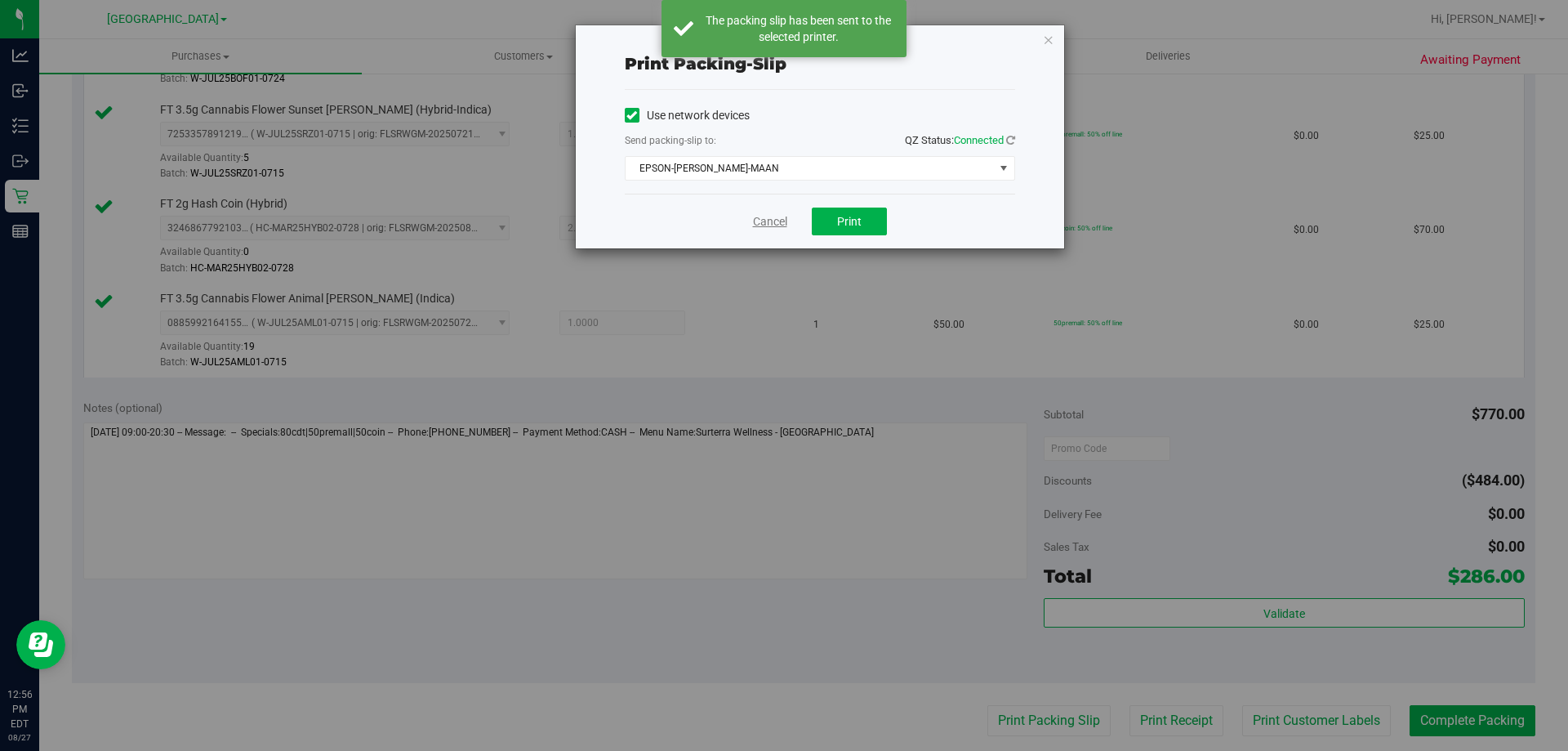
click at [761, 216] on link "Cancel" at bounding box center [771, 221] width 35 height 17
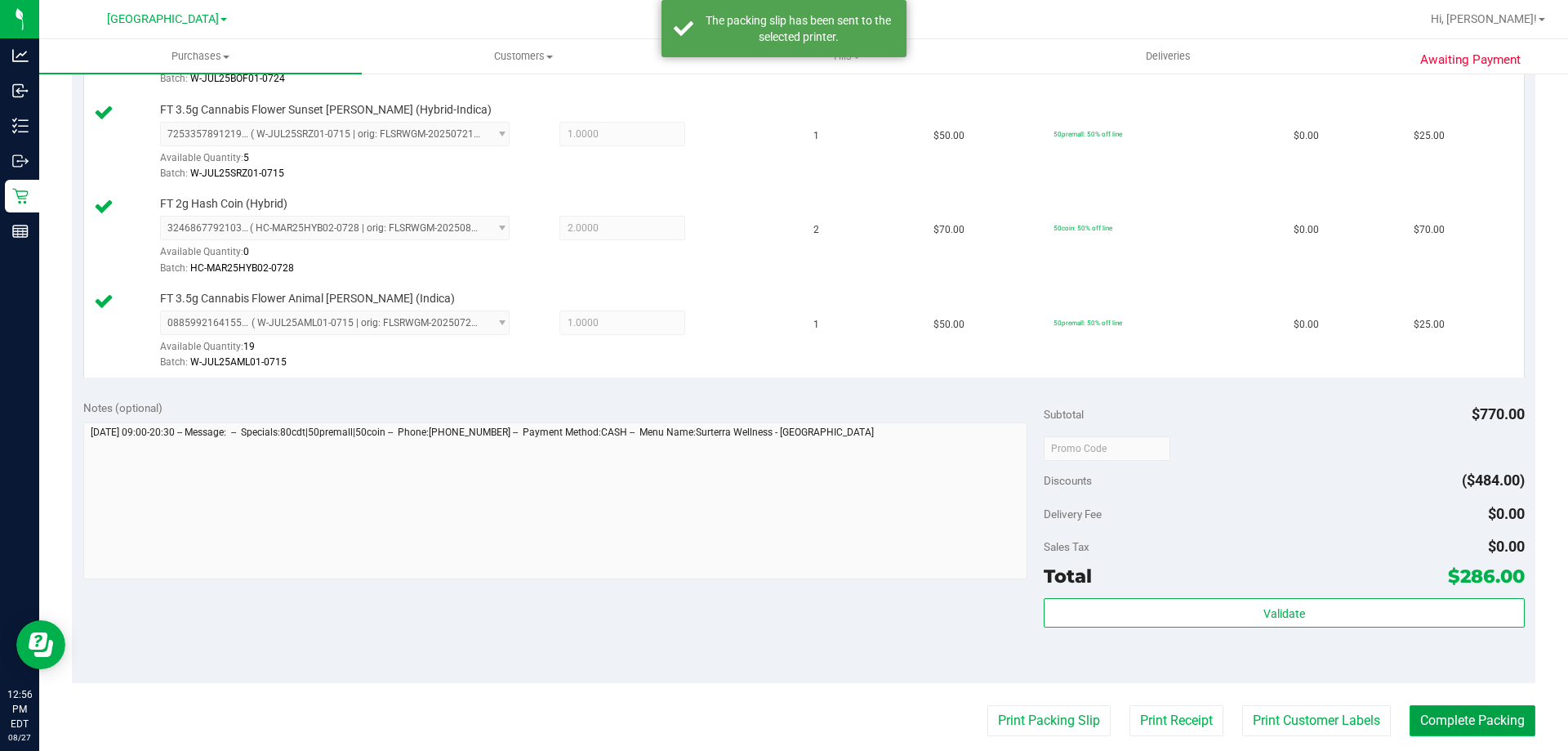
click at [1452, 723] on button "Complete Packing" at bounding box center [1472, 721] width 125 height 31
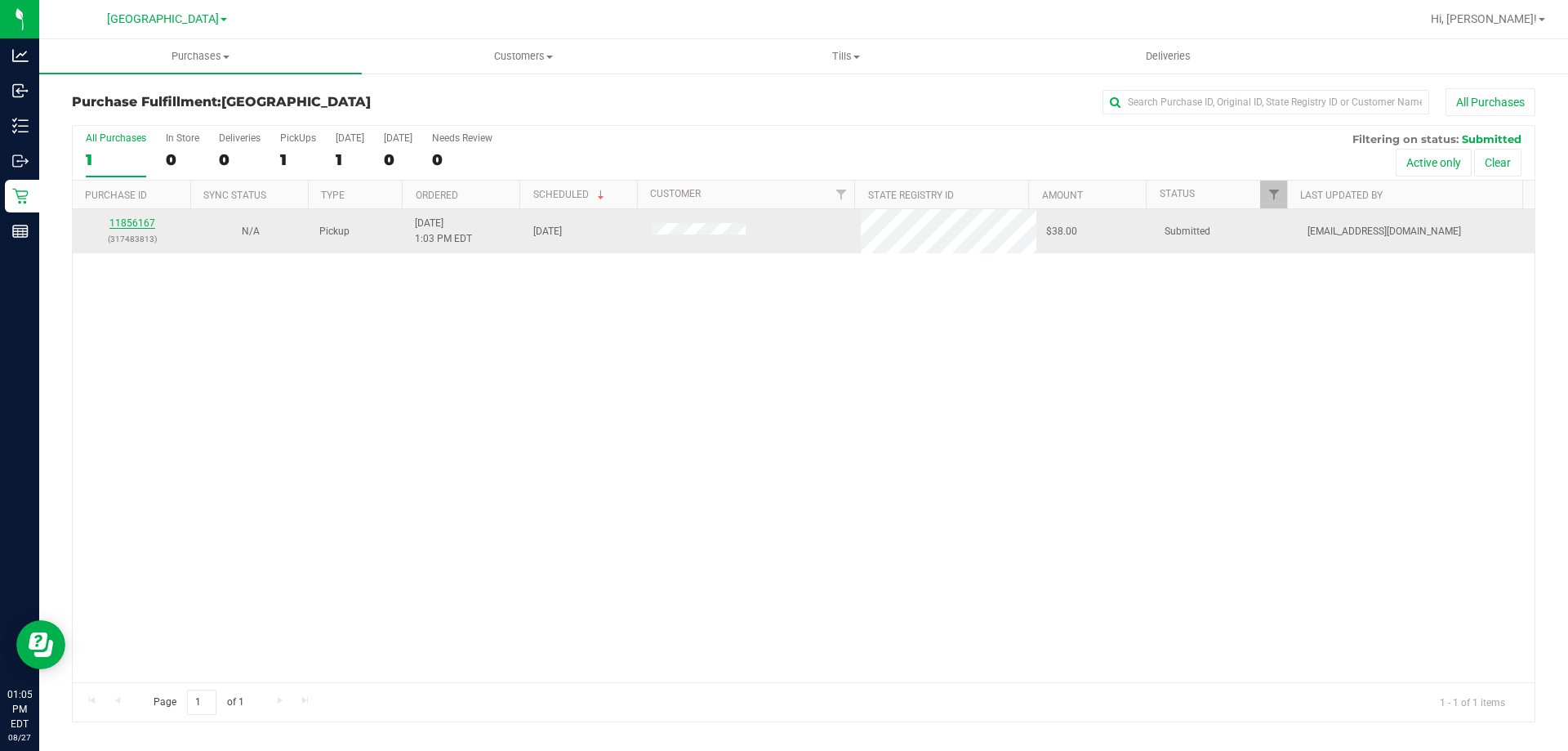
click at [114, 221] on link "11856167" at bounding box center [132, 222] width 46 height 11
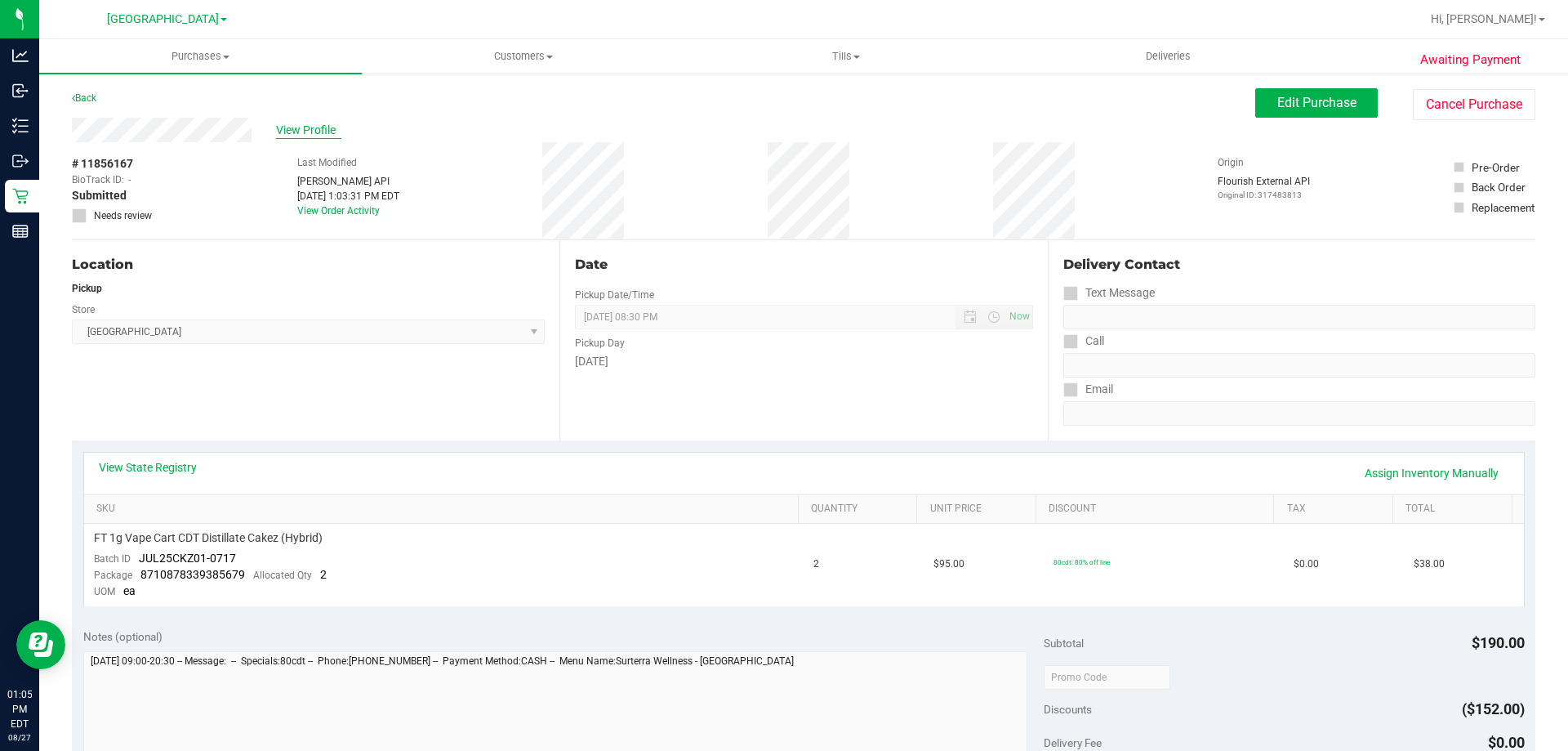
click at [286, 128] on span "View Profile" at bounding box center [309, 131] width 66 height 17
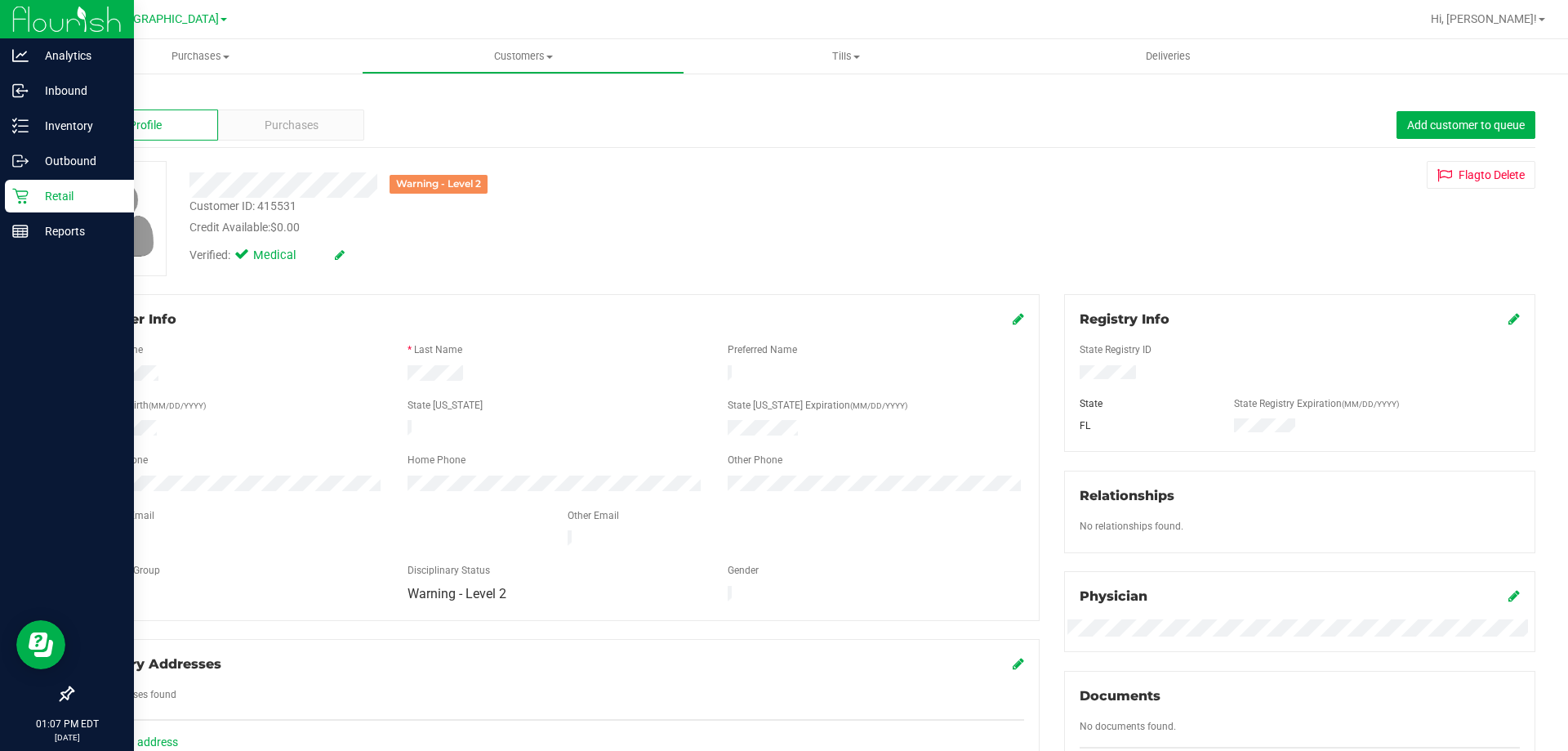
click at [18, 182] on div "Retail" at bounding box center [69, 196] width 129 height 33
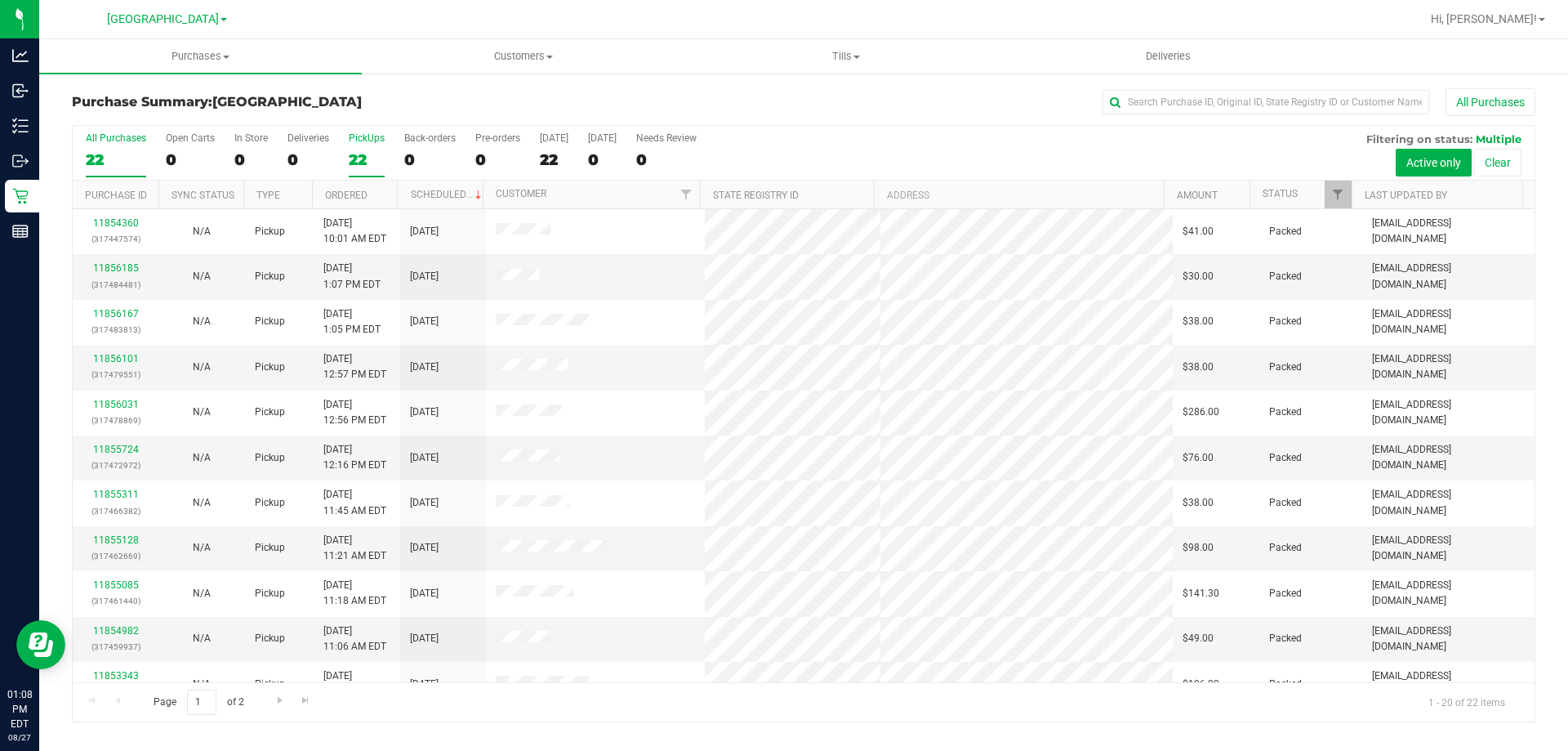
click at [362, 171] on label "PickUps 22" at bounding box center [367, 155] width 36 height 45
click at [0, 0] on input "PickUps 22" at bounding box center [0, 0] width 0 height 0
click at [1337, 198] on span "Filter" at bounding box center [1337, 194] width 13 height 13
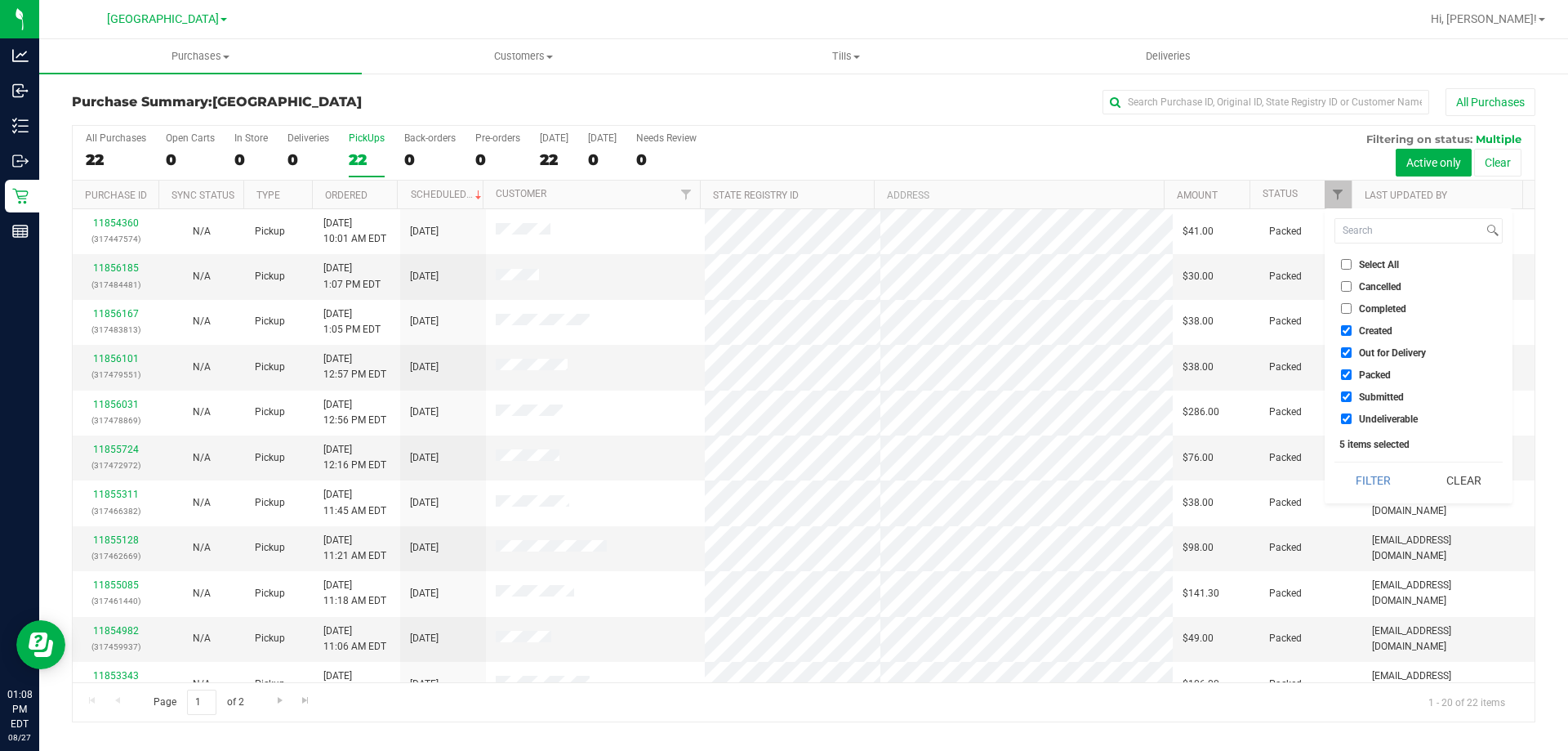
click at [1368, 380] on span "Packed" at bounding box center [1374, 375] width 32 height 10
click at [1352, 380] on input "Packed" at bounding box center [1347, 375] width 10 height 10
checkbox input "false"
click at [1367, 353] on span "Out for Delivery" at bounding box center [1392, 352] width 67 height 10
click at [1352, 353] on input "Out for Delivery" at bounding box center [1347, 352] width 10 height 10
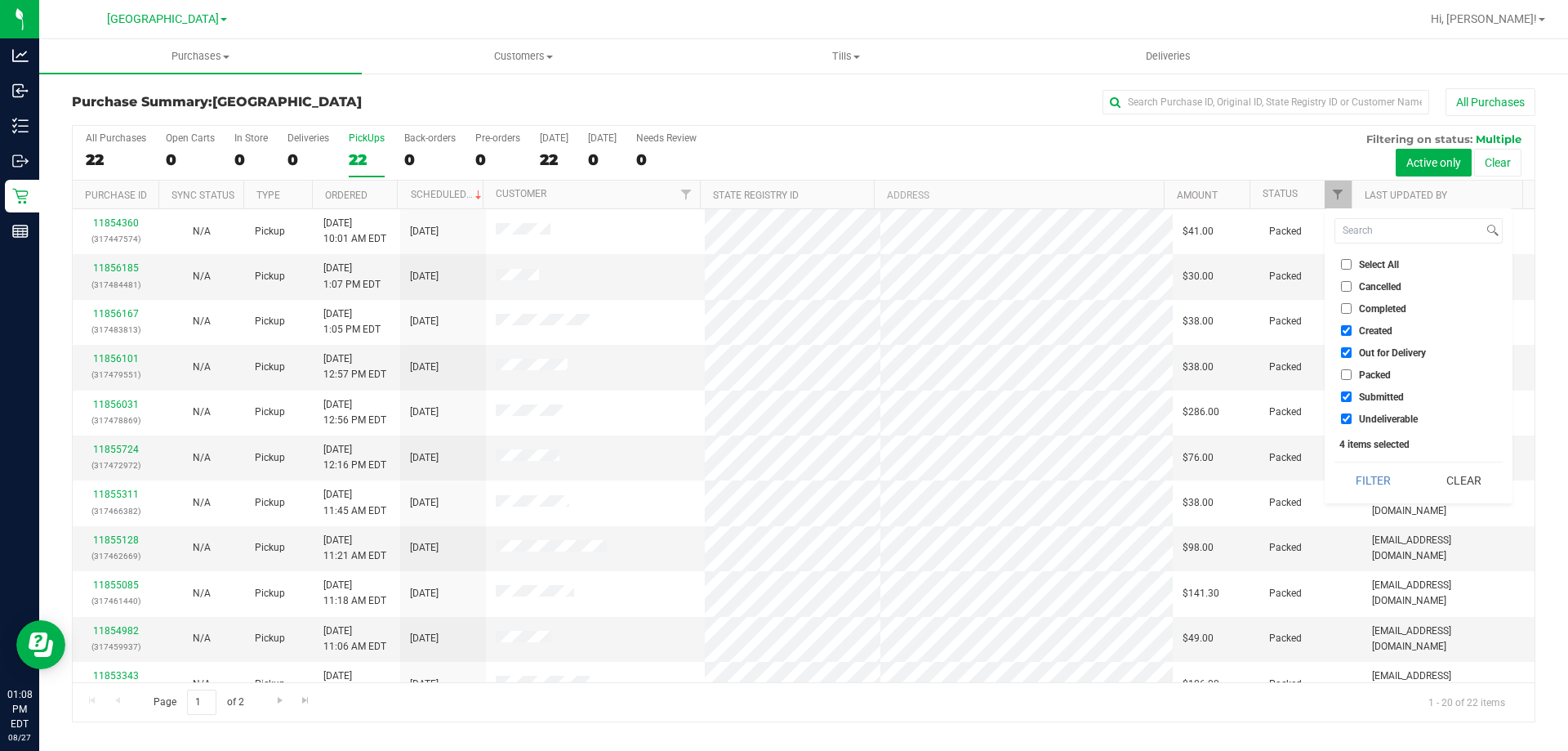
checkbox input "false"
click at [1367, 333] on span "Created" at bounding box center [1375, 331] width 34 height 10
click at [1352, 333] on input "Created" at bounding box center [1347, 331] width 10 height 10
checkbox input "false"
click at [1373, 491] on button "Filter" at bounding box center [1373, 480] width 79 height 36
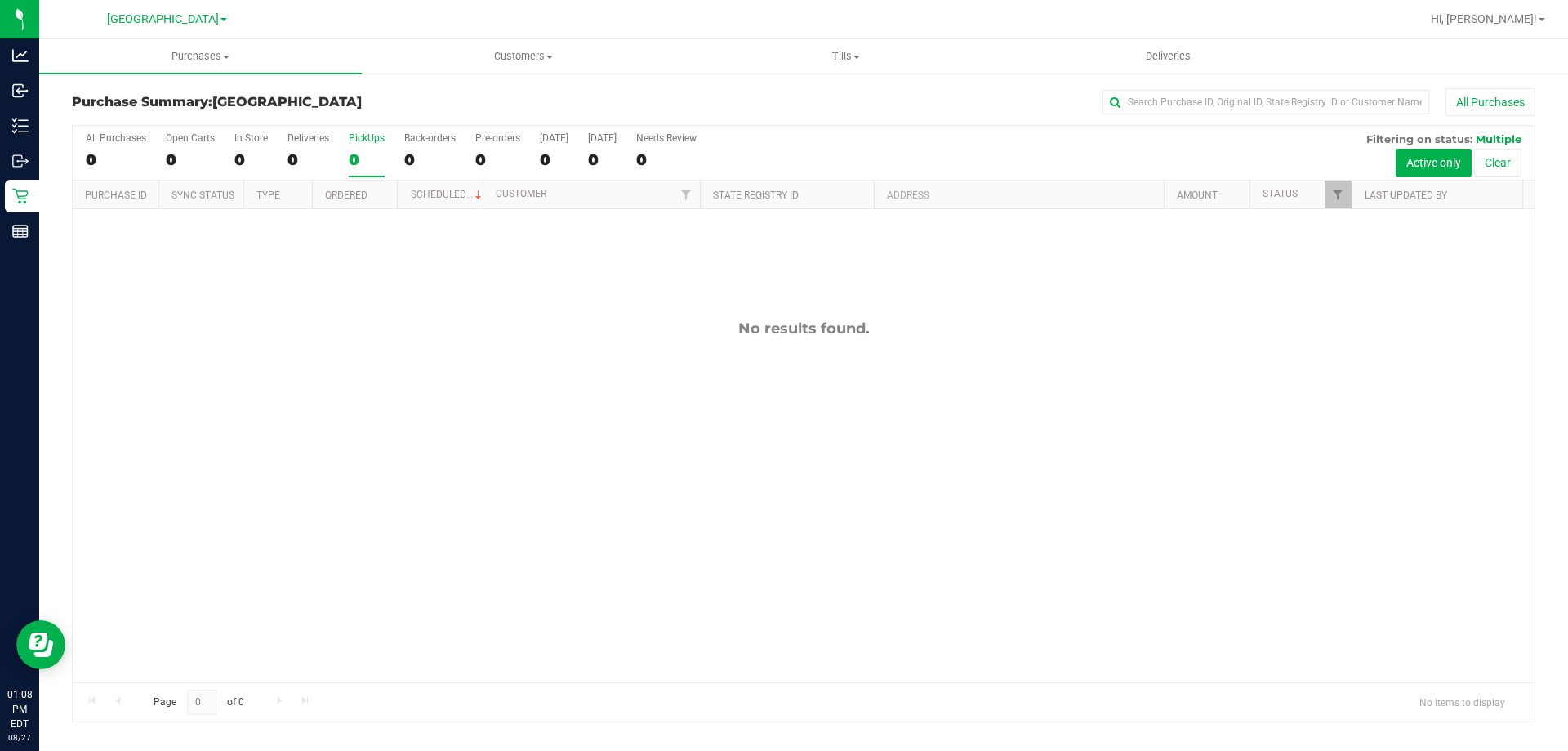
click at [369, 157] on div "0" at bounding box center [367, 160] width 36 height 19
click at [0, 0] on input "PickUps 0" at bounding box center [0, 0] width 0 height 0
click at [349, 146] on label "PickUps 0" at bounding box center [367, 155] width 36 height 45
click at [368, 169] on div "0" at bounding box center [367, 160] width 36 height 19
click at [0, 0] on input "PickUps 0" at bounding box center [0, 0] width 0 height 0
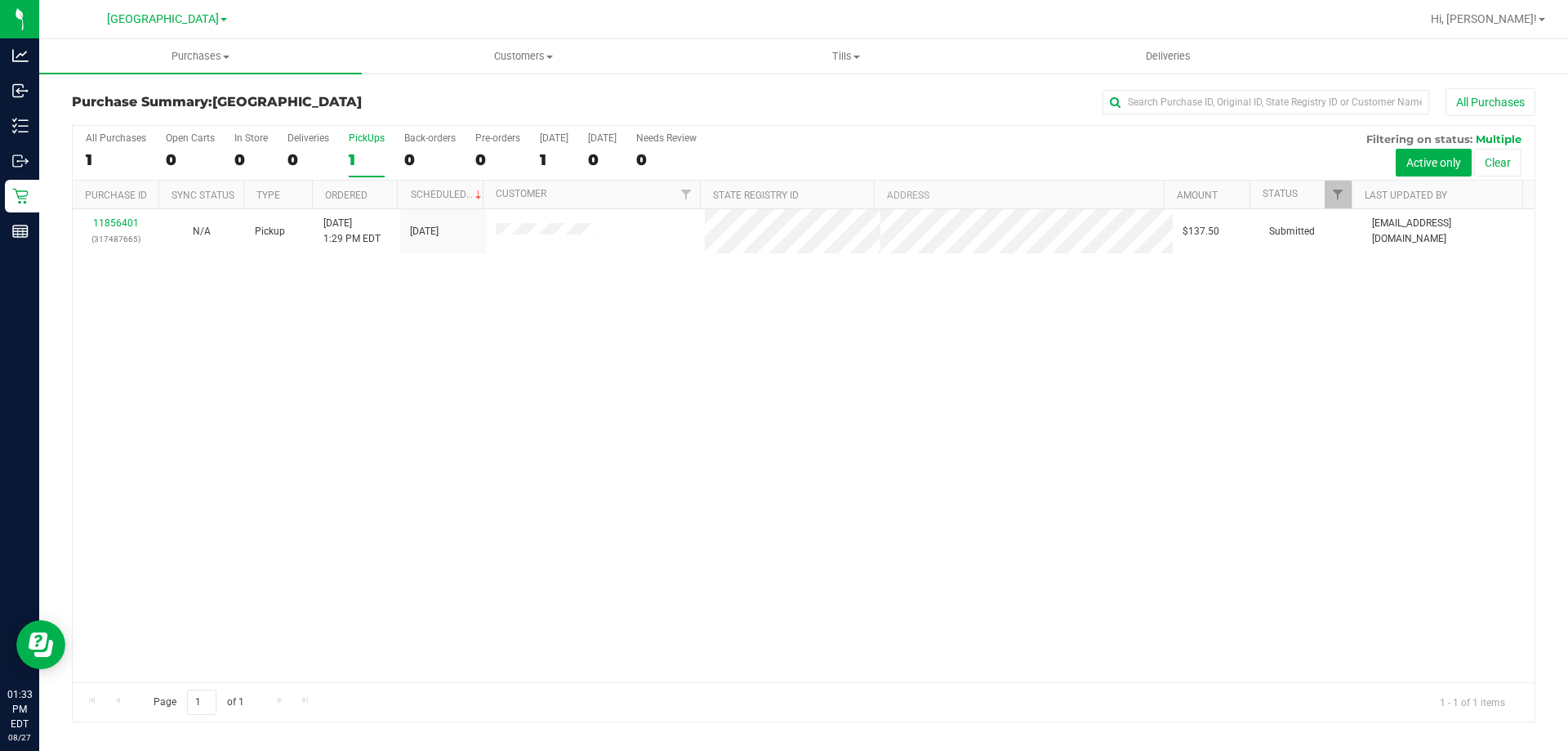
click at [371, 152] on div "1" at bounding box center [367, 160] width 36 height 19
click at [0, 0] on input "PickUps 1" at bounding box center [0, 0] width 0 height 0
click at [353, 153] on div "1" at bounding box center [367, 160] width 36 height 19
click at [0, 0] on input "PickUps 1" at bounding box center [0, 0] width 0 height 0
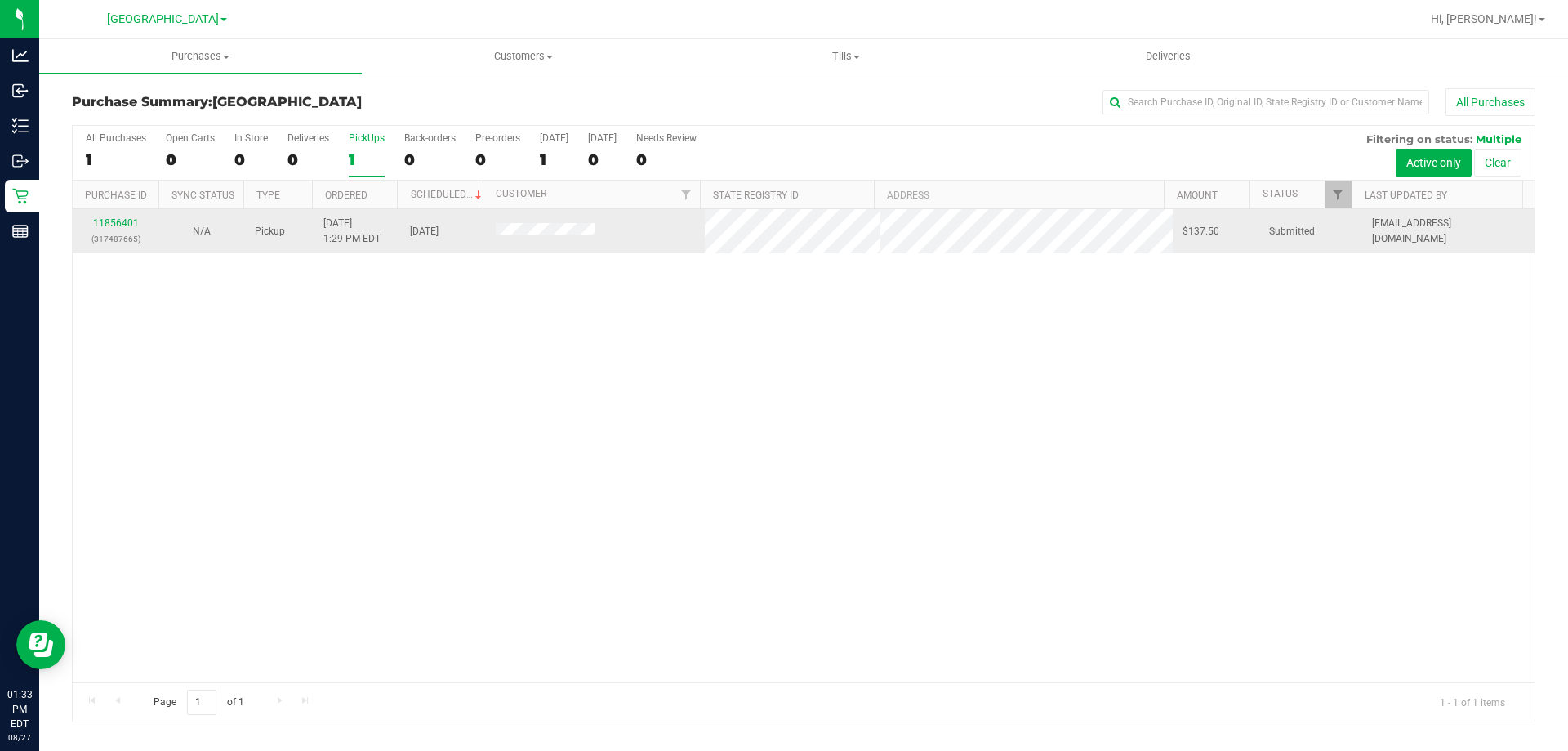
click at [126, 216] on div "11856401 (317487665)" at bounding box center [115, 231] width 66 height 31
click at [119, 234] on p "(317487665)" at bounding box center [115, 239] width 66 height 16
click at [119, 227] on link "11856401" at bounding box center [116, 222] width 46 height 11
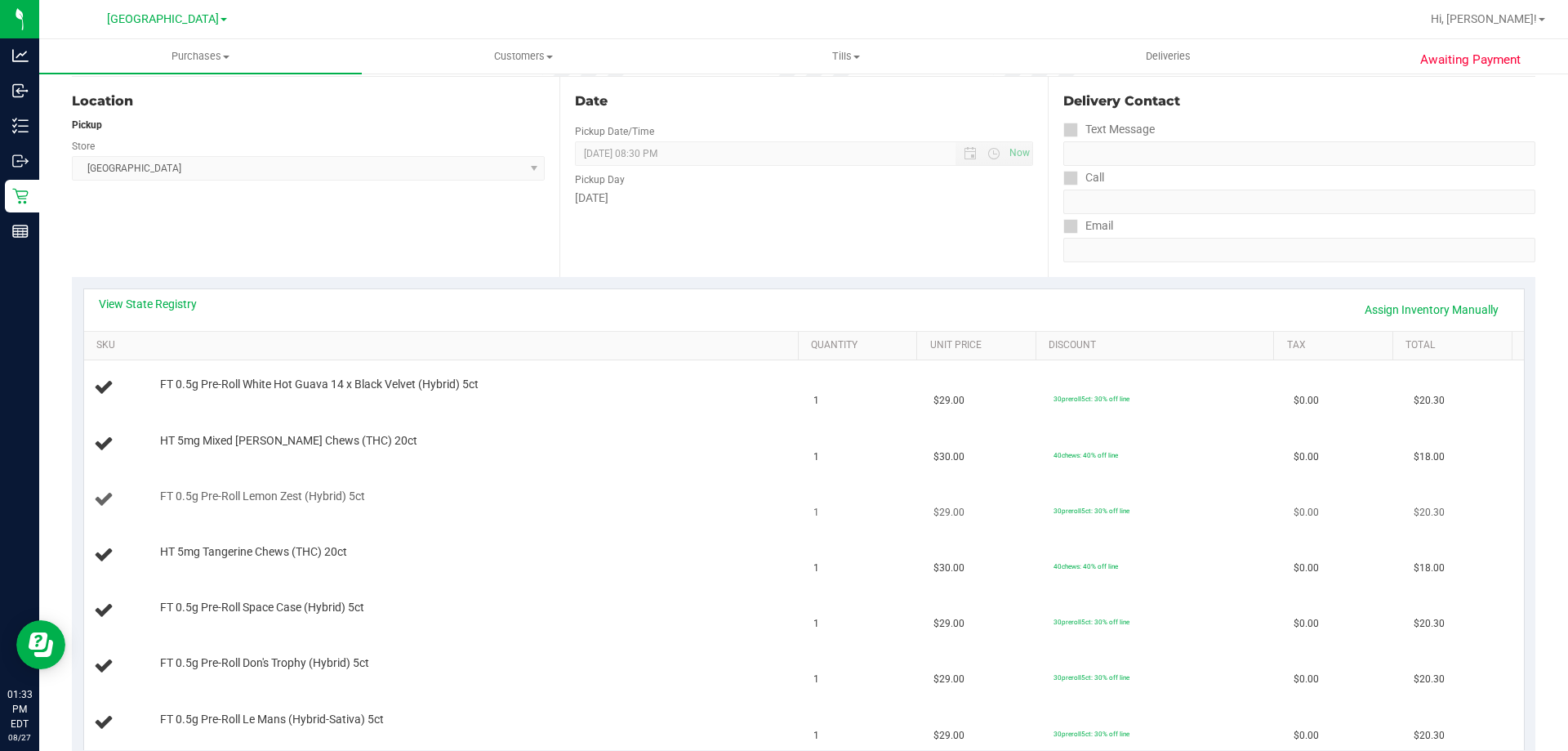
scroll to position [327, 0]
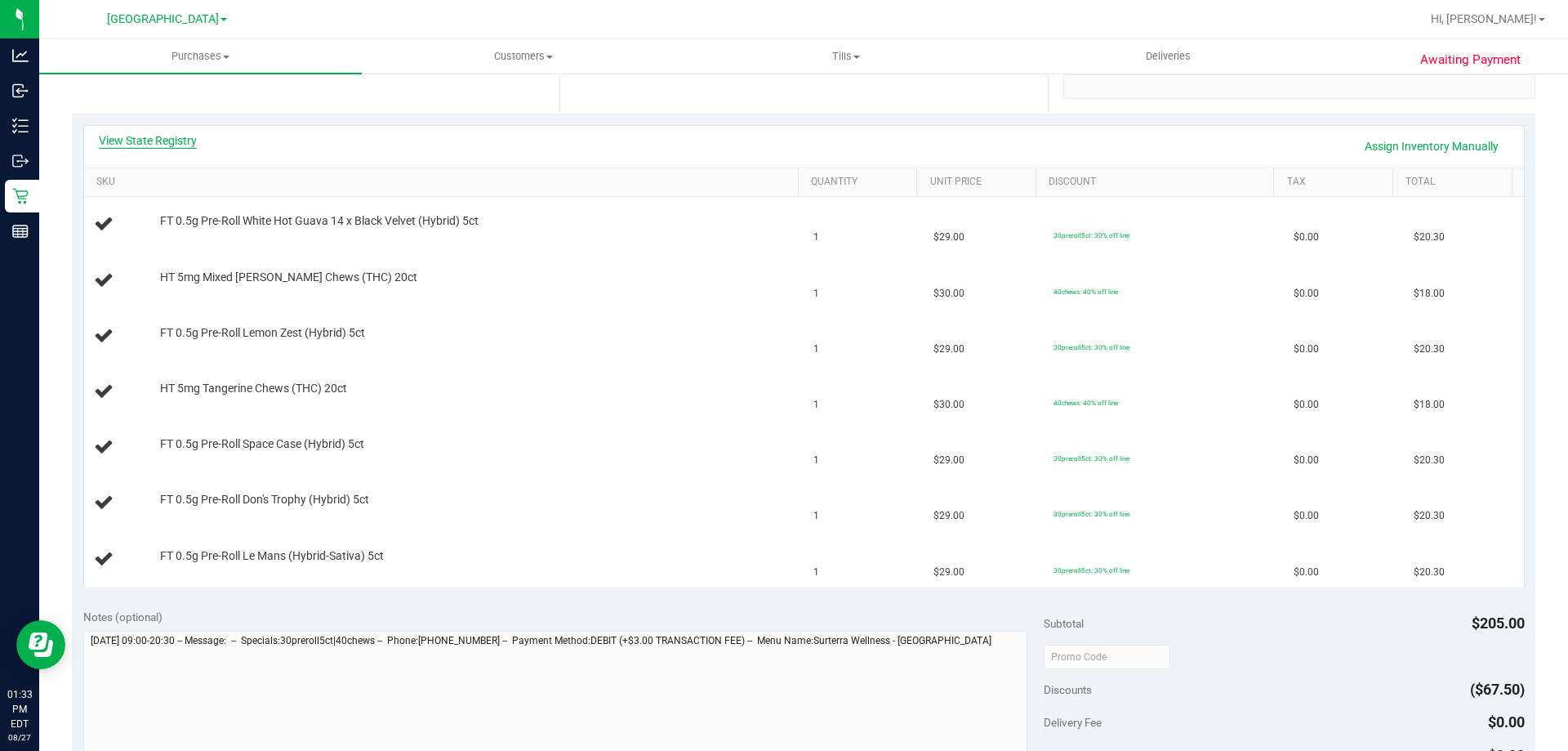
click at [150, 141] on link "View State Registry" at bounding box center [147, 140] width 98 height 16
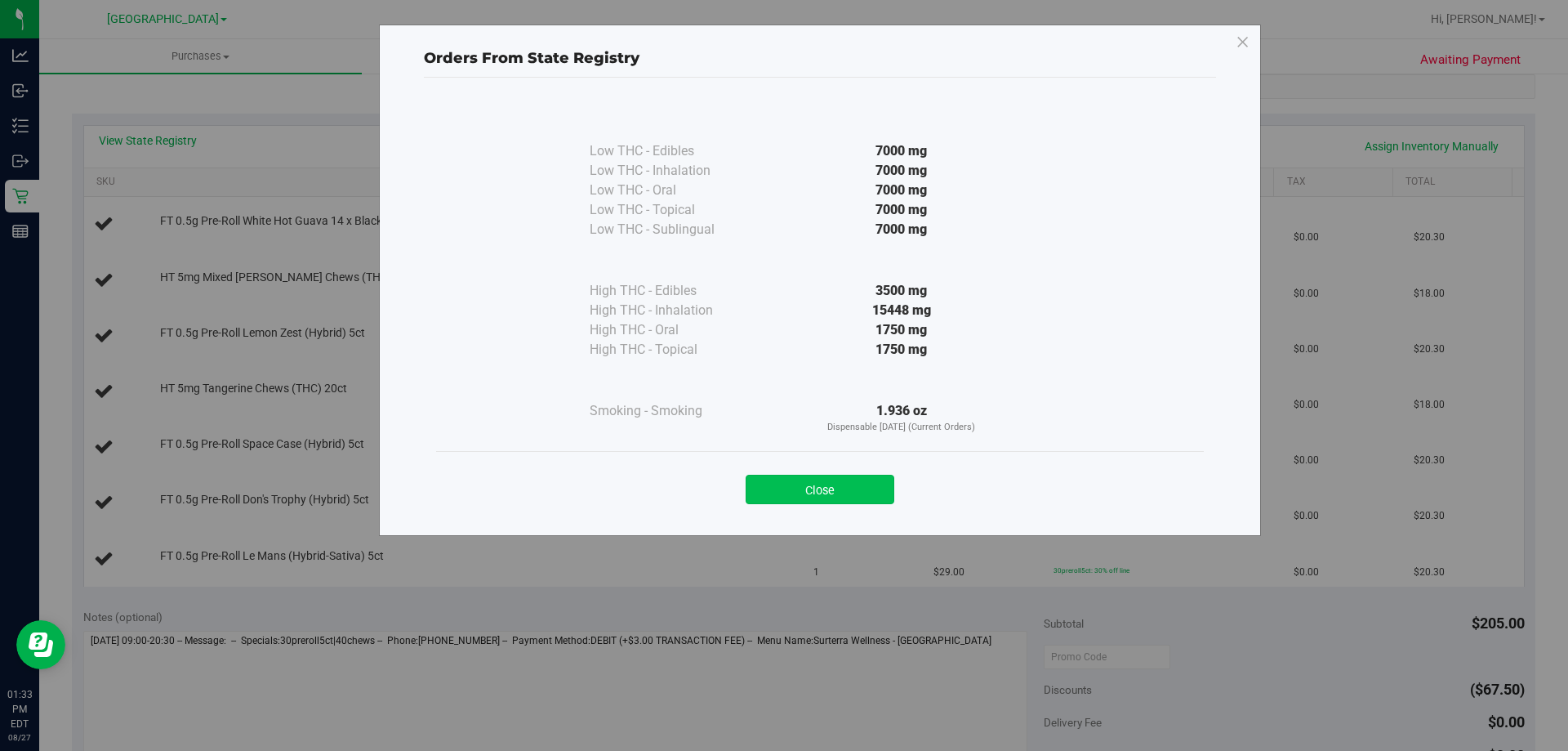
click at [813, 491] on button "Close" at bounding box center [820, 490] width 149 height 29
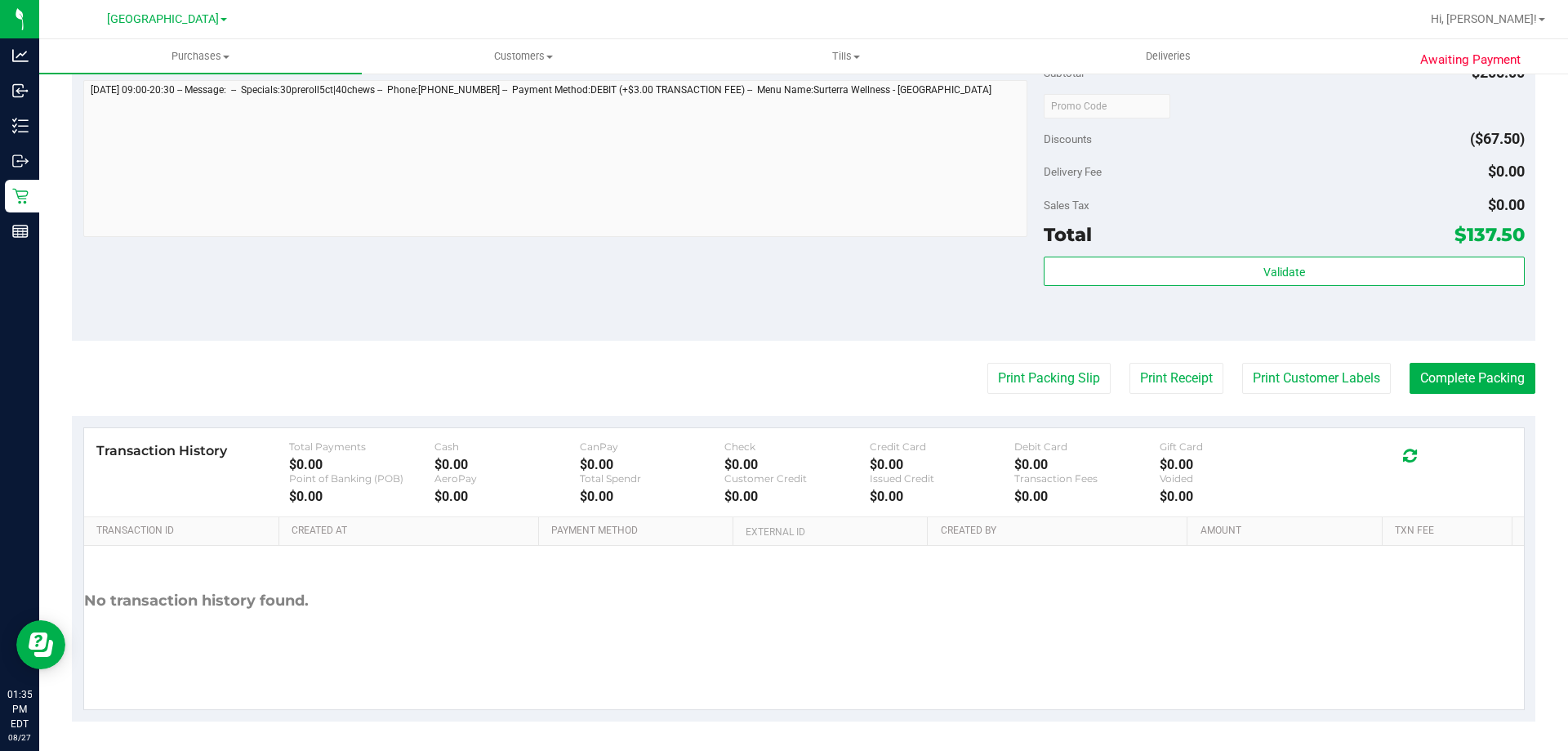
scroll to position [1152, 0]
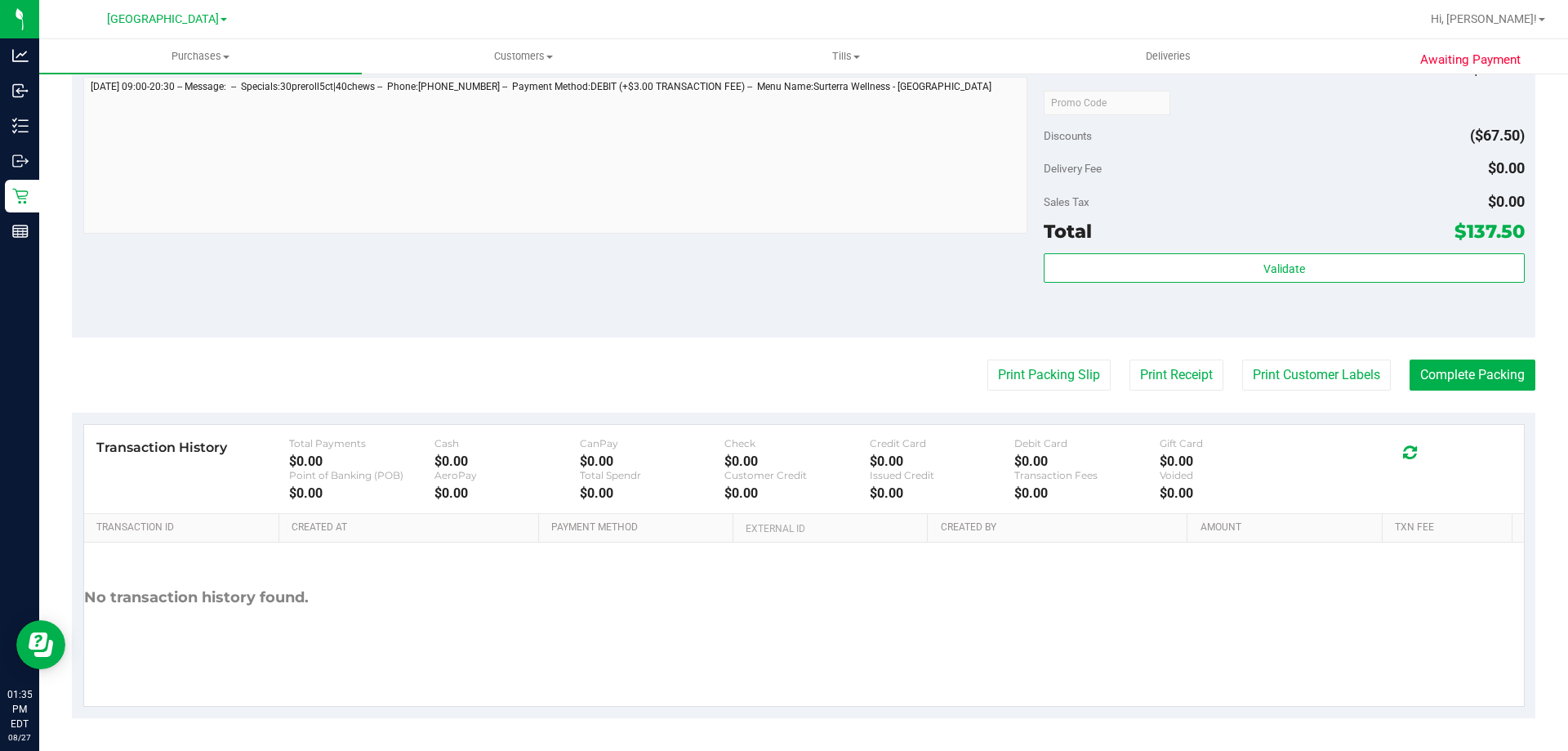
click at [1112, 284] on div "Validate" at bounding box center [1283, 290] width 480 height 74
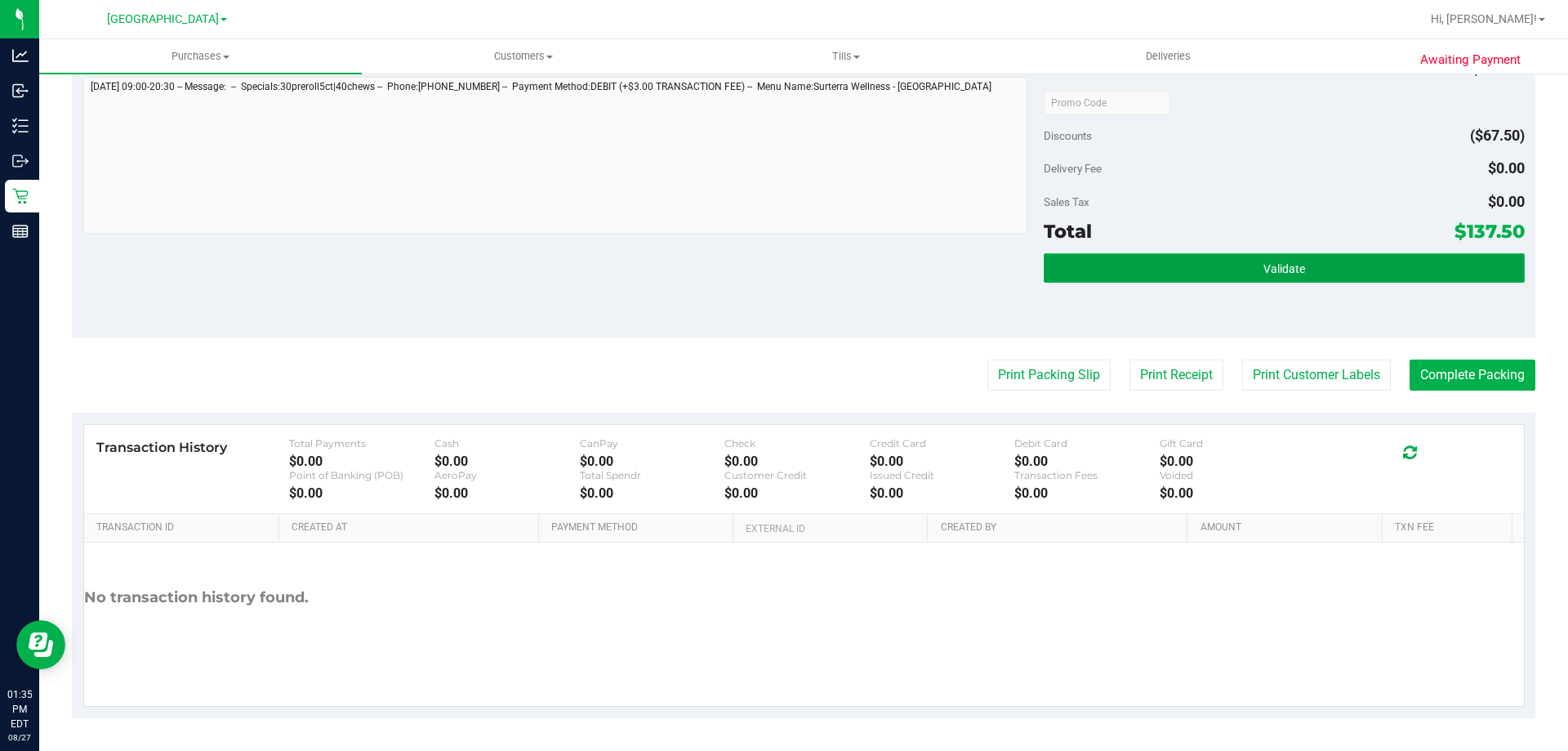
click at [1113, 277] on button "Validate" at bounding box center [1283, 268] width 480 height 29
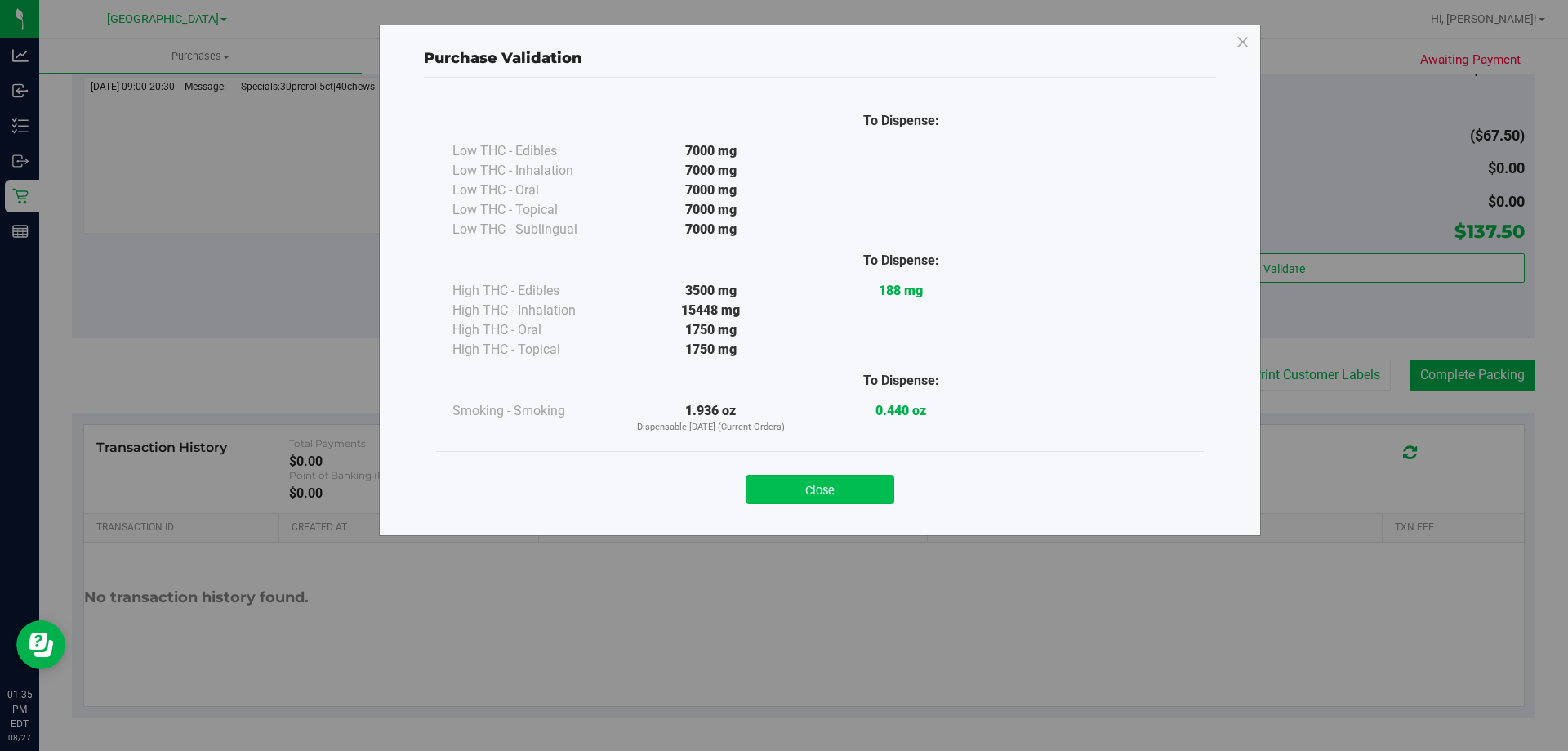
click at [864, 481] on button "Close" at bounding box center [820, 490] width 149 height 29
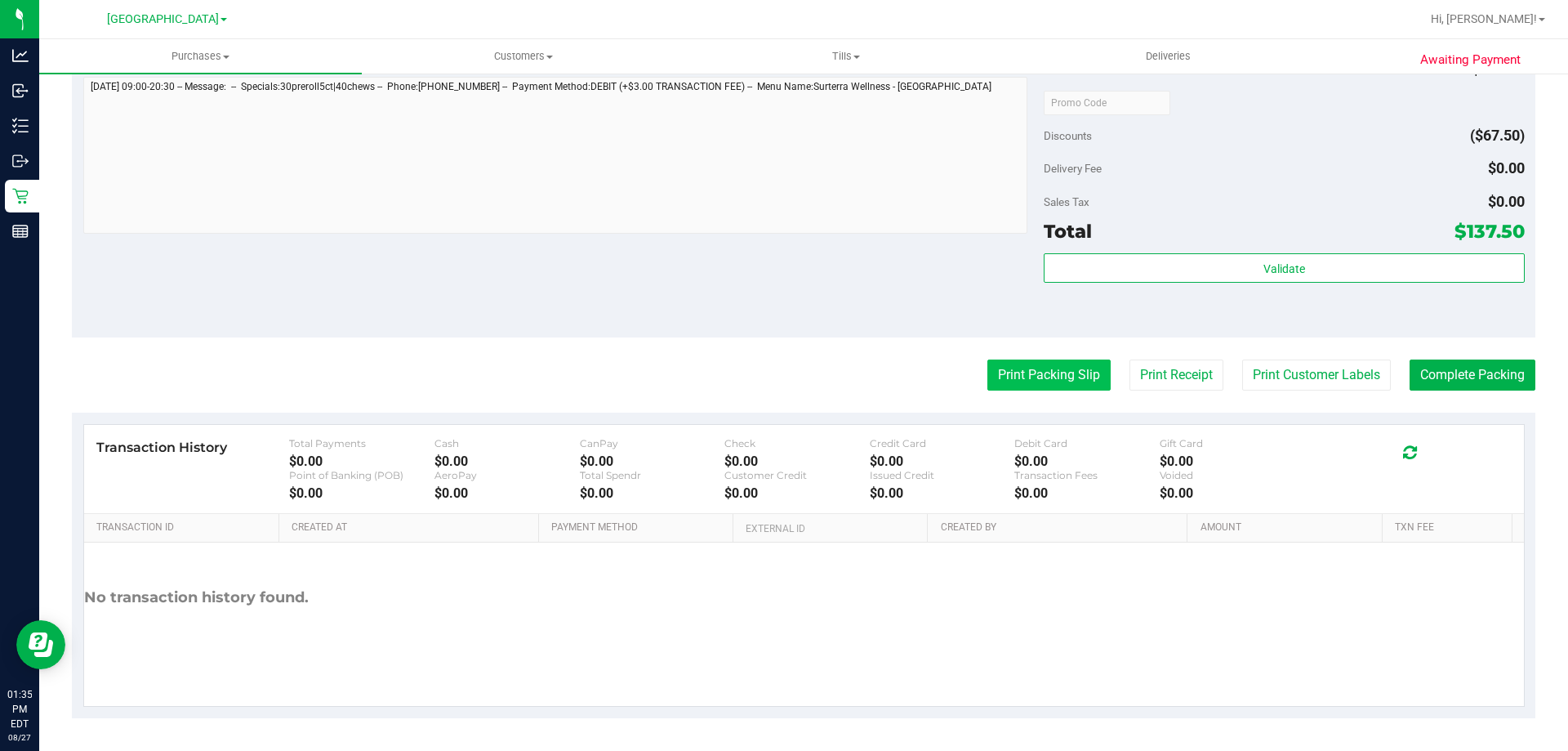
click at [1040, 379] on button "Print Packing Slip" at bounding box center [1049, 375] width 124 height 31
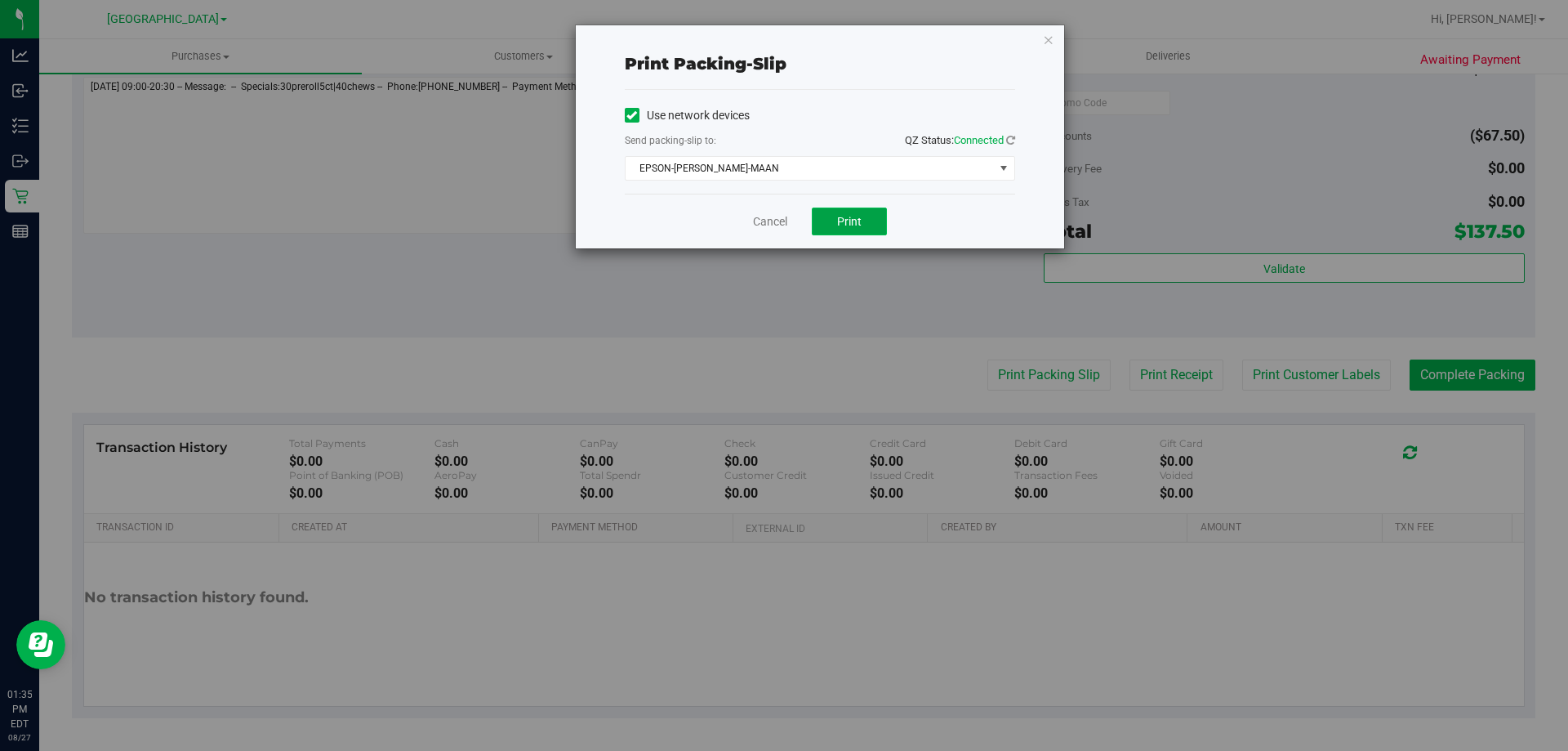
click at [869, 219] on button "Print" at bounding box center [849, 221] width 75 height 28
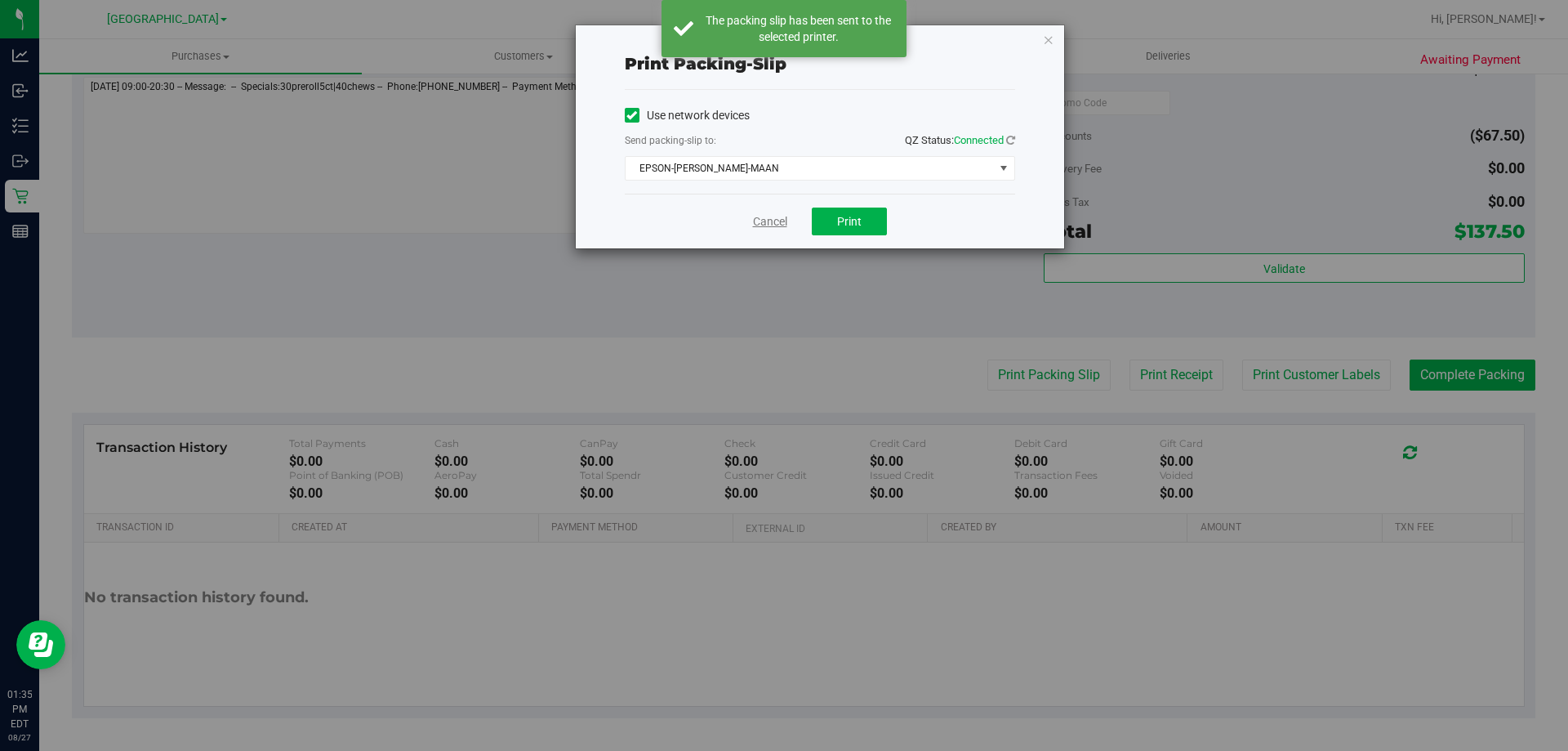
click at [762, 221] on link "Cancel" at bounding box center [771, 221] width 35 height 17
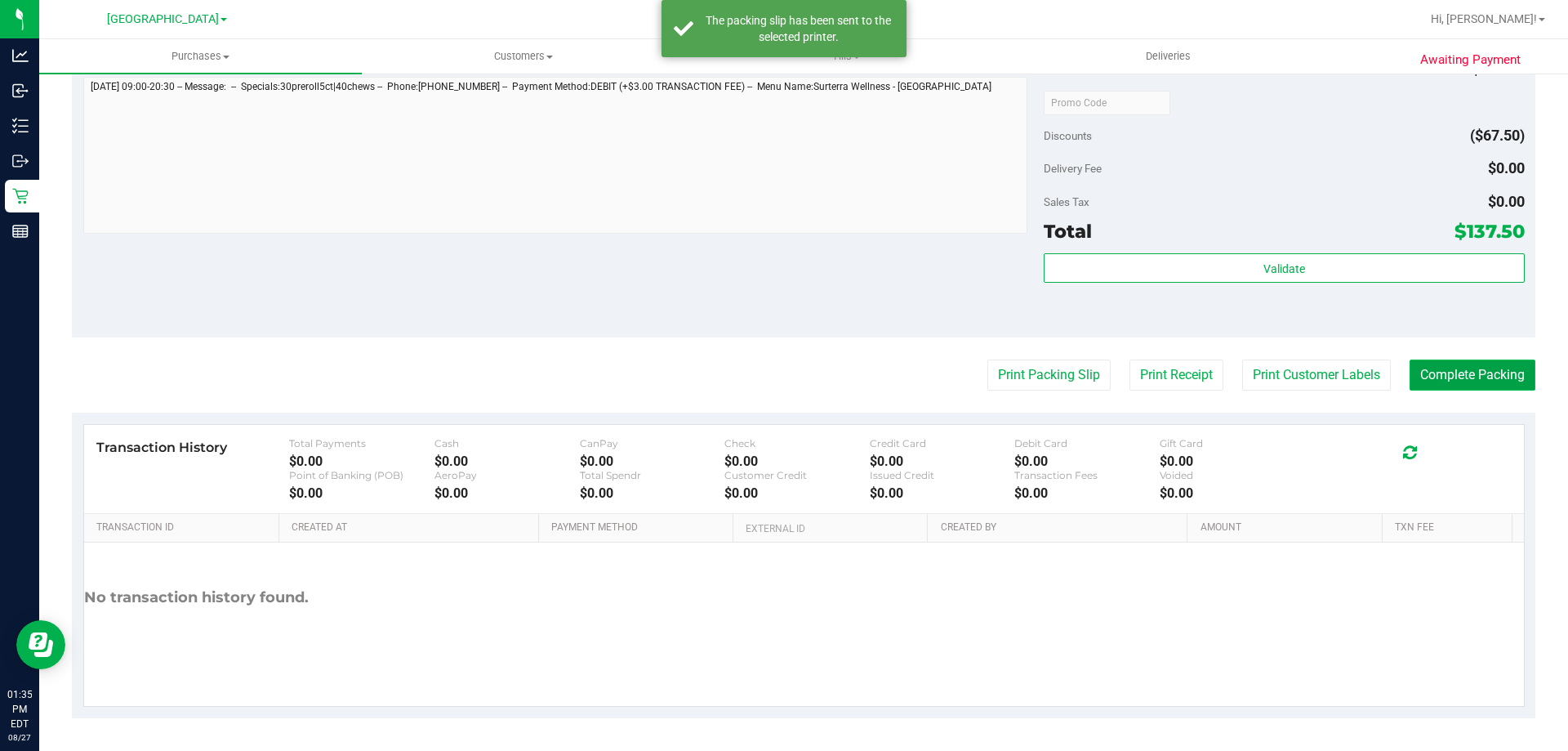
click at [1427, 379] on button "Complete Packing" at bounding box center [1472, 375] width 125 height 31
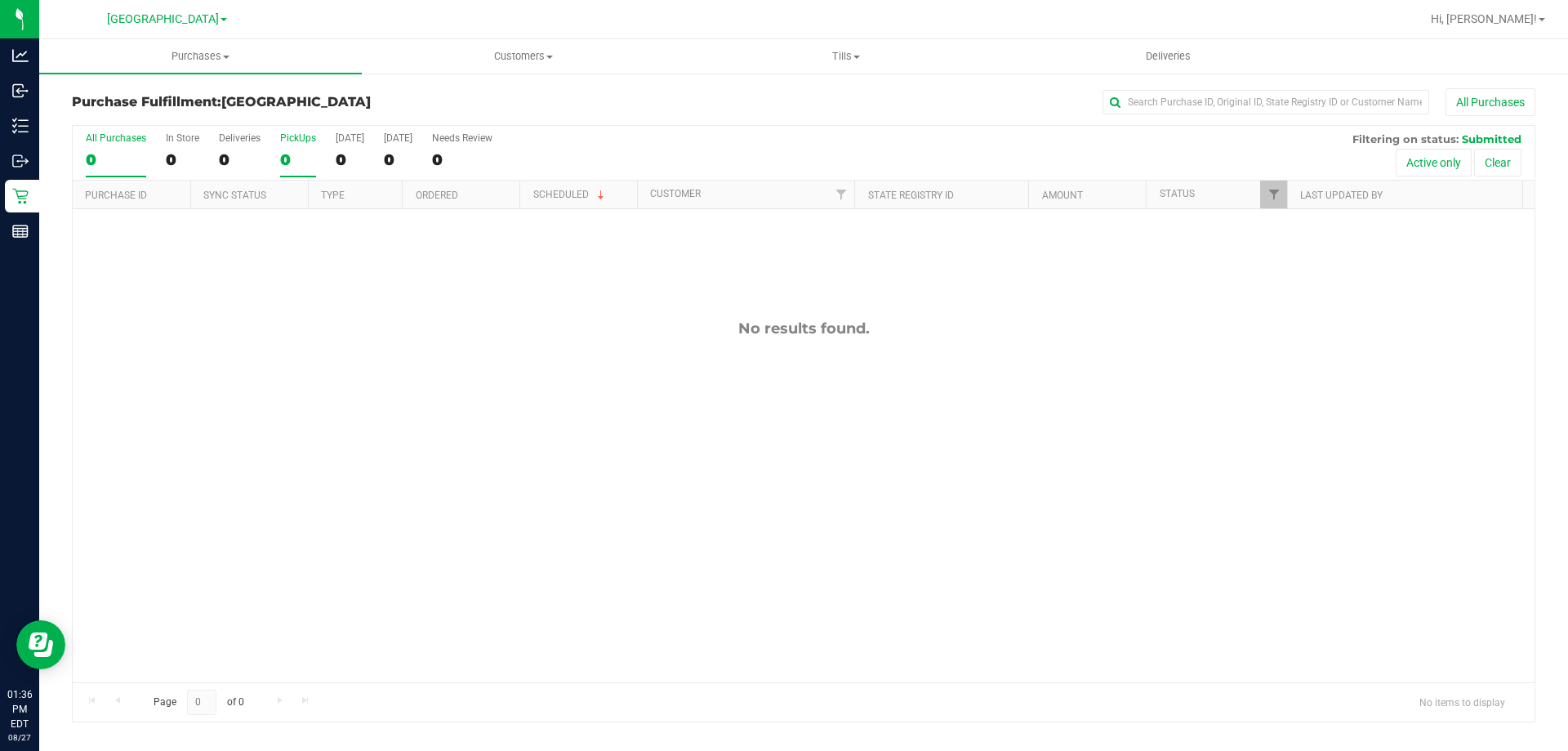
click at [286, 146] on label "PickUps 0" at bounding box center [298, 155] width 36 height 45
click at [0, 0] on input "PickUps 0" at bounding box center [0, 0] width 0 height 0
click at [310, 160] on div "0" at bounding box center [298, 160] width 36 height 19
click at [0, 0] on input "PickUps 0" at bounding box center [0, 0] width 0 height 0
click at [290, 158] on div "0" at bounding box center [298, 160] width 36 height 19
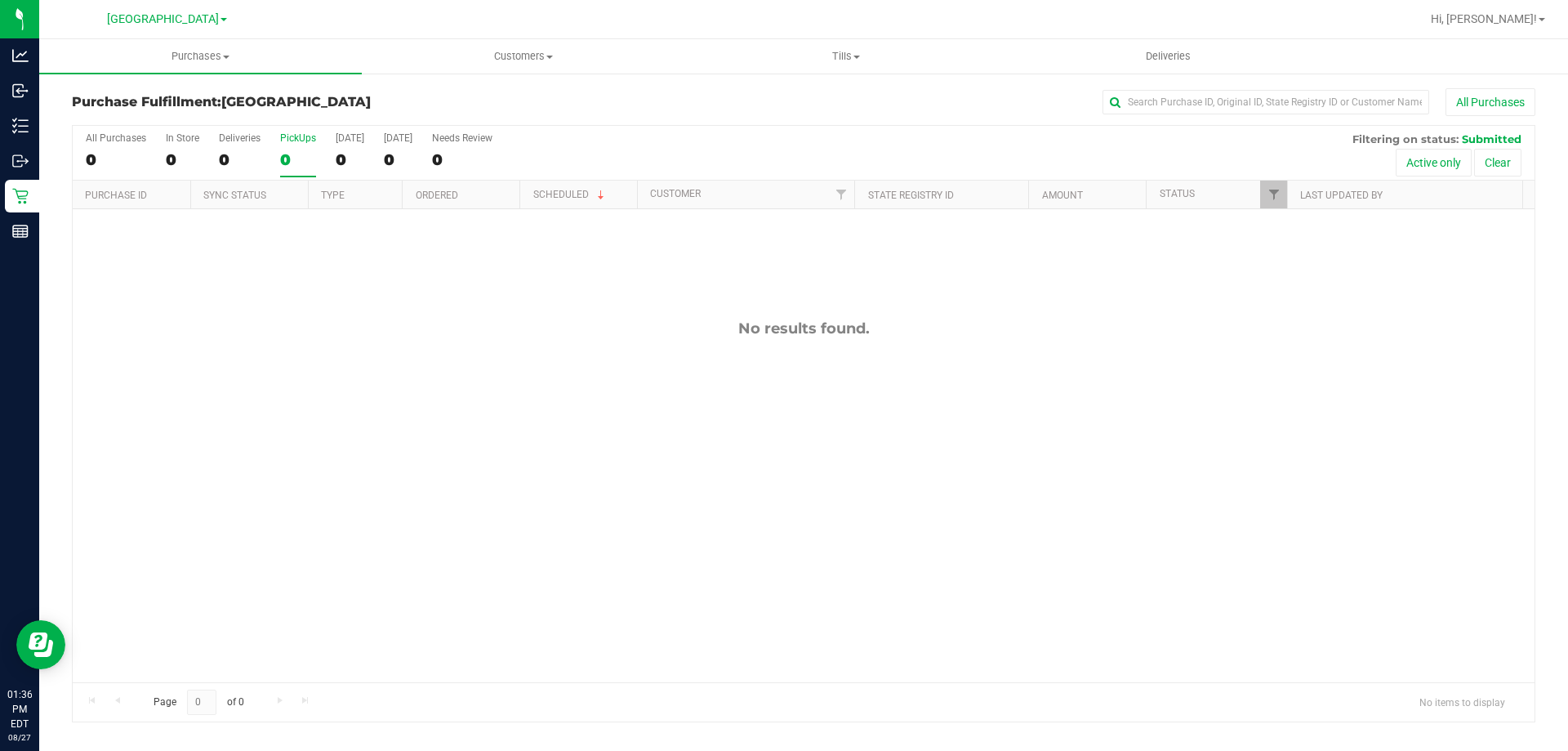
click at [0, 0] on input "PickUps 0" at bounding box center [0, 0] width 0 height 0
click at [292, 154] on div "0" at bounding box center [298, 160] width 36 height 19
click at [0, 0] on input "PickUps 0" at bounding box center [0, 0] width 0 height 0
click at [282, 164] on div "1" at bounding box center [298, 160] width 36 height 19
click at [0, 0] on input "PickUps 1" at bounding box center [0, 0] width 0 height 0
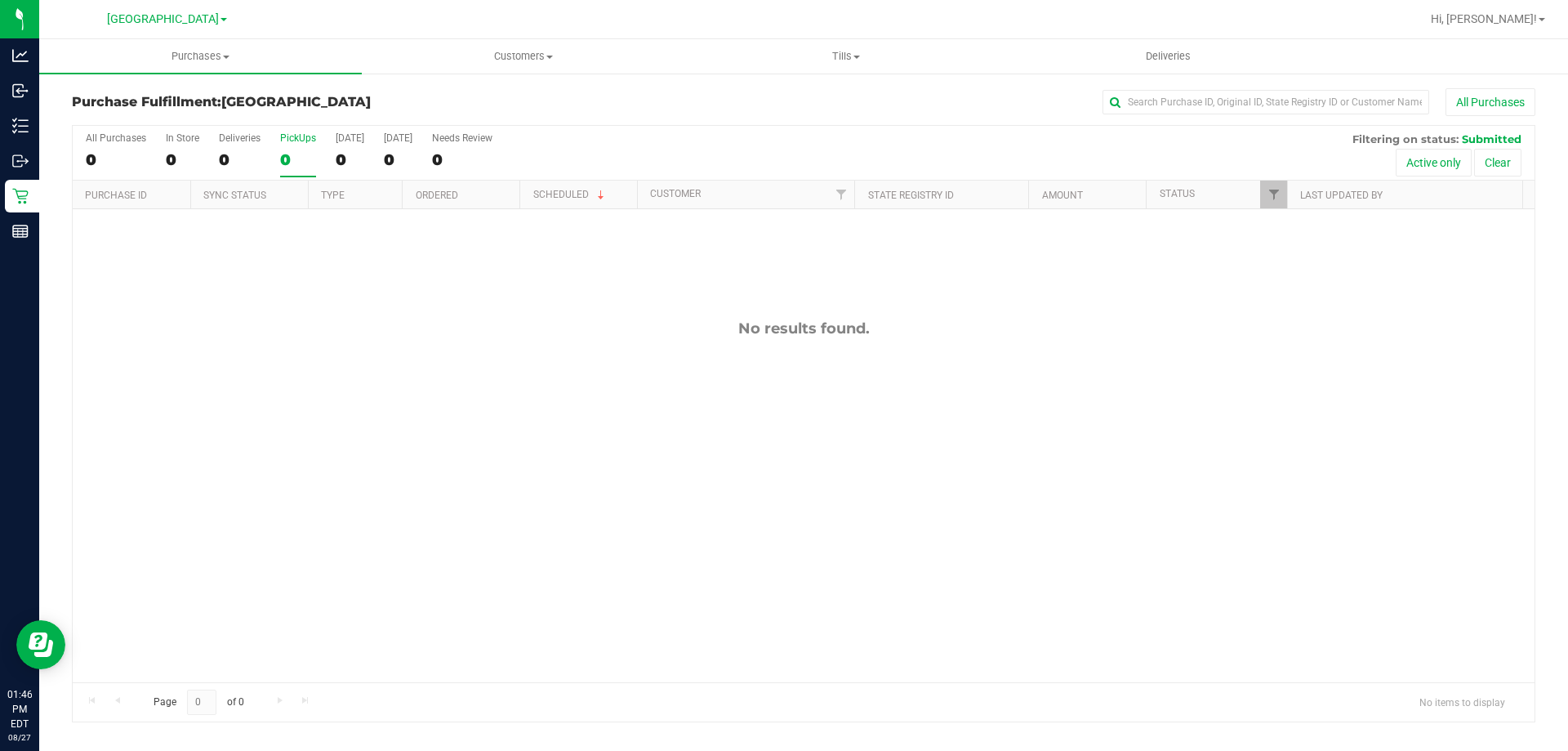
click at [276, 157] on div "All Purchases 0 In Store 0 Deliveries 0 PickUps 0 Today 0 Tomorrow 0 Needs Revi…" at bounding box center [803, 152] width 1462 height 55
click at [298, 166] on div "0" at bounding box center [298, 160] width 36 height 19
click at [0, 0] on input "PickUps 0" at bounding box center [0, 0] width 0 height 0
click at [300, 151] on div "0" at bounding box center [298, 160] width 36 height 19
click at [0, 0] on input "PickUps 0" at bounding box center [0, 0] width 0 height 0
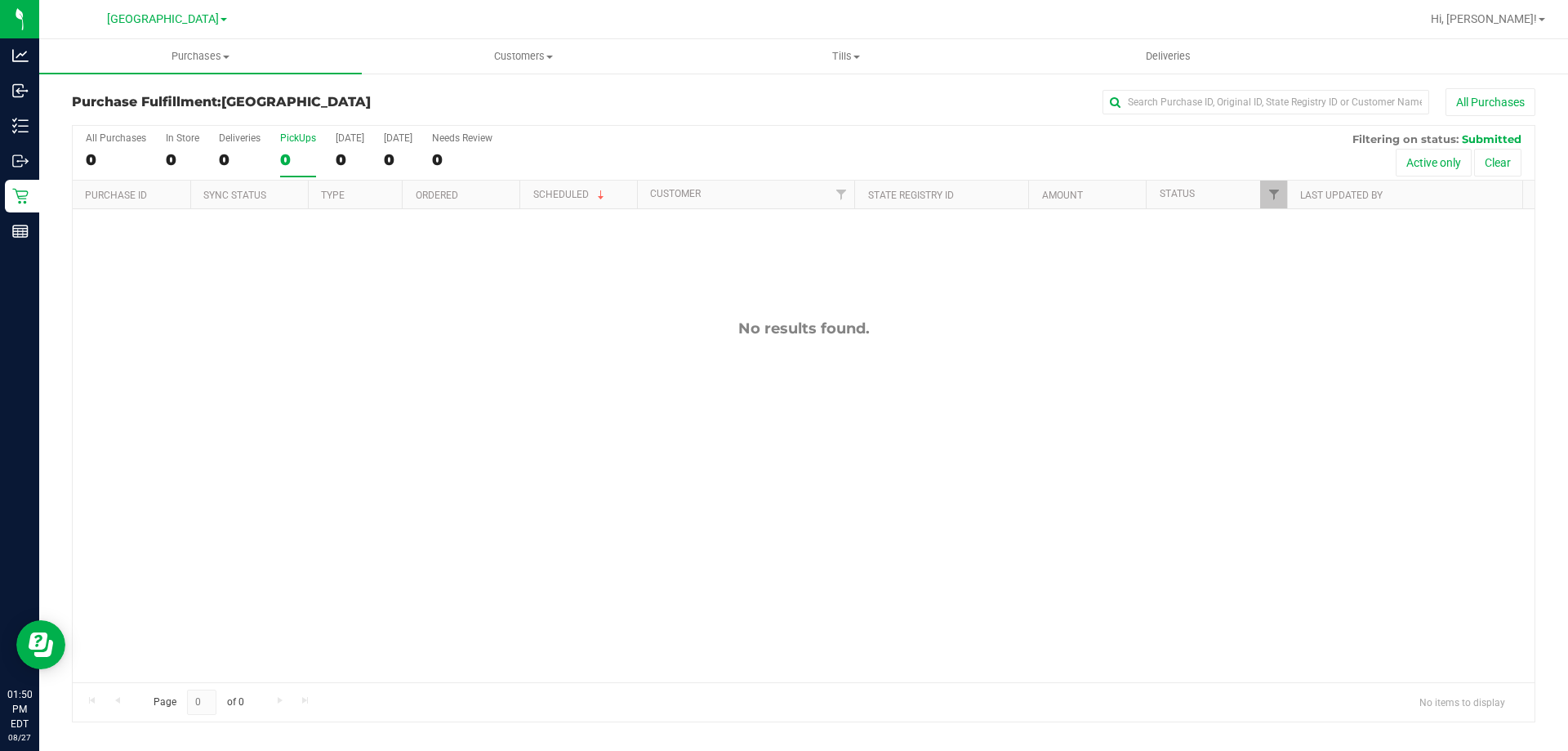
drag, startPoint x: 316, startPoint y: 156, endPoint x: 305, endPoint y: 134, distance: 24.6
click at [315, 156] on div "All Purchases 0 In Store 0 Deliveries 0 PickUps 0 Today 0 Tomorrow 0 Needs Revi…" at bounding box center [803, 152] width 1462 height 55
click at [508, 486] on div "No results found." at bounding box center [803, 501] width 1462 height 583
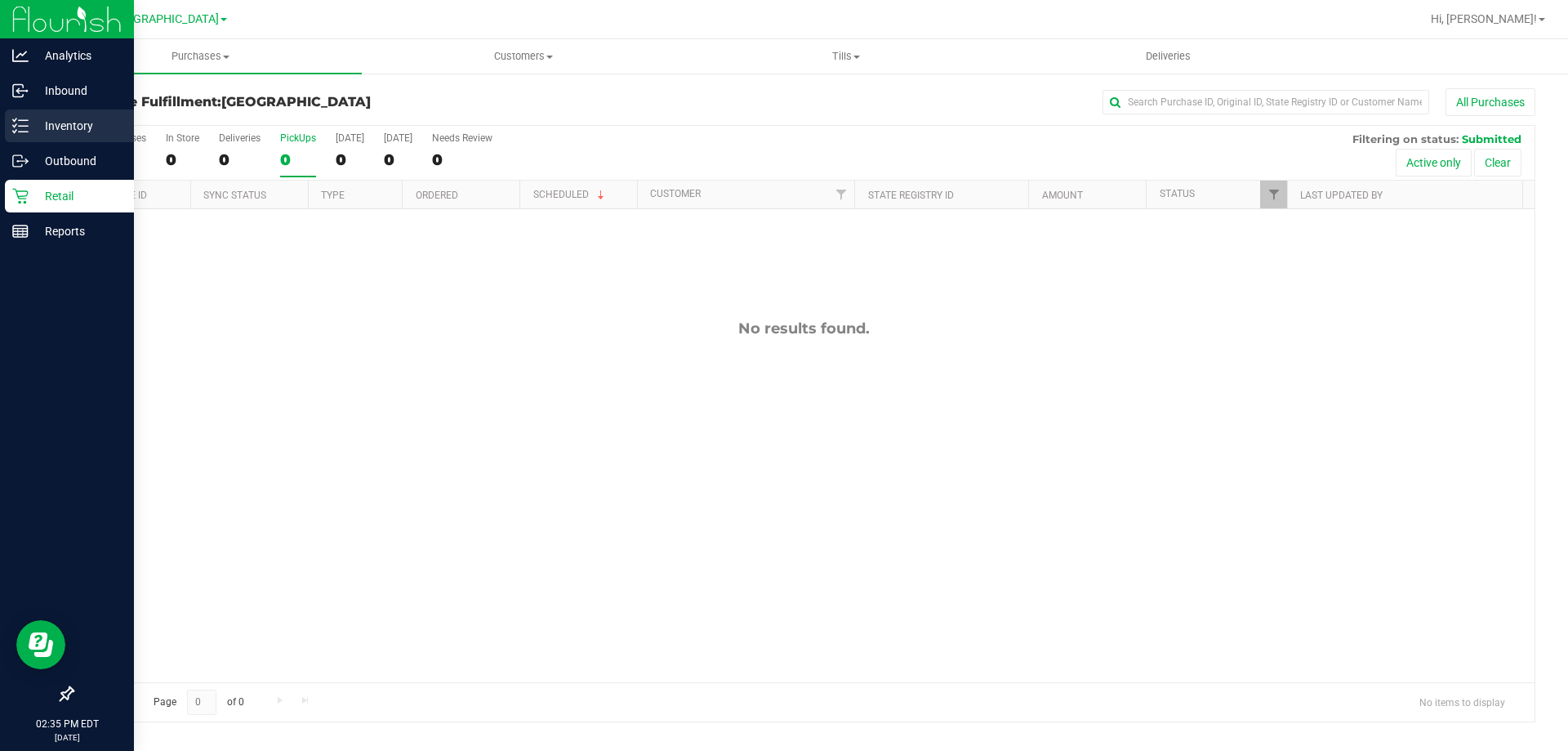
click at [76, 121] on p "Inventory" at bounding box center [77, 125] width 98 height 20
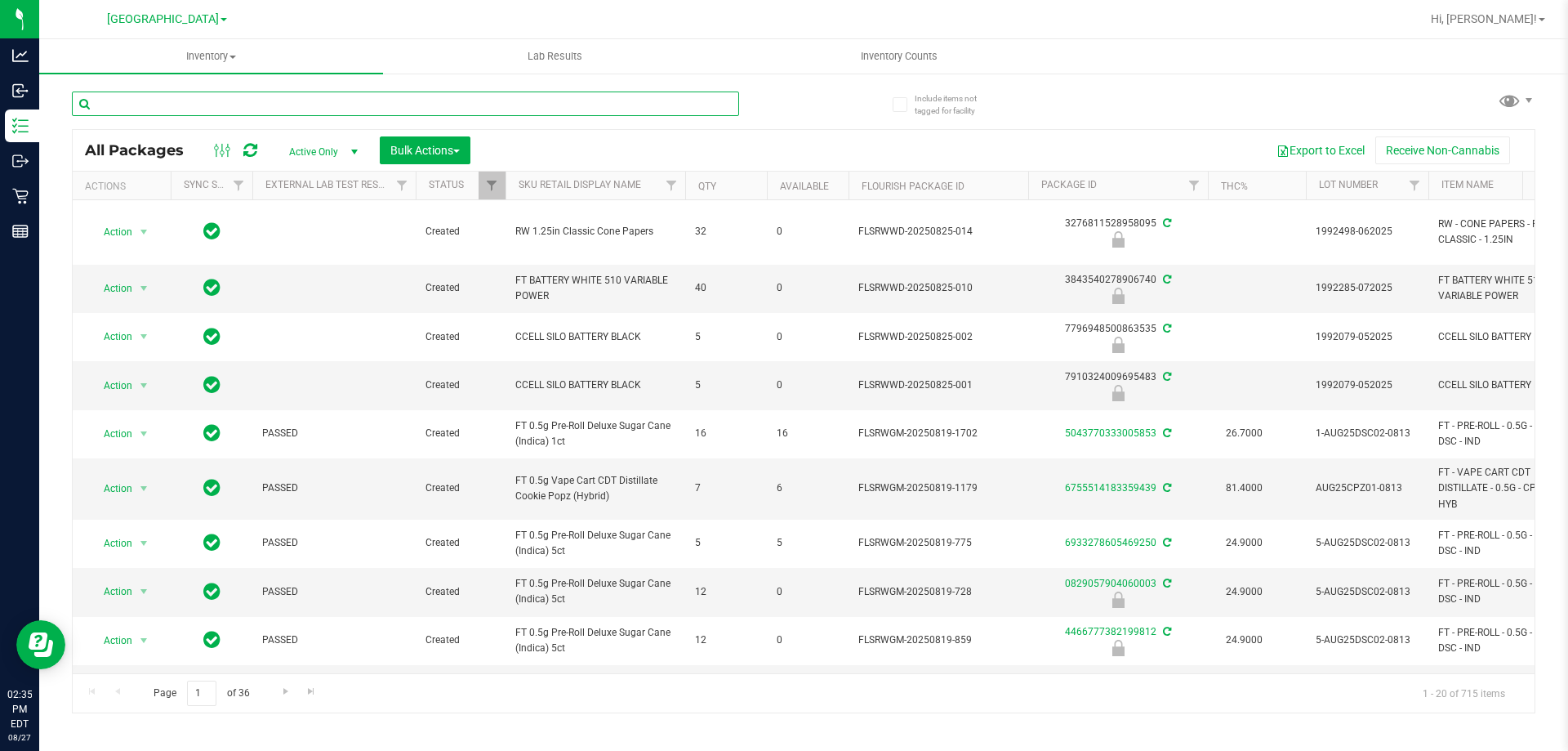
click at [486, 100] on input "text" at bounding box center [405, 104] width 667 height 24
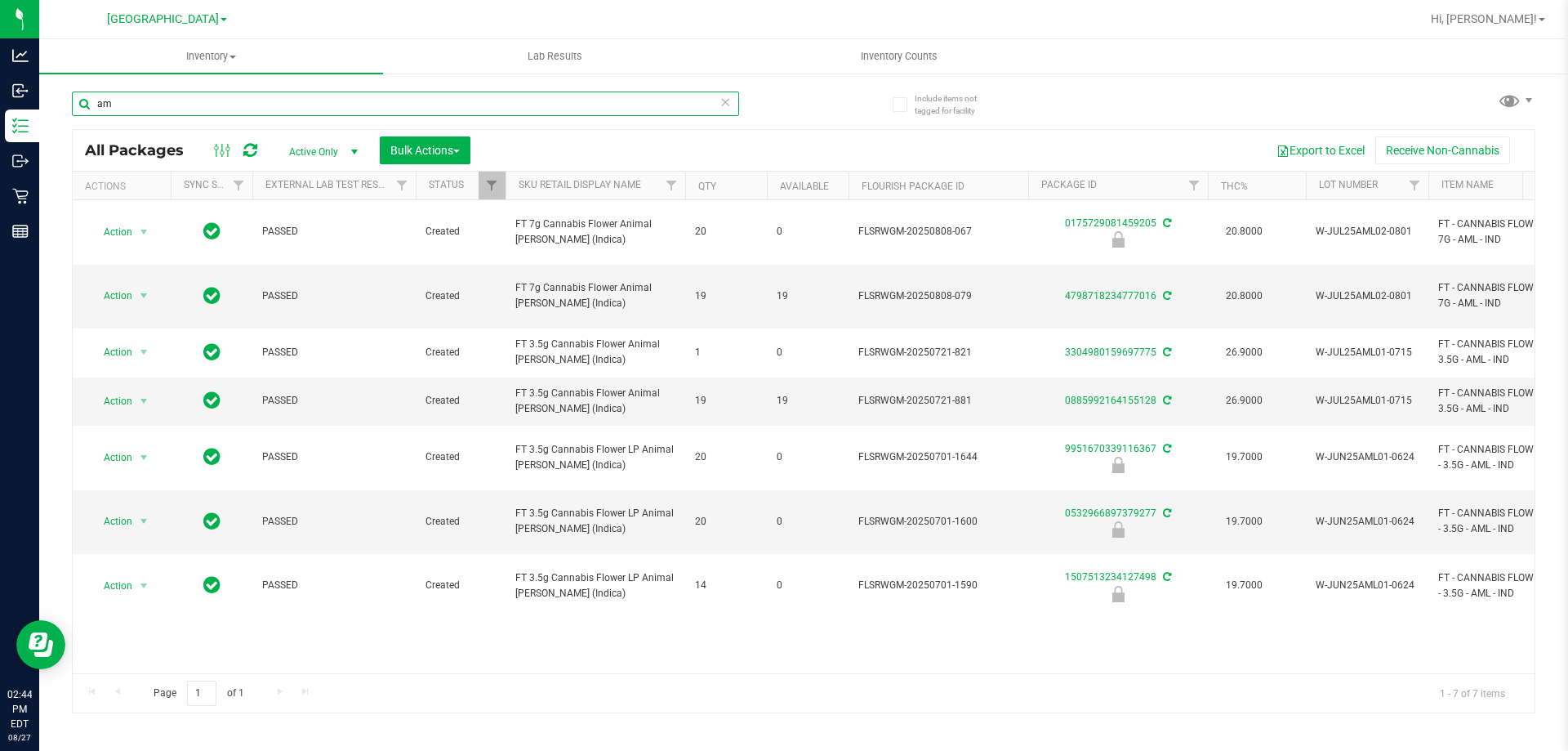
type input "a"
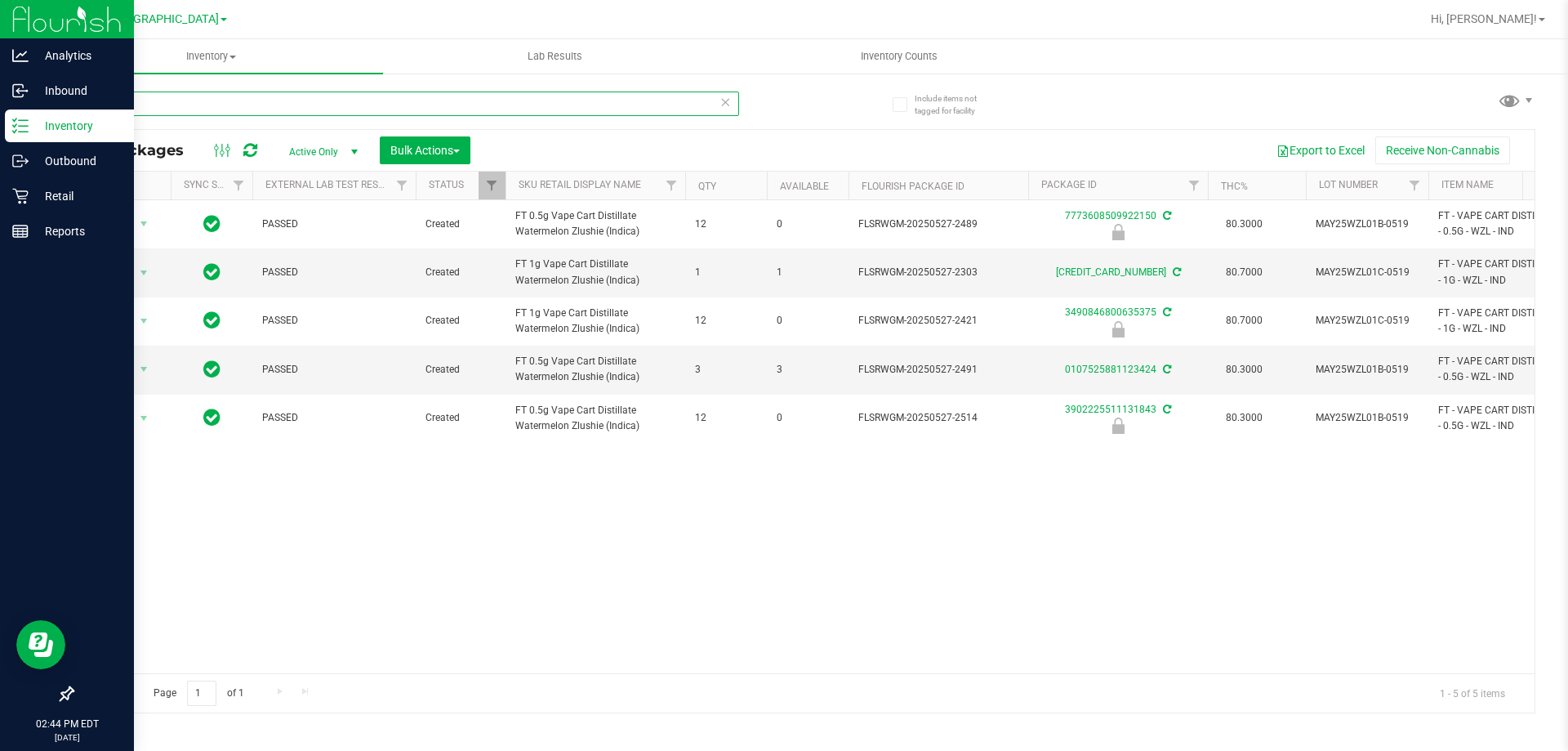
type input "wzl"
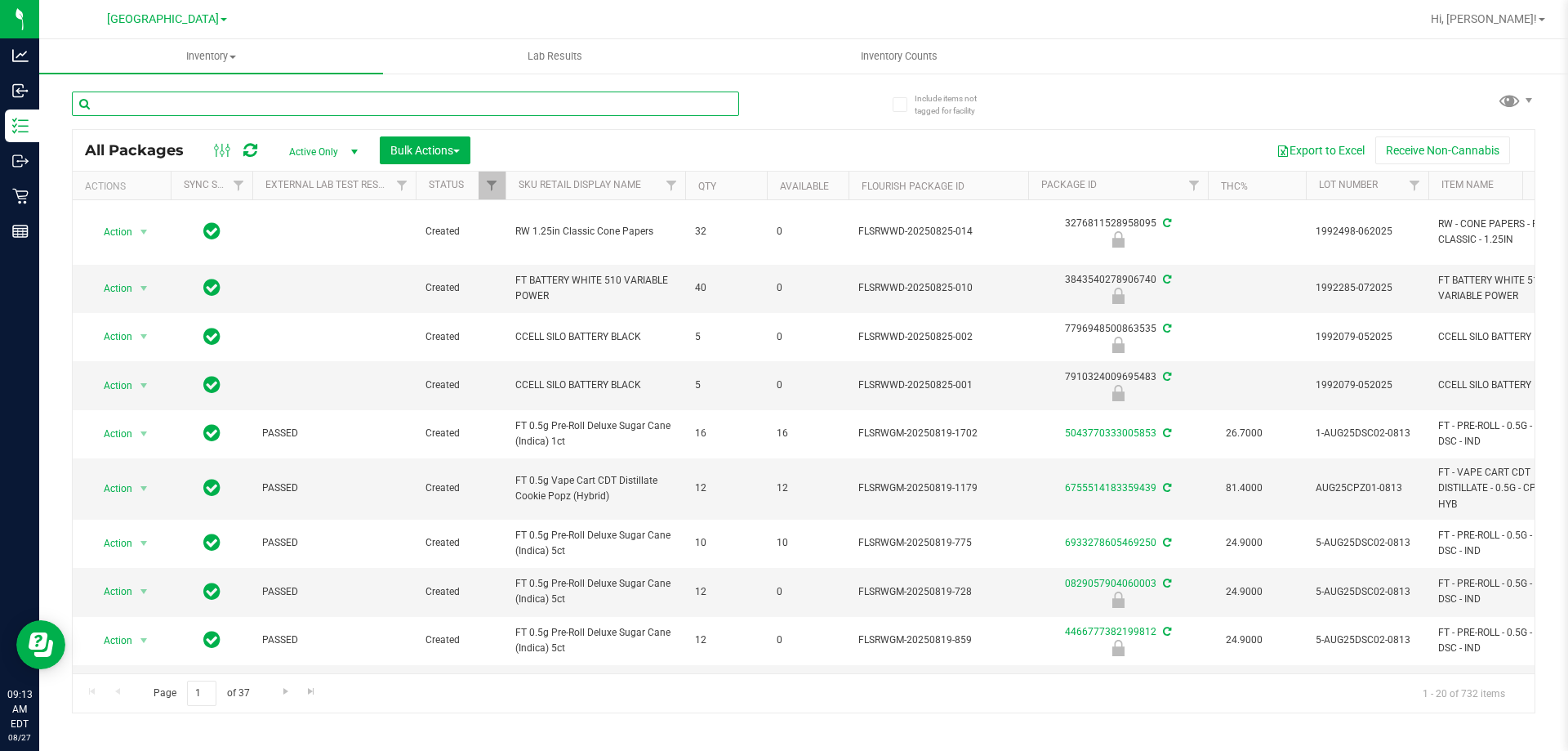
click at [319, 101] on input "text" at bounding box center [405, 104] width 667 height 24
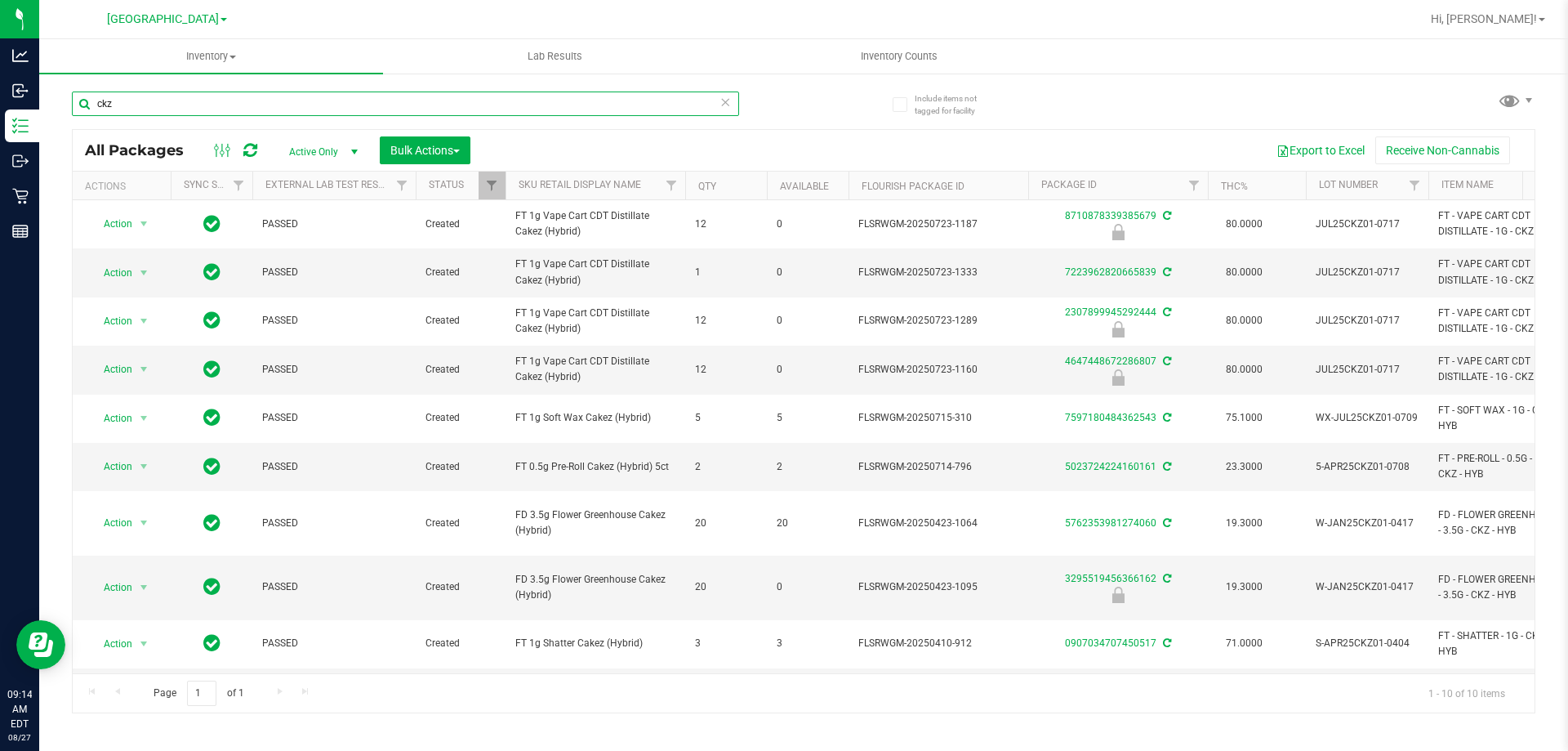
click at [358, 98] on input "ckz" at bounding box center [405, 104] width 667 height 24
type input "8710878339385679"
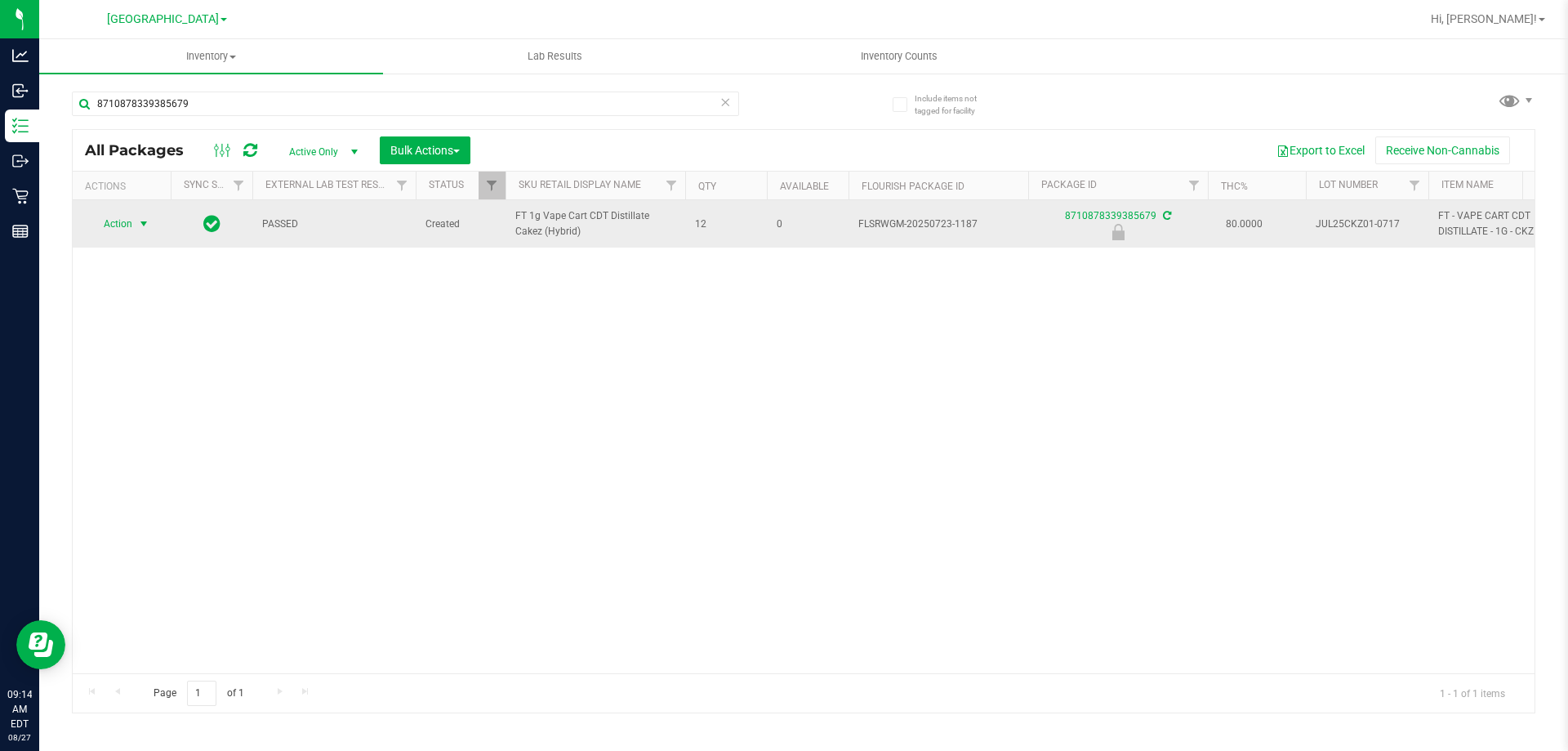
click at [128, 224] on span "Action" at bounding box center [111, 224] width 44 height 22
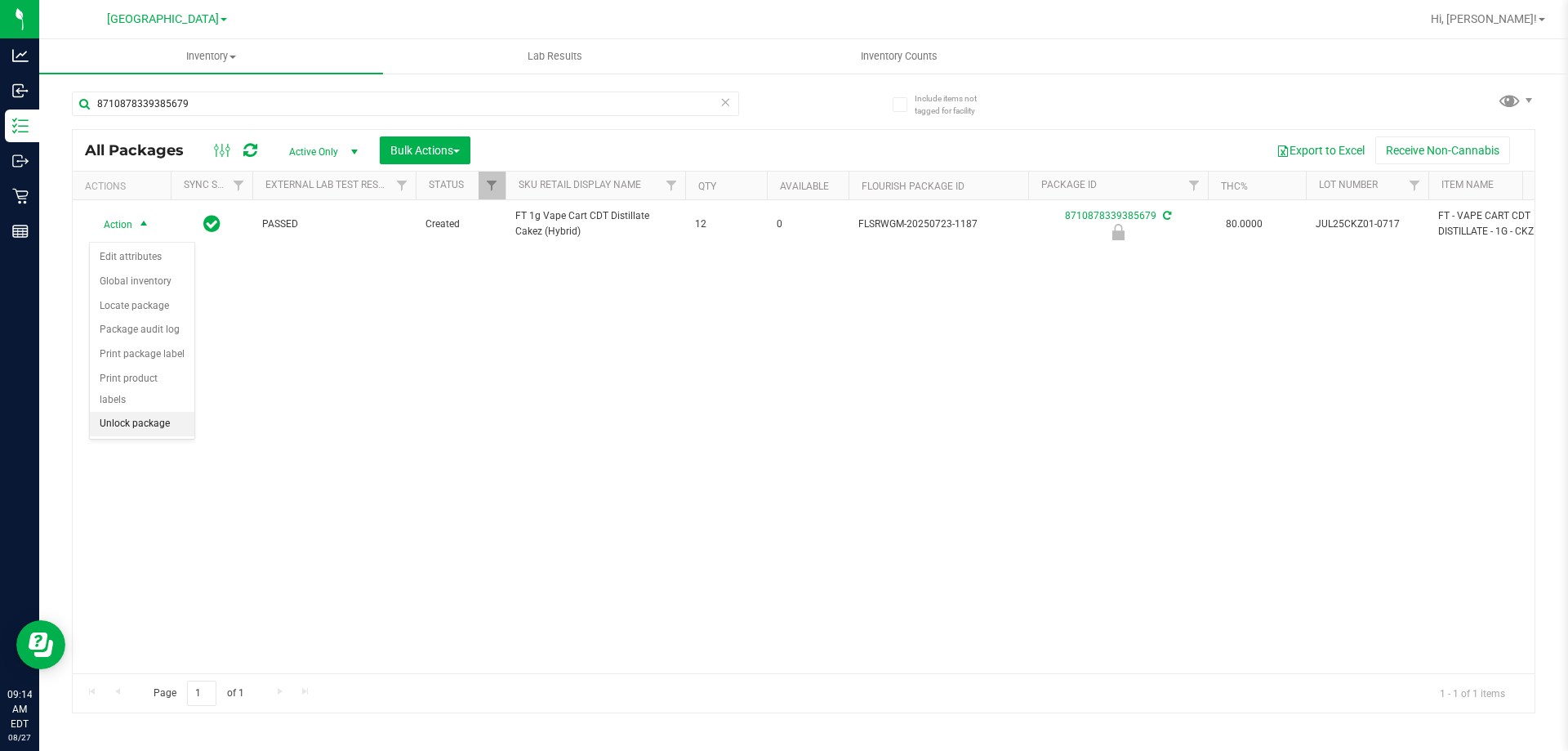
click at [141, 414] on li "Unlock package" at bounding box center [142, 424] width 105 height 24
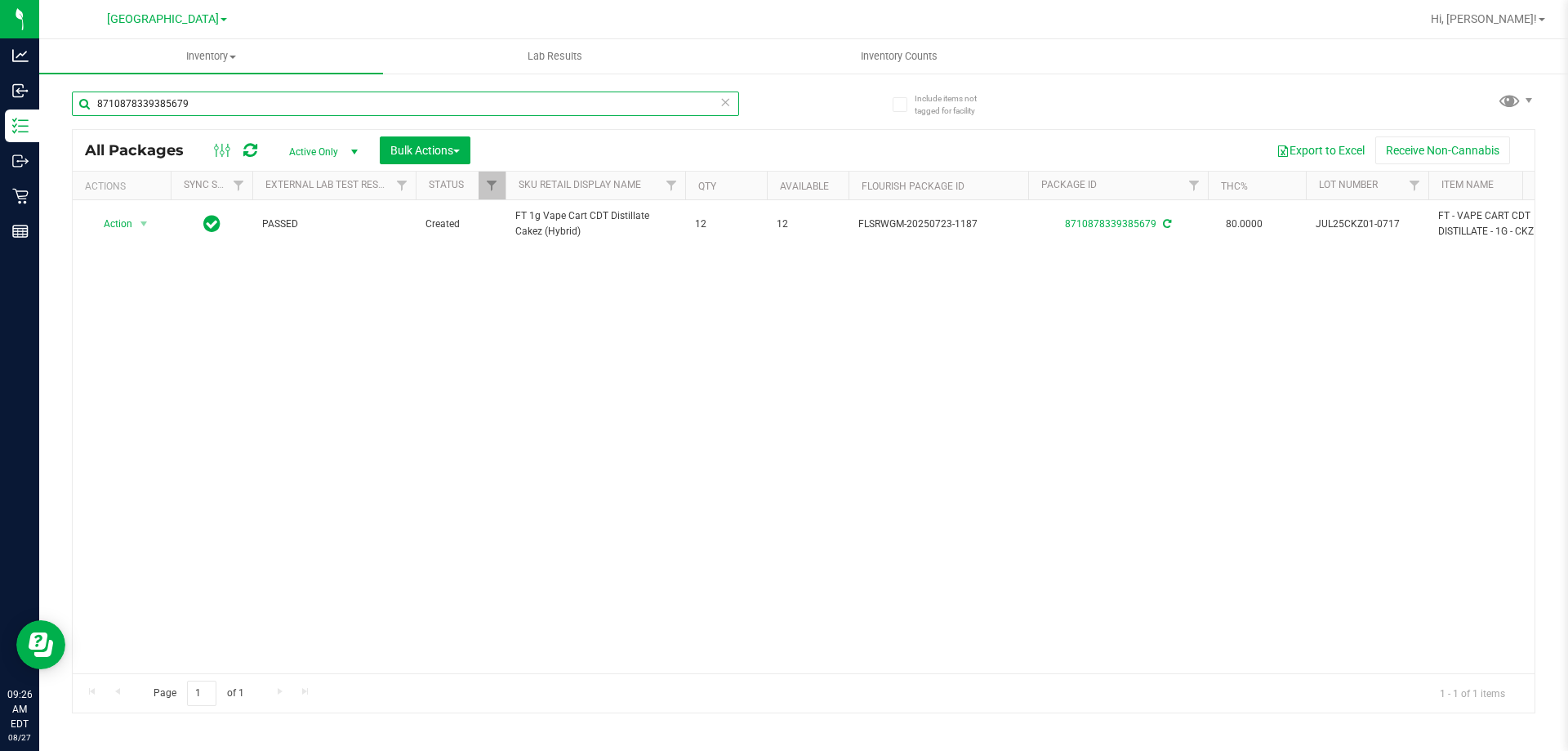
click at [376, 106] on input "8710878339385679" at bounding box center [405, 104] width 667 height 24
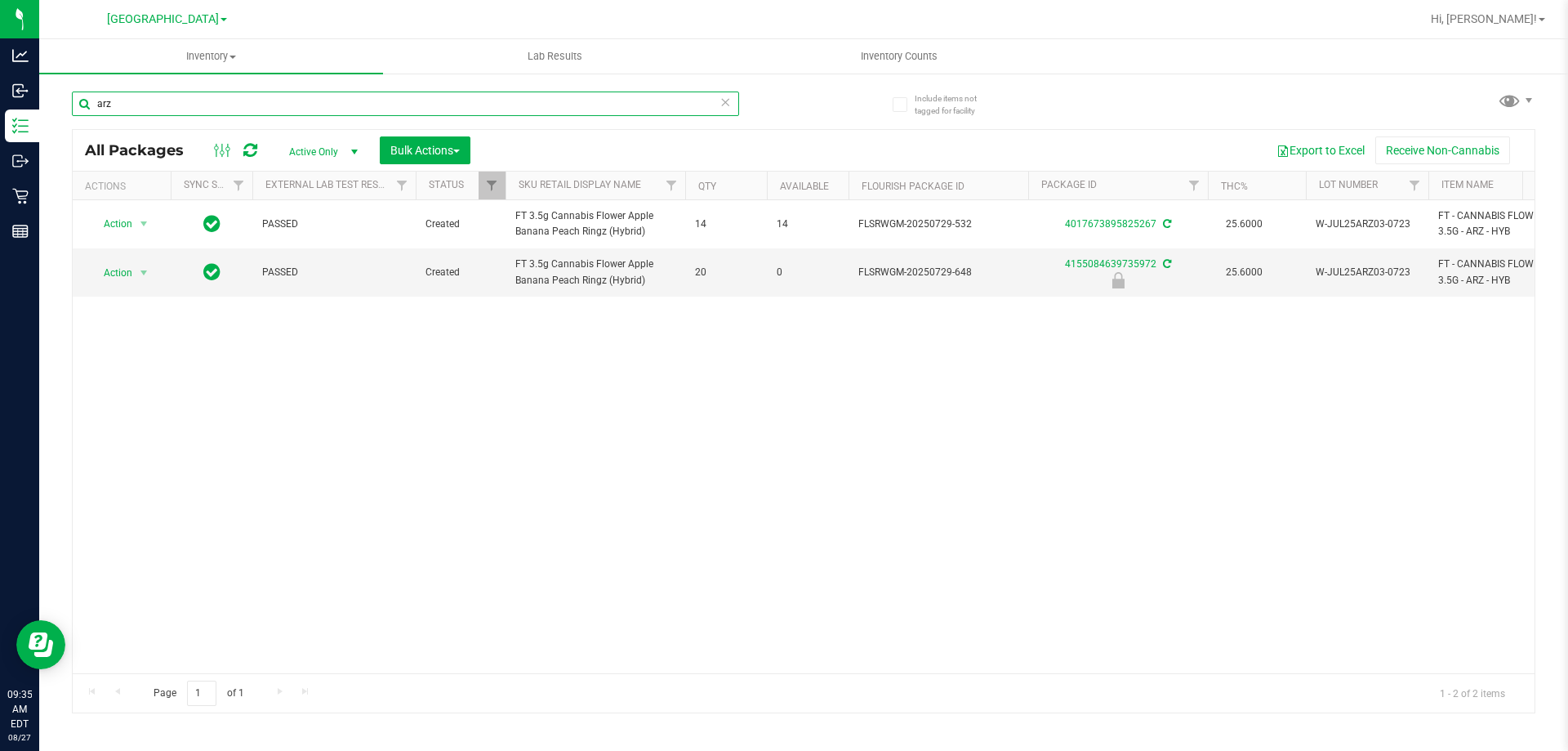
click at [377, 106] on input "arz" at bounding box center [405, 104] width 667 height 24
click at [376, 106] on input "arz" at bounding box center [405, 104] width 667 height 24
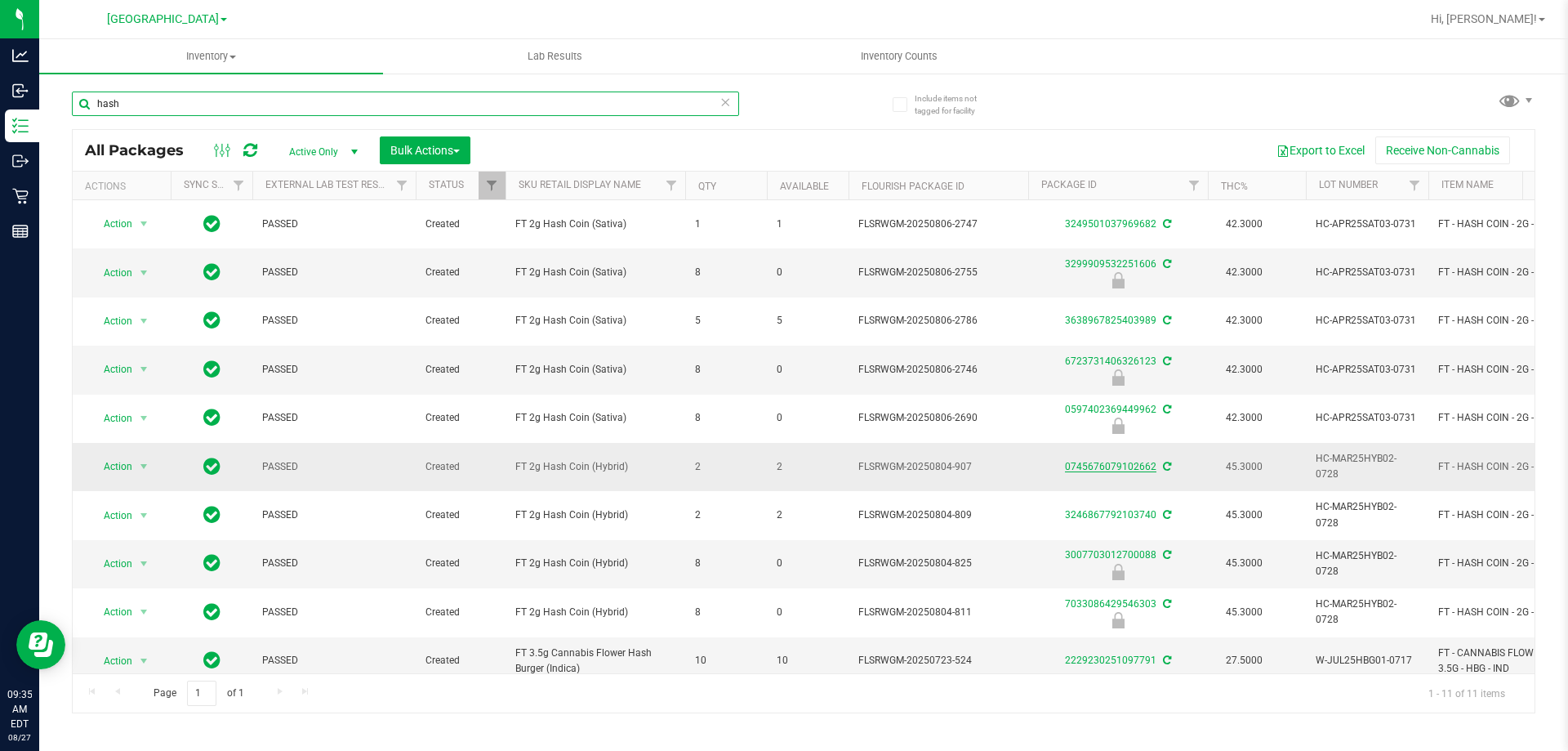
type input "hash"
click at [1122, 464] on link "0745676079102662" at bounding box center [1110, 466] width 92 height 11
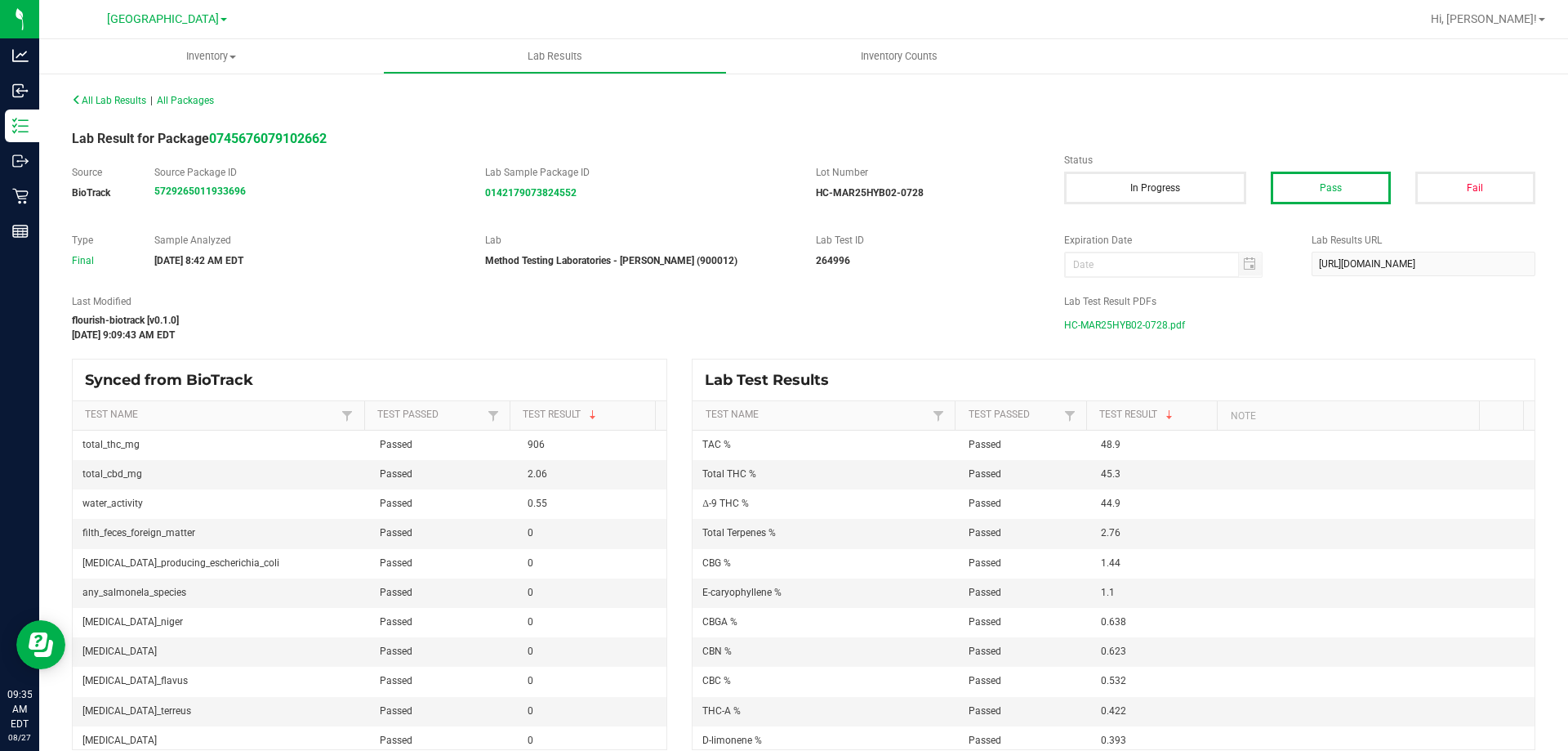
click at [1097, 330] on span "HC-MAR25HYB02-0728.pdf" at bounding box center [1124, 325] width 121 height 24
click at [39, 126] on div "All Lab Results | All Packages Lab Result for Package 0745676079102662 Source B…" at bounding box center [803, 419] width 1529 height 695
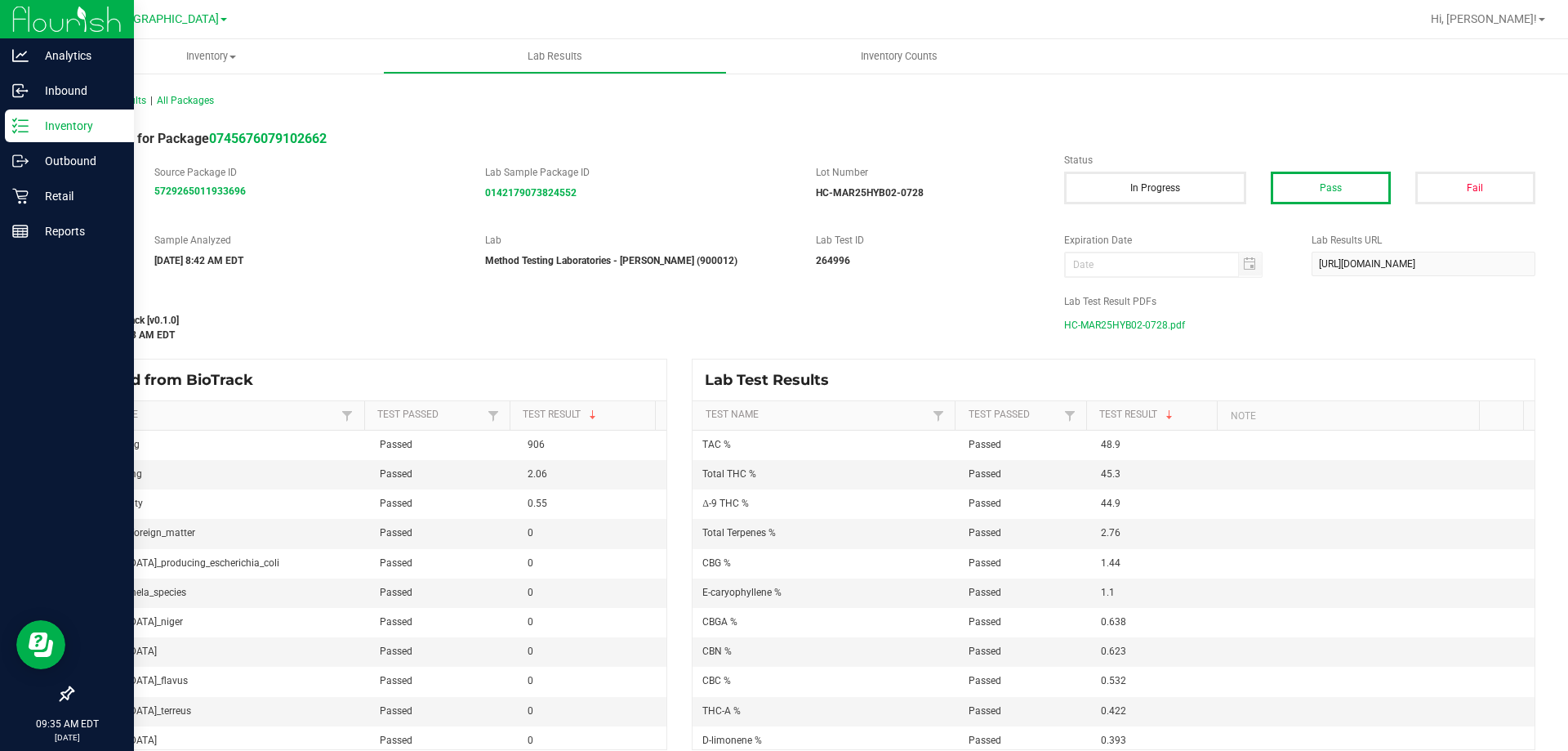
click at [32, 126] on p "Inventory" at bounding box center [77, 125] width 98 height 20
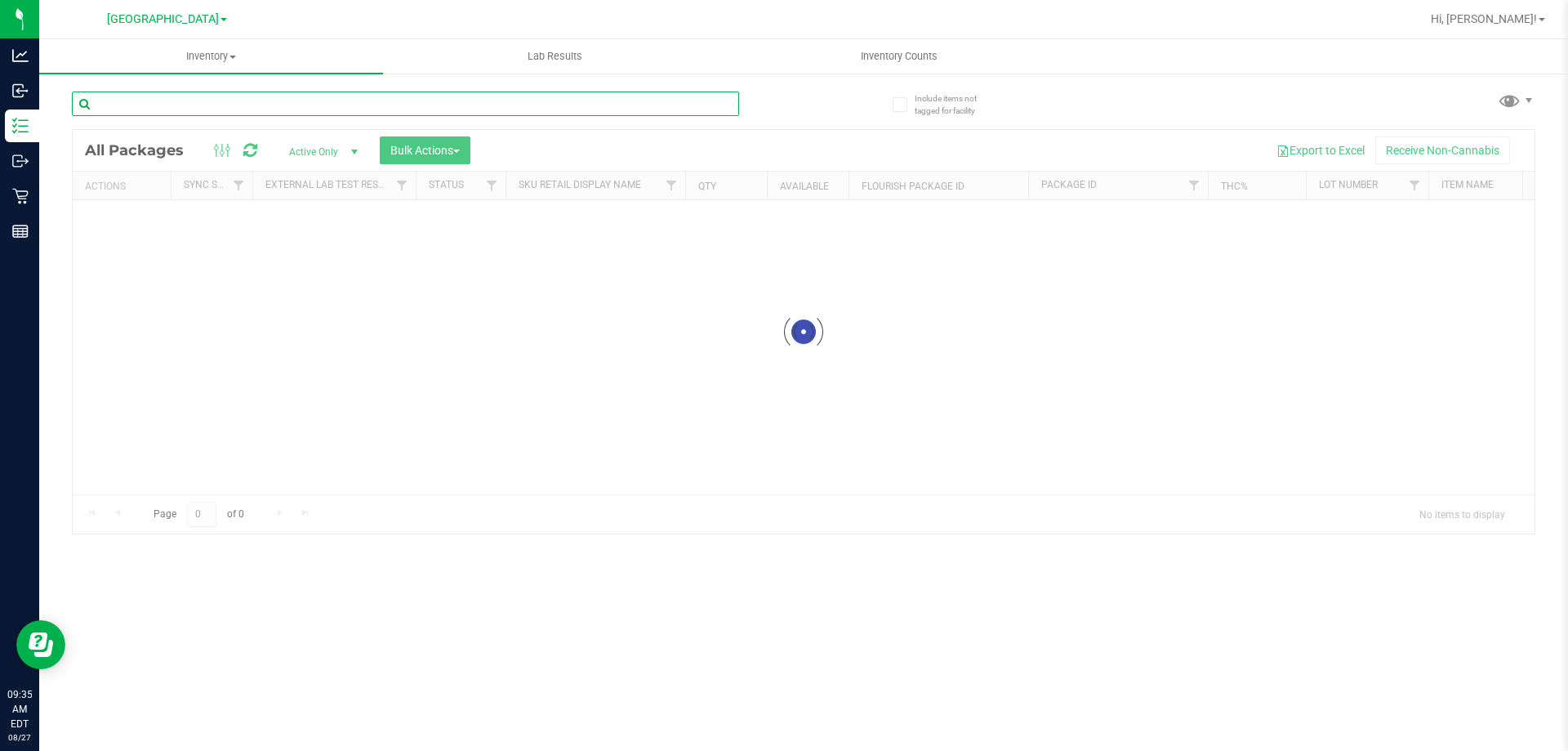
click at [281, 112] on input "text" at bounding box center [405, 104] width 667 height 24
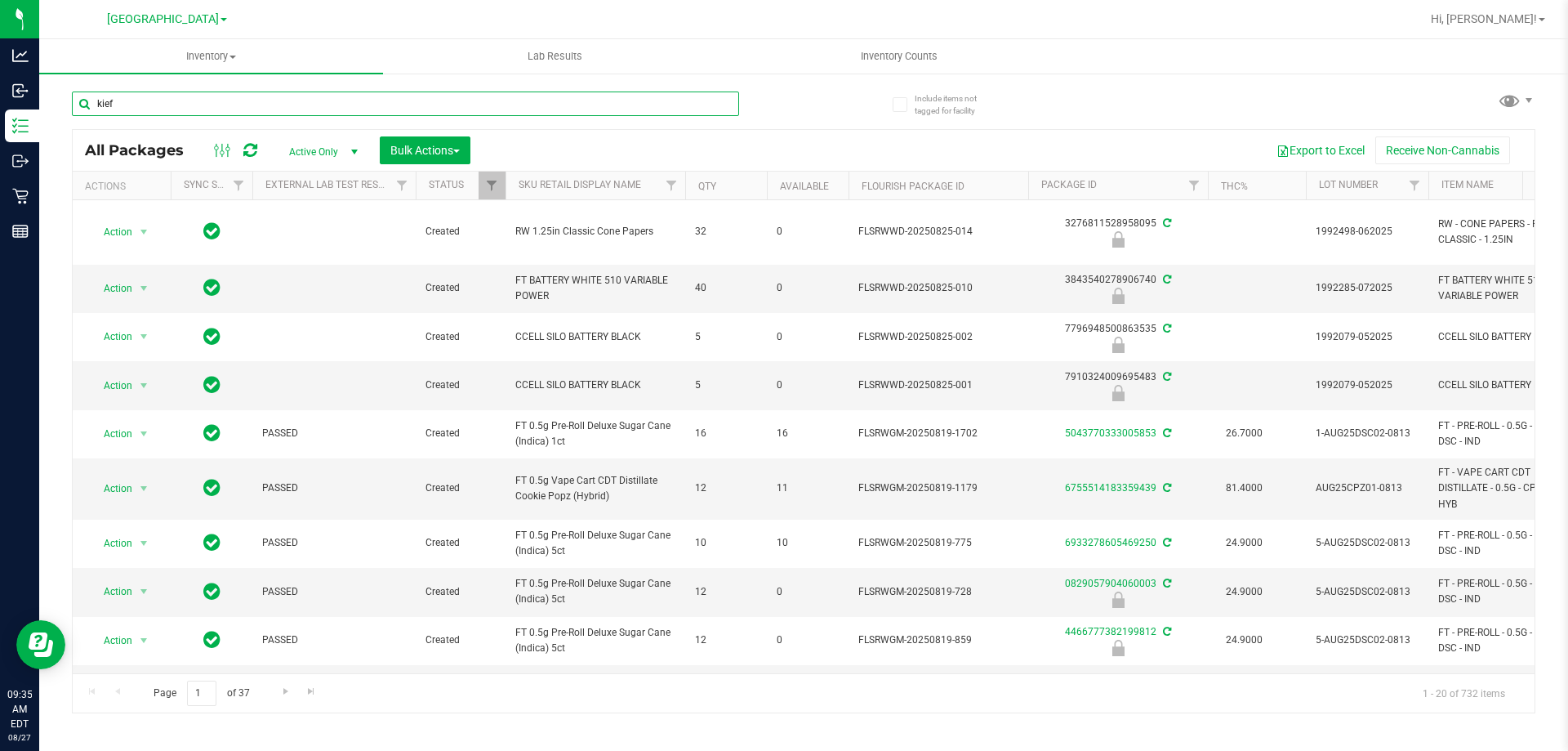
type input "kief"
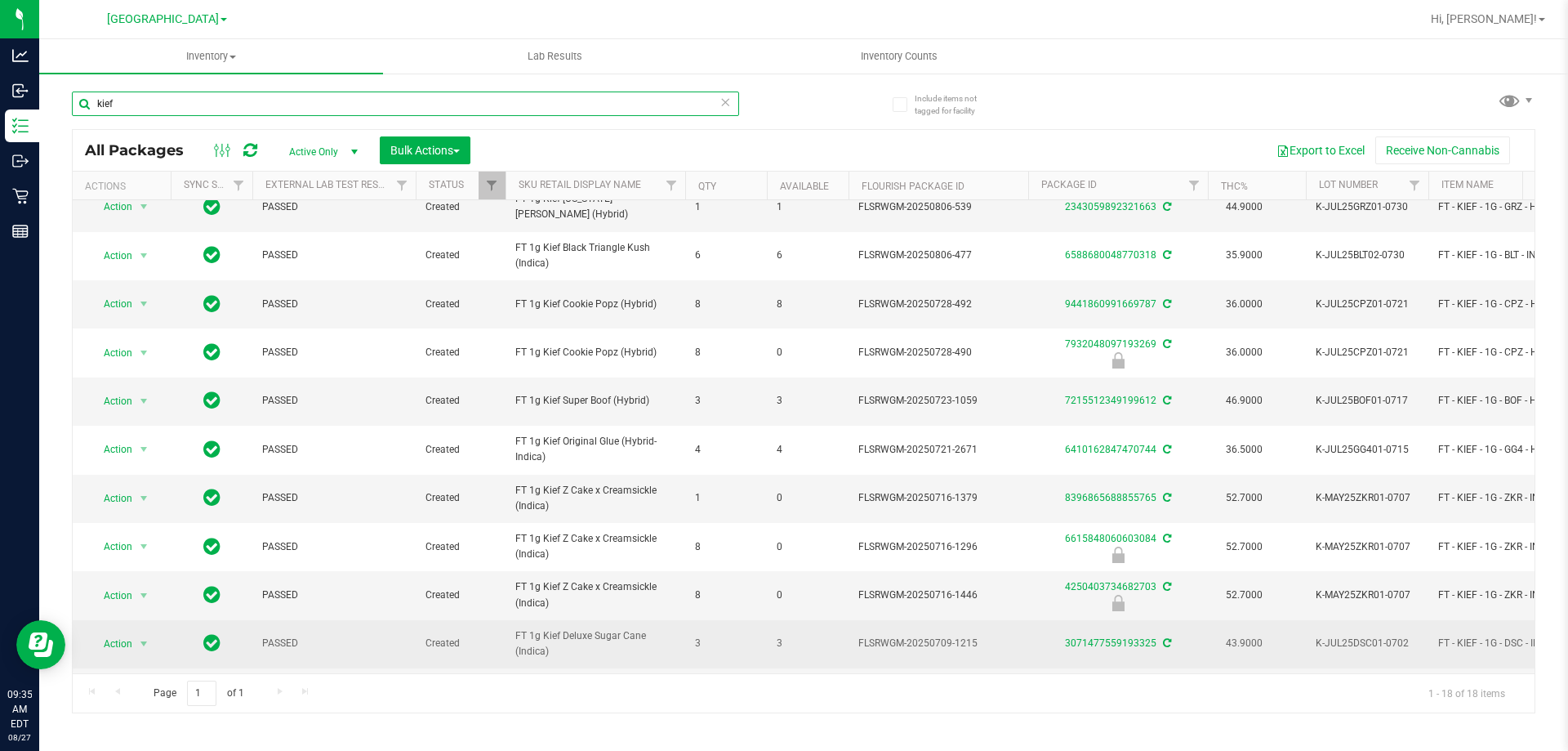
scroll to position [164, 0]
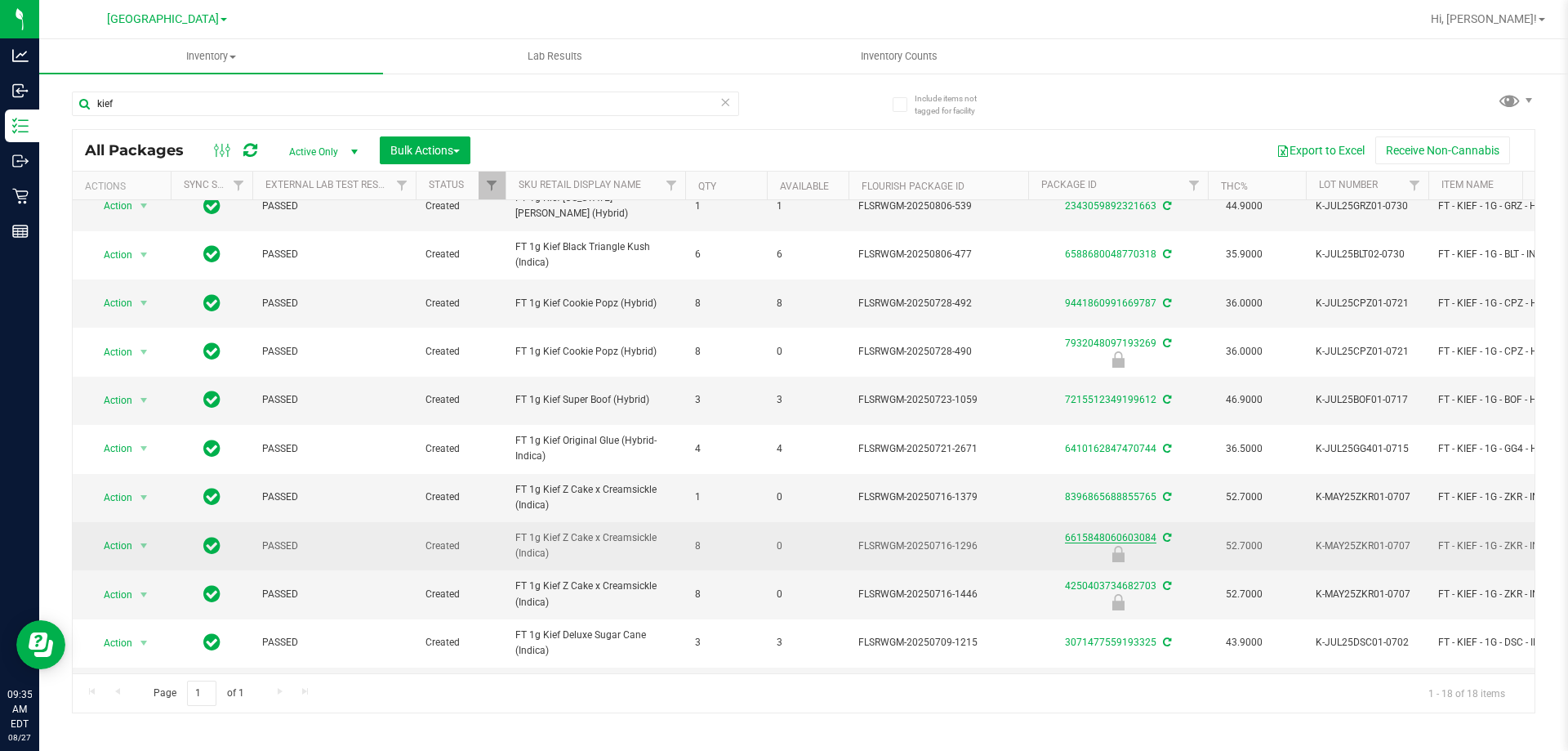
click at [1133, 533] on link "6615848060603084" at bounding box center [1110, 537] width 92 height 11
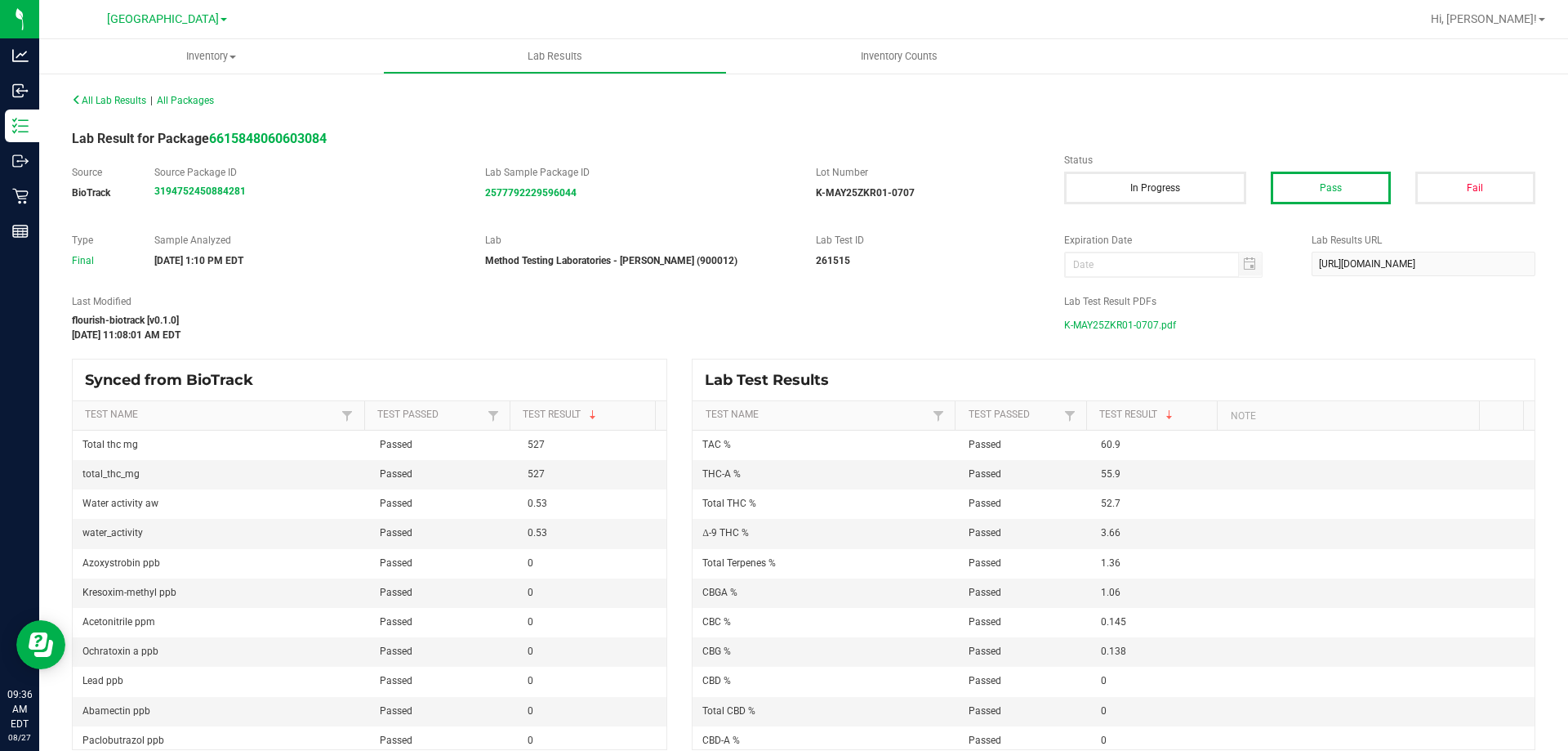
click at [1122, 325] on span "K-MAY25ZKR01-0707.pdf" at bounding box center [1119, 325] width 112 height 24
click at [1406, 27] on div at bounding box center [856, 19] width 1128 height 32
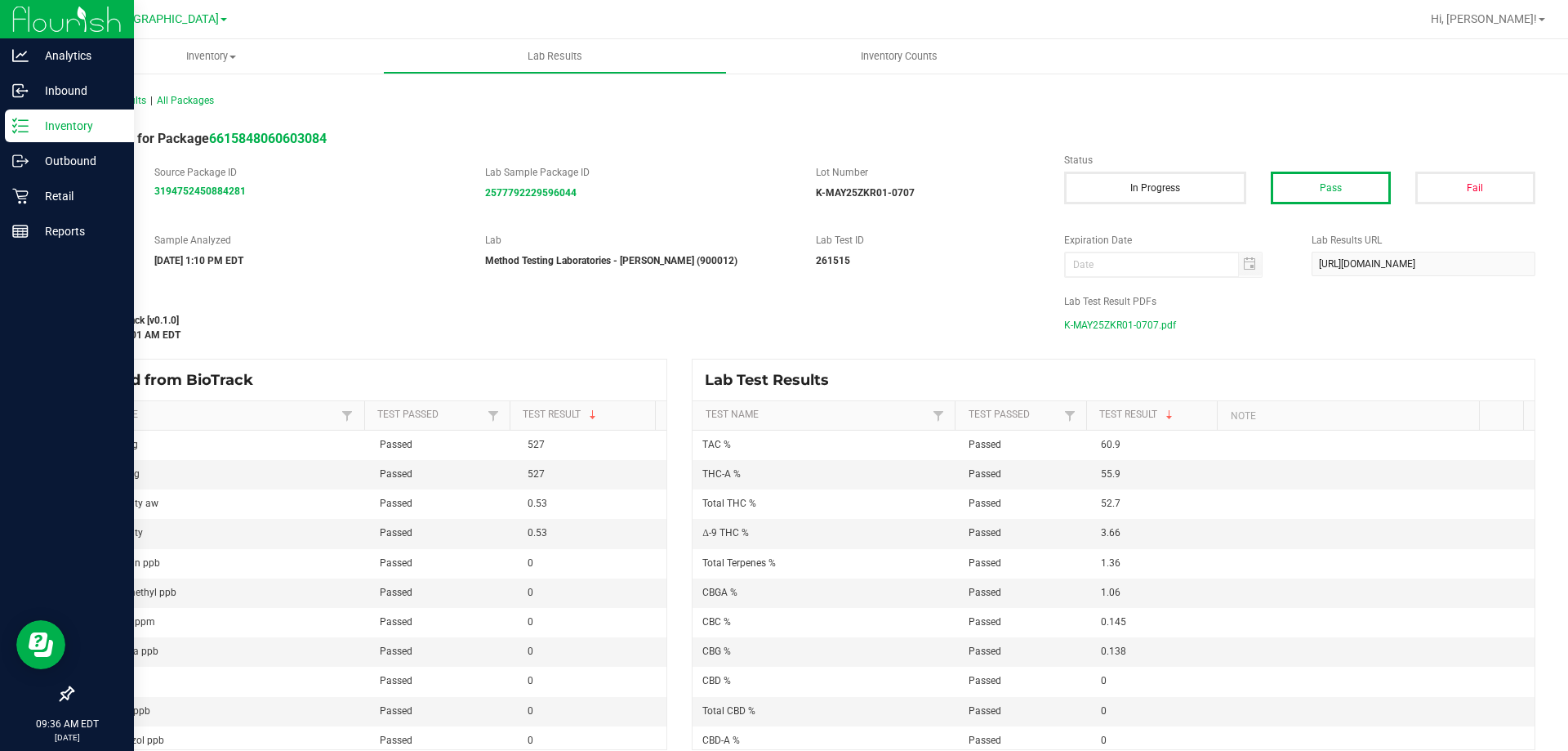
click at [33, 137] on div "Inventory" at bounding box center [69, 126] width 129 height 33
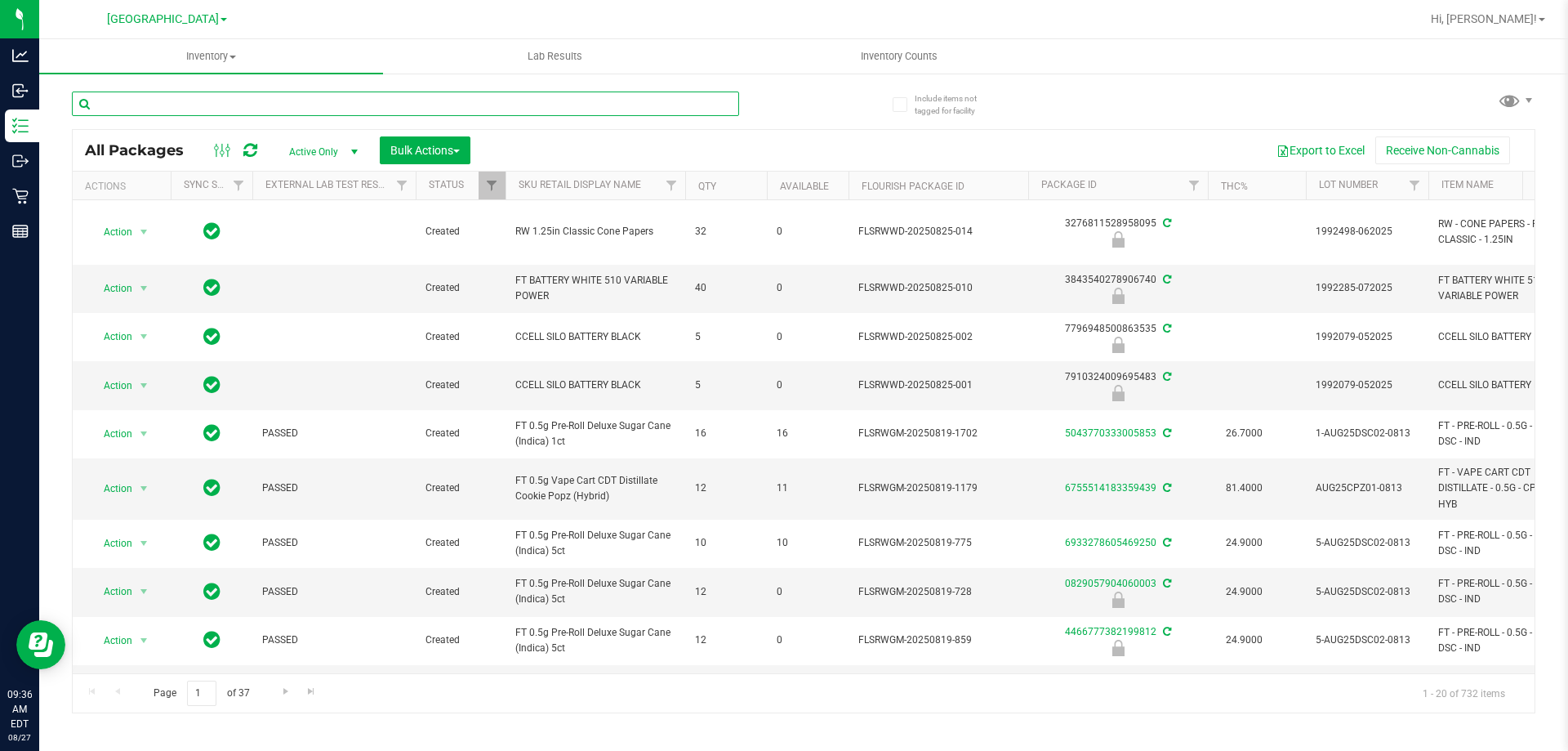
click at [238, 103] on input "text" at bounding box center [405, 104] width 667 height 24
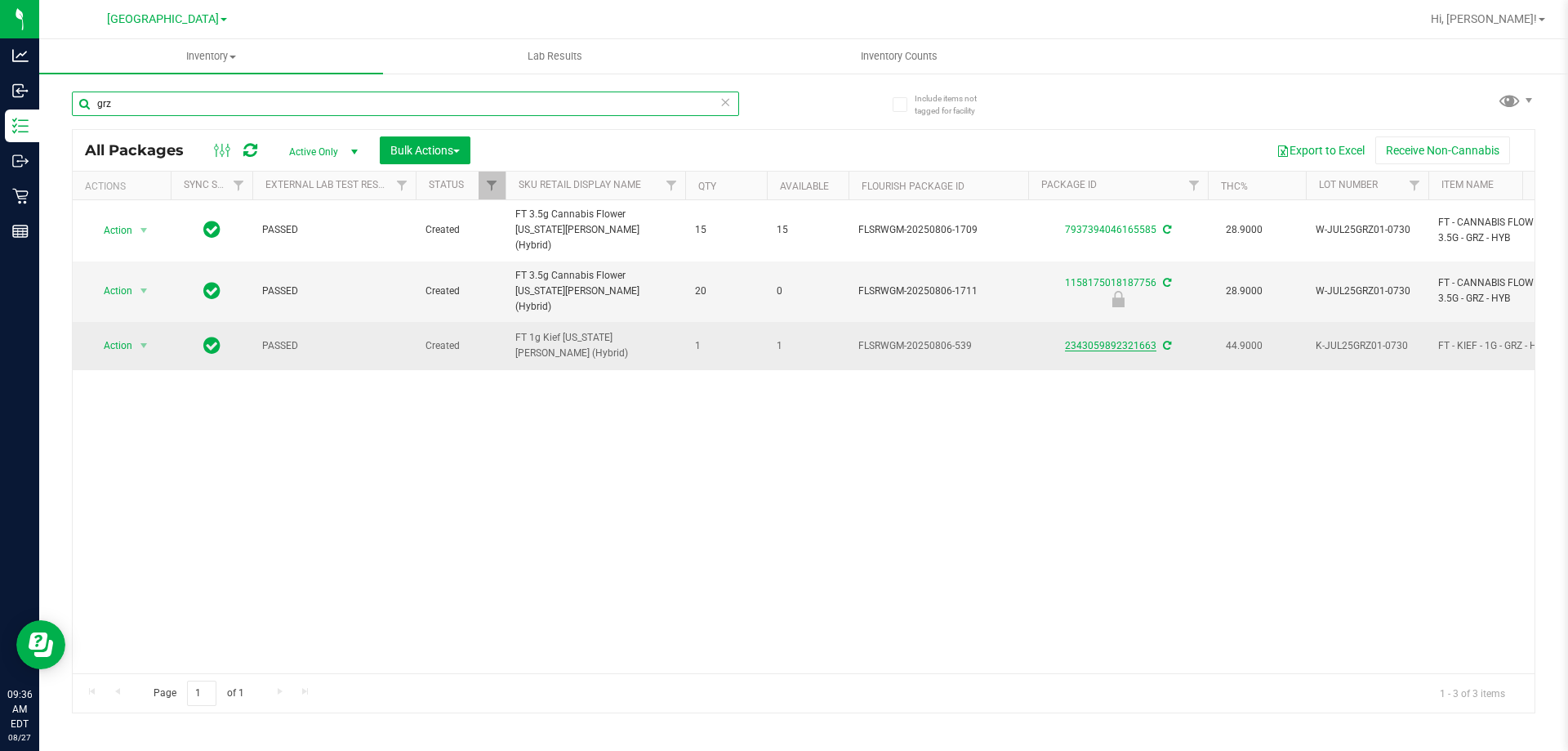
type input "grz"
click at [1119, 340] on link "2343059892321663" at bounding box center [1110, 345] width 92 height 11
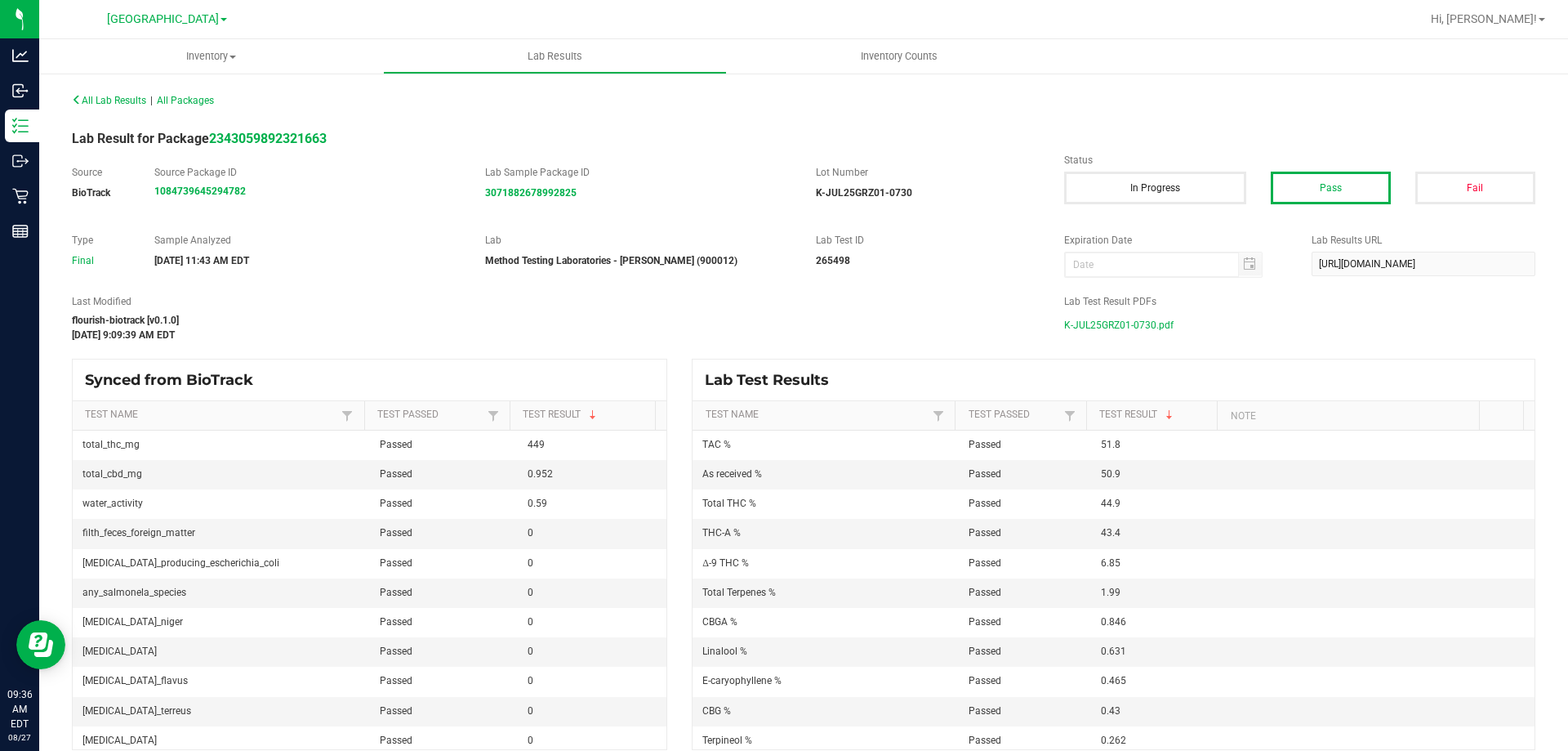
click at [1136, 325] on span "K-JUL25GRZ01-0730.pdf" at bounding box center [1118, 325] width 110 height 24
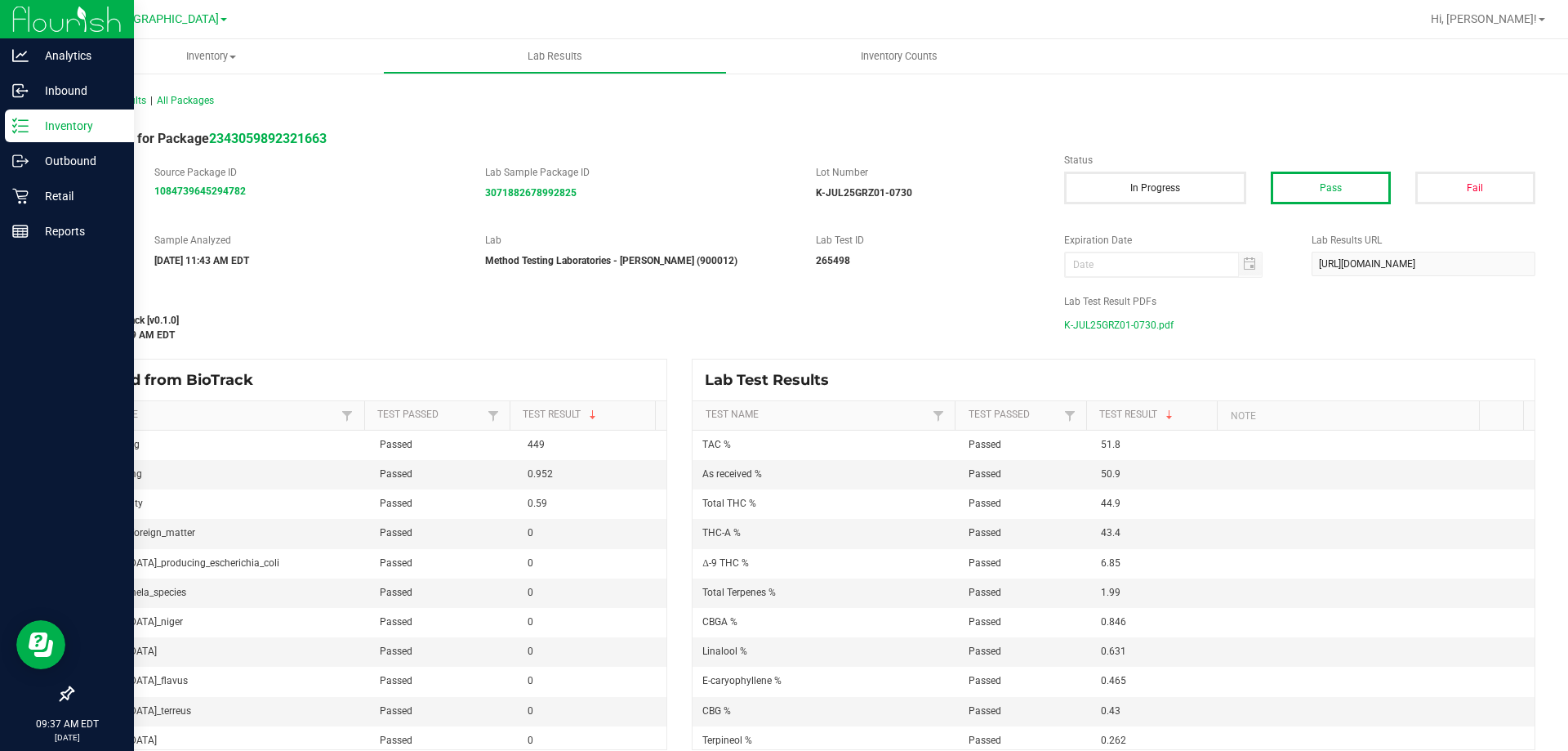
click at [20, 137] on div "Inventory" at bounding box center [69, 126] width 129 height 33
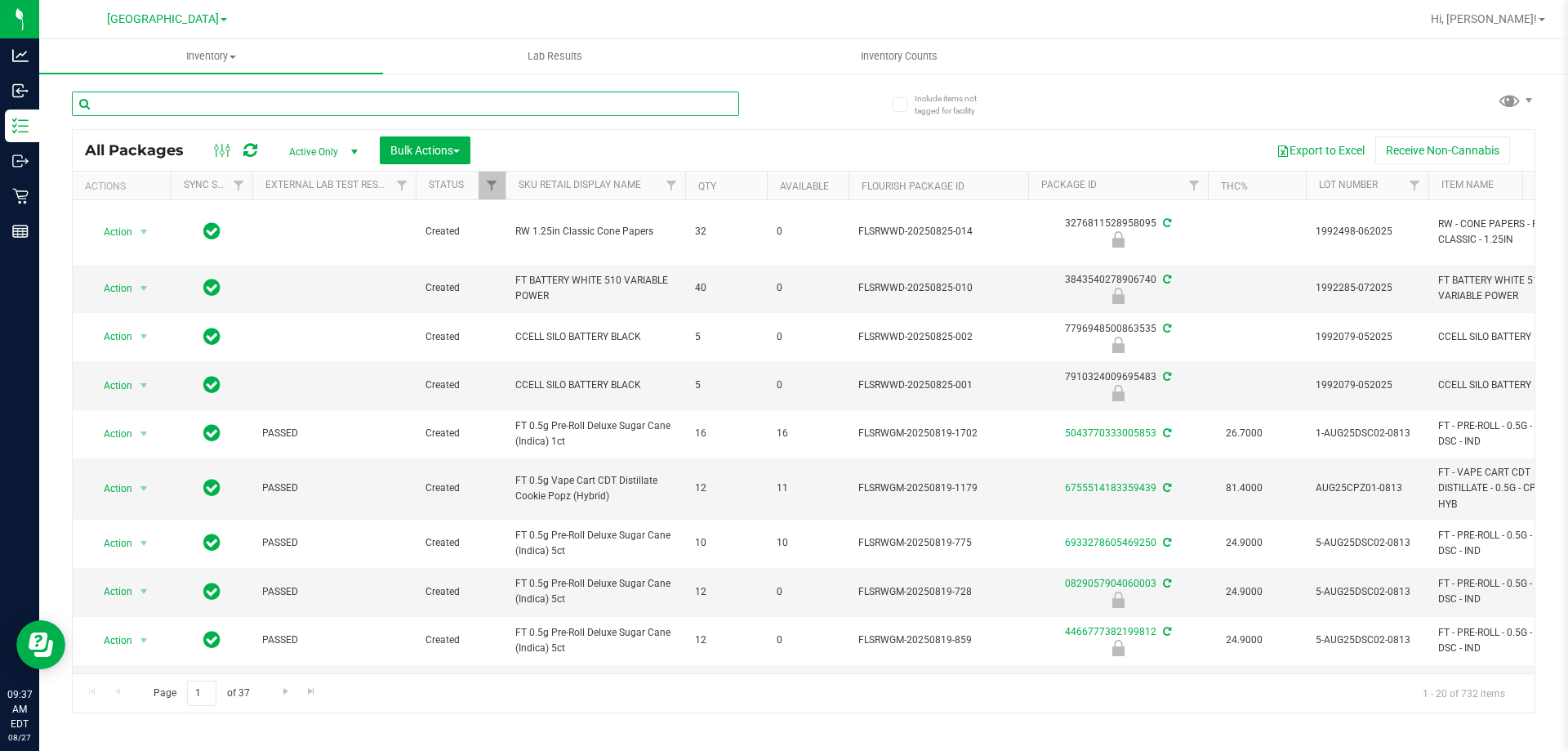
click at [174, 110] on input "text" at bounding box center [405, 104] width 667 height 24
type input "blt"
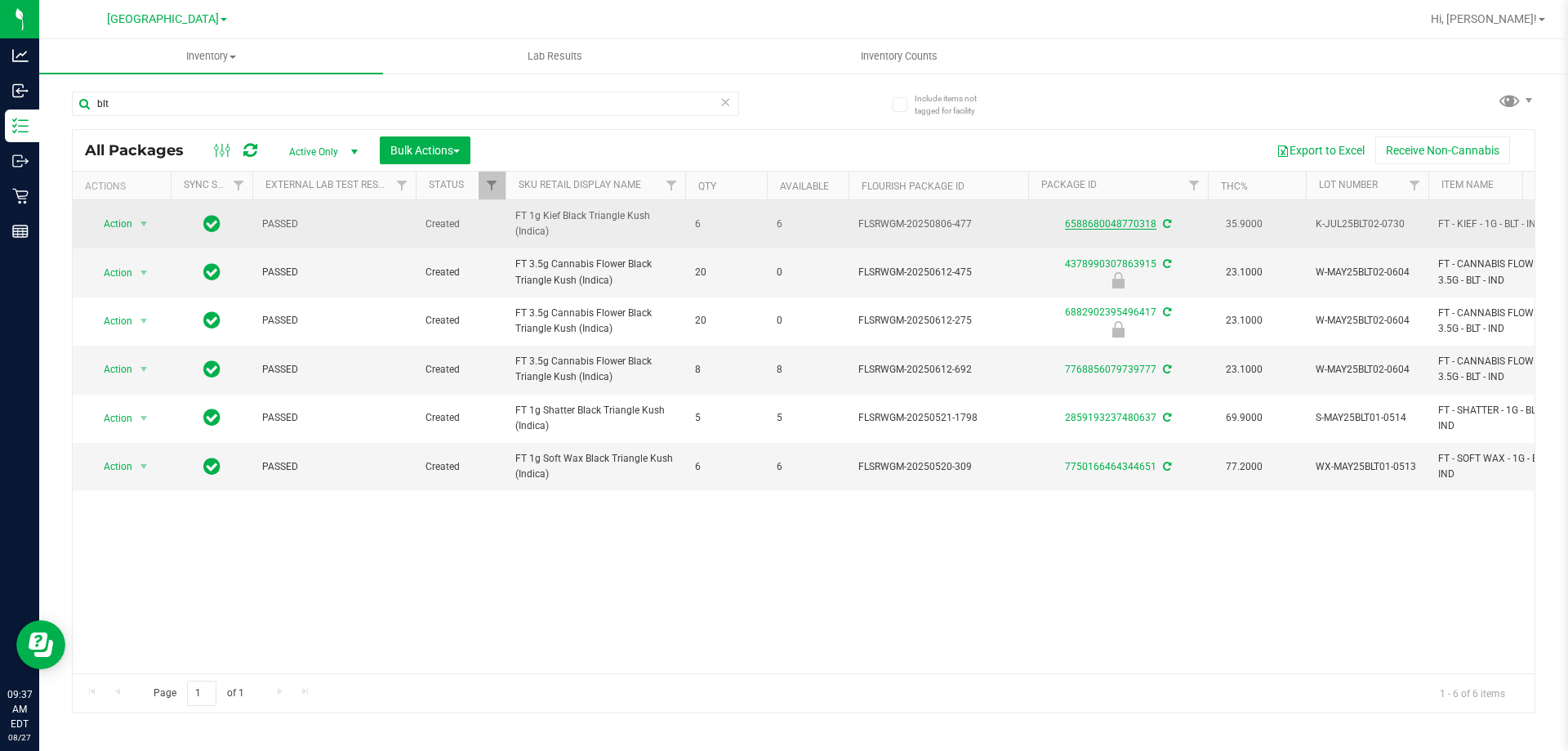
click at [1096, 221] on link "6588680048770318" at bounding box center [1110, 223] width 92 height 11
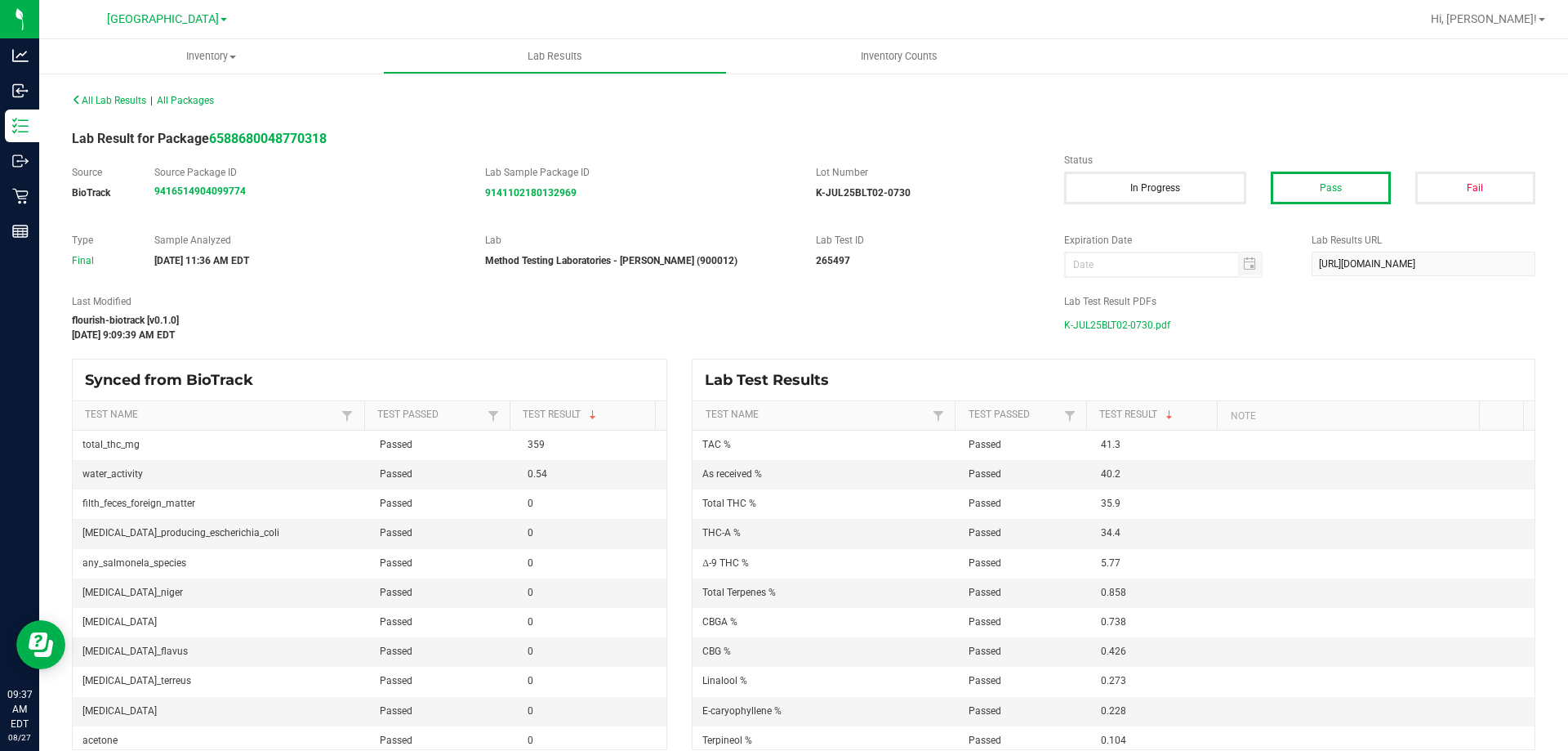
click at [1120, 321] on span "K-JUL25BLT02-0730.pdf" at bounding box center [1117, 325] width 106 height 24
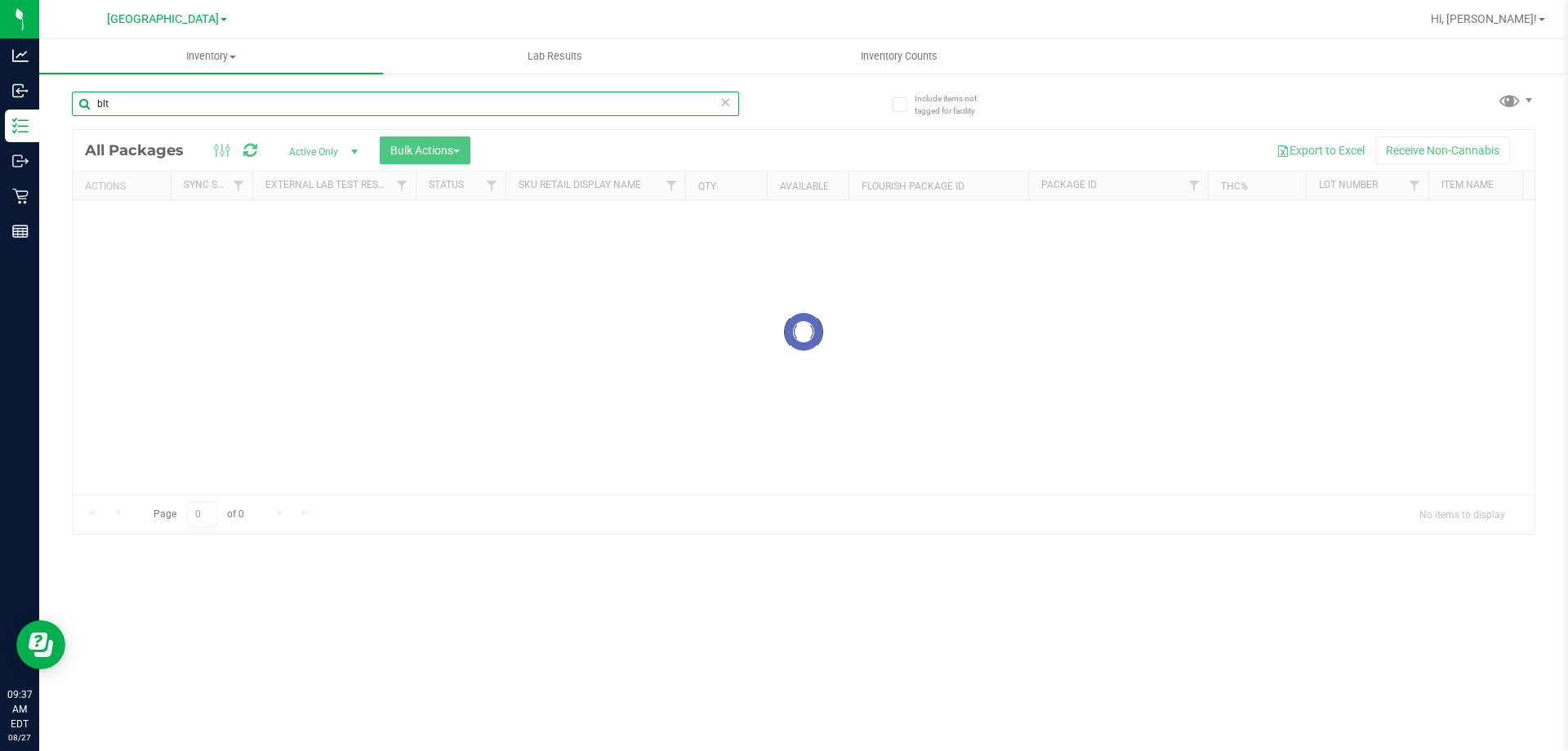
click at [168, 112] on div "Inventory All packages All inventory Waste log Create inventory Lab Results Inv…" at bounding box center [803, 395] width 1529 height 711
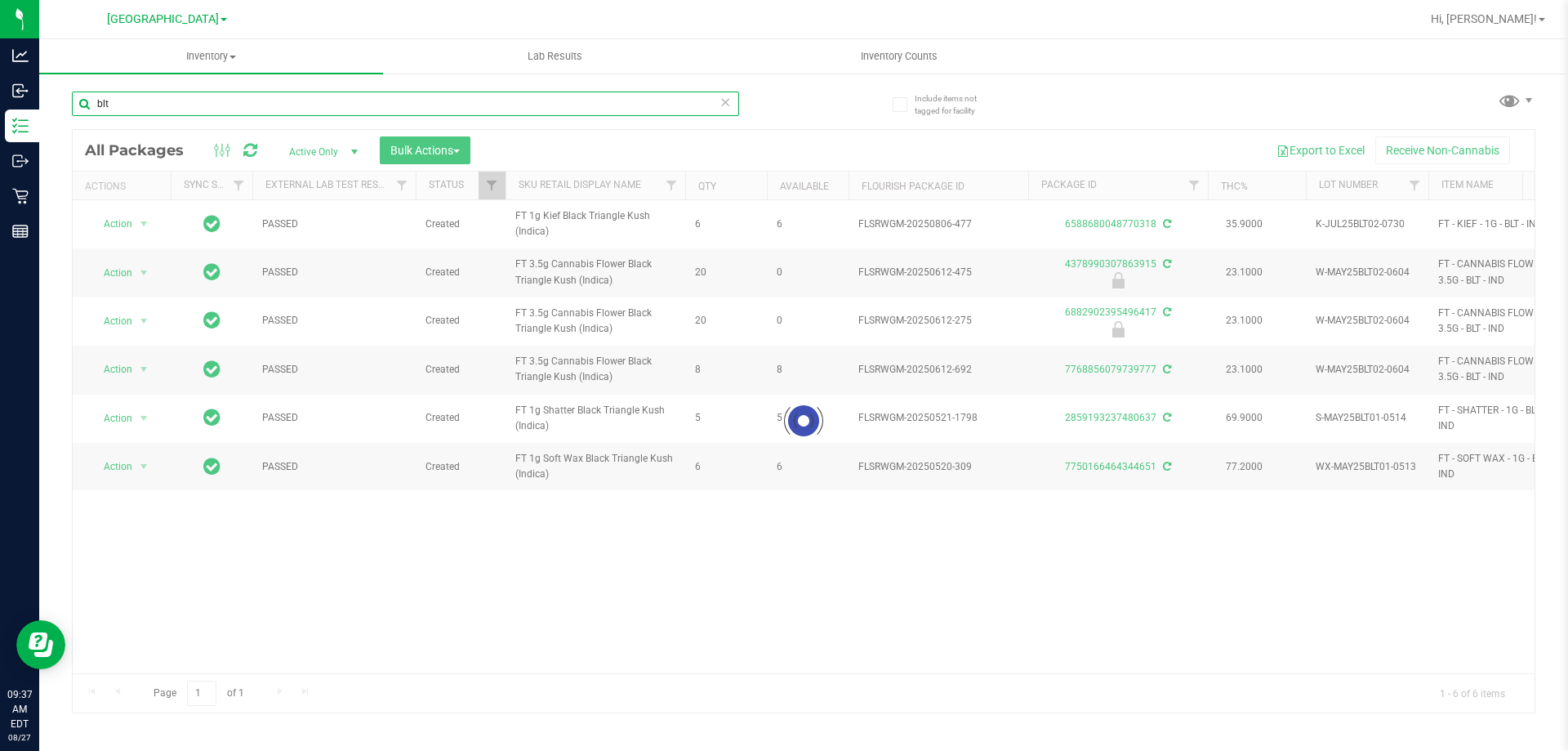
click at [167, 112] on input "blt" at bounding box center [405, 104] width 667 height 24
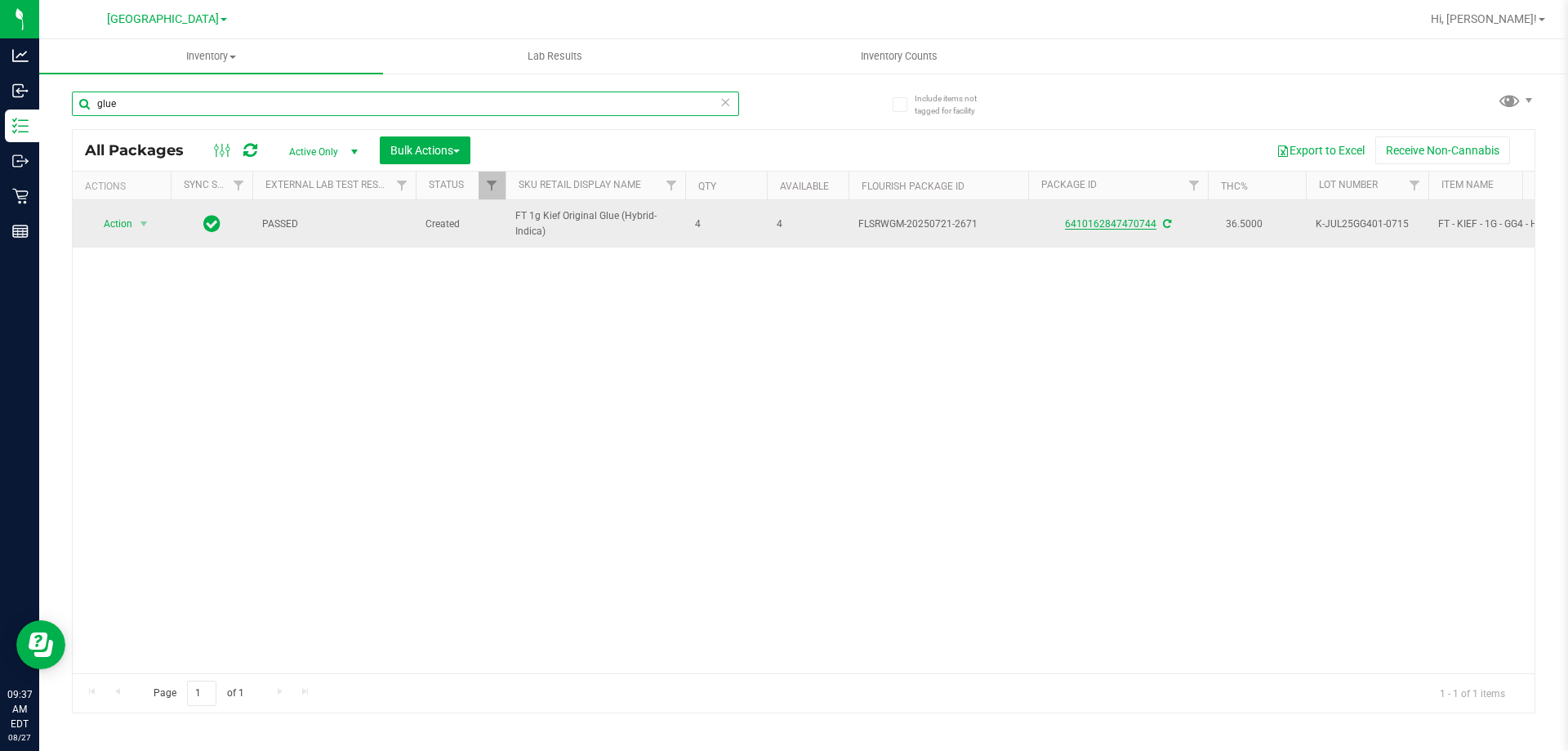
type input "glue"
click at [1093, 228] on link "6410162847470744" at bounding box center [1110, 223] width 92 height 11
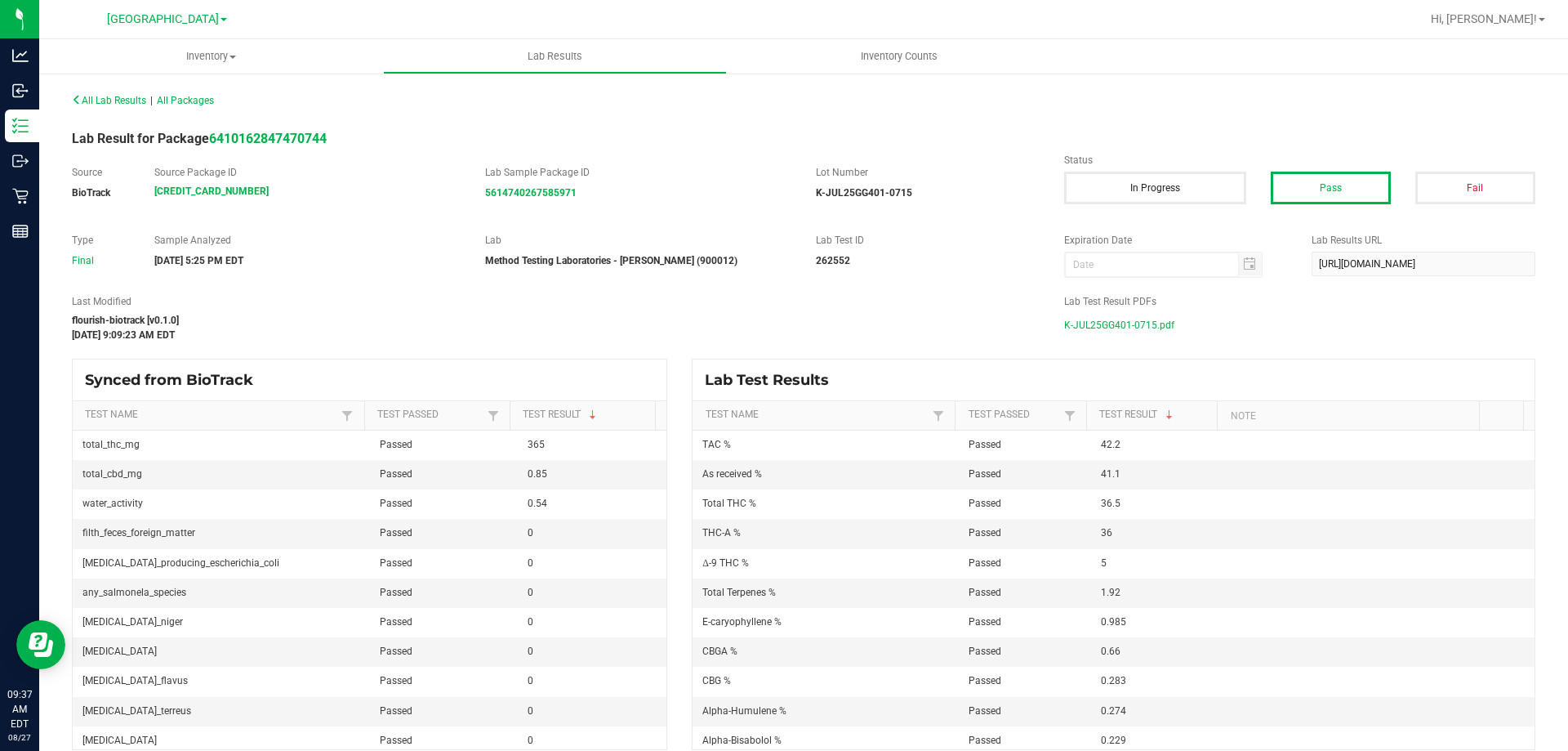
click at [1145, 324] on span "K-JUL25GG401-0715.pdf" at bounding box center [1118, 325] width 110 height 24
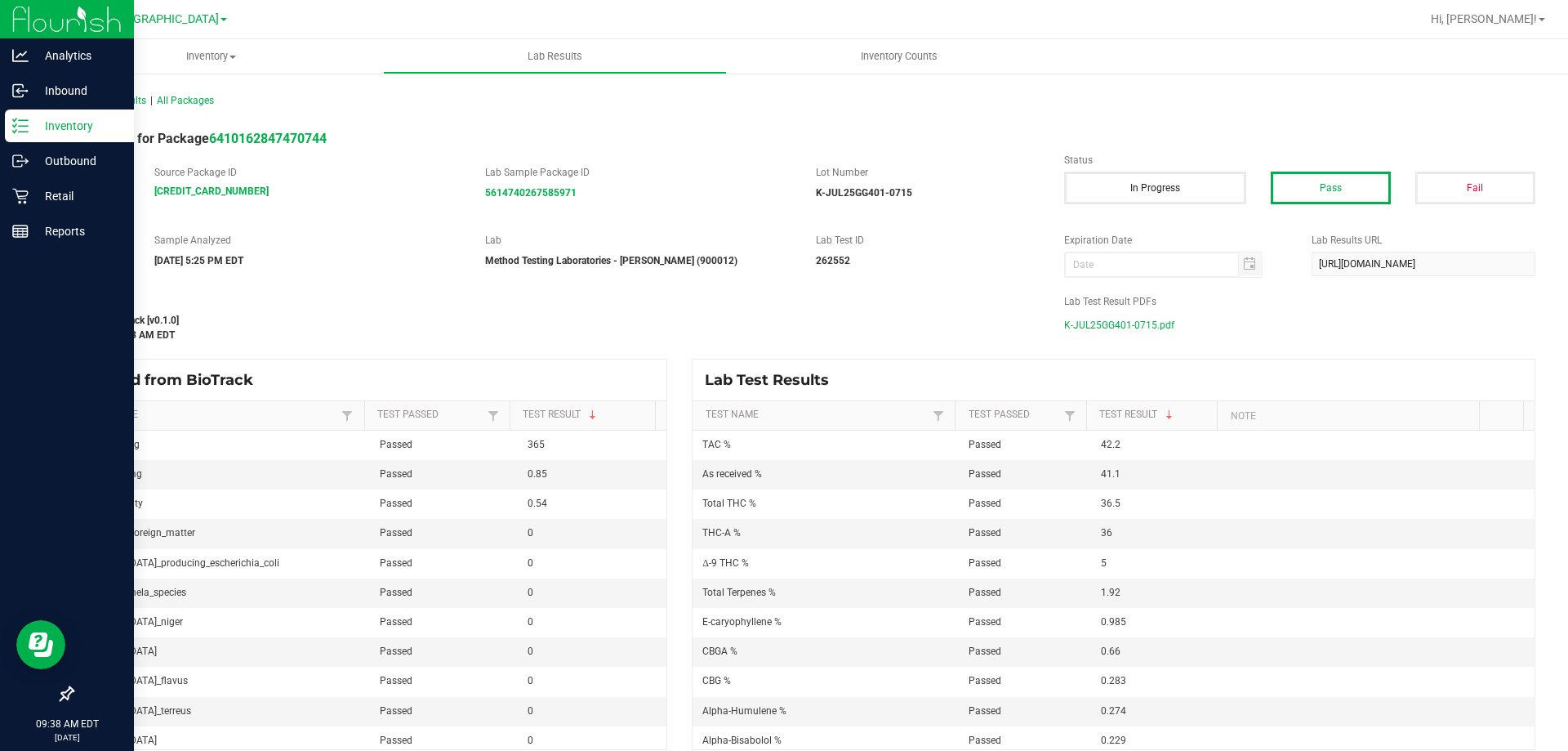
click at [22, 117] on div "Inventory" at bounding box center [69, 126] width 129 height 33
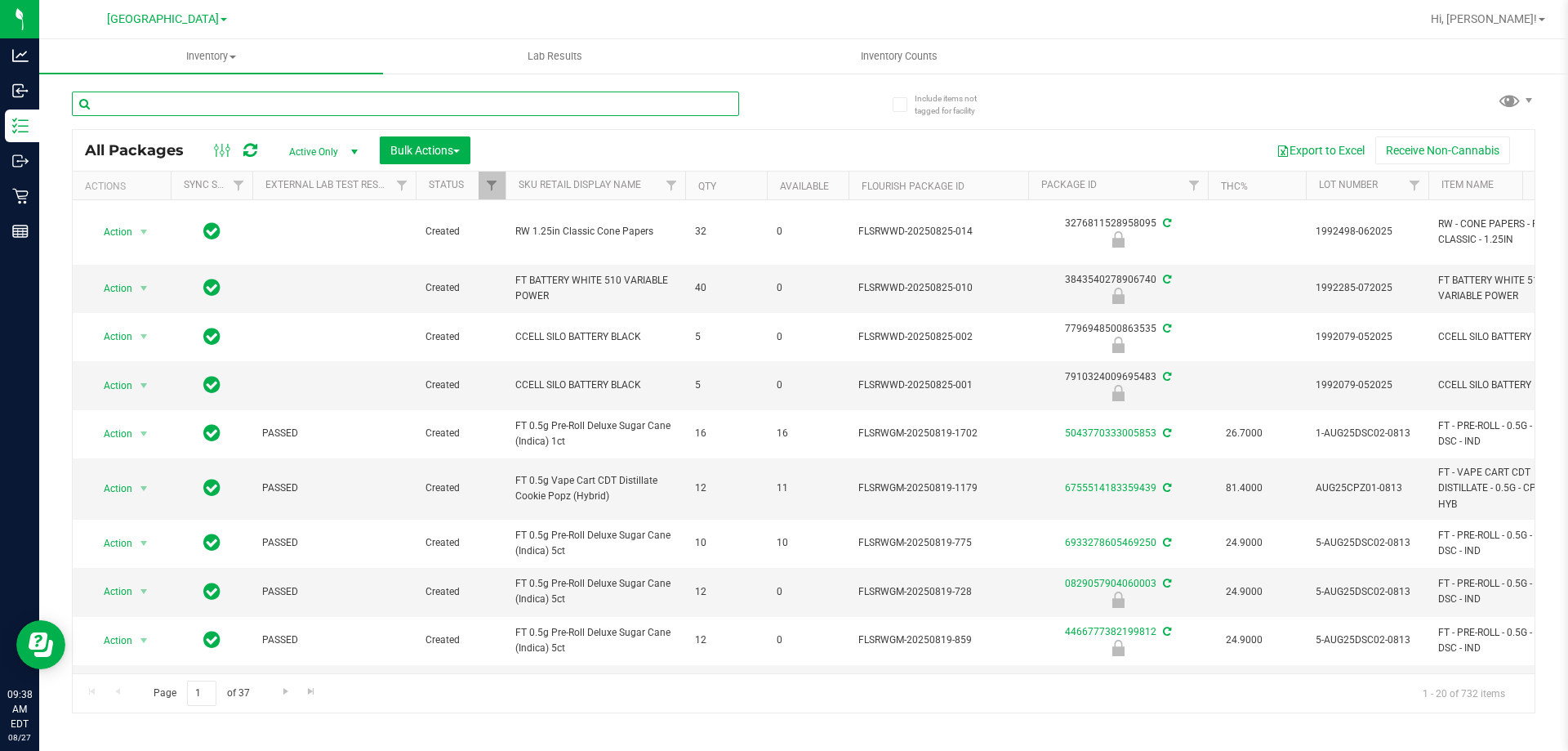
click at [233, 109] on input "text" at bounding box center [405, 104] width 667 height 24
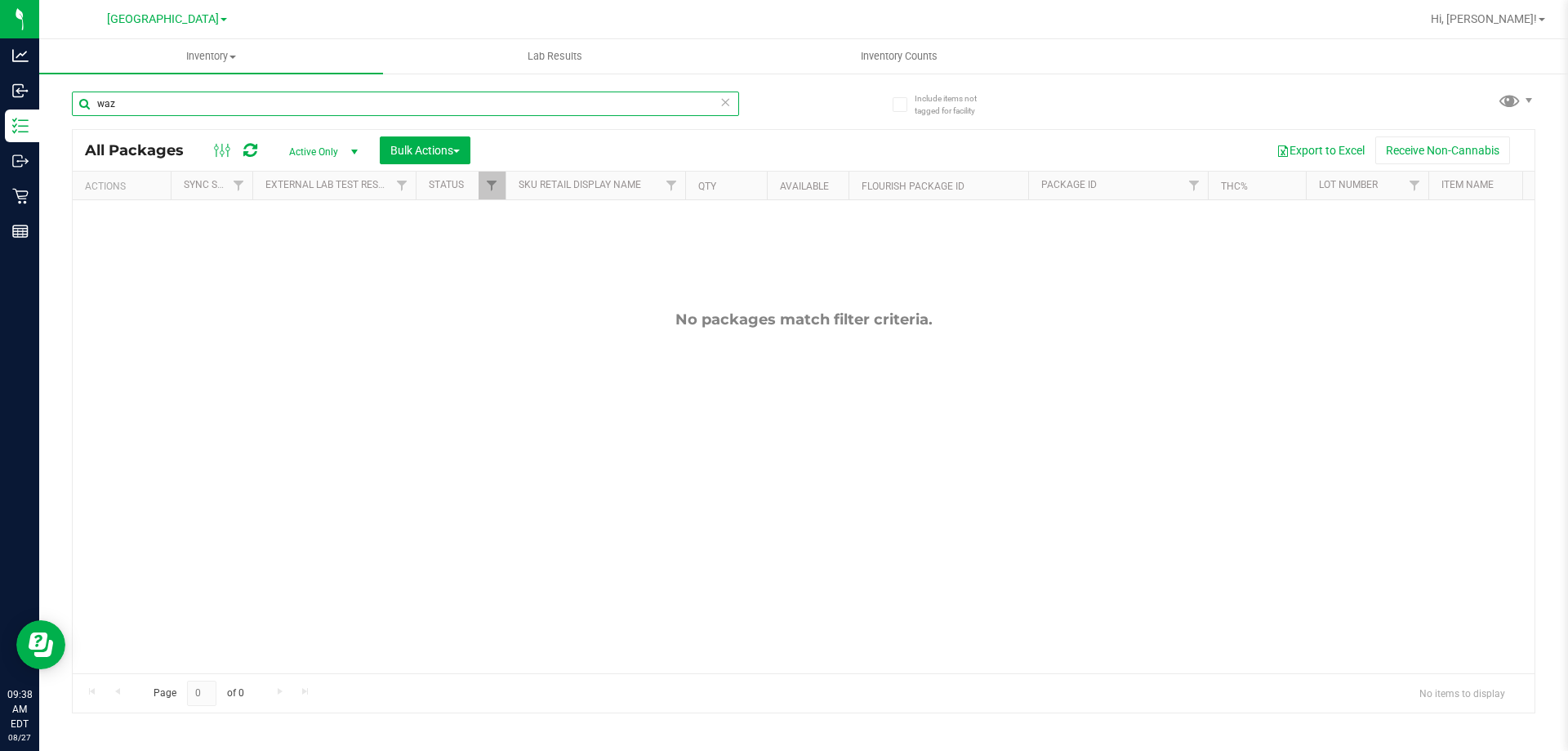
click at [234, 109] on input "waz" at bounding box center [405, 104] width 667 height 24
type input "wax"
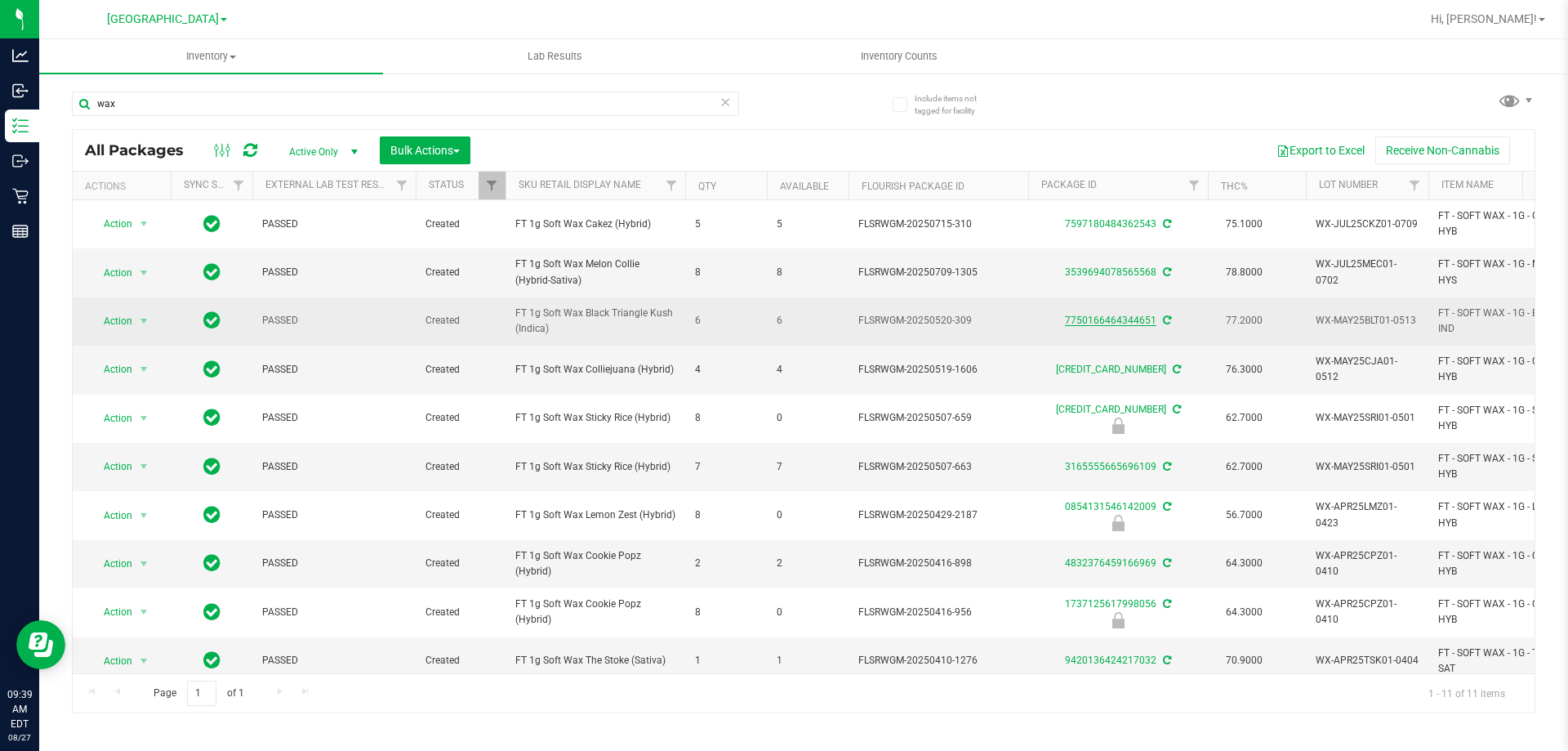
click at [1101, 317] on link "7750166464344651" at bounding box center [1110, 320] width 92 height 11
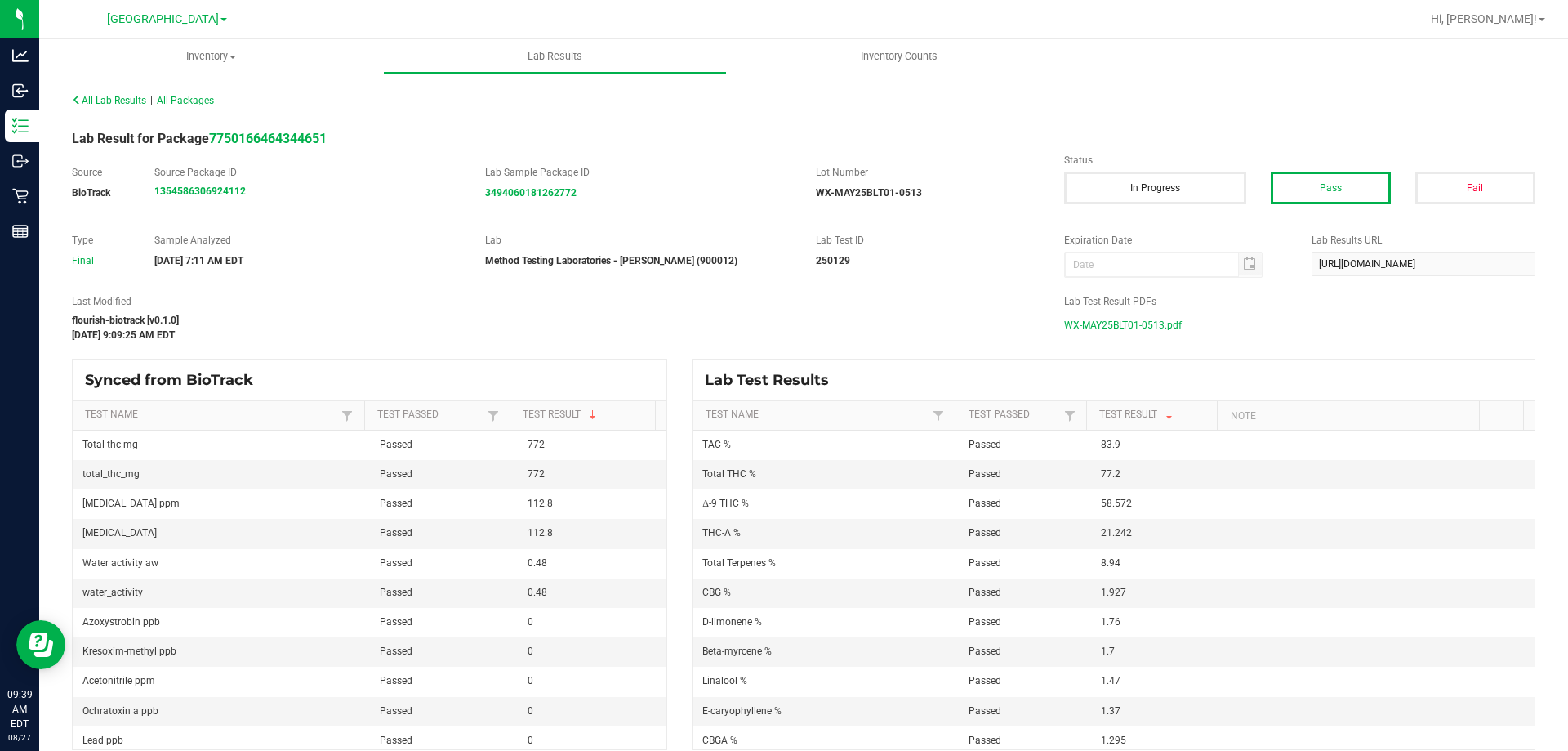
click at [1052, 324] on div "Lab Test Result PDFs WX-MAY25BLT01-0513.pdf" at bounding box center [1299, 316] width 496 height 43
click at [1075, 331] on span "WX-MAY25BLT01-0513.pdf" at bounding box center [1123, 325] width 118 height 24
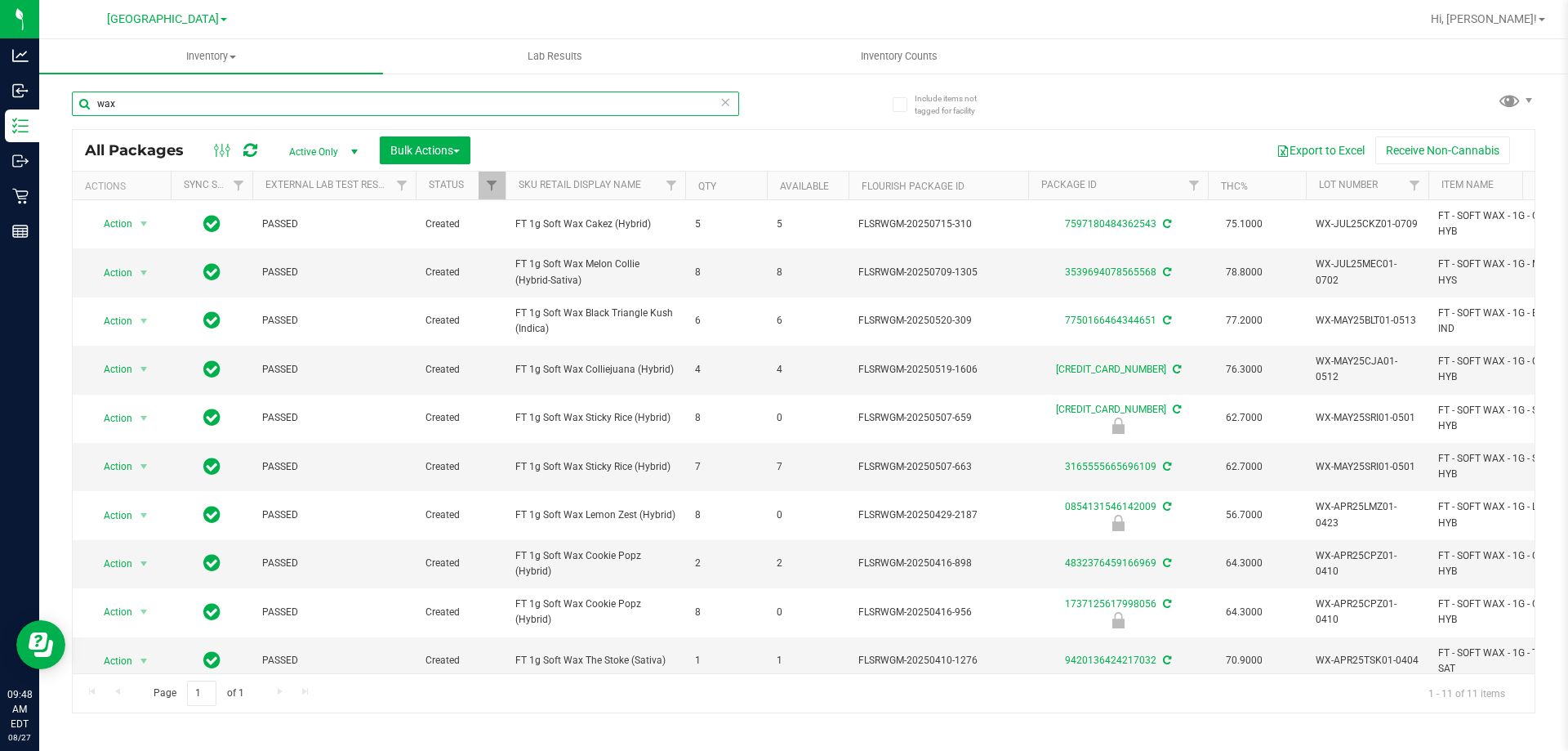
click at [234, 99] on input "wax" at bounding box center [405, 104] width 667 height 24
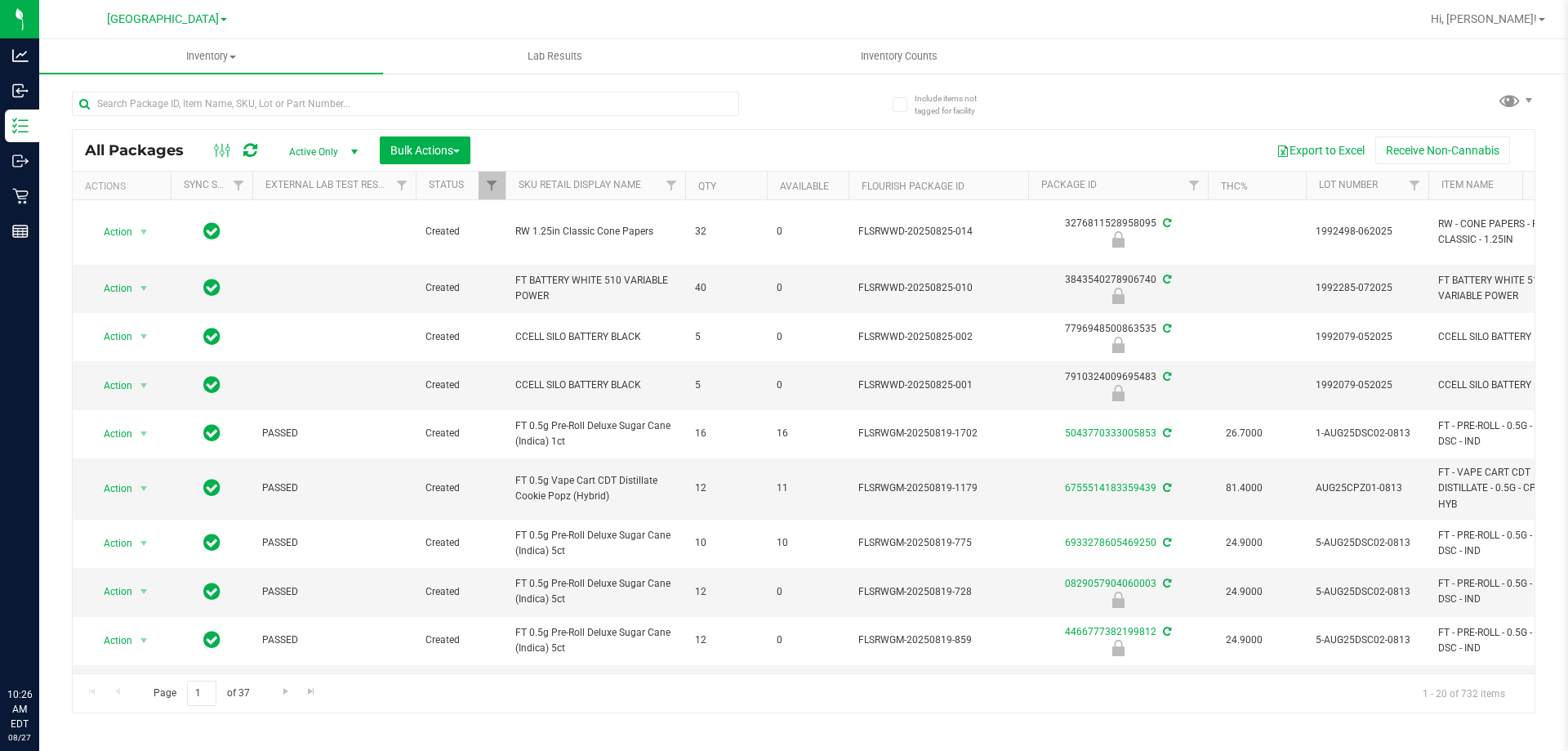
click at [323, 95] on input "text" at bounding box center [405, 104] width 667 height 24
click at [360, 98] on input "text" at bounding box center [405, 104] width 667 height 24
type input "-"
type input "6767315375624673"
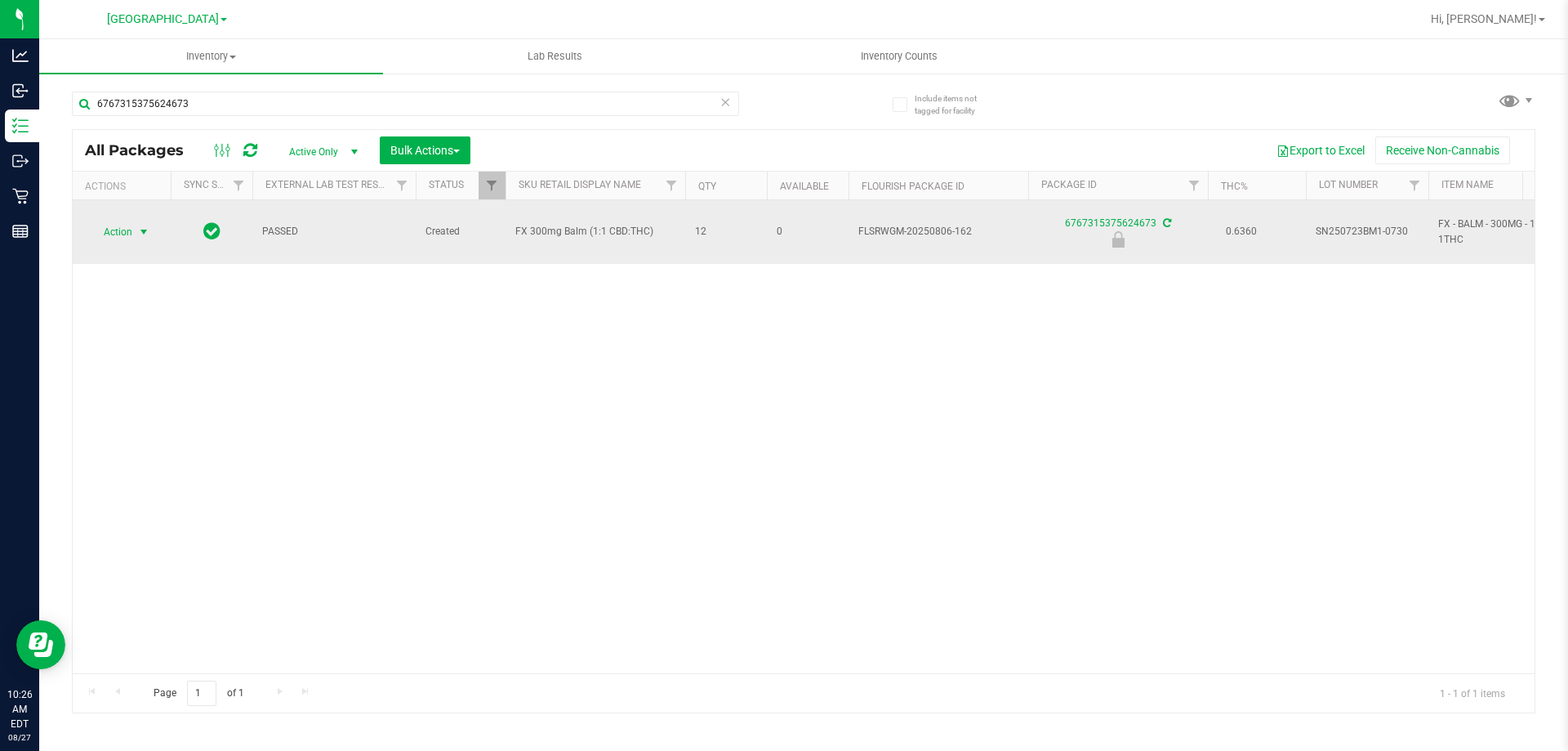
click at [140, 221] on span "select" at bounding box center [144, 232] width 21 height 22
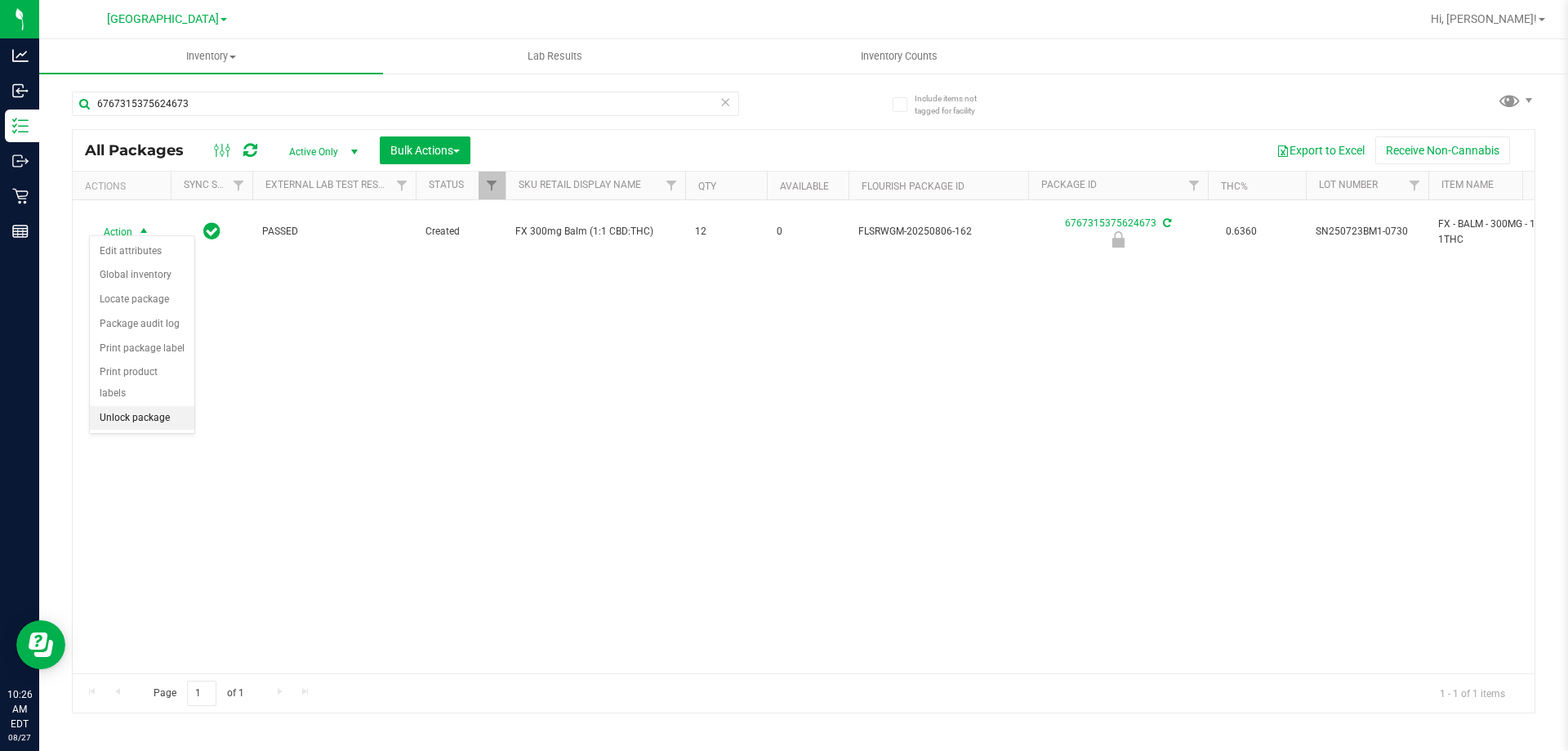
click at [141, 406] on li "Unlock package" at bounding box center [142, 418] width 105 height 24
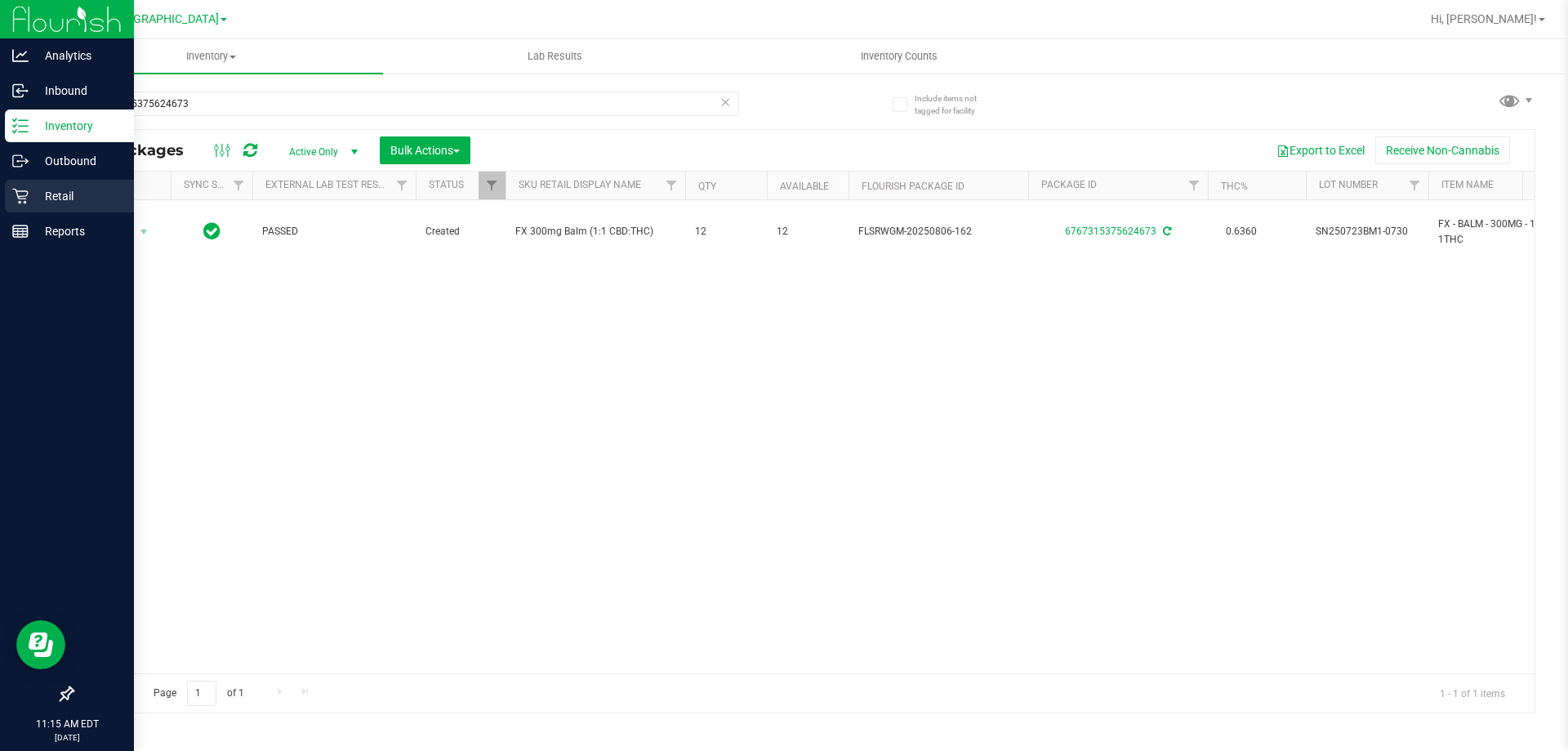
click at [28, 206] on div "Retail" at bounding box center [69, 196] width 129 height 33
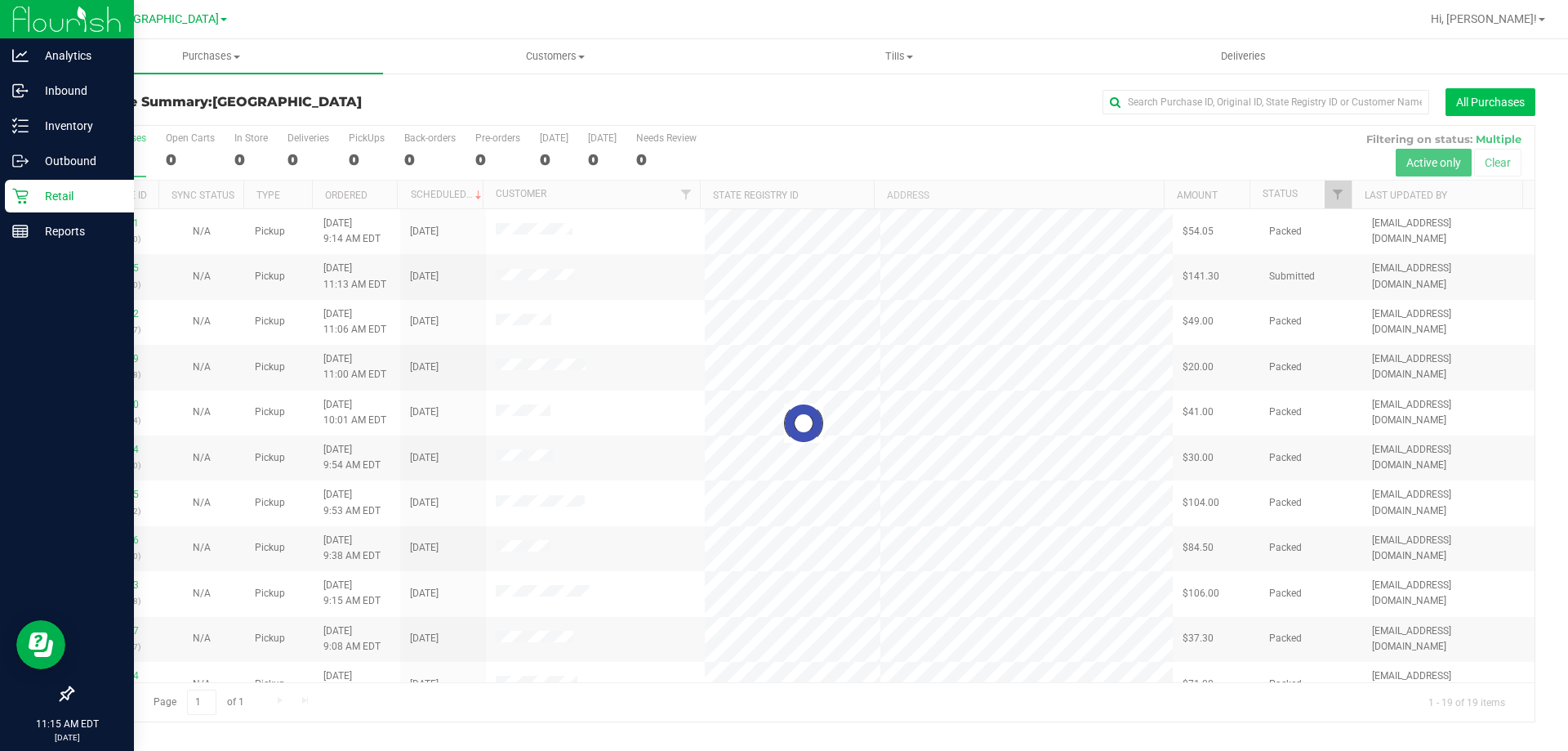
click at [1471, 106] on button "All Purchases" at bounding box center [1490, 102] width 90 height 28
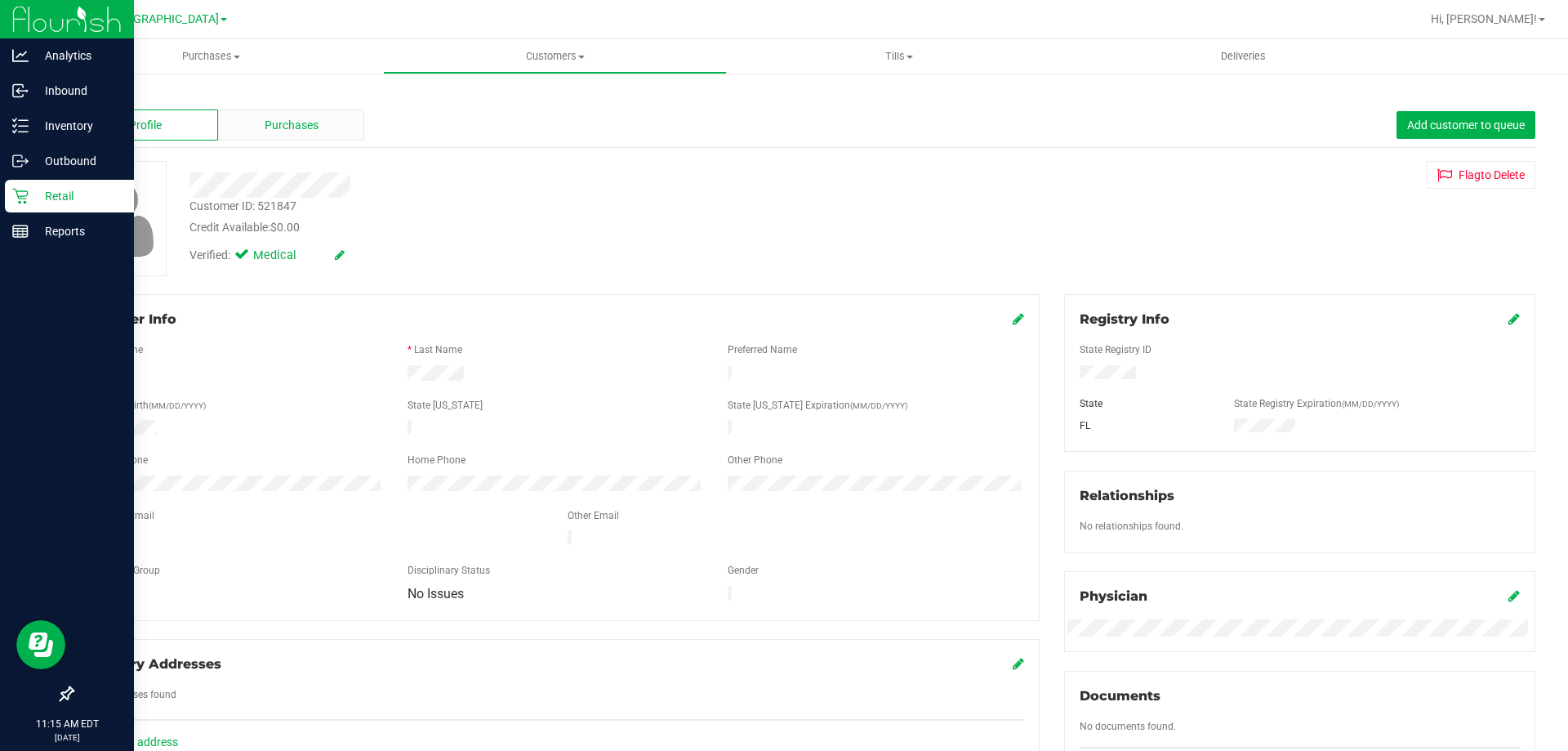
click at [316, 130] on span "Purchases" at bounding box center [291, 125] width 54 height 17
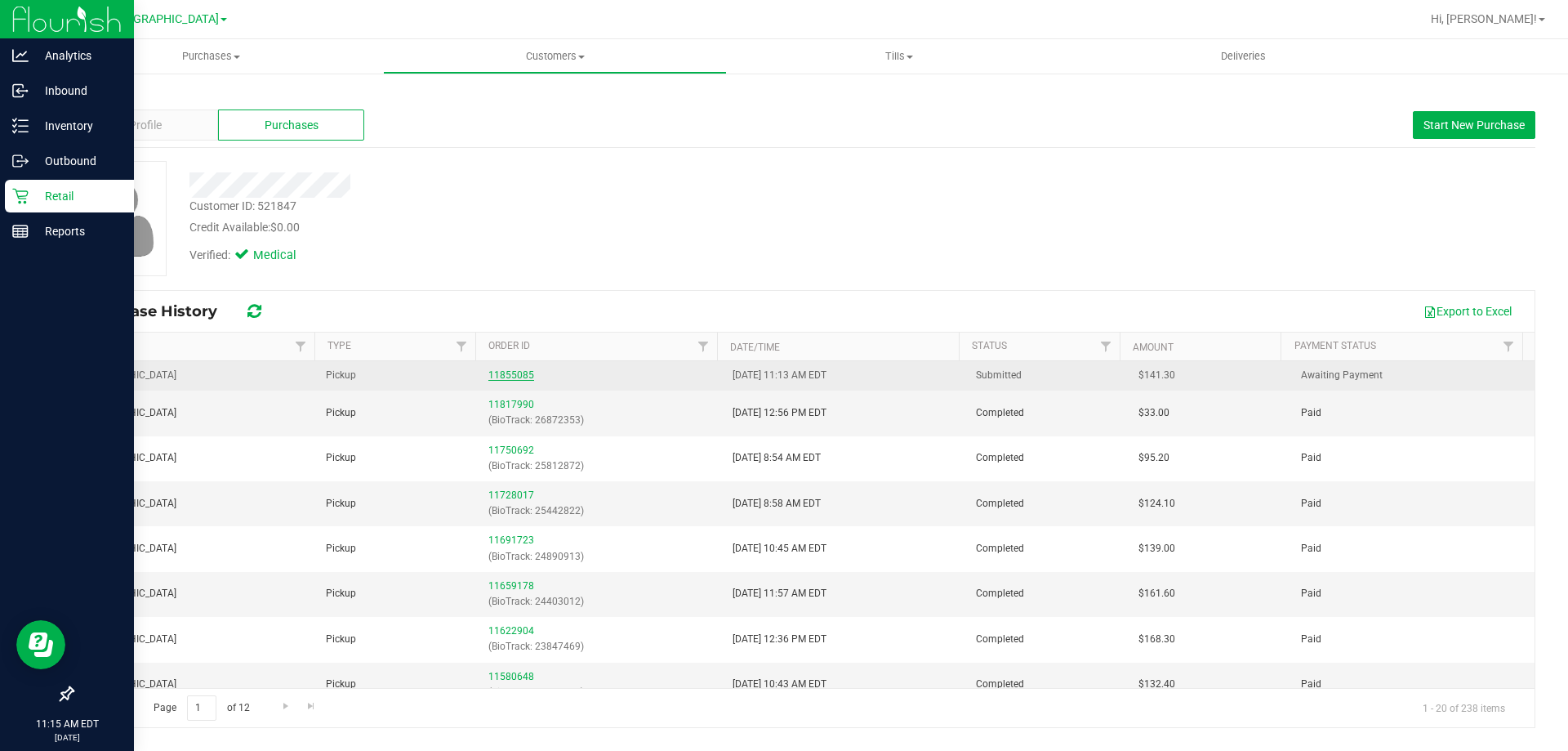
click at [511, 375] on link "11855085" at bounding box center [511, 375] width 46 height 11
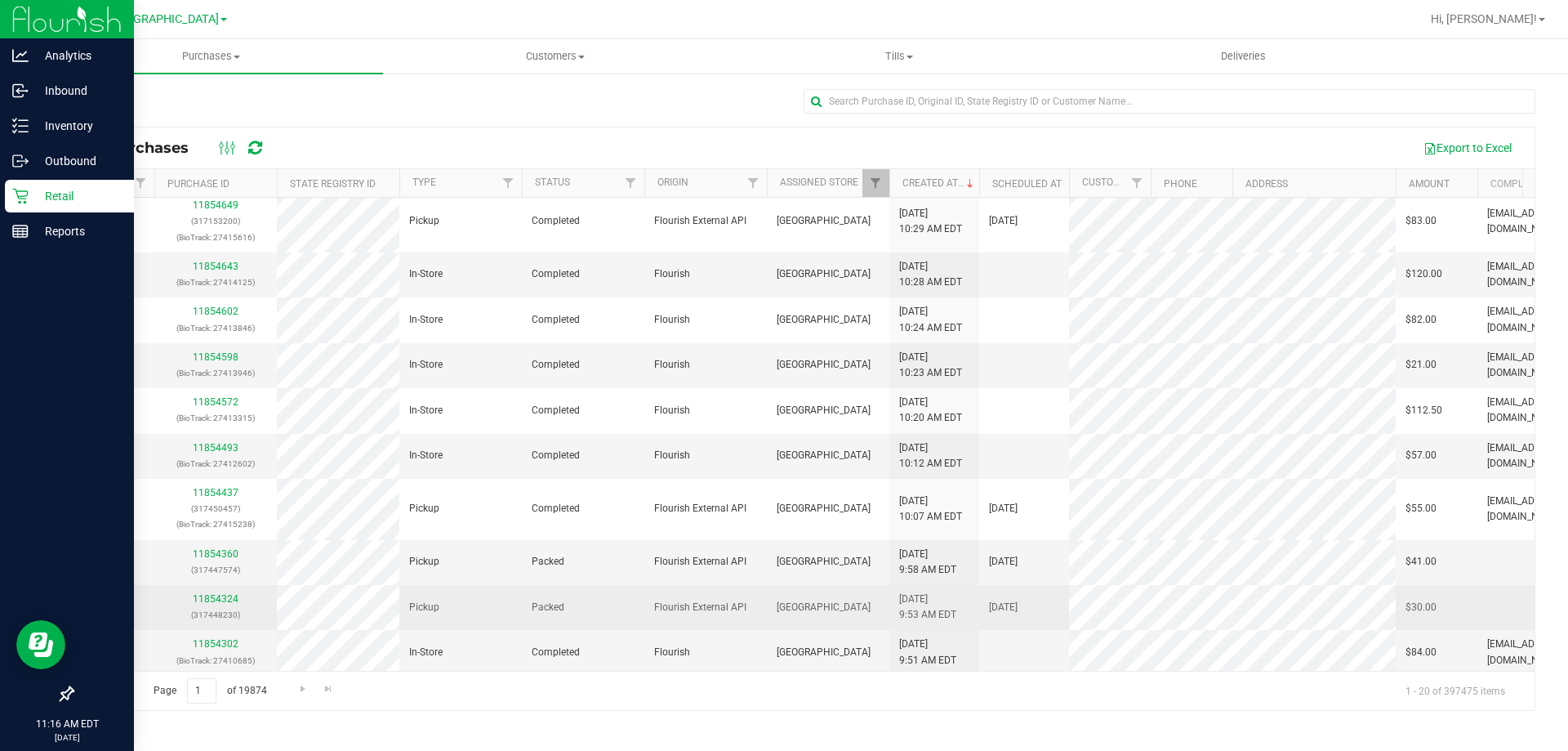
scroll to position [491, 0]
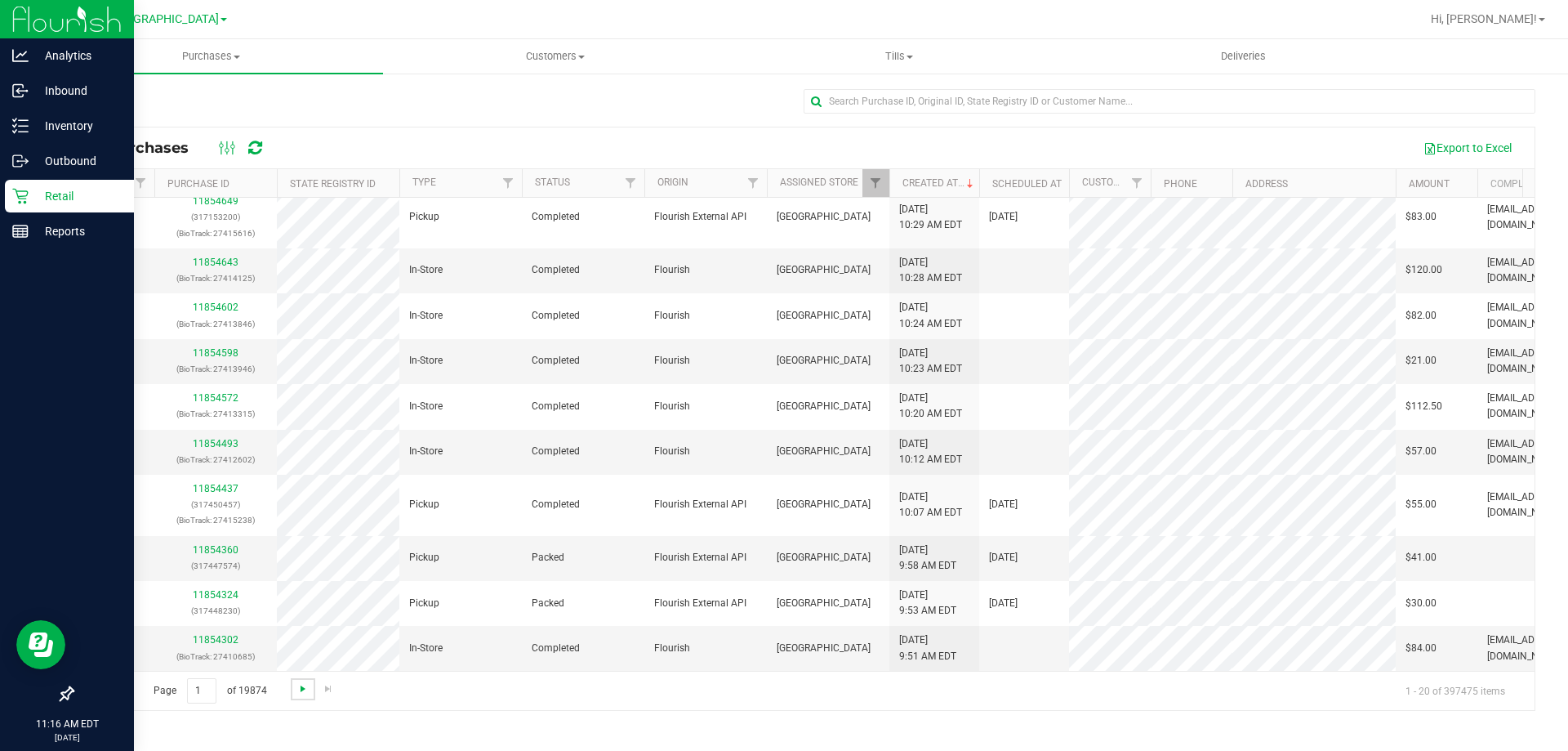
click at [305, 686] on span "Go to the next page" at bounding box center [303, 688] width 13 height 13
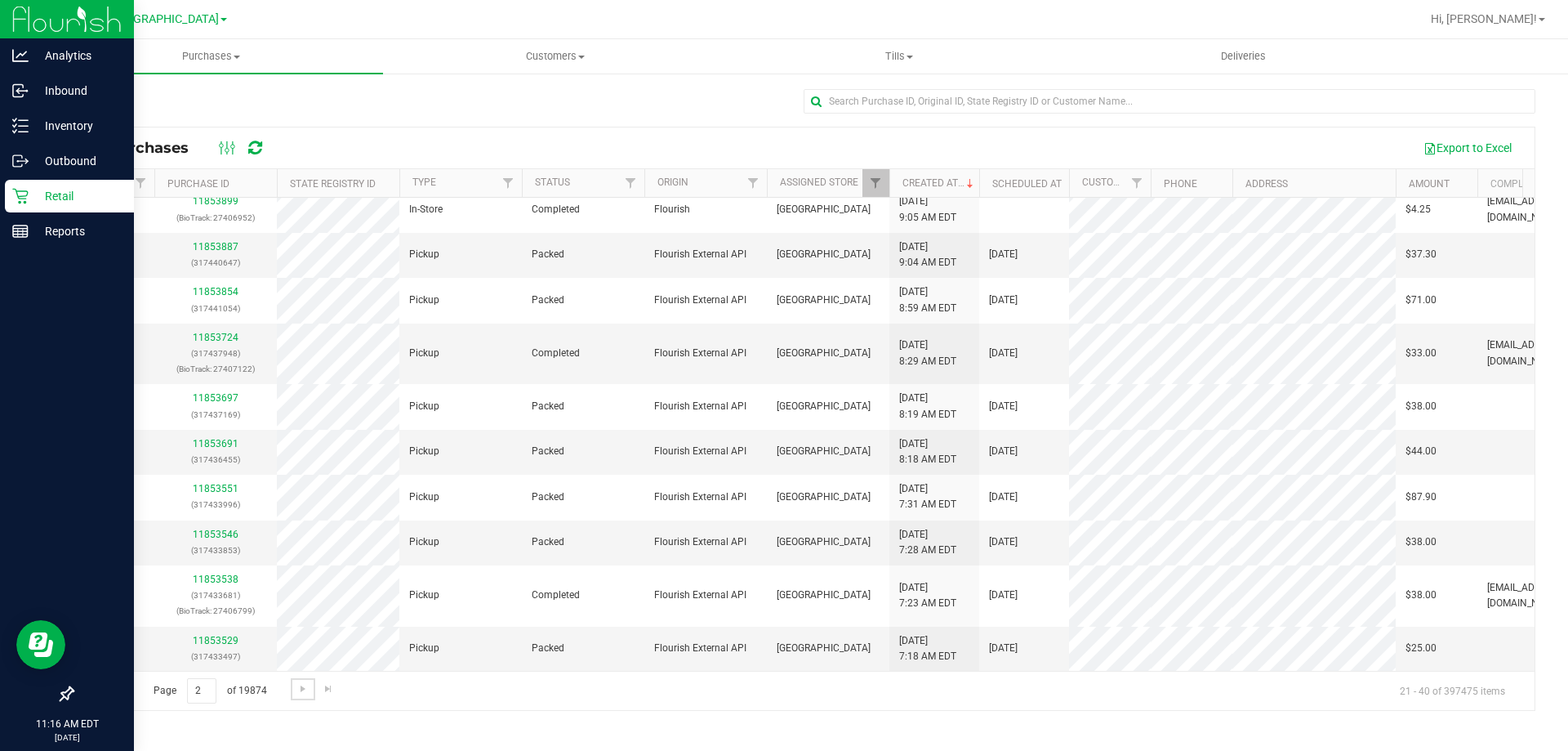
scroll to position [537, 0]
click at [1072, 112] on input "text" at bounding box center [1169, 101] width 732 height 24
type input "martha"
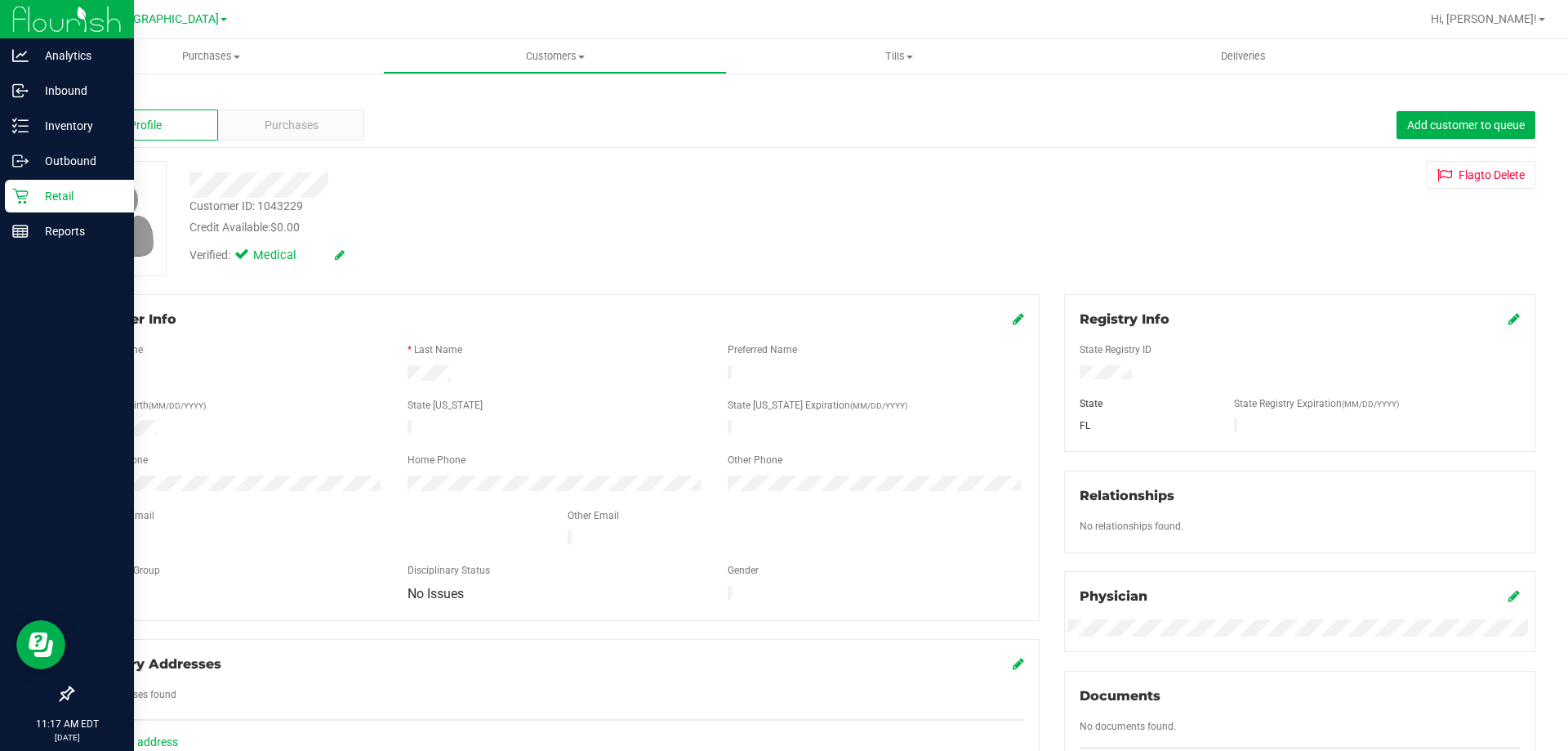
click at [311, 140] on div "Profile Purchases Add customer to queue" at bounding box center [803, 125] width 1463 height 45
click at [310, 129] on span "Purchases" at bounding box center [291, 125] width 54 height 17
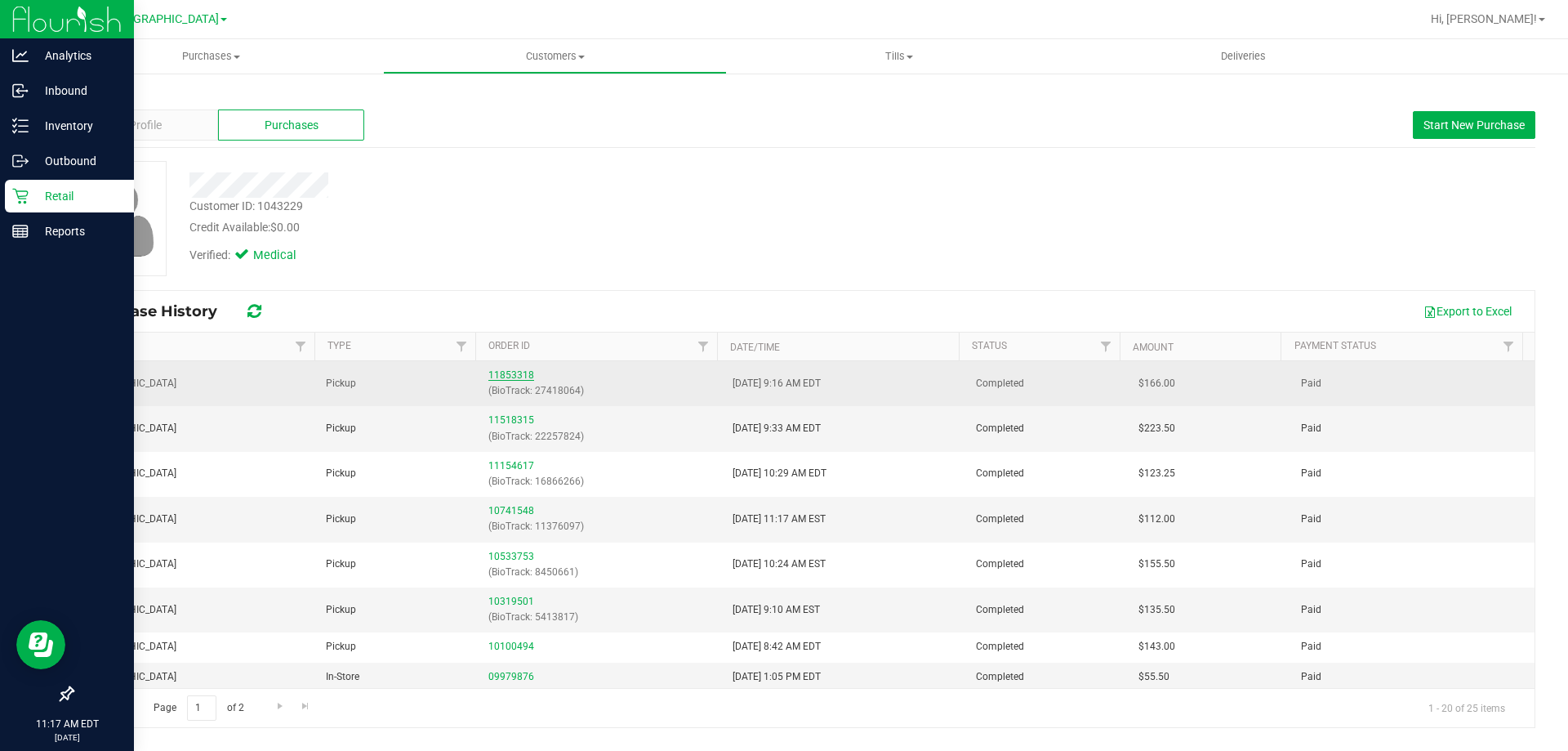
click at [515, 373] on link "11853318" at bounding box center [511, 375] width 46 height 11
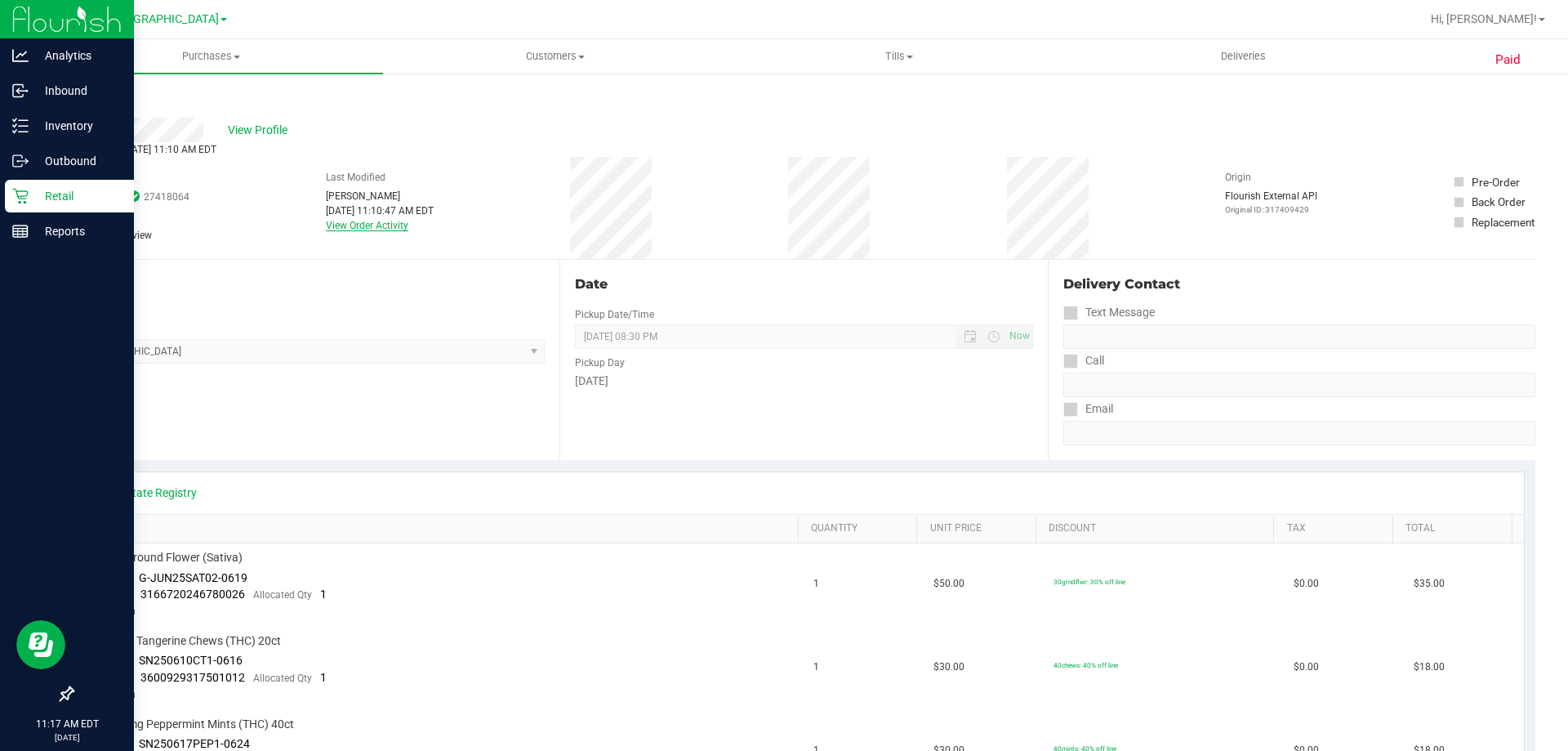
click at [343, 224] on link "View Order Activity" at bounding box center [367, 225] width 82 height 11
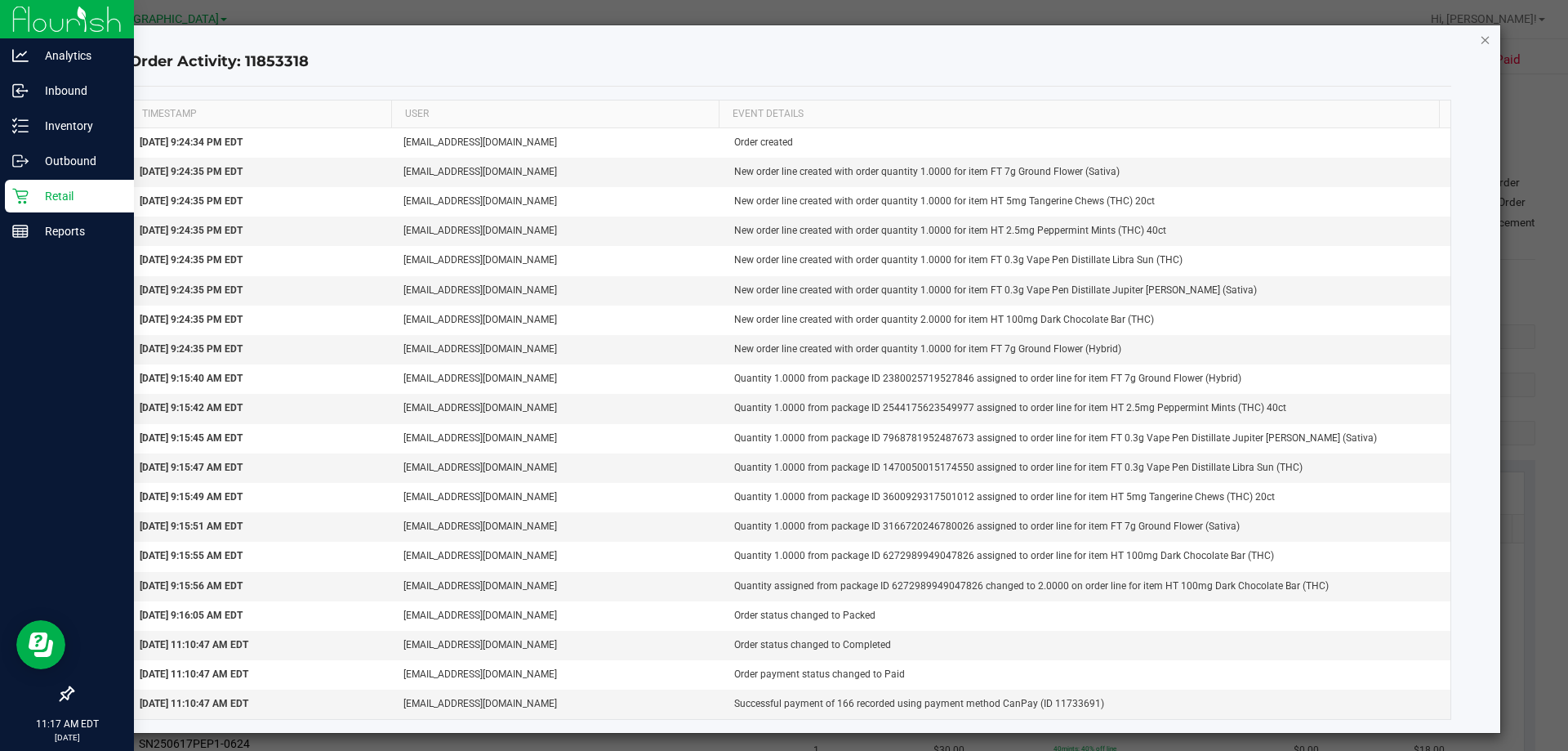
click at [1480, 42] on icon "button" at bounding box center [1485, 39] width 11 height 20
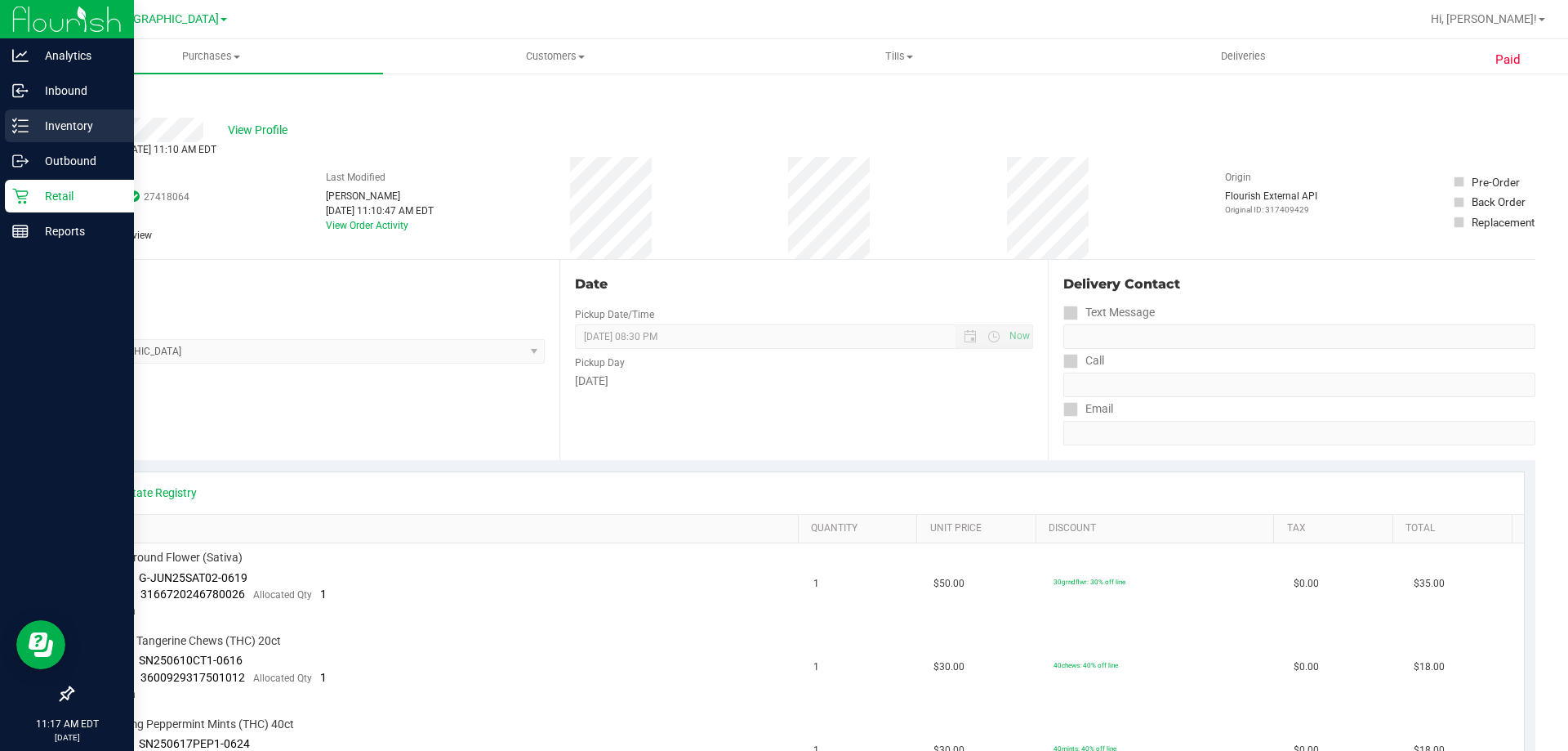
click at [34, 119] on p "Inventory" at bounding box center [77, 125] width 98 height 20
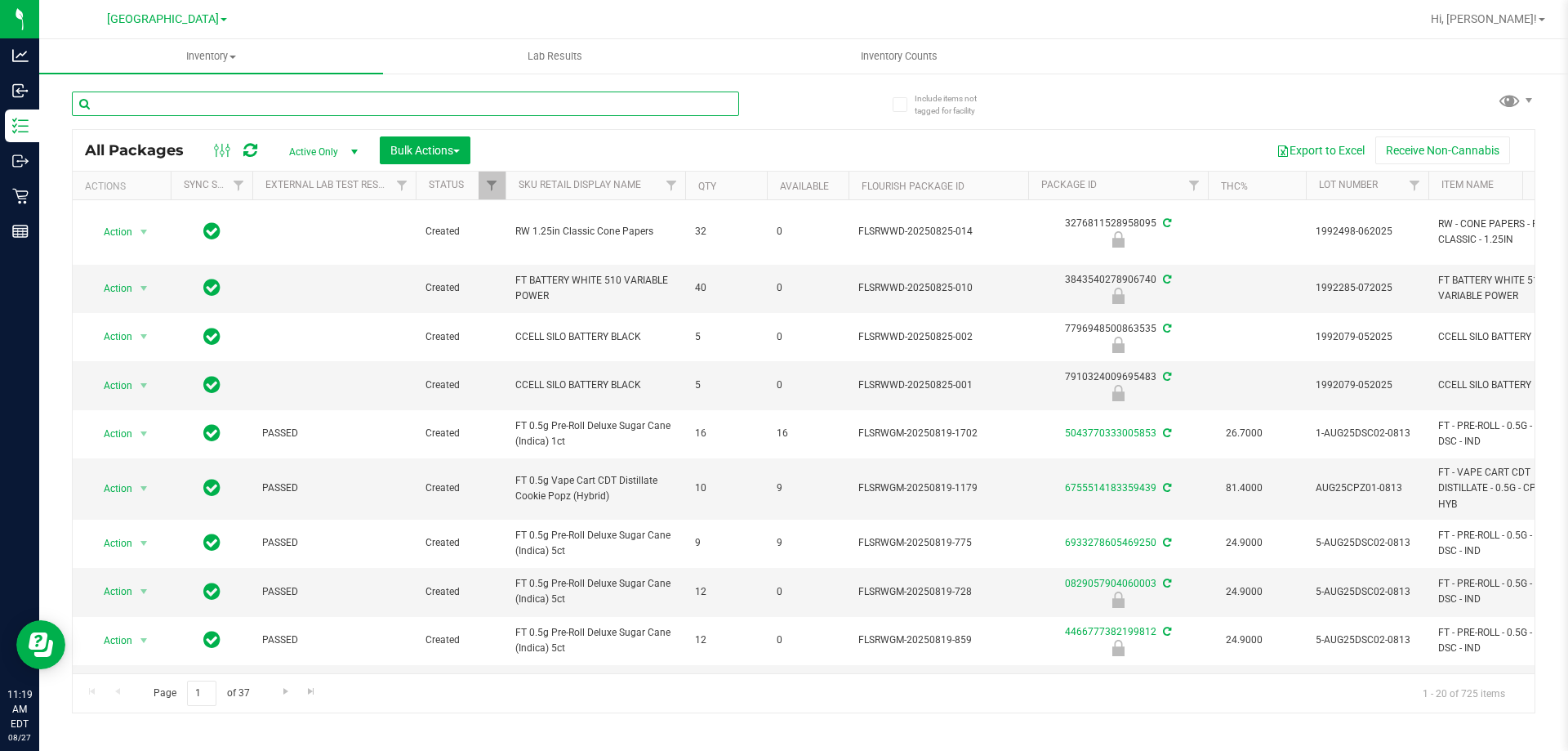
click at [379, 99] on input "text" at bounding box center [405, 104] width 667 height 24
type input "2462013096727869"
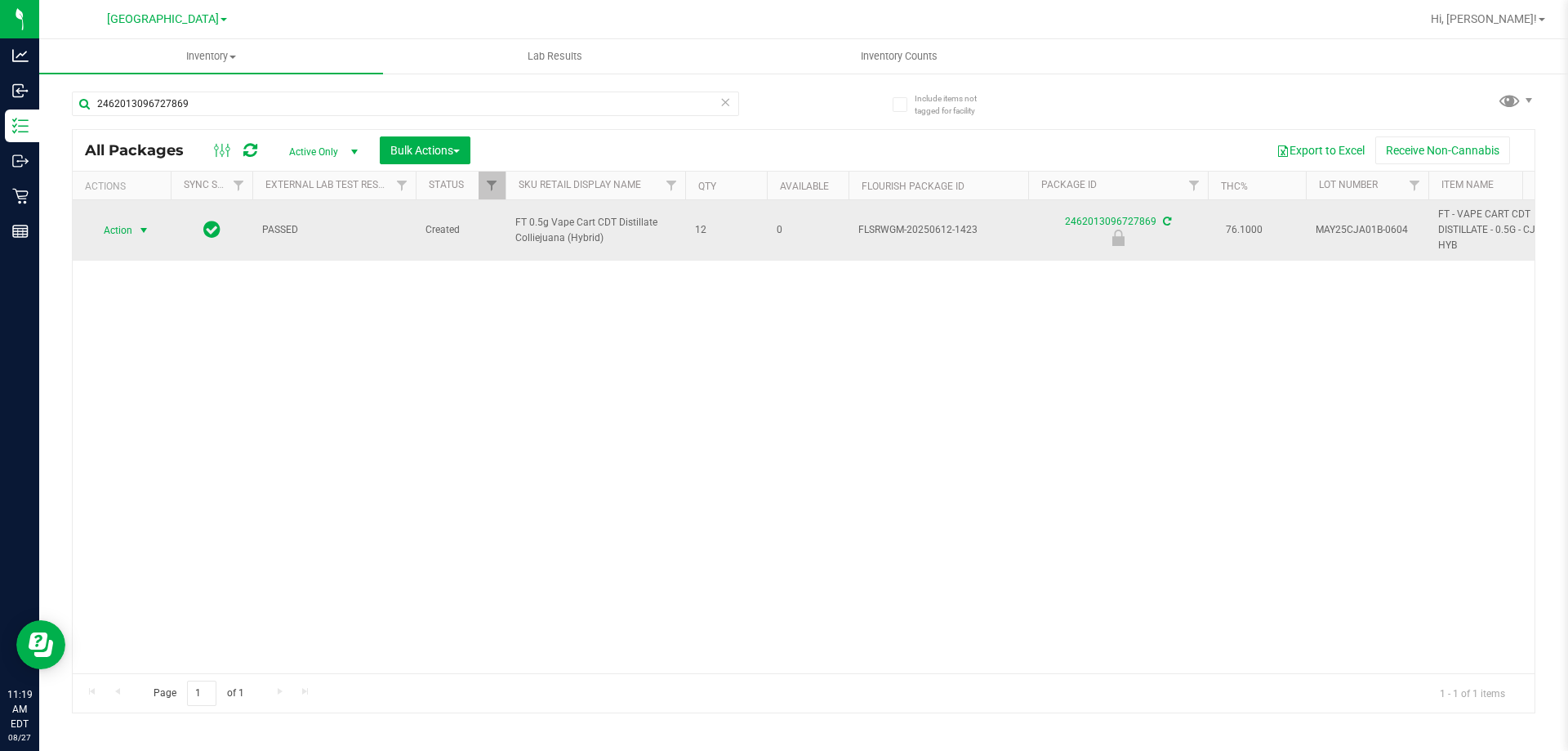
drag, startPoint x: 138, startPoint y: 229, endPoint x: 131, endPoint y: 302, distance: 73.3
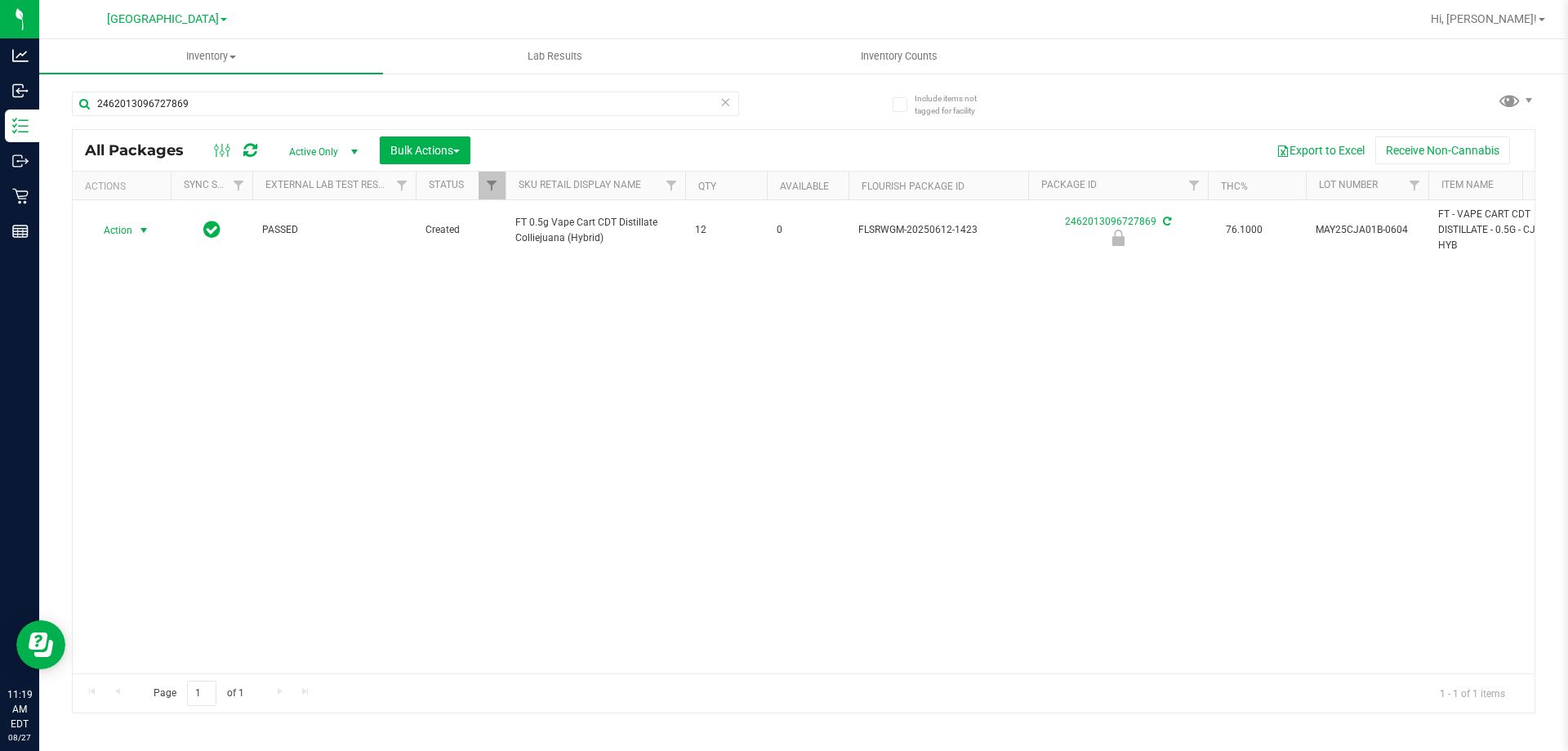
click at [137, 229] on span "select" at bounding box center [144, 230] width 21 height 22
click at [144, 412] on li "Unlock package" at bounding box center [142, 424] width 105 height 24
click at [208, 107] on input "2462013096727869" at bounding box center [405, 104] width 667 height 24
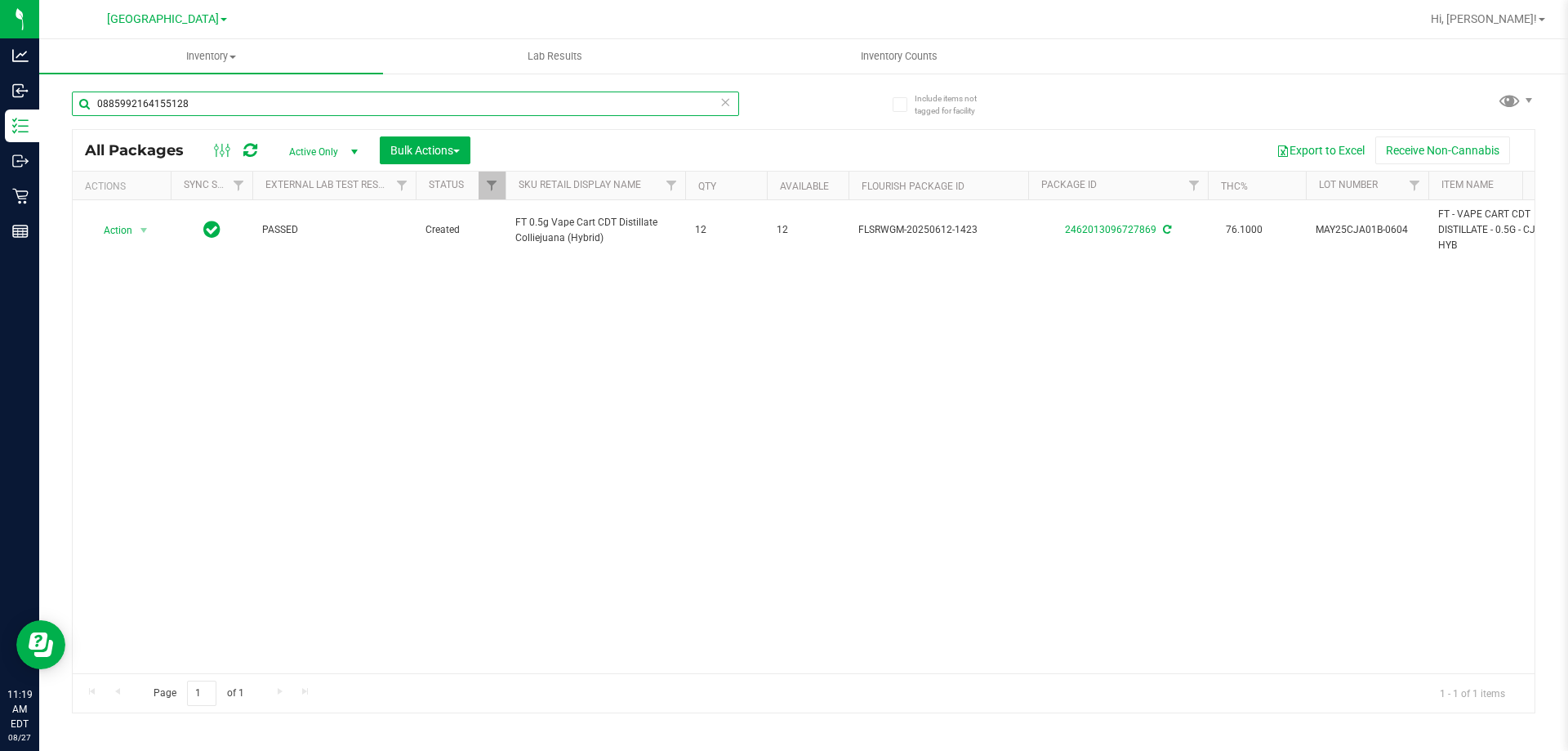
type input "0885992164155128"
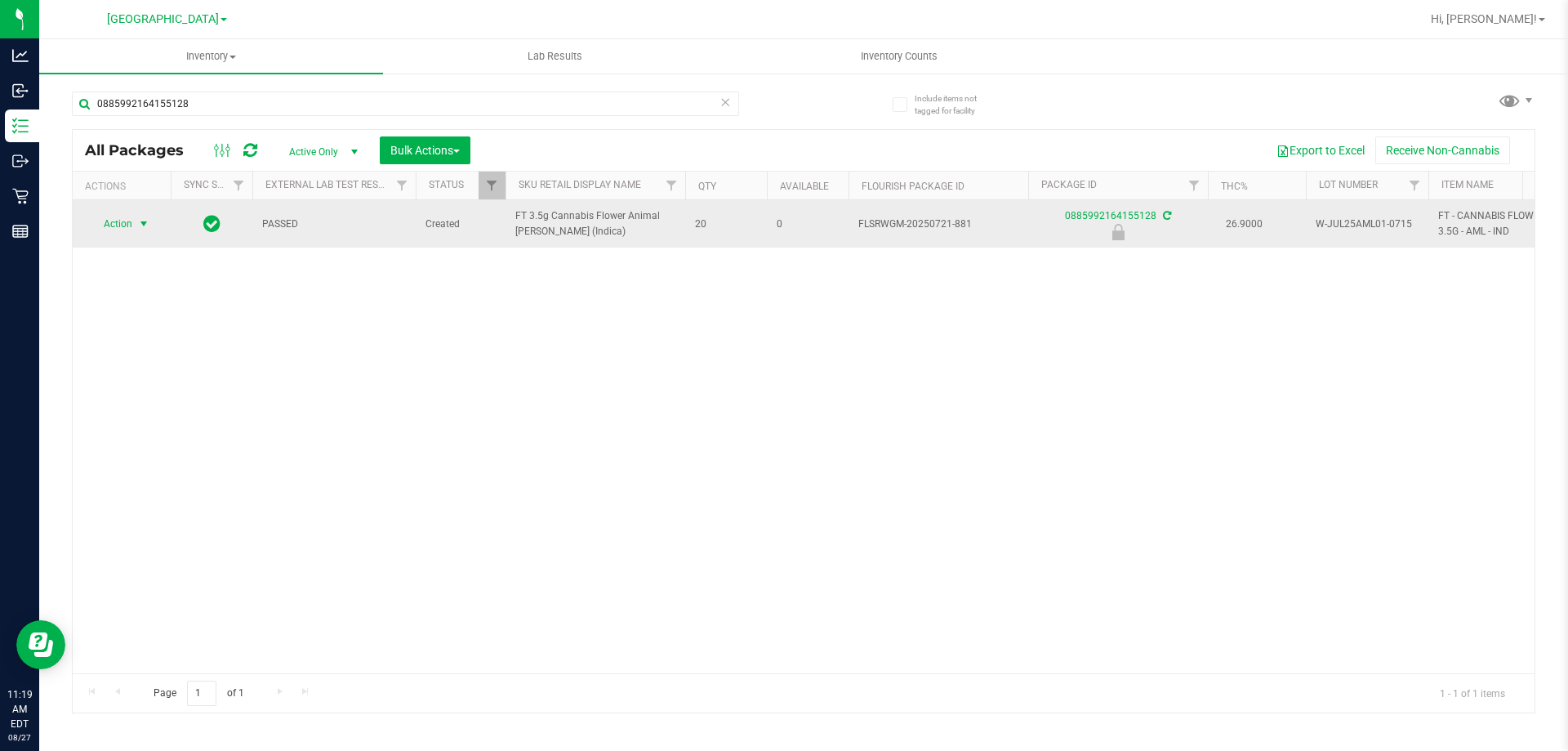
click at [136, 225] on span "select" at bounding box center [144, 224] width 21 height 22
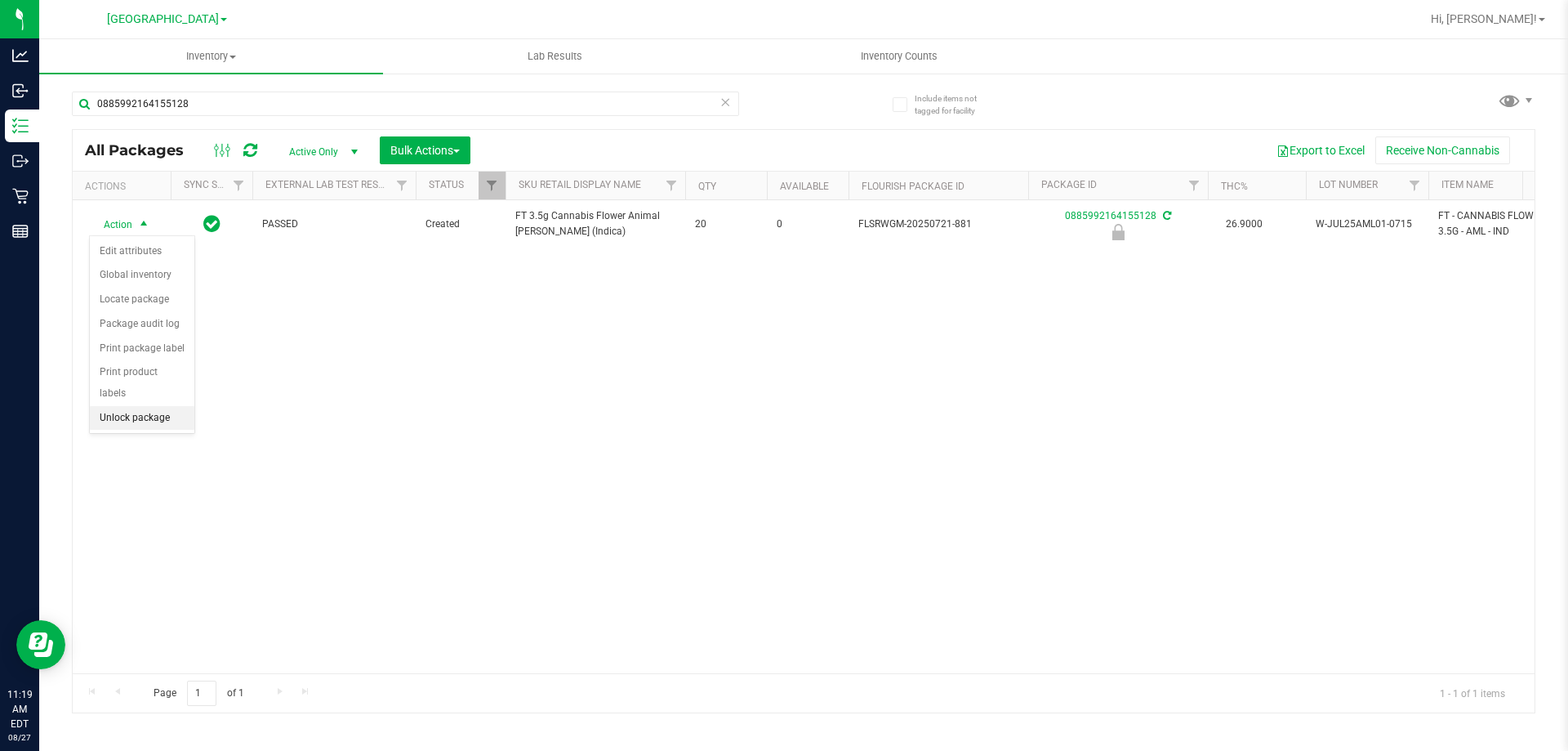
click at [155, 406] on li "Unlock package" at bounding box center [142, 418] width 105 height 24
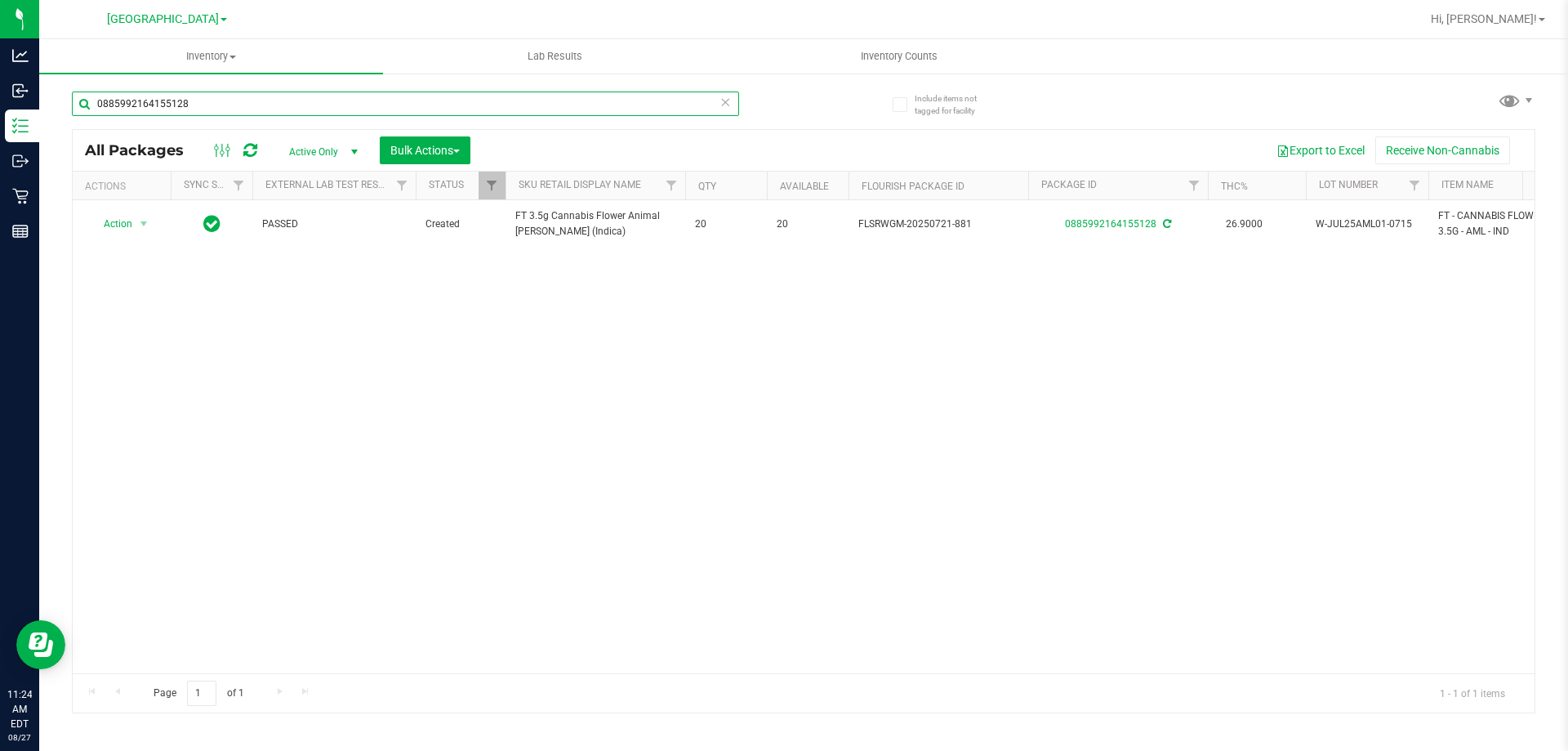
click at [355, 97] on input "0885992164155128" at bounding box center [405, 104] width 667 height 24
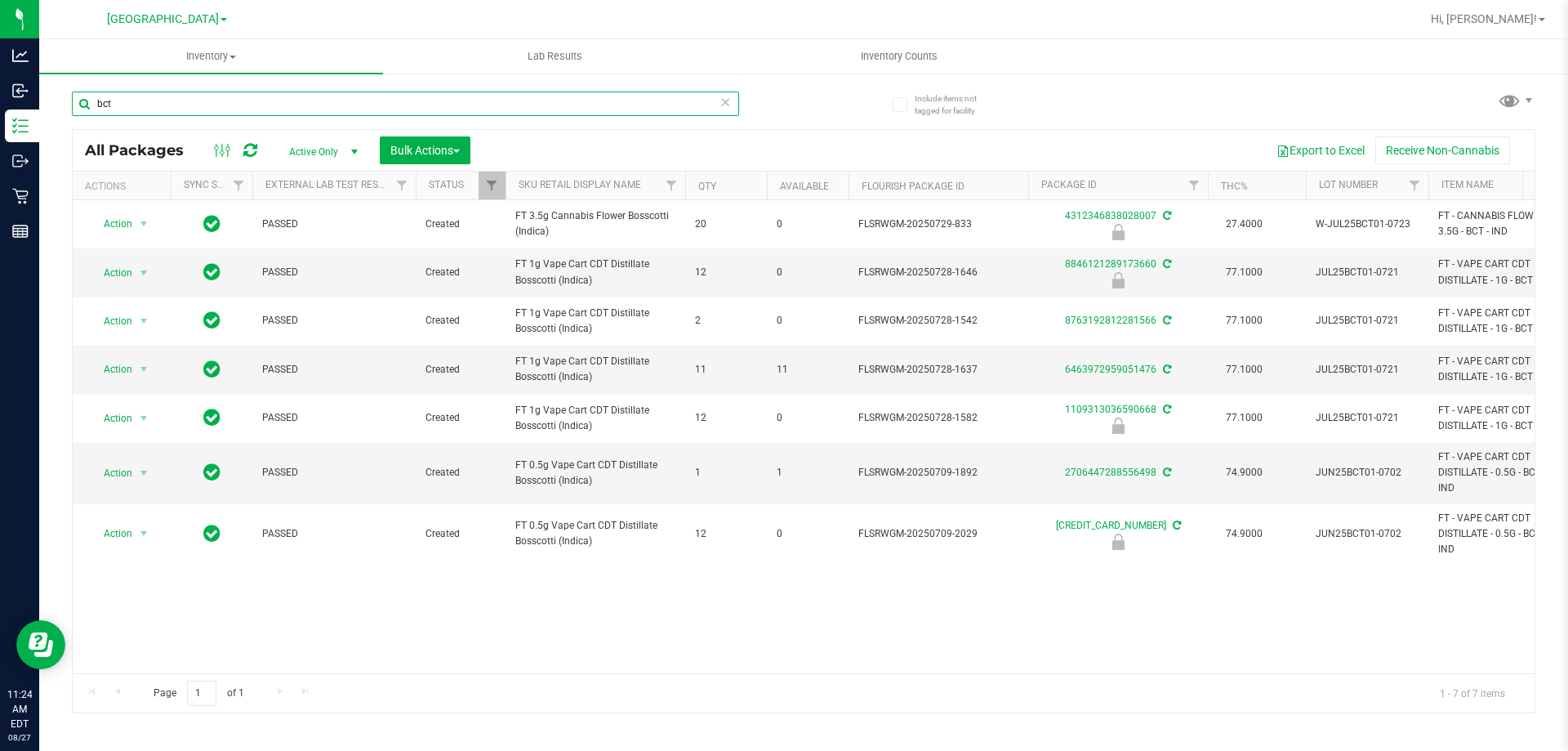
type input "bct"
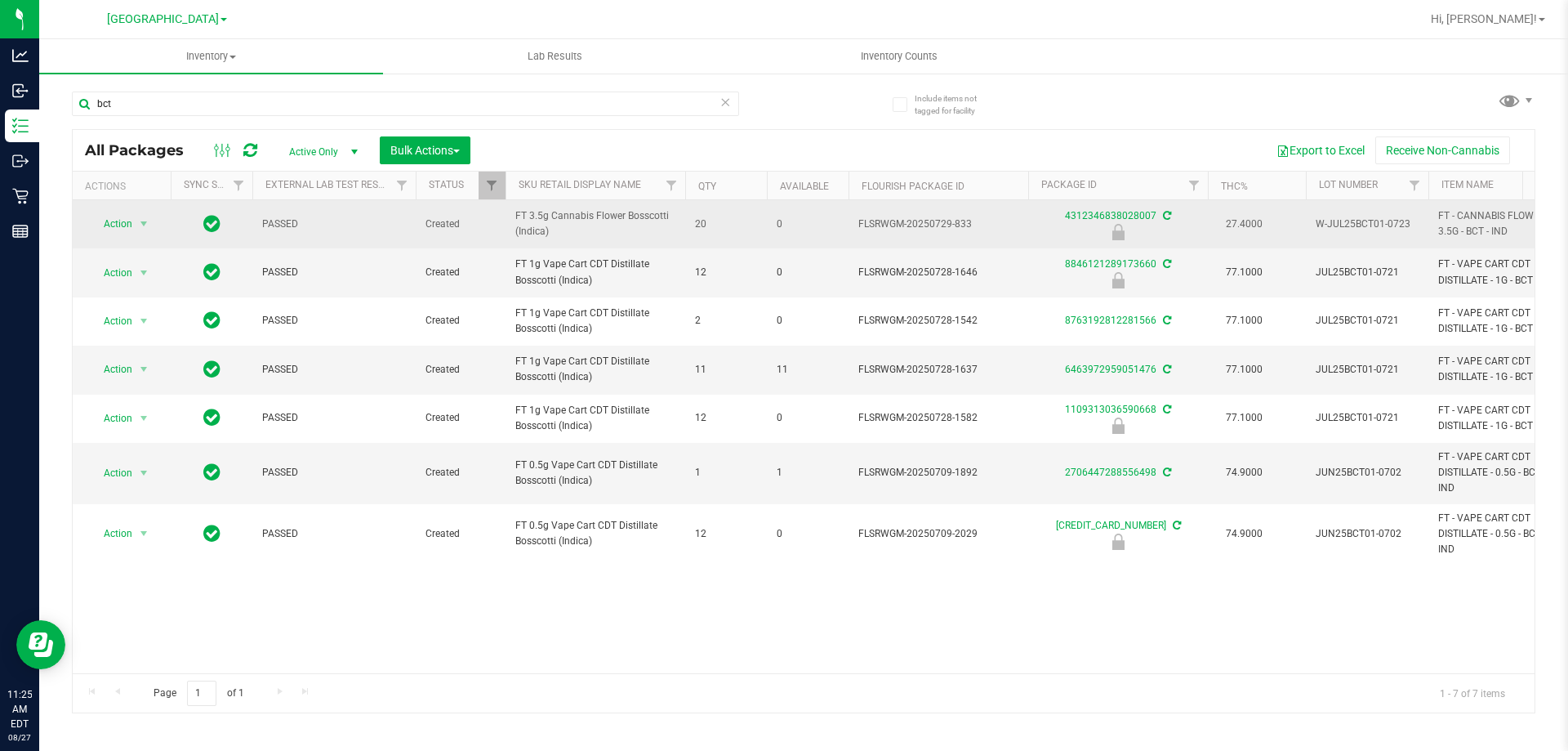
drag, startPoint x: 1318, startPoint y: 222, endPoint x: 1421, endPoint y: 225, distance: 103.0
click at [1421, 225] on td "W-JUL25BCT01-0723" at bounding box center [1367, 224] width 123 height 48
copy span "W-JUL25BCT01-0723"
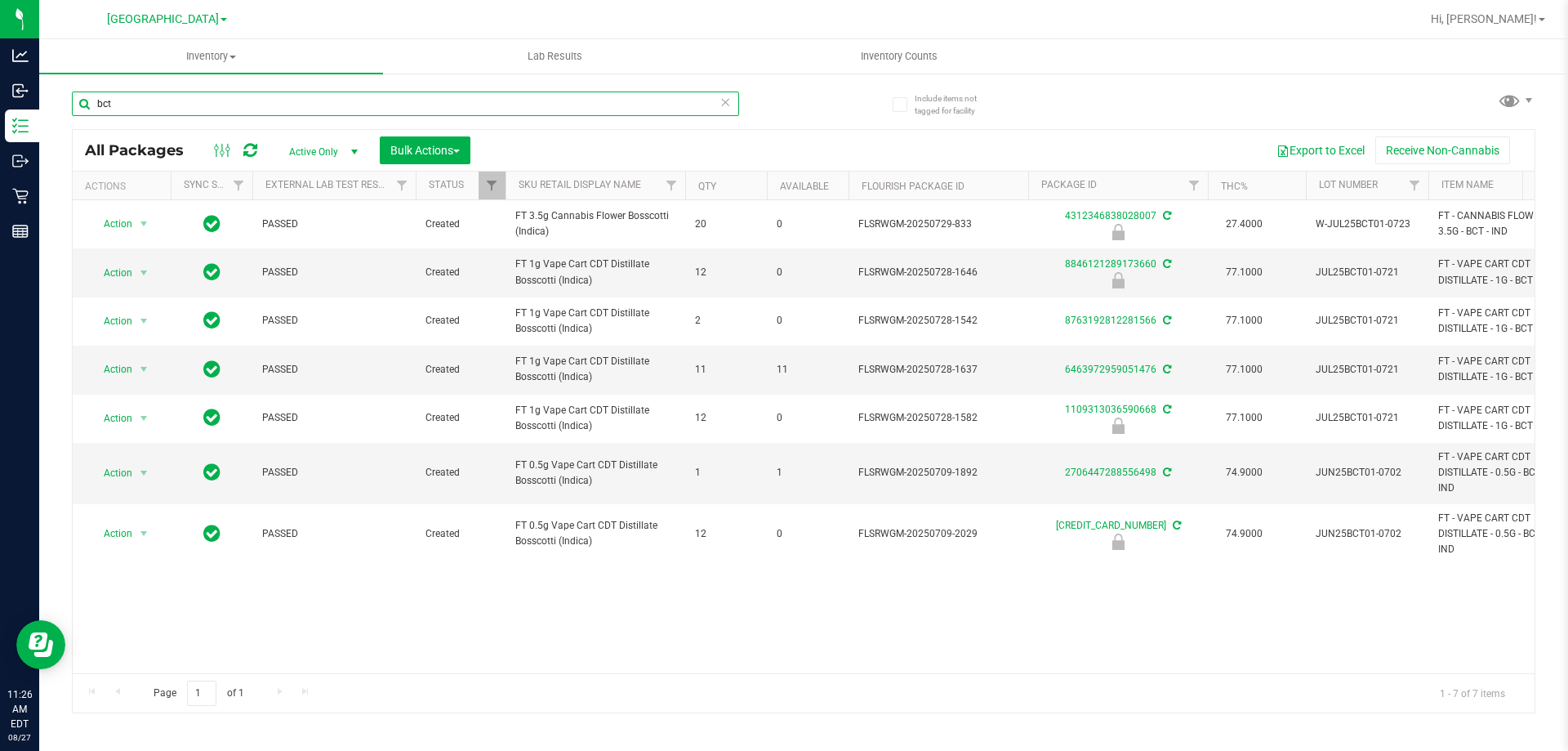
click at [384, 106] on input "bct" at bounding box center [405, 104] width 667 height 24
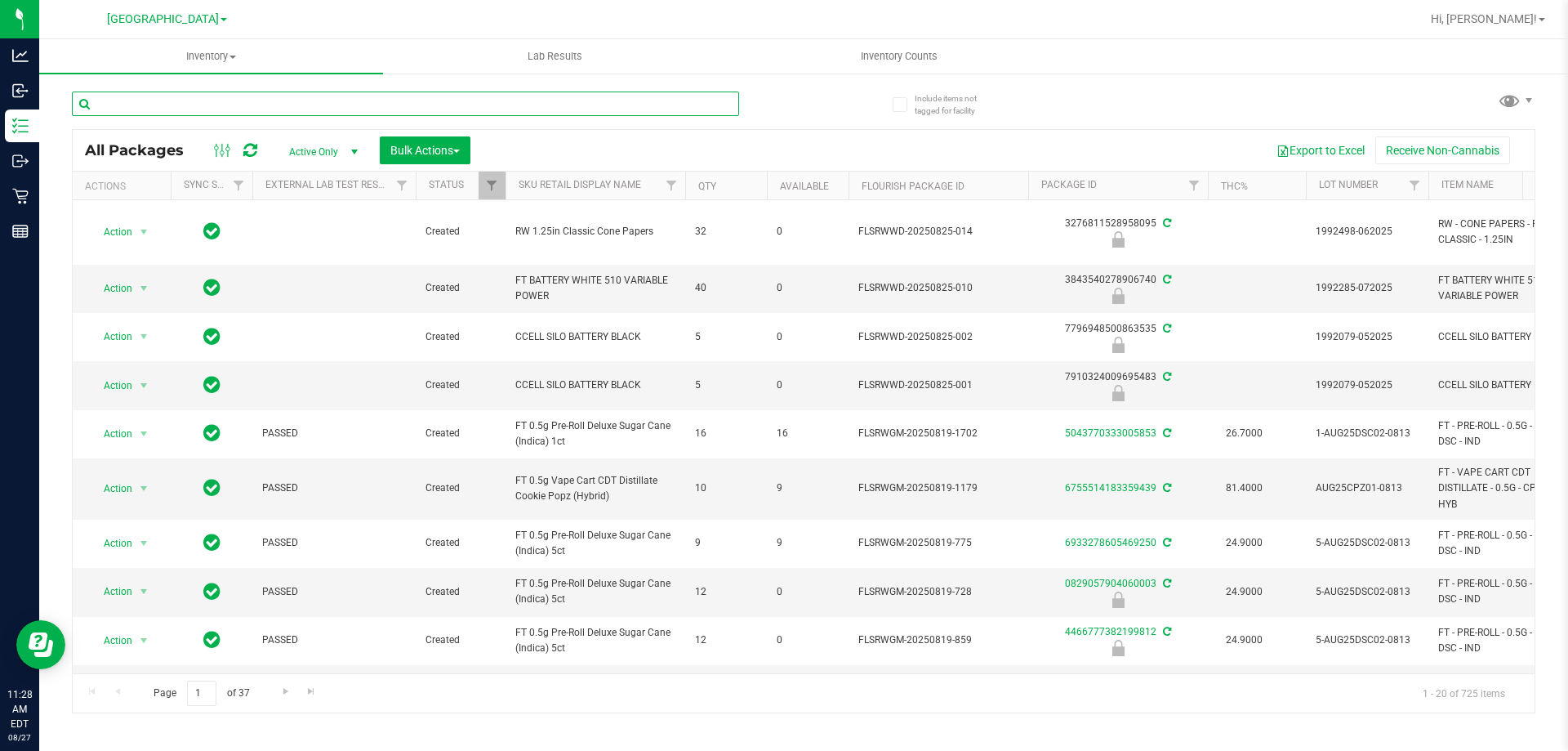
click at [325, 106] on input "text" at bounding box center [405, 104] width 667 height 24
type input "aml"
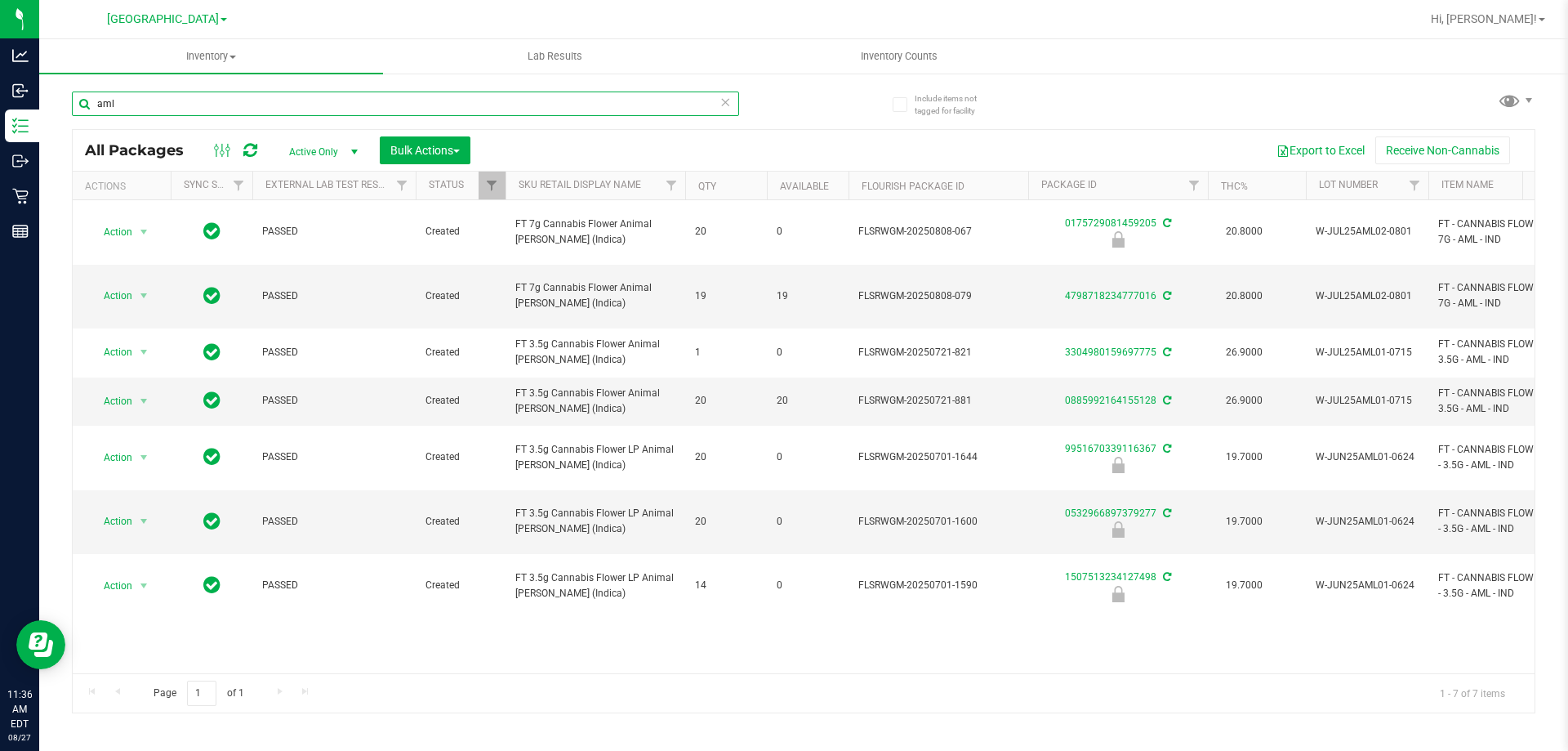
click at [169, 104] on input "aml" at bounding box center [405, 104] width 667 height 24
type input "bct"
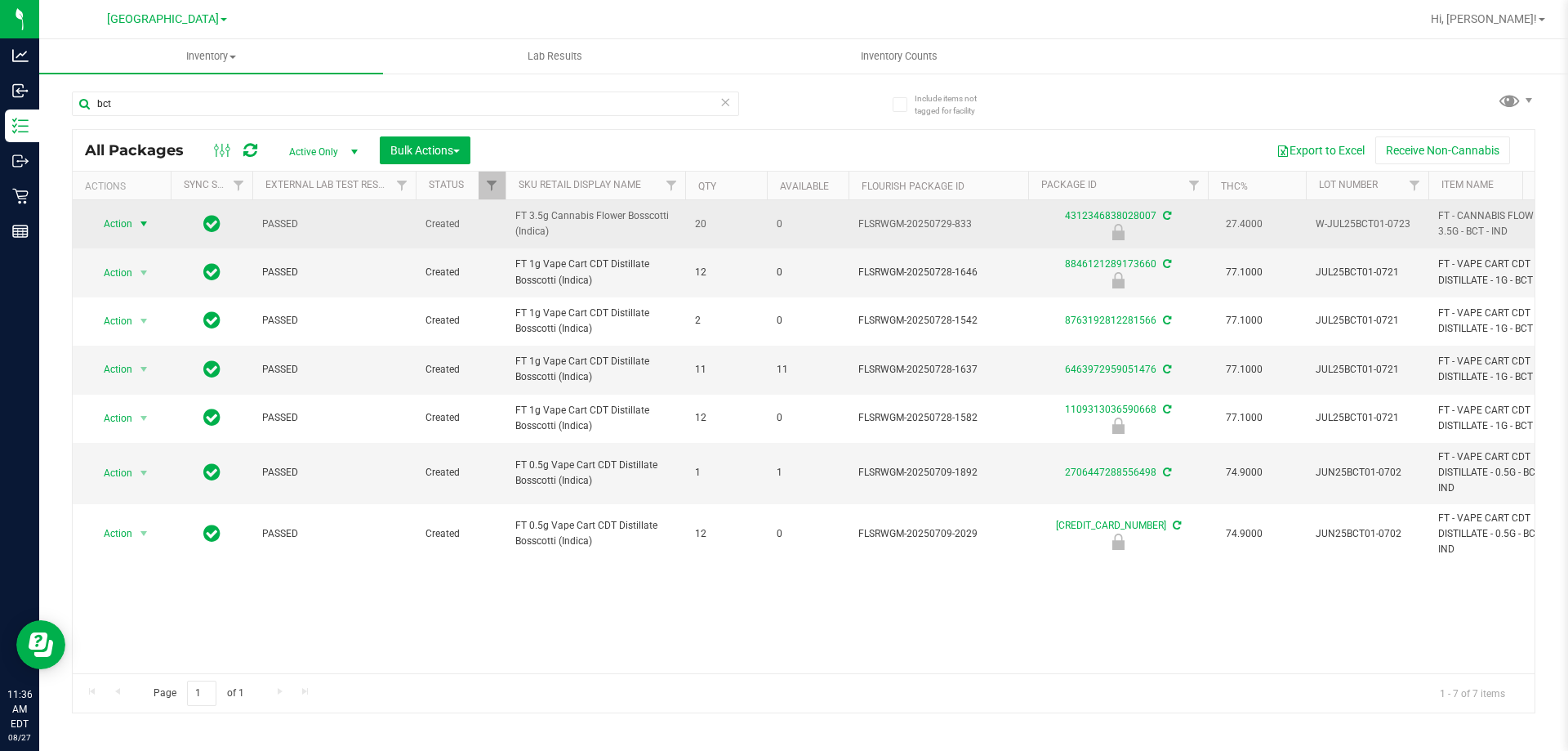
click at [130, 219] on span "Action" at bounding box center [111, 224] width 44 height 22
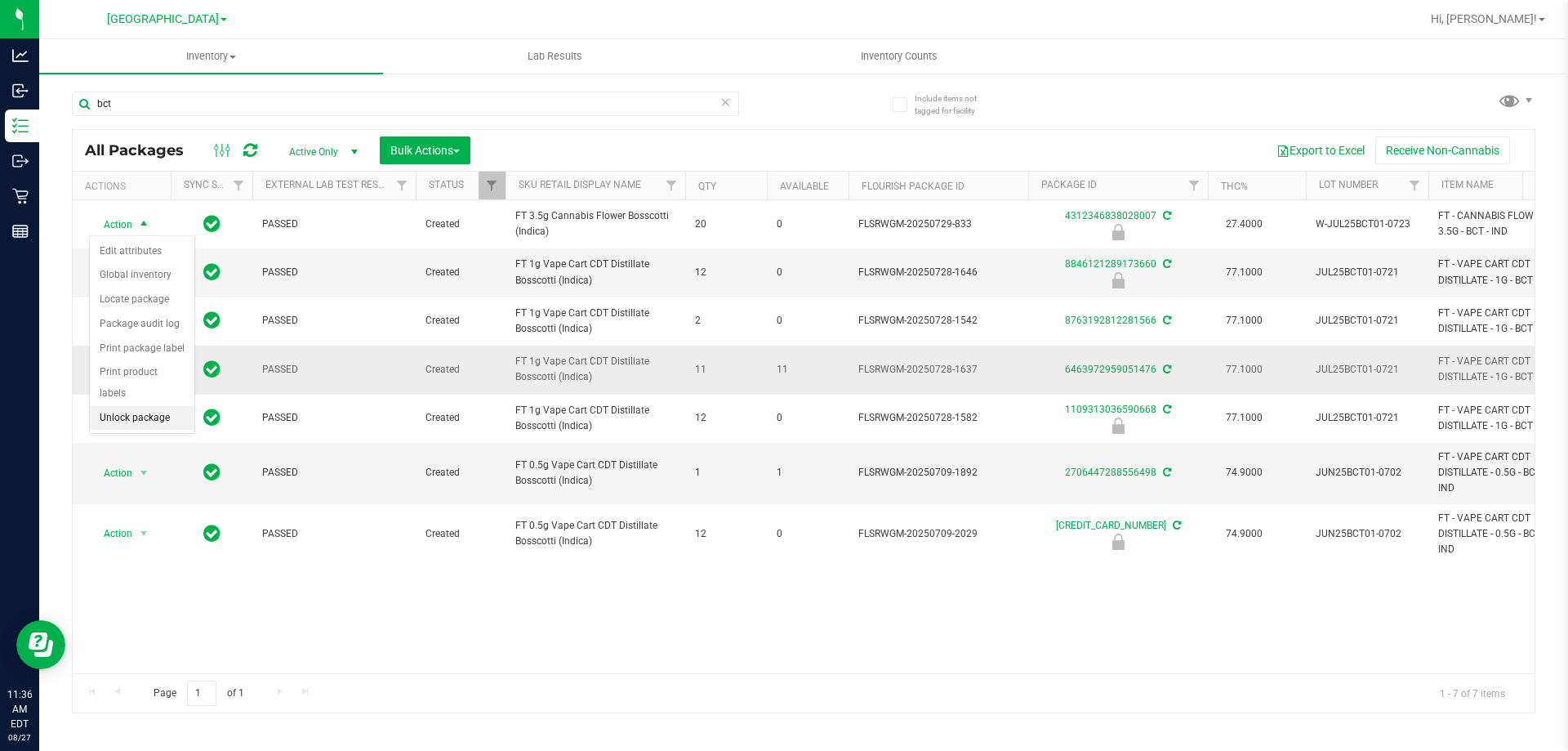
click at [139, 406] on li "Unlock package" at bounding box center [142, 418] width 105 height 24
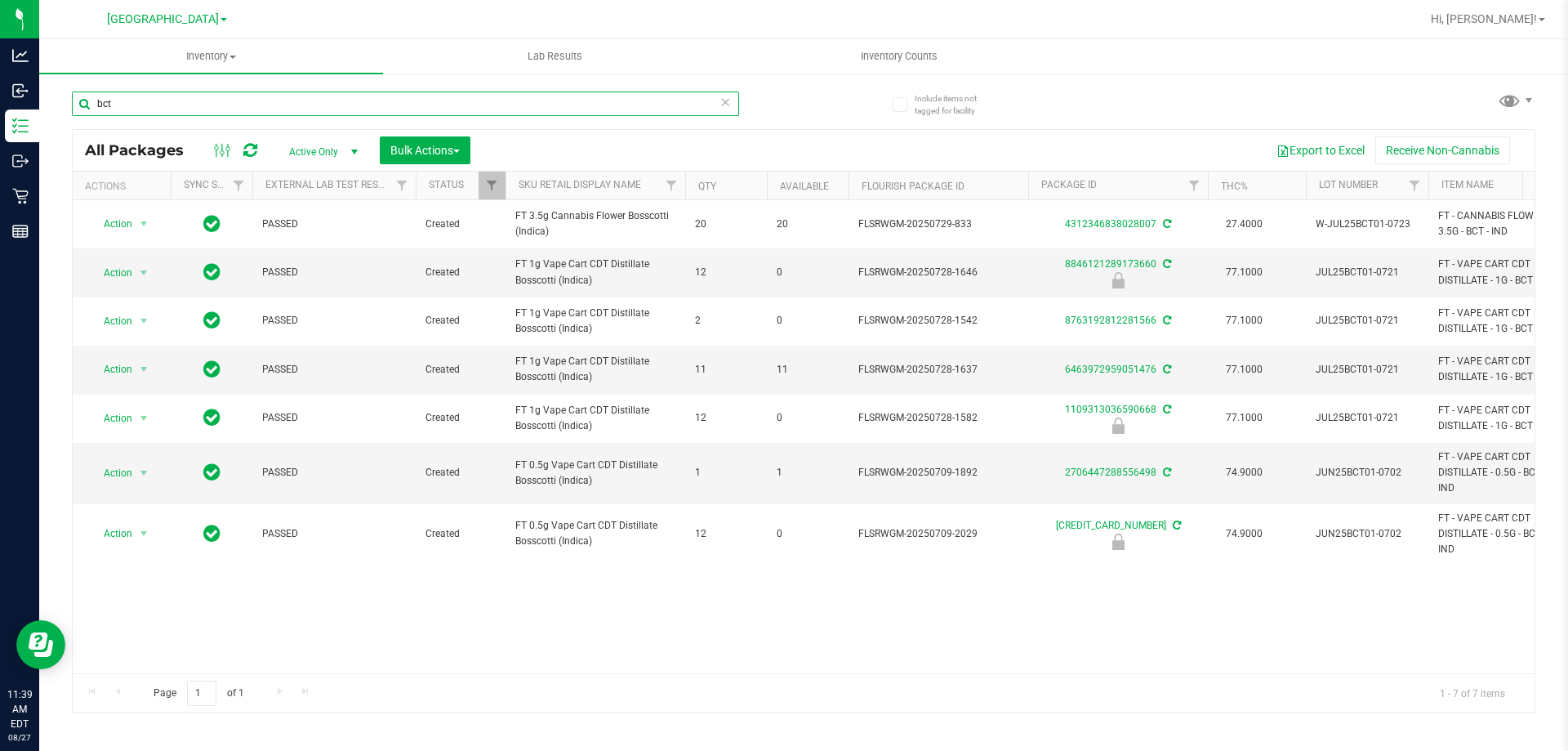
click at [324, 97] on input "bct" at bounding box center [405, 104] width 667 height 24
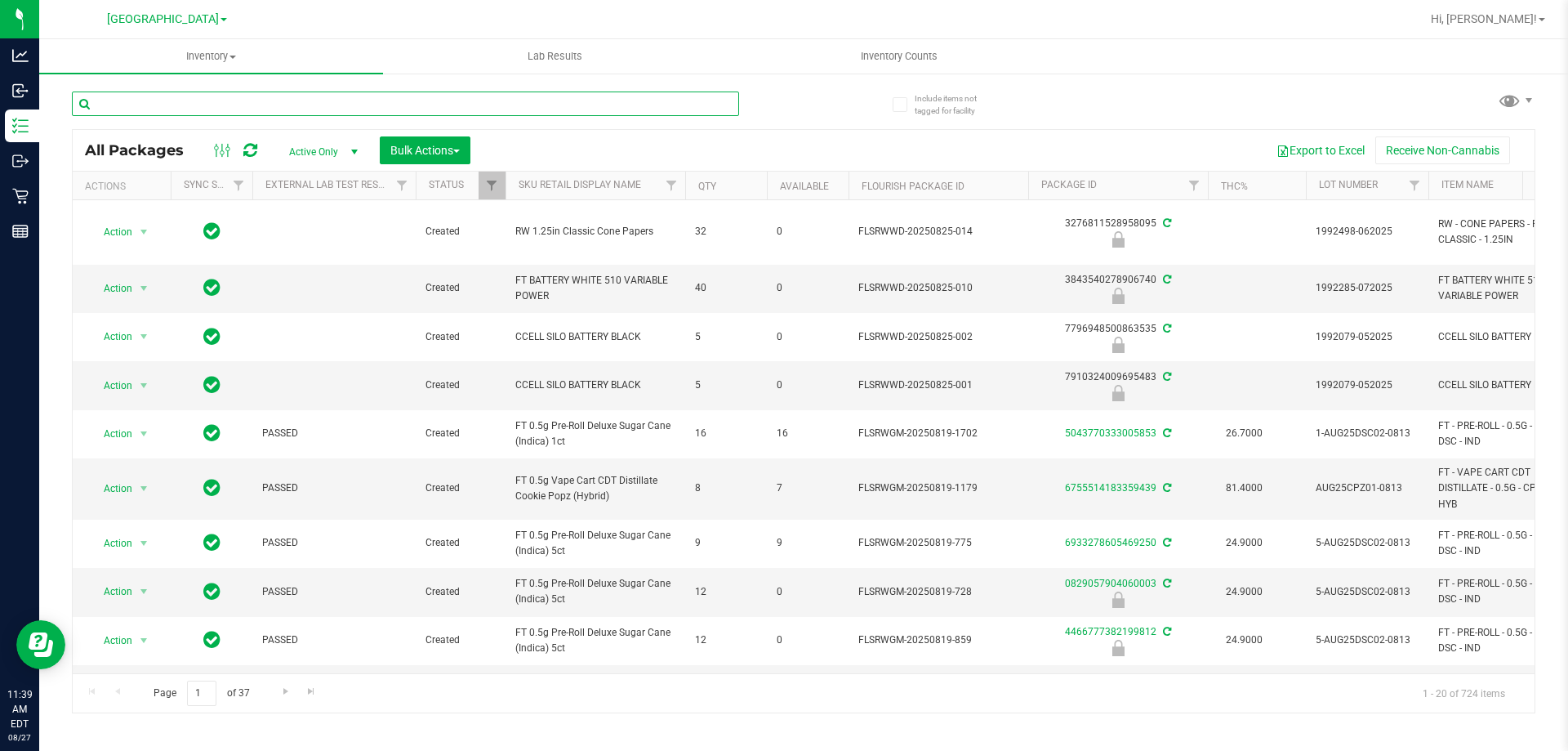
click at [374, 104] on input "text" at bounding box center [405, 104] width 667 height 24
type input "-1868"
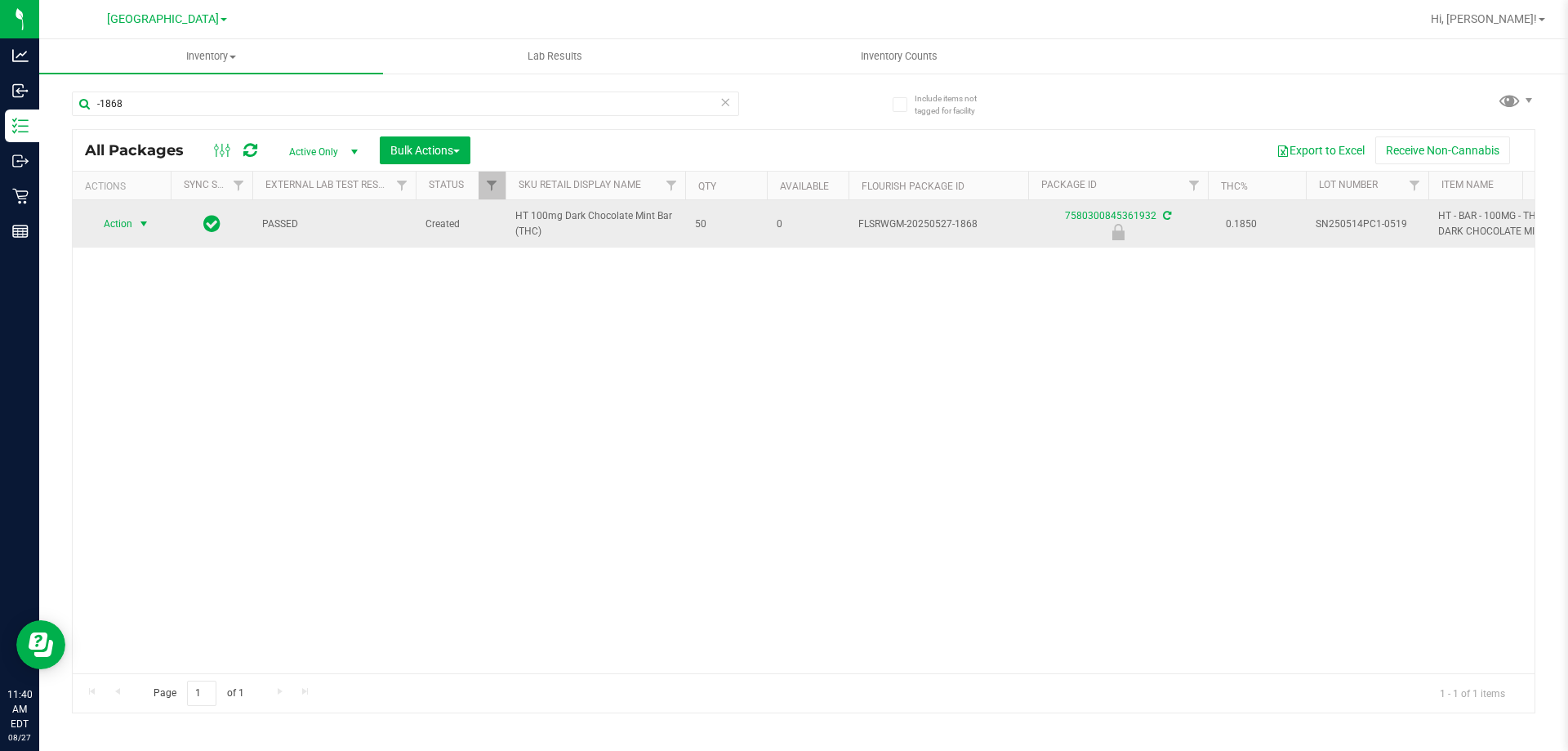
click at [122, 217] on span "Action" at bounding box center [111, 224] width 44 height 22
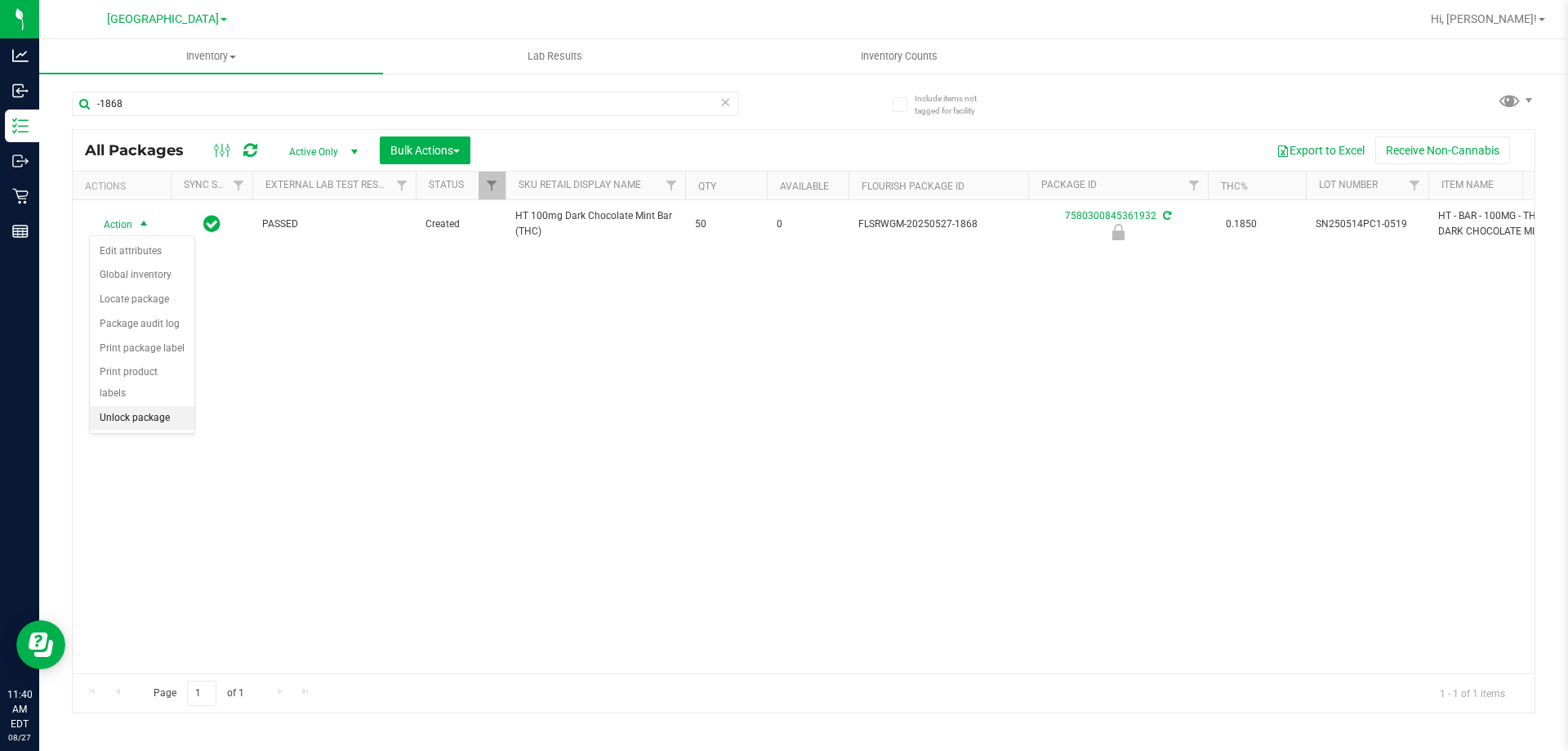
click at [177, 406] on li "Unlock package" at bounding box center [142, 418] width 105 height 24
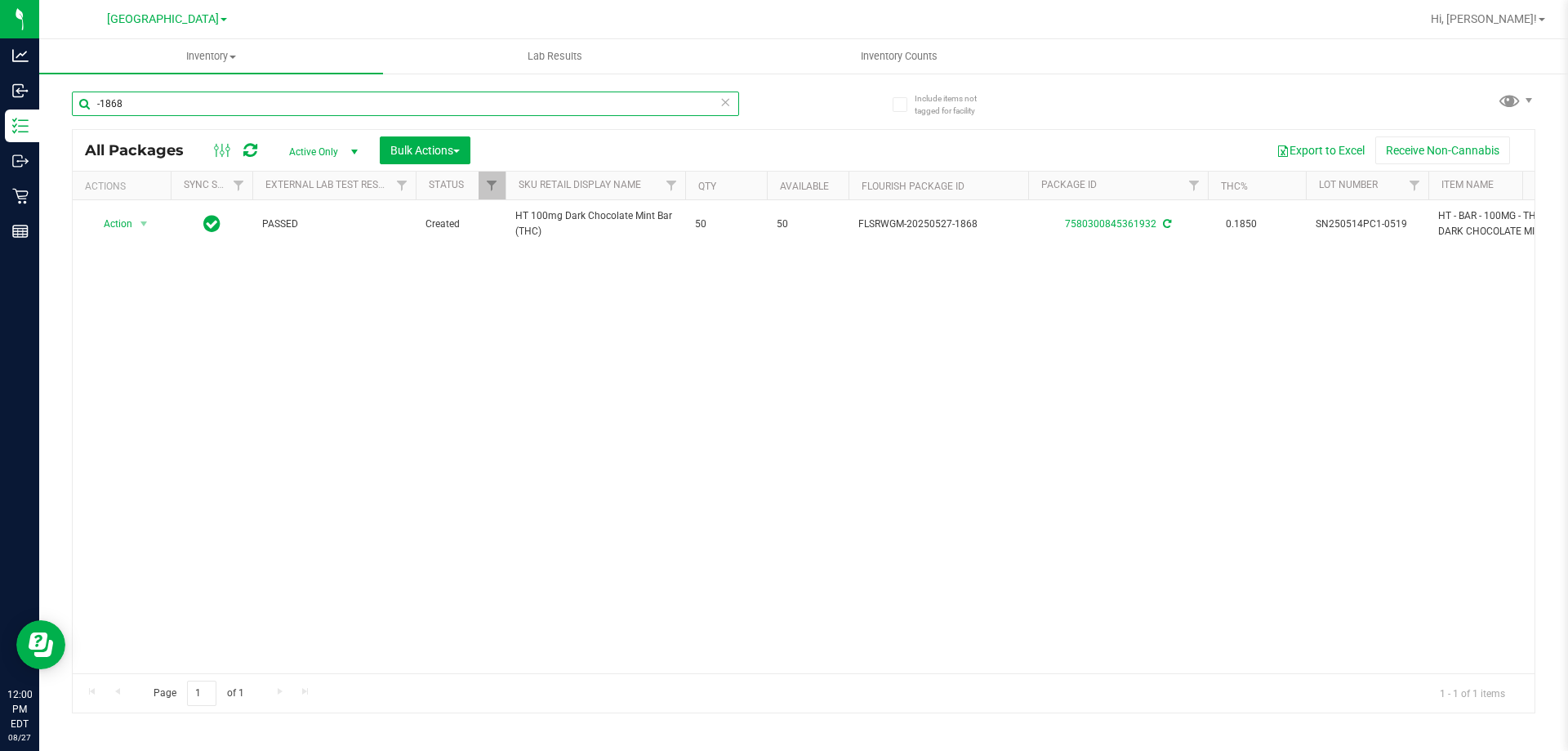
click at [139, 108] on input "-1868" at bounding box center [405, 104] width 667 height 24
type input "-"
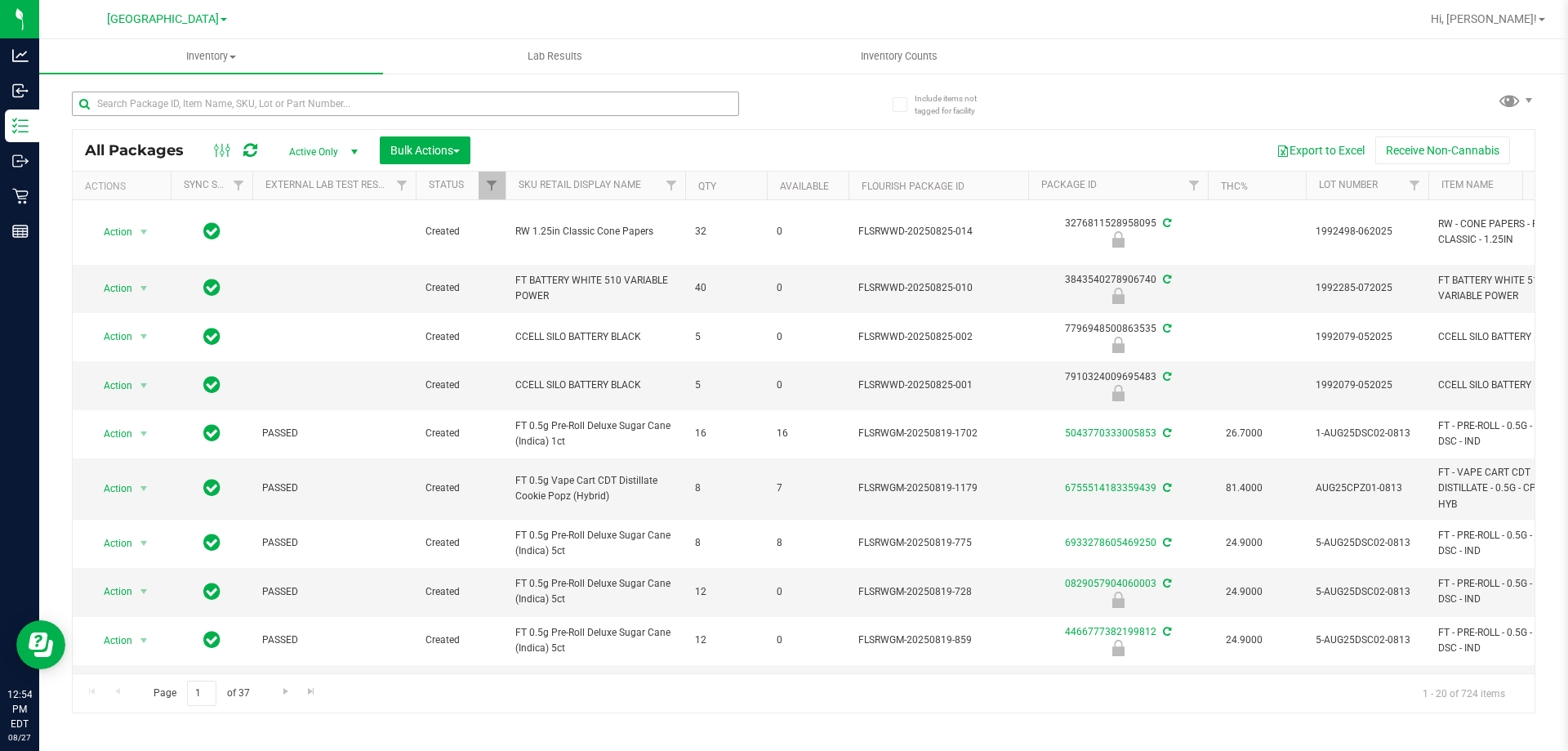
click at [268, 102] on input "text" at bounding box center [405, 104] width 667 height 24
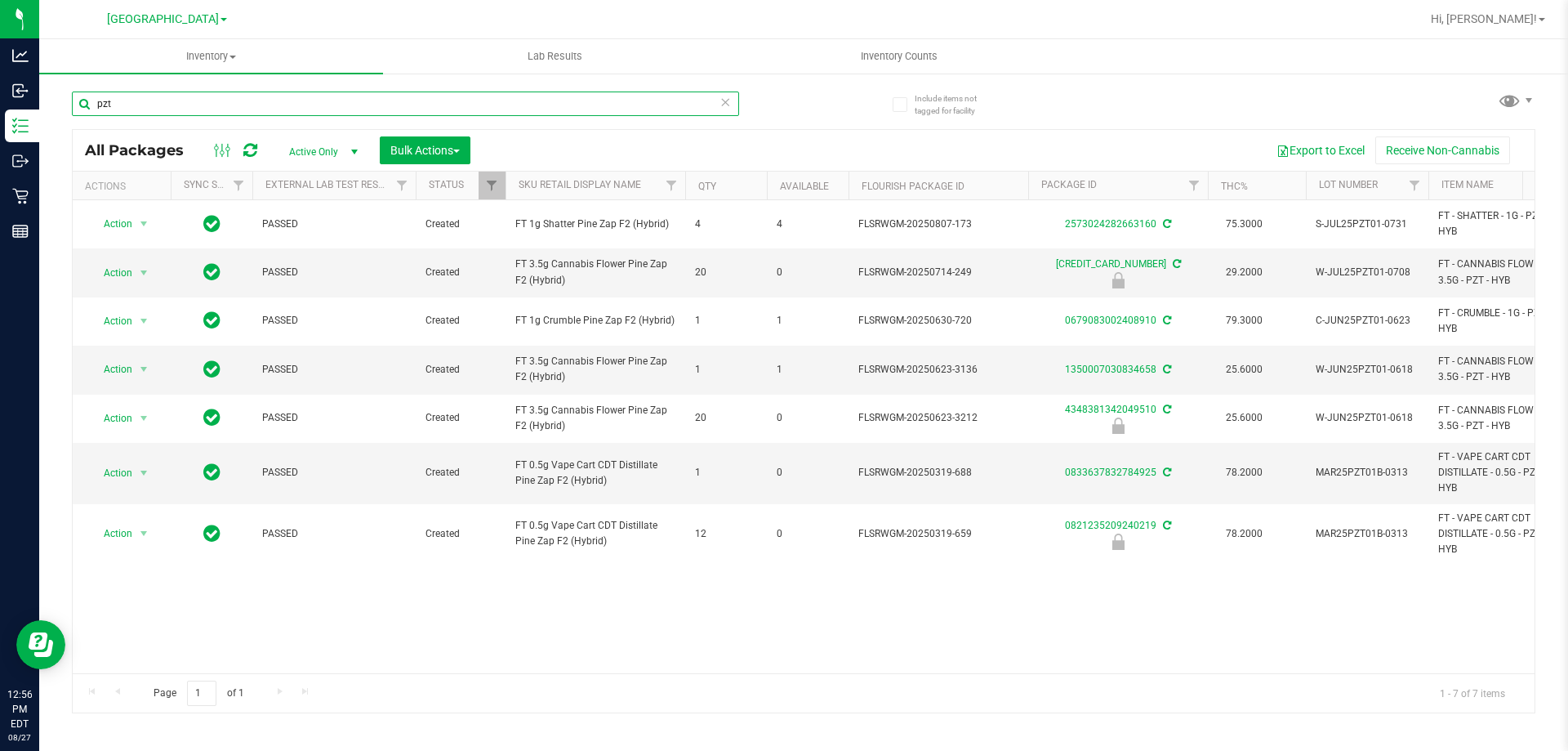
click at [322, 103] on input "pzt" at bounding box center [405, 104] width 667 height 24
type input "0821235209240219"
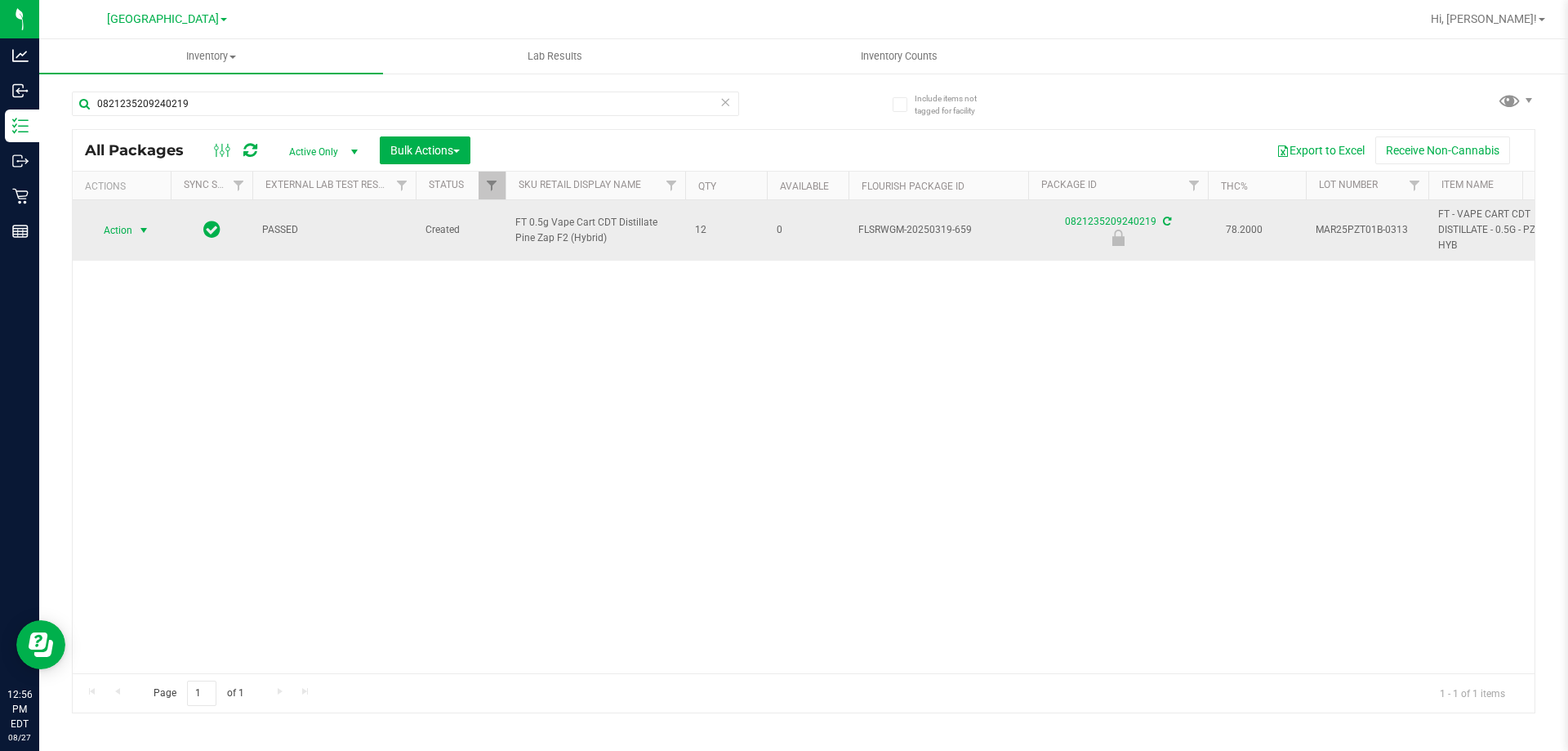
click at [105, 236] on span "Action" at bounding box center [111, 230] width 44 height 22
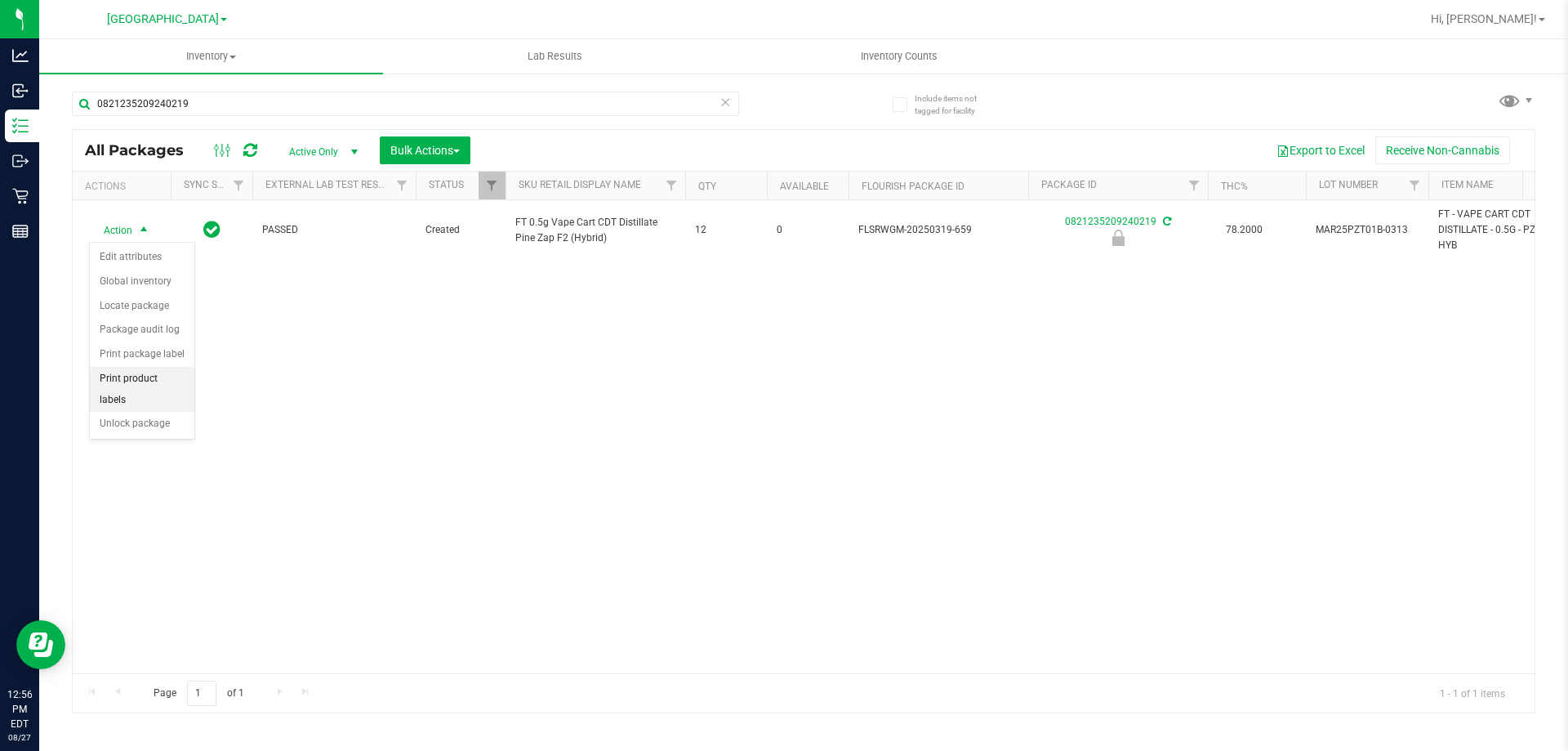
click at [144, 382] on li "Print product labels" at bounding box center [142, 389] width 105 height 45
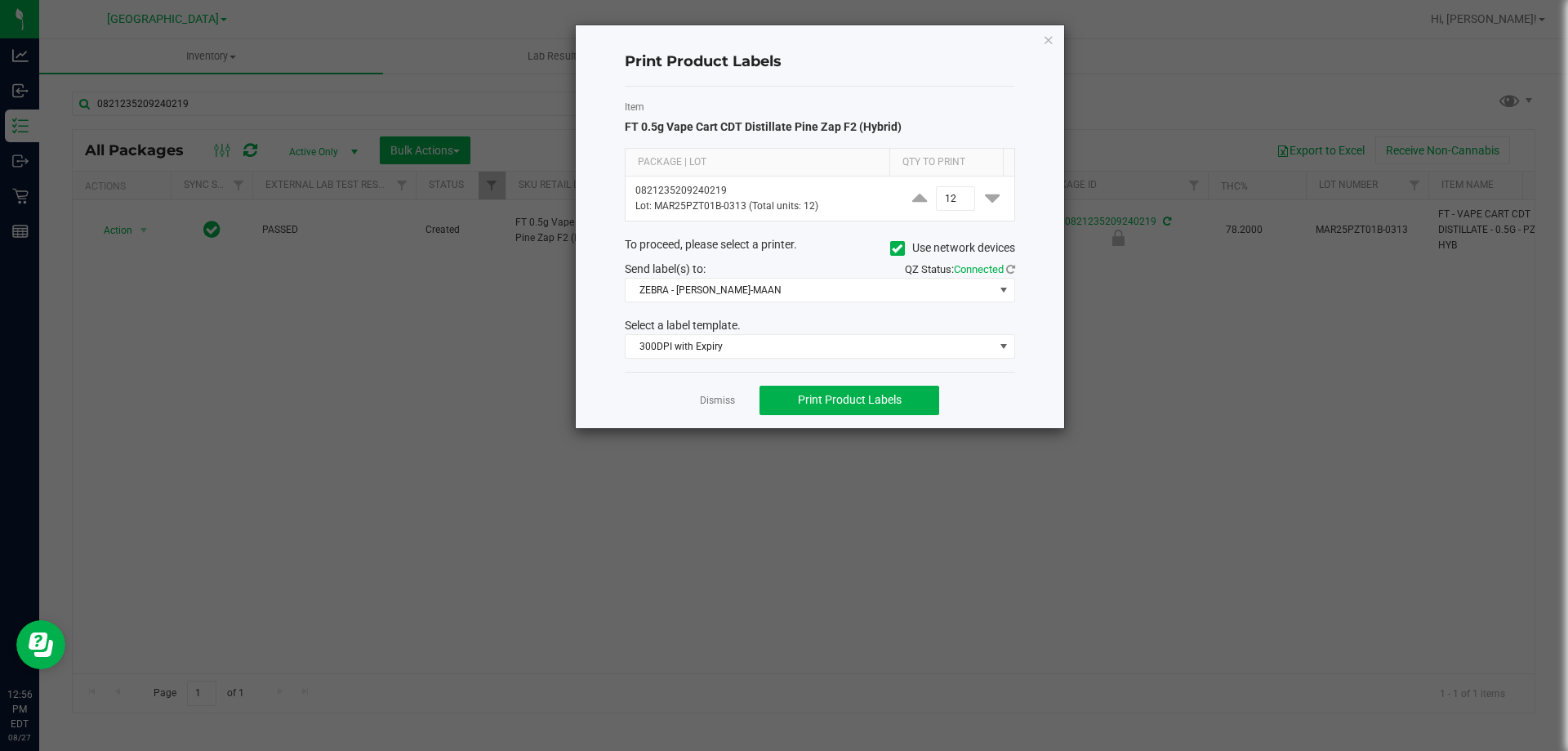
click at [708, 414] on div "Dismiss Print Product Labels" at bounding box center [819, 400] width 390 height 56
click at [711, 403] on link "Dismiss" at bounding box center [717, 401] width 35 height 14
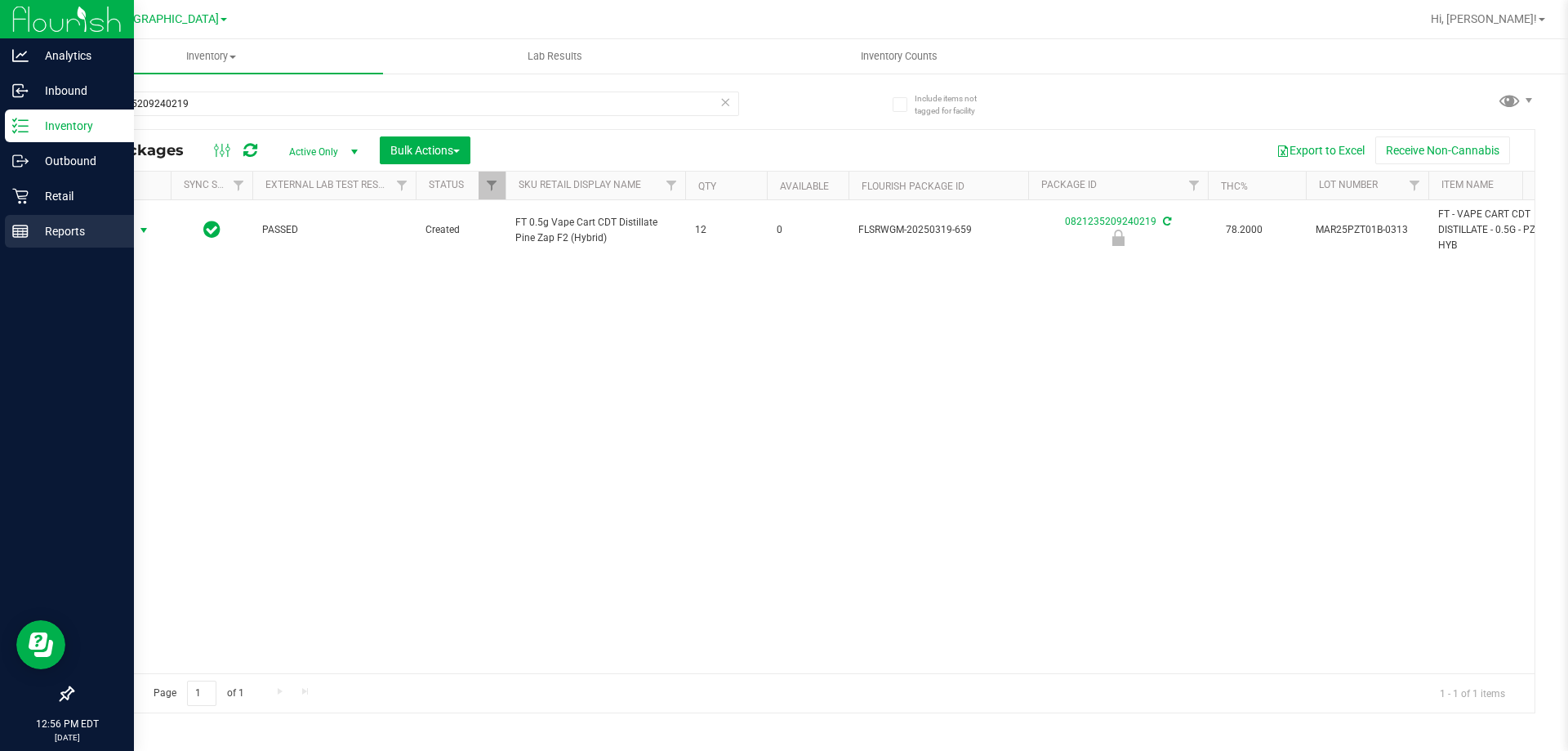
click at [124, 224] on p "Reports" at bounding box center [77, 231] width 98 height 20
click at [116, 228] on span "Action" at bounding box center [111, 230] width 44 height 22
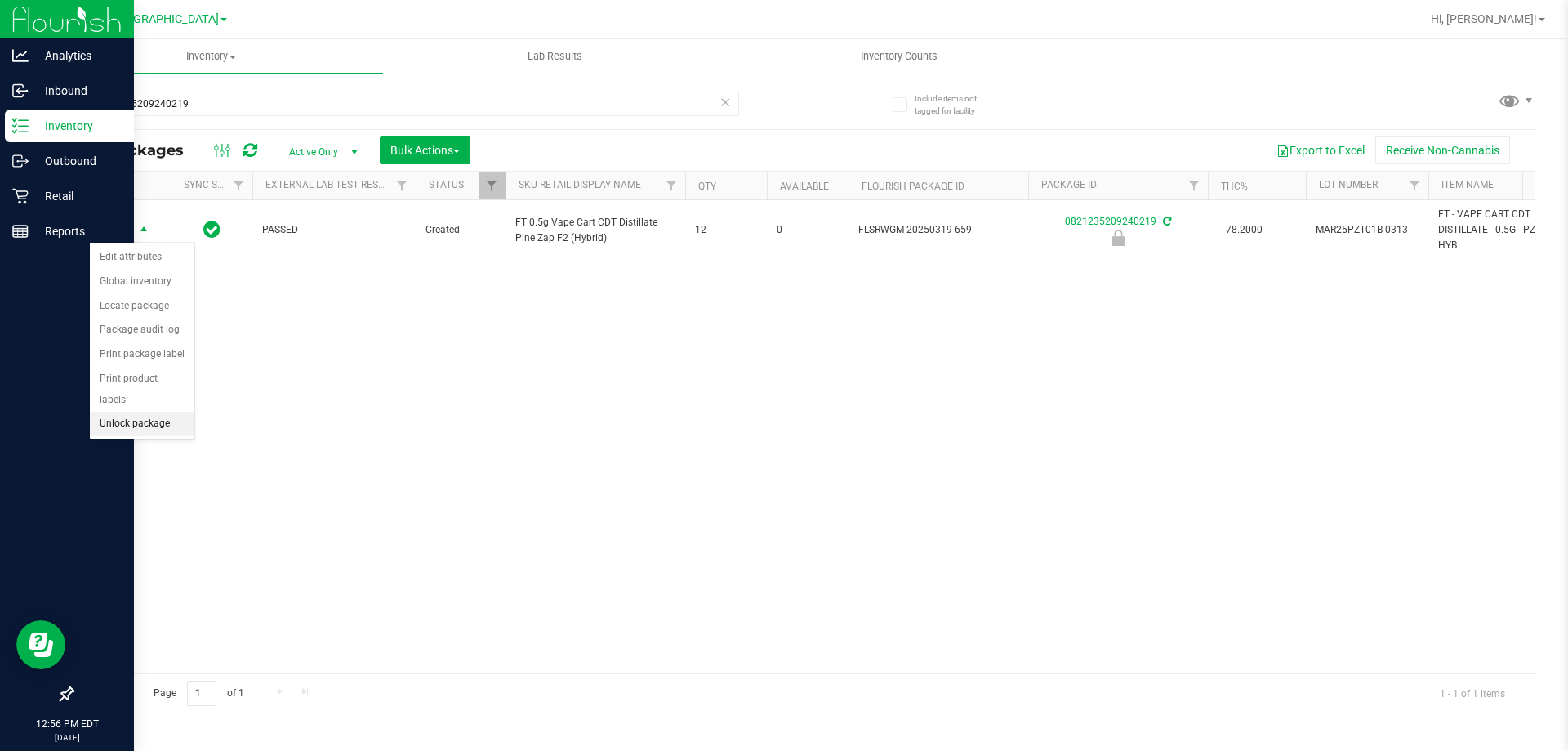
click at [152, 412] on li "Unlock package" at bounding box center [142, 424] width 105 height 24
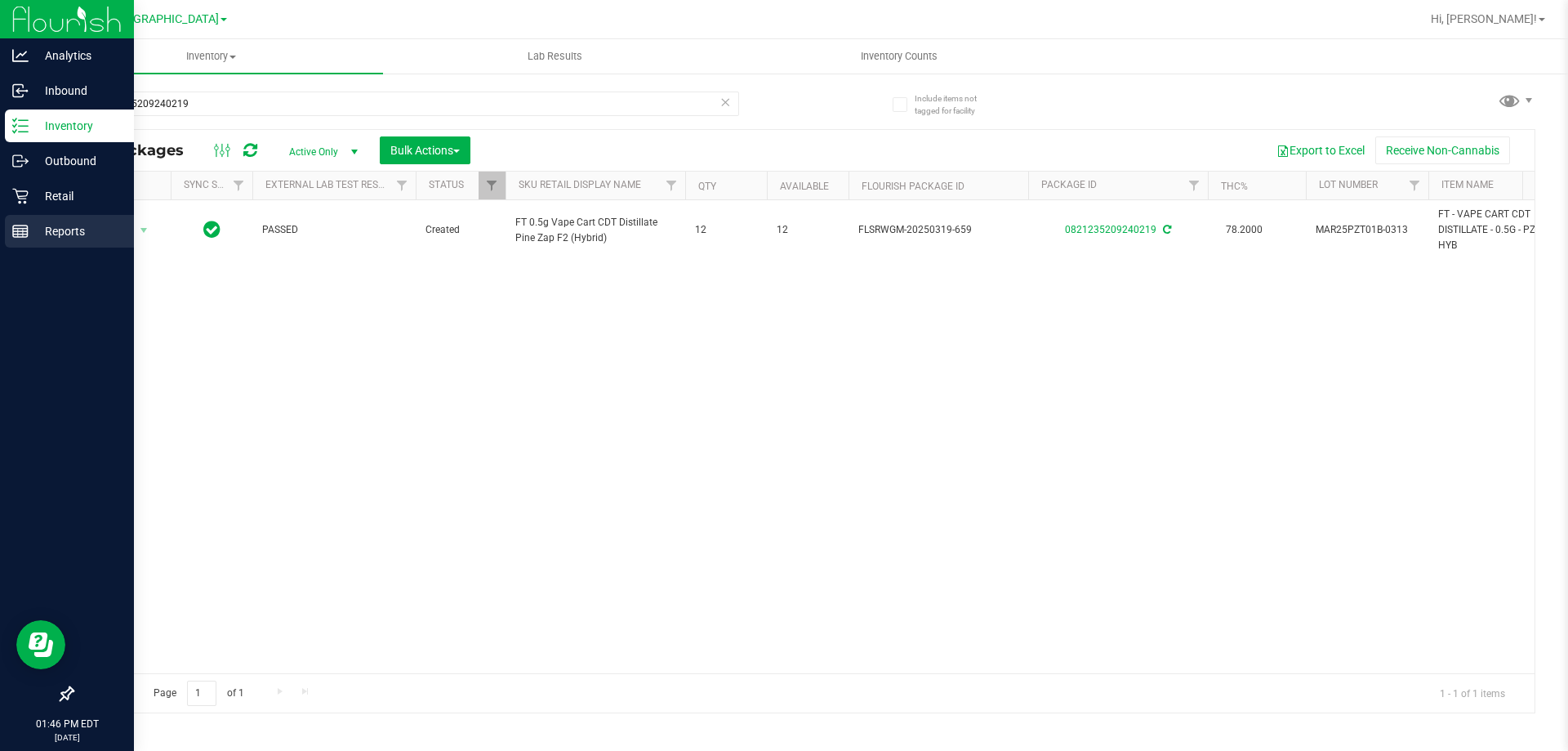
click at [27, 228] on line at bounding box center [20, 228] width 15 height 0
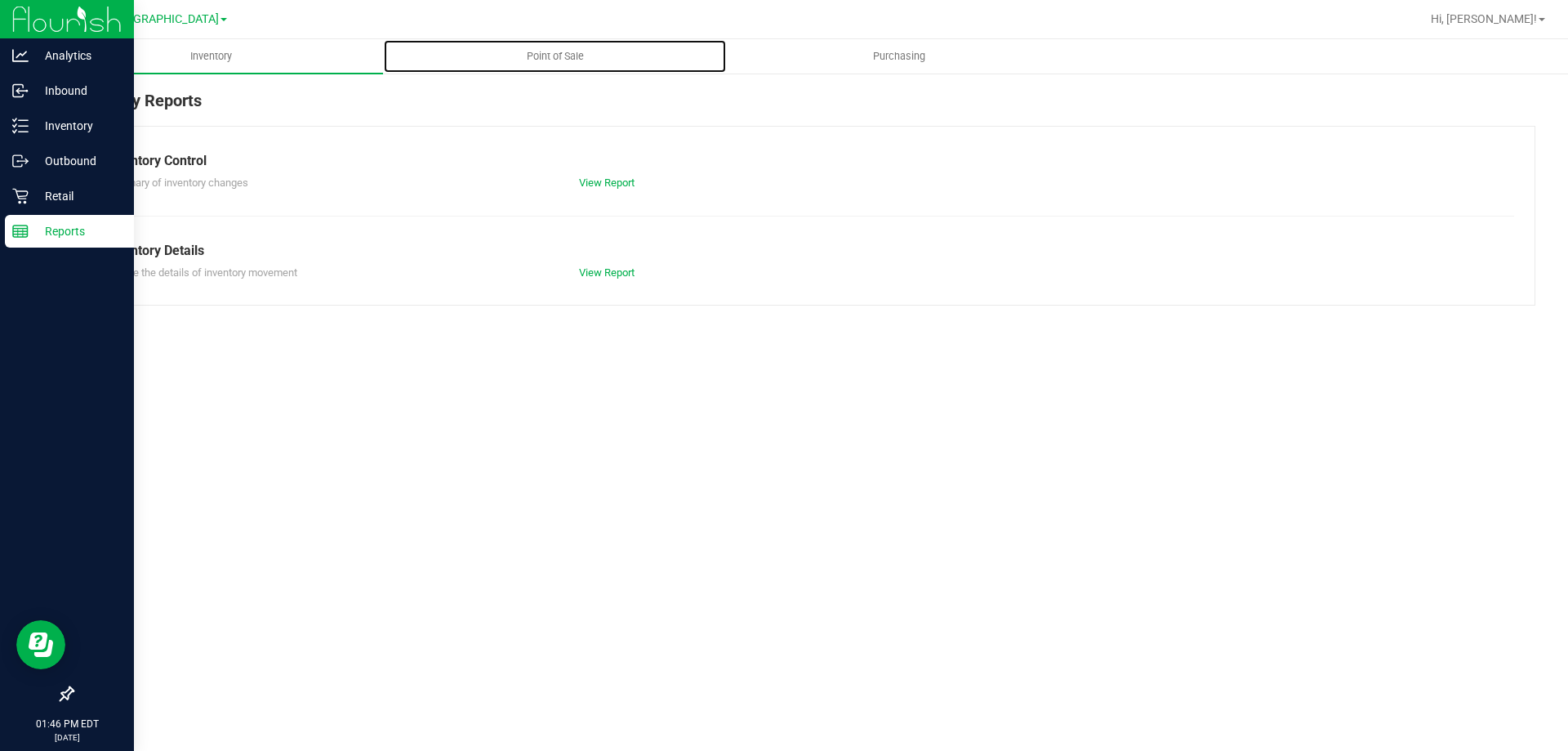
click at [524, 65] on uib-tab-heading "Point of Sale" at bounding box center [555, 56] width 342 height 33
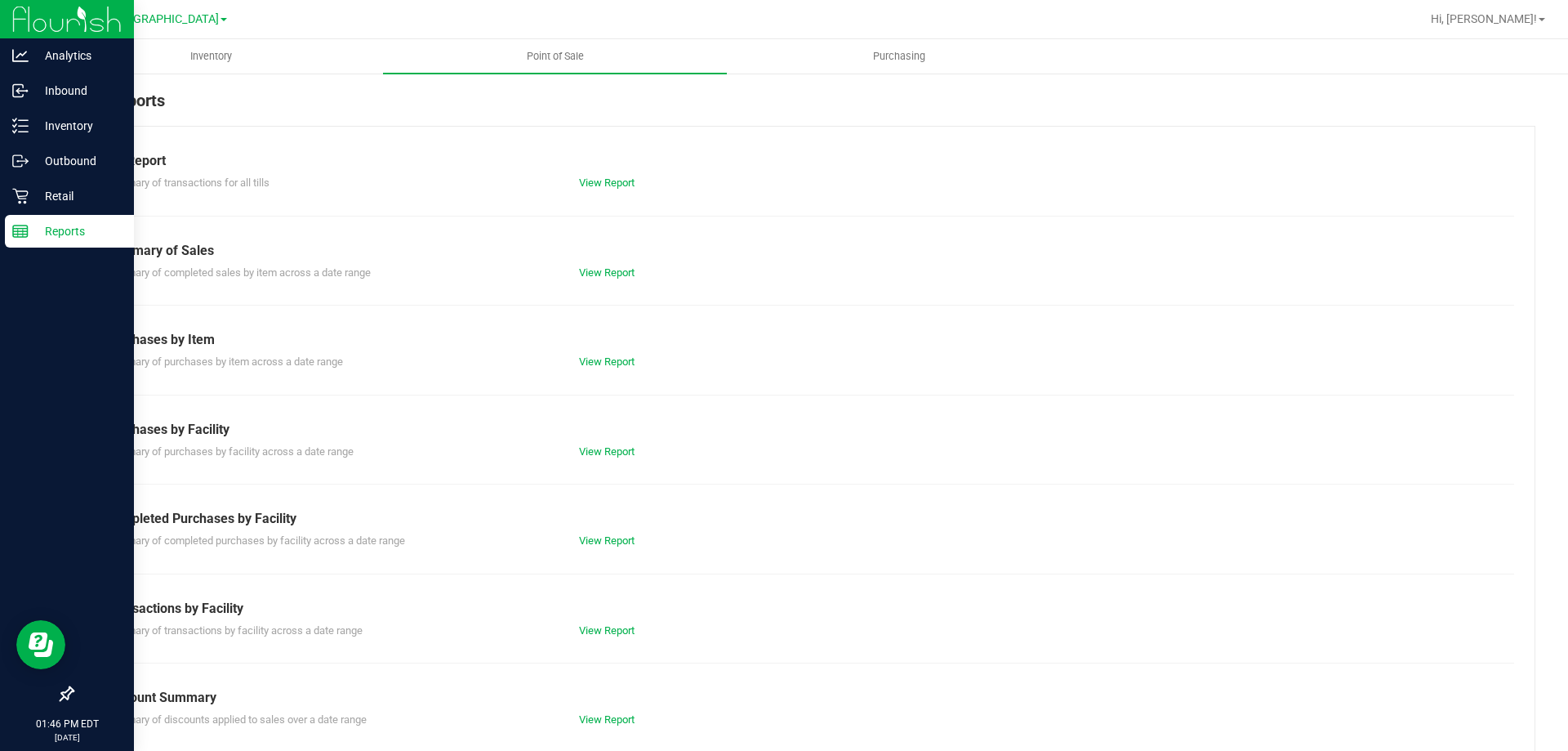
click at [600, 172] on div "Summary of transactions for all tills View Report" at bounding box center [803, 181] width 1421 height 21
click at [600, 177] on link "View Report" at bounding box center [606, 183] width 55 height 12
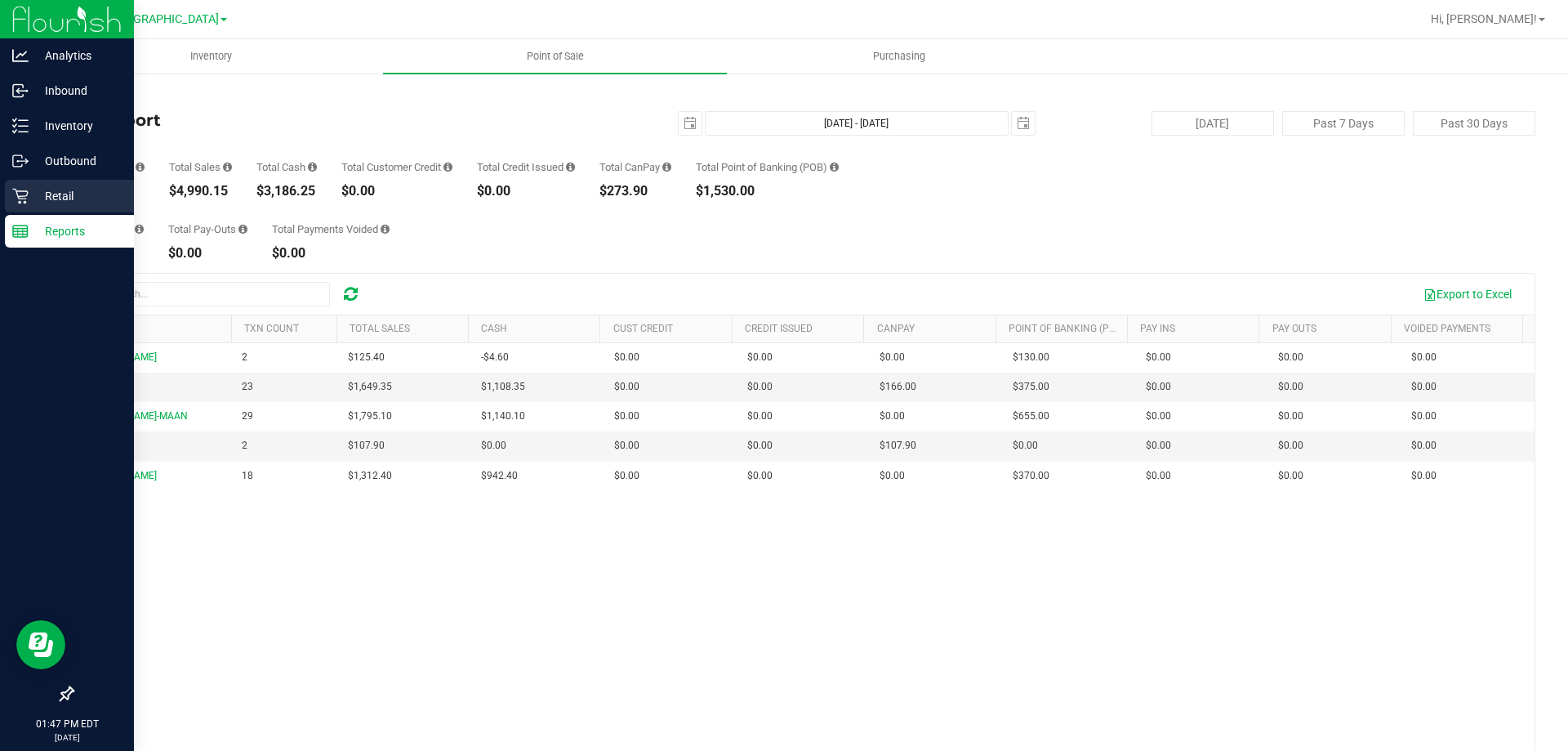
click at [34, 192] on p "Retail" at bounding box center [77, 196] width 98 height 20
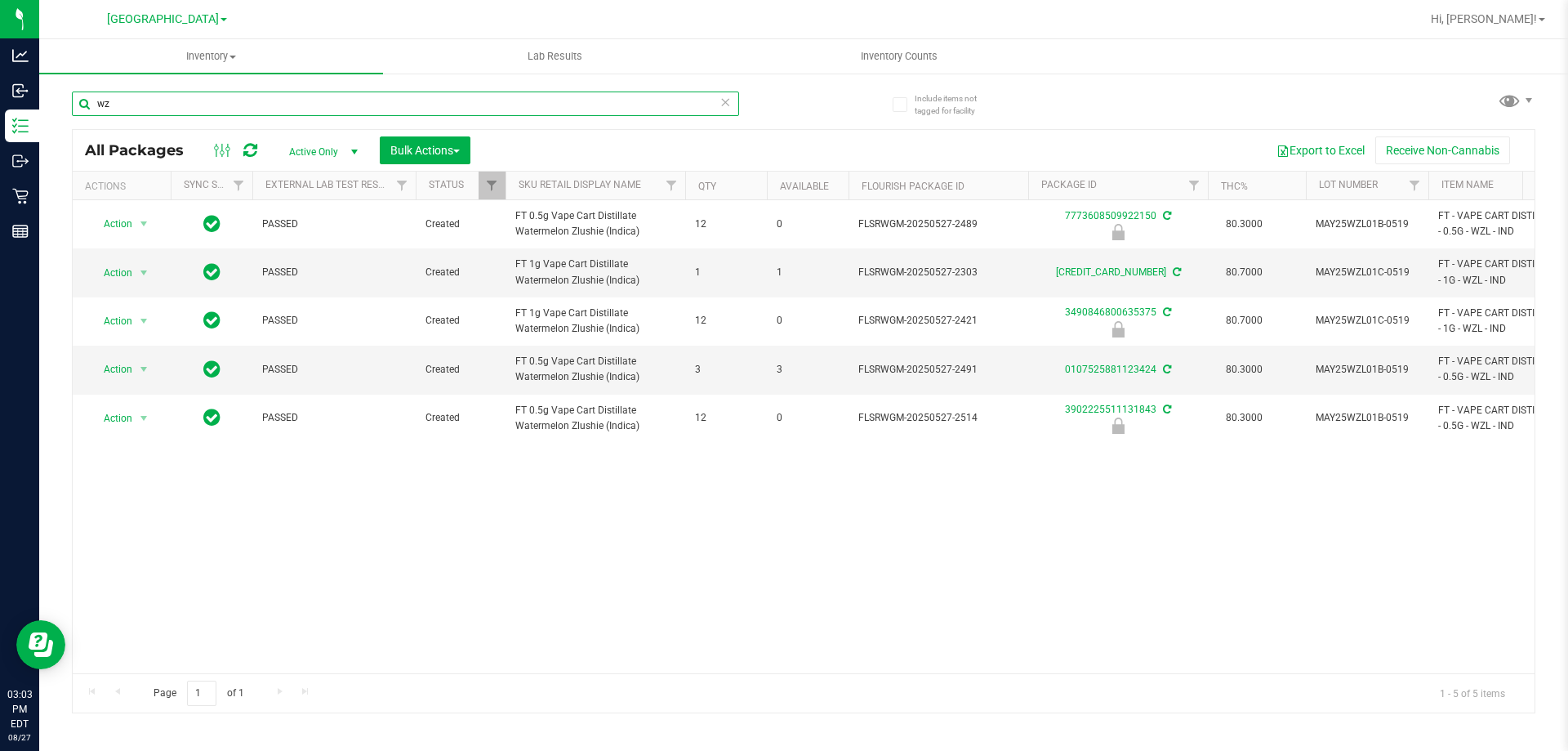
type input "w"
type input "b"
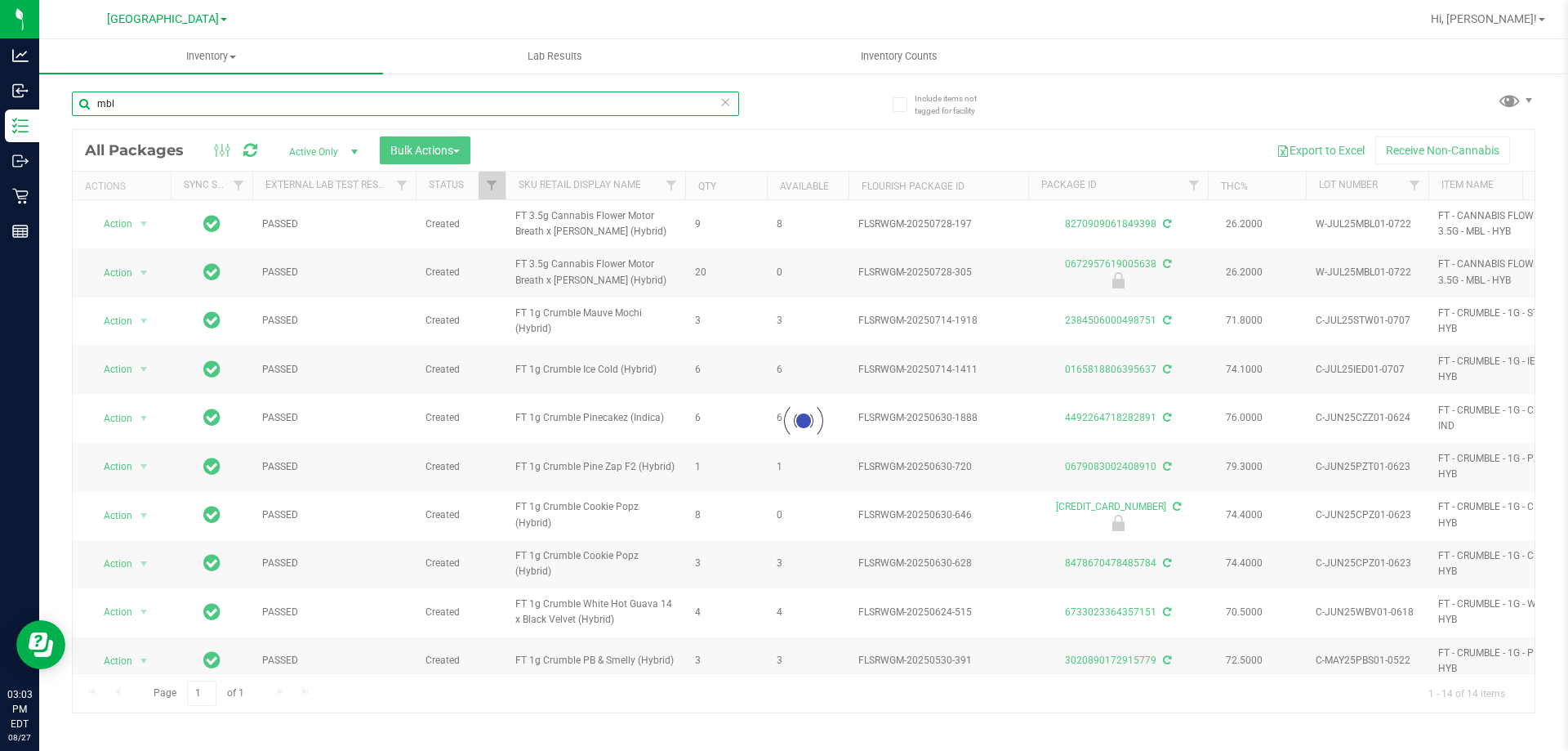
type input "mbl"
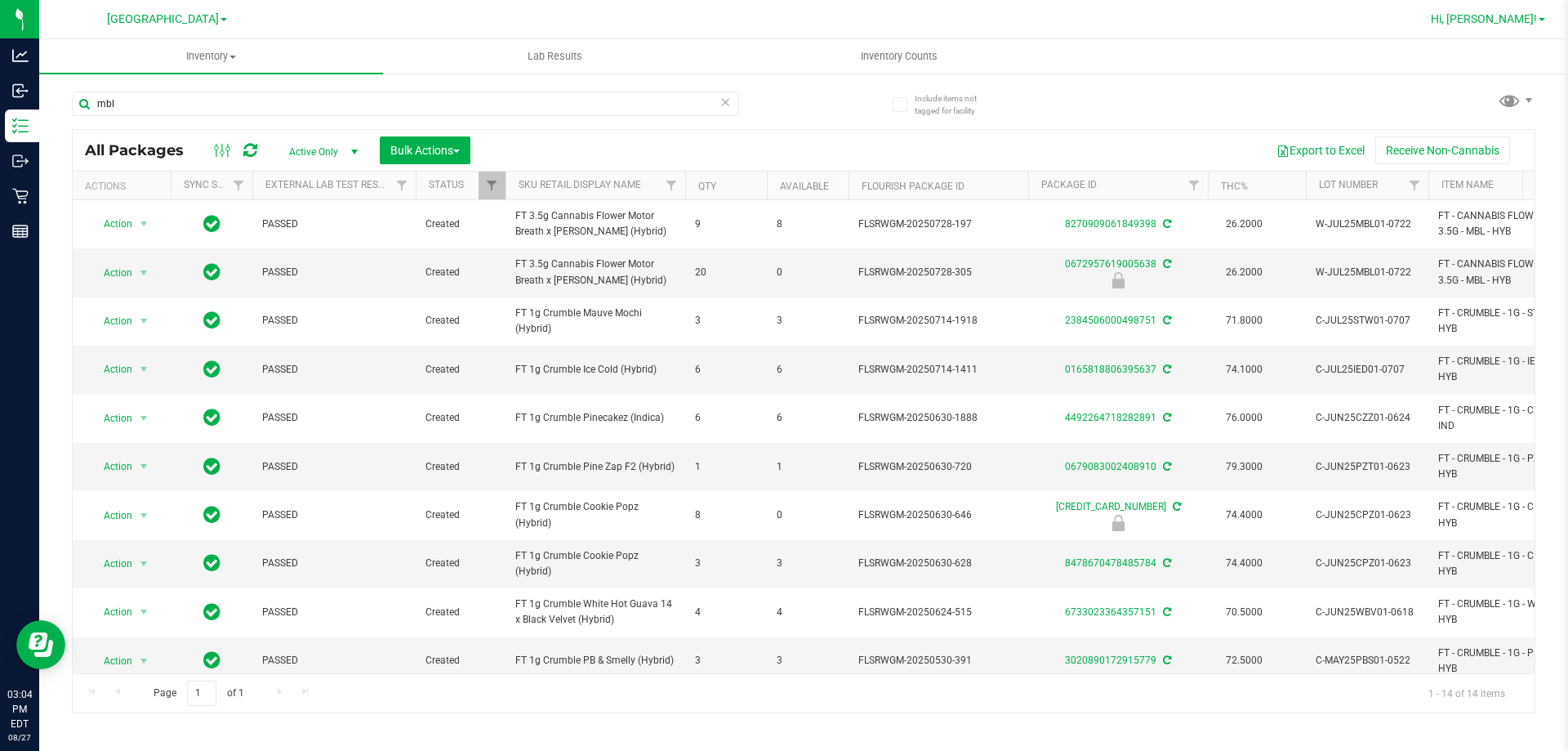
click at [1535, 22] on span "Hi, [PERSON_NAME]!" at bounding box center [1483, 18] width 106 height 13
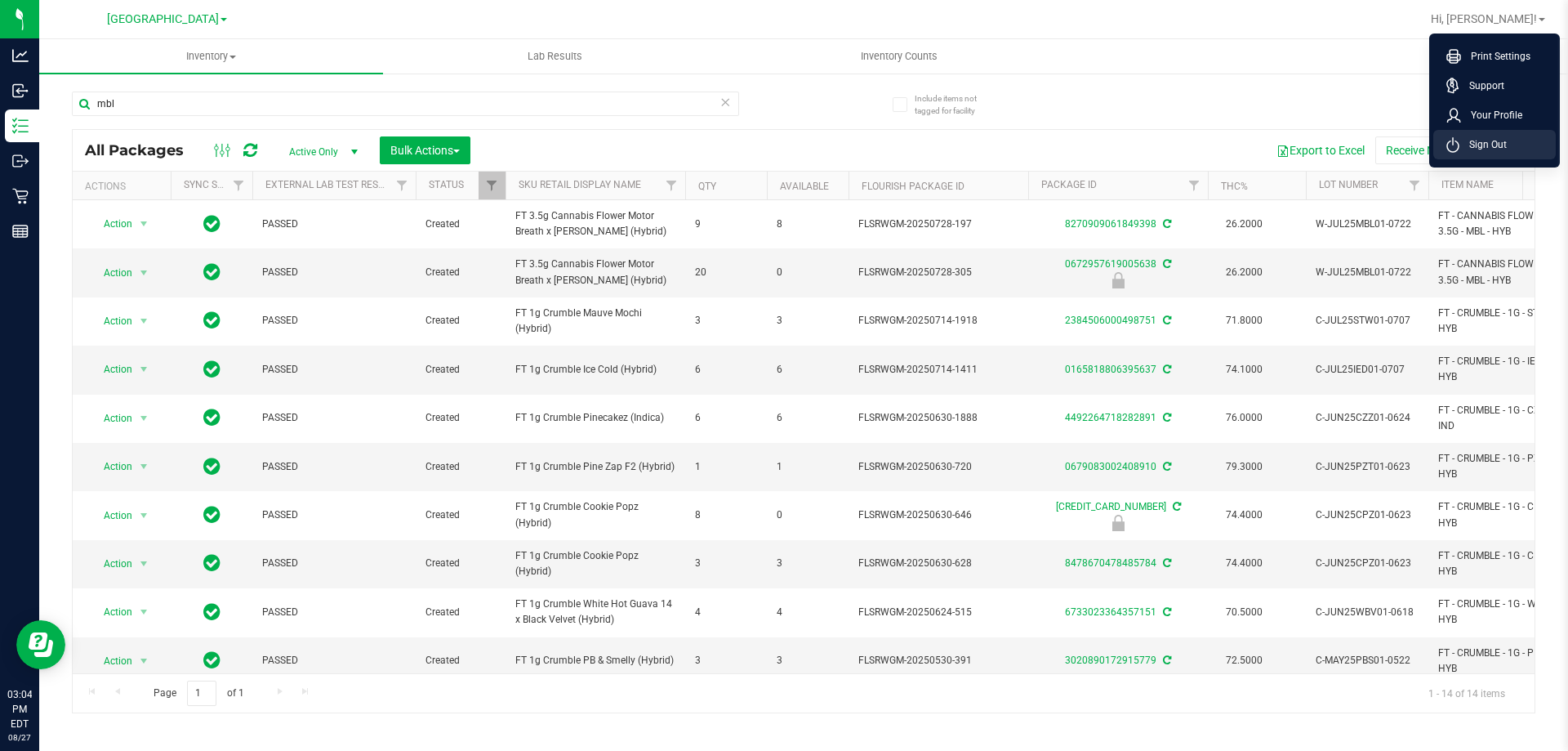
click at [1488, 154] on li "Sign Out" at bounding box center [1494, 144] width 123 height 29
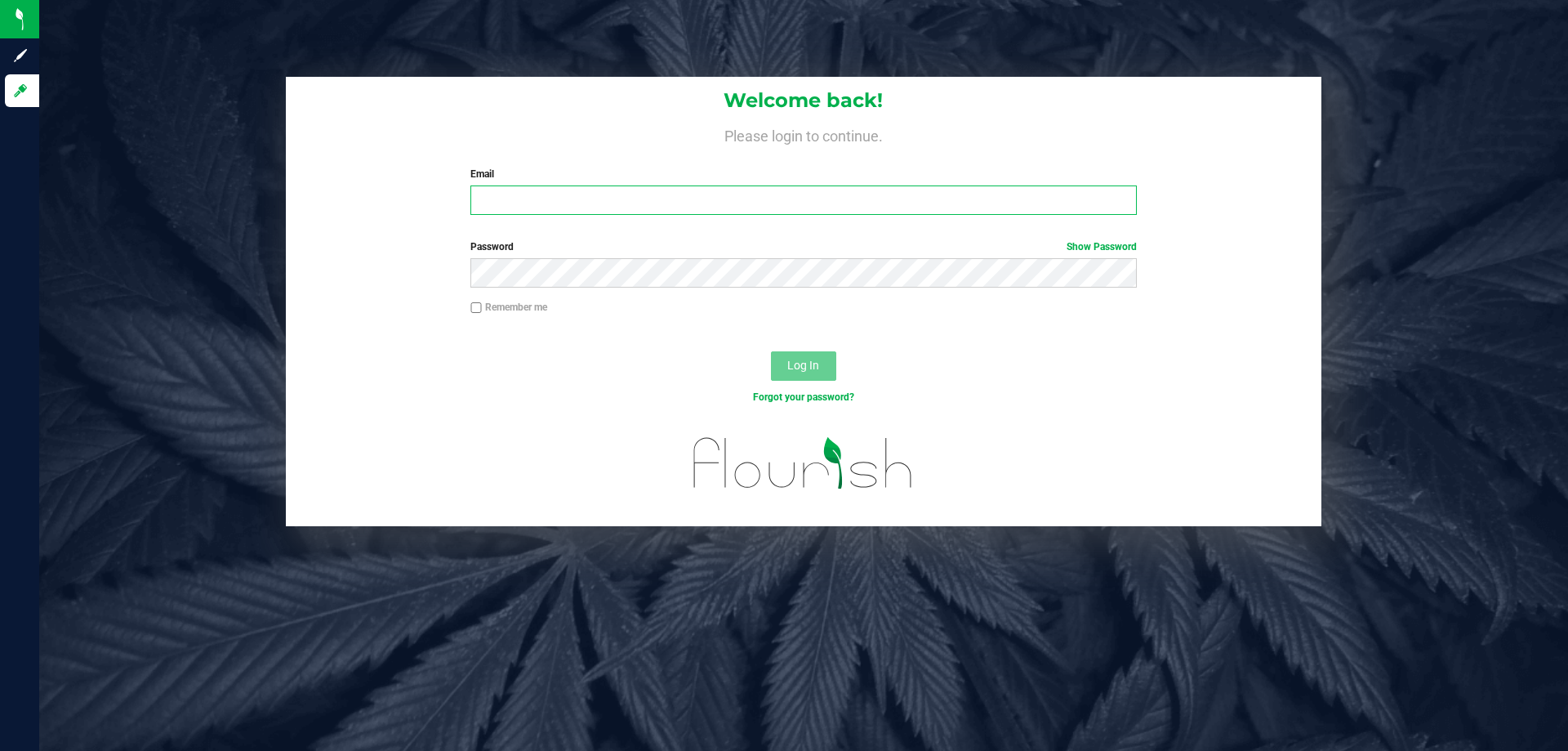
click at [519, 194] on input "Email" at bounding box center [803, 200] width 666 height 29
paste input "[EMAIL_ADDRESS][DOMAIN_NAME]"
type input "[EMAIL_ADDRESS][DOMAIN_NAME]"
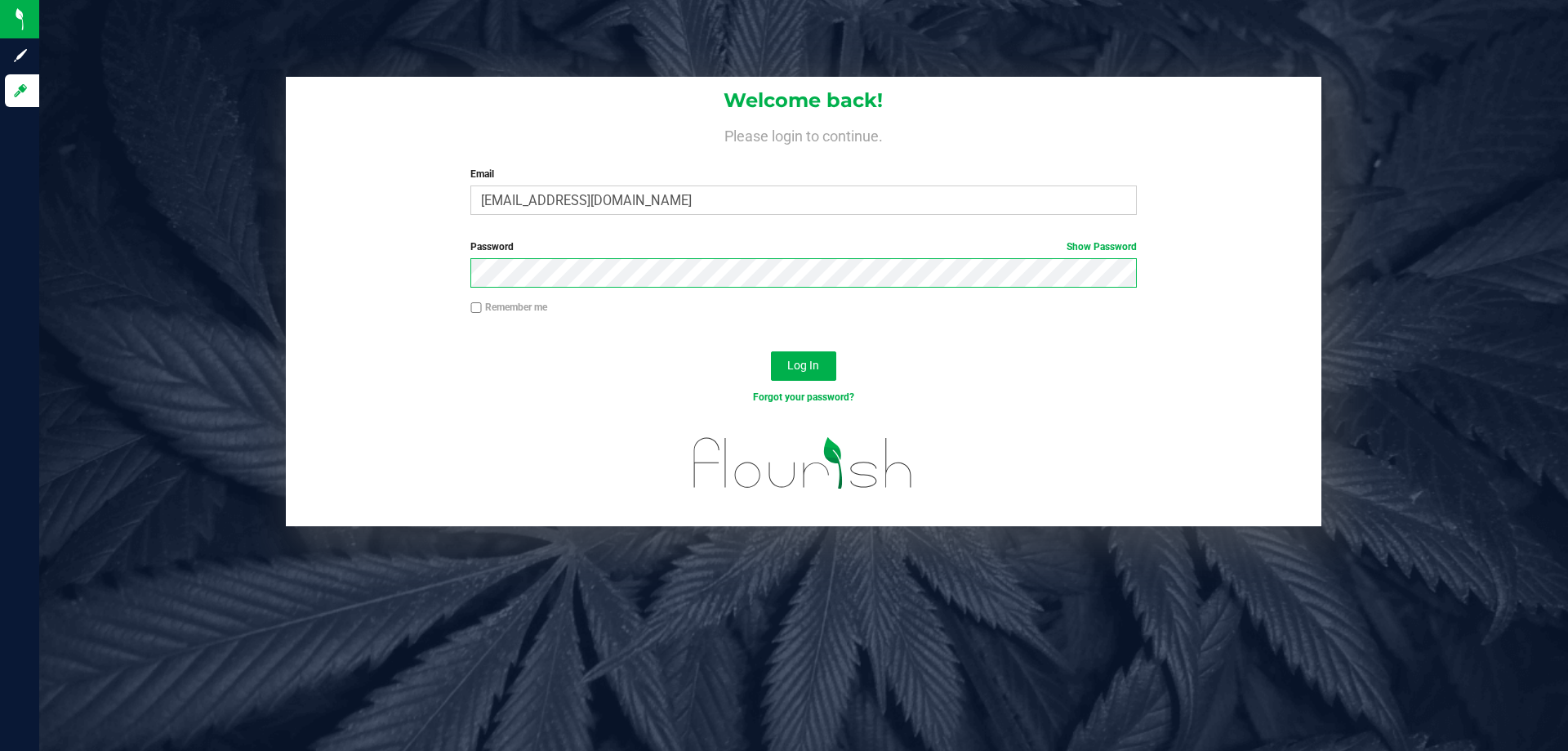
click at [771, 351] on button "Log In" at bounding box center [803, 366] width 66 height 29
